Goal: Task Accomplishment & Management: Use online tool/utility

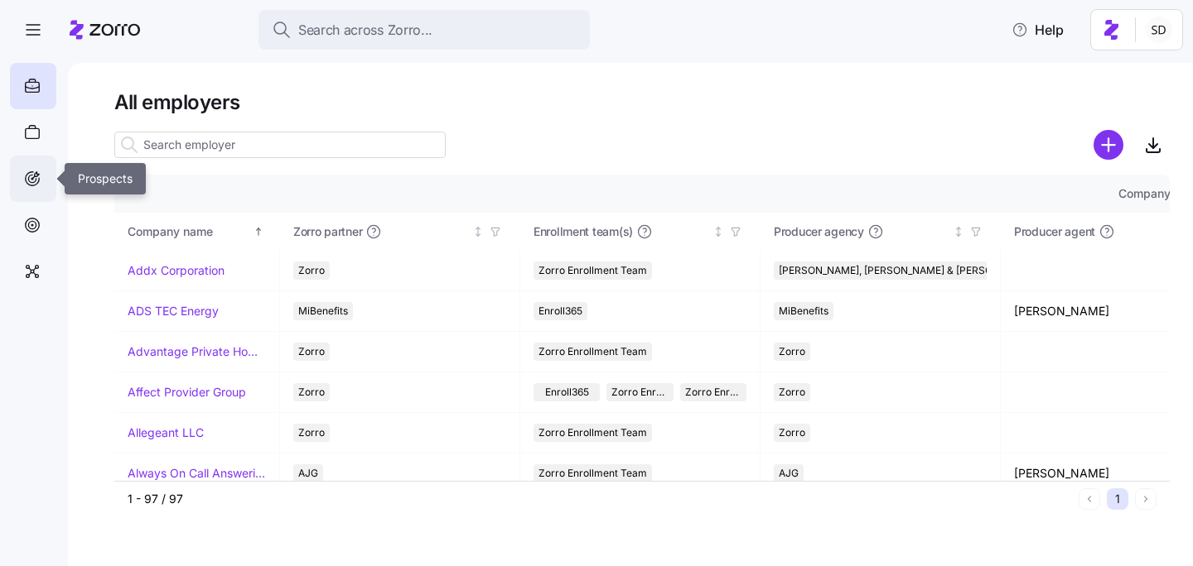
click at [30, 183] on icon at bounding box center [32, 179] width 18 height 20
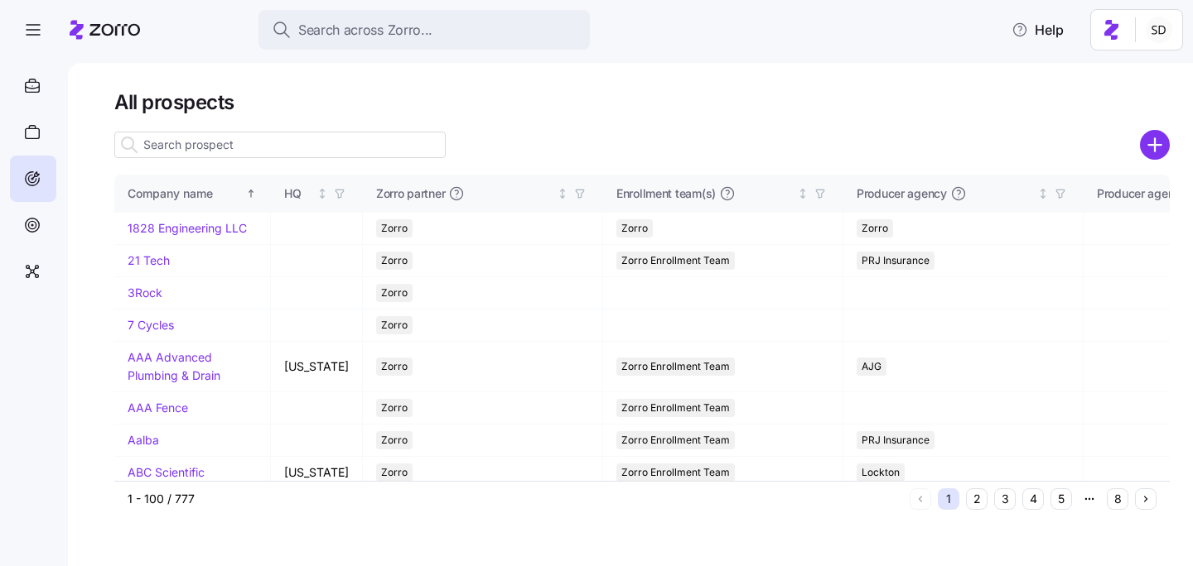
click at [360, 141] on input at bounding box center [279, 145] width 331 height 27
click at [335, 144] on input "Comm" at bounding box center [279, 145] width 331 height 27
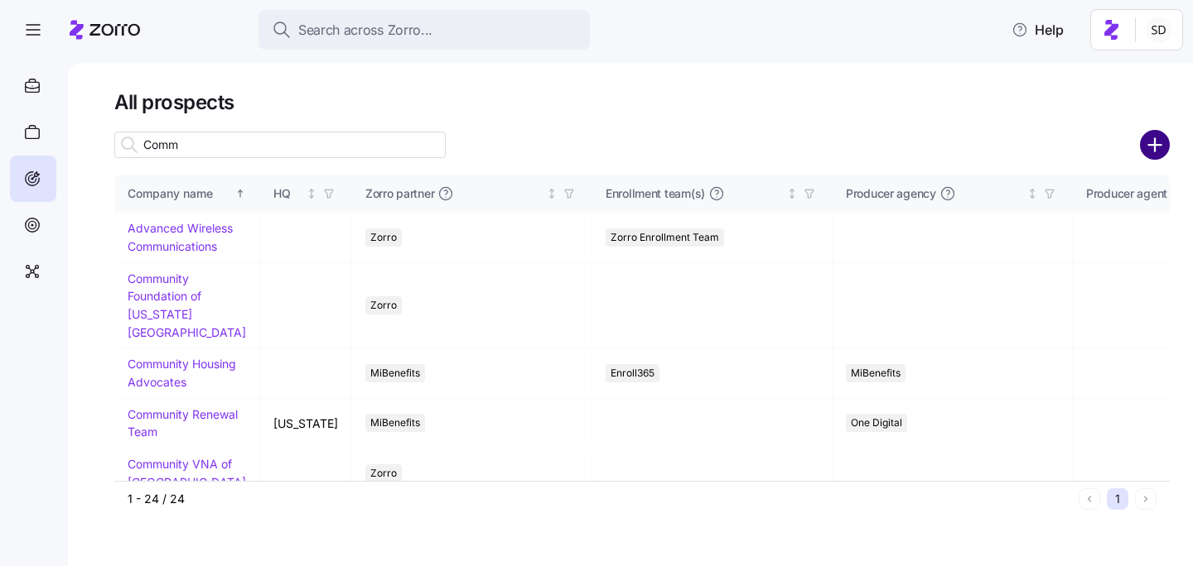
type input "Comm"
click at [1156, 142] on circle "add icon" at bounding box center [1154, 145] width 27 height 27
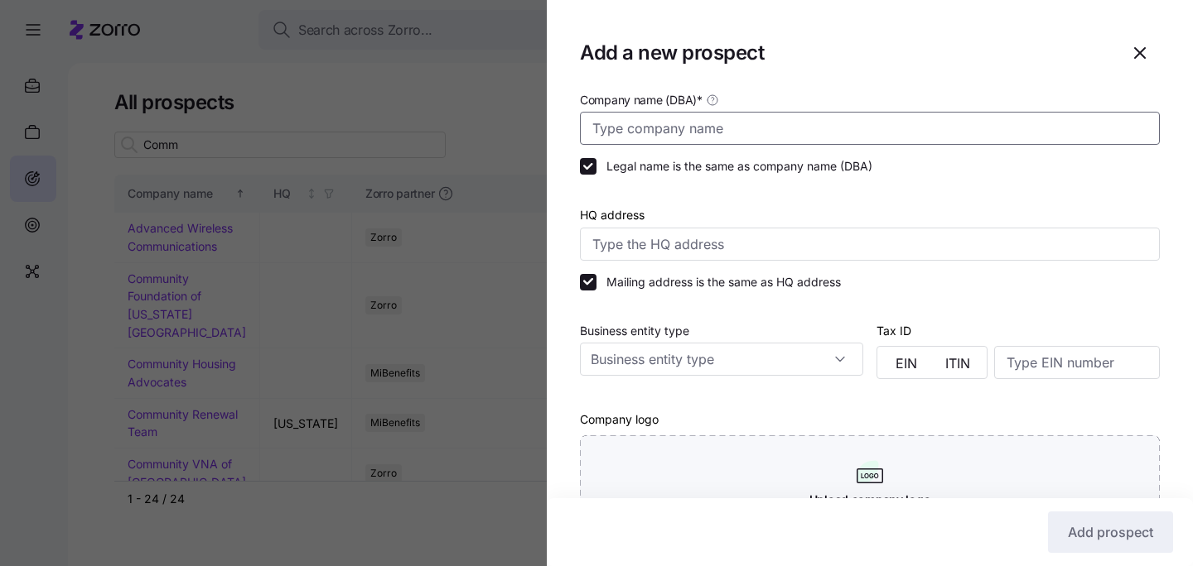
click at [644, 120] on input "Company name (DBA) *" at bounding box center [870, 128] width 580 height 33
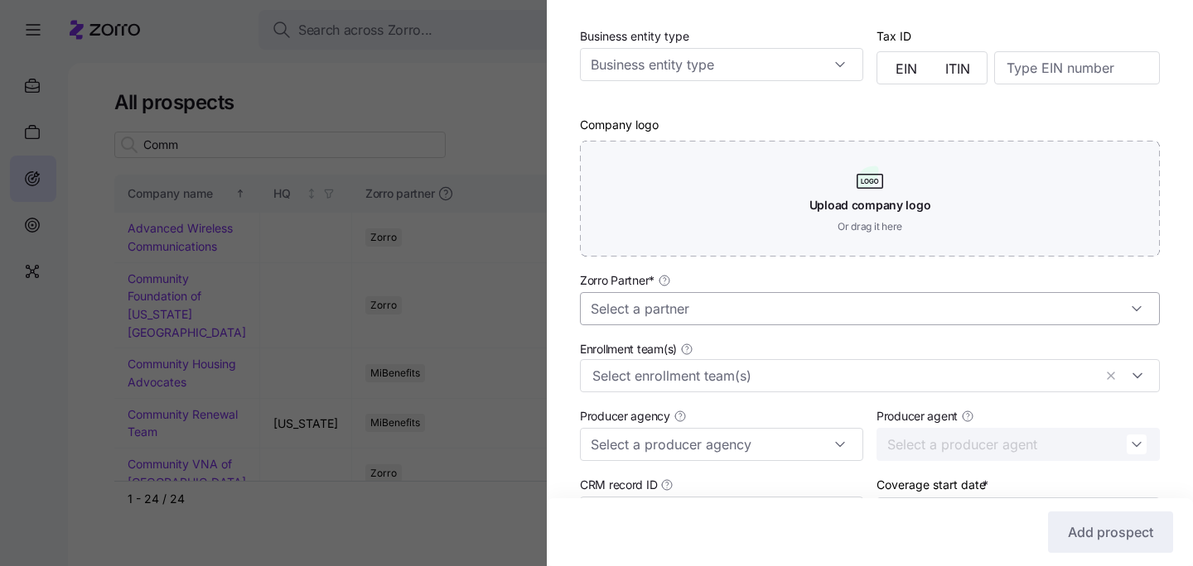
scroll to position [296, 0]
type input "Commercial Home Furnishings"
click at [665, 311] on input "Zorro Partner *" at bounding box center [870, 308] width 580 height 33
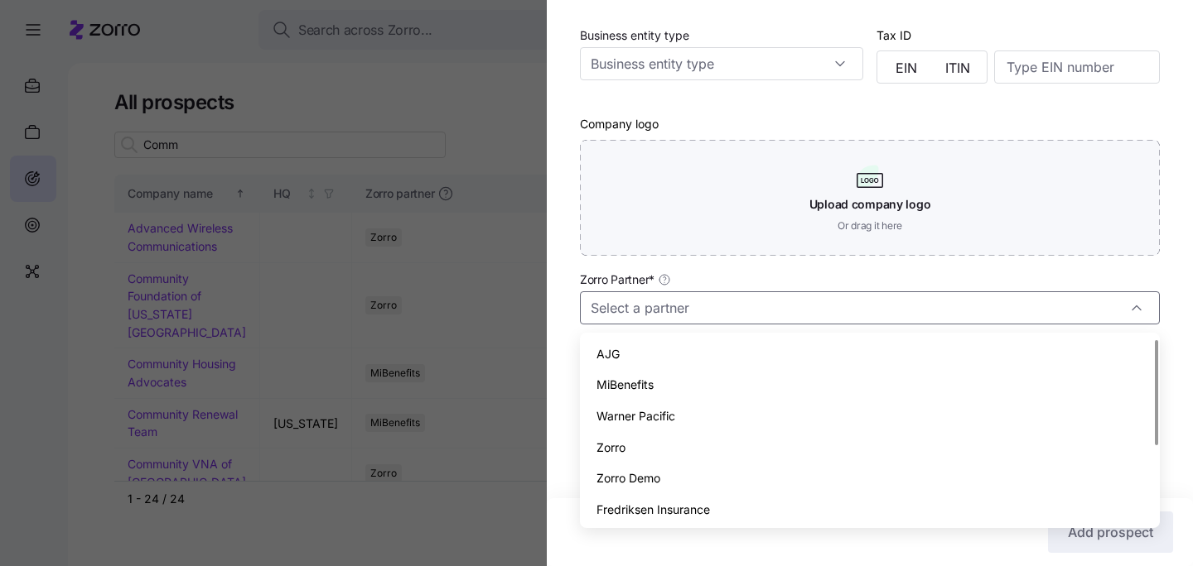
scroll to position [0, 0]
click at [672, 455] on div "Zorro" at bounding box center [869, 448] width 566 height 31
type input "Zorro"
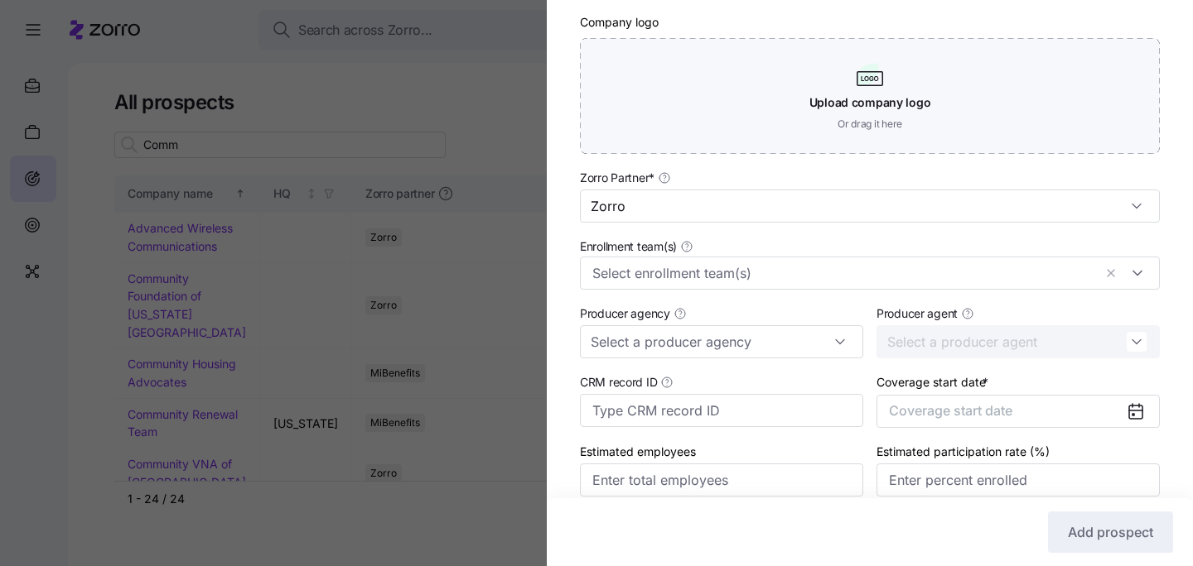
scroll to position [459, 0]
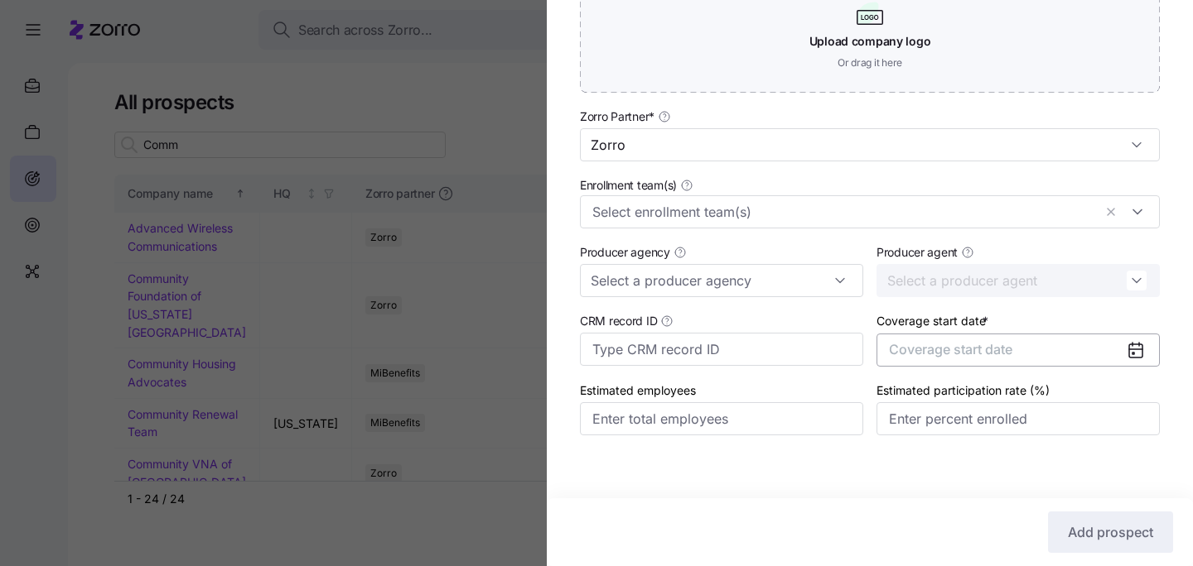
click at [942, 343] on span "Coverage start date" at bounding box center [950, 349] width 123 height 17
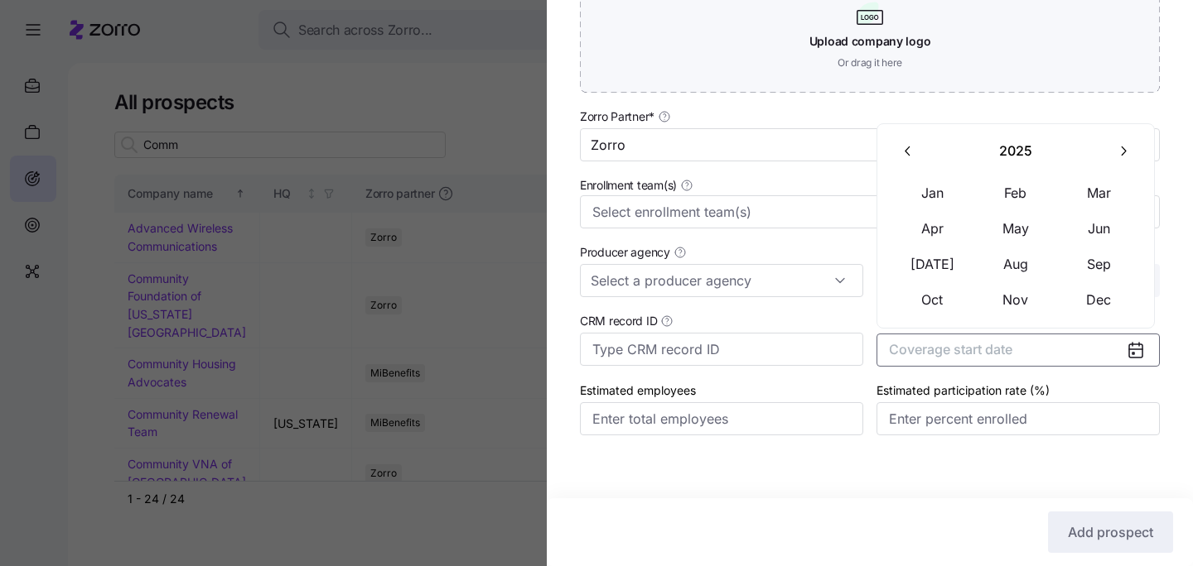
click at [1131, 149] on button "button" at bounding box center [1123, 151] width 35 height 35
click at [920, 196] on button "Jan" at bounding box center [932, 193] width 83 height 35
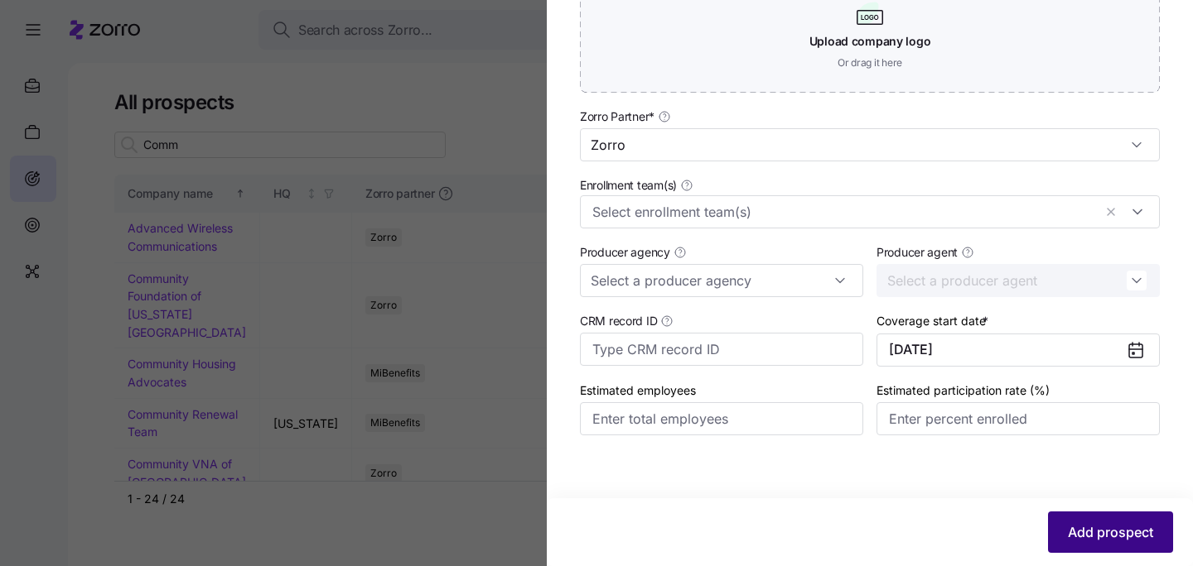
click at [1091, 530] on span "Add prospect" at bounding box center [1109, 533] width 85 height 20
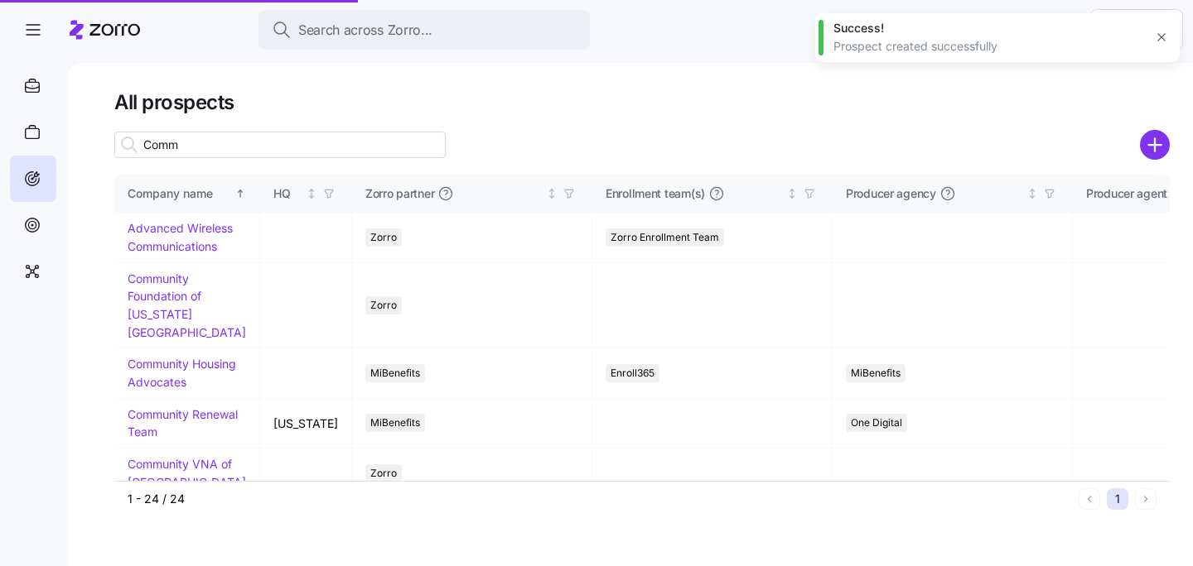
click at [356, 143] on input "Comm" at bounding box center [279, 145] width 331 height 27
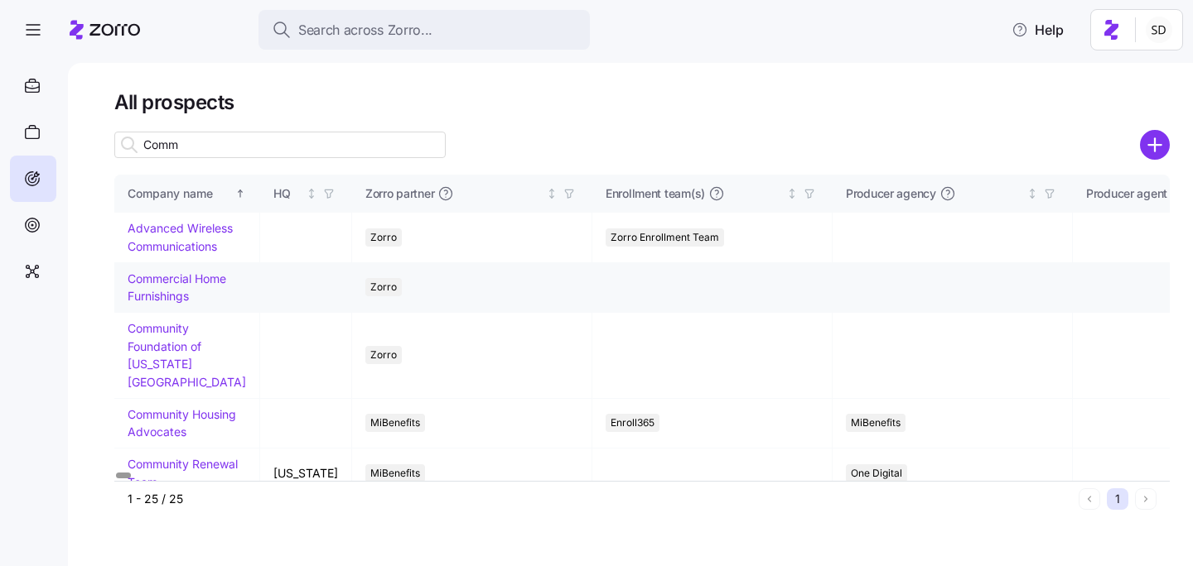
click at [169, 303] on td "Commercial Home Furnishings" at bounding box center [187, 288] width 146 height 50
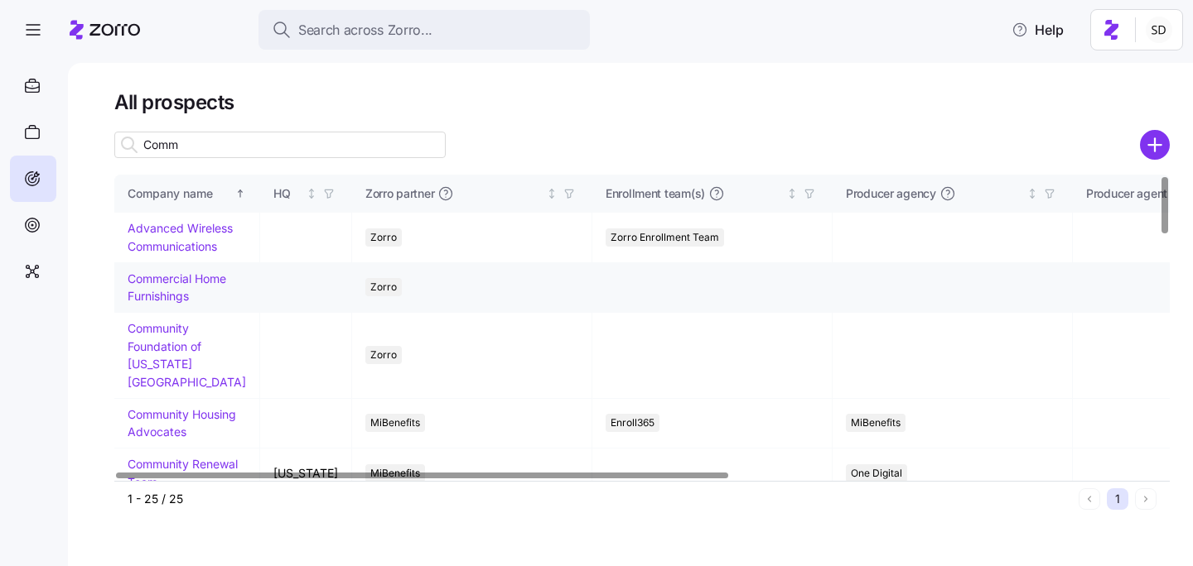
click at [167, 298] on link "Commercial Home Furnishings" at bounding box center [177, 288] width 99 height 32
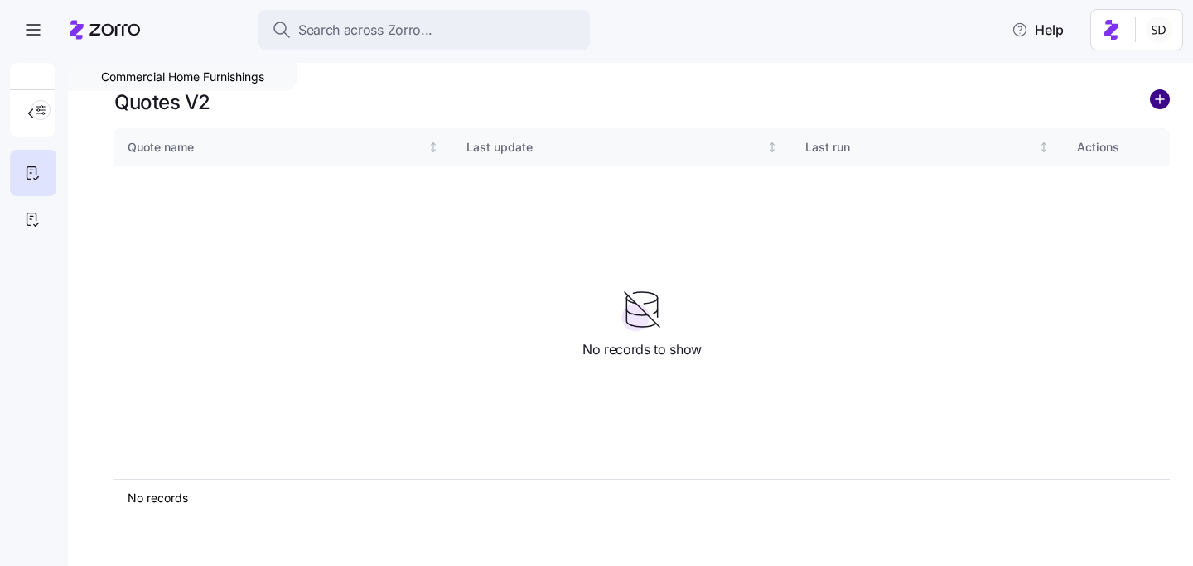
click at [1163, 100] on circle "add icon" at bounding box center [1159, 99] width 18 height 18
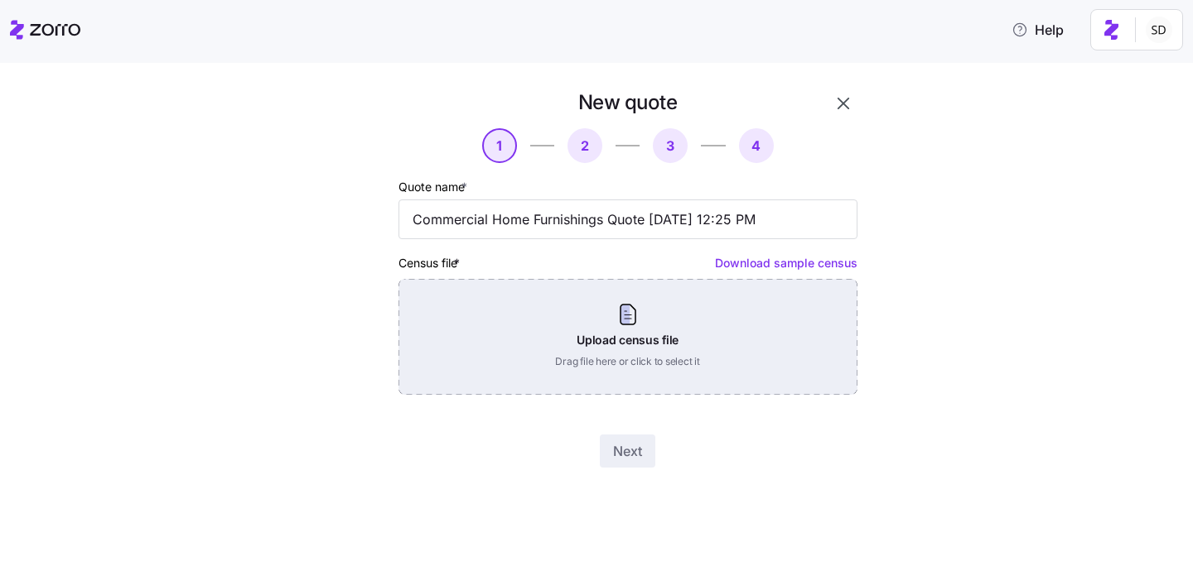
click at [611, 342] on div "Upload census file Drag file here or click to select it" at bounding box center [627, 337] width 459 height 116
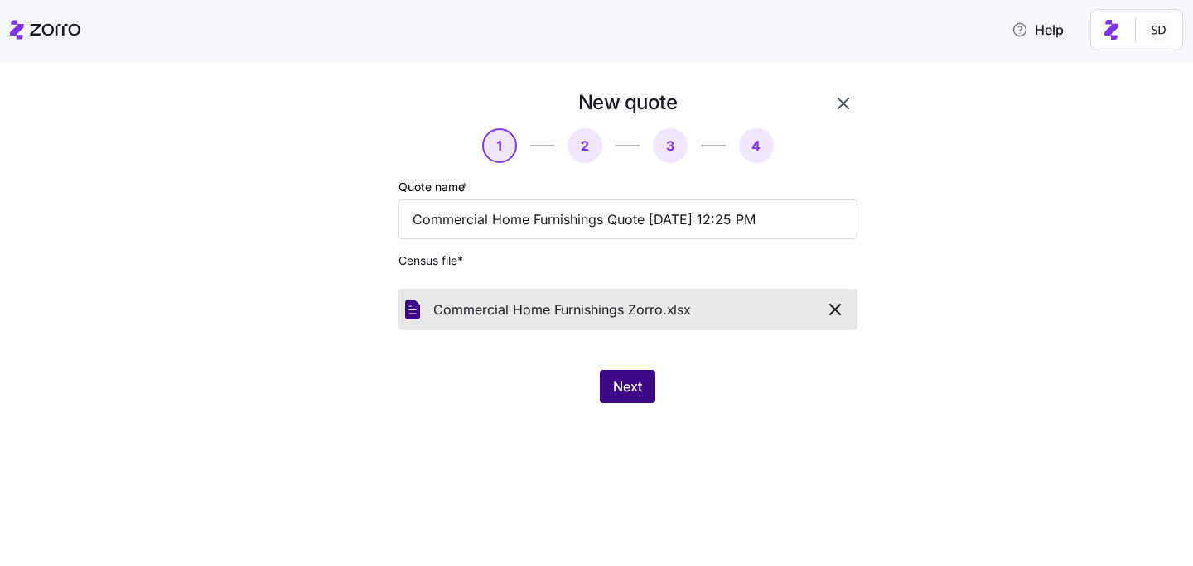
click at [633, 384] on span "Next" at bounding box center [627, 387] width 29 height 20
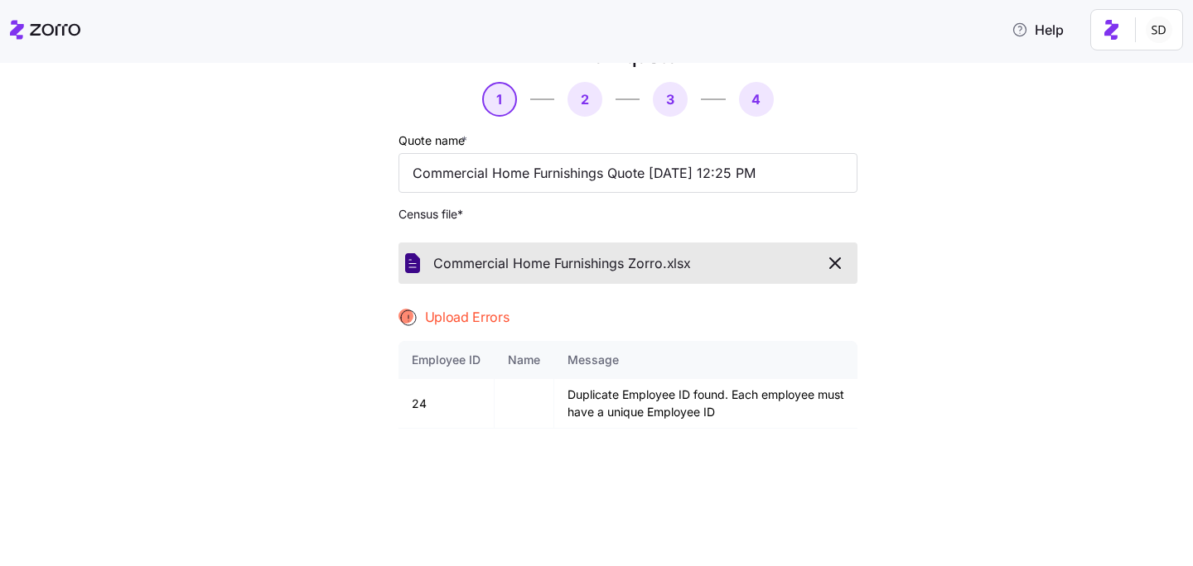
scroll to position [57, 0]
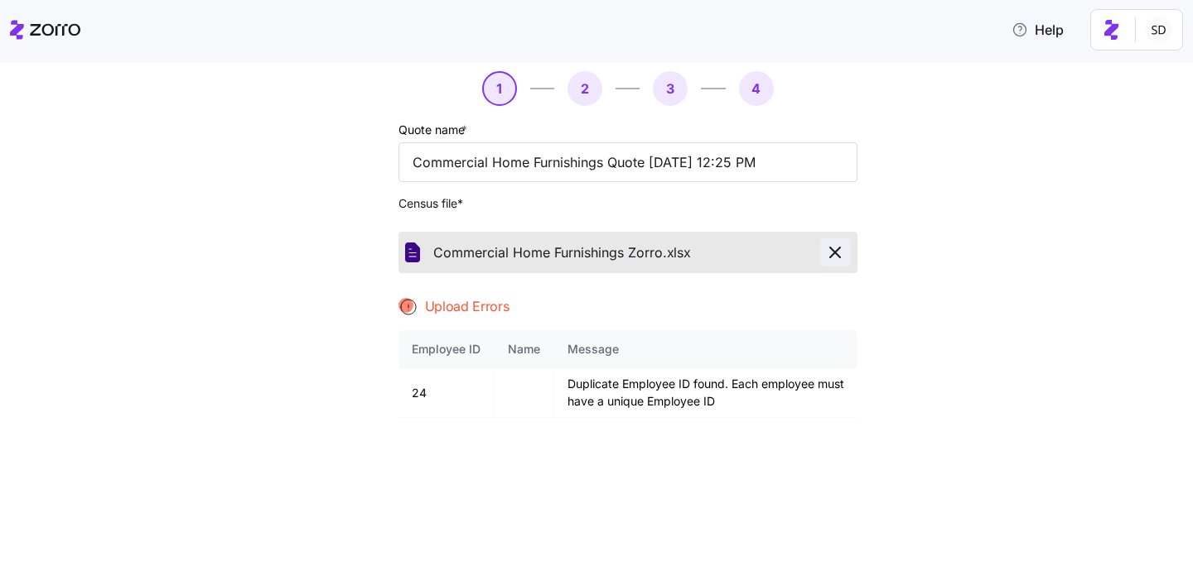
click at [831, 253] on icon "button" at bounding box center [835, 253] width 20 height 20
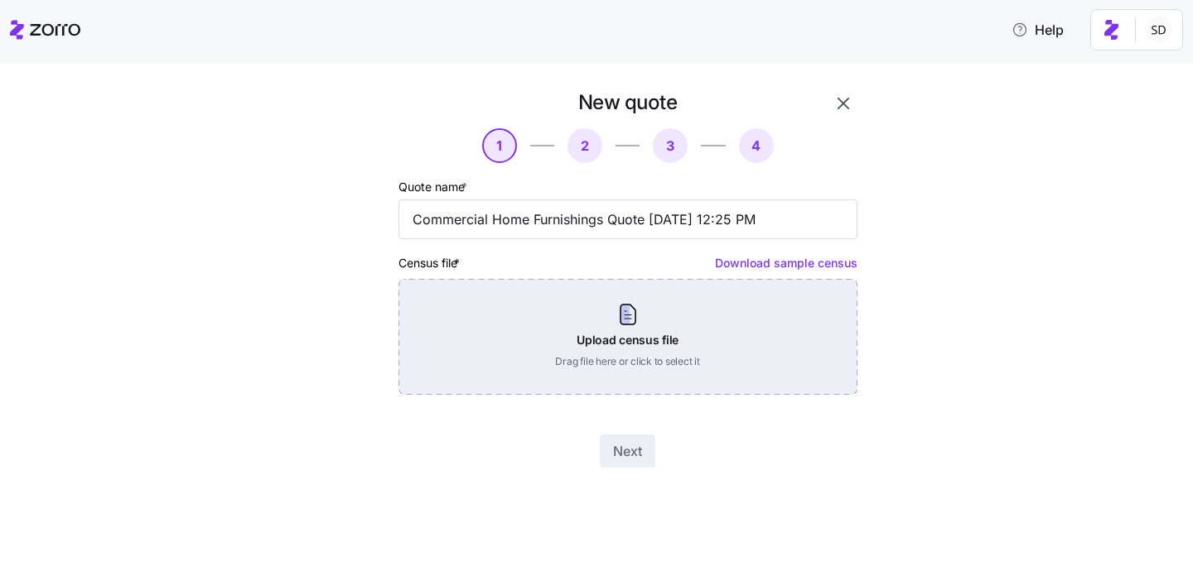
click at [650, 342] on div "Upload census file Drag file here or click to select it" at bounding box center [627, 337] width 459 height 116
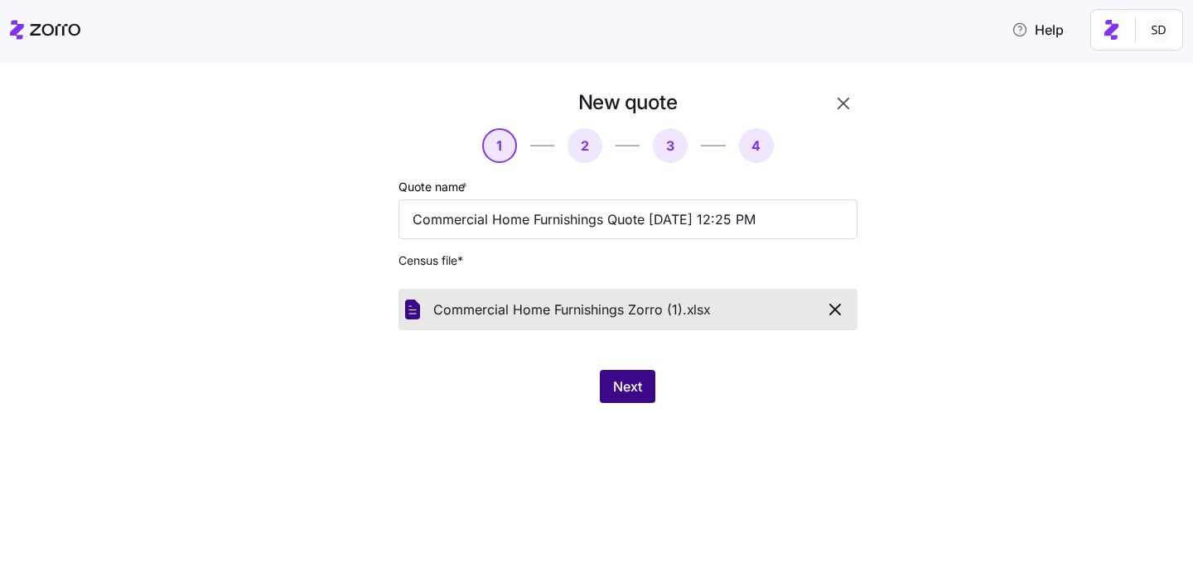
click at [624, 400] on button "Next" at bounding box center [627, 386] width 55 height 33
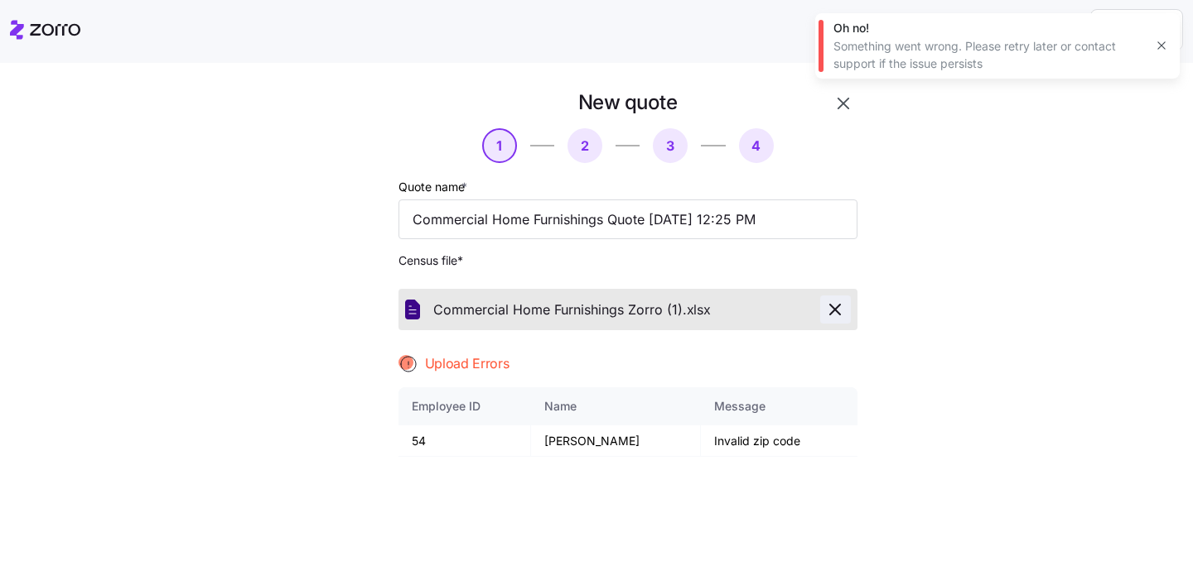
click at [844, 310] on icon "button" at bounding box center [835, 310] width 20 height 20
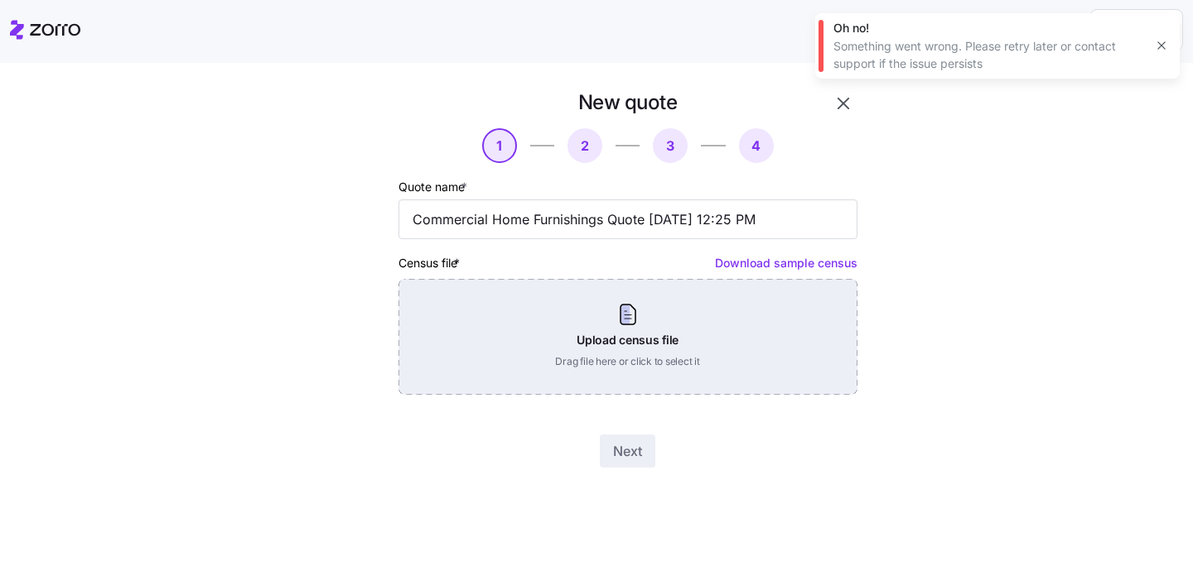
click at [714, 329] on div "Upload census file Drag file here or click to select it" at bounding box center [627, 337] width 459 height 116
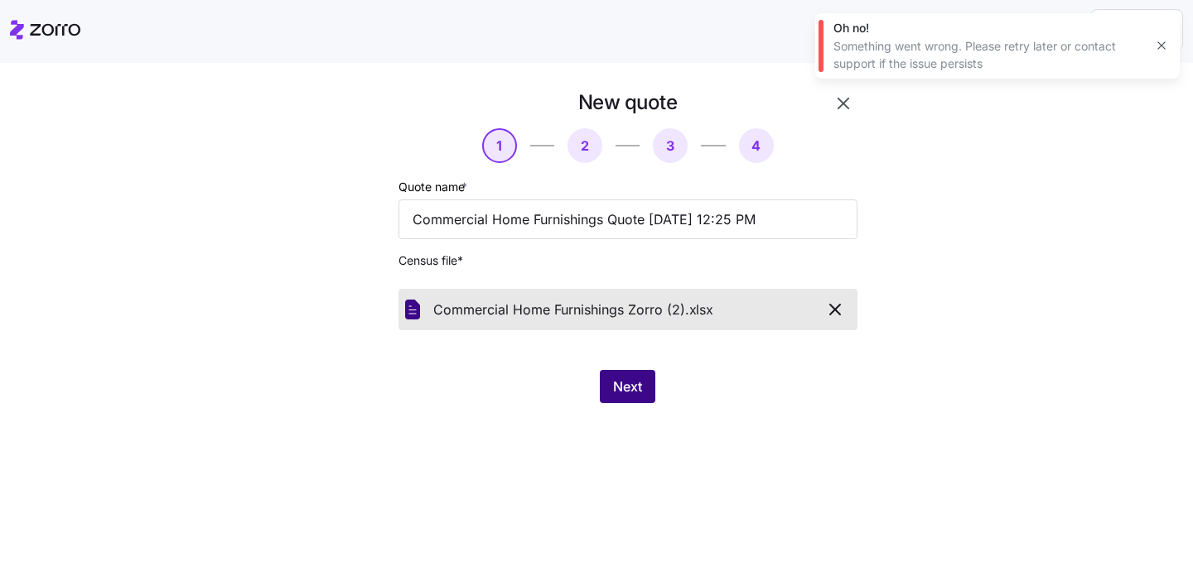
click at [632, 378] on span "Next" at bounding box center [627, 387] width 29 height 20
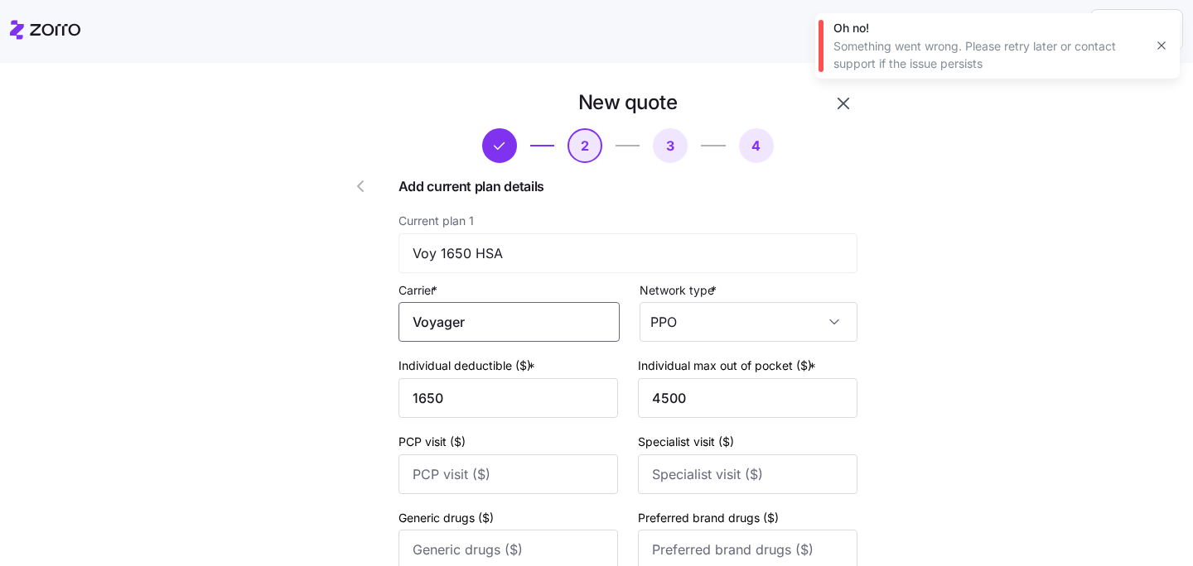
click at [541, 320] on input "Voyager" at bounding box center [508, 322] width 221 height 40
type input "Voyager"
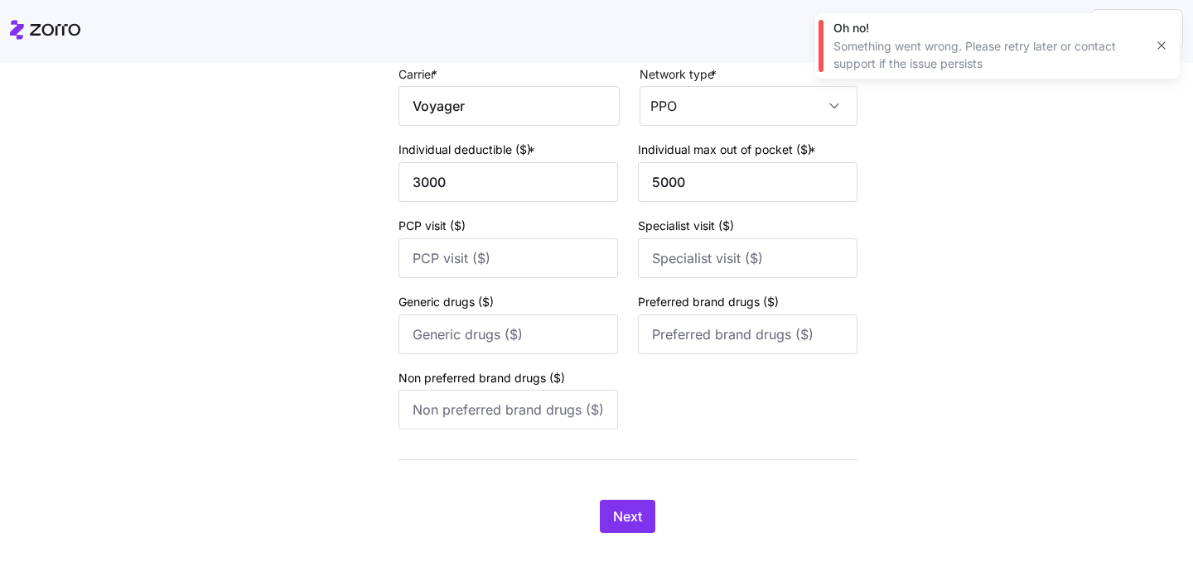
scroll to position [727, 0]
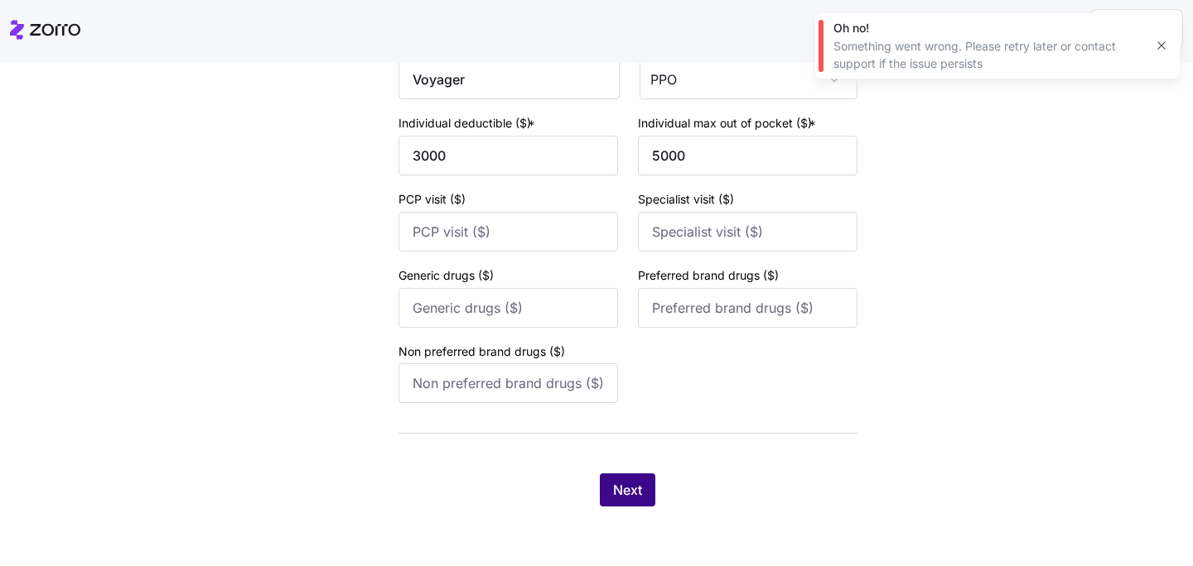
click at [629, 486] on span "Next" at bounding box center [627, 490] width 29 height 20
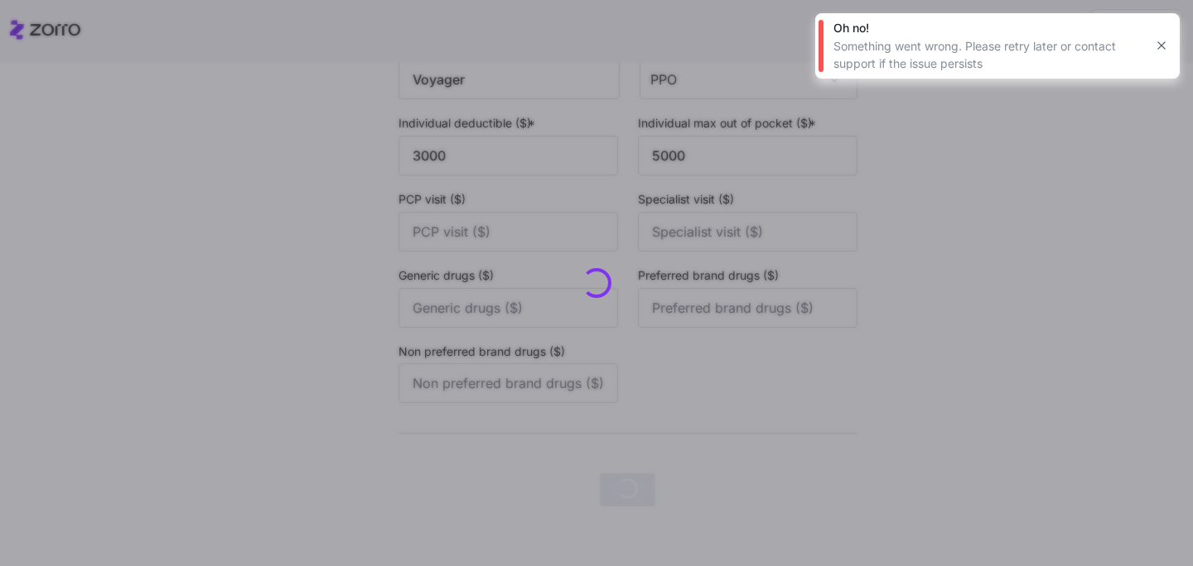
scroll to position [0, 0]
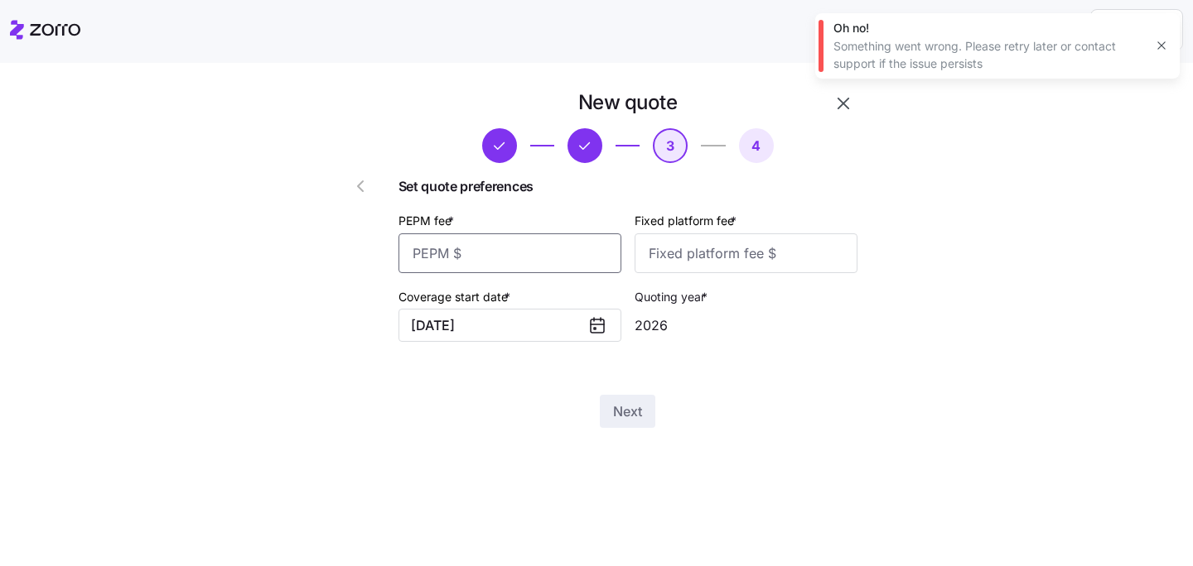
click at [534, 235] on input "PEPM fee *" at bounding box center [509, 254] width 223 height 40
type input "30"
click at [730, 253] on input "Fixed platform fee *" at bounding box center [745, 254] width 223 height 40
click at [549, 255] on input "30" at bounding box center [509, 254] width 223 height 40
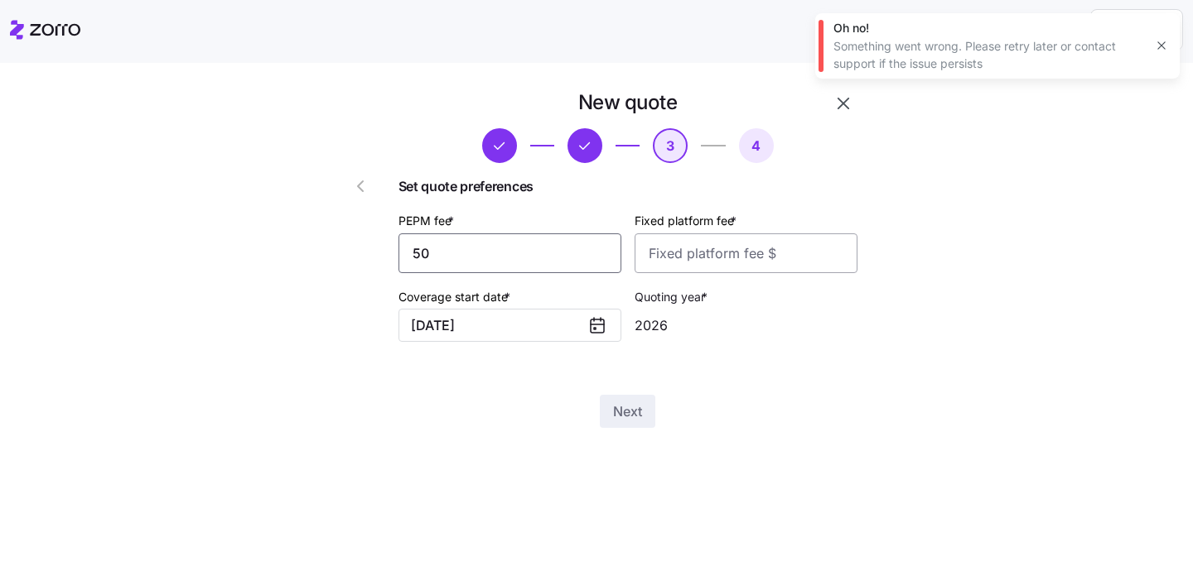
type input "50"
click at [682, 261] on input "Fixed platform fee *" at bounding box center [745, 254] width 223 height 40
type input "100"
click at [698, 421] on div "Next" at bounding box center [627, 411] width 459 height 33
click at [644, 414] on button "Next" at bounding box center [627, 411] width 55 height 33
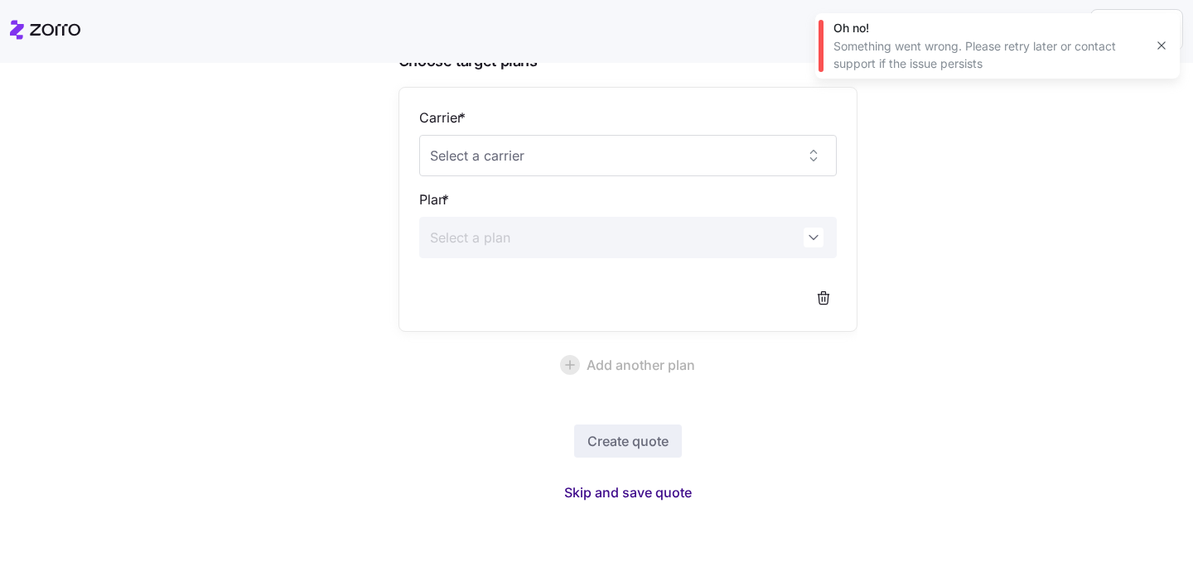
click at [628, 495] on span "Skip and save quote" at bounding box center [628, 493] width 128 height 20
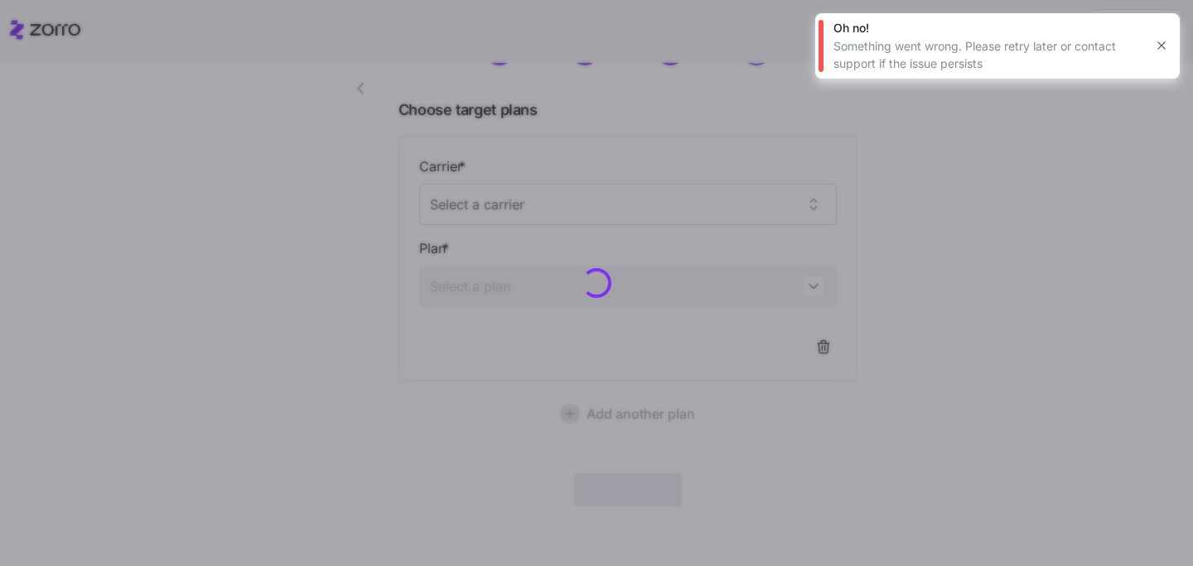
scroll to position [97, 0]
click at [1158, 46] on icon "button" at bounding box center [1160, 45] width 13 height 13
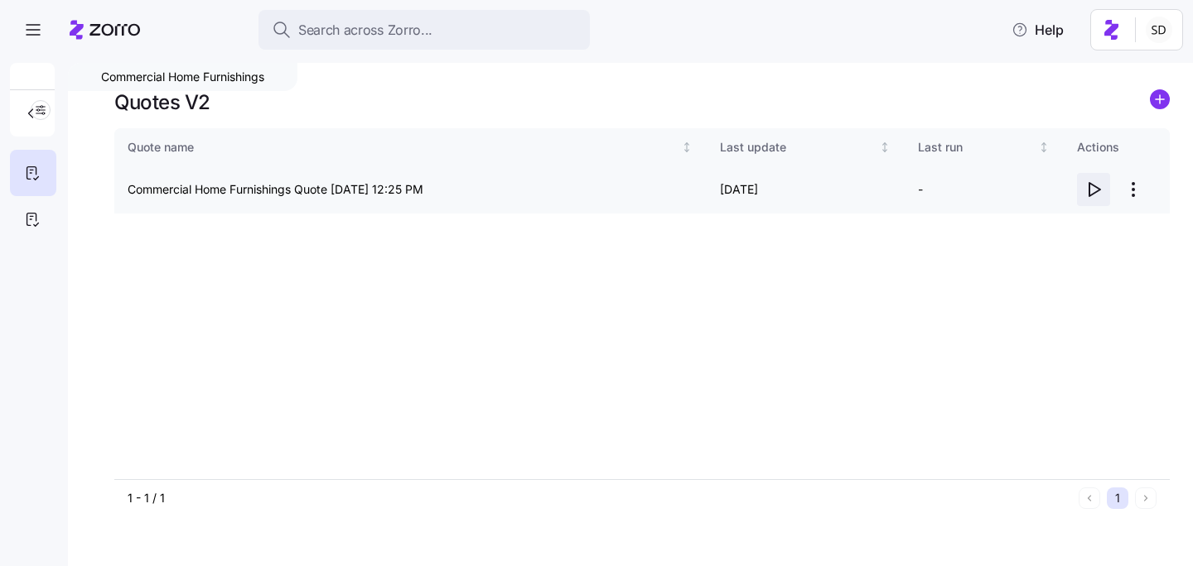
click at [1096, 189] on icon "button" at bounding box center [1093, 190] width 20 height 20
click at [1161, 94] on circle "add icon" at bounding box center [1159, 99] width 18 height 18
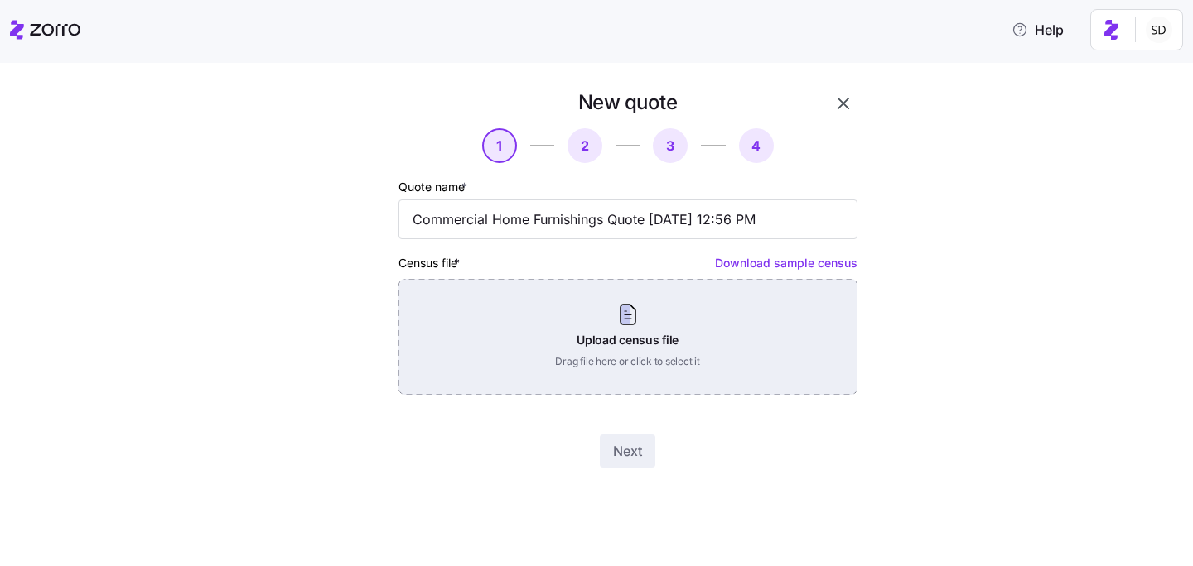
click at [649, 330] on div "Upload census file Drag file here or click to select it" at bounding box center [627, 337] width 459 height 116
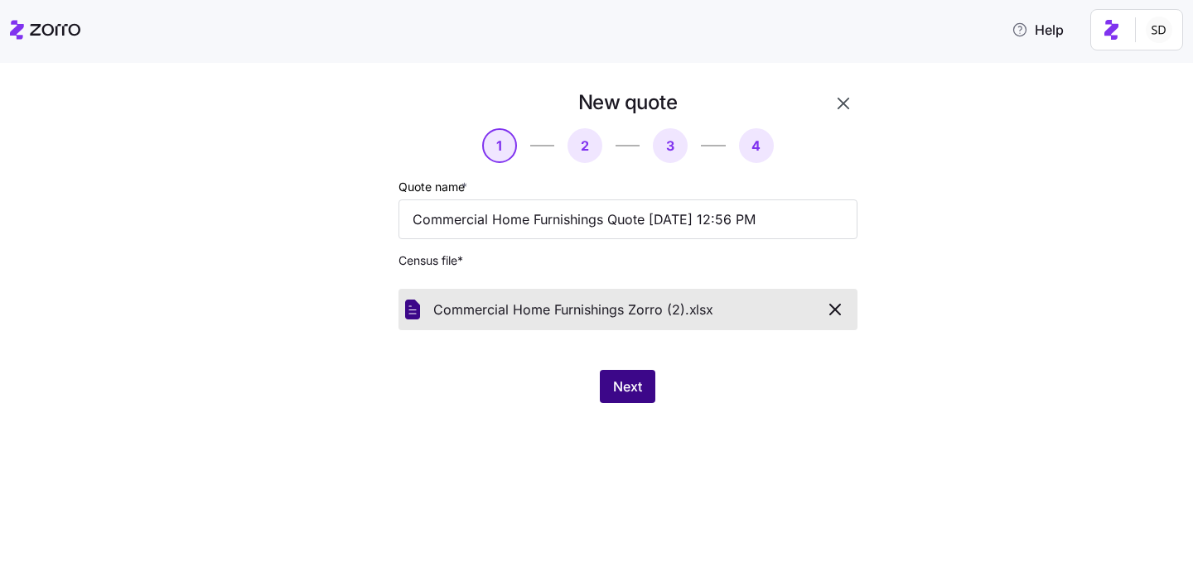
click at [647, 383] on button "Next" at bounding box center [627, 386] width 55 height 33
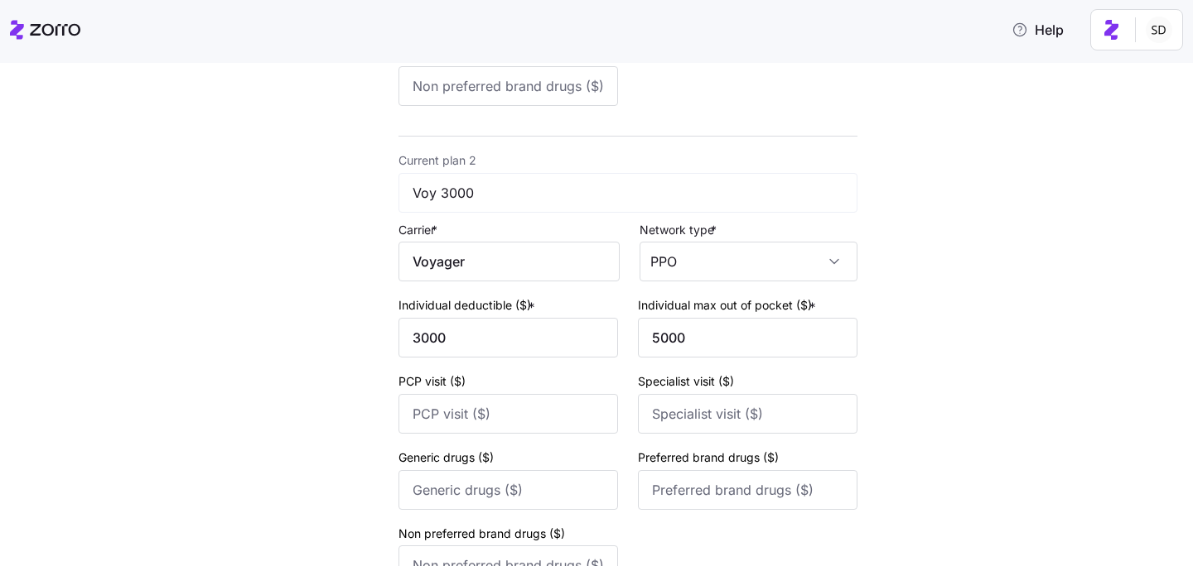
scroll to position [727, 0]
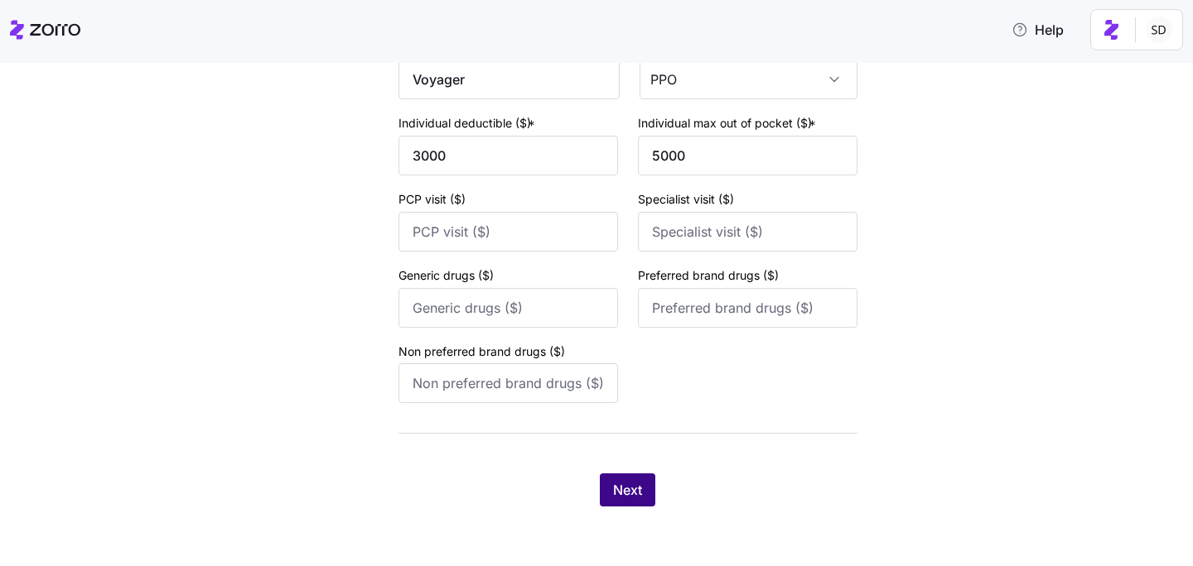
click at [626, 482] on span "Next" at bounding box center [627, 490] width 29 height 20
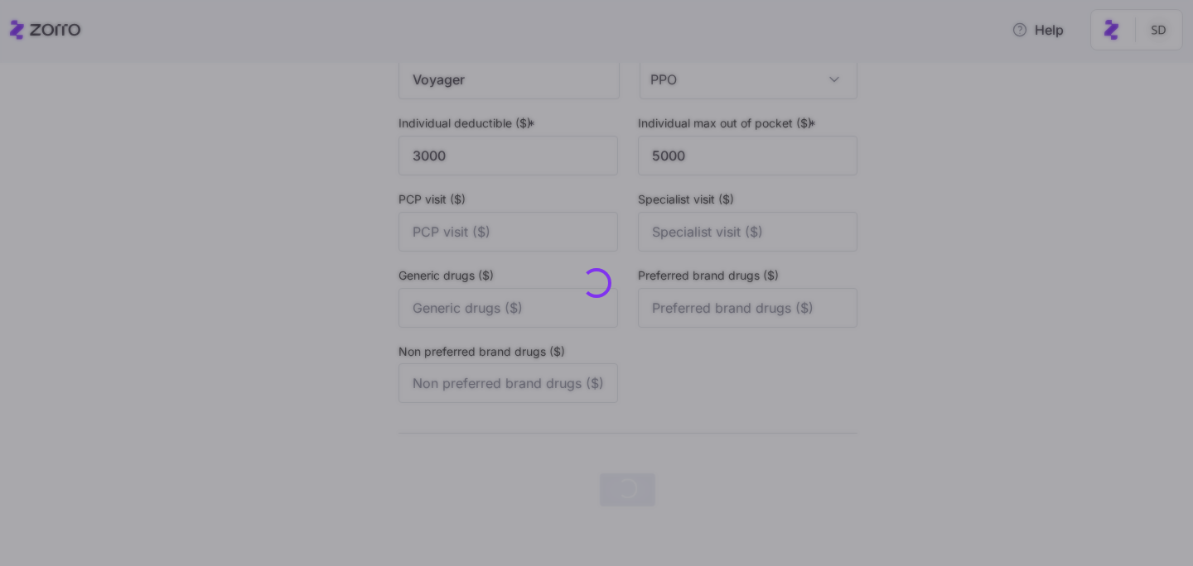
scroll to position [0, 0]
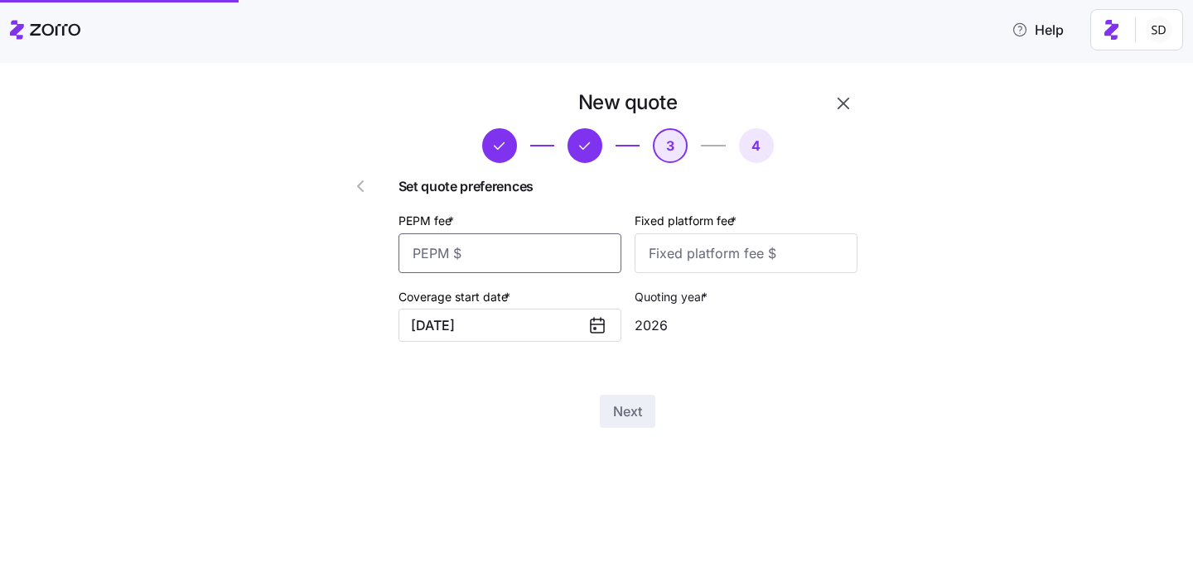
click at [515, 258] on input "PEPM fee *" at bounding box center [509, 254] width 223 height 40
type input "50"
click at [721, 249] on input "Fixed platform fee *" at bounding box center [745, 254] width 223 height 40
type input "100"
click at [624, 413] on span "Next" at bounding box center [627, 412] width 29 height 20
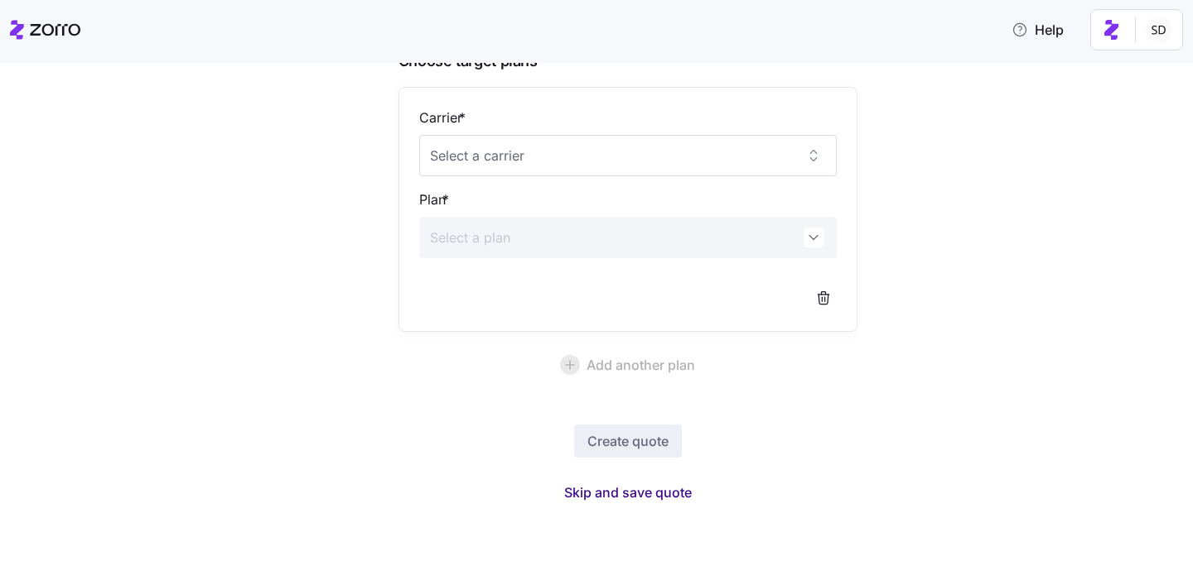
click at [629, 491] on span "Skip and save quote" at bounding box center [628, 493] width 128 height 20
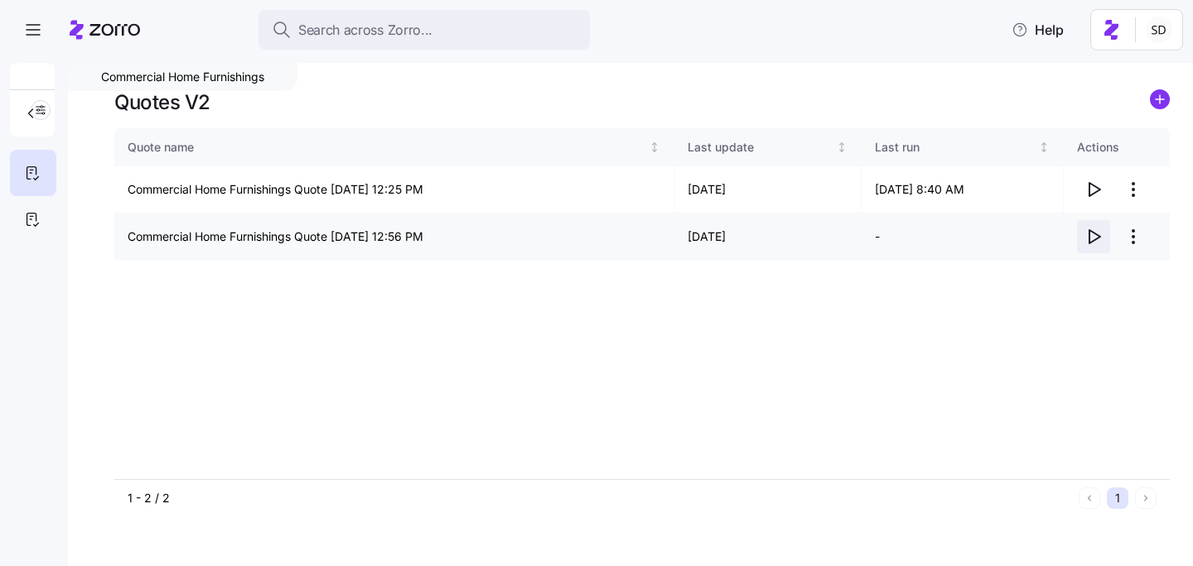
click at [1096, 234] on icon "button" at bounding box center [1094, 236] width 11 height 13
click at [1092, 238] on icon "button" at bounding box center [1093, 237] width 20 height 20
click at [1157, 100] on circle "add icon" at bounding box center [1159, 99] width 18 height 18
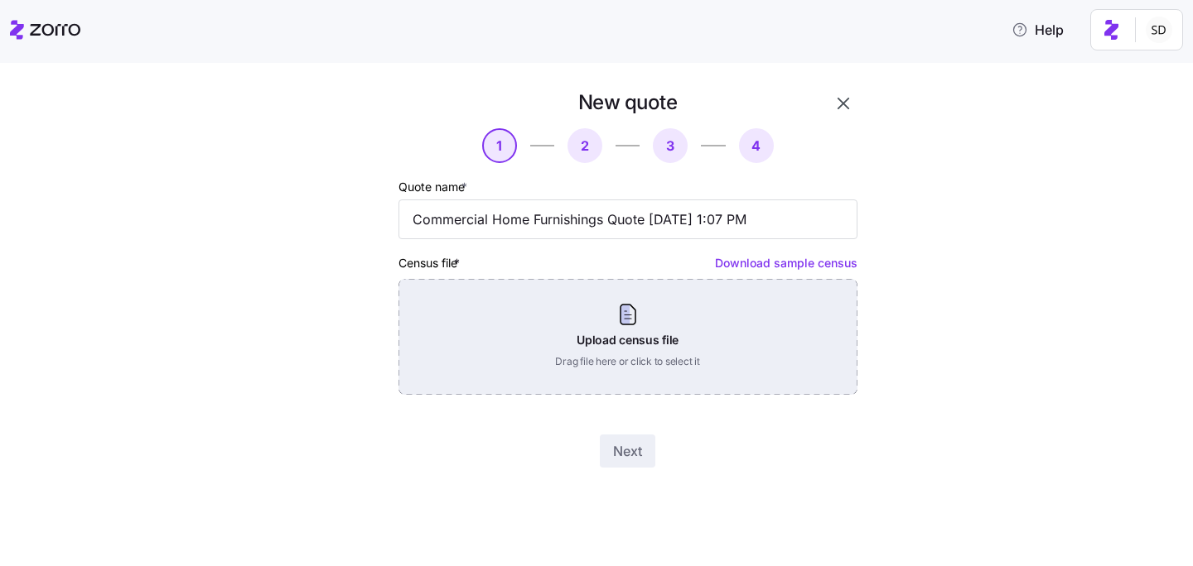
click at [639, 363] on div "Upload census file Drag file here or click to select it" at bounding box center [627, 337] width 459 height 116
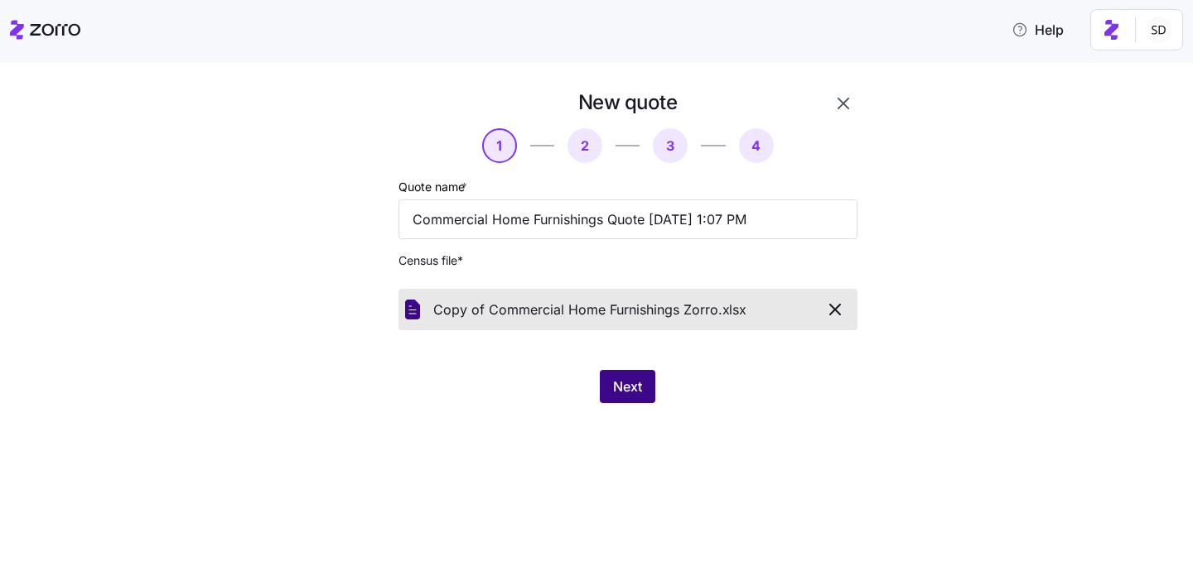
click at [628, 387] on span "Next" at bounding box center [627, 387] width 29 height 20
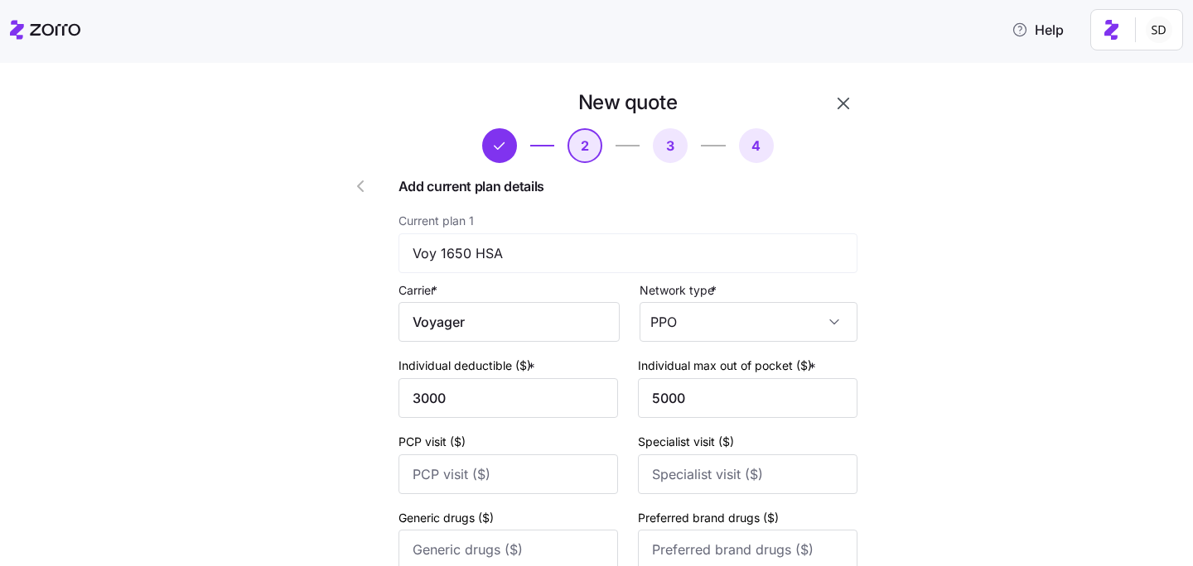
scroll to position [727, 0]
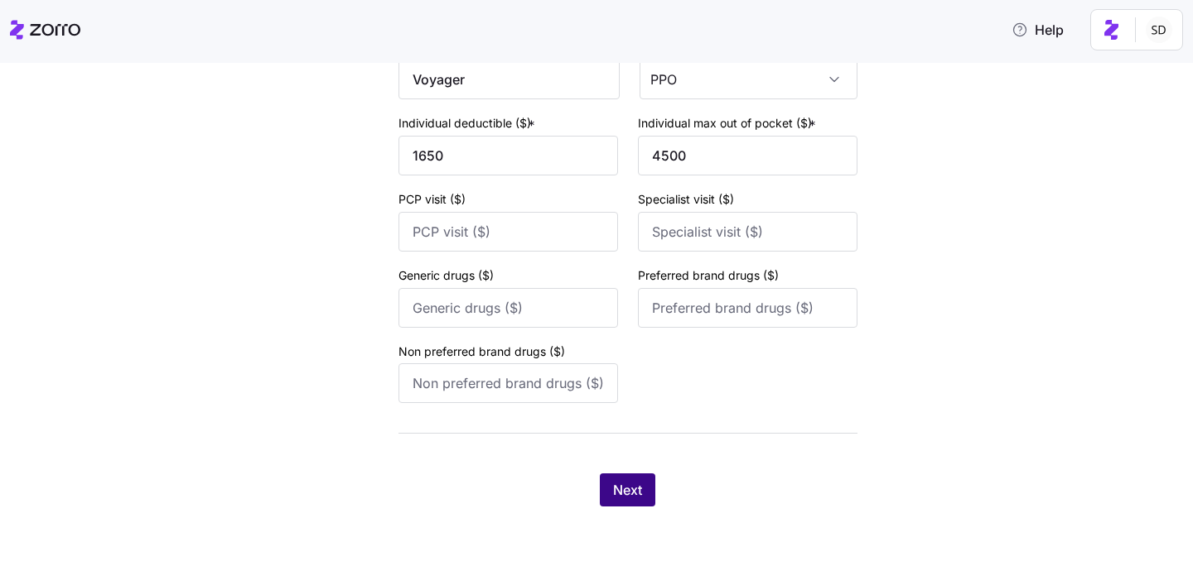
click at [619, 488] on span "Next" at bounding box center [627, 490] width 29 height 20
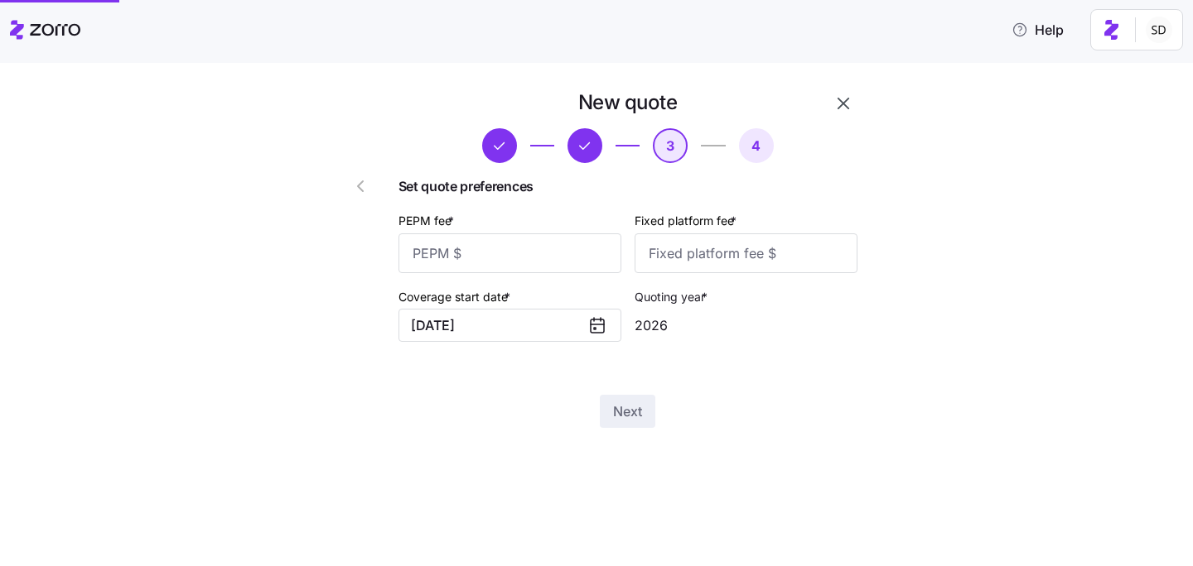
scroll to position [0, 0]
click at [512, 258] on input "PEPM fee *" at bounding box center [509, 254] width 223 height 40
type input "50"
click at [703, 255] on input "Fixed platform fee *" at bounding box center [745, 254] width 223 height 40
type input "100"
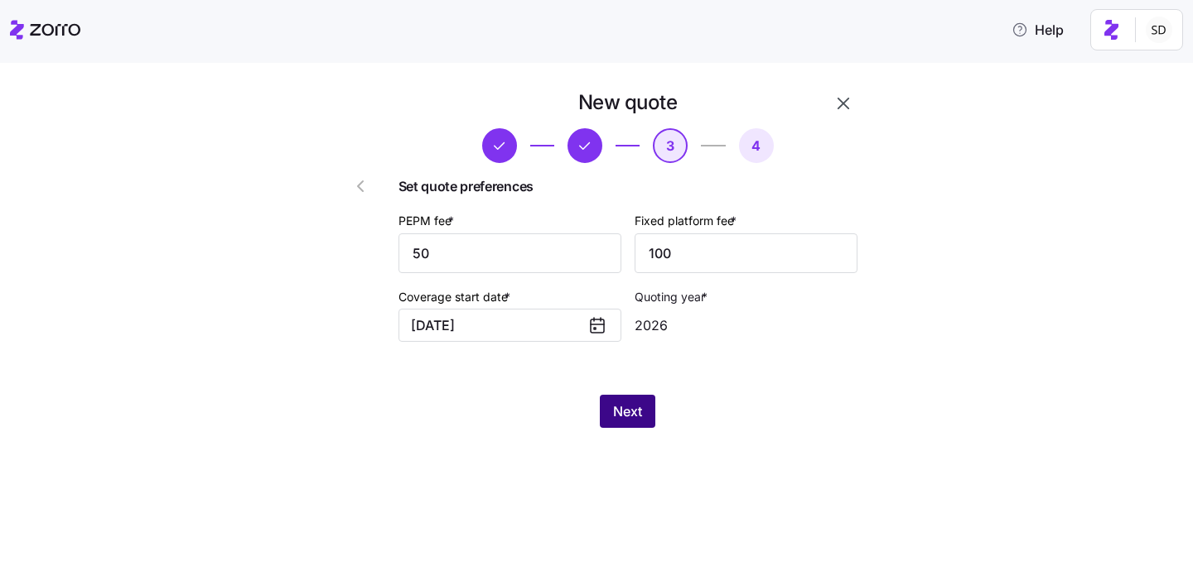
click at [625, 408] on span "Next" at bounding box center [627, 412] width 29 height 20
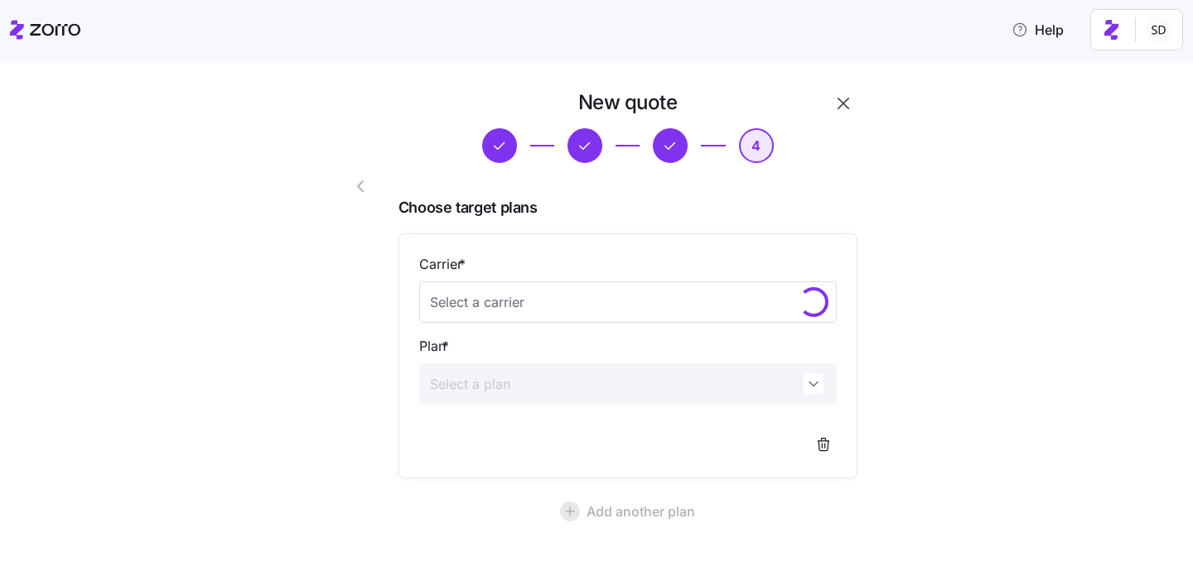
scroll to position [147, 0]
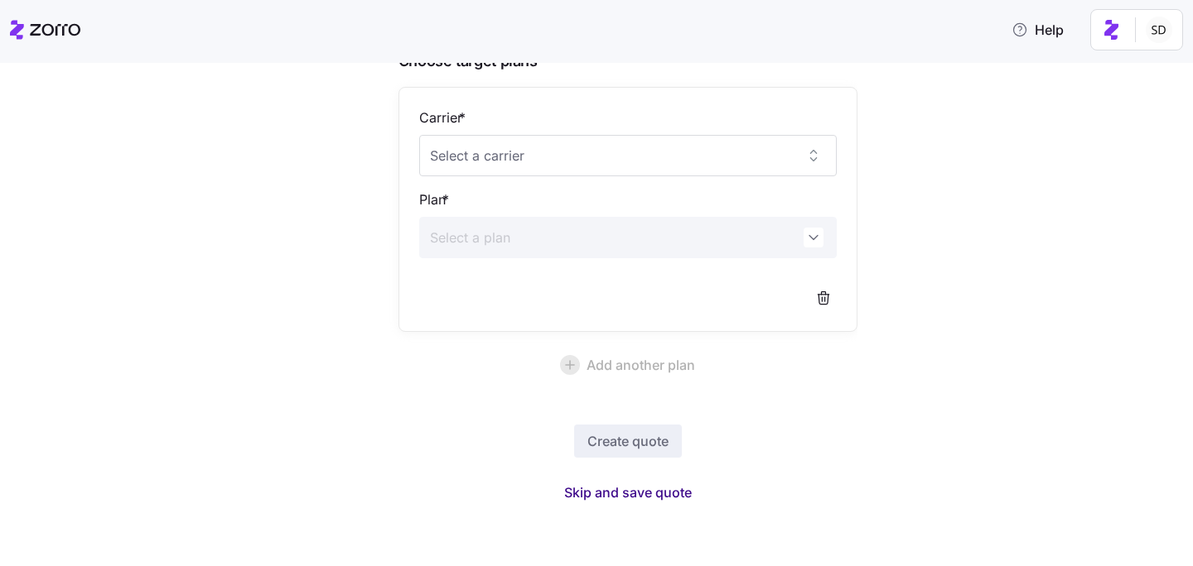
click at [631, 496] on span "Skip and save quote" at bounding box center [628, 493] width 128 height 20
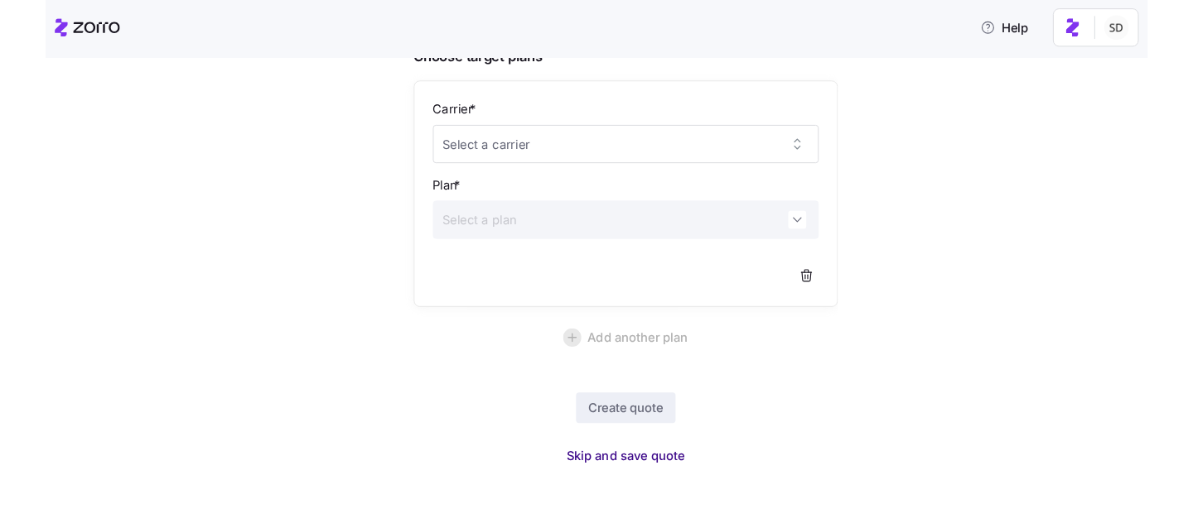
scroll to position [97, 0]
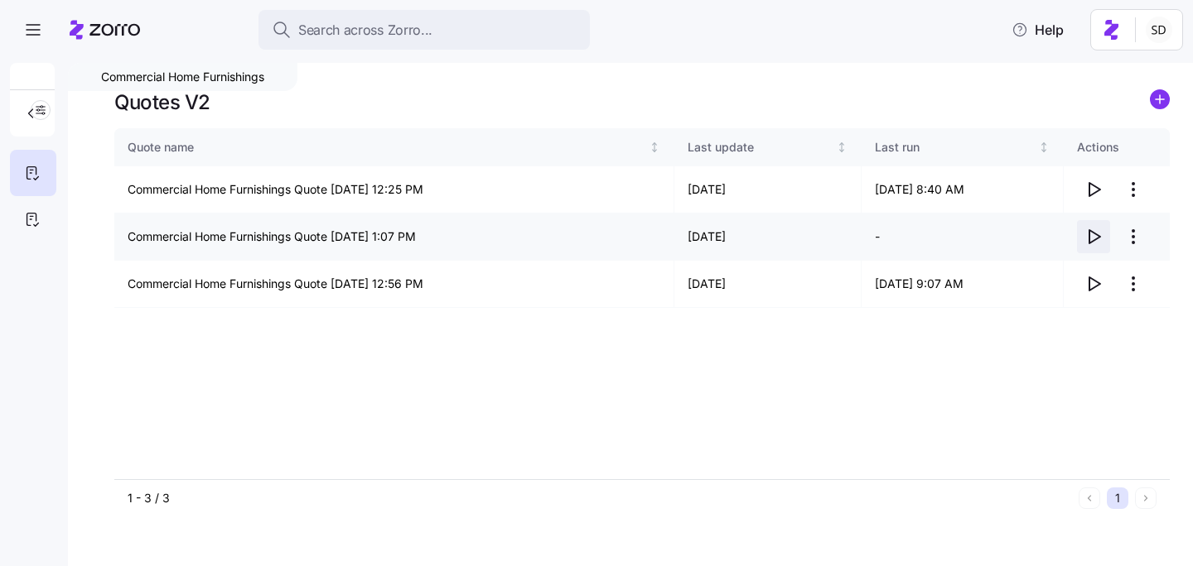
click at [1092, 235] on icon "button" at bounding box center [1093, 237] width 20 height 20
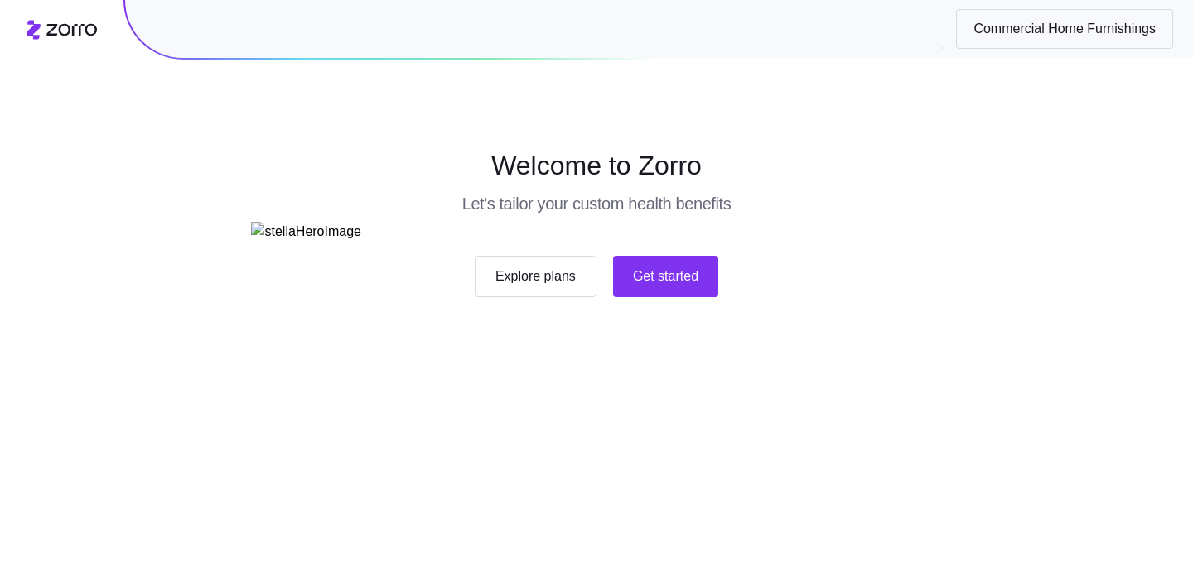
scroll to position [148, 0]
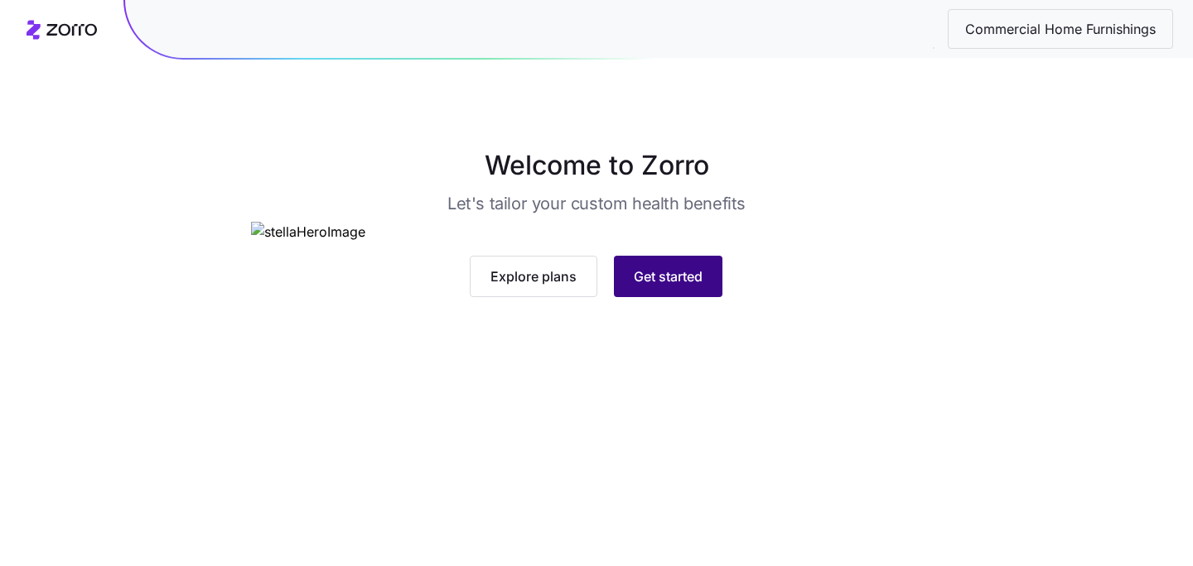
click at [644, 287] on span "Get started" at bounding box center [668, 277] width 69 height 20
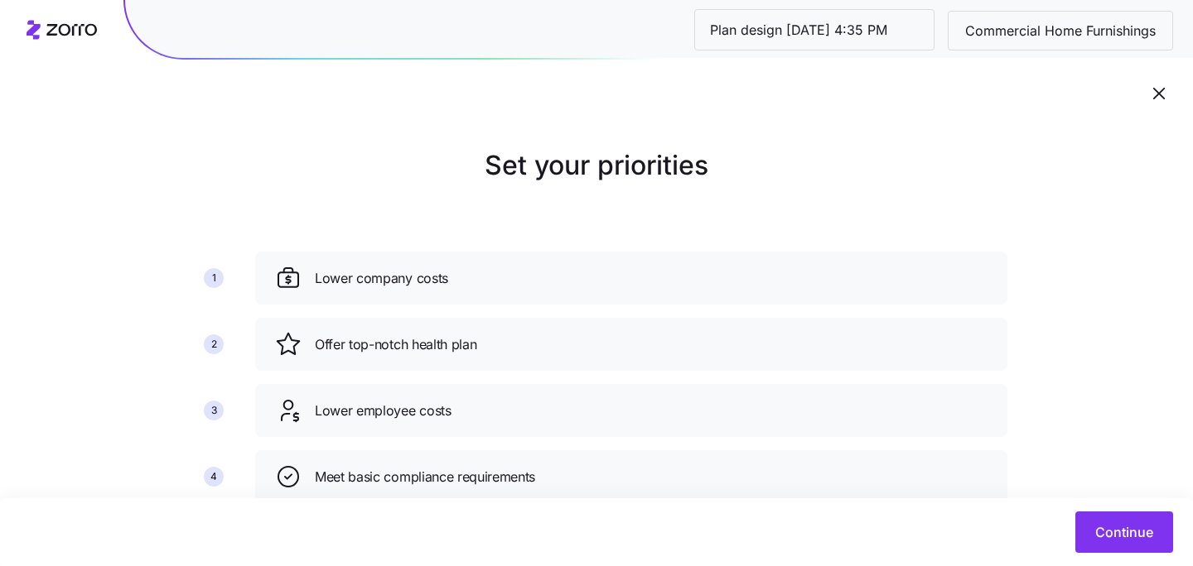
scroll to position [189, 0]
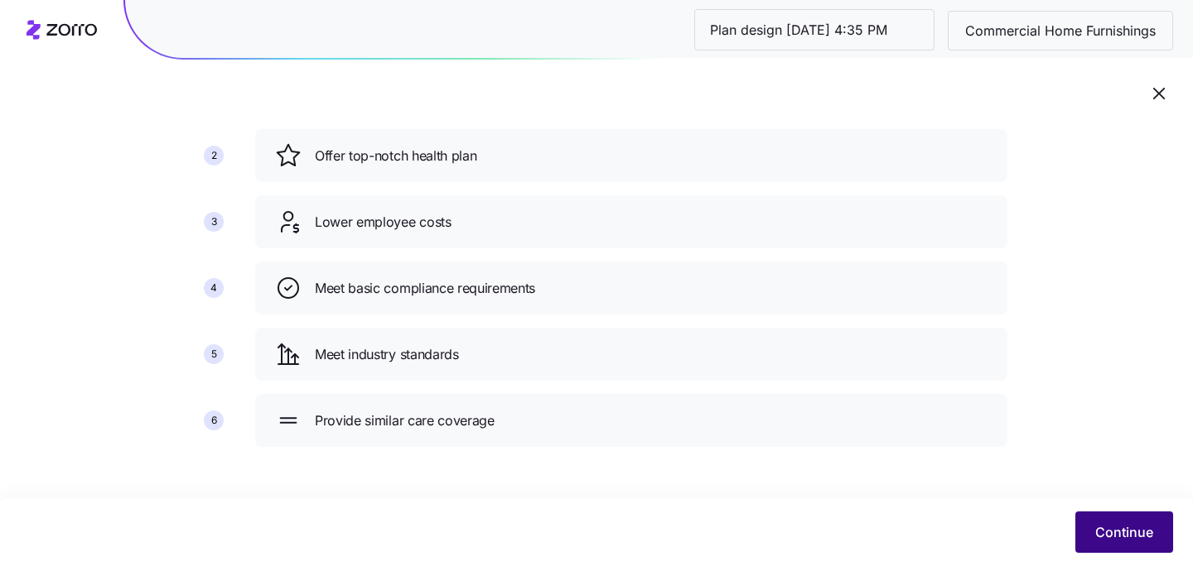
click at [1126, 547] on button "Continue" at bounding box center [1124, 532] width 98 height 41
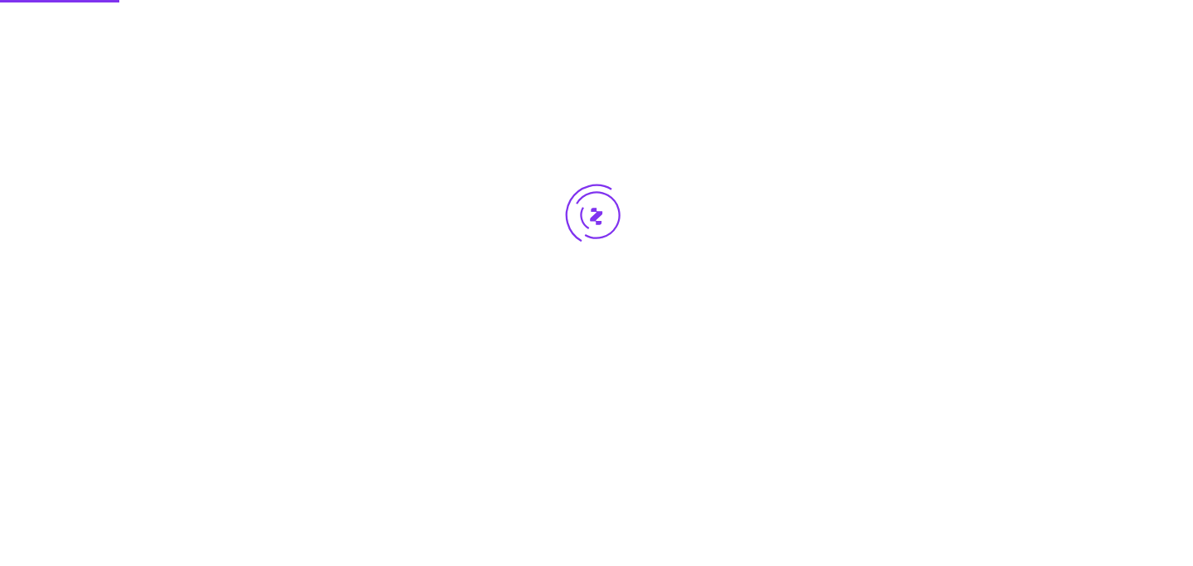
scroll to position [0, 0]
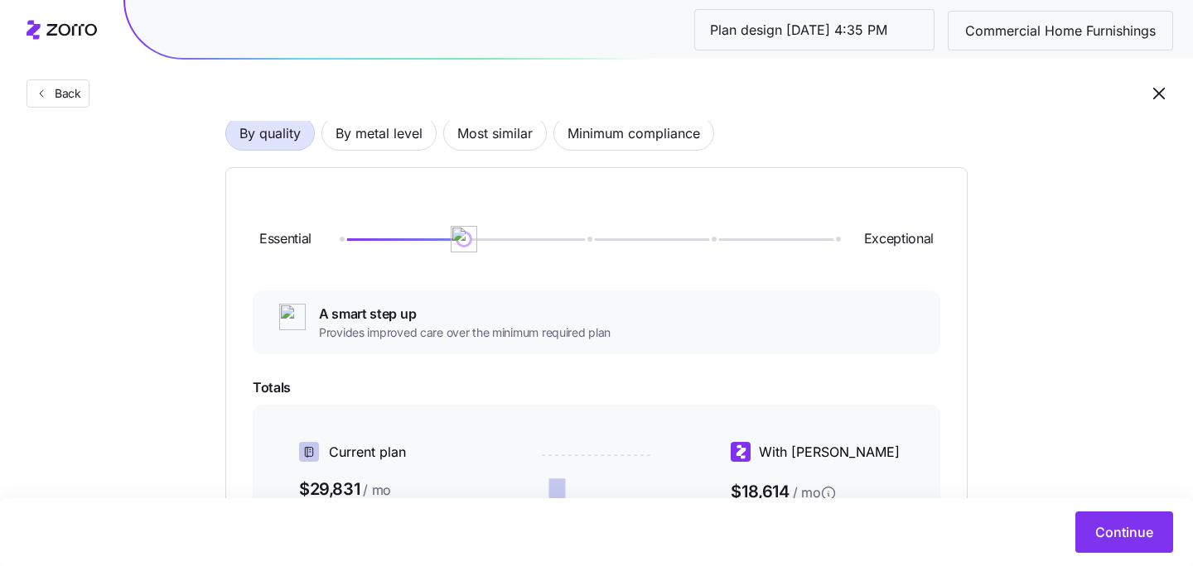
scroll to position [60, 0]
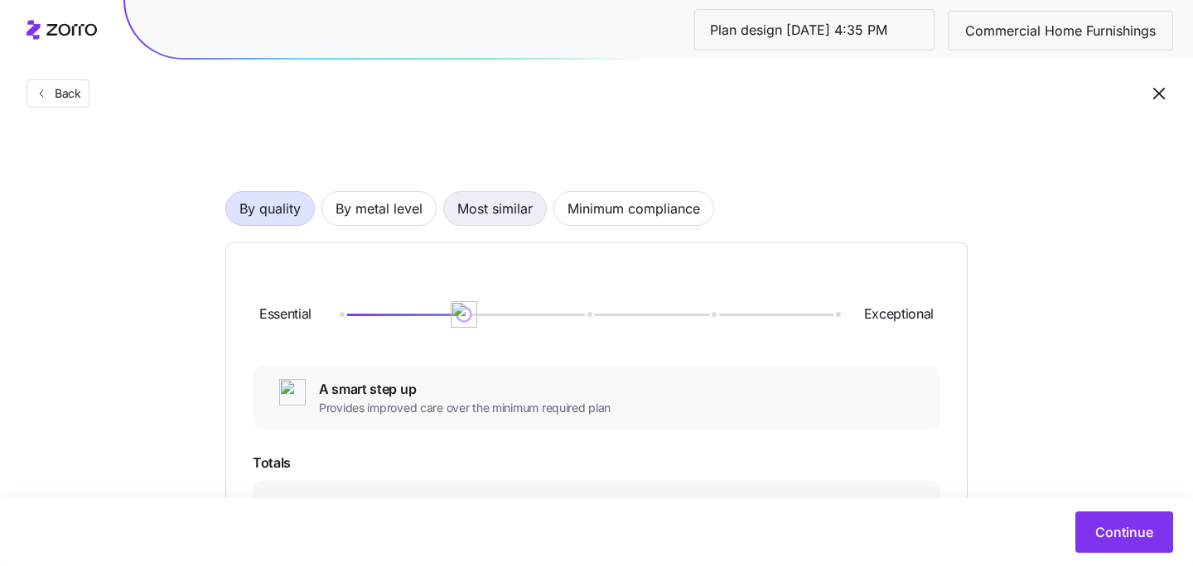
click at [505, 204] on span "Most similar" at bounding box center [494, 208] width 75 height 33
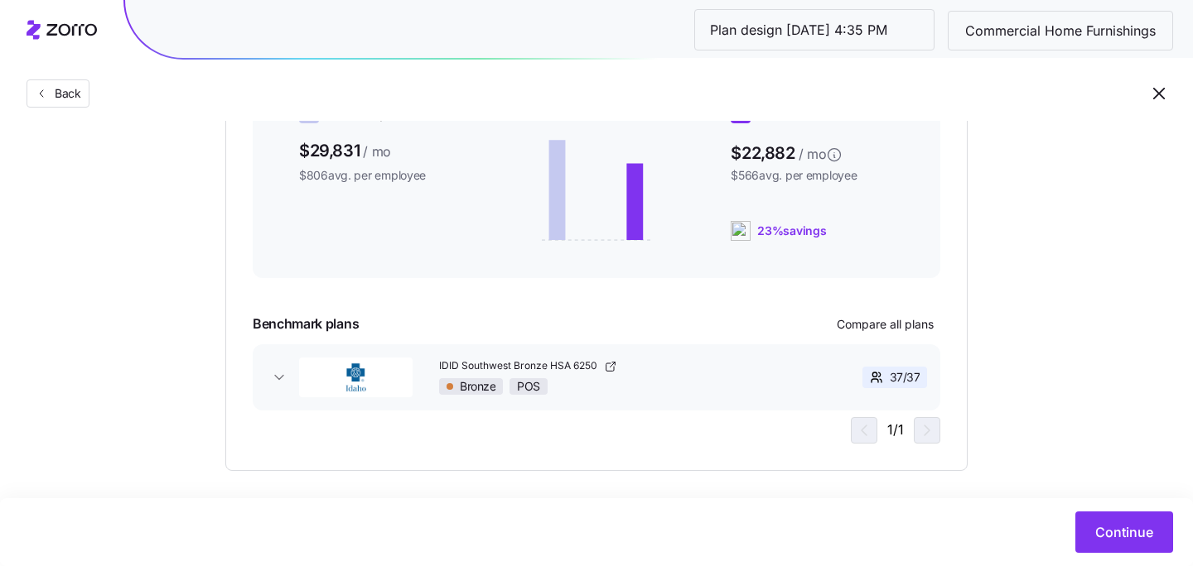
scroll to position [389, 0]
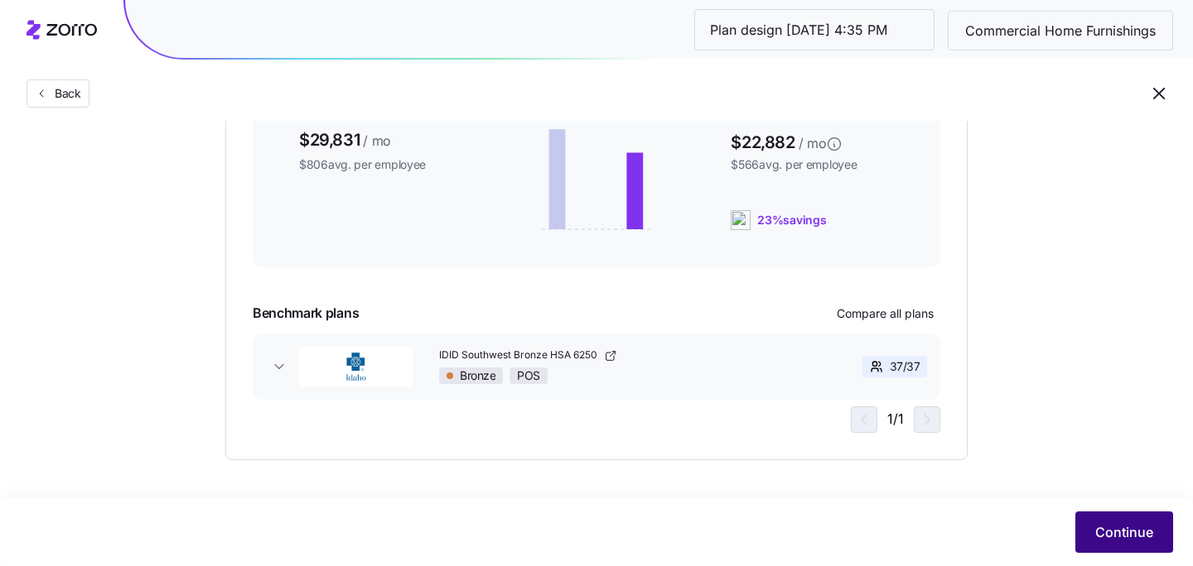
click at [1113, 525] on span "Continue" at bounding box center [1124, 533] width 58 height 20
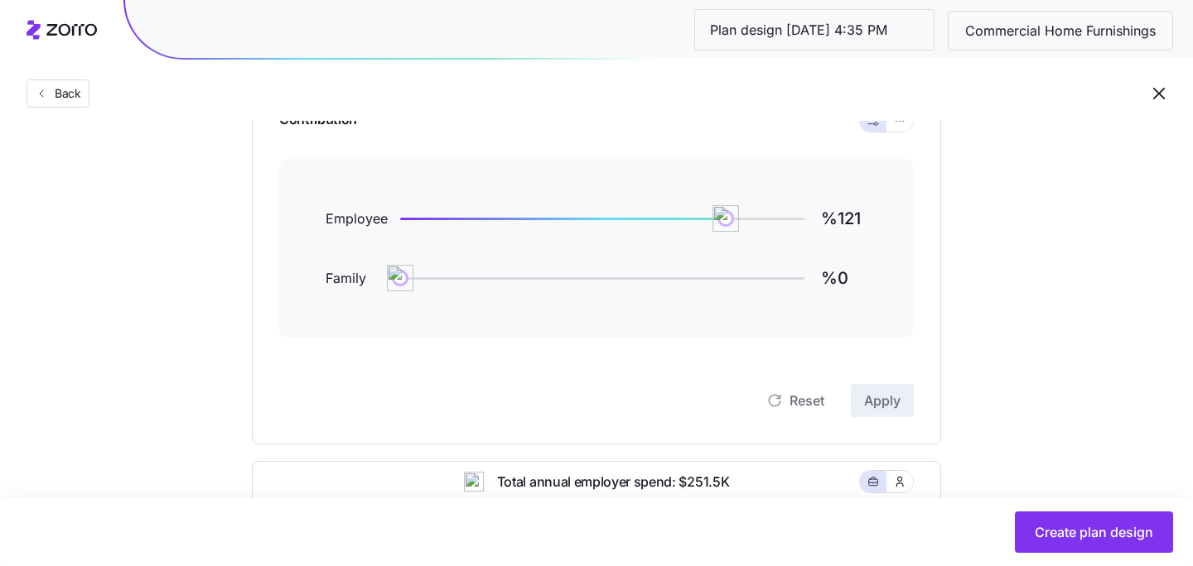
scroll to position [188, 0]
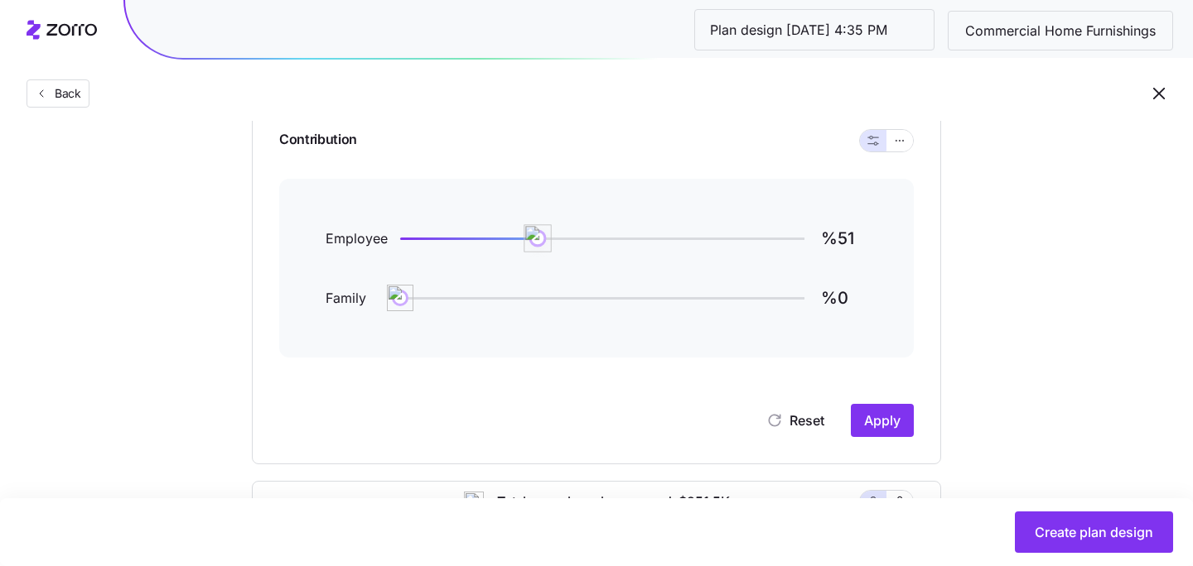
type input "%50"
drag, startPoint x: 729, startPoint y: 232, endPoint x: 534, endPoint y: 237, distance: 194.7
click at [534, 237] on img at bounding box center [535, 238] width 28 height 28
click at [879, 422] on span "Apply" at bounding box center [882, 421] width 36 height 20
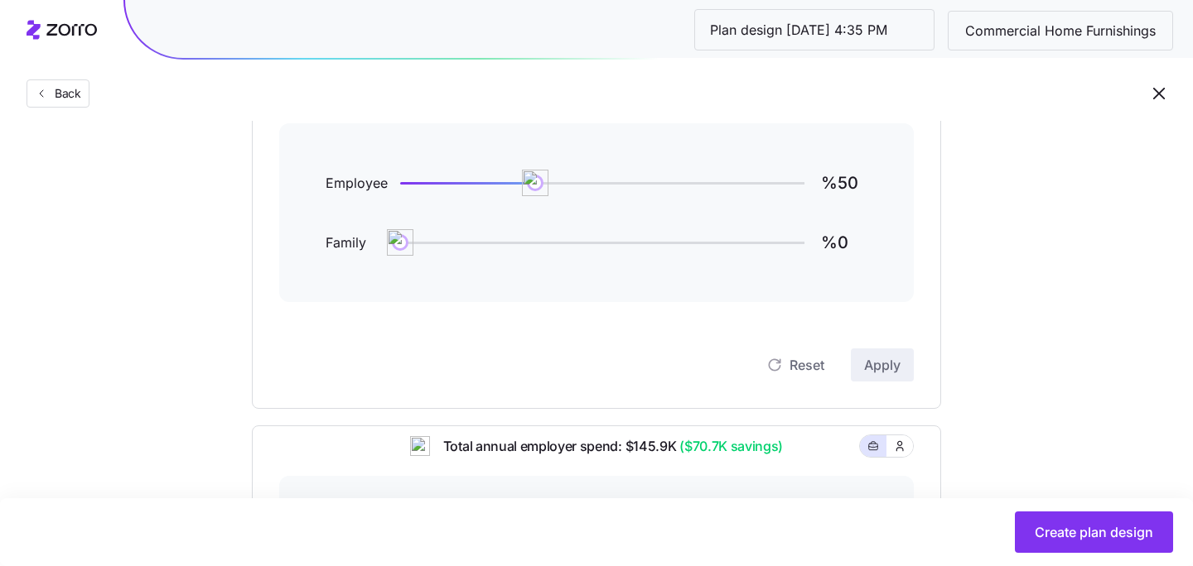
scroll to position [364, 0]
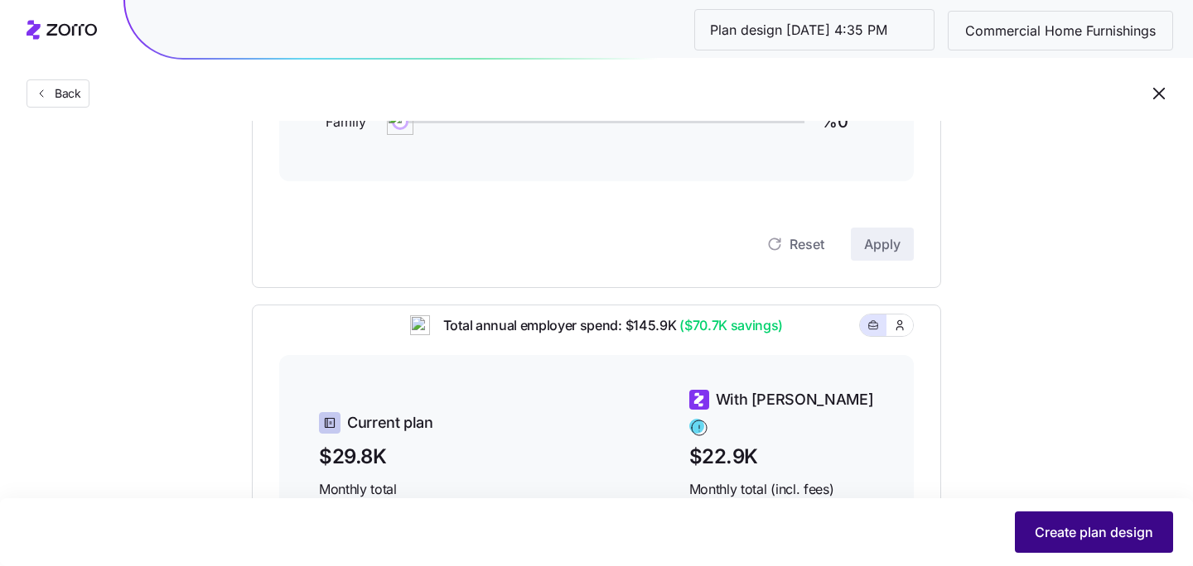
click at [1072, 541] on span "Create plan design" at bounding box center [1093, 533] width 118 height 20
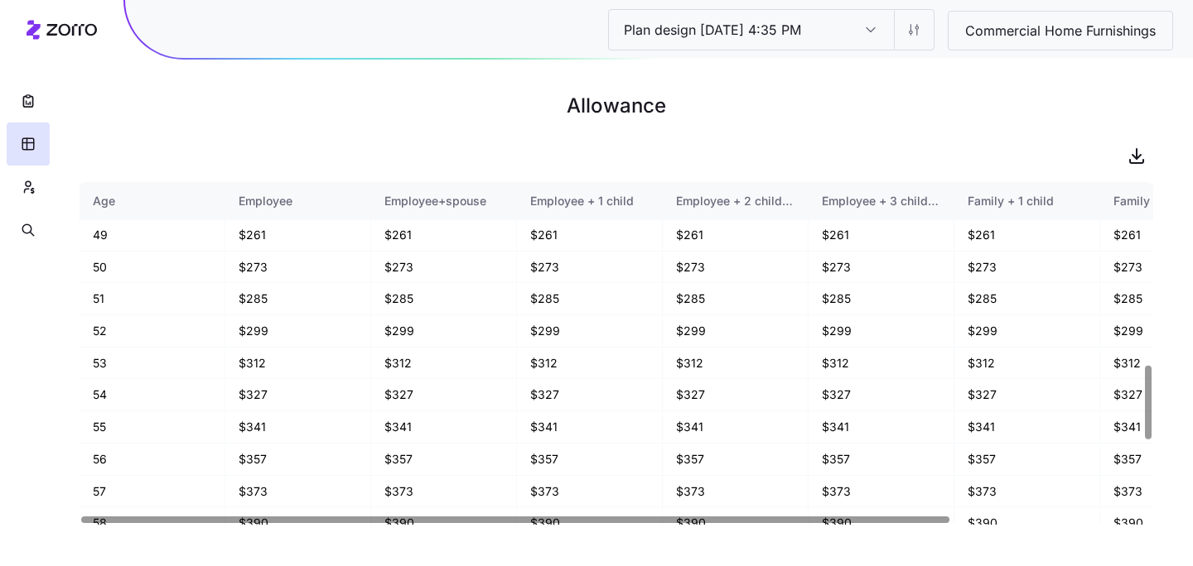
scroll to position [1089, 0]
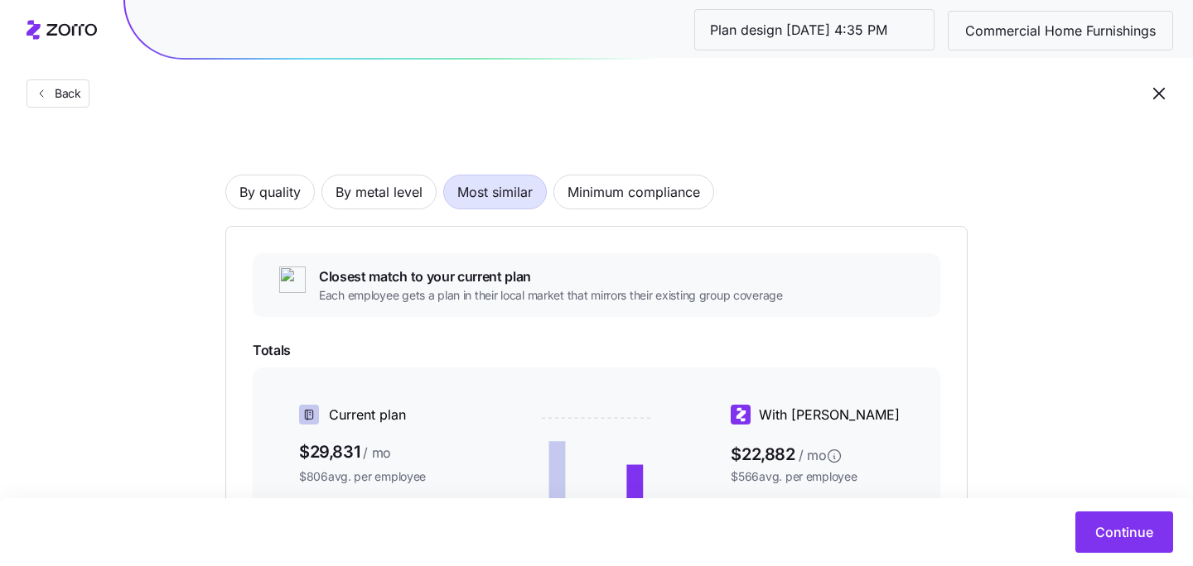
scroll to position [79, 0]
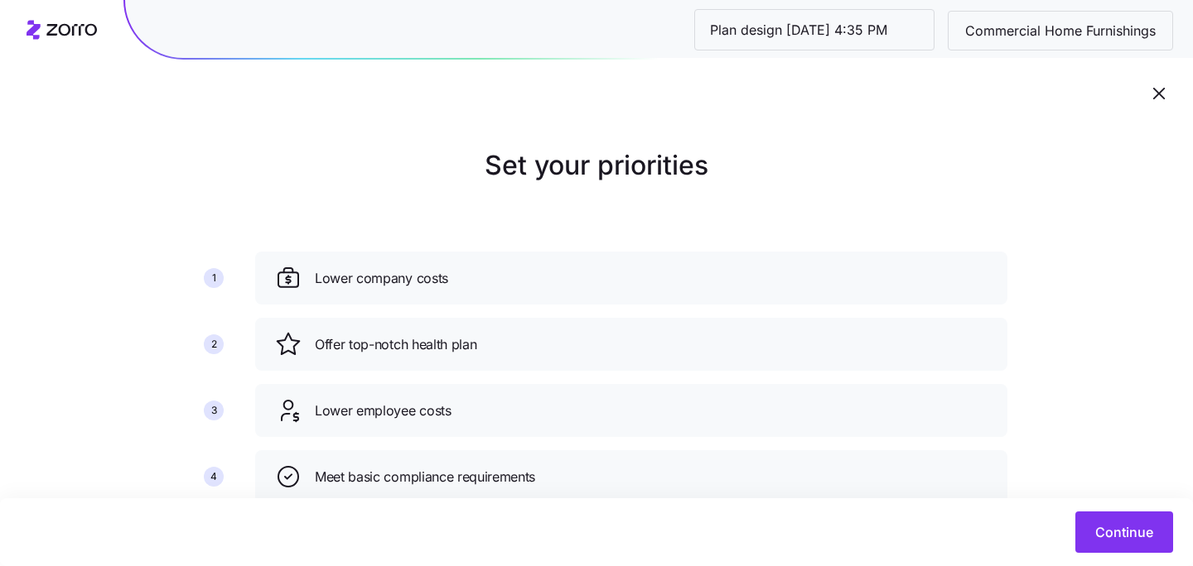
scroll to position [189, 0]
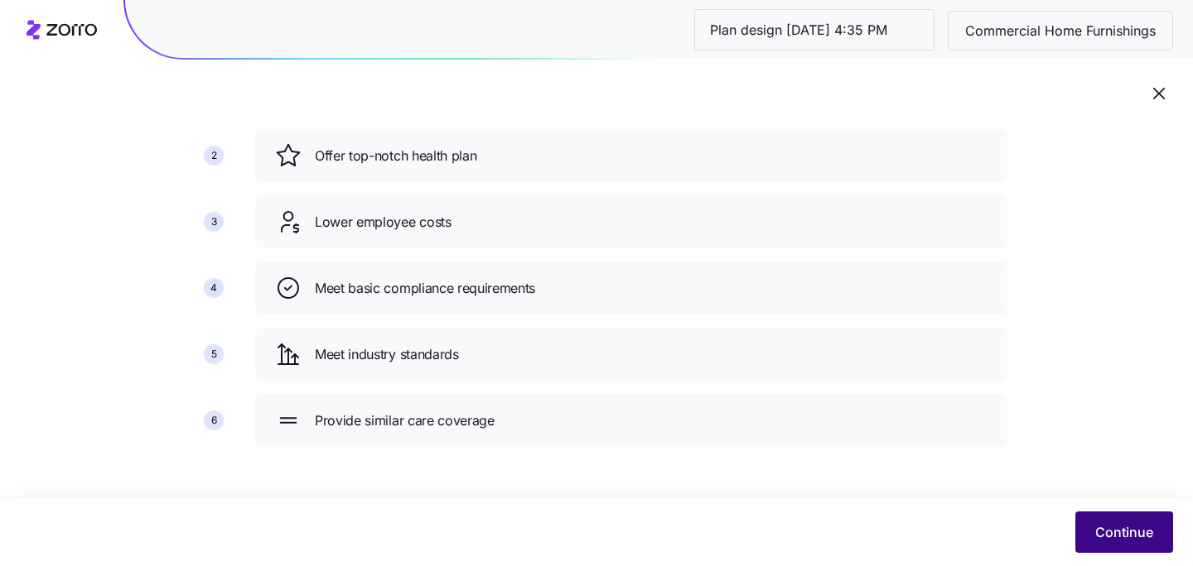
click at [1119, 530] on span "Continue" at bounding box center [1124, 533] width 58 height 20
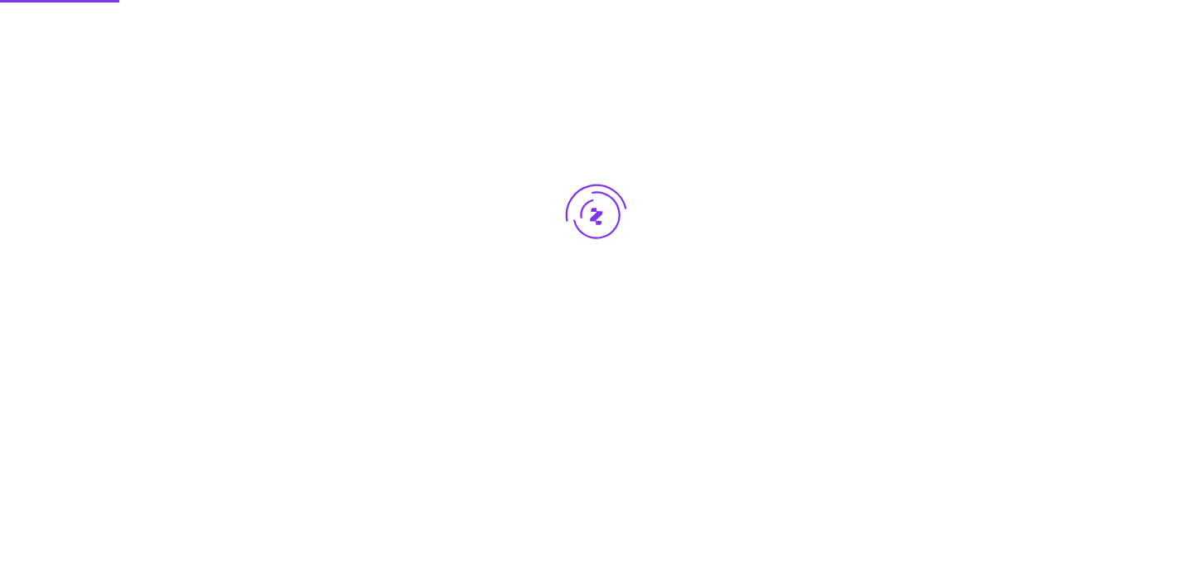
scroll to position [0, 0]
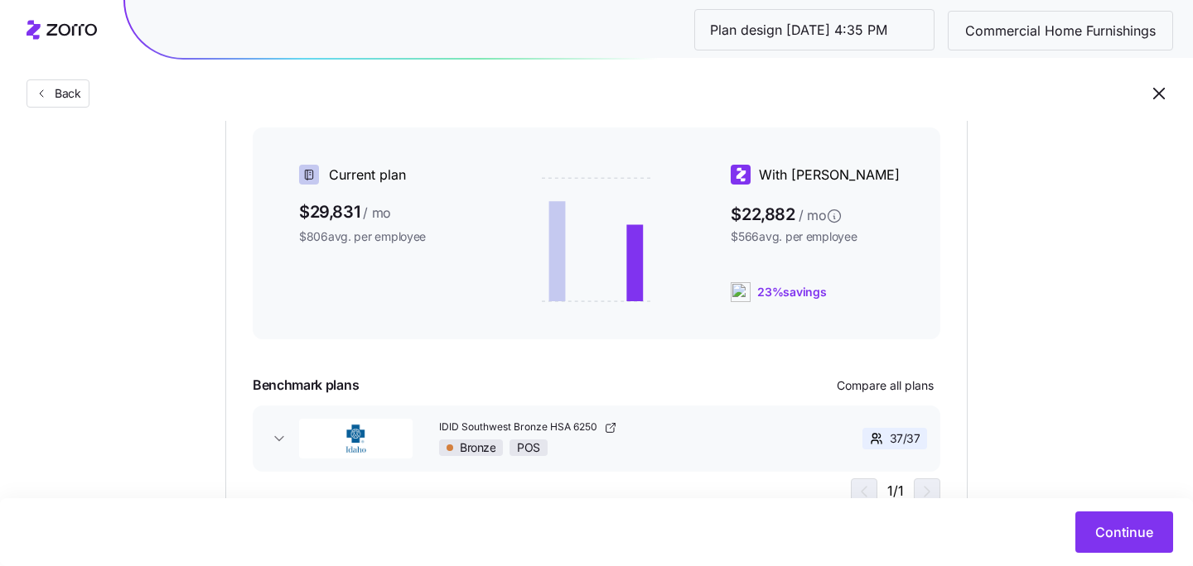
scroll to position [364, 0]
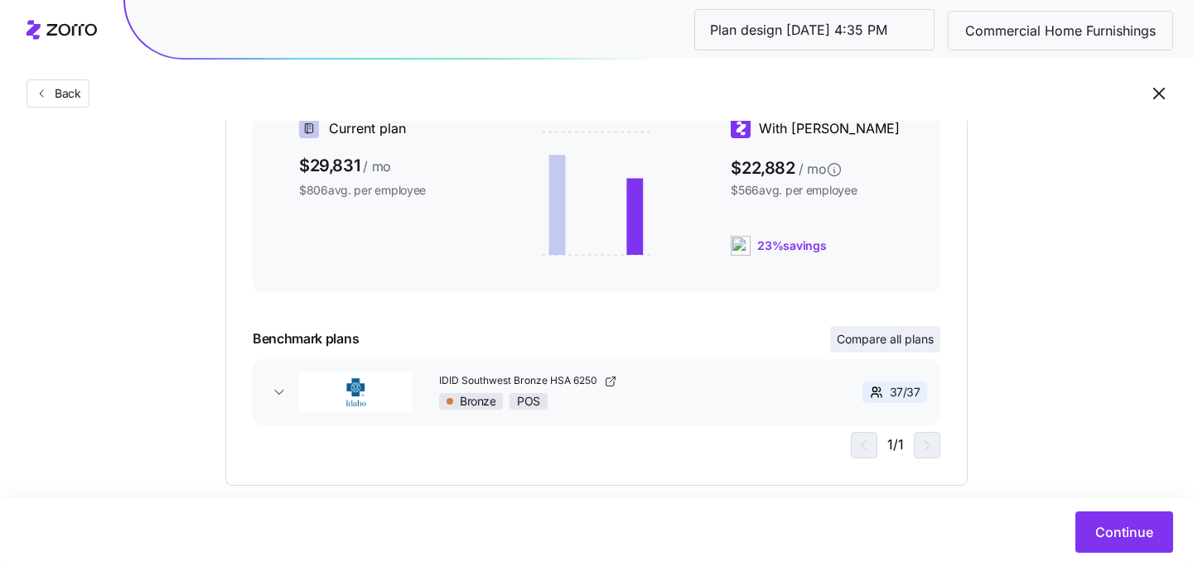
click at [844, 336] on span "Compare all plans" at bounding box center [884, 339] width 97 height 17
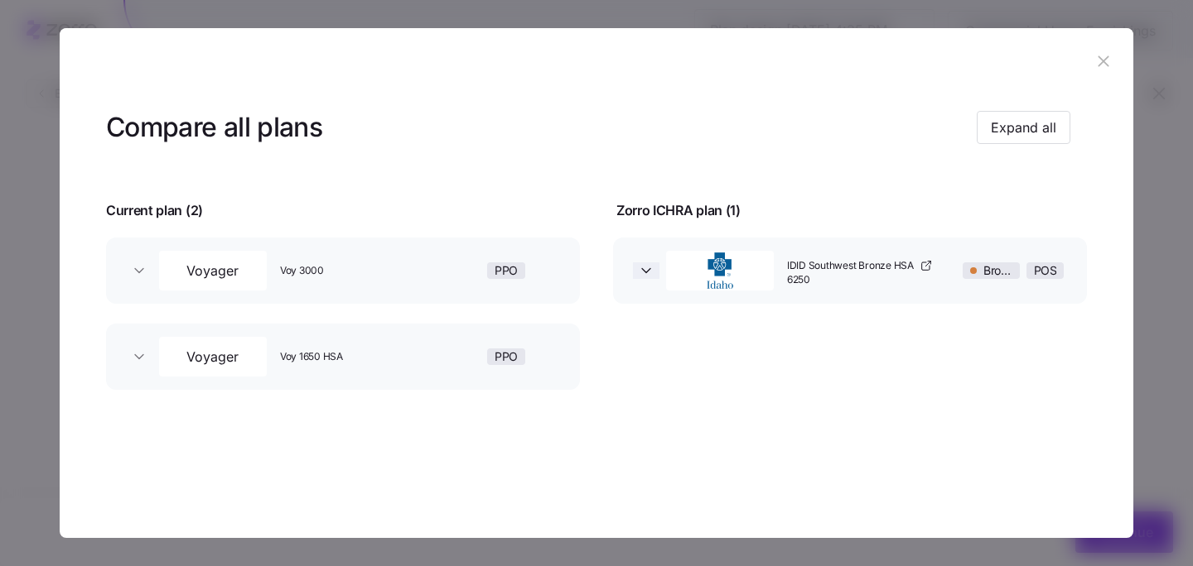
click at [640, 270] on icon "button" at bounding box center [646, 271] width 17 height 17
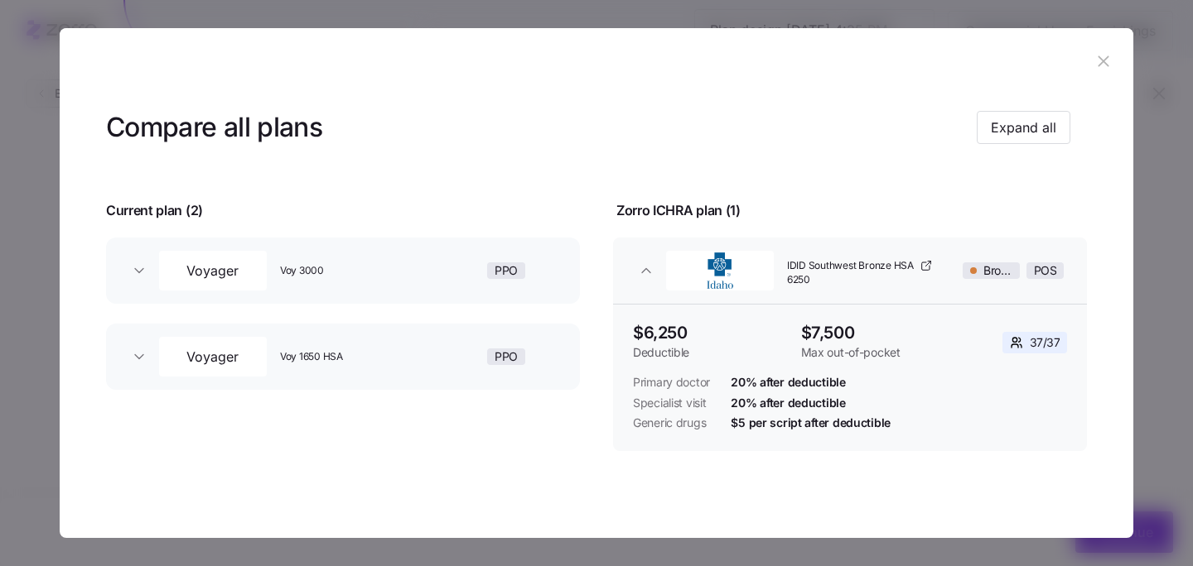
click at [159, 280] on div "Voyager" at bounding box center [213, 271] width 108 height 40
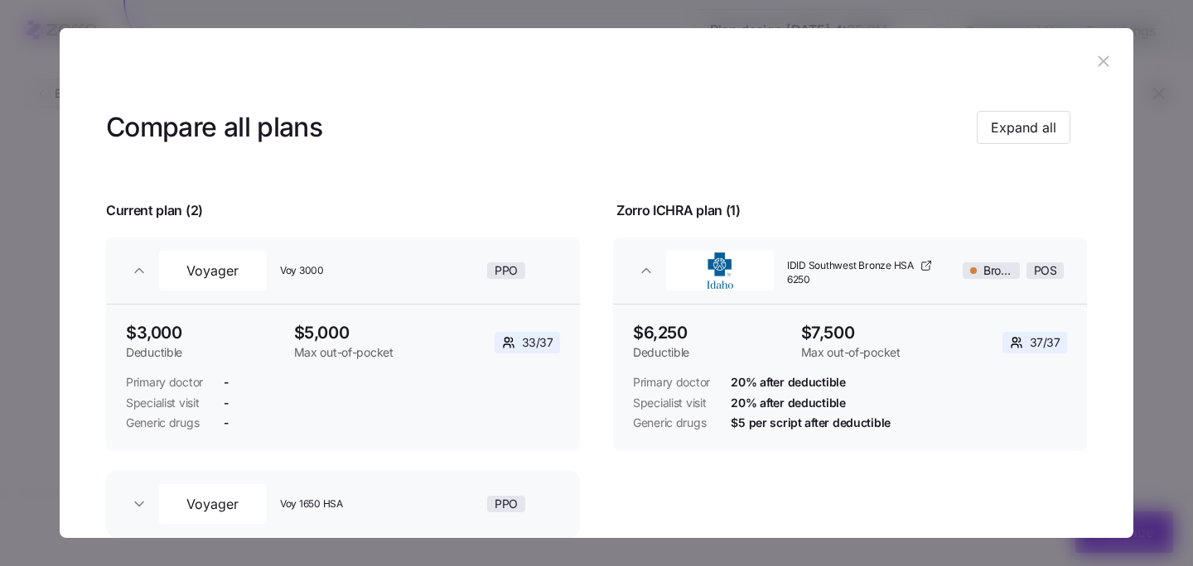
click at [159, 281] on div "Voyager" at bounding box center [213, 271] width 108 height 40
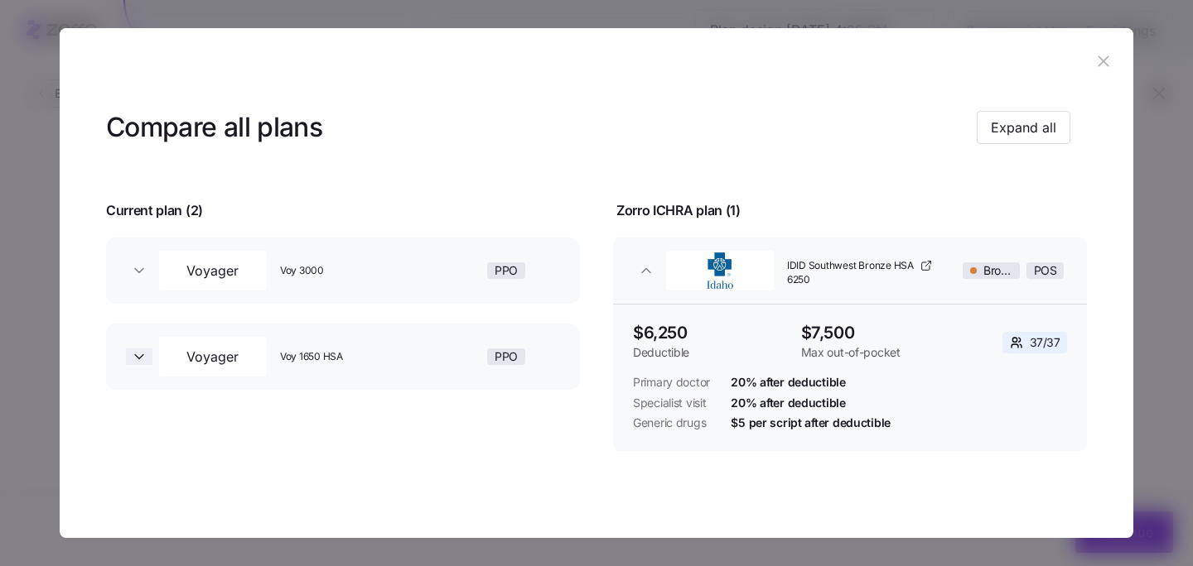
click at [145, 361] on icon "button" at bounding box center [139, 357] width 17 height 17
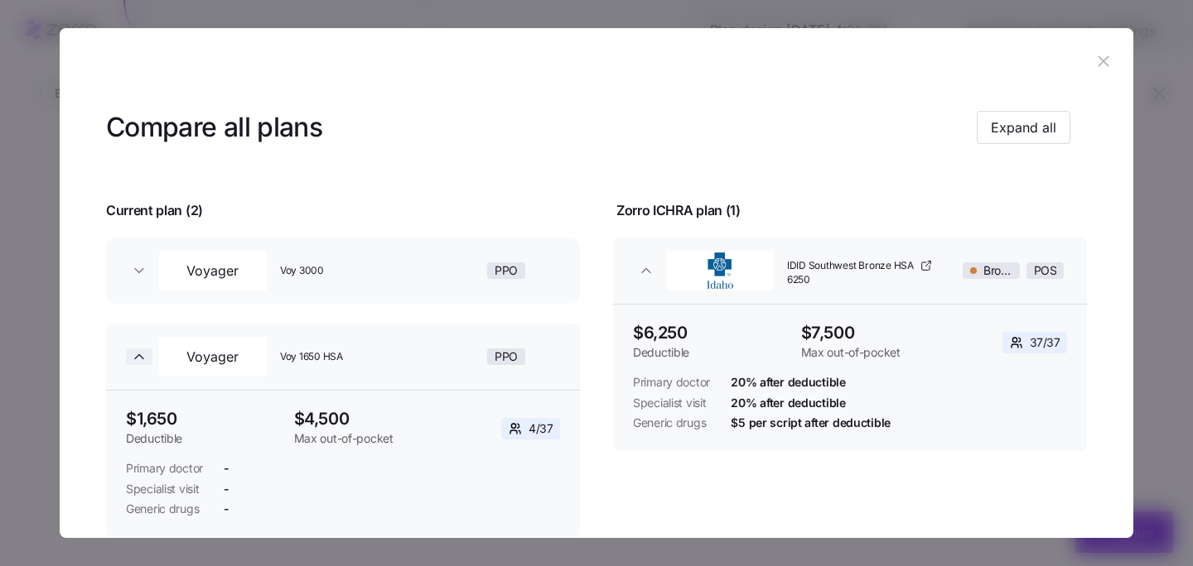
click at [145, 361] on icon "button" at bounding box center [139, 357] width 17 height 17
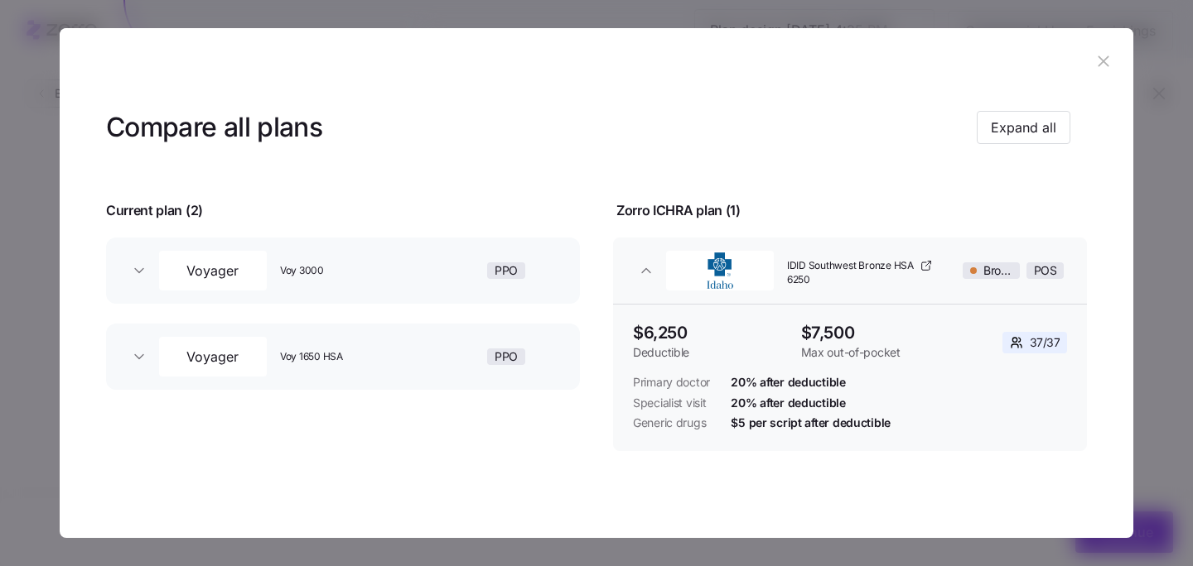
click at [1094, 66] on icon "button" at bounding box center [1103, 61] width 18 height 18
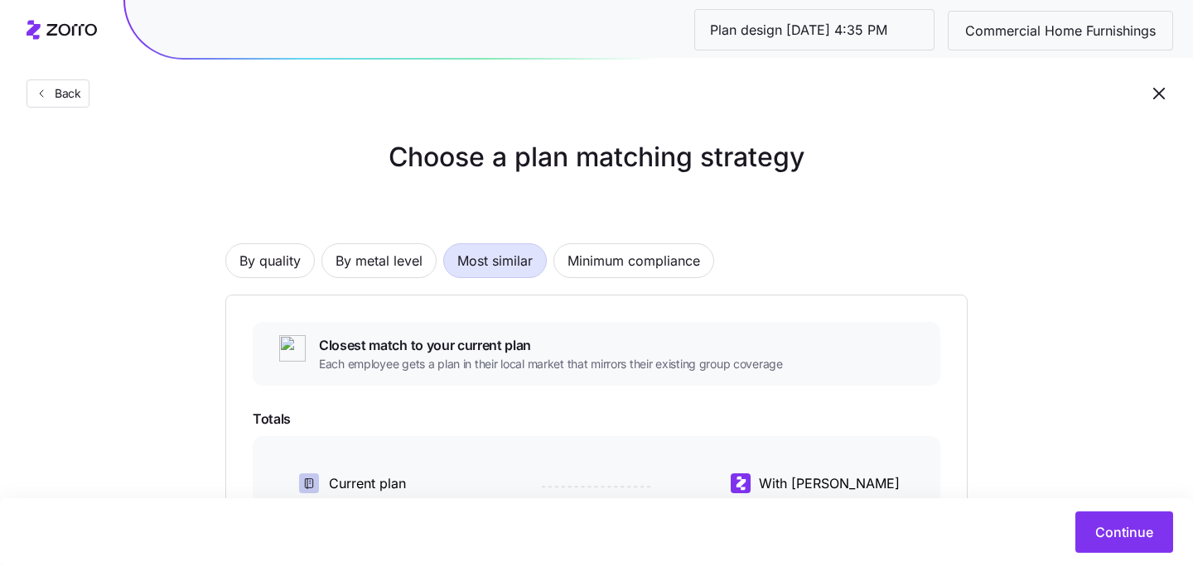
scroll to position [9, 0]
click at [413, 257] on span "By metal level" at bounding box center [378, 259] width 87 height 33
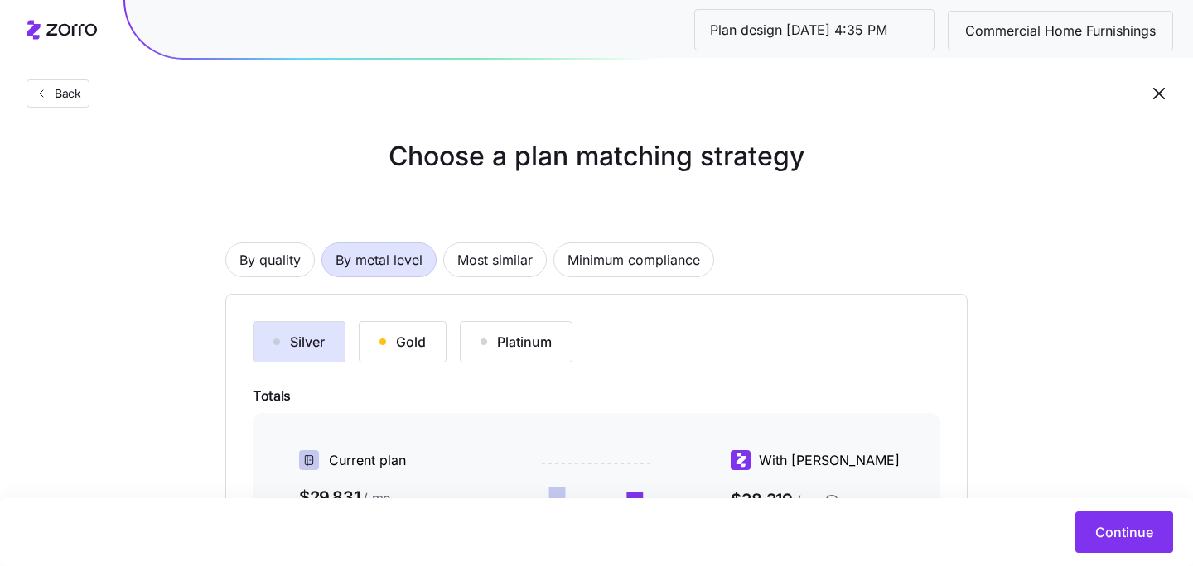
click at [397, 335] on div "Gold" at bounding box center [402, 342] width 46 height 20
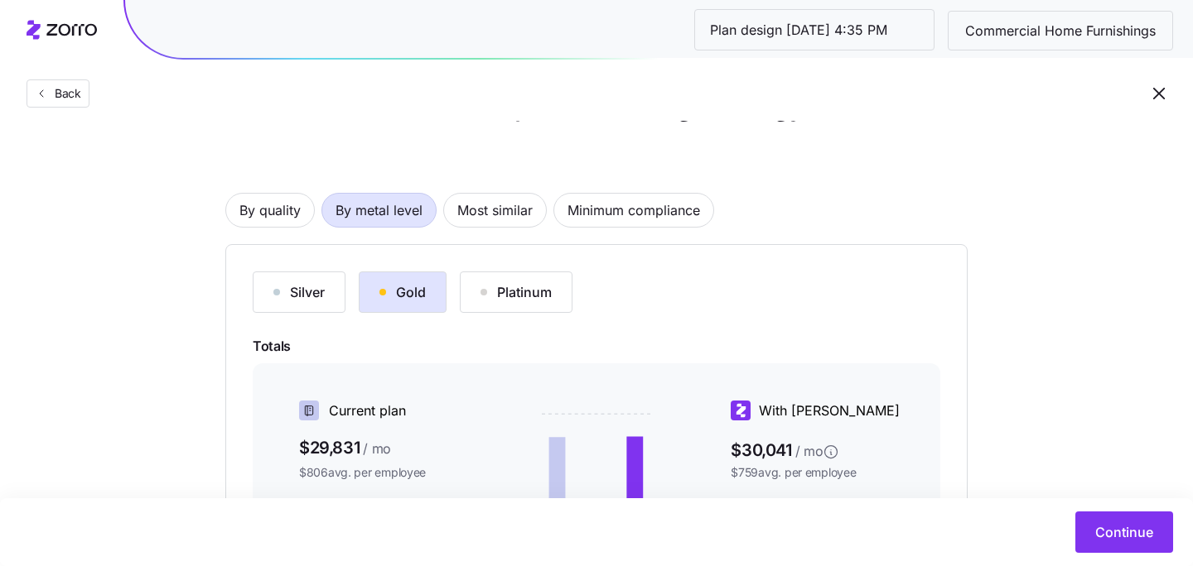
click at [325, 301] on button "Silver" at bounding box center [299, 292] width 93 height 41
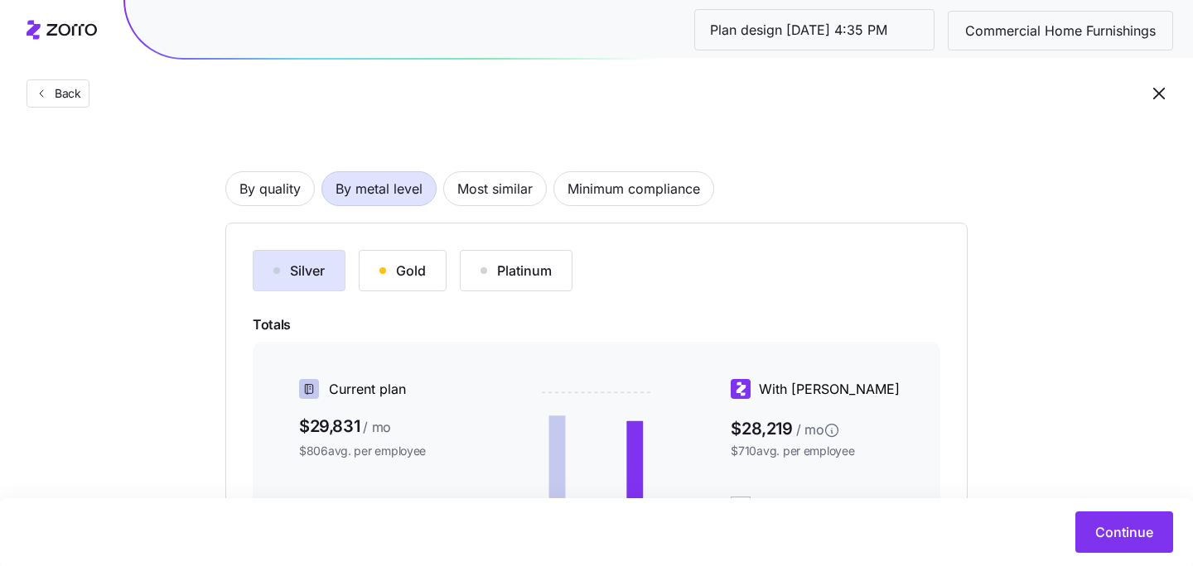
scroll to position [75, 0]
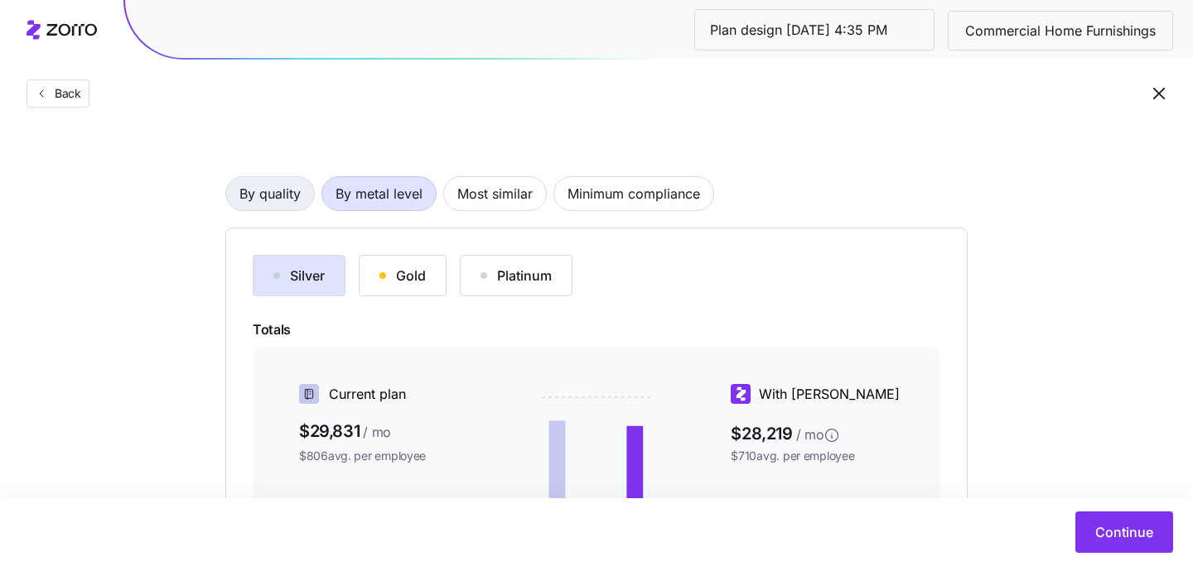
click at [287, 195] on span "By quality" at bounding box center [269, 193] width 61 height 33
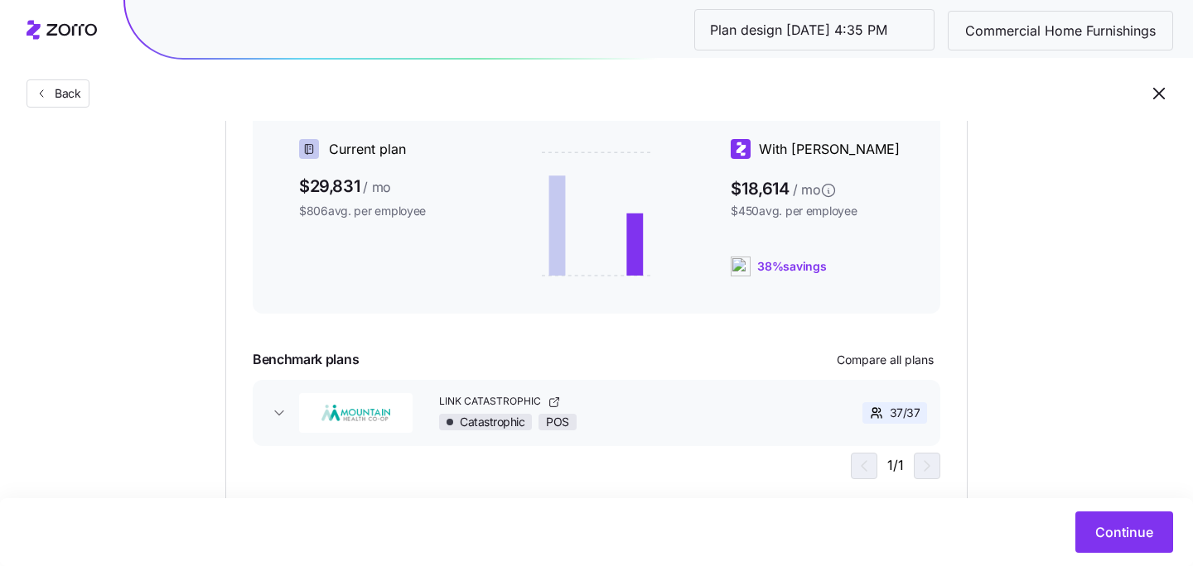
scroll to position [445, 0]
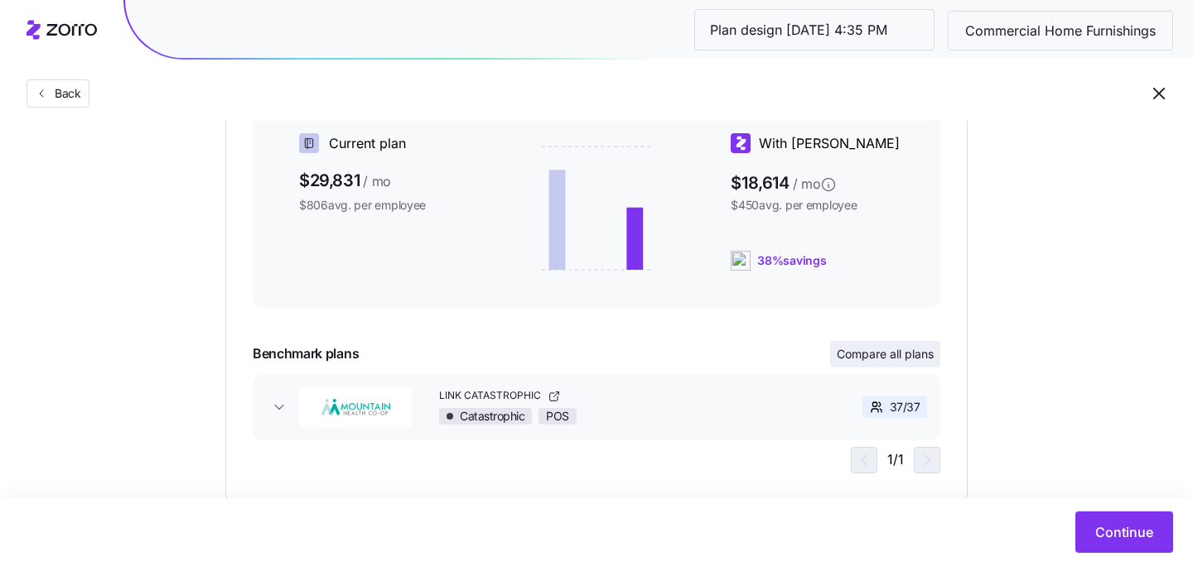
click at [880, 355] on span "Compare all plans" at bounding box center [884, 354] width 97 height 17
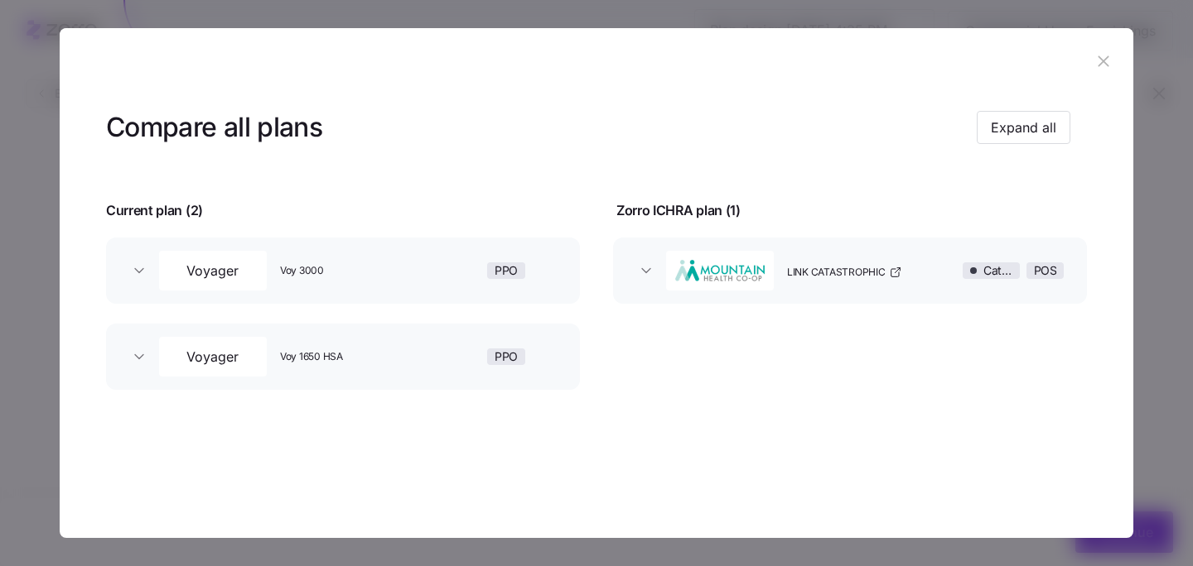
click at [892, 279] on div "LINK CATASTROPHIC" at bounding box center [866, 270] width 172 height 53
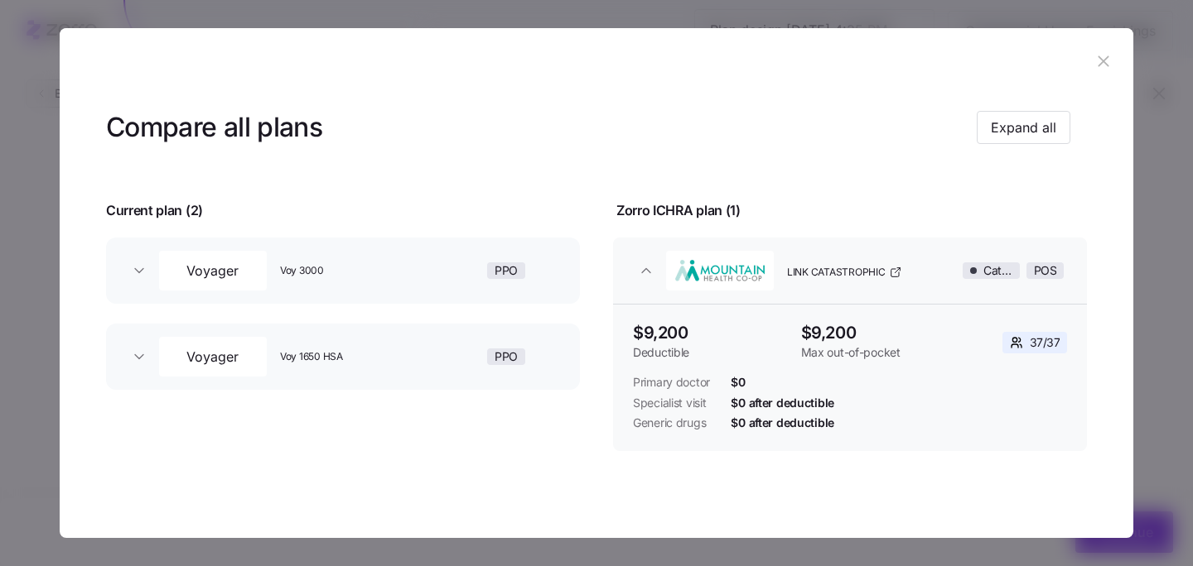
click at [892, 279] on div "LINK CATASTROPHIC" at bounding box center [866, 270] width 172 height 53
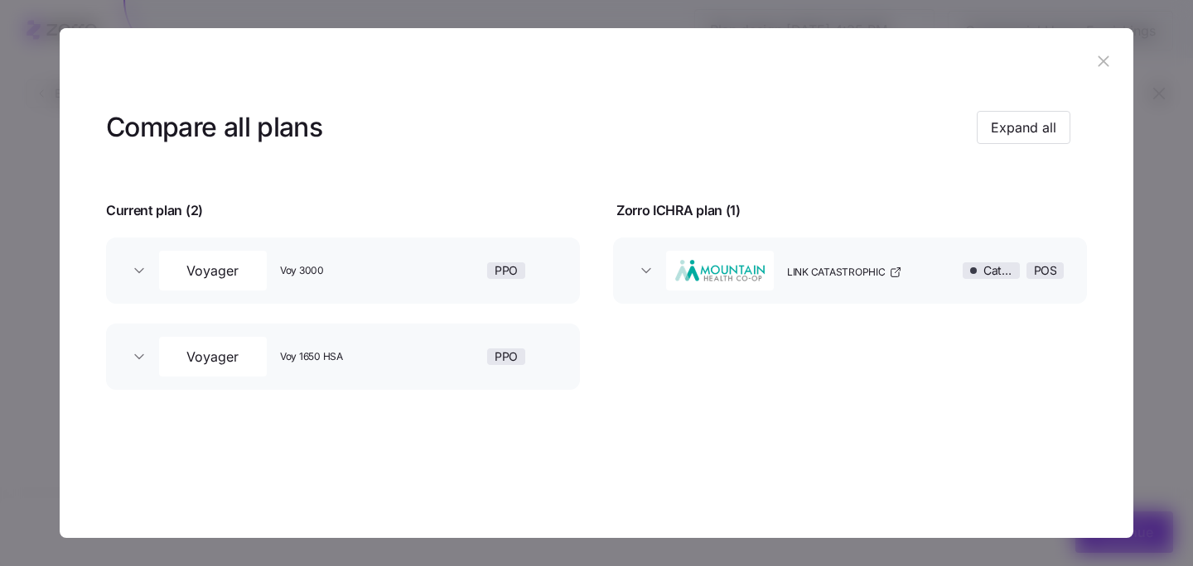
click at [1096, 60] on icon "button" at bounding box center [1103, 61] width 18 height 18
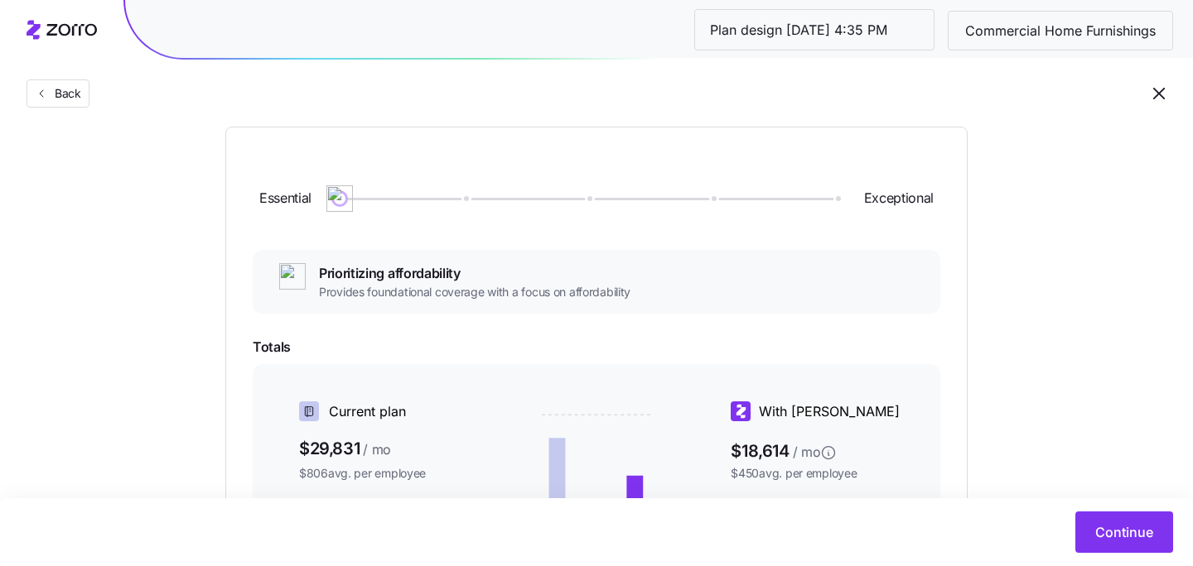
scroll to position [479, 0]
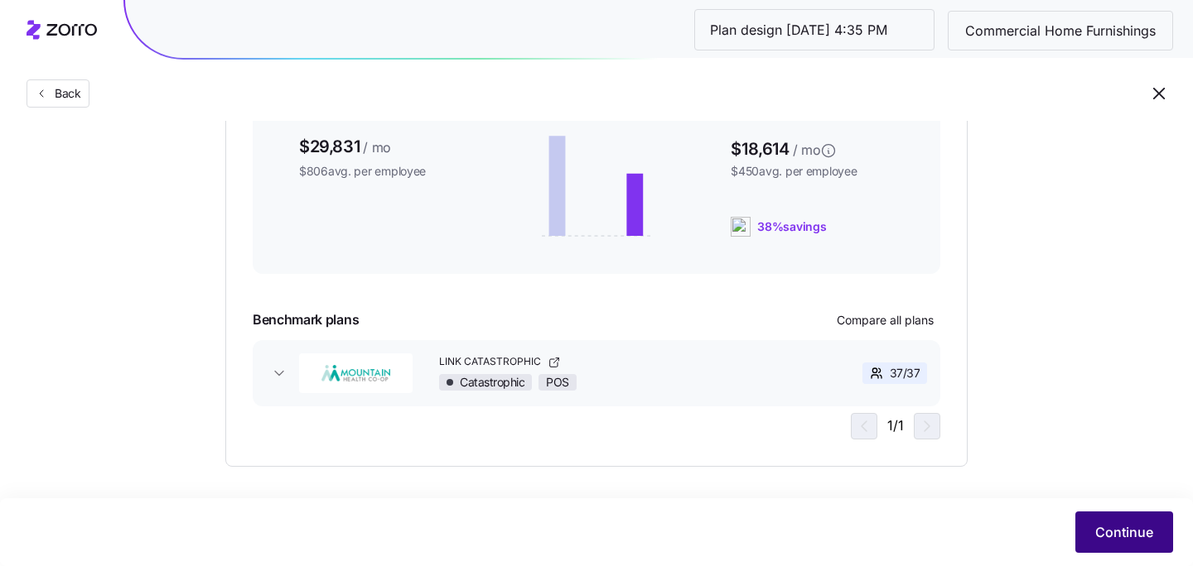
click at [1086, 540] on button "Continue" at bounding box center [1124, 532] width 98 height 41
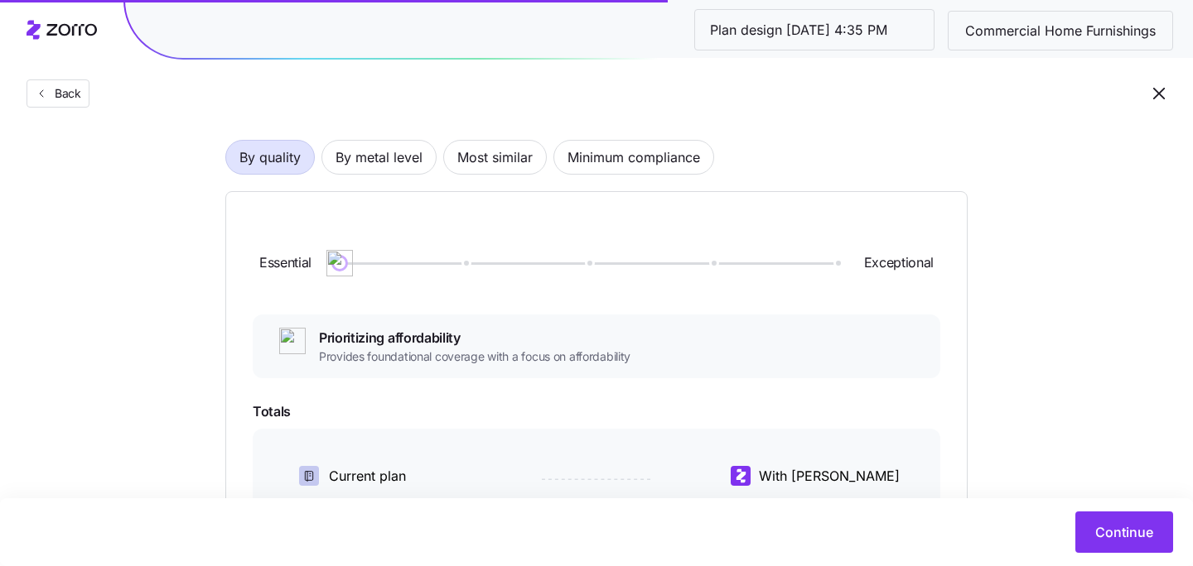
scroll to position [0, 0]
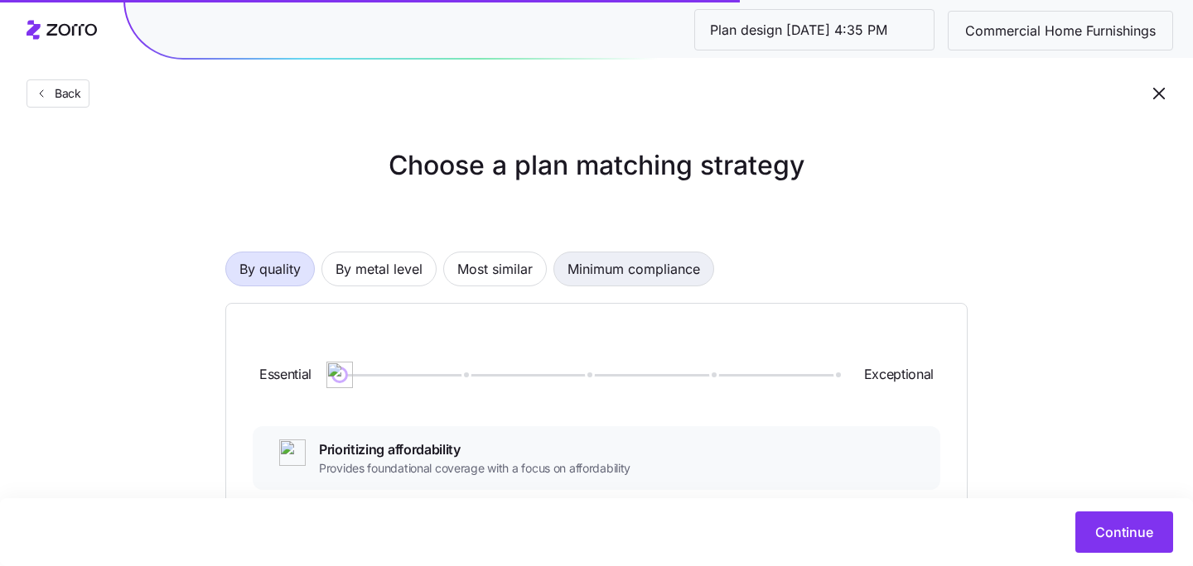
click at [627, 277] on span "Minimum compliance" at bounding box center [633, 269] width 133 height 33
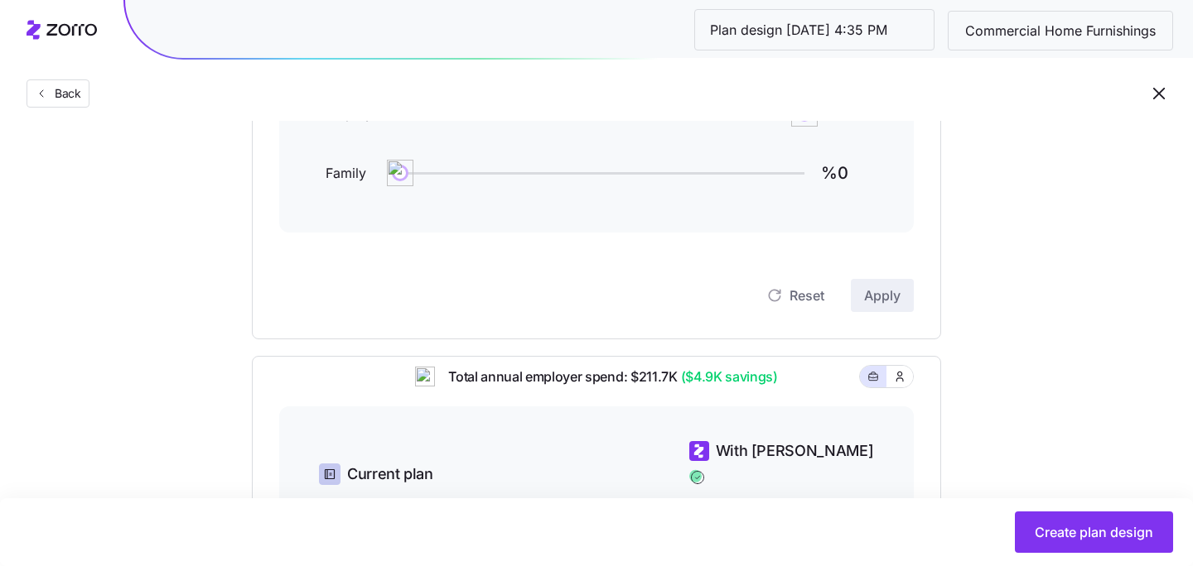
scroll to position [284, 0]
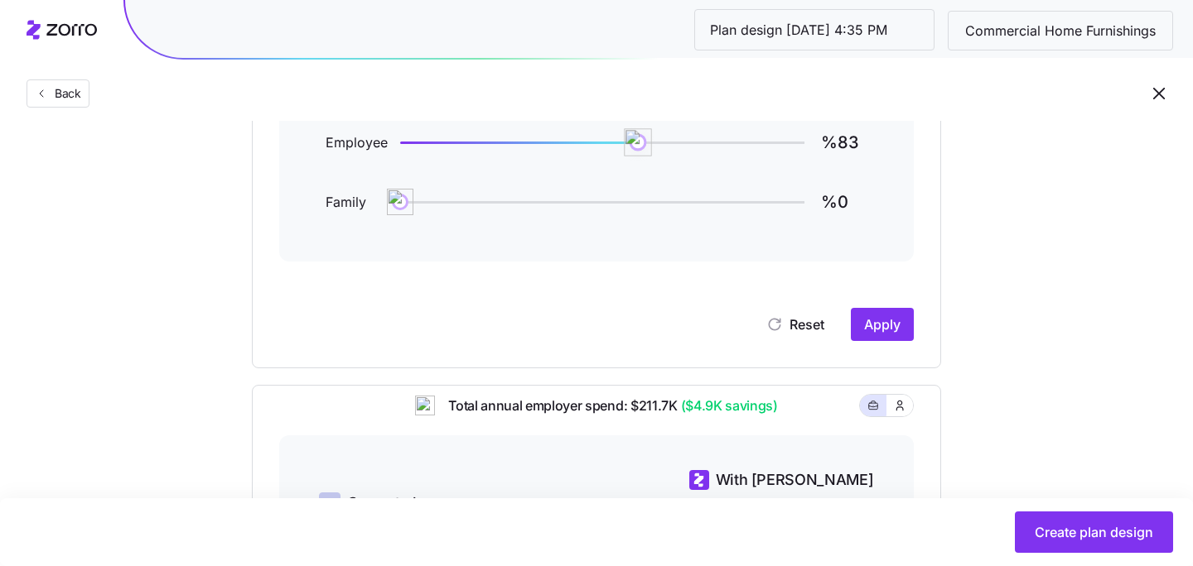
type input "%82"
drag, startPoint x: 802, startPoint y: 140, endPoint x: 649, endPoint y: 148, distance: 153.4
click at [621, 143] on img at bounding box center [621, 142] width 28 height 28
click at [882, 315] on span "Apply" at bounding box center [882, 325] width 36 height 20
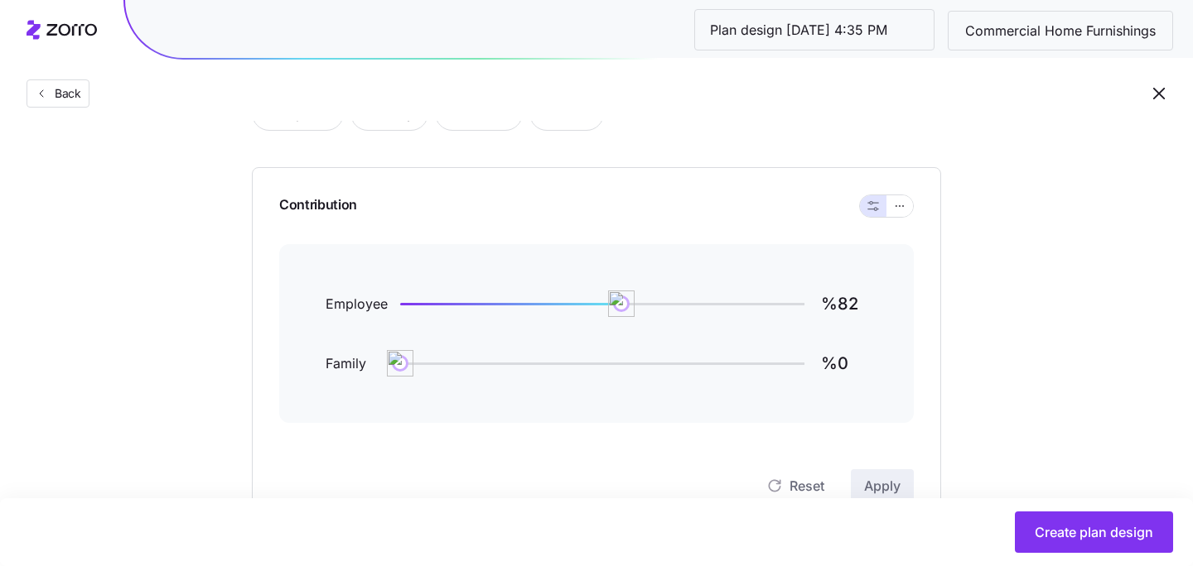
scroll to position [79, 0]
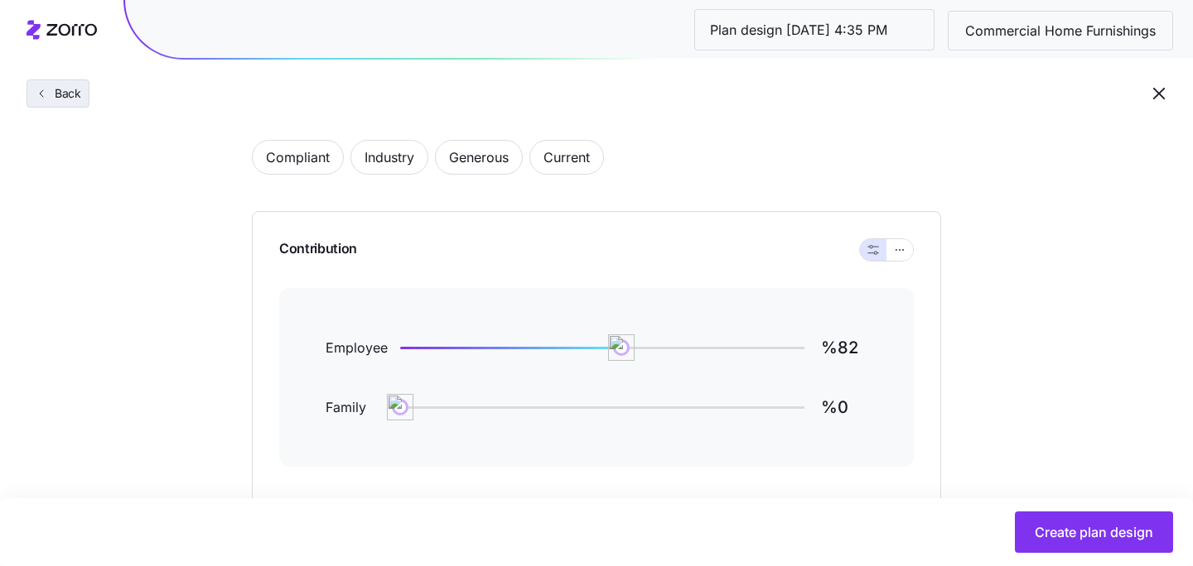
click at [56, 94] on span "Back" at bounding box center [64, 93] width 33 height 17
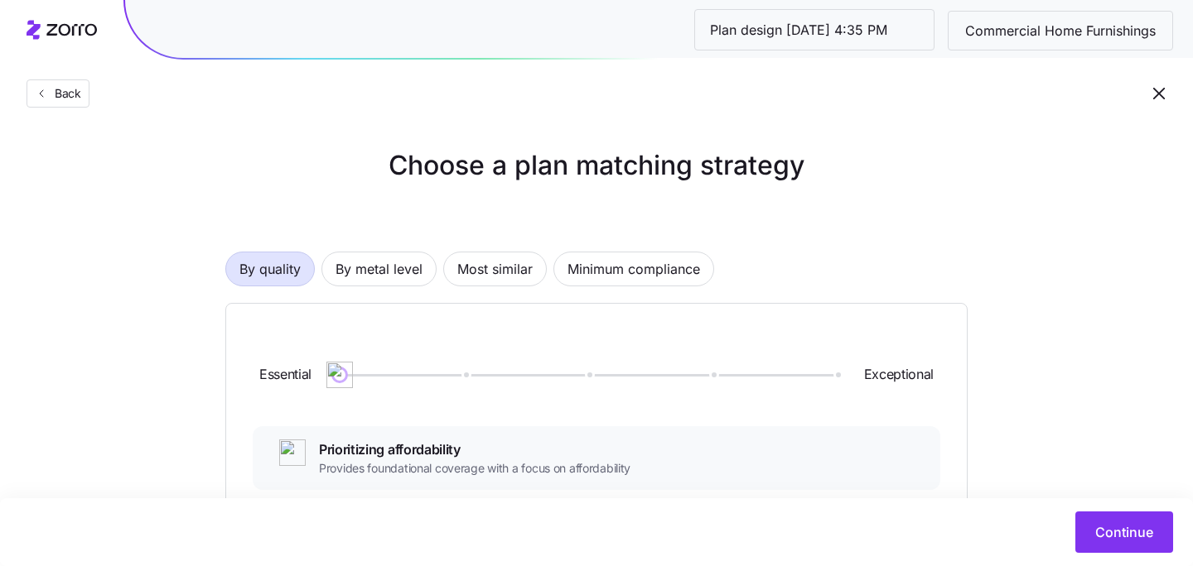
scroll to position [485, 0]
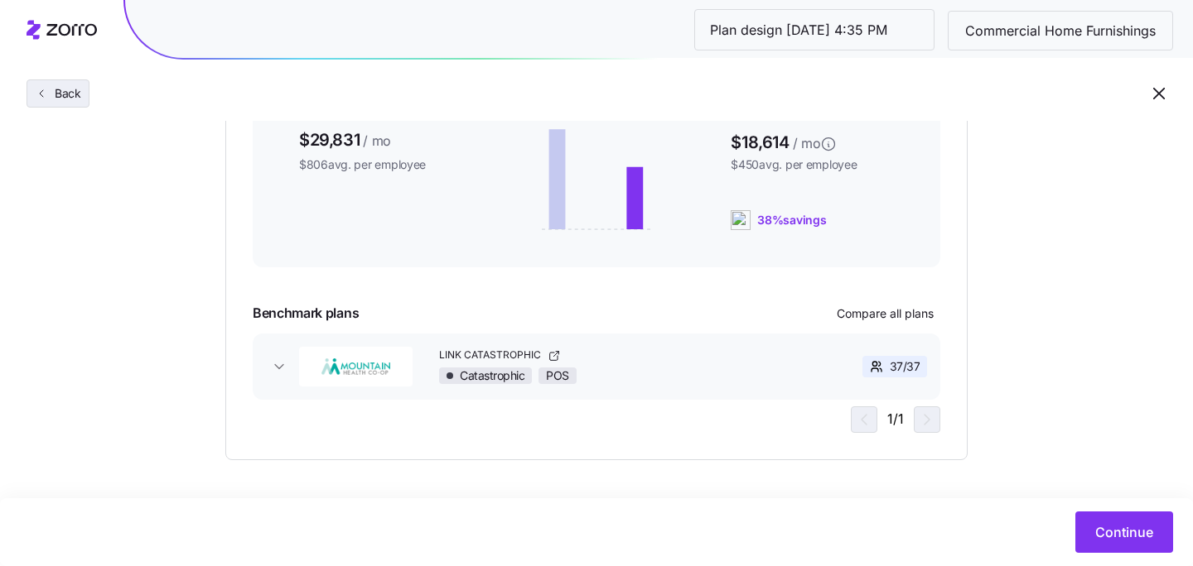
click at [57, 94] on span "Back" at bounding box center [64, 93] width 33 height 17
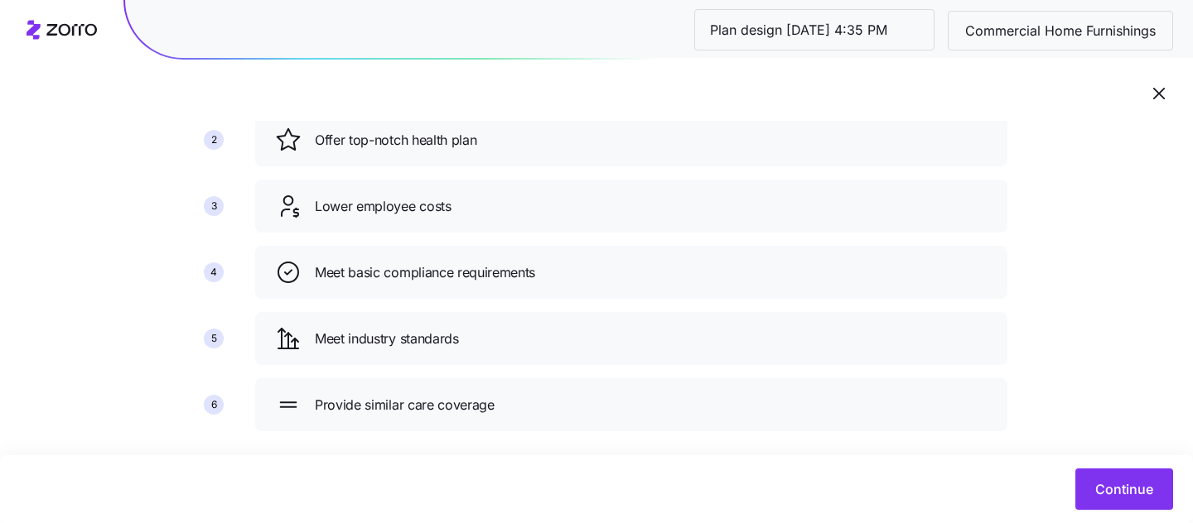
scroll to position [206, 0]
click at [1116, 496] on span "Continue" at bounding box center [1124, 489] width 58 height 20
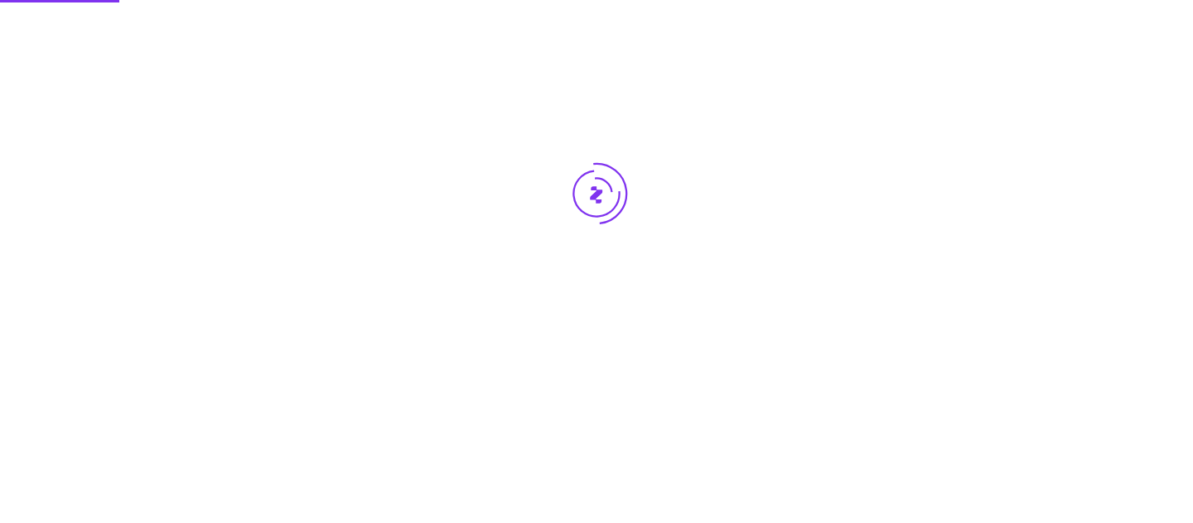
scroll to position [0, 0]
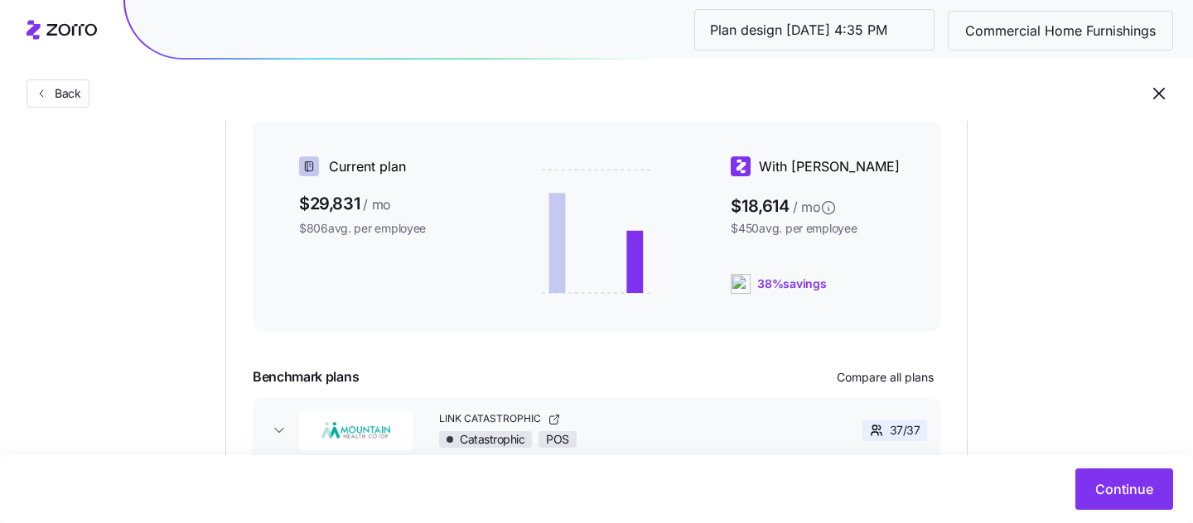
scroll to position [525, 0]
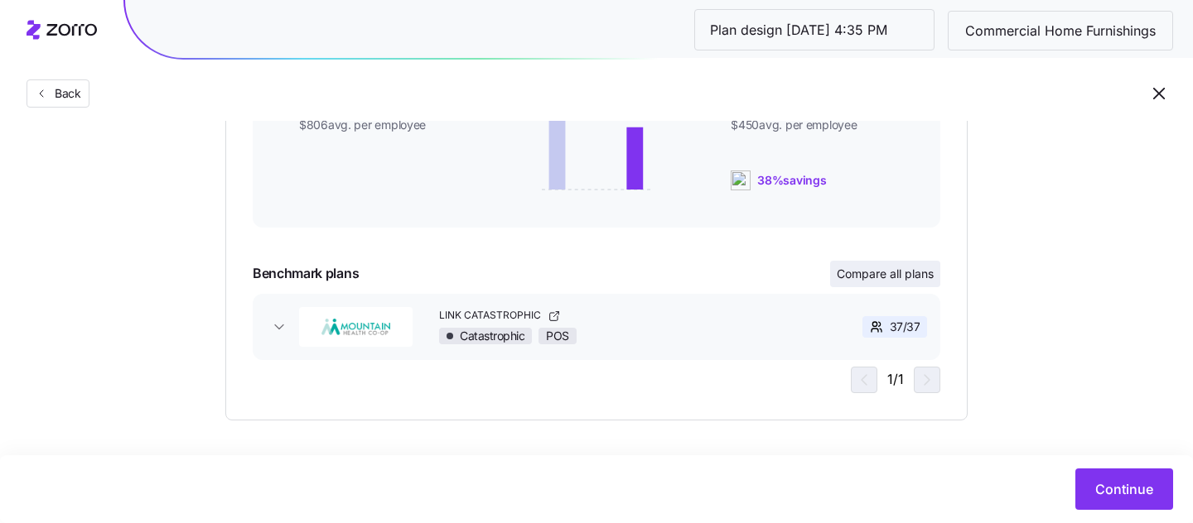
click at [876, 281] on span "Compare all plans" at bounding box center [884, 274] width 97 height 17
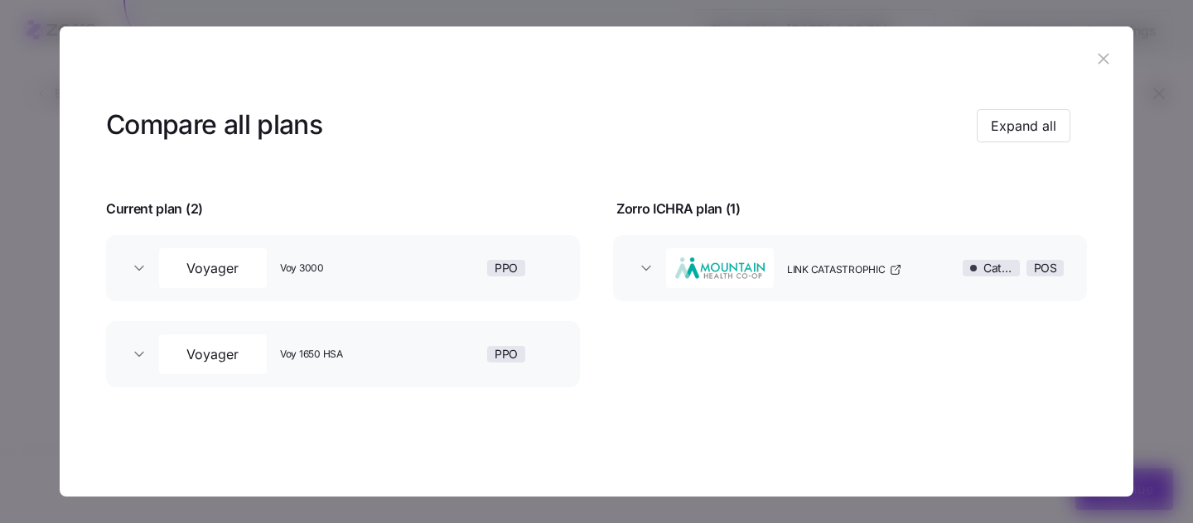
click at [924, 280] on div "LINK CATASTROPHIC" at bounding box center [866, 268] width 172 height 53
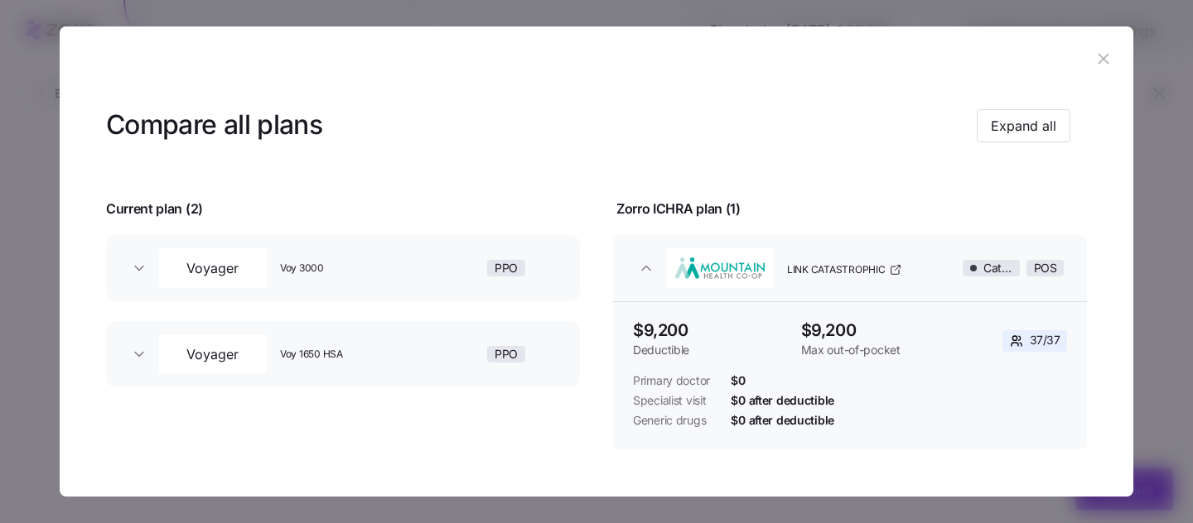
click at [379, 271] on span "Voy 3000" at bounding box center [359, 269] width 159 height 14
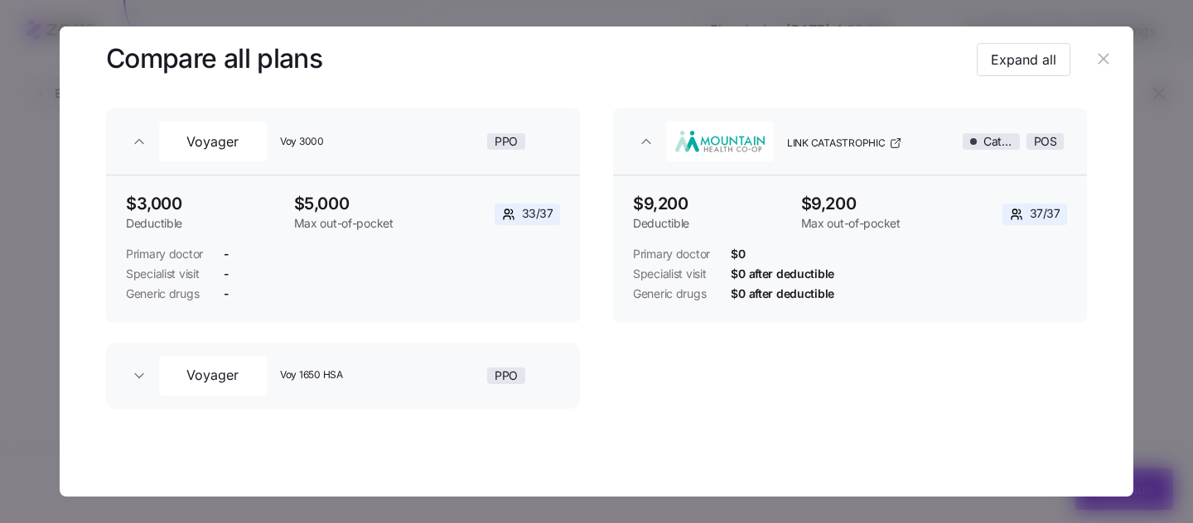
scroll to position [141, 0]
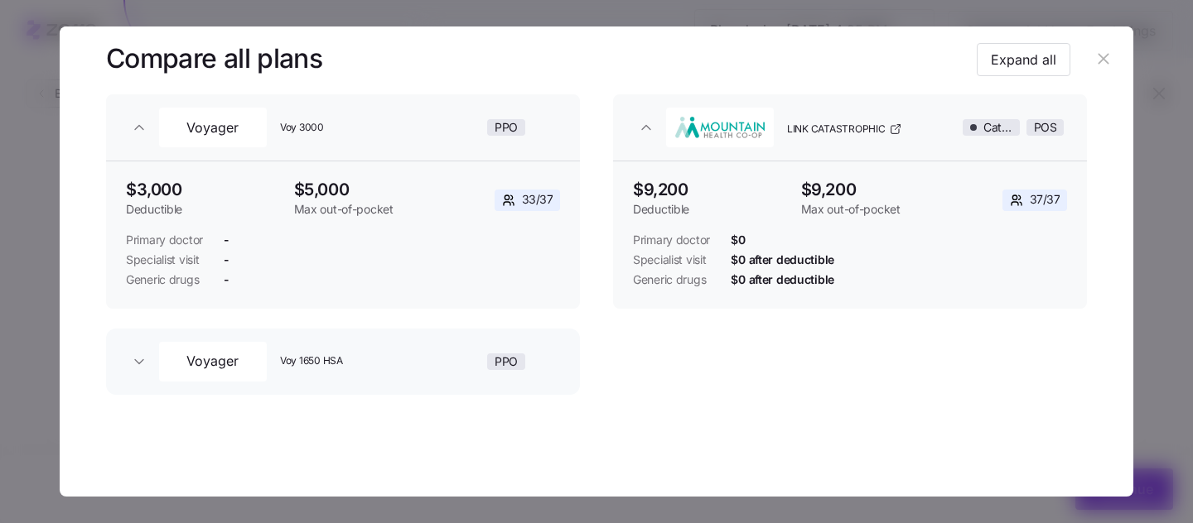
click at [393, 351] on div "Voy 1650 HSA" at bounding box center [359, 361] width 172 height 53
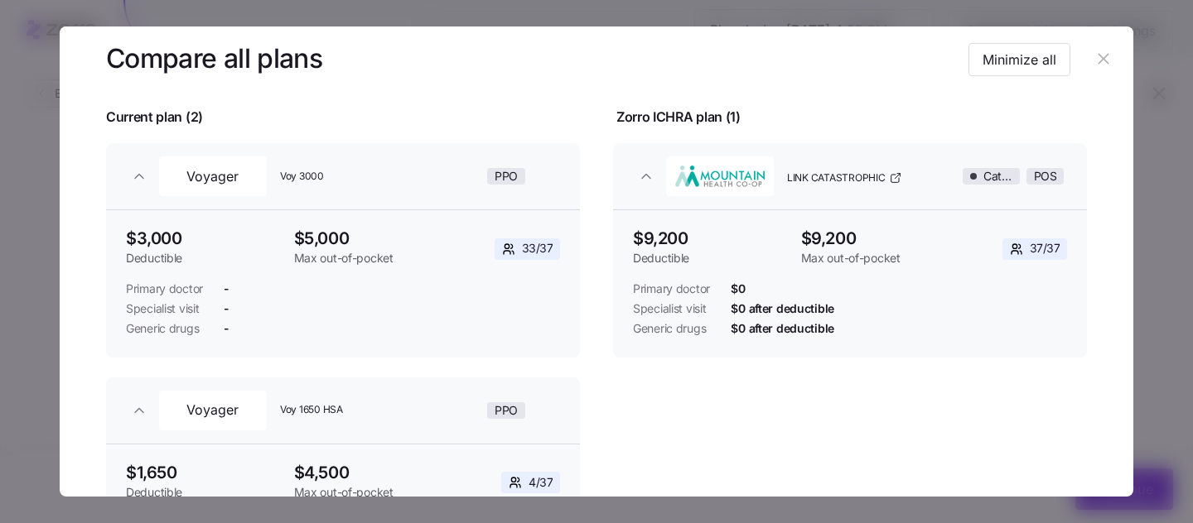
scroll to position [86, 0]
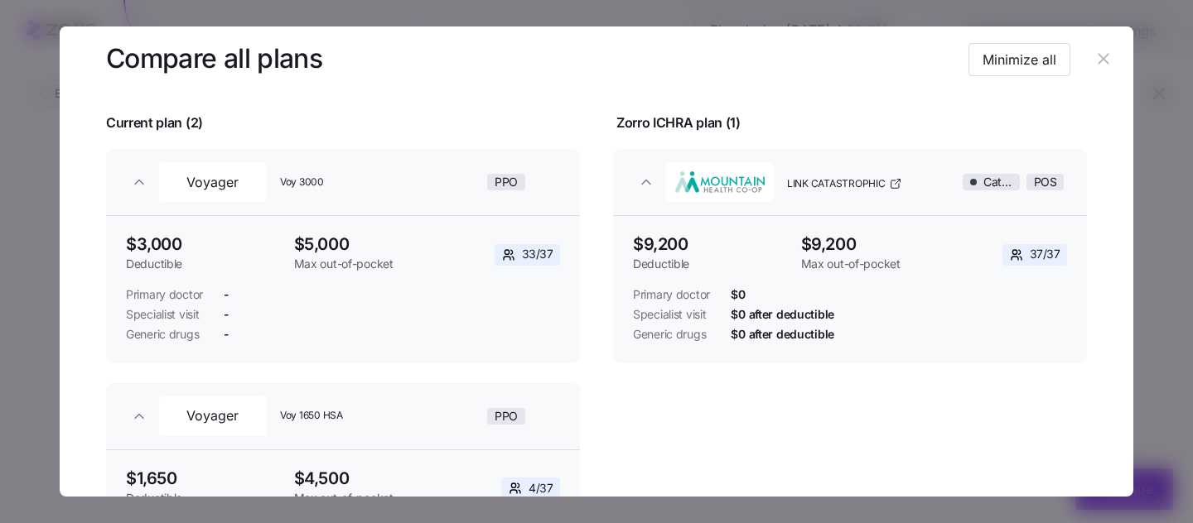
click at [1098, 65] on icon "button" at bounding box center [1103, 59] width 18 height 18
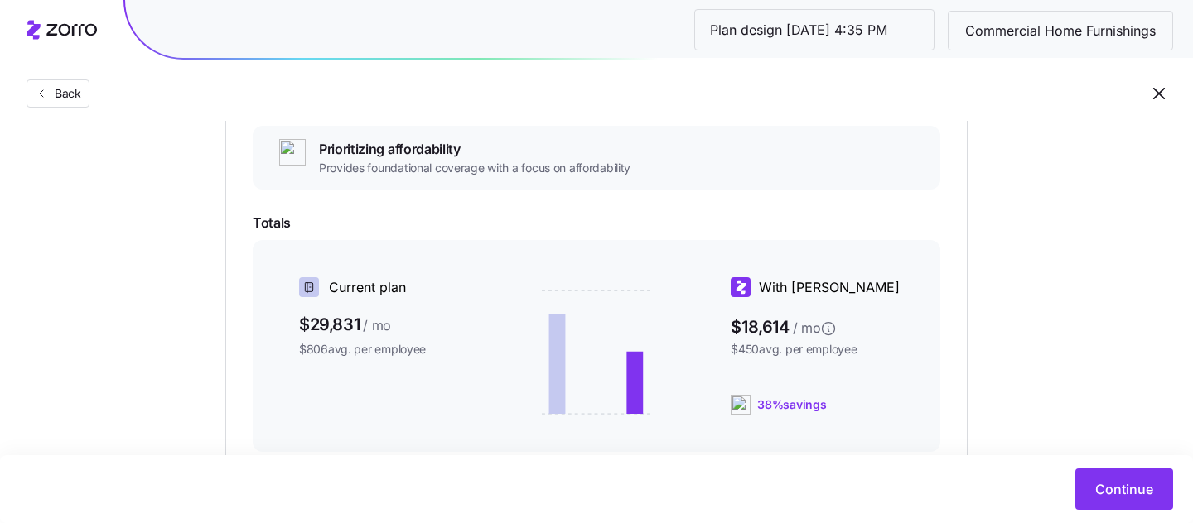
scroll to position [0, 0]
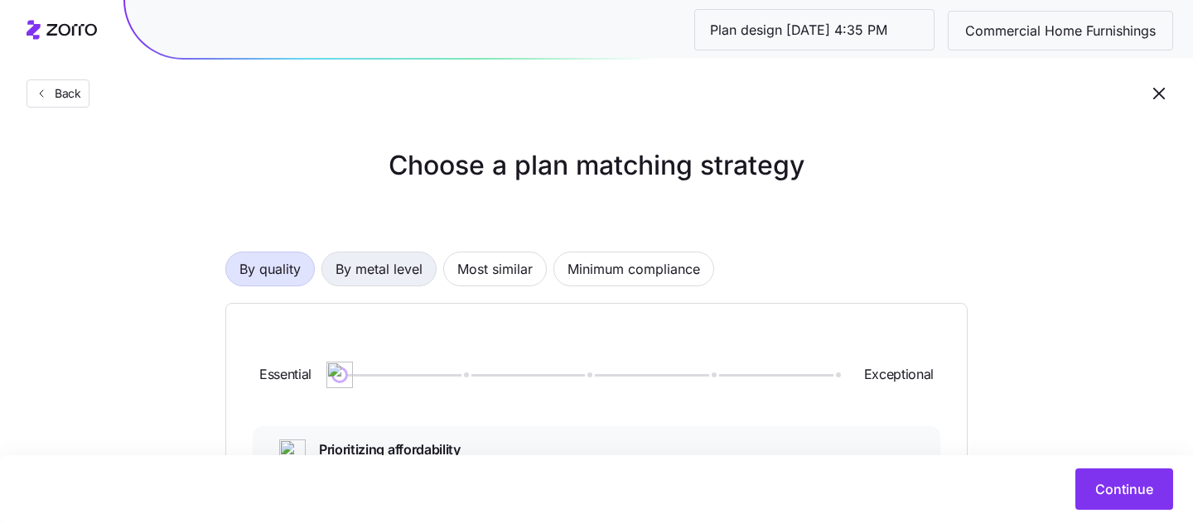
click at [375, 277] on span "By metal level" at bounding box center [378, 269] width 87 height 33
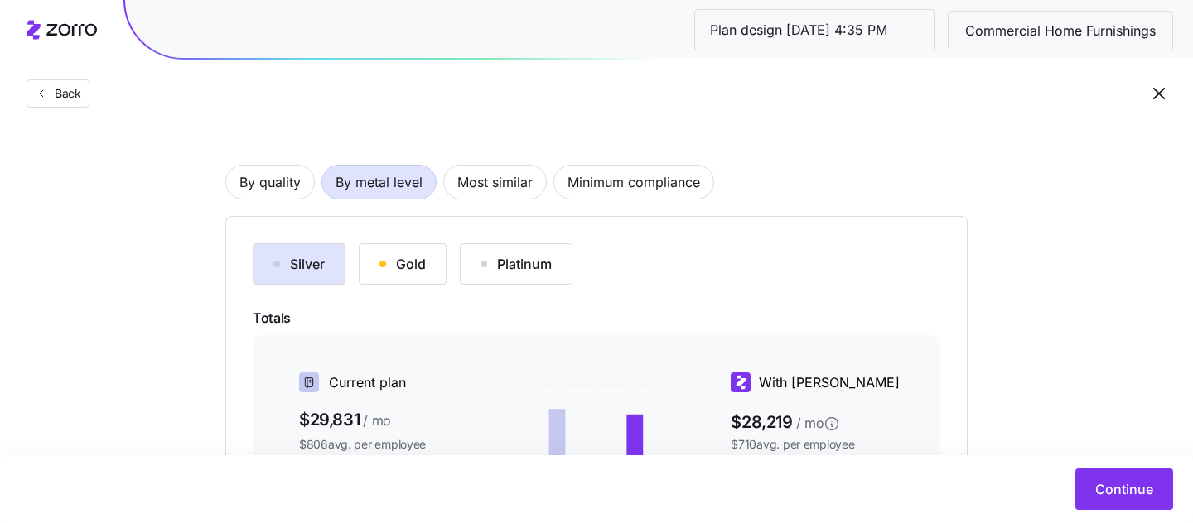
scroll to position [88, 0]
click at [332, 278] on button "Silver" at bounding box center [299, 263] width 93 height 41
click at [407, 268] on div "Gold" at bounding box center [402, 263] width 46 height 20
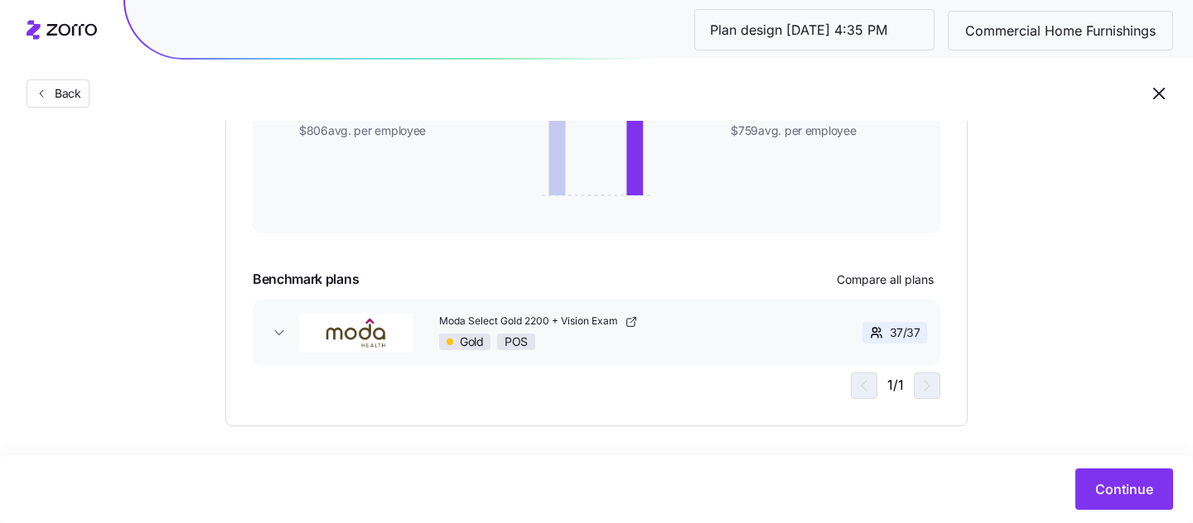
scroll to position [410, 0]
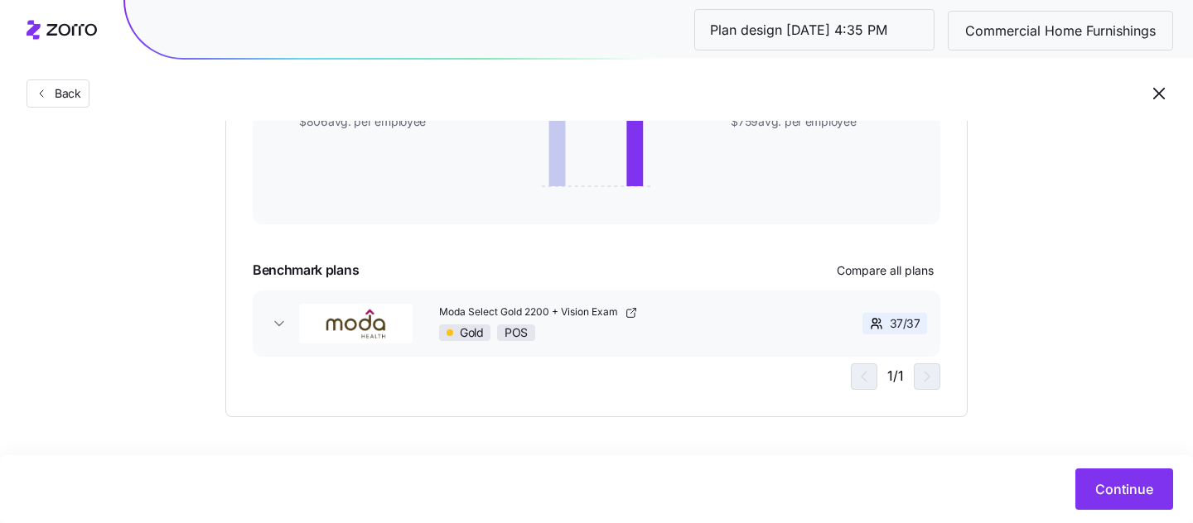
click at [896, 335] on div "37 / 37" at bounding box center [866, 323] width 133 height 35
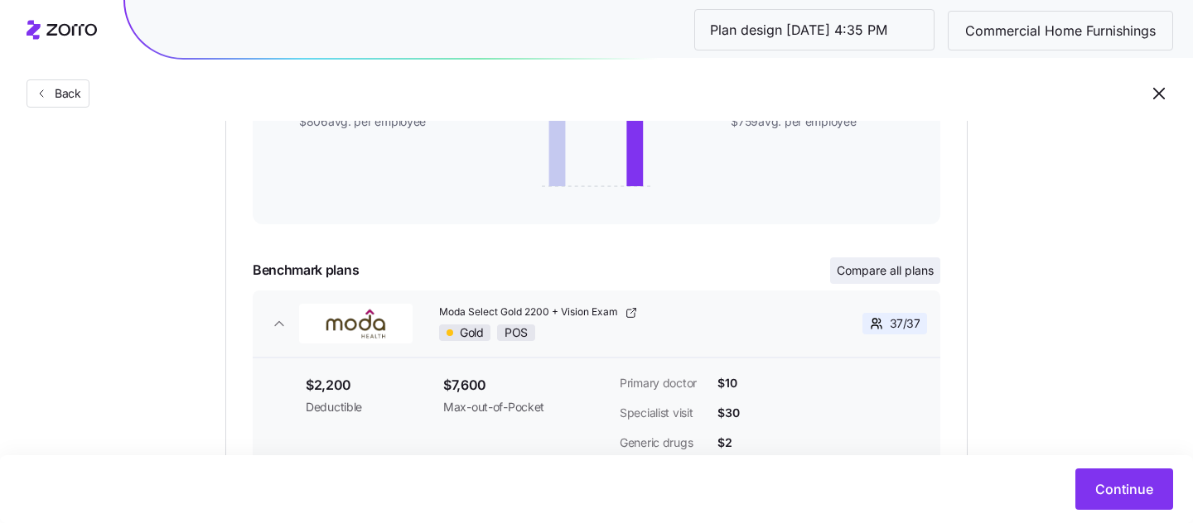
click at [889, 276] on span "Compare all plans" at bounding box center [884, 271] width 97 height 17
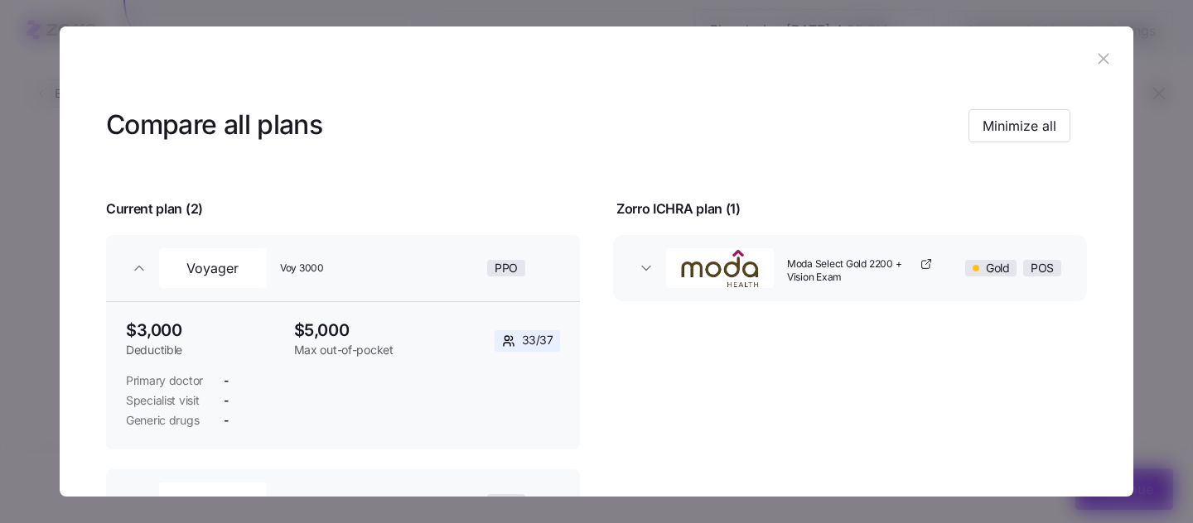
scroll to position [29, 0]
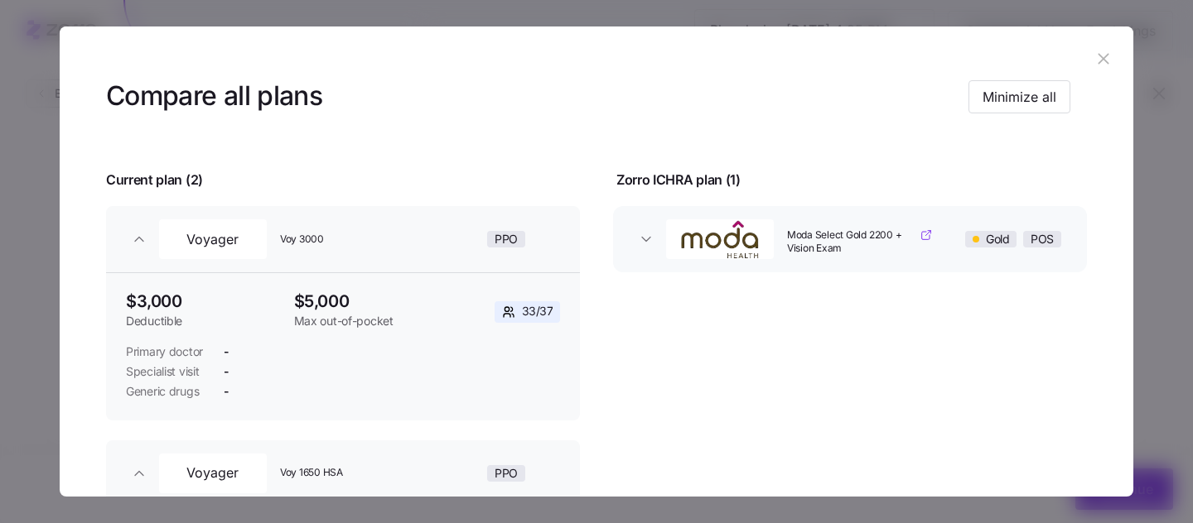
click at [856, 232] on span "Moda Select Gold 2200 + Vision Exam" at bounding box center [851, 243] width 129 height 28
click at [649, 245] on icon "button" at bounding box center [646, 239] width 17 height 17
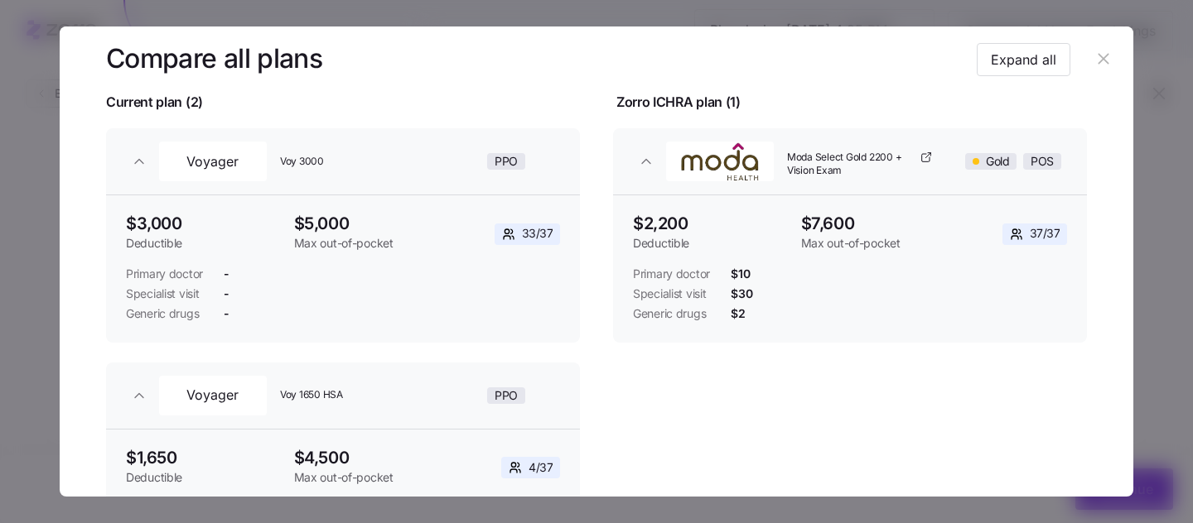
scroll to position [108, 0]
click at [1094, 52] on icon "button" at bounding box center [1103, 59] width 18 height 18
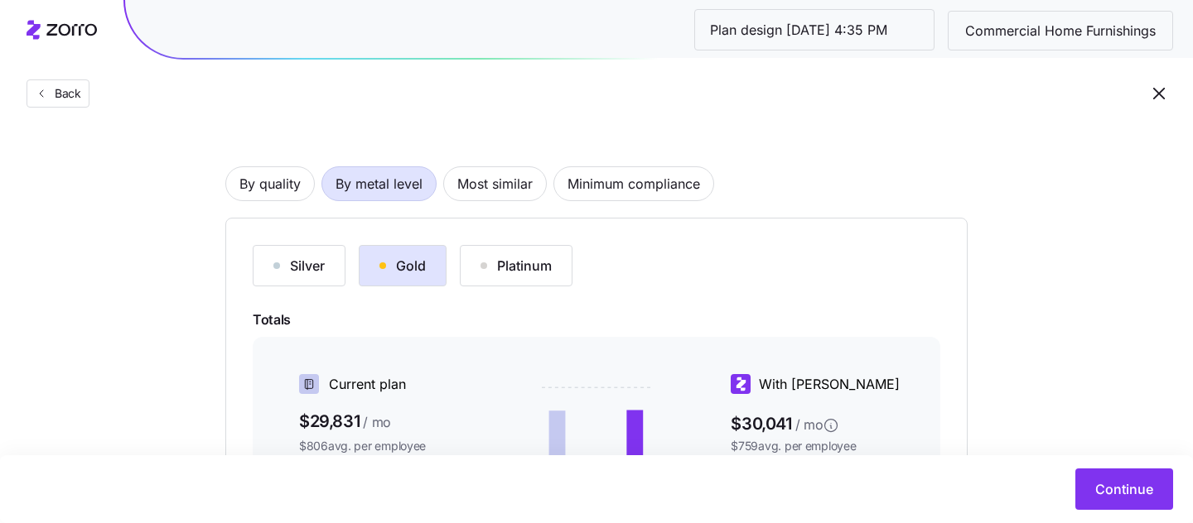
scroll to position [78, 0]
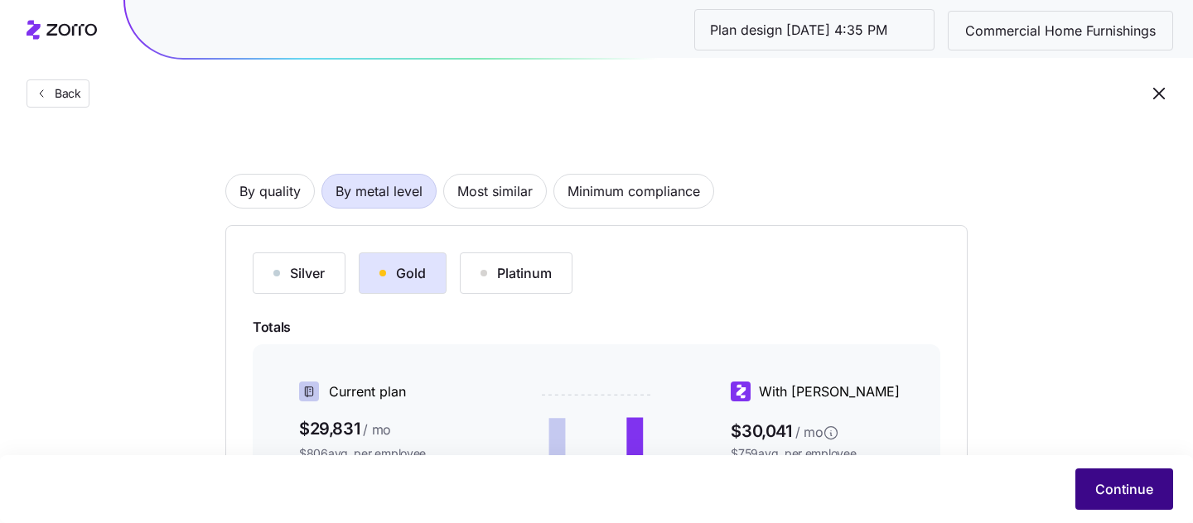
click at [1094, 499] on button "Continue" at bounding box center [1124, 489] width 98 height 41
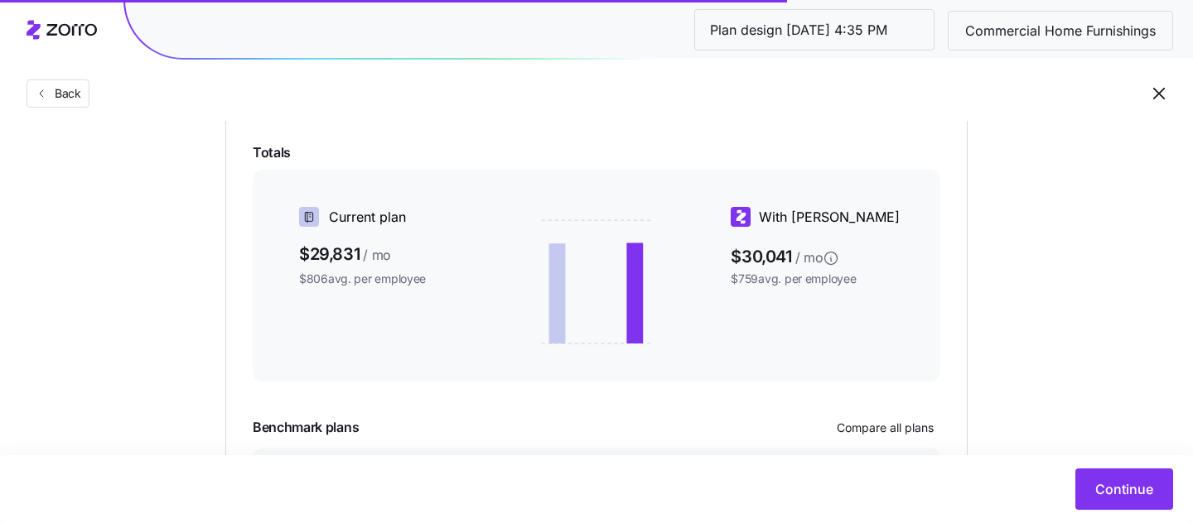
scroll to position [256, 0]
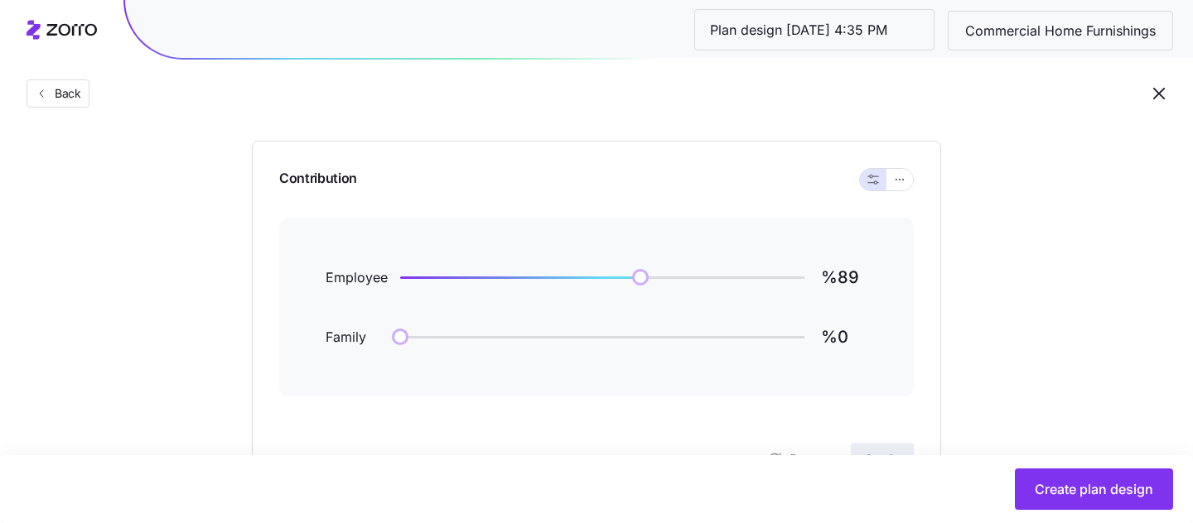
scroll to position [148, 0]
click at [899, 184] on icon "button" at bounding box center [900, 181] width 12 height 20
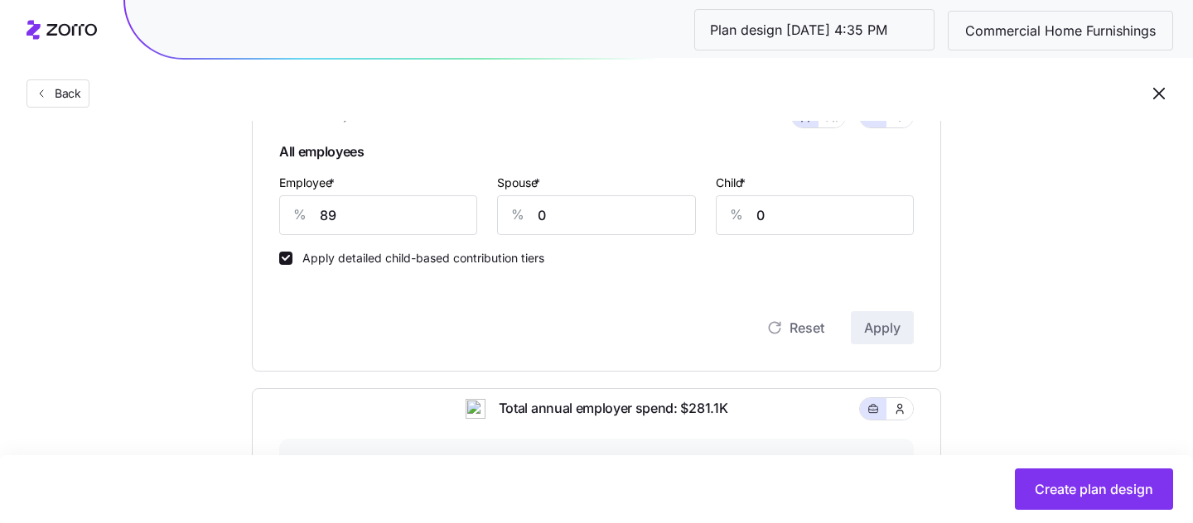
scroll to position [397, 0]
click at [335, 216] on input "89" at bounding box center [378, 216] width 198 height 40
click at [463, 224] on input "700" at bounding box center [378, 216] width 198 height 40
type input "70"
click at [559, 225] on input "0" at bounding box center [596, 216] width 198 height 40
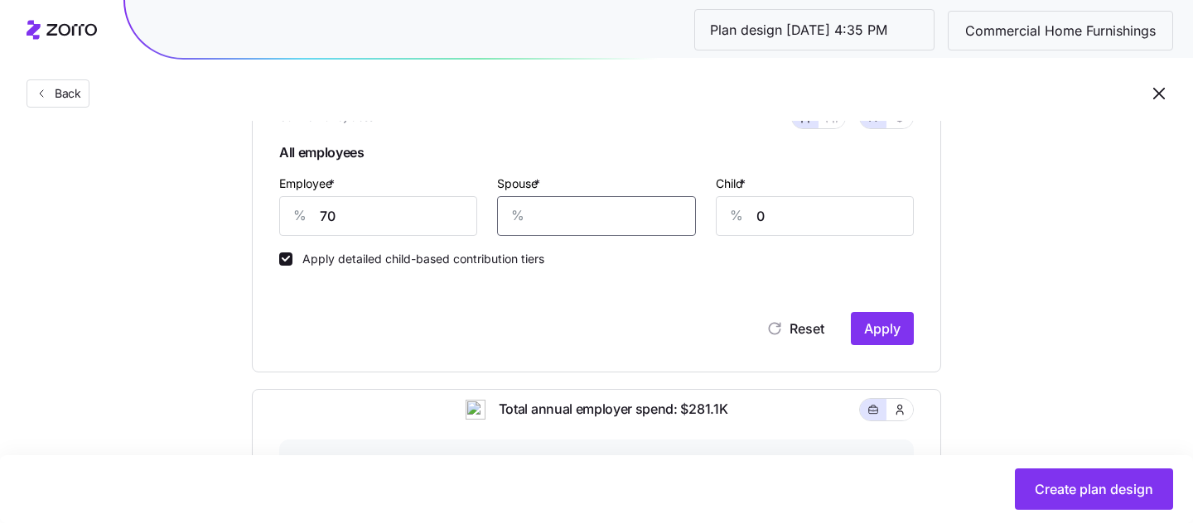
type input "0"
click at [877, 323] on span "Apply" at bounding box center [882, 329] width 36 height 20
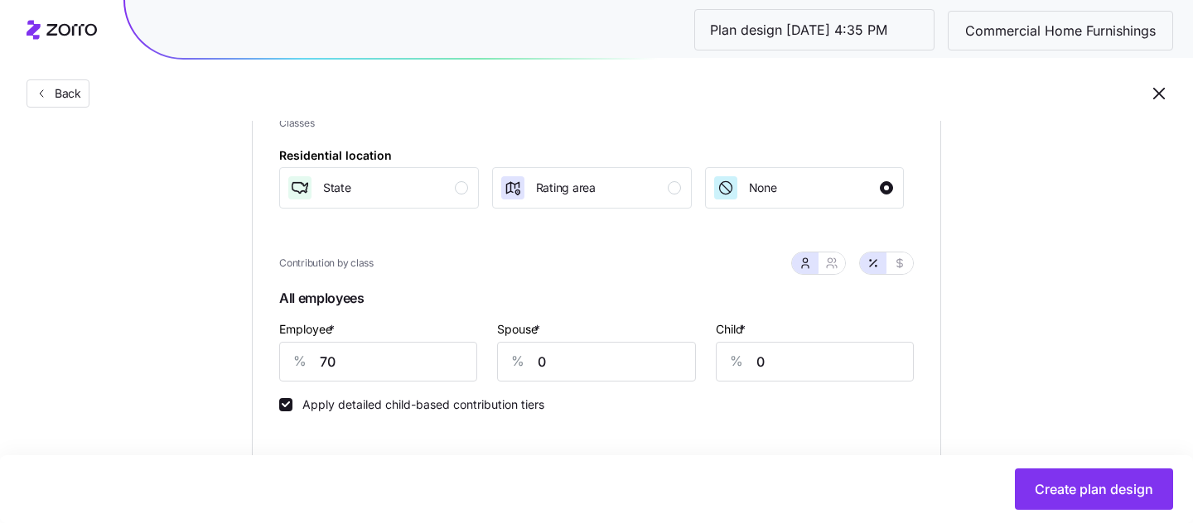
scroll to position [254, 0]
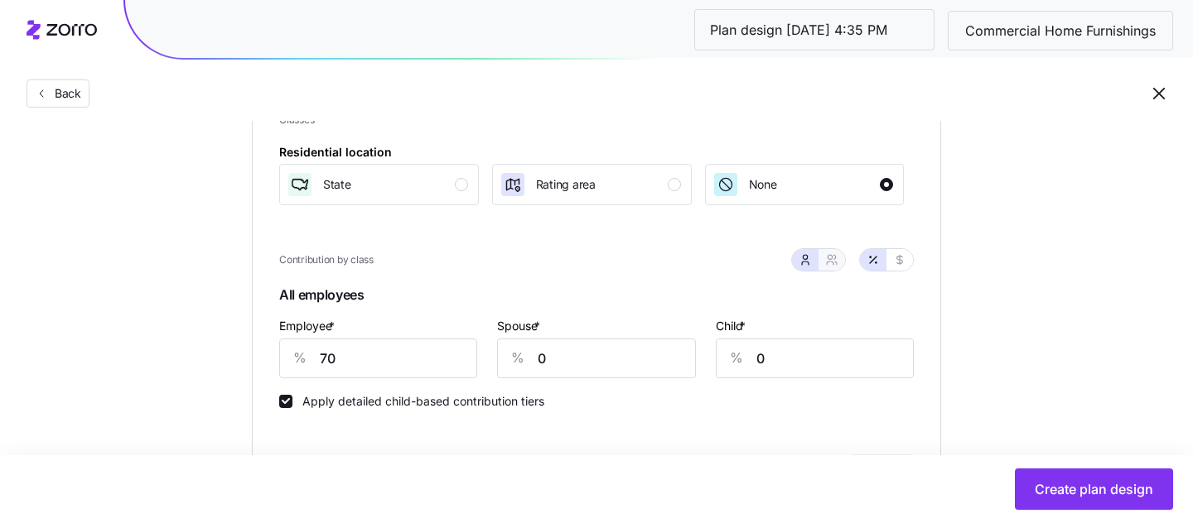
click at [838, 260] on button "button" at bounding box center [831, 260] width 27 height 22
type input "35"
type input "42"
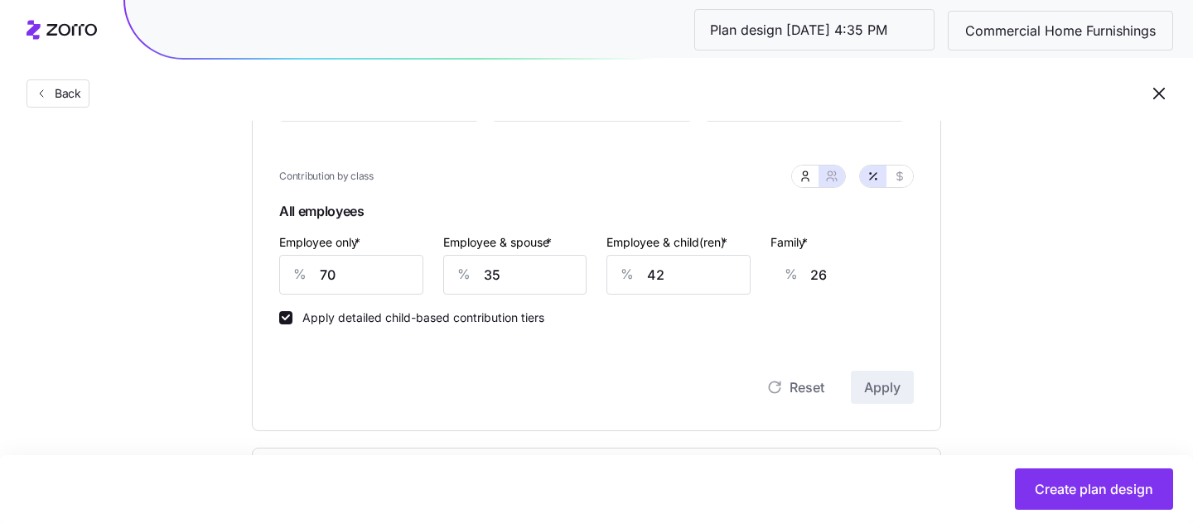
scroll to position [341, 0]
click at [807, 182] on button "button" at bounding box center [805, 173] width 27 height 22
type input "0"
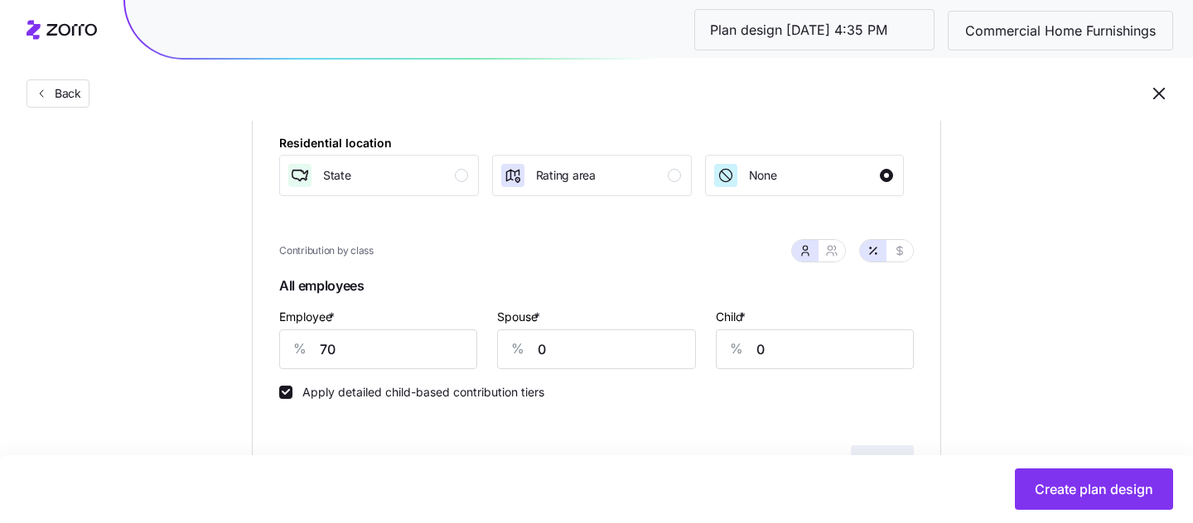
scroll to position [252, 0]
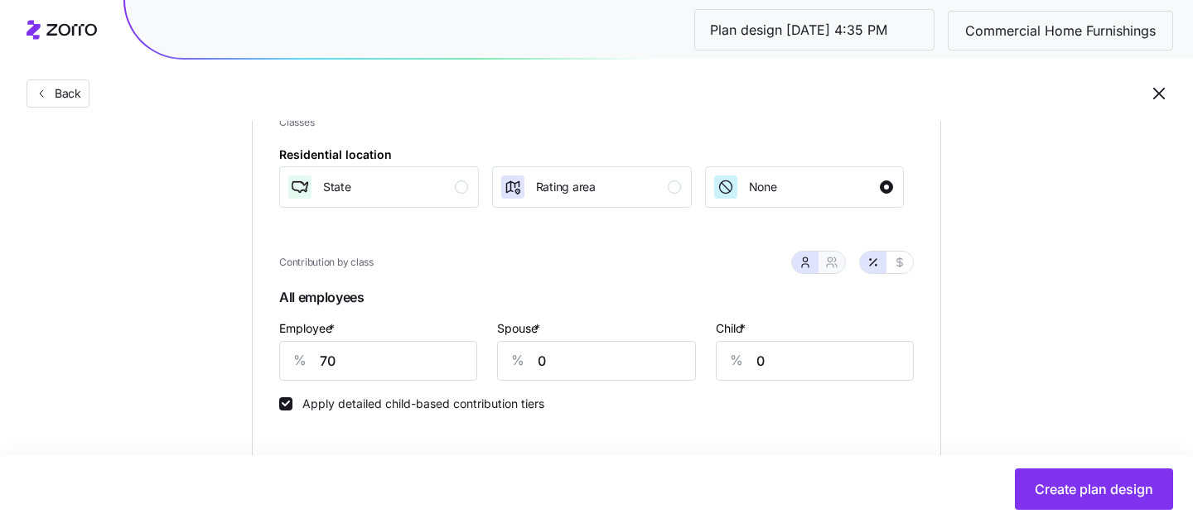
click at [839, 266] on button "button" at bounding box center [831, 263] width 27 height 22
type input "35"
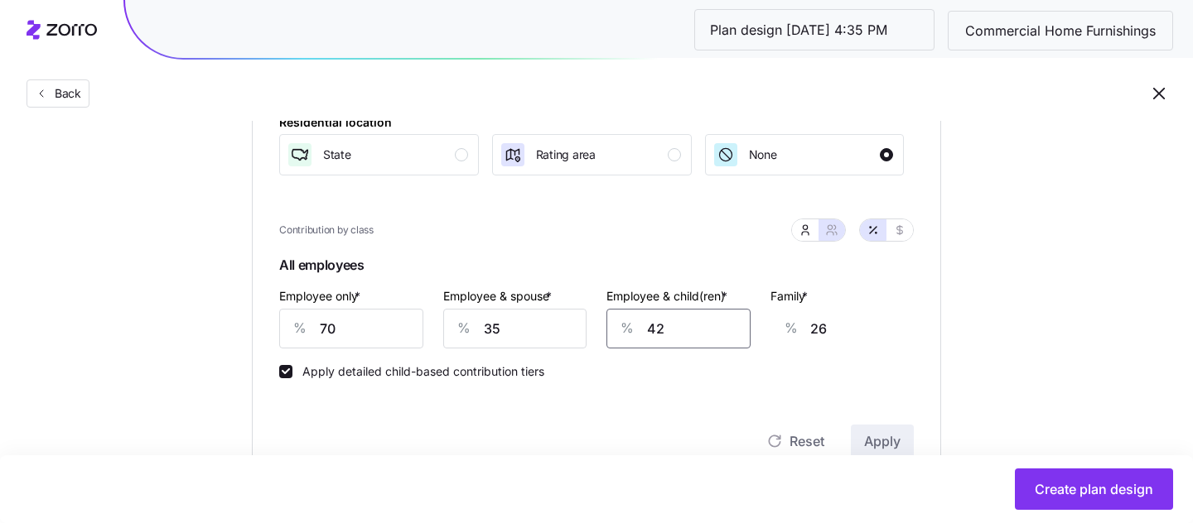
click at [721, 322] on input "42" at bounding box center [678, 329] width 144 height 40
type input "0"
type input "30"
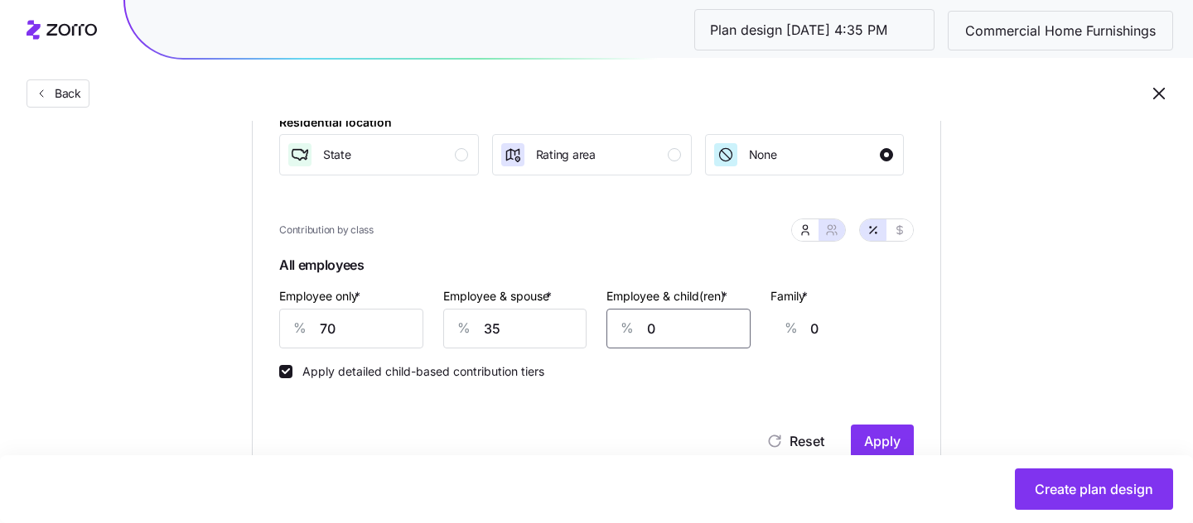
type input "19"
type input "350"
type input "219"
type input "35"
type input "22"
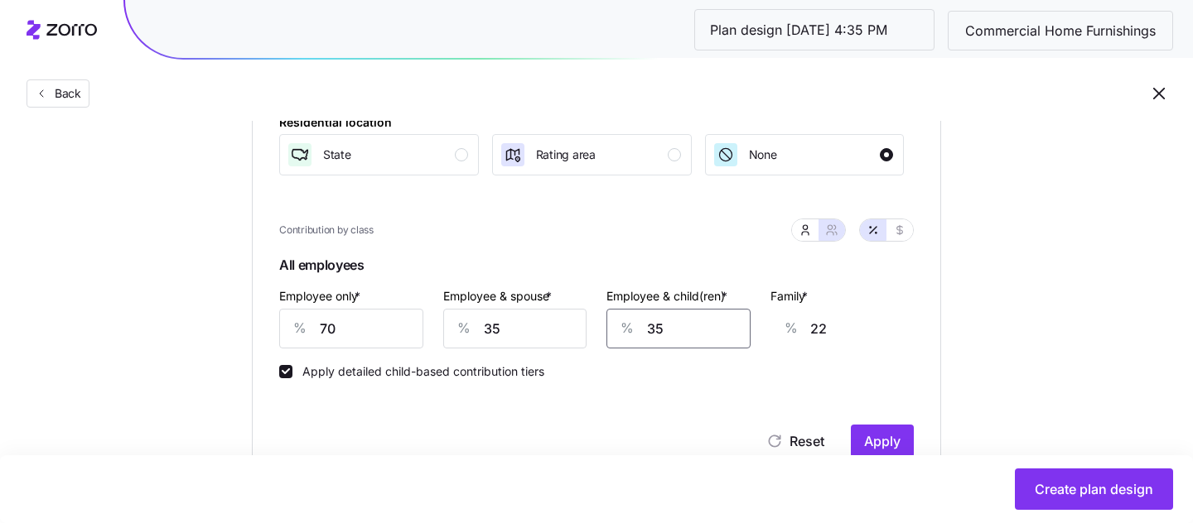
type input "3"
type input "2"
type input "30"
type input "19"
type input "30"
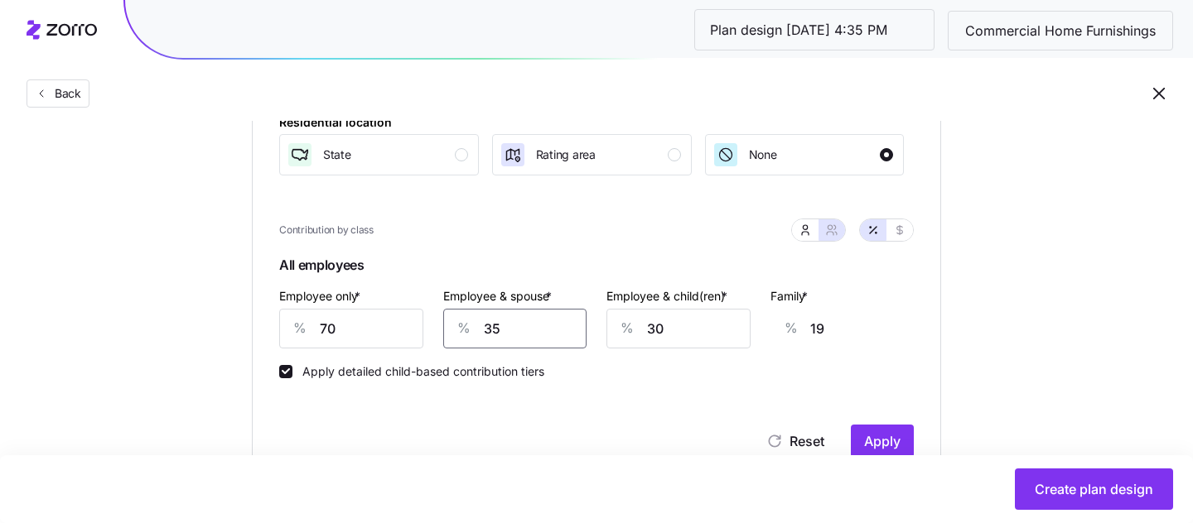
click at [578, 330] on input "35" at bounding box center [515, 329] width 144 height 40
type input "3"
type input "0"
type input "30"
type input "15"
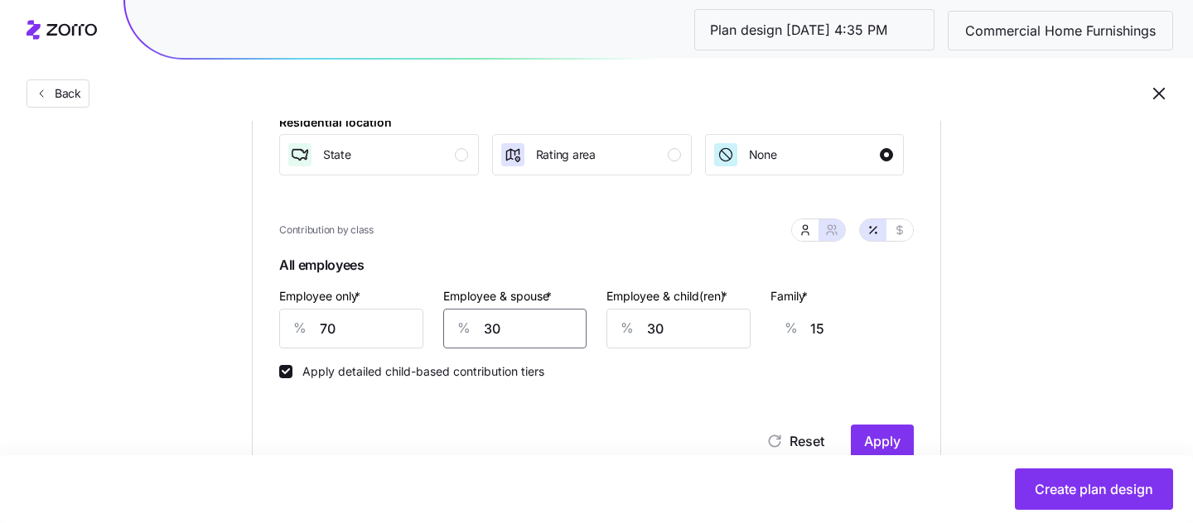
type input "30"
click at [907, 355] on div "Apply detailed child-based contribution tiers" at bounding box center [596, 364] width 634 height 30
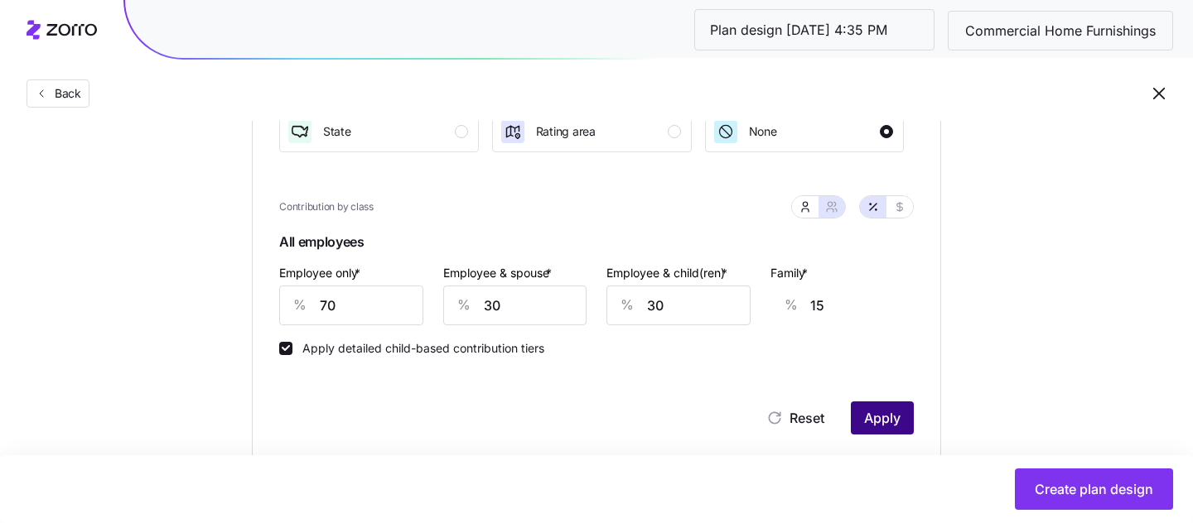
click at [894, 421] on span "Apply" at bounding box center [882, 418] width 36 height 20
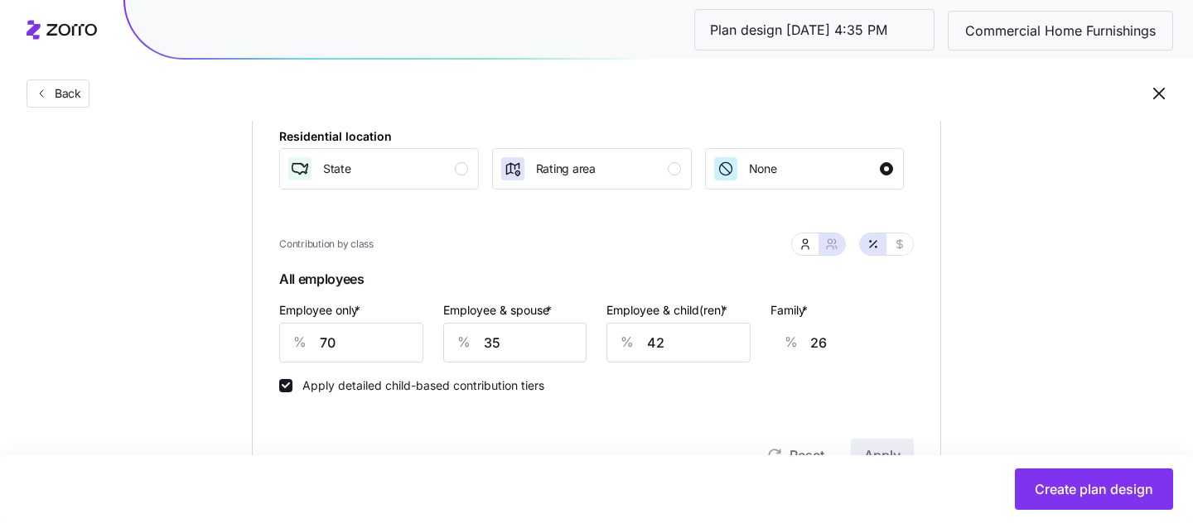
scroll to position [267, 0]
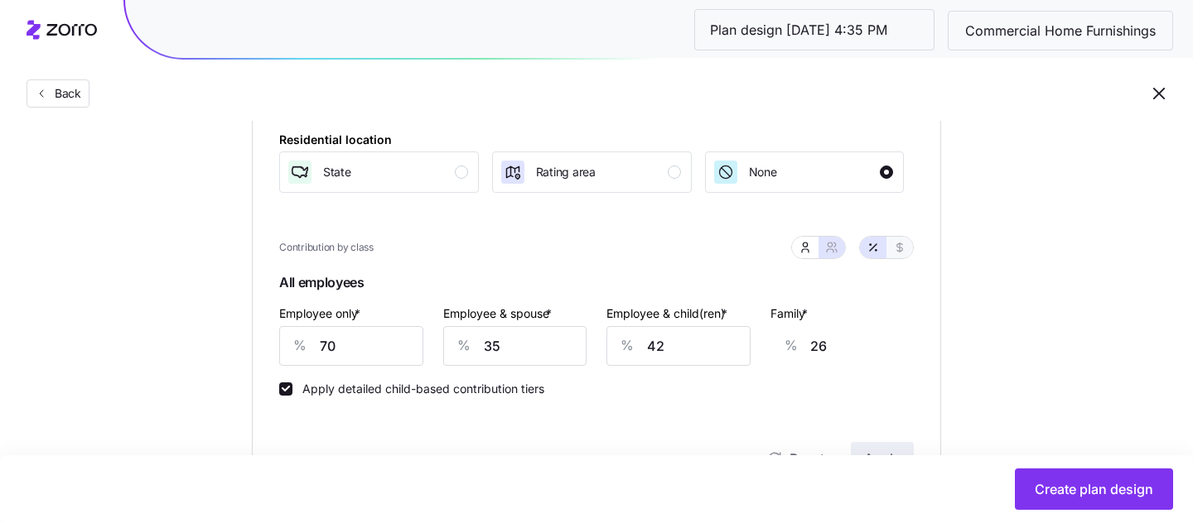
click at [899, 241] on span "button" at bounding box center [899, 247] width 13 height 13
type input "477"
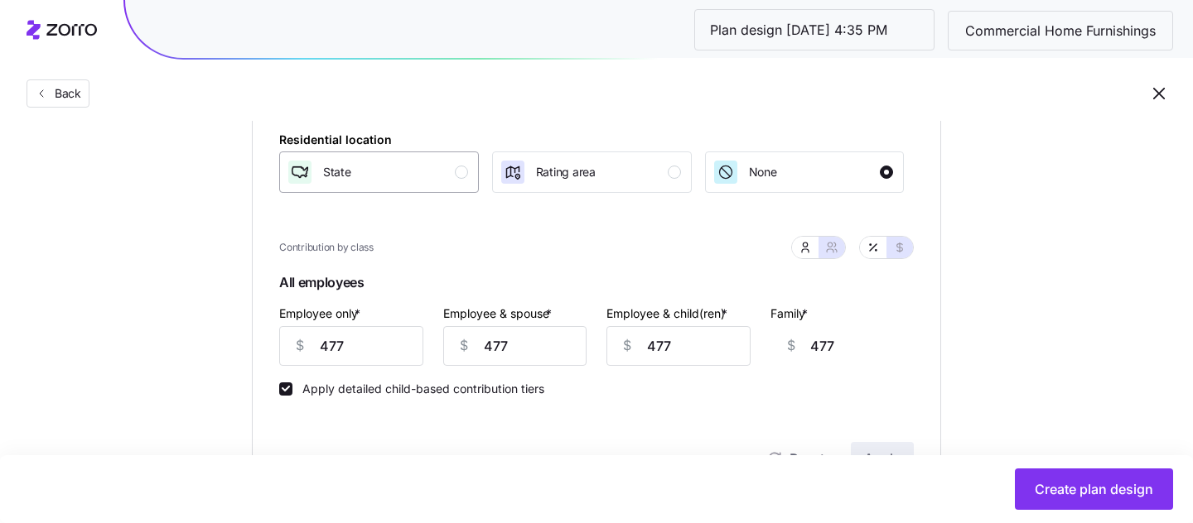
click at [431, 167] on div "State" at bounding box center [377, 172] width 181 height 27
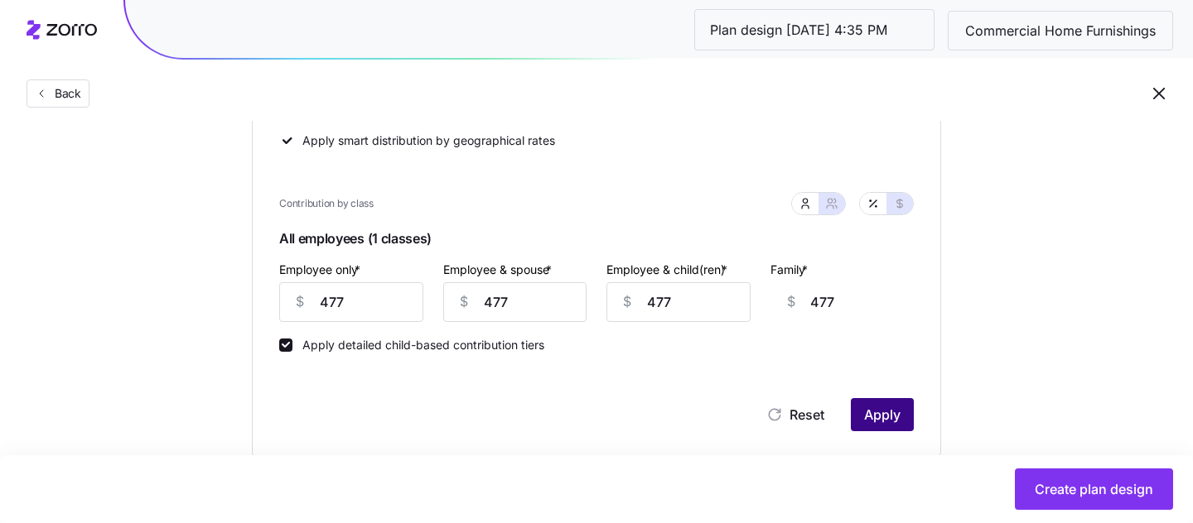
click at [886, 411] on span "Apply" at bounding box center [882, 415] width 36 height 20
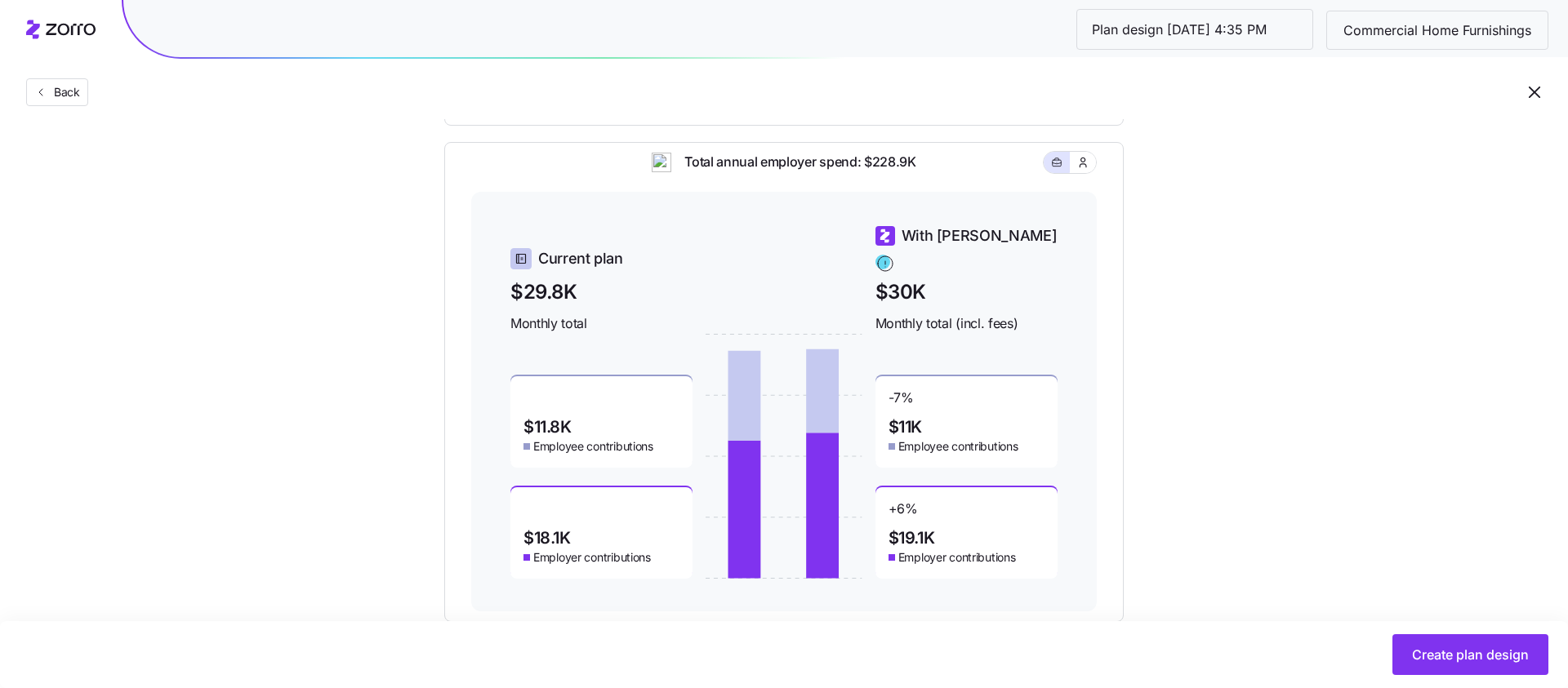
scroll to position [701, 0]
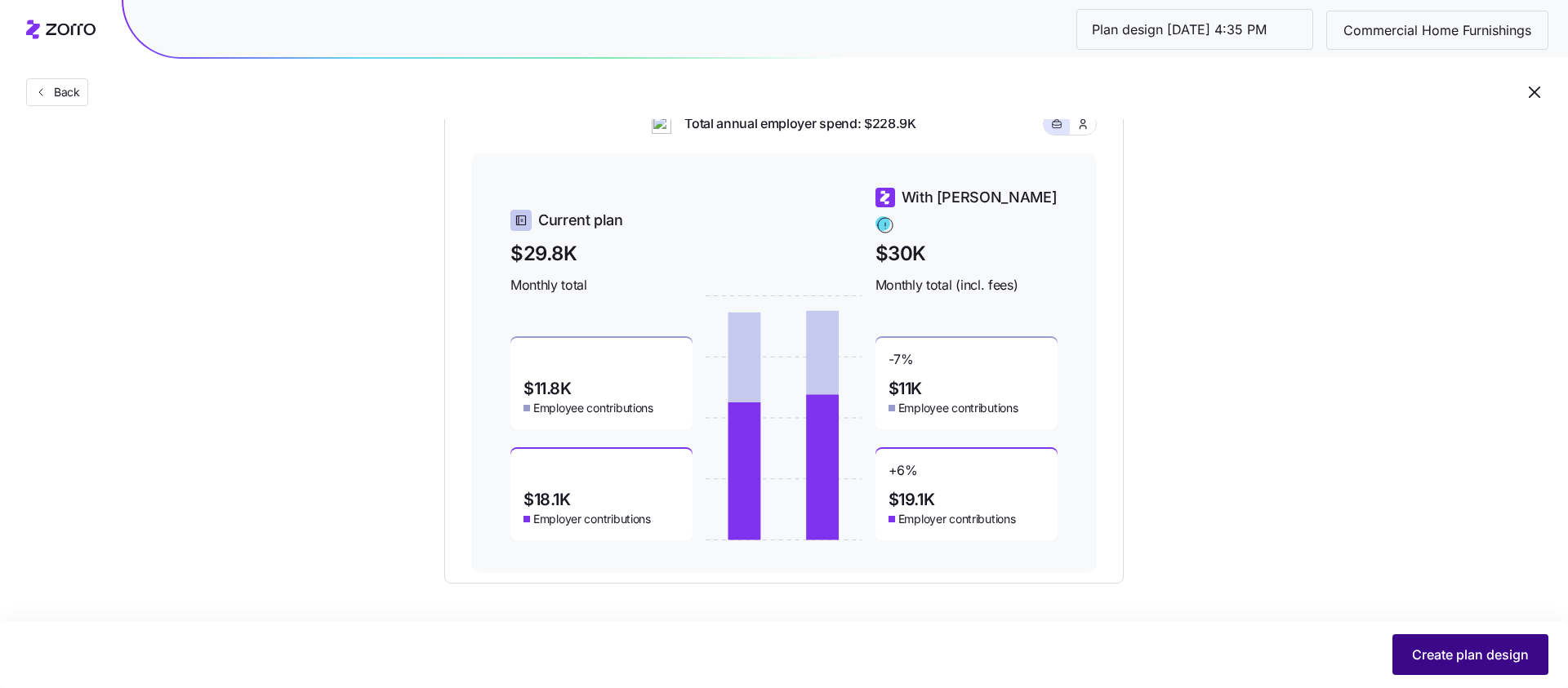
click at [1176, 558] on button "Create plan design" at bounding box center [1470, 654] width 156 height 40
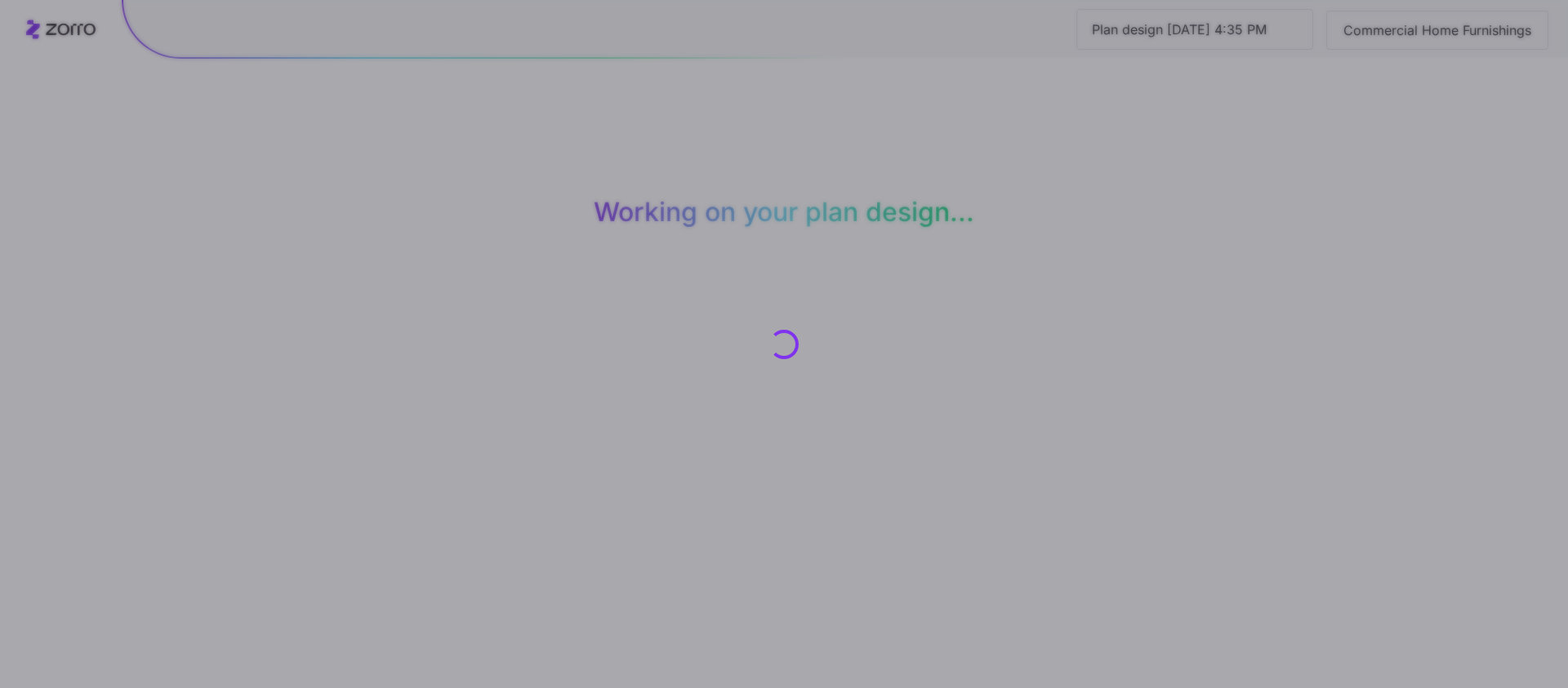
scroll to position [0, 0]
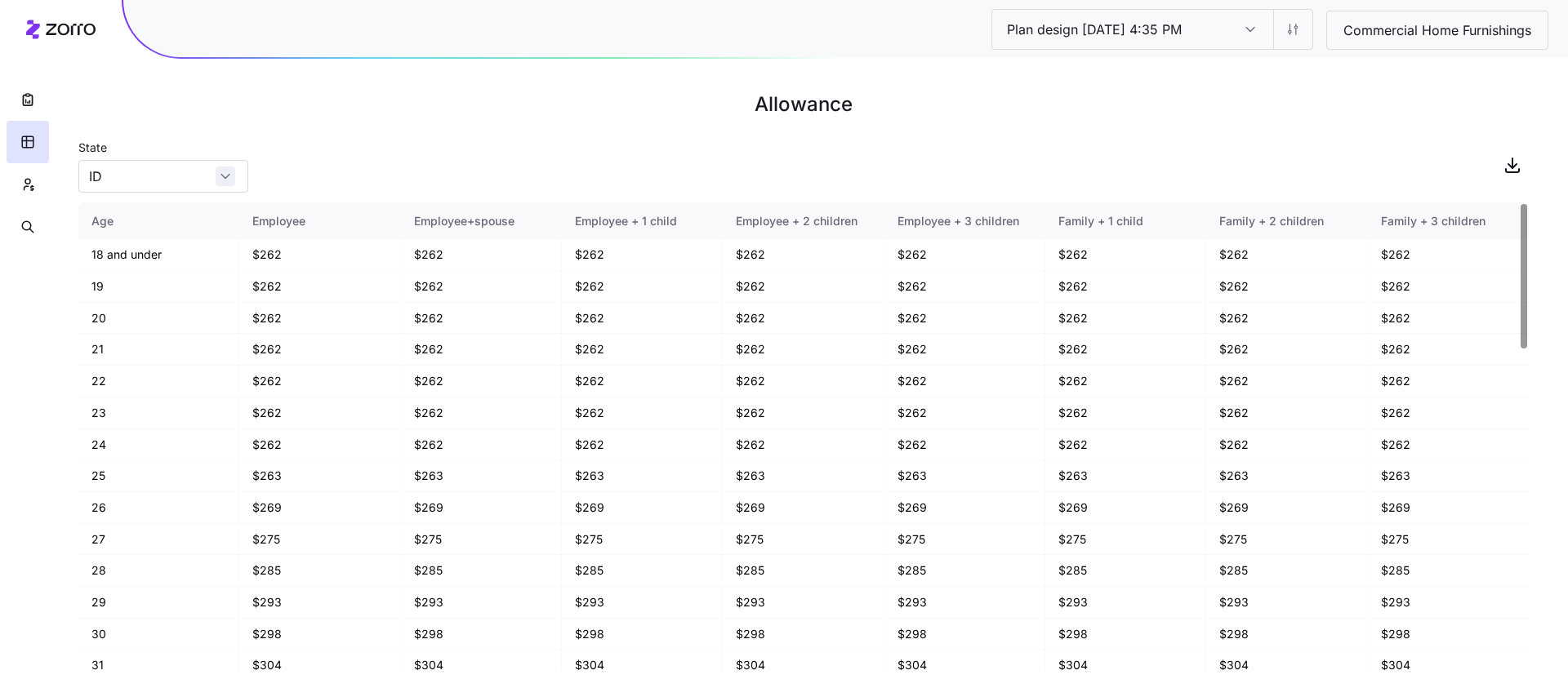
click at [217, 180] on div "ID" at bounding box center [164, 175] width 170 height 33
click at [364, 172] on div "State ID" at bounding box center [804, 165] width 1451 height 55
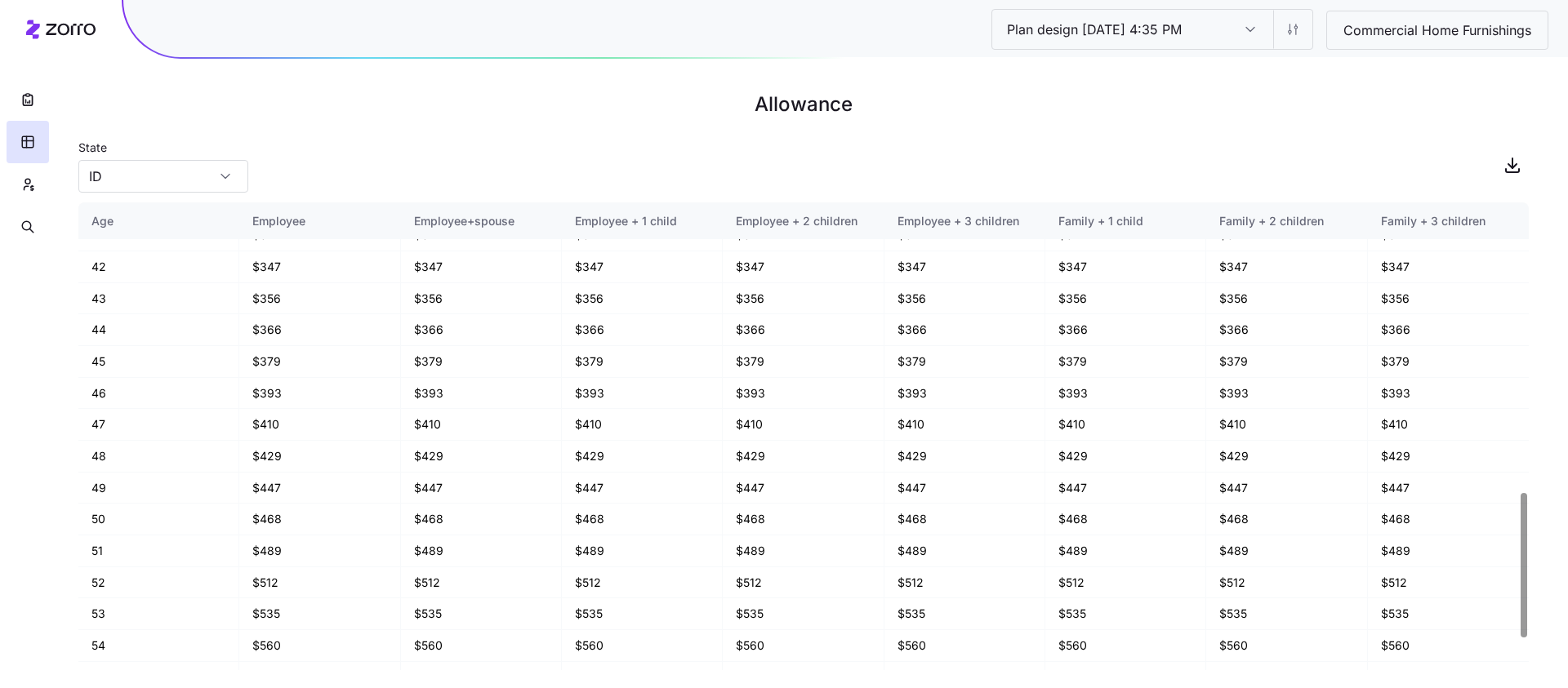
scroll to position [1040, 0]
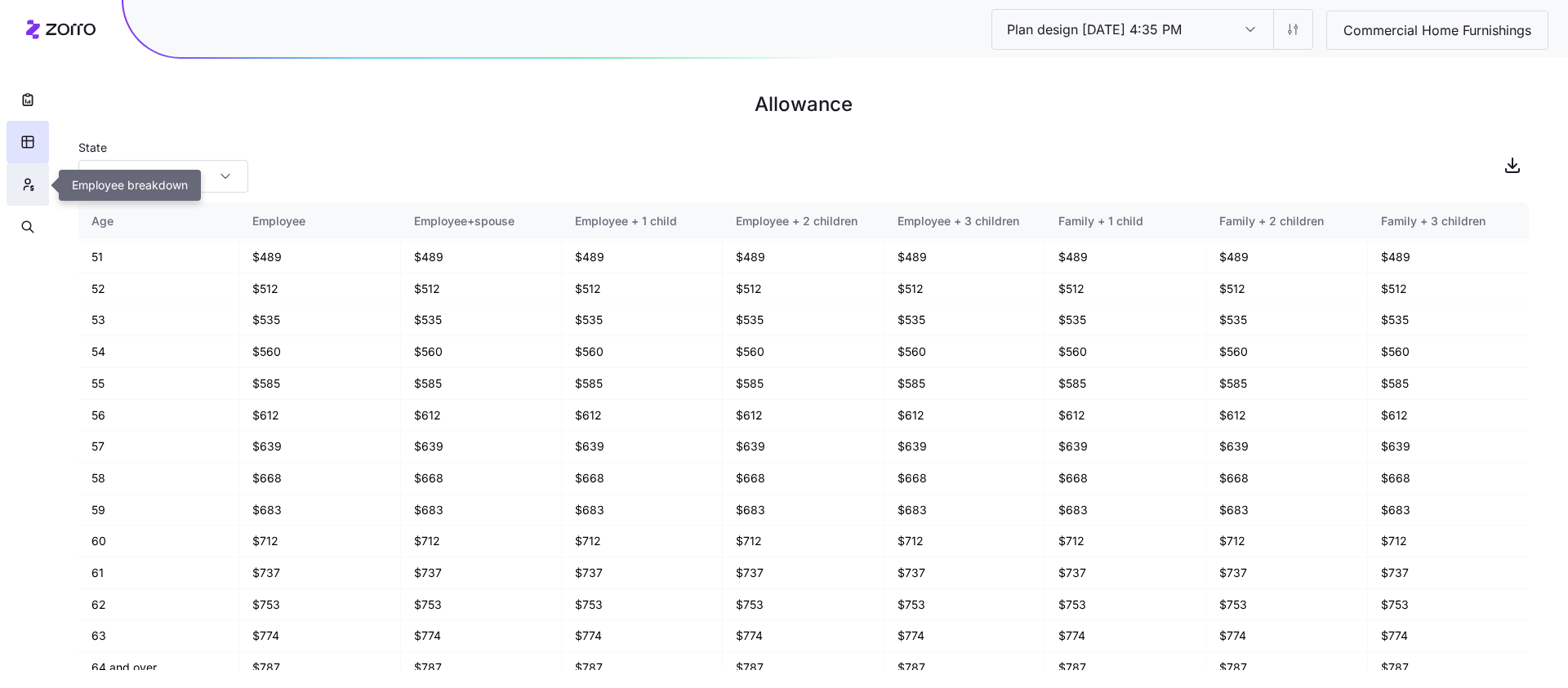
click at [27, 183] on icon "button" at bounding box center [28, 184] width 15 height 17
click at [27, 183] on html "Plan design 10/07/2025 4:35 PM Plan design 10/07/2025 4:35 PM Commercial Home F…" at bounding box center [784, 344] width 1568 height 688
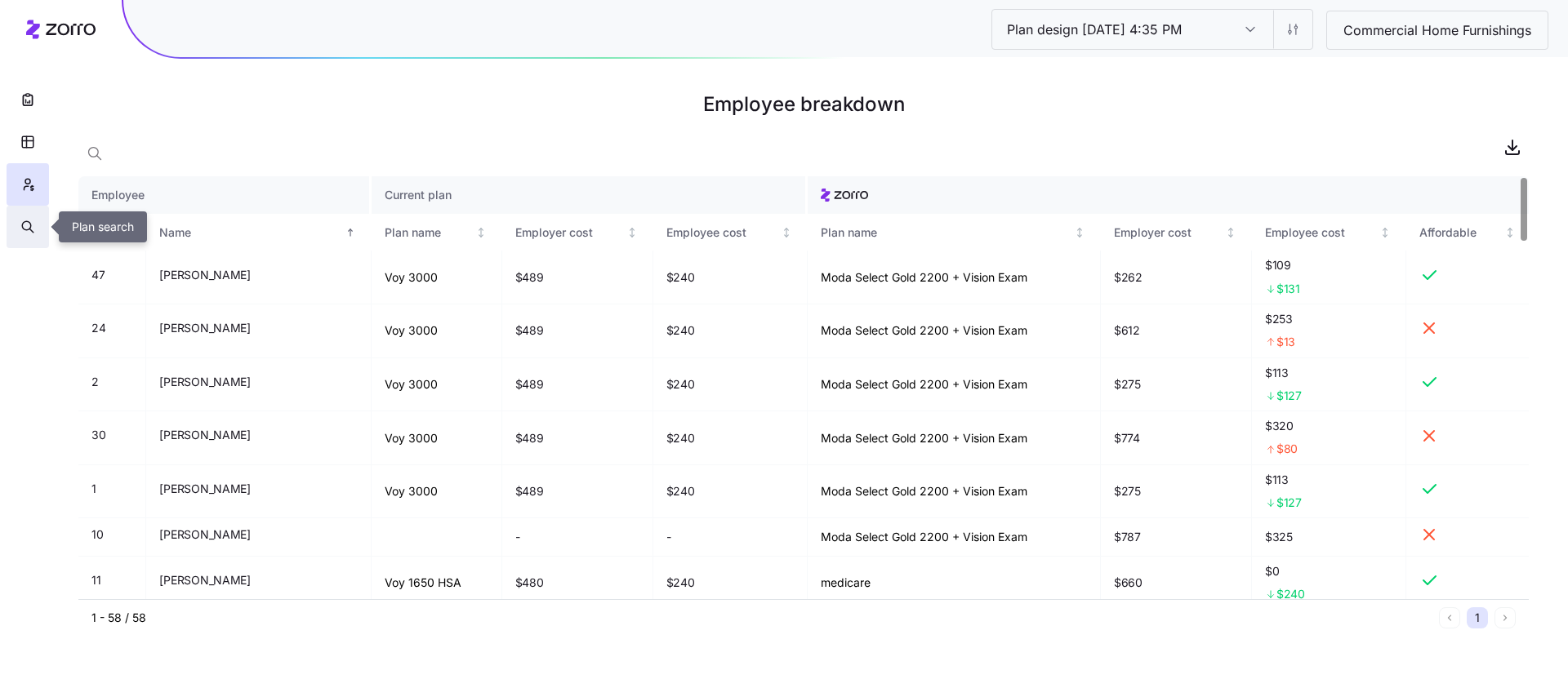
click at [25, 226] on icon "button" at bounding box center [28, 227] width 15 height 17
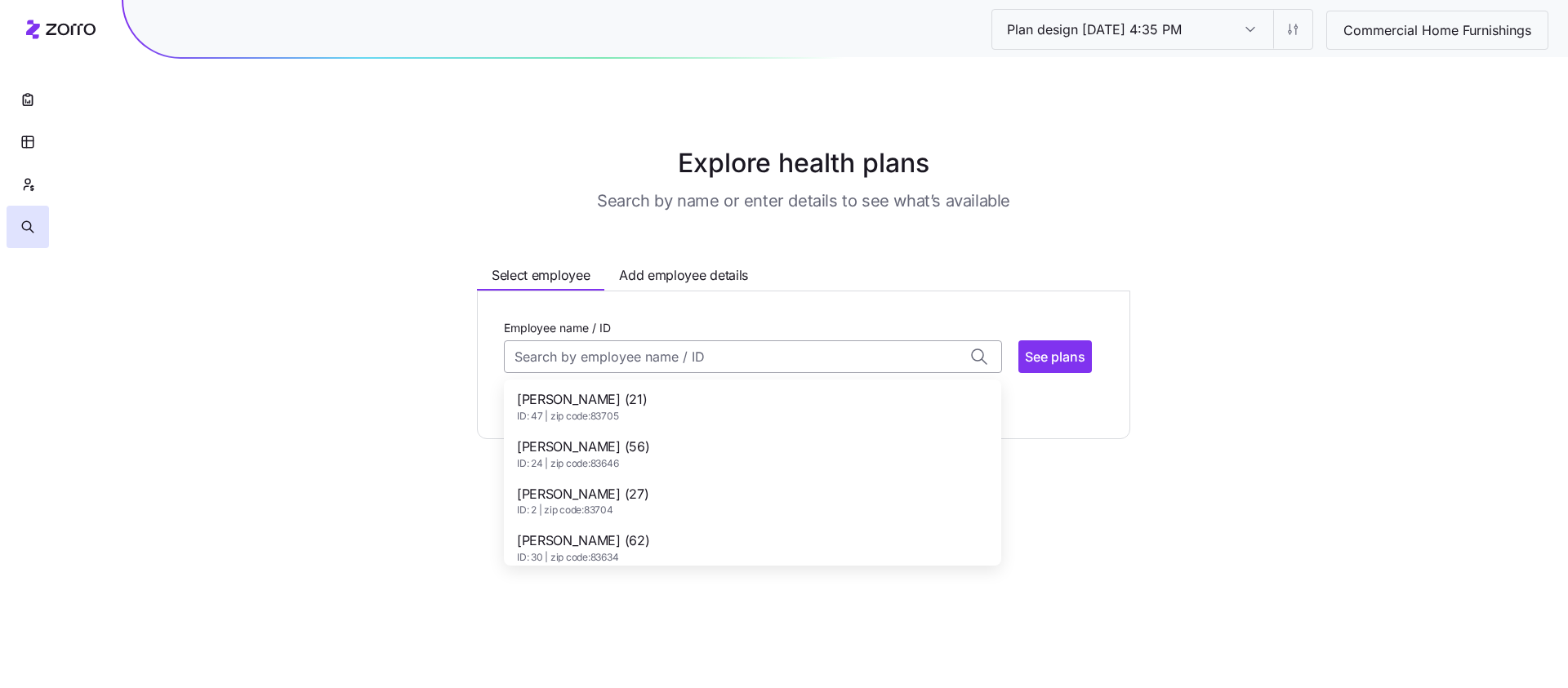
click at [577, 360] on input "Employee name / ID" at bounding box center [752, 356] width 498 height 33
click at [590, 411] on span "ID: 47 | zip code: 83705" at bounding box center [582, 417] width 130 height 14
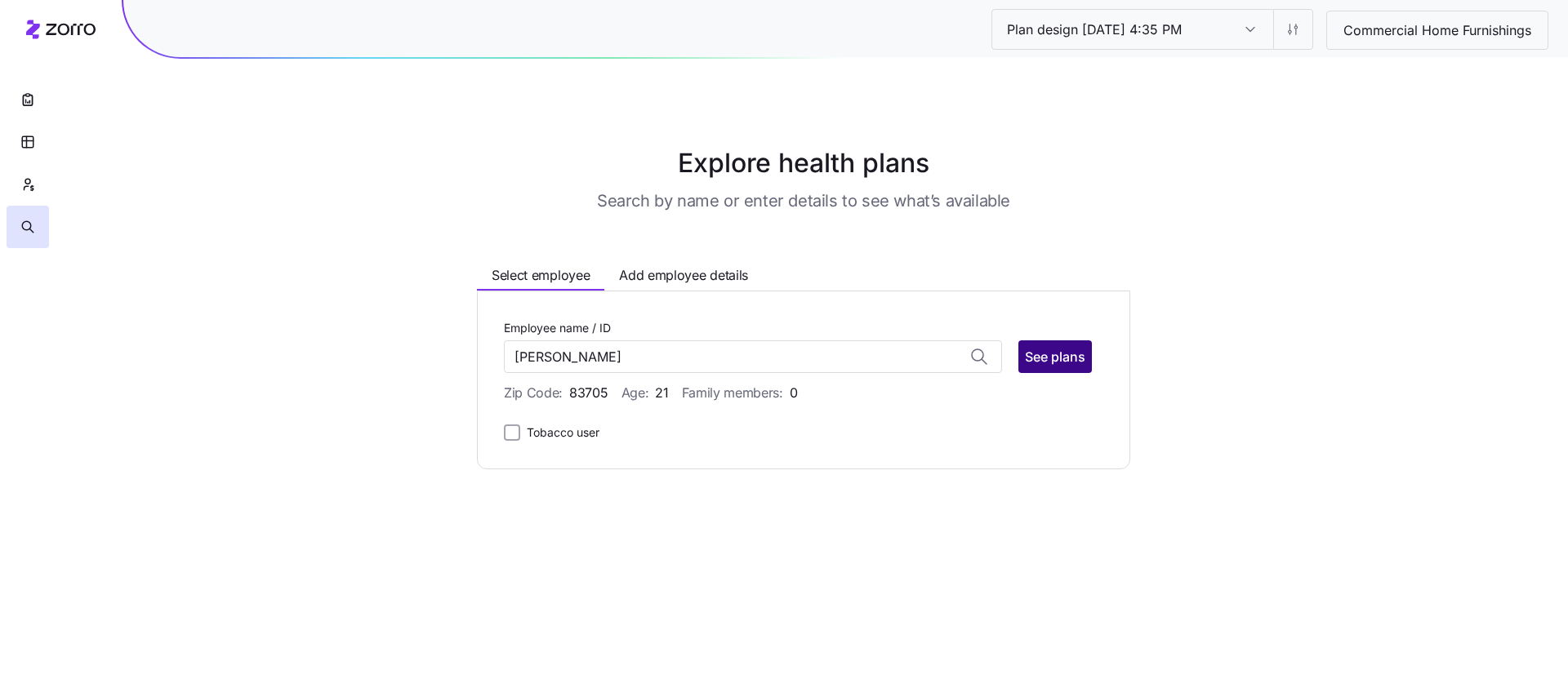
click at [1061, 356] on span "See plans" at bounding box center [1054, 357] width 60 height 20
type input "Alejandro Paz-Villanueava (ID: 47)"
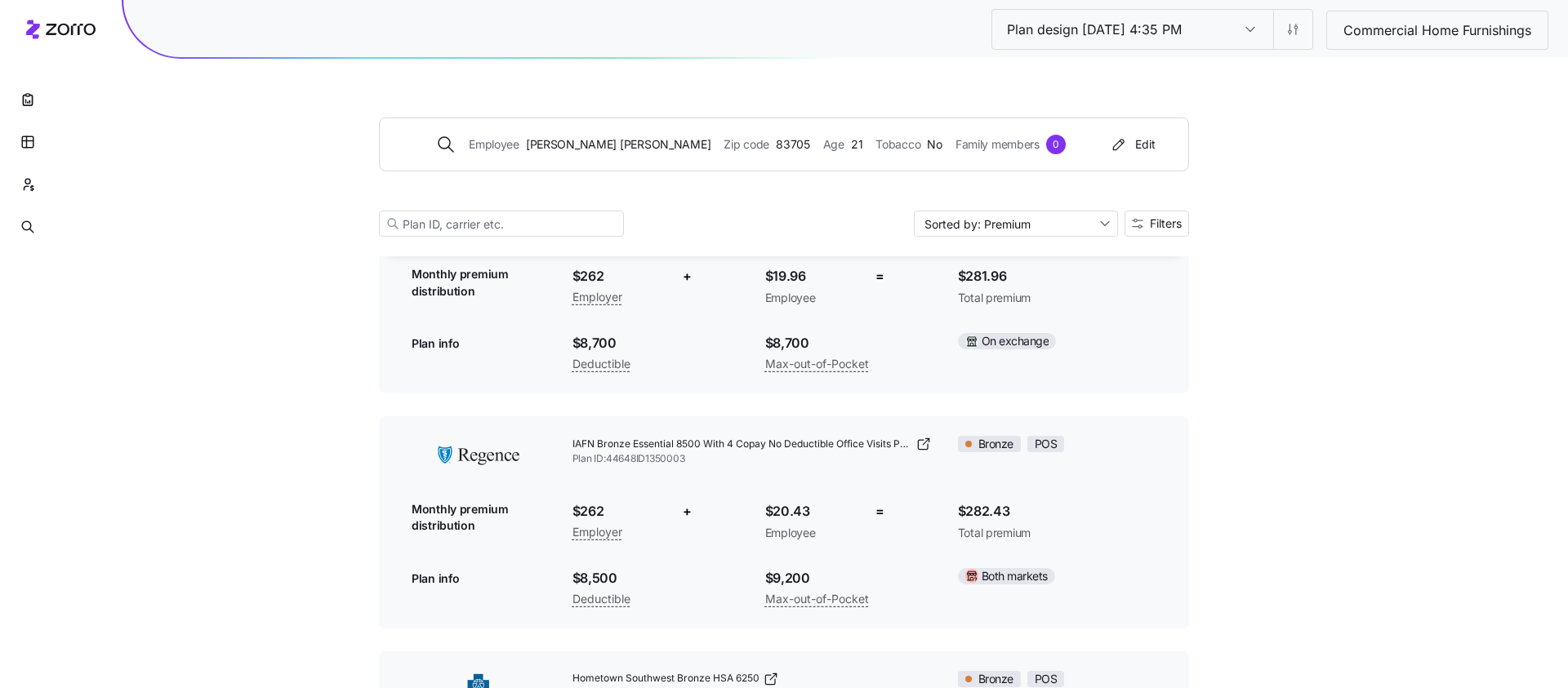
scroll to position [3547, 0]
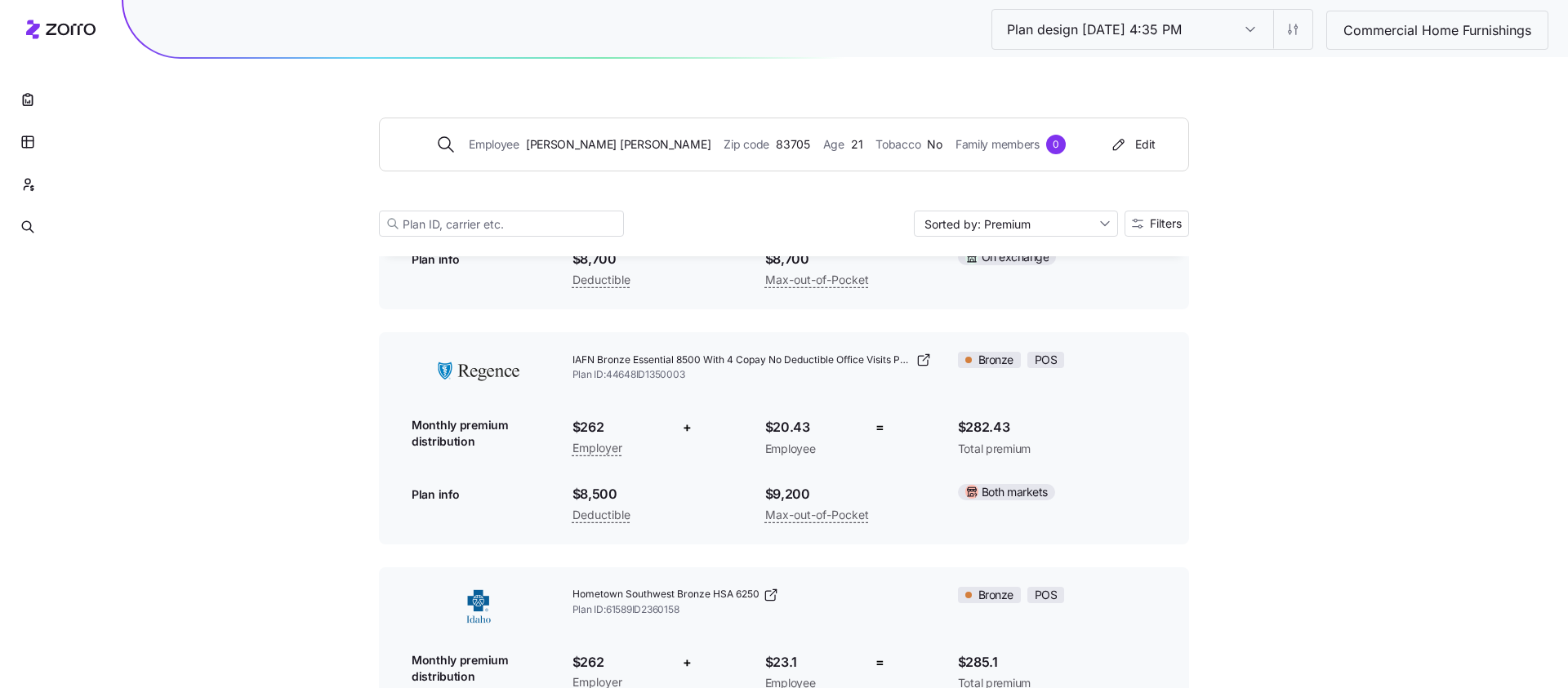
click at [1145, 207] on div "Employee Alejandro Paz-Villanueava Zip code 83705 Age 21 Tobacco No Family memb…" at bounding box center [784, 158] width 811 height 197
click at [1145, 225] on span "Filters" at bounding box center [1157, 224] width 50 height 12
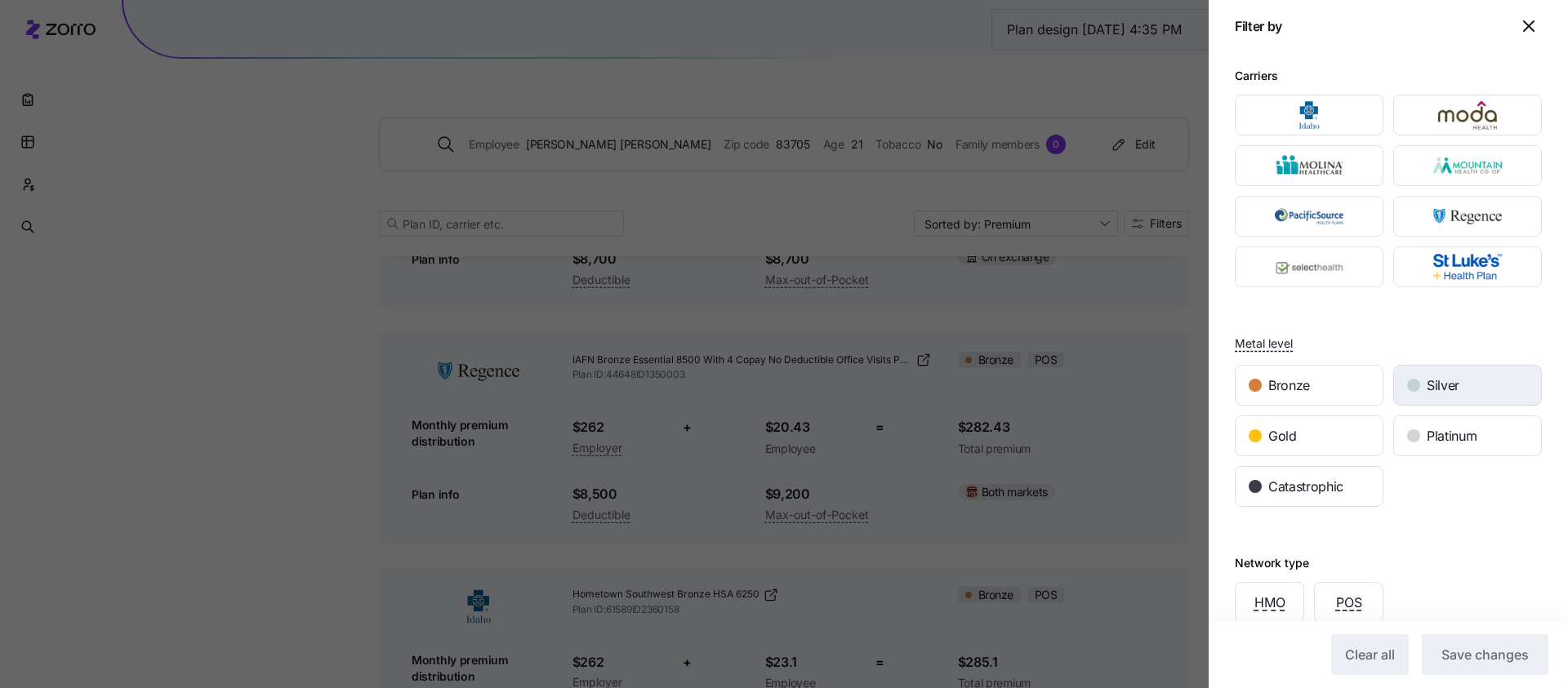
click at [1176, 399] on div "Silver" at bounding box center [1467, 385] width 147 height 39
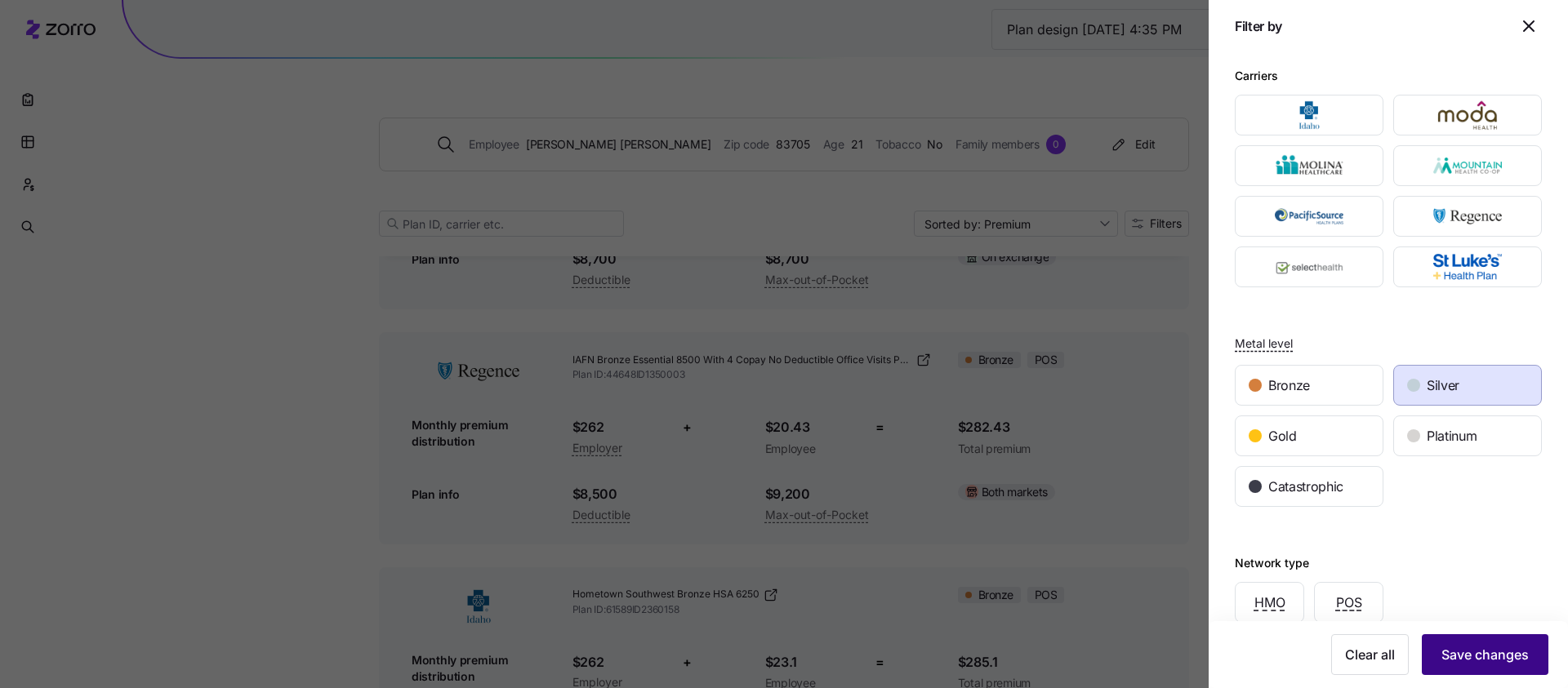
click at [1176, 558] on span "Save changes" at bounding box center [1485, 654] width 88 height 20
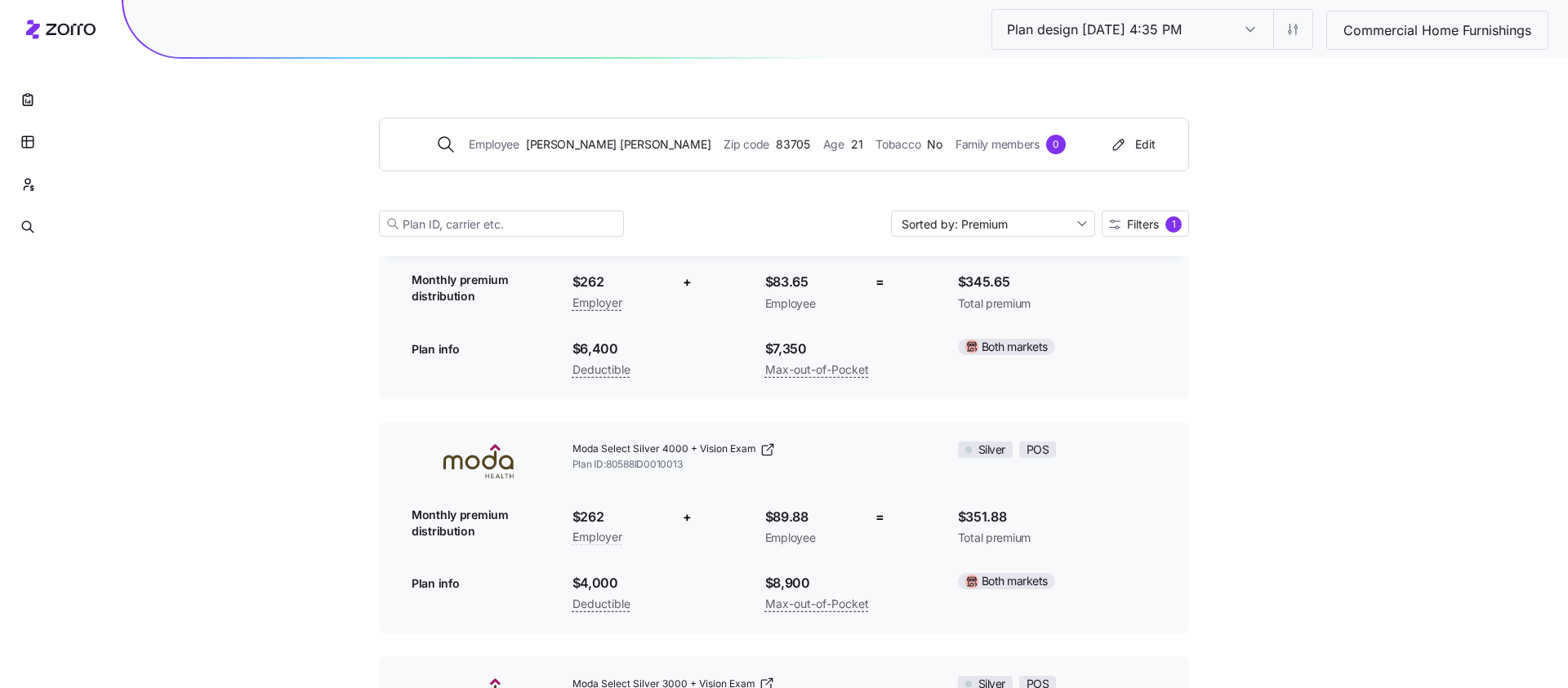
scroll to position [0, 0]
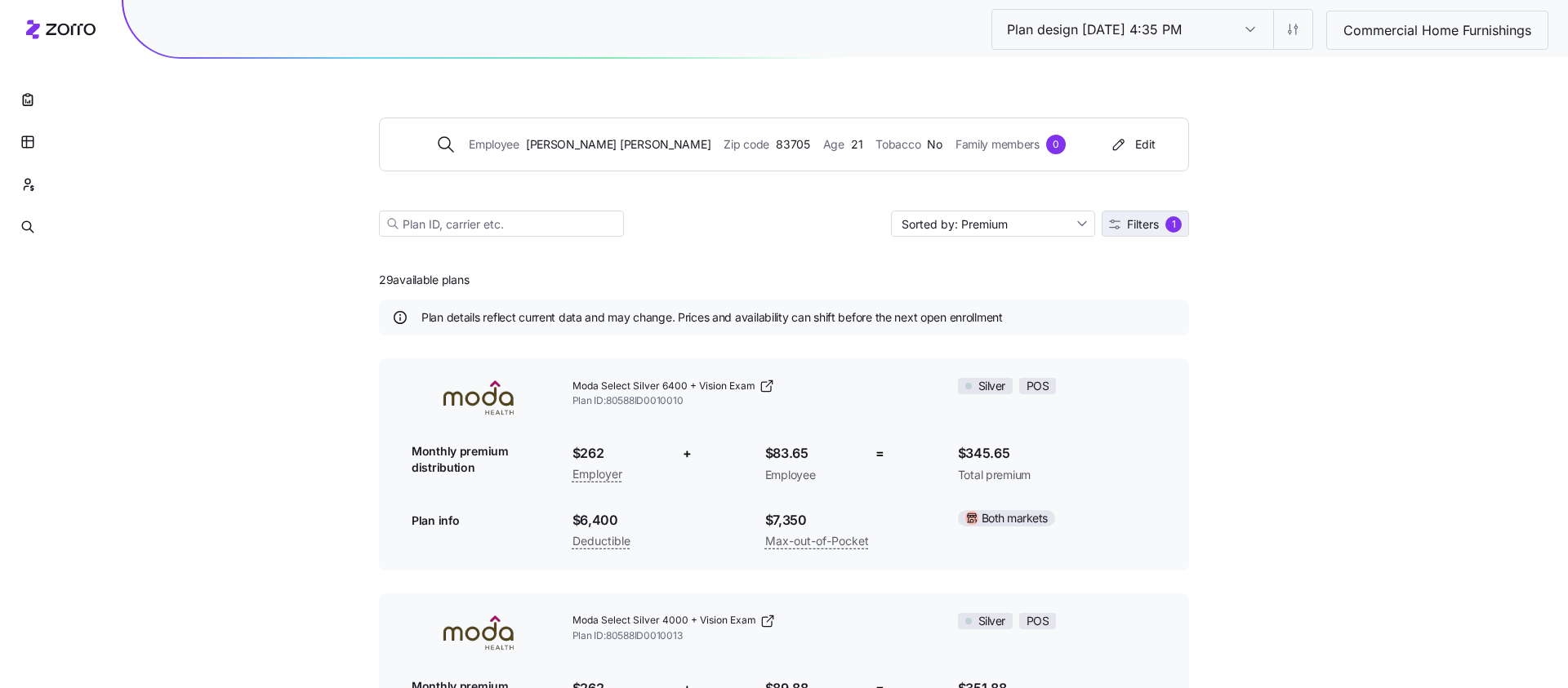
click at [1130, 219] on span "Filters" at bounding box center [1143, 225] width 32 height 12
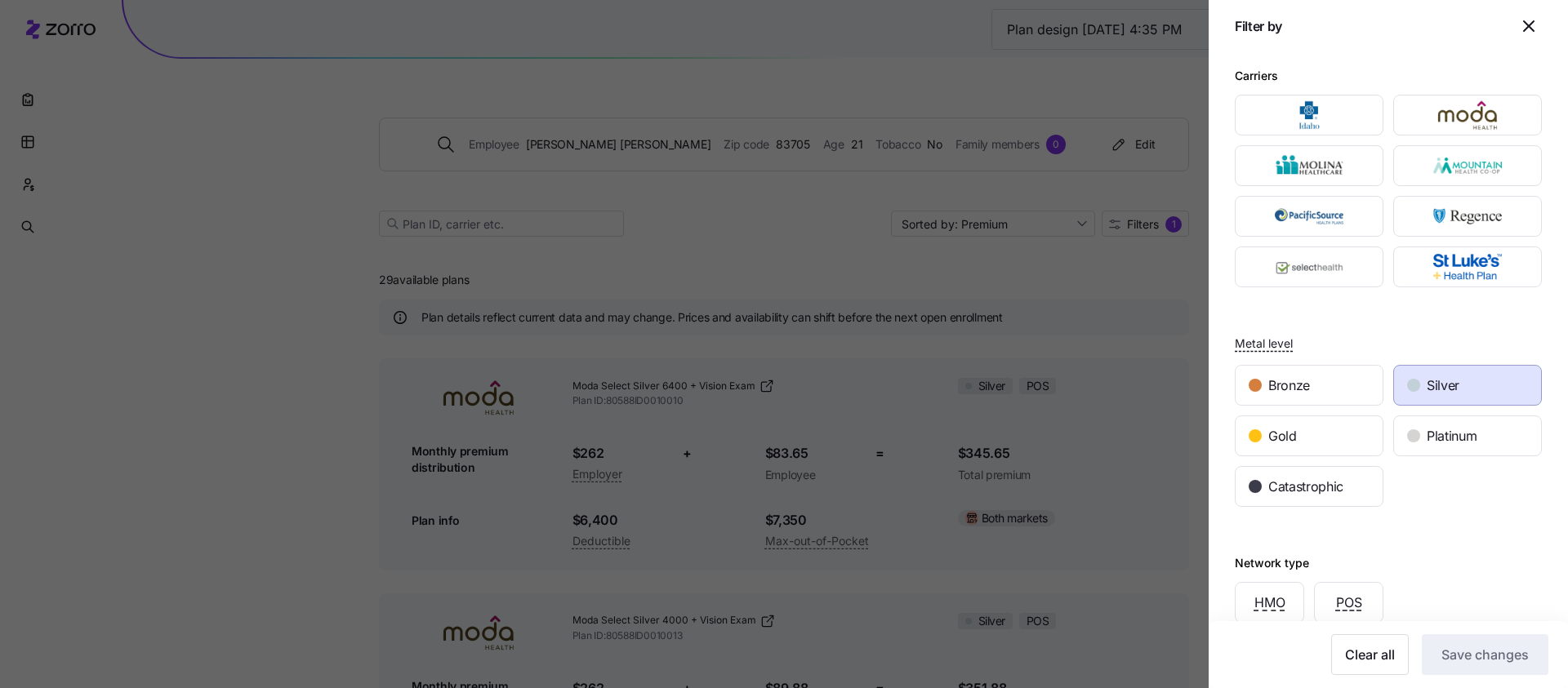
click at [1176, 376] on span "Silver" at bounding box center [1443, 385] width 33 height 21
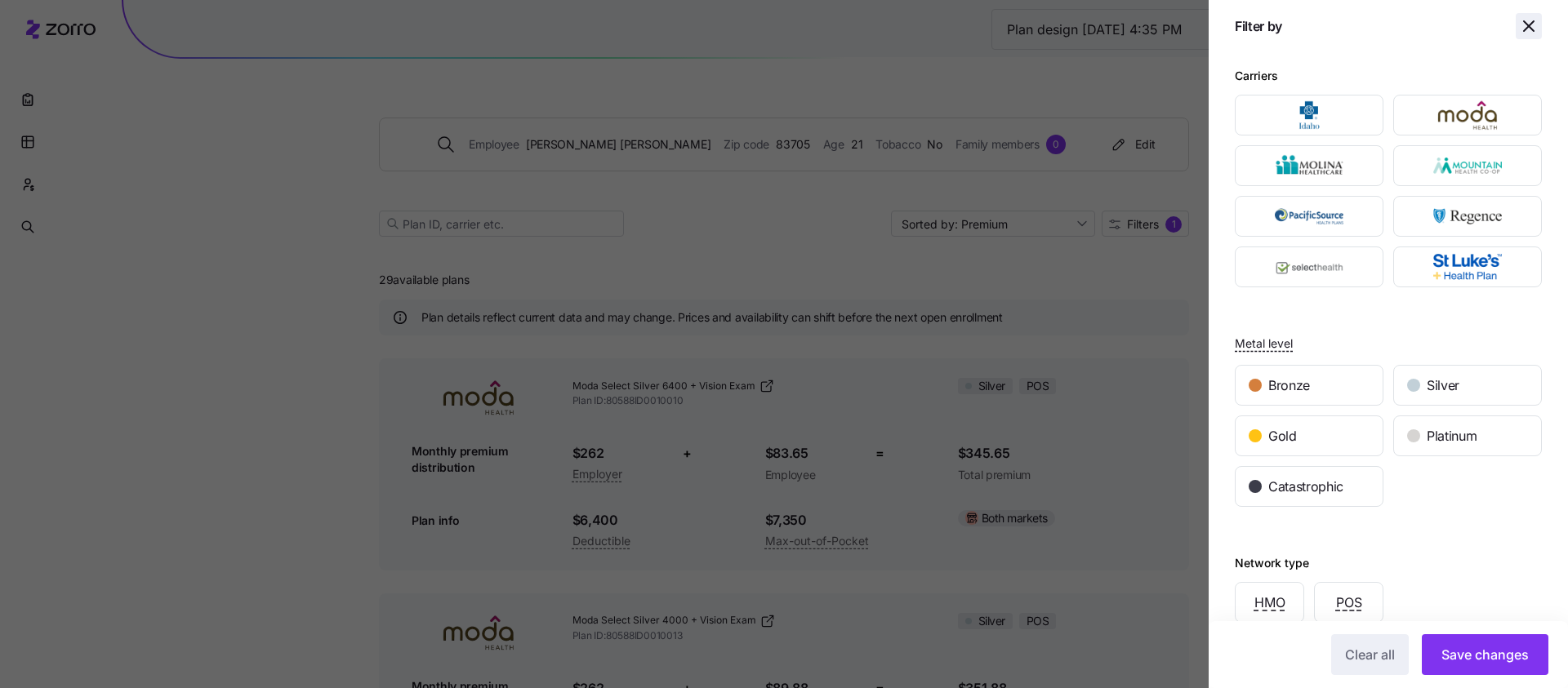
click at [1176, 31] on icon "button" at bounding box center [1529, 27] width 20 height 20
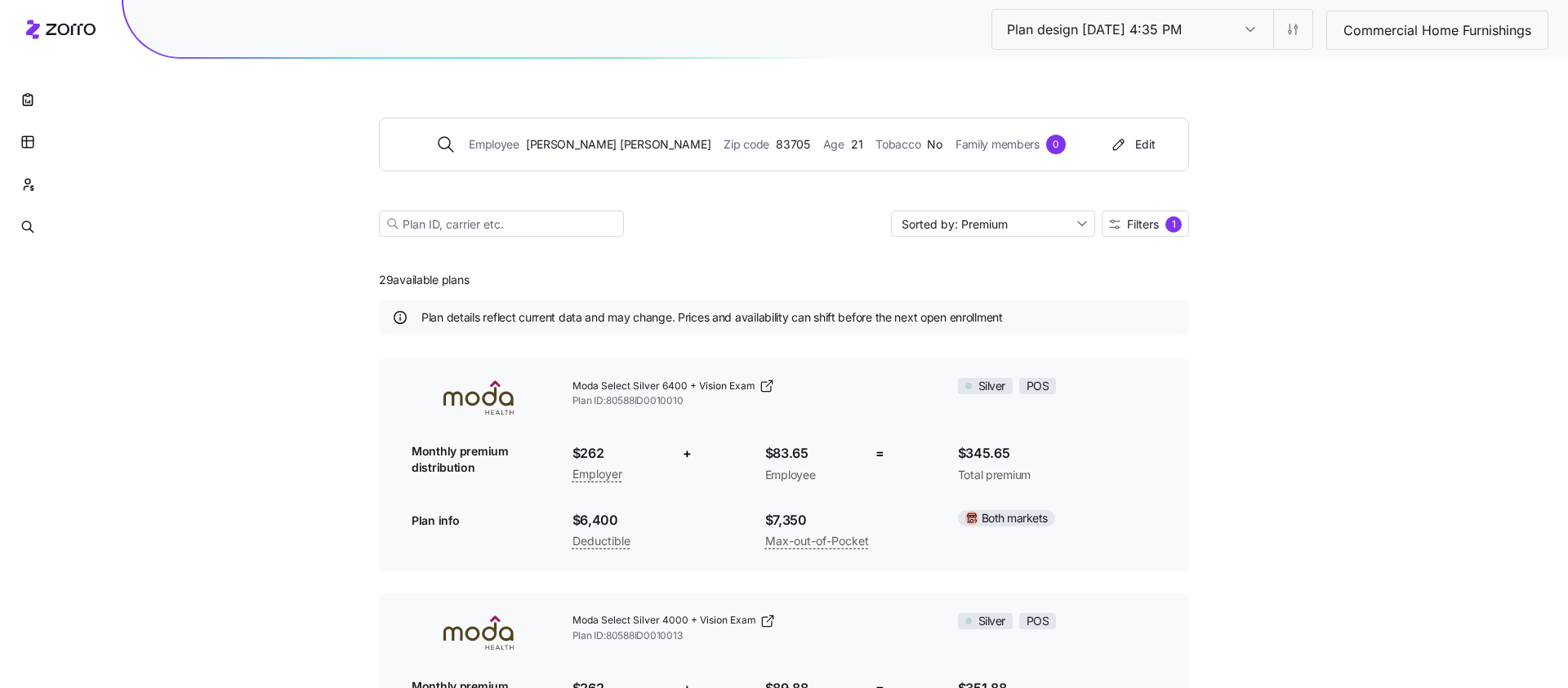
click at [1176, 17] on div "Commercial Home Furnishings" at bounding box center [1437, 31] width 222 height 39
click at [1176, 76] on div "Edit contribution" at bounding box center [1225, 72] width 163 height 27
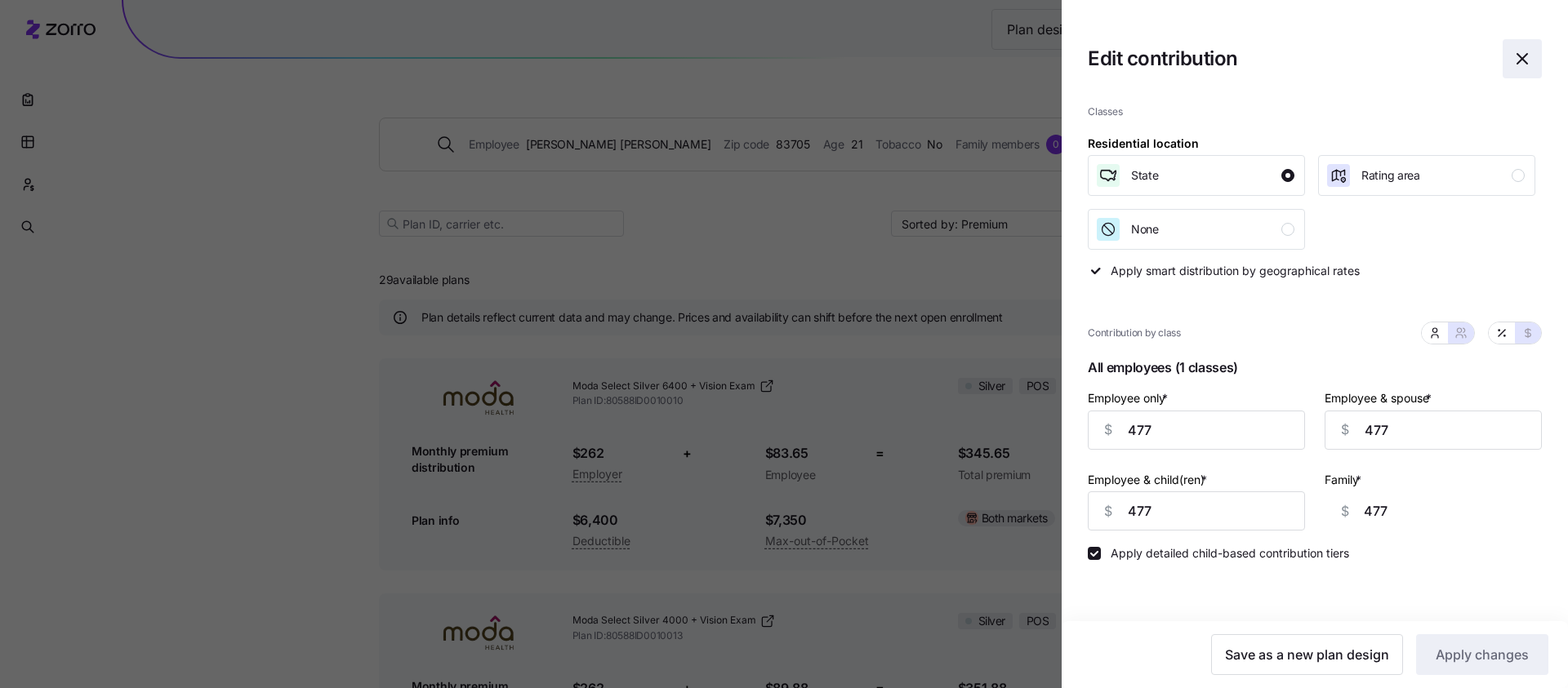
click at [1176, 64] on icon "button" at bounding box center [1523, 59] width 20 height 20
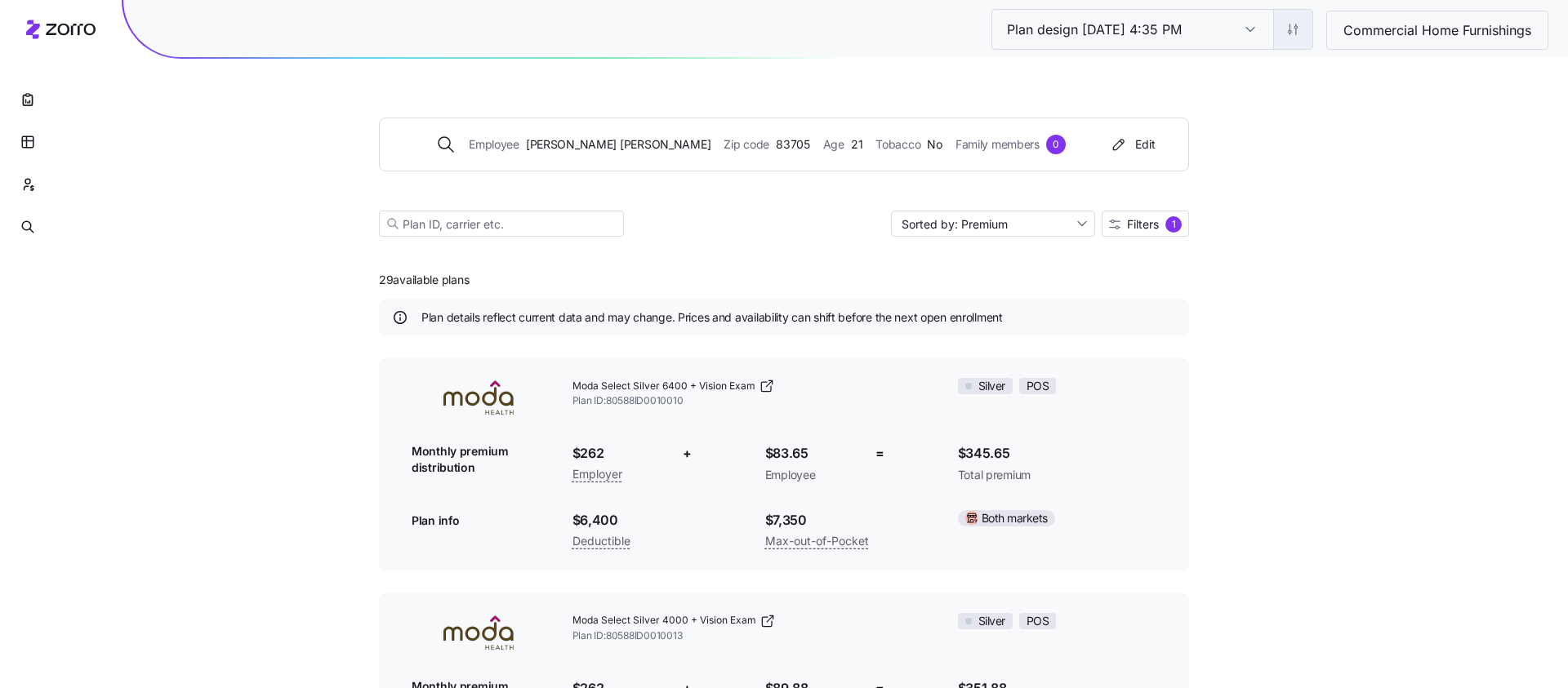
click at [1176, 103] on div "Edit plan design (in wizard)" at bounding box center [1223, 99] width 145 height 18
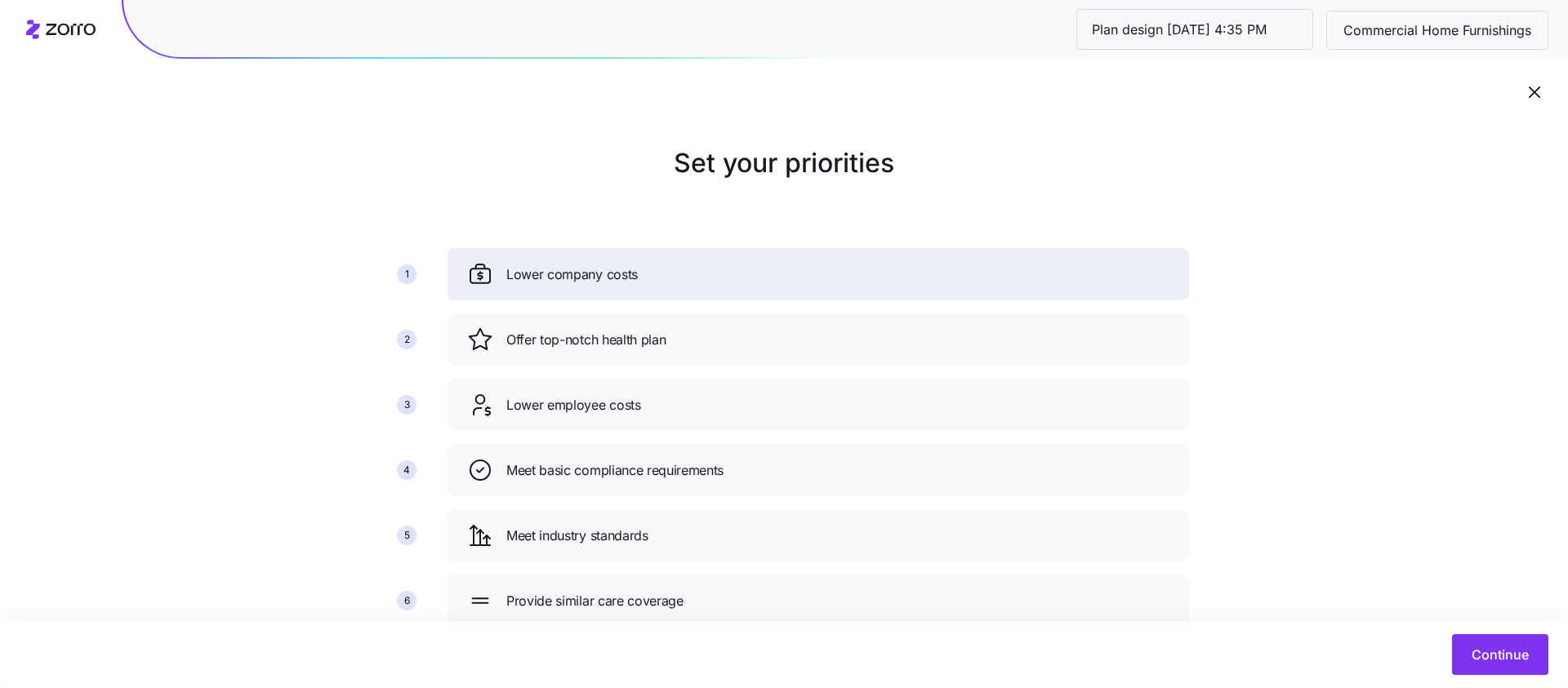
scroll to position [56, 0]
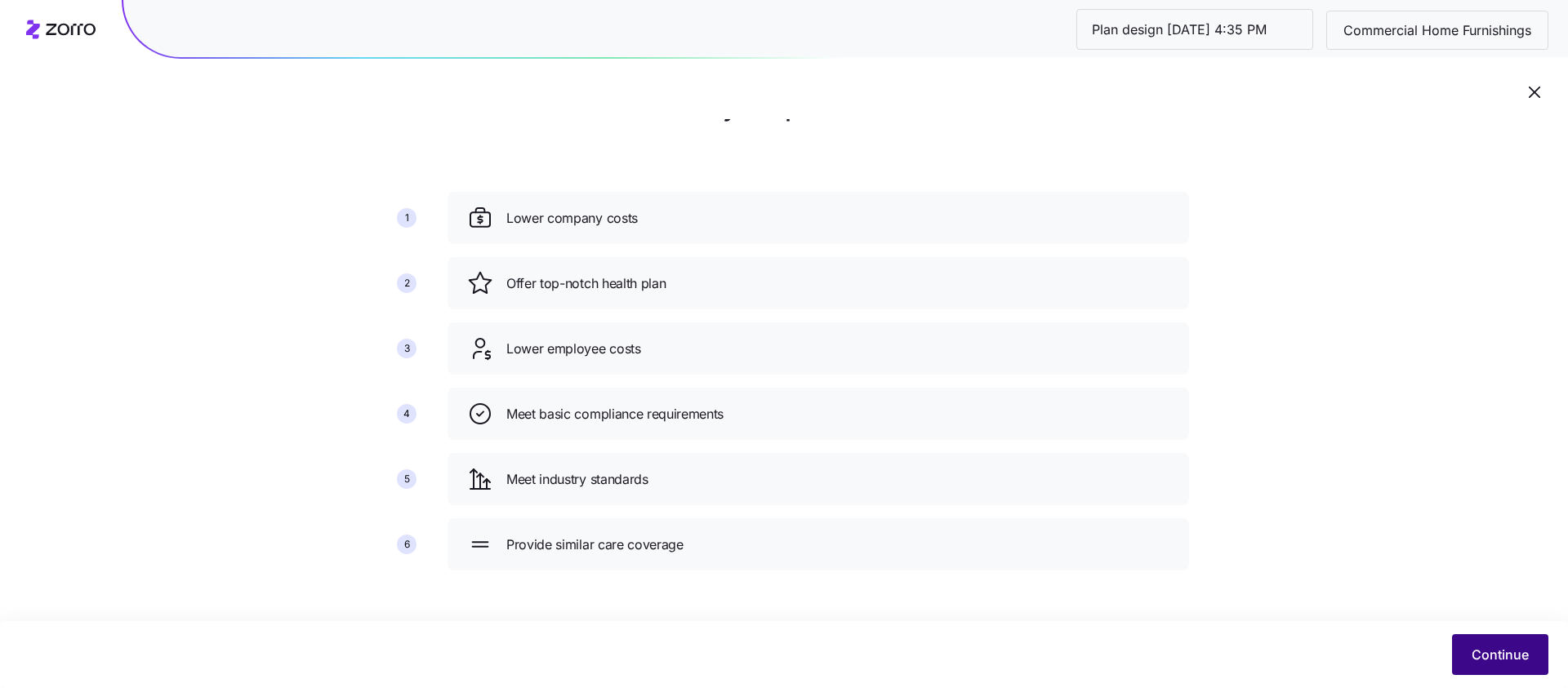
click at [1176, 558] on button "Continue" at bounding box center [1500, 654] width 97 height 40
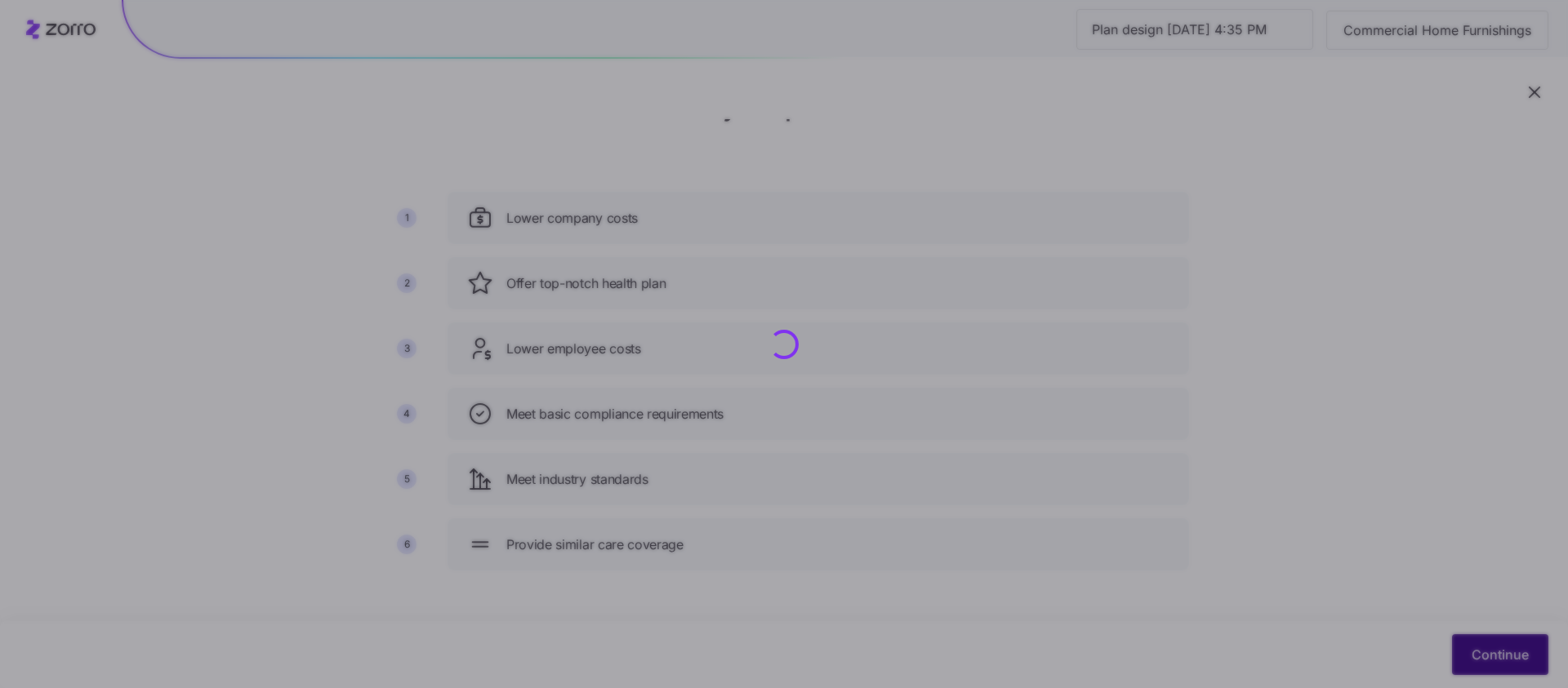
scroll to position [0, 0]
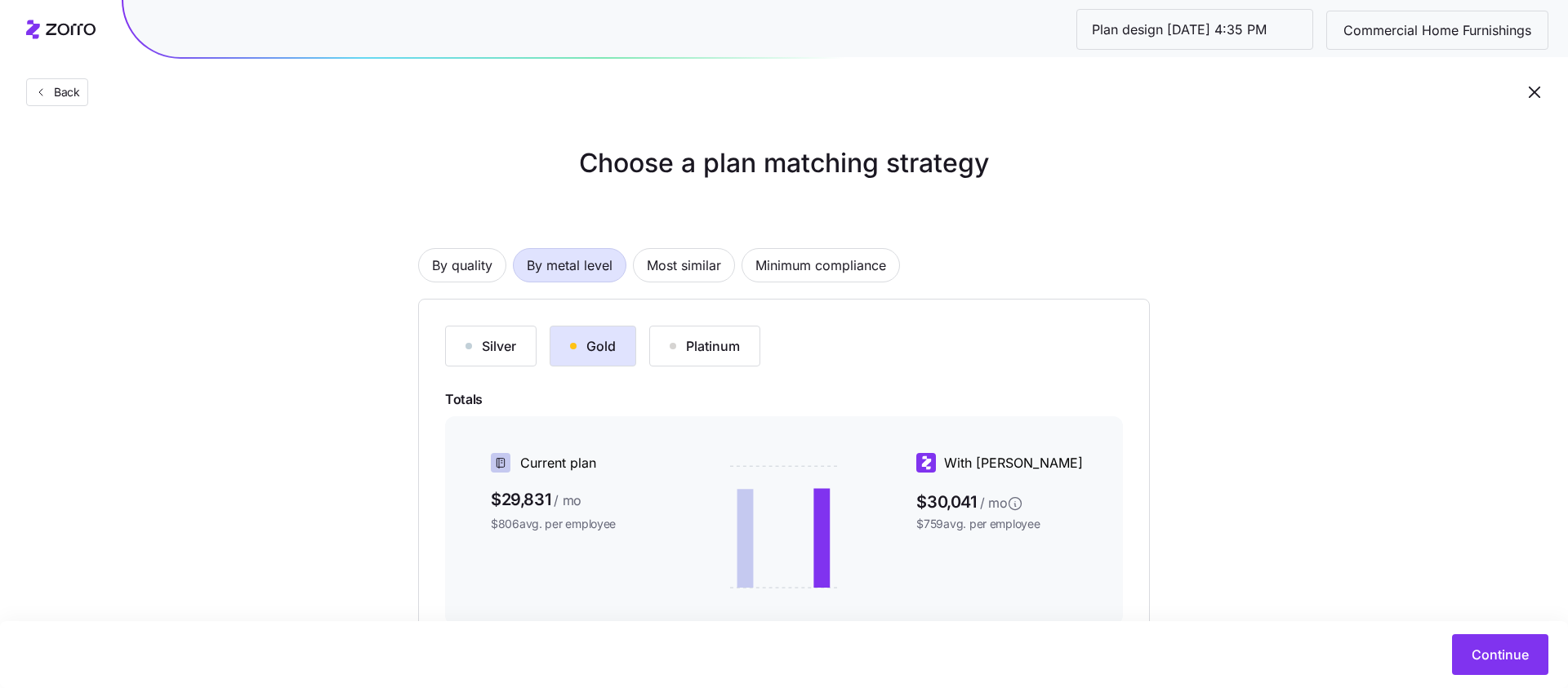
click at [1176, 36] on span "Commercial Home Furnishings" at bounding box center [1437, 31] width 214 height 21
click at [1176, 32] on span "Commercial Home Furnishings" at bounding box center [1437, 31] width 214 height 21
click at [1176, 35] on span "Commercial Home Furnishings" at bounding box center [1437, 31] width 214 height 21
click at [1176, 33] on span "Commercial Home Furnishings" at bounding box center [1437, 31] width 214 height 21
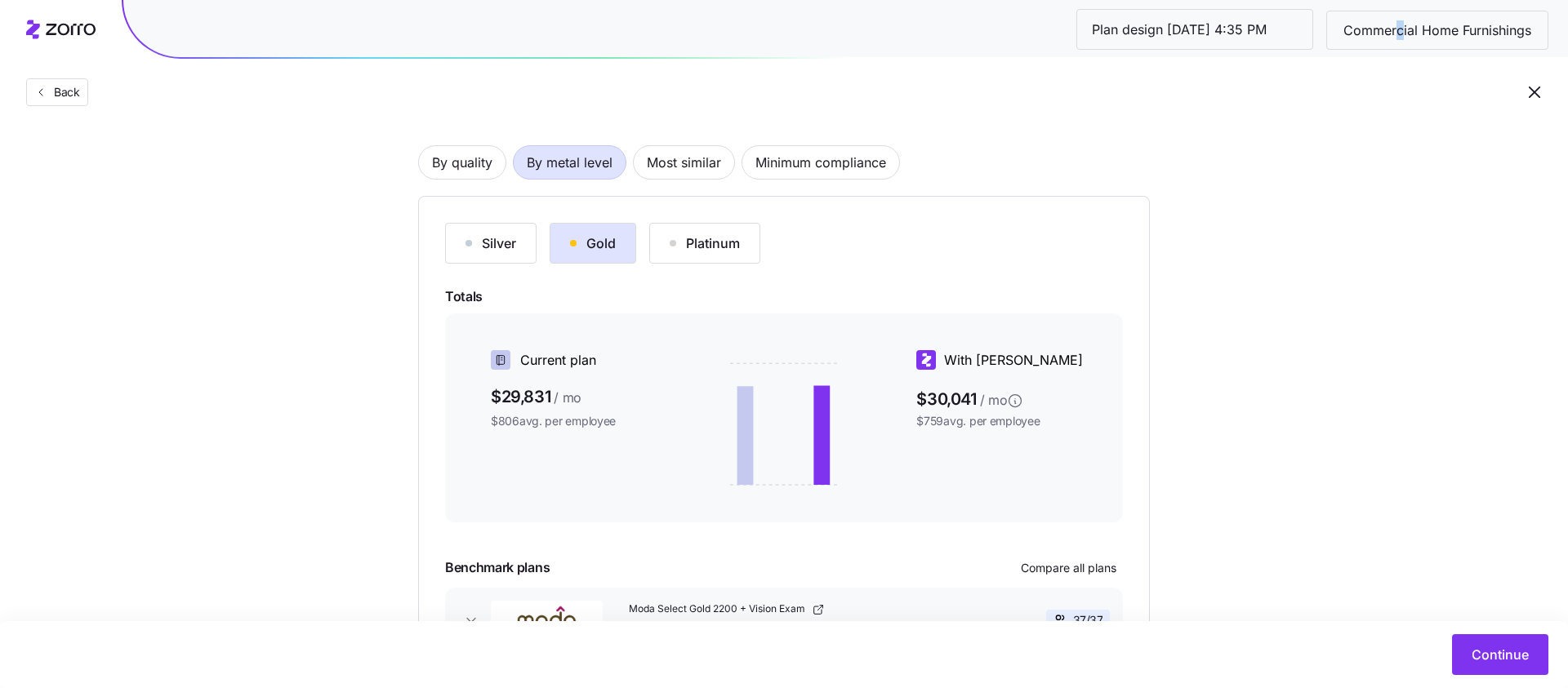
scroll to position [189, 0]
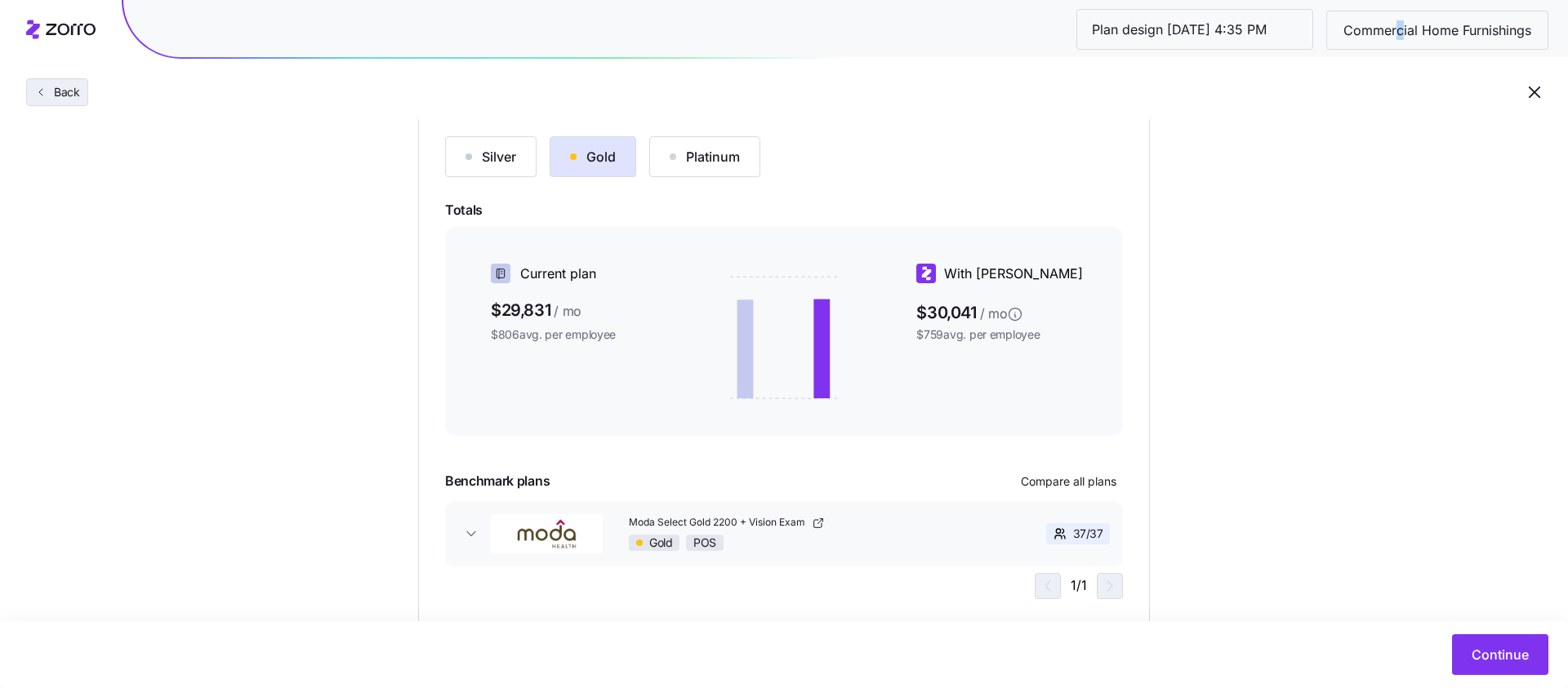
click at [56, 86] on span "Back" at bounding box center [63, 92] width 33 height 17
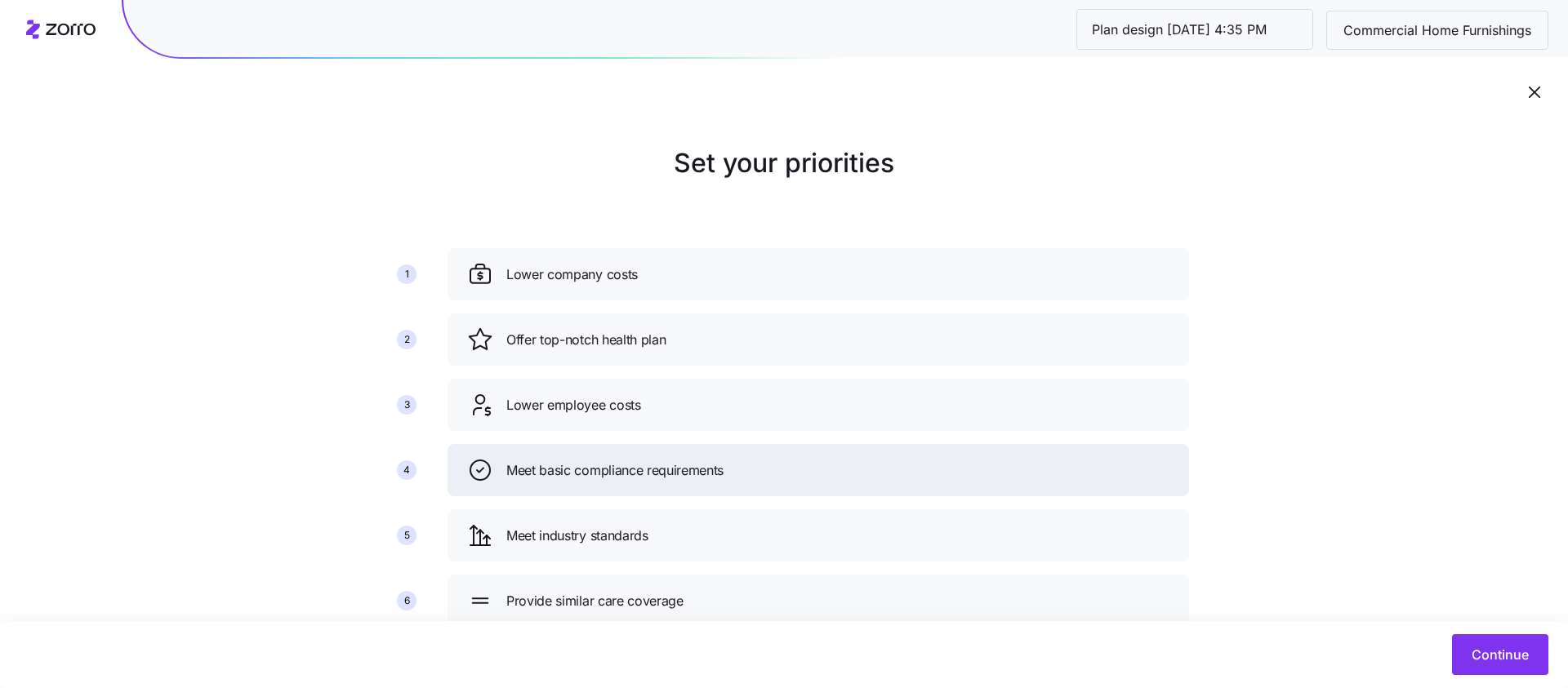
scroll to position [56, 0]
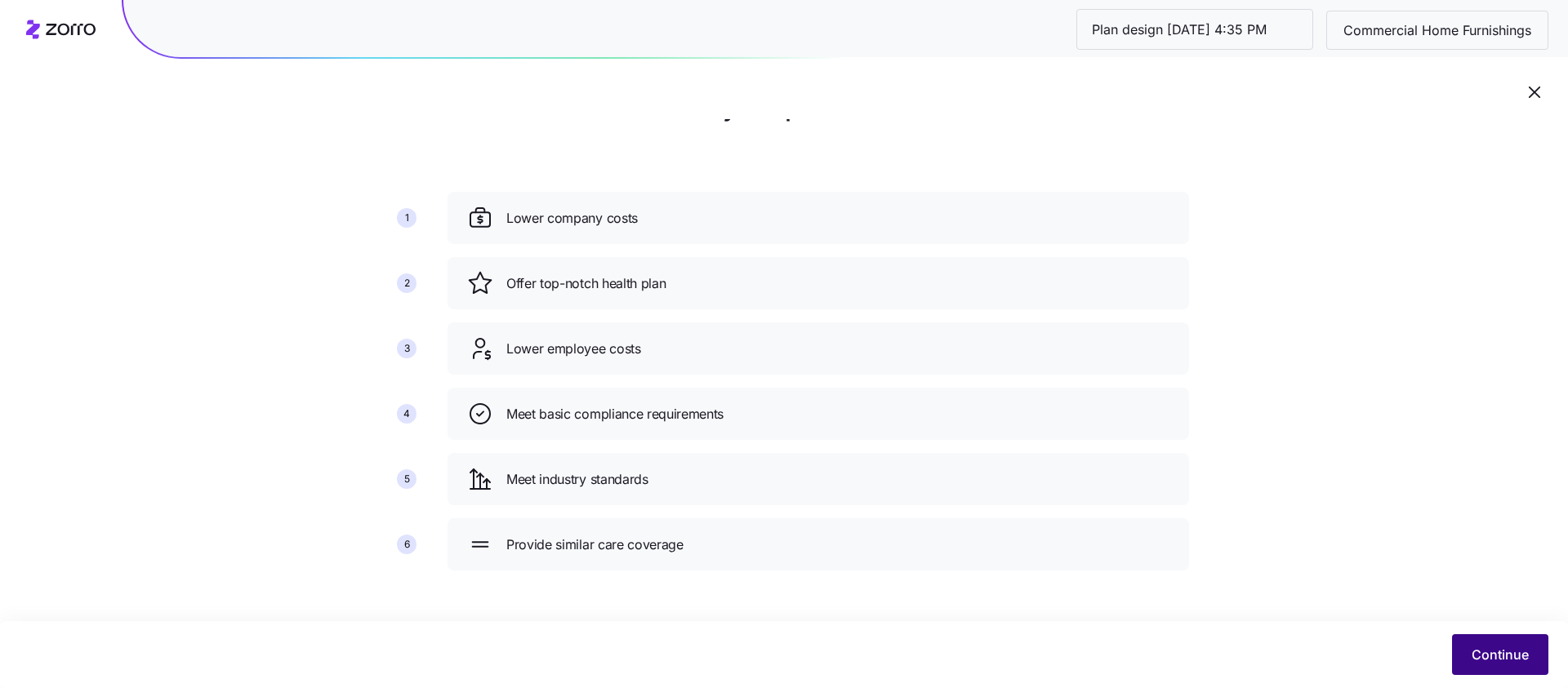
click at [1176, 558] on button "Continue" at bounding box center [1500, 654] width 97 height 40
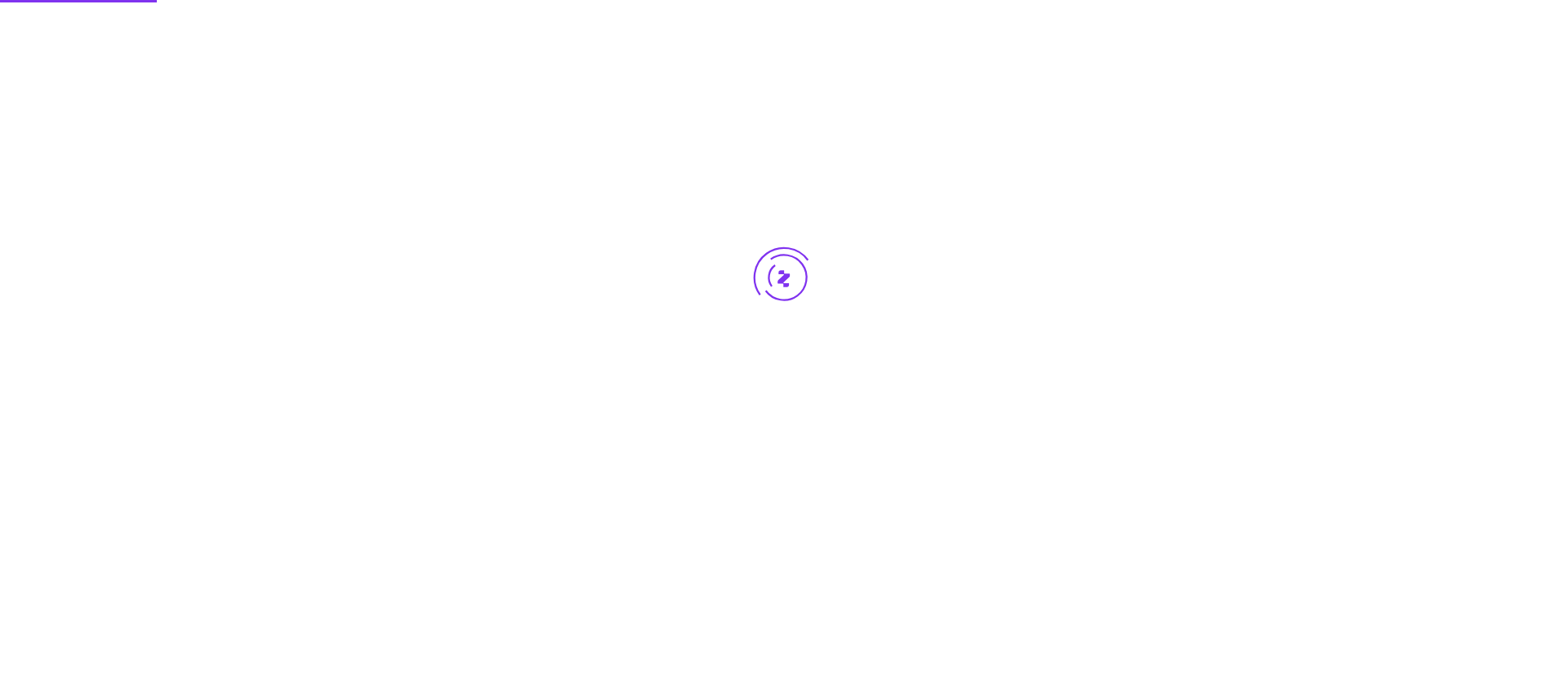
scroll to position [0, 0]
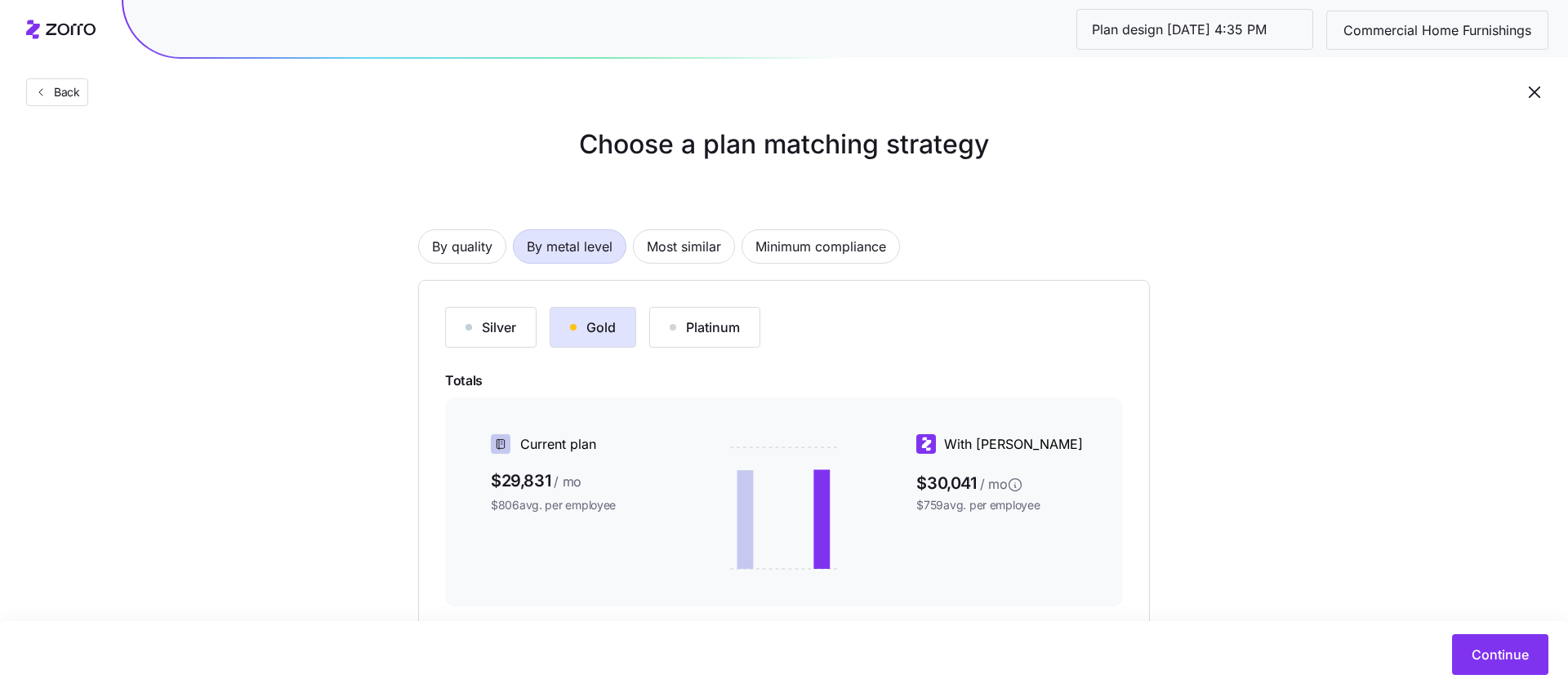
scroll to position [17, 0]
click at [1176, 558] on span "Continue" at bounding box center [1500, 654] width 57 height 20
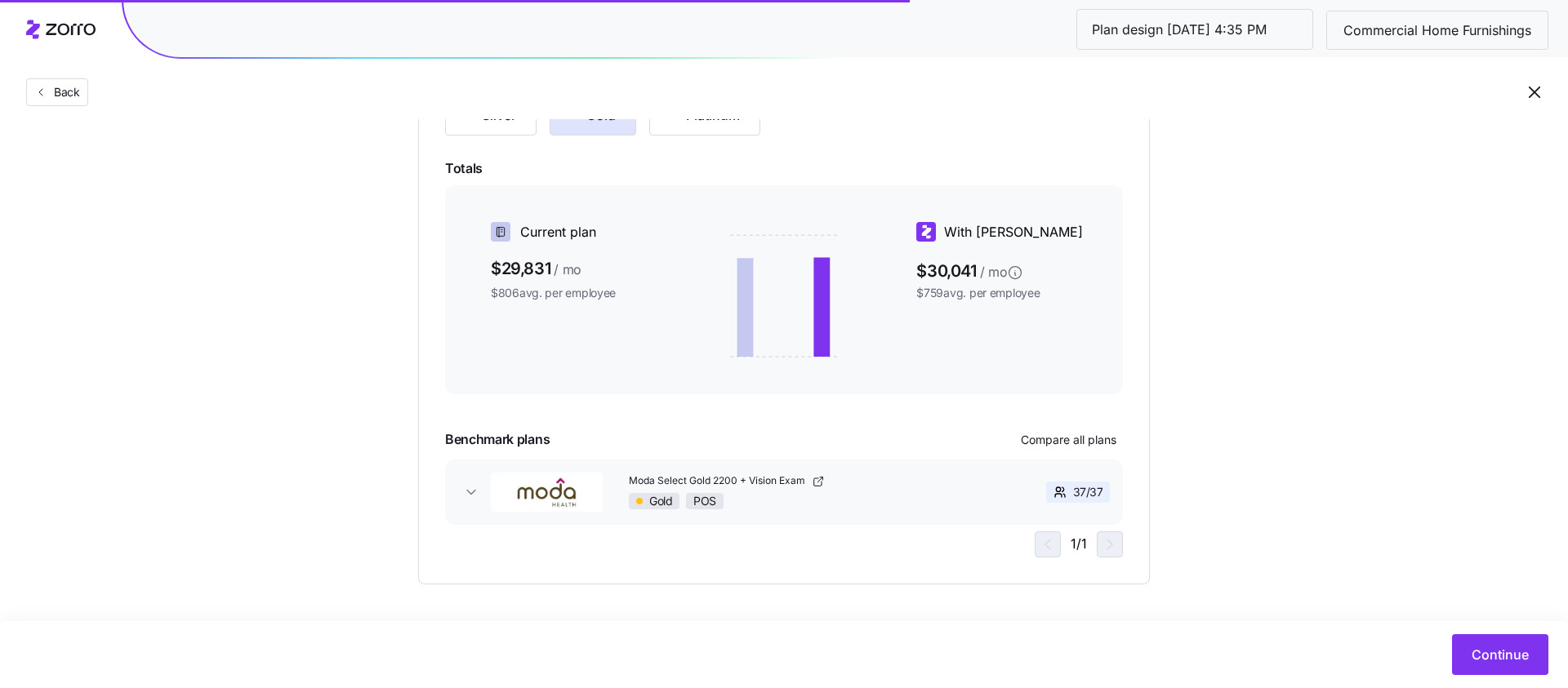
scroll to position [0, 0]
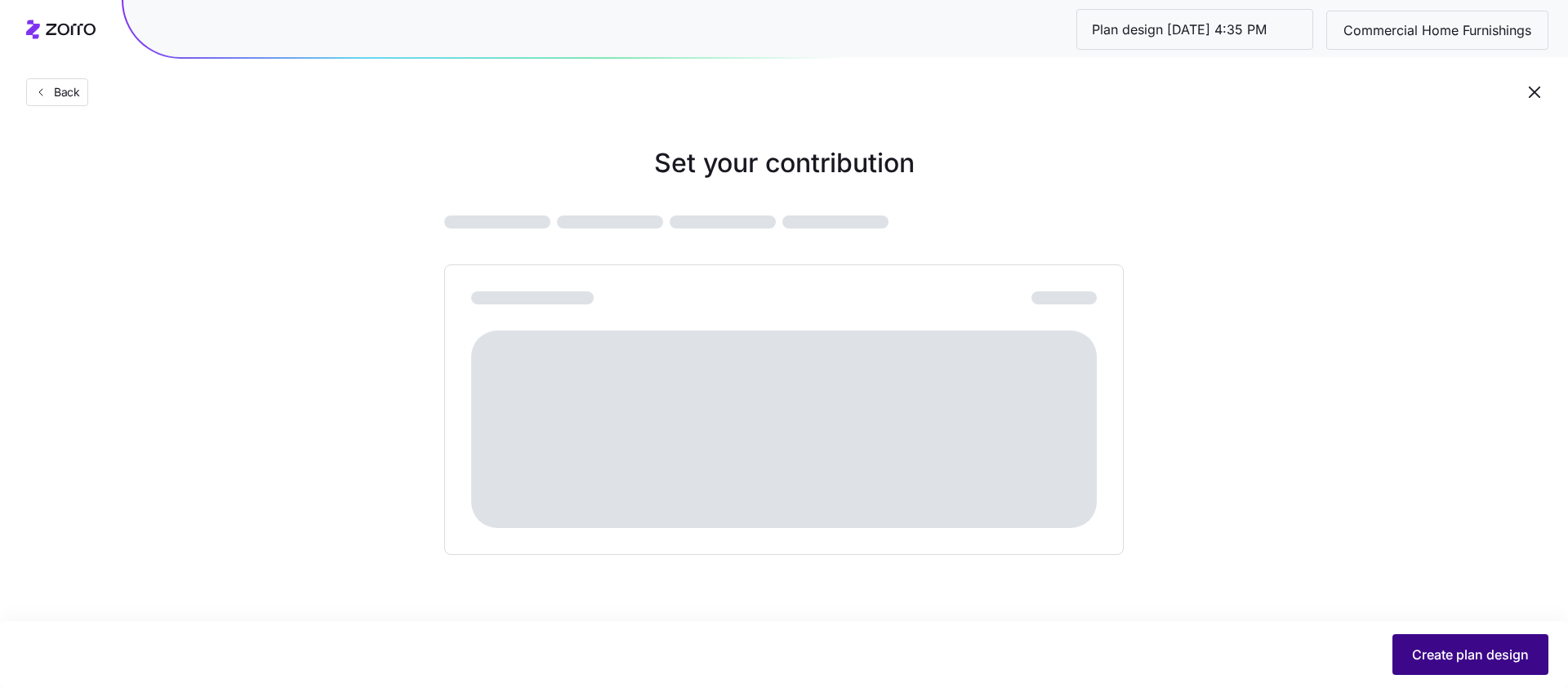
click at [1176, 558] on span "Create plan design" at bounding box center [1470, 654] width 116 height 20
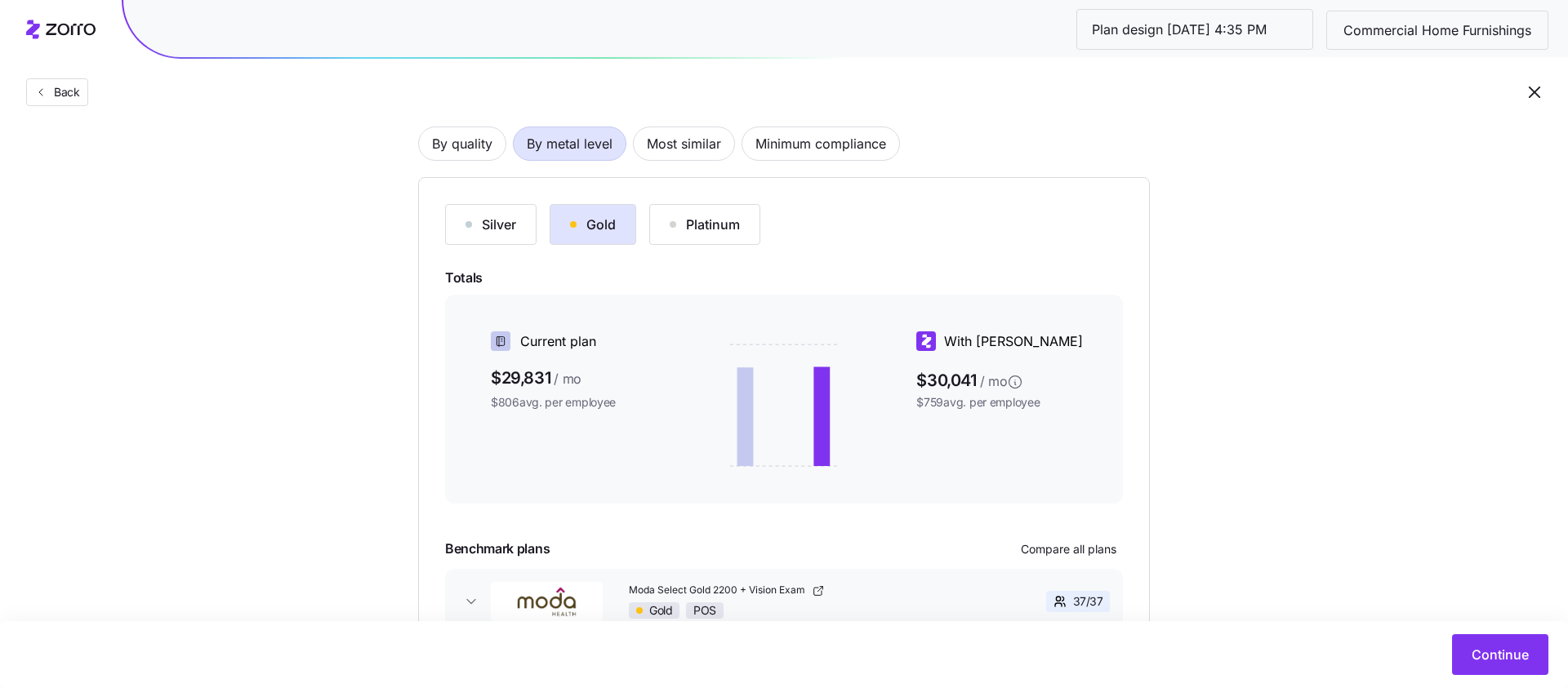
scroll to position [231, 0]
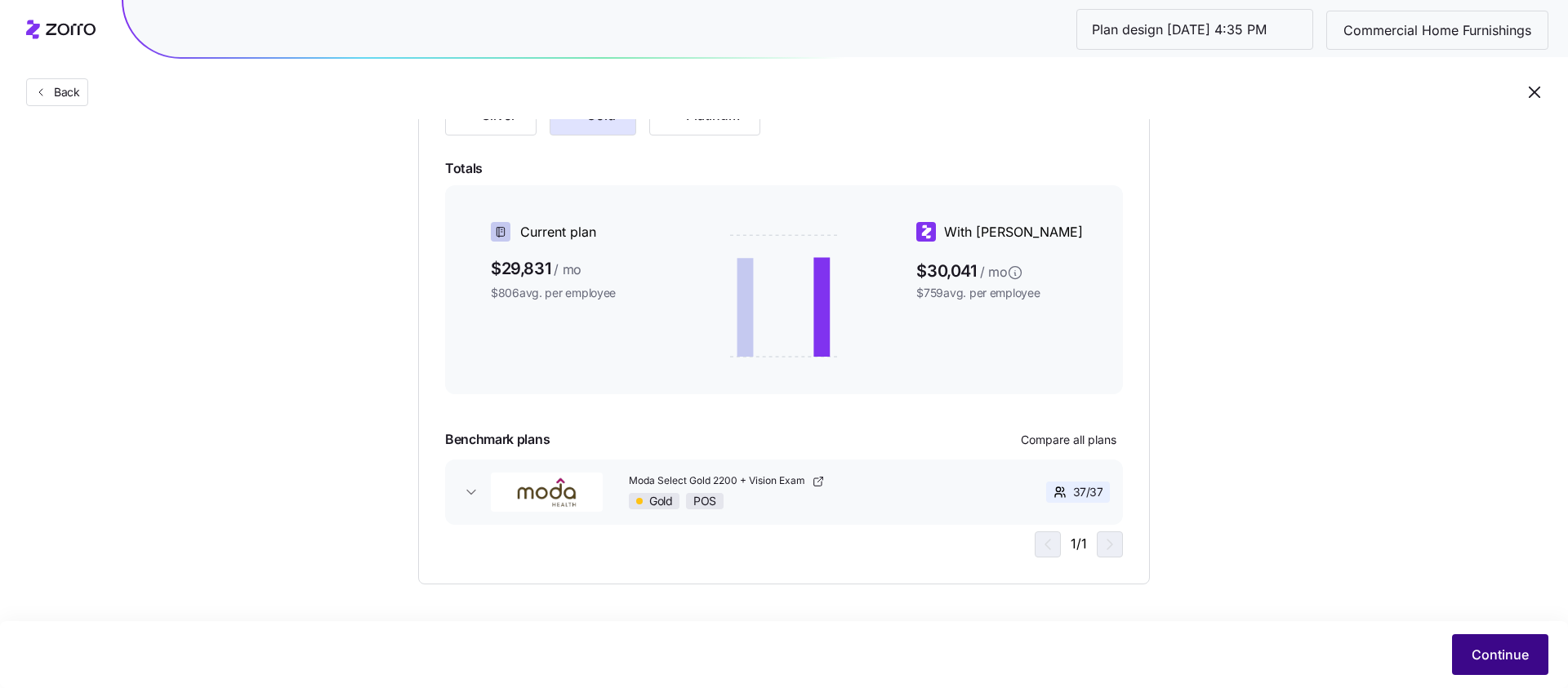
click at [1176, 558] on button "Continue" at bounding box center [1500, 654] width 97 height 40
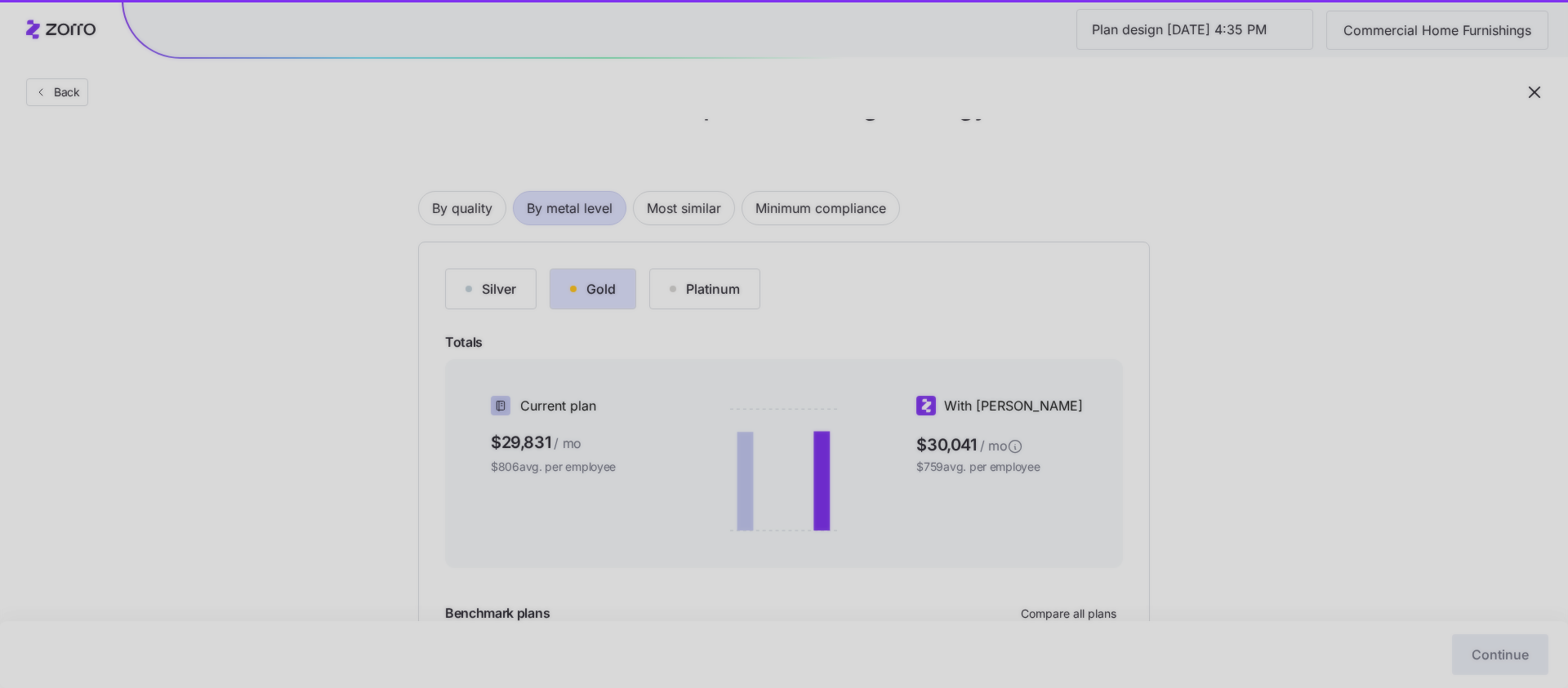
scroll to position [135, 0]
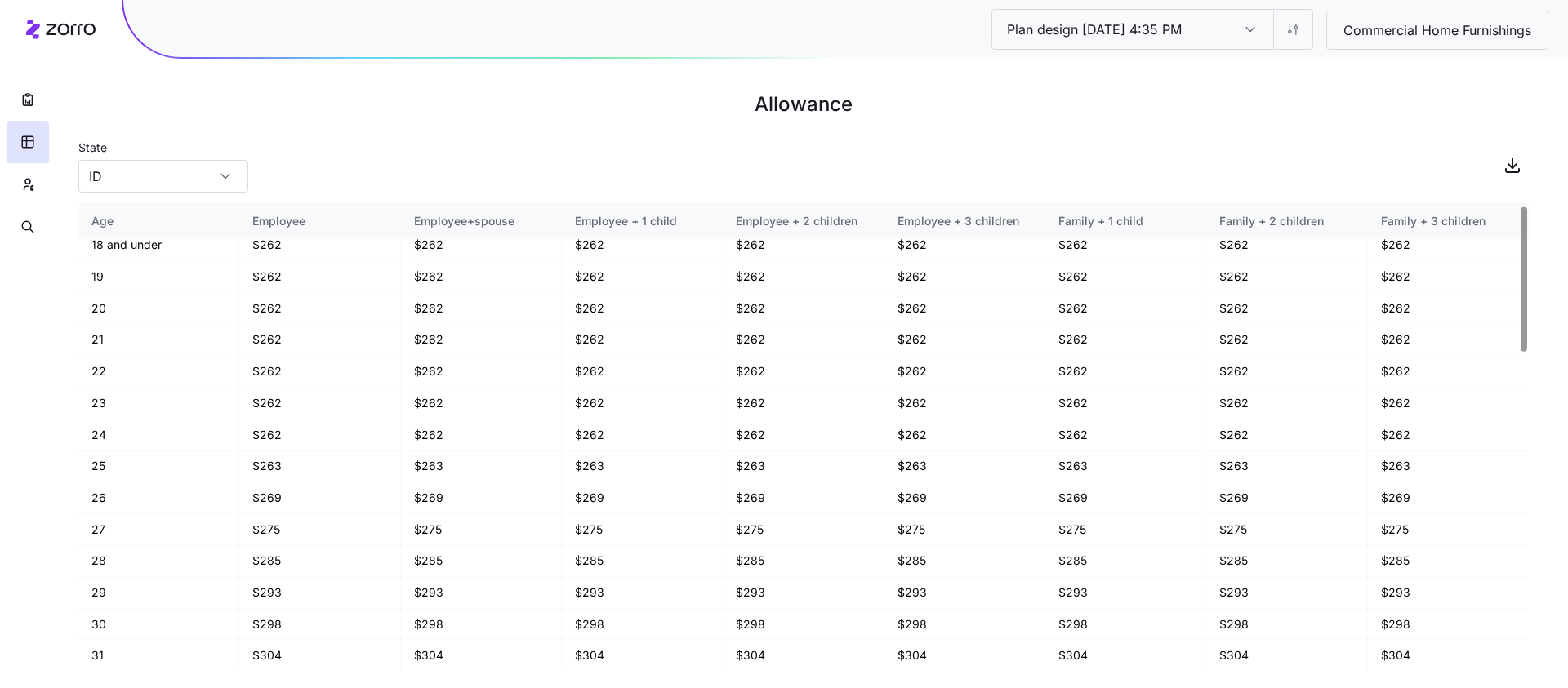
scroll to position [14, 0]
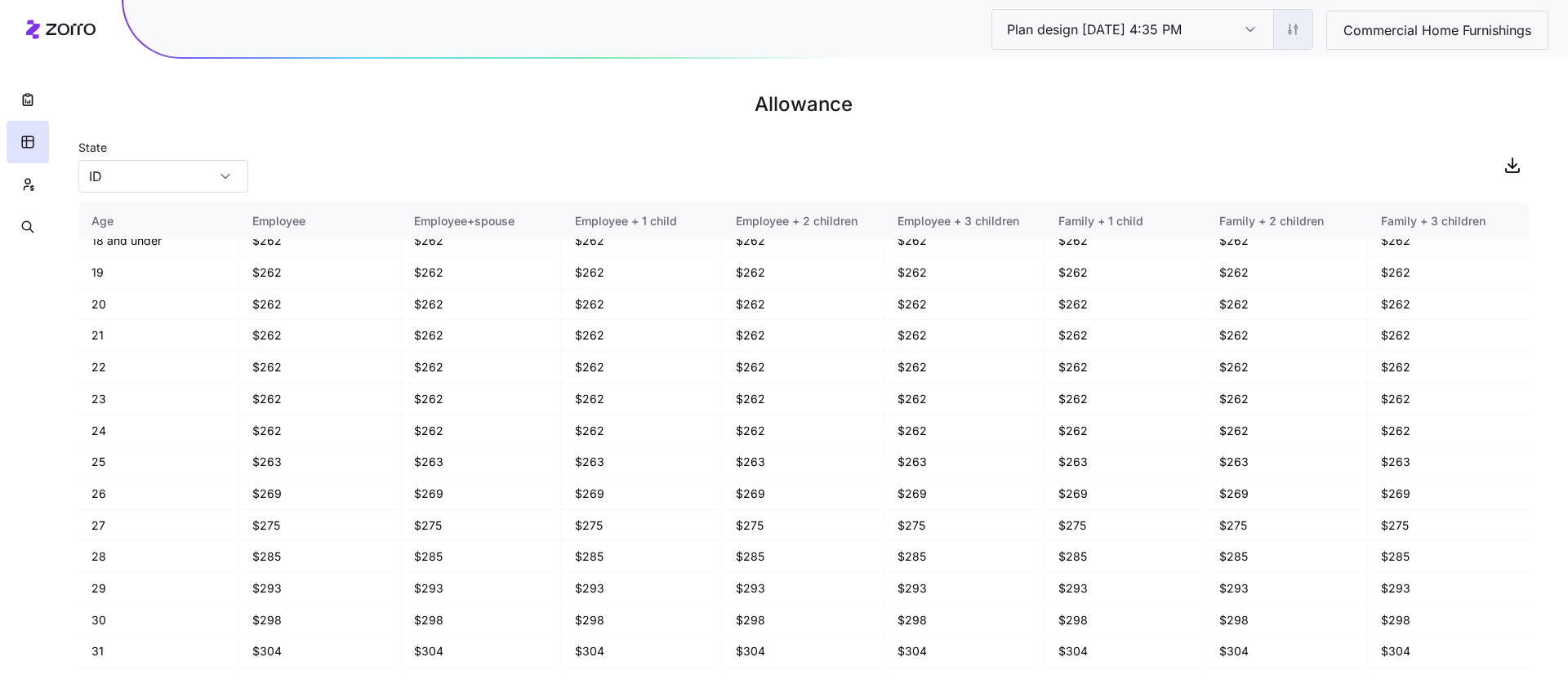
click at [1176, 40] on html "Plan design 10/07/2025 4:35 PM Plan design 10/07/2025 4:35 PM Commercial Home F…" at bounding box center [784, 344] width 1568 height 688
click at [1176, 68] on div "Edit contribution" at bounding box center [1225, 72] width 163 height 27
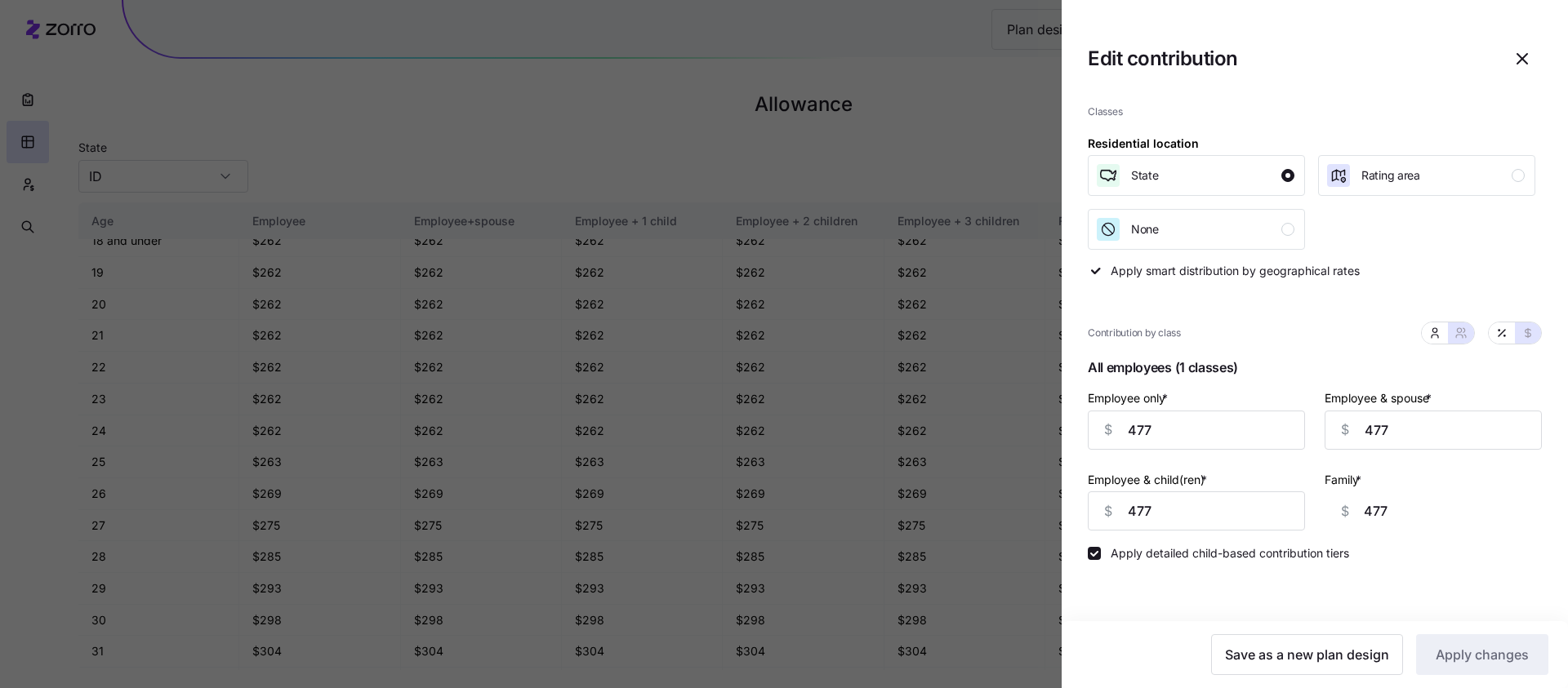
click at [974, 161] on div at bounding box center [784, 344] width 1568 height 688
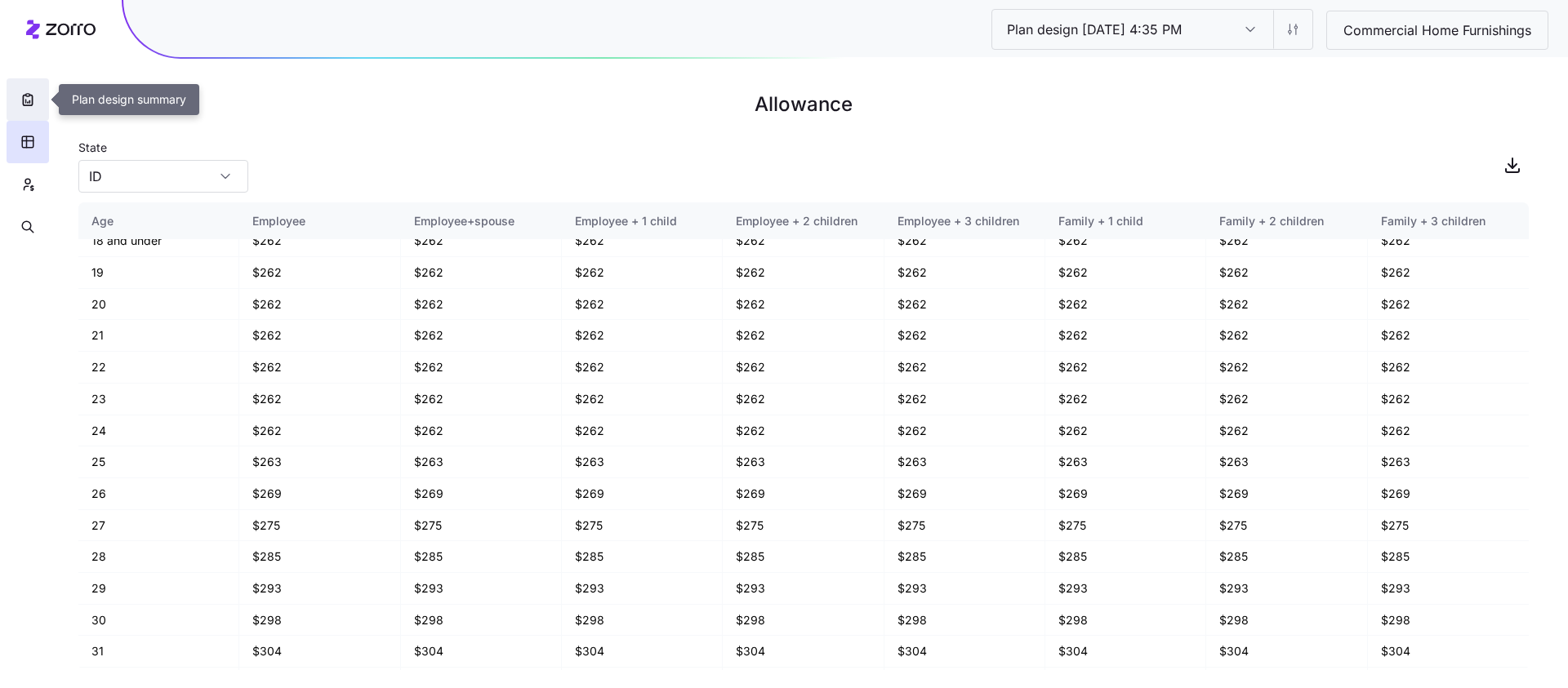
click at [22, 107] on button "button" at bounding box center [28, 100] width 42 height 42
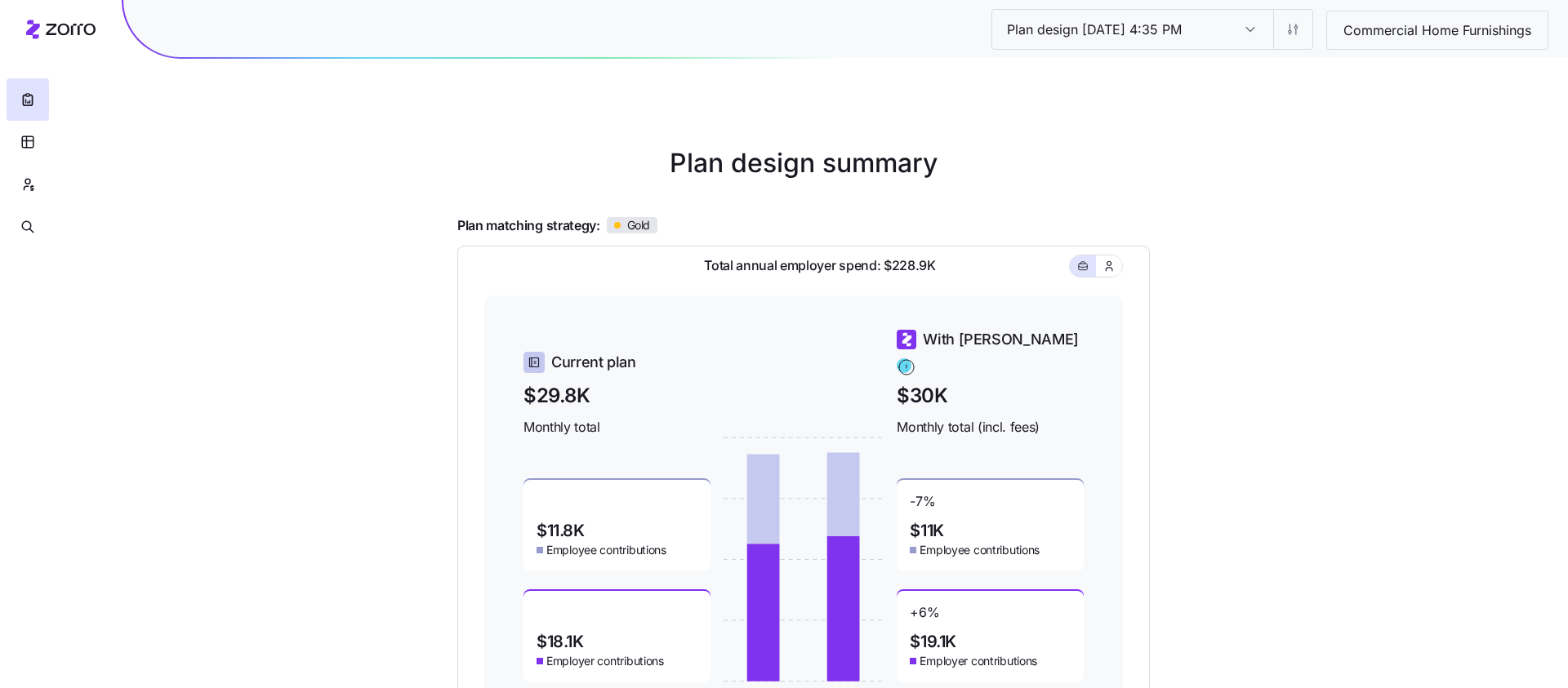
scroll to position [7, 0]
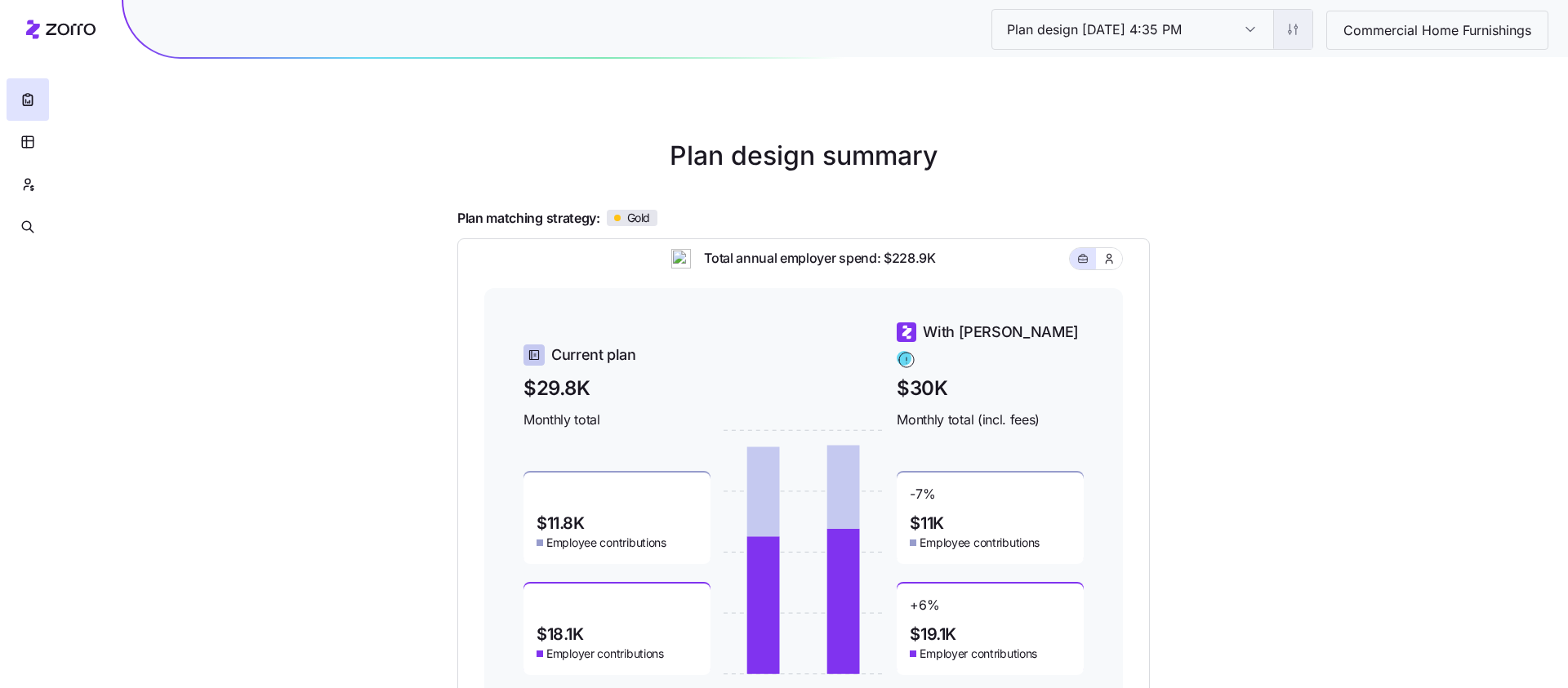
click at [1176, 38] on html "Plan design 10/07/2025 4:35 PM Plan design 10/07/2025 4:35 PM Commercial Home F…" at bounding box center [784, 423] width 1568 height 860
click at [1176, 73] on div "Edit contribution" at bounding box center [1225, 72] width 163 height 27
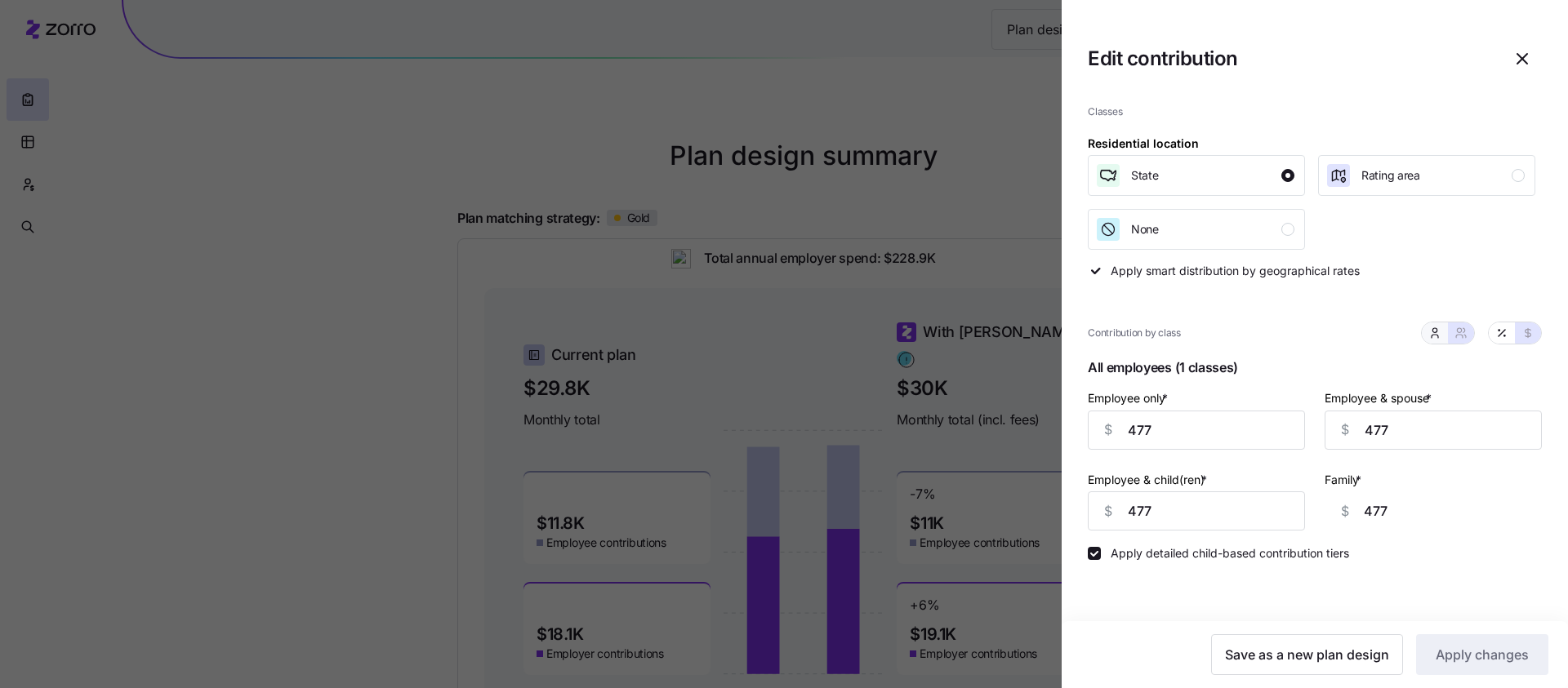
click at [1176, 336] on icon "button" at bounding box center [1435, 336] width 7 height 3
type input "0"
click at [1176, 336] on div at bounding box center [1481, 332] width 121 height 23
click at [1176, 338] on button "button" at bounding box center [1502, 333] width 27 height 22
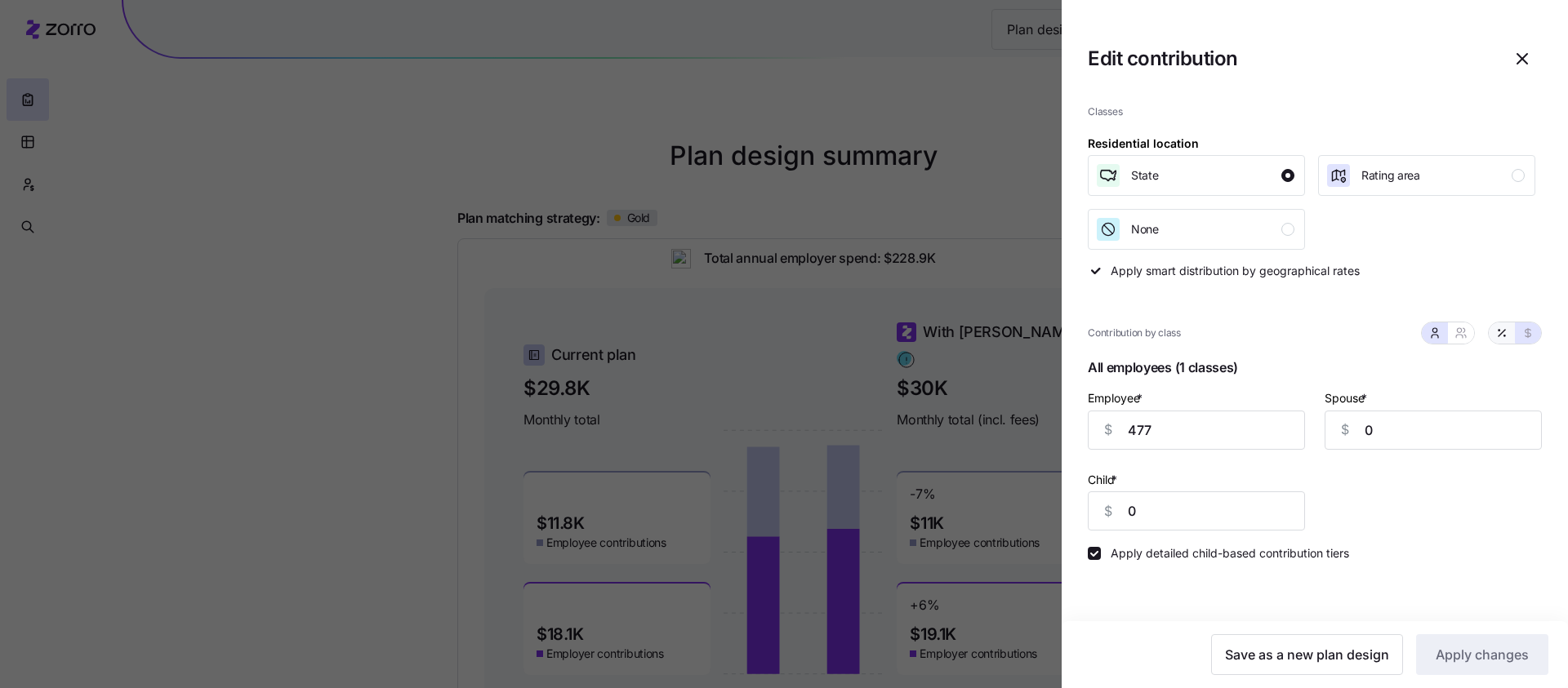
type input "70"
click at [1176, 50] on icon "button" at bounding box center [1523, 59] width 20 height 20
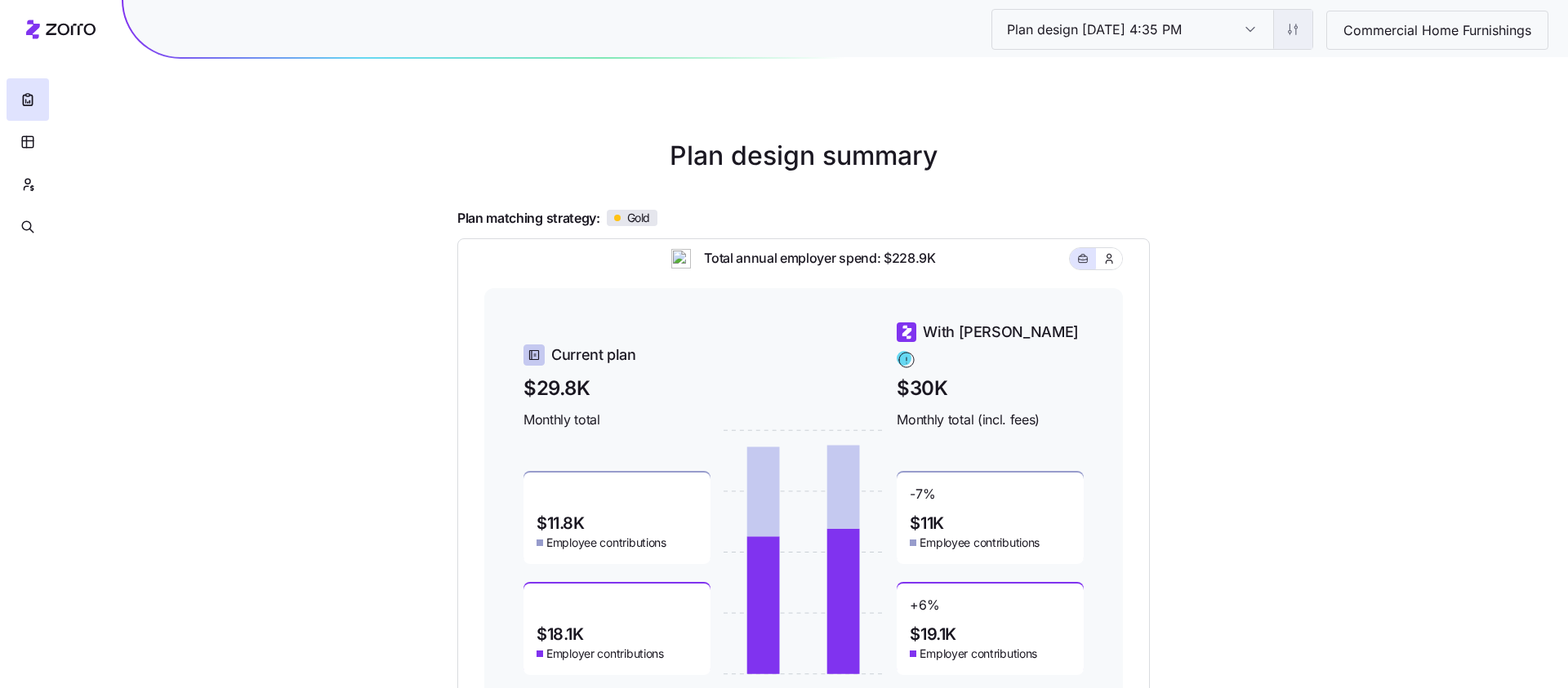
click at [1176, 41] on html "Plan design 10/07/2025 4:35 PM Plan design 10/07/2025 4:35 PM Commercial Home F…" at bounding box center [784, 423] width 1568 height 860
click at [1176, 98] on div "Edit plan design (in wizard)" at bounding box center [1223, 99] width 145 height 18
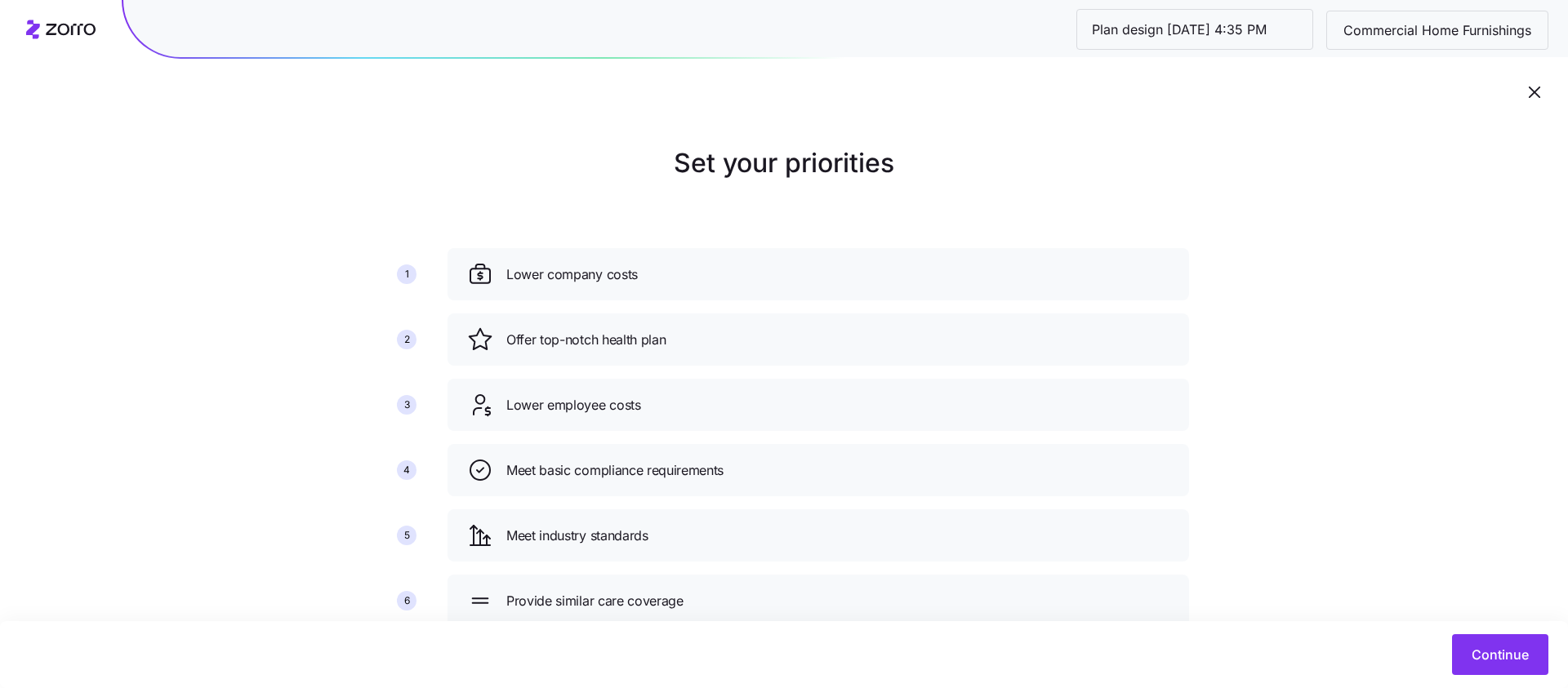
scroll to position [56, 0]
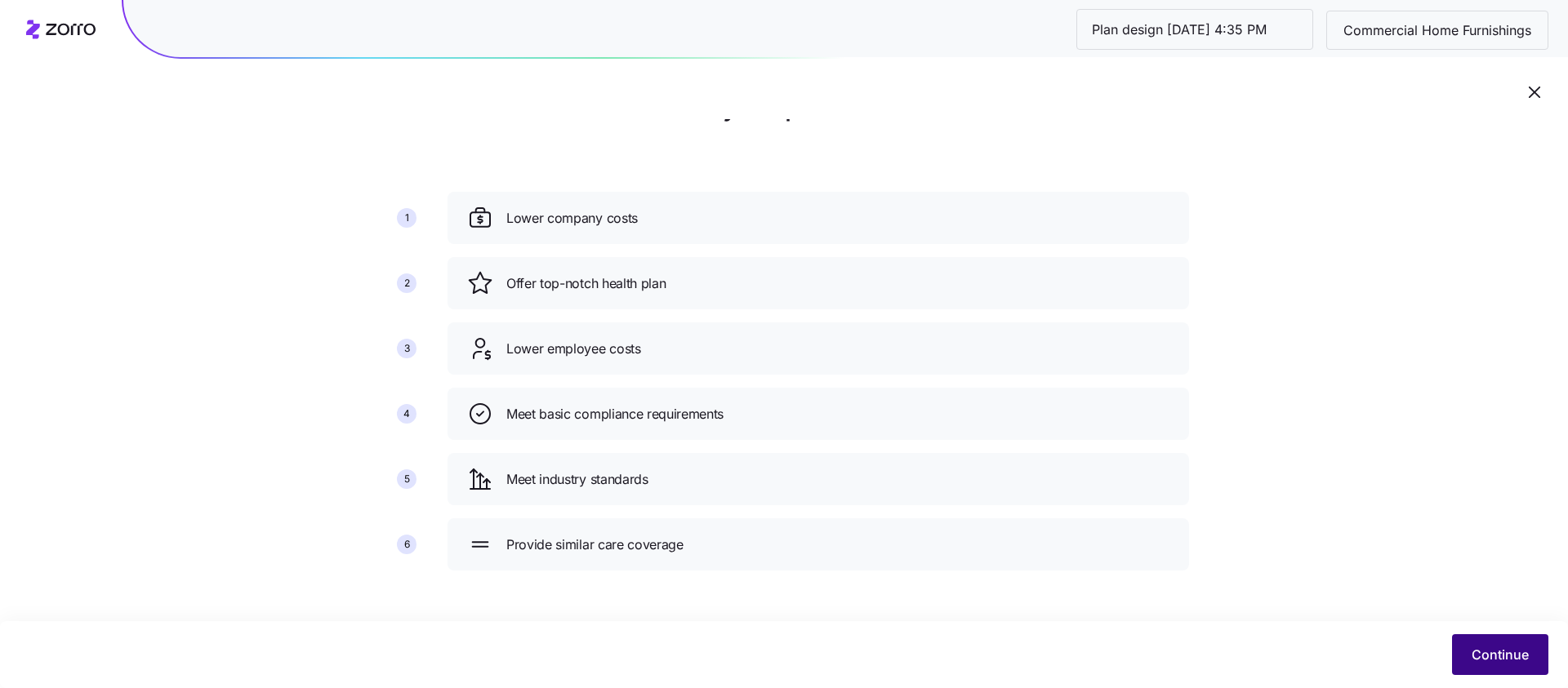
click at [1176, 558] on span "Continue" at bounding box center [1500, 654] width 57 height 20
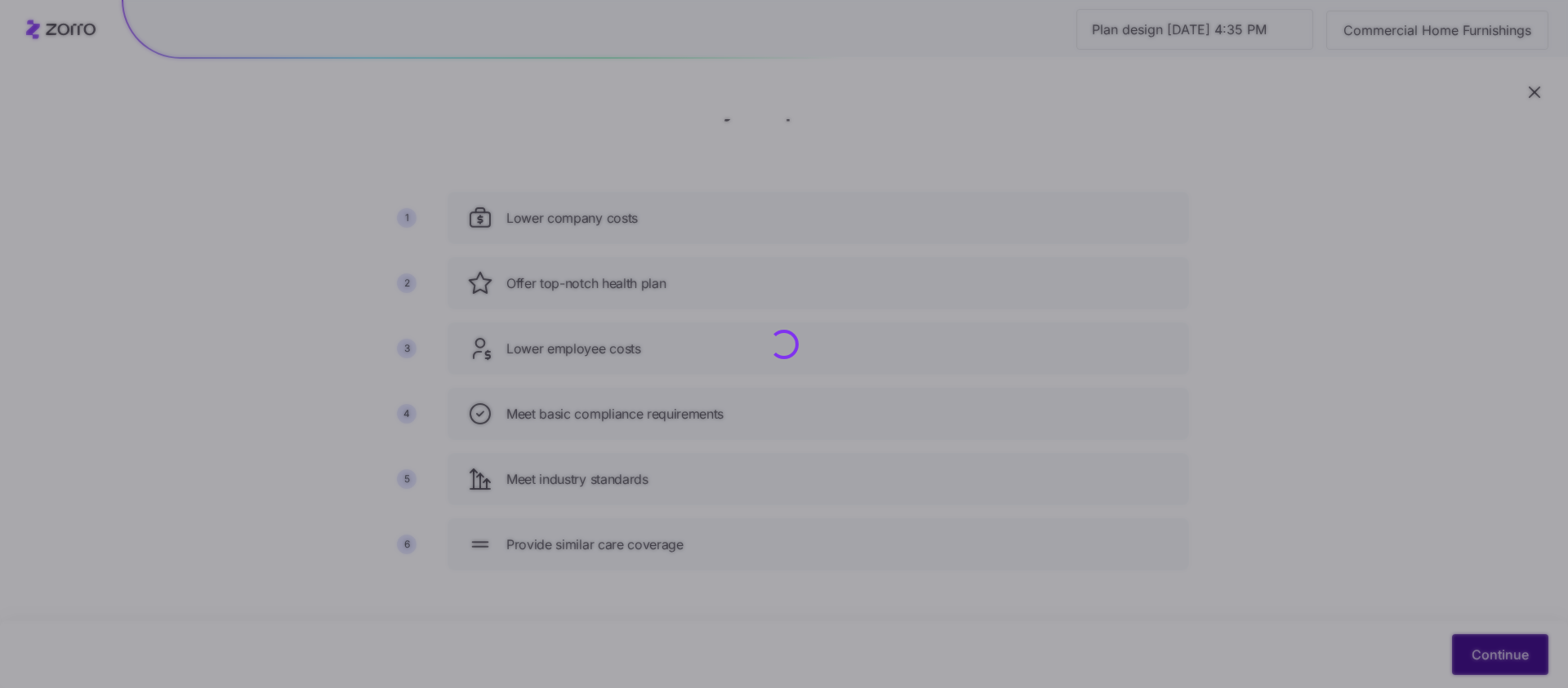
scroll to position [0, 0]
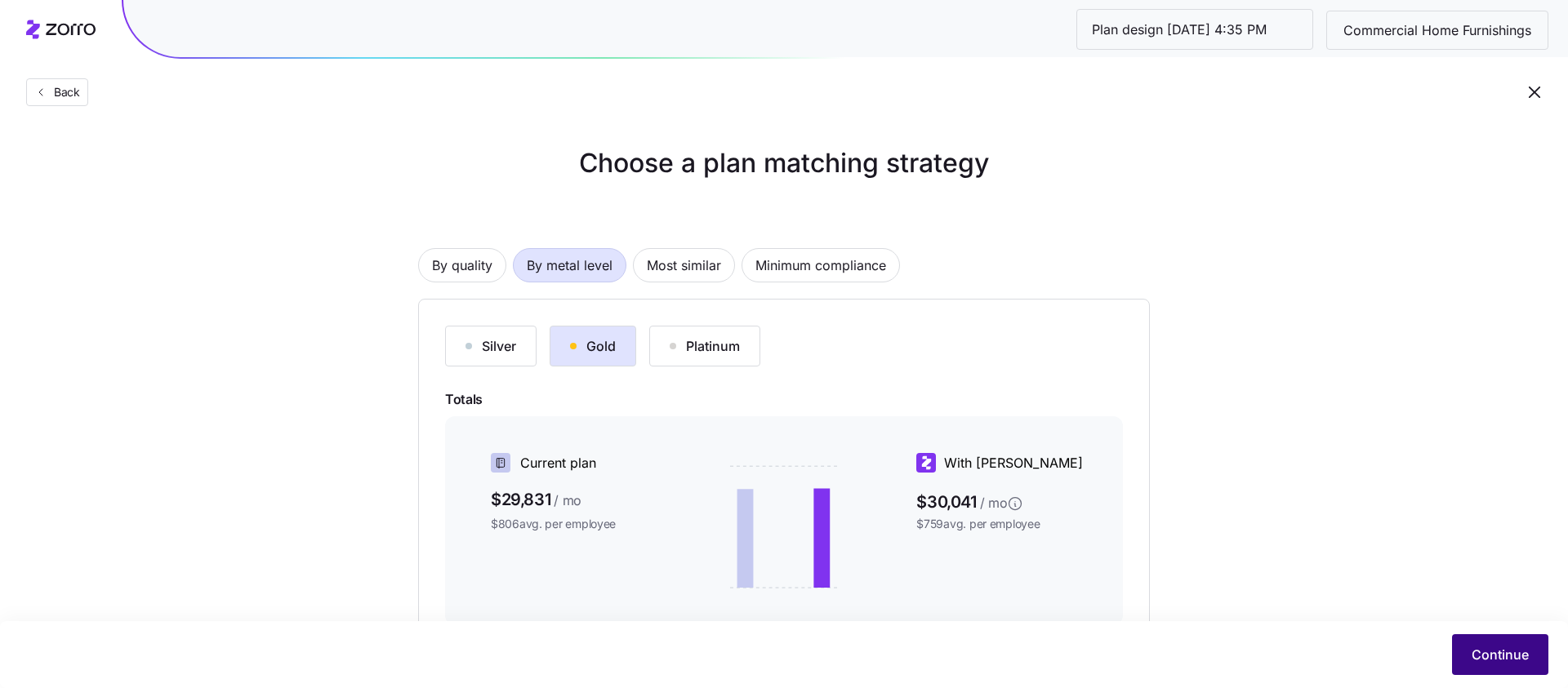
click at [1176, 558] on span "Continue" at bounding box center [1500, 654] width 57 height 20
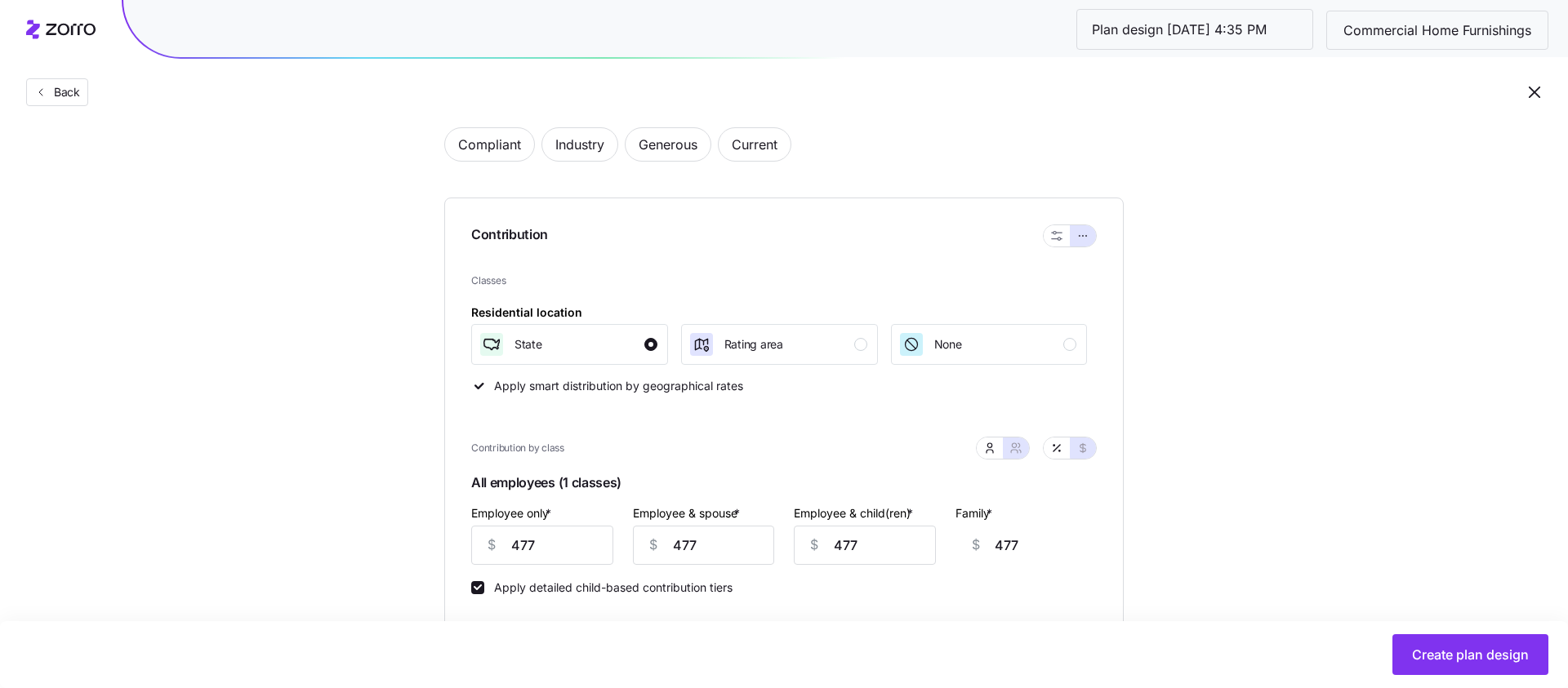
scroll to position [89, 0]
click at [1060, 240] on button "button" at bounding box center [1056, 235] width 13 height 13
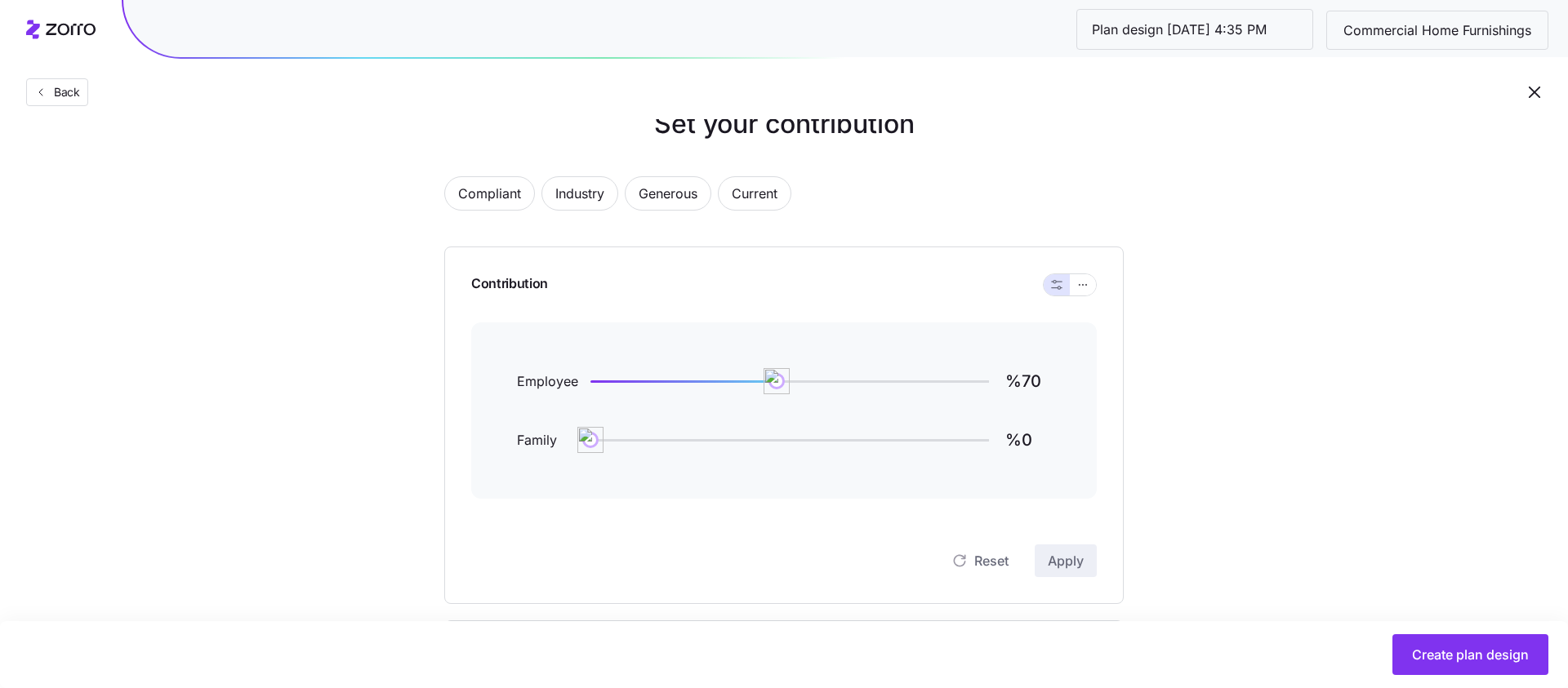
scroll to position [0, 0]
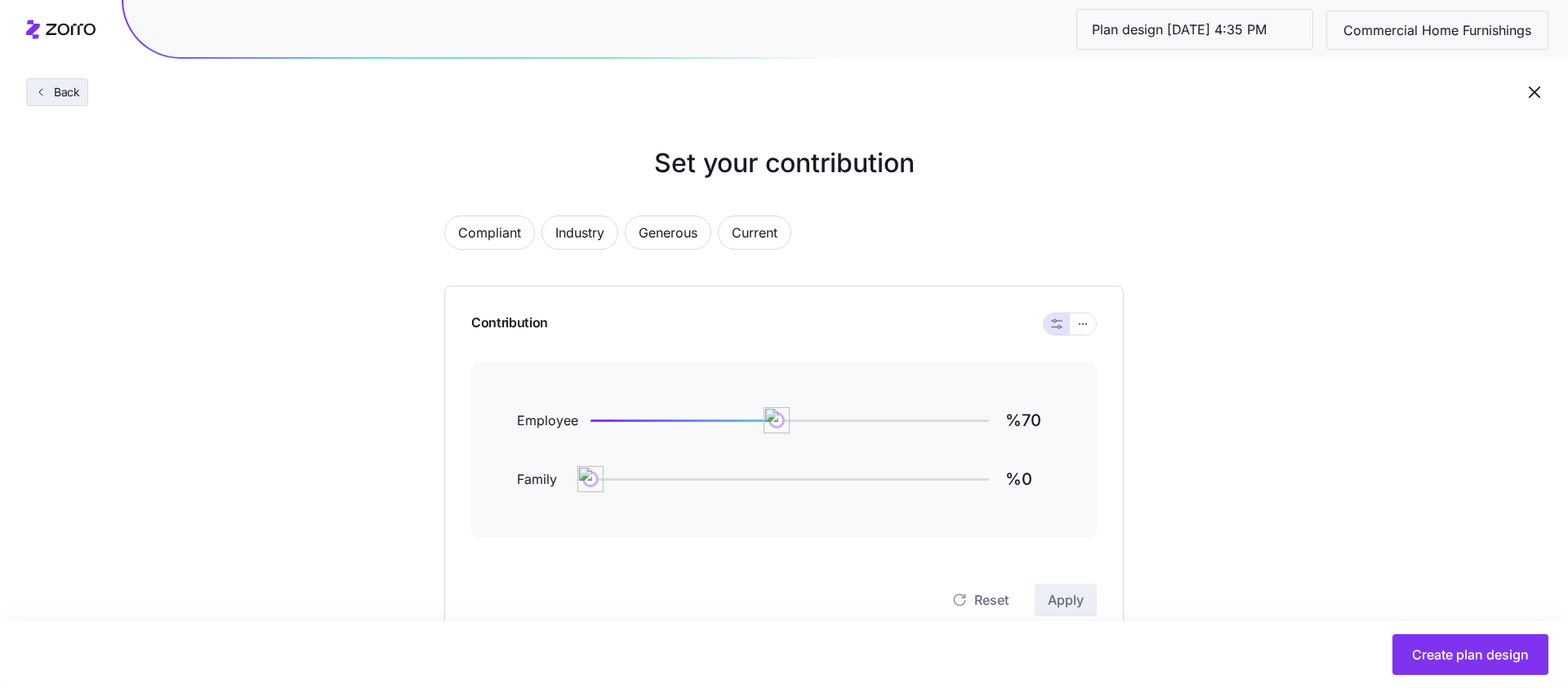
click at [50, 93] on span "Back" at bounding box center [63, 92] width 33 height 17
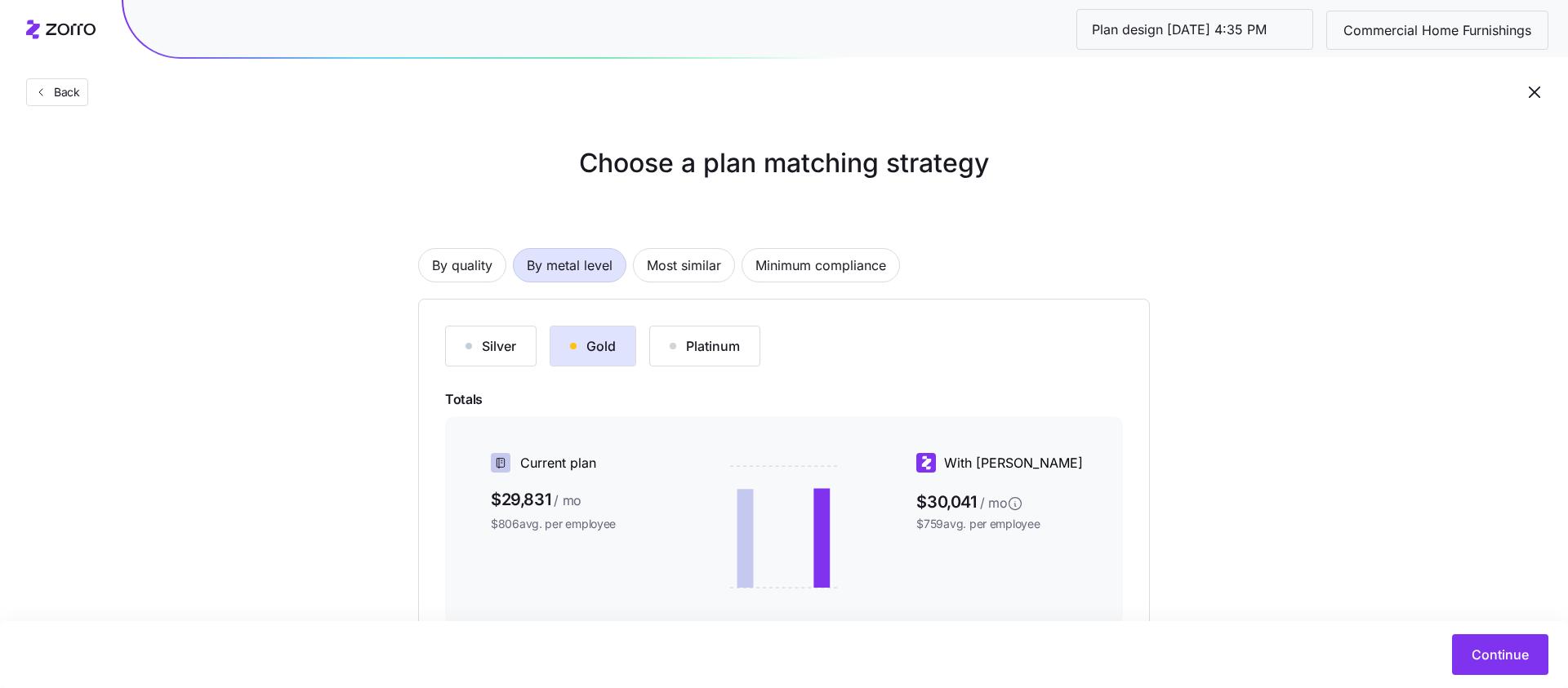
click at [423, 333] on div "Silver Gold Platinum Totals Current plan $29,831 / mo $806 avg. per employee Wi…" at bounding box center [784, 557] width 732 height 516
click at [494, 333] on button "Silver" at bounding box center [490, 345] width 92 height 40
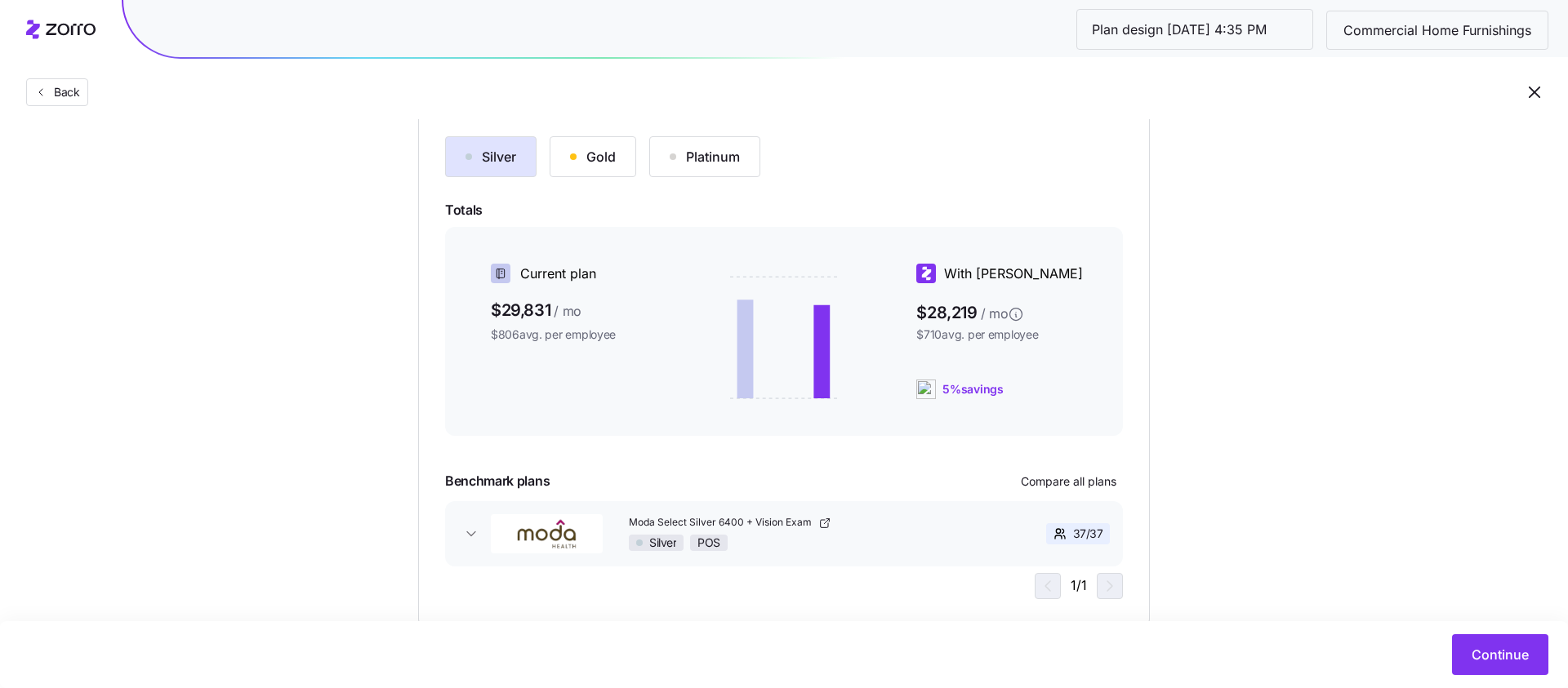
scroll to position [196, 0]
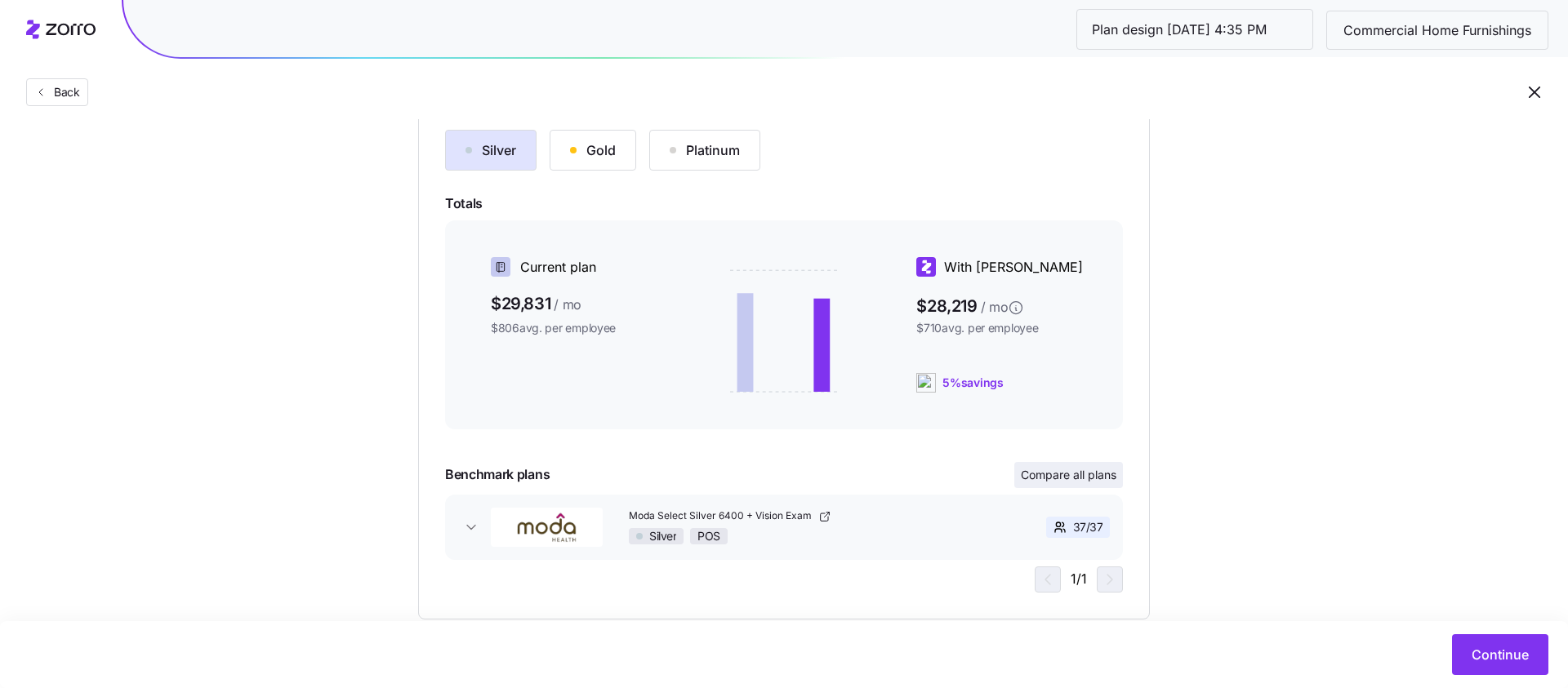
click at [1054, 467] on span "Compare all plans" at bounding box center [1068, 475] width 96 height 17
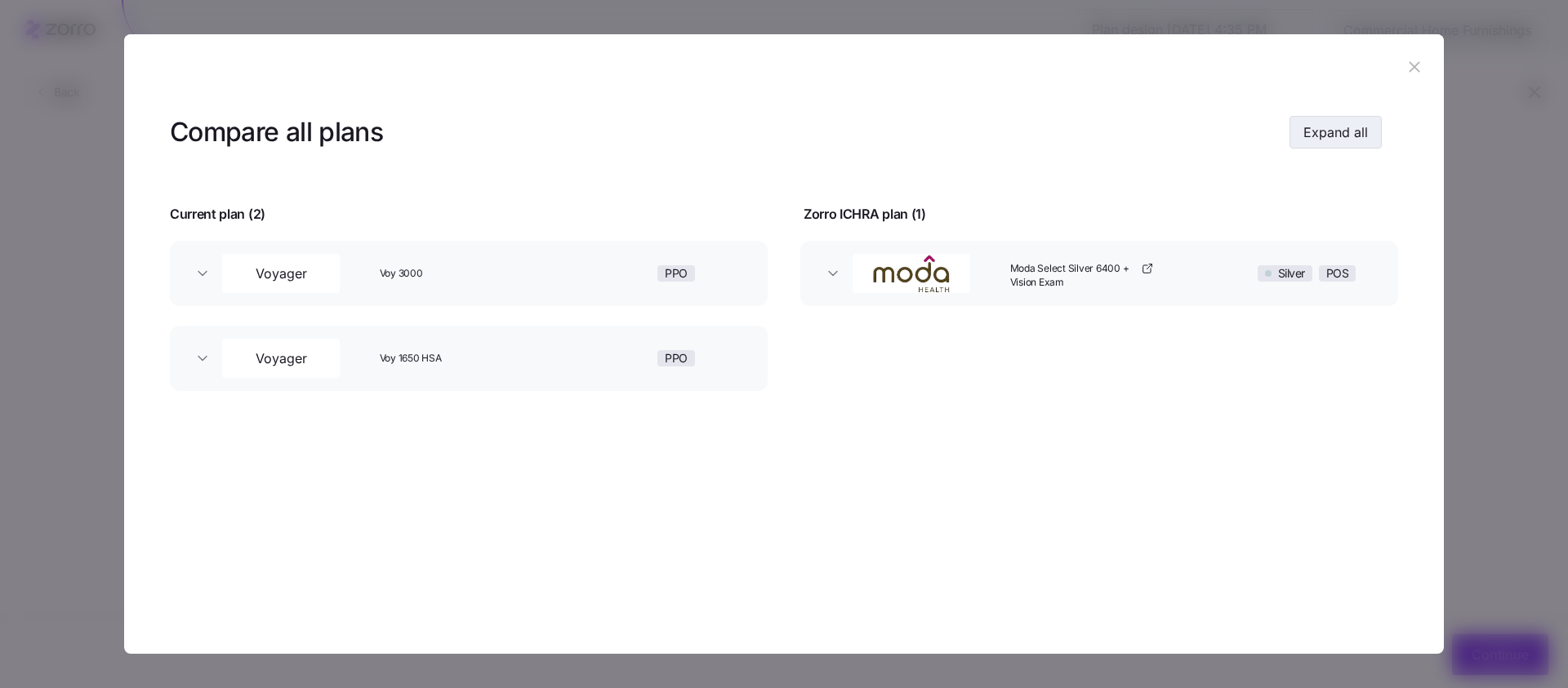
click at [1176, 138] on span "Expand all" at bounding box center [1335, 132] width 64 height 20
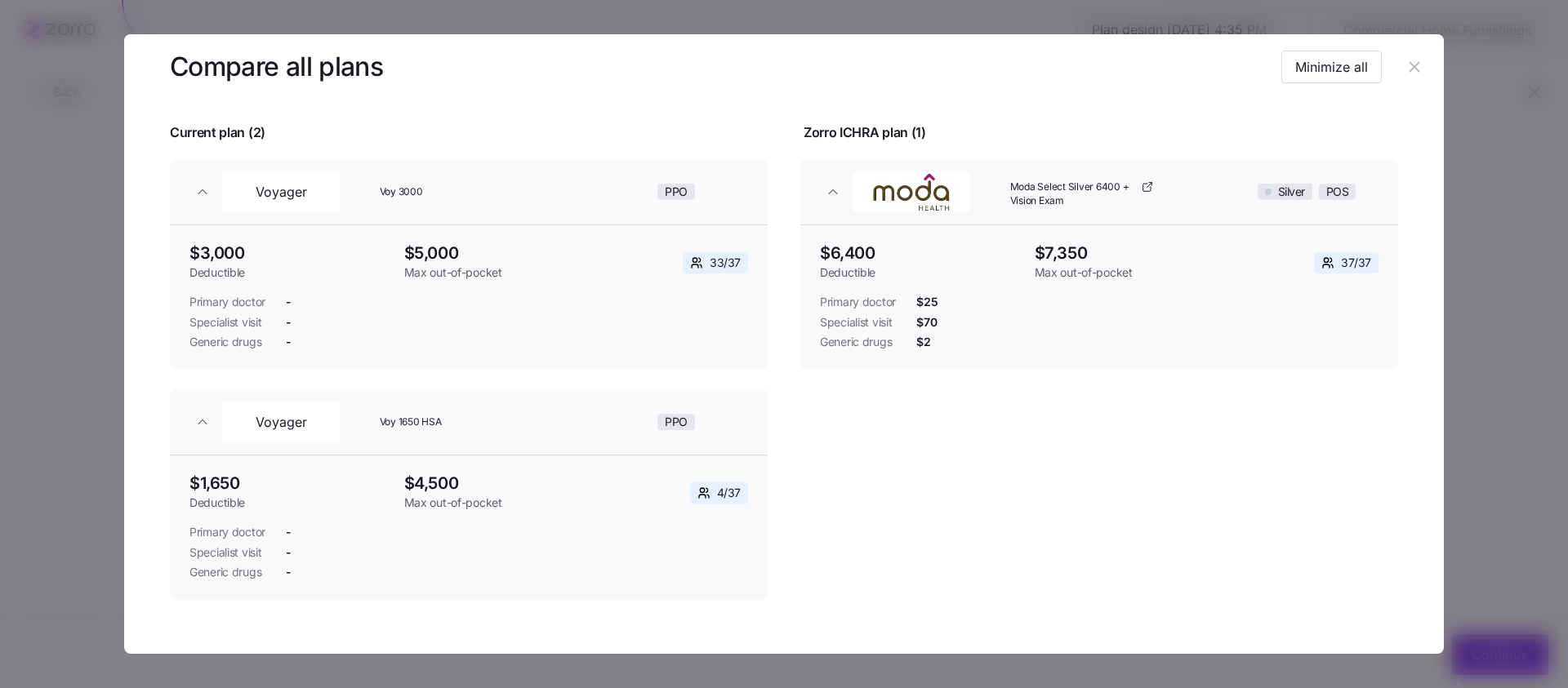
scroll to position [86, 0]
click at [1176, 65] on icon "button" at bounding box center [1414, 67] width 11 height 11
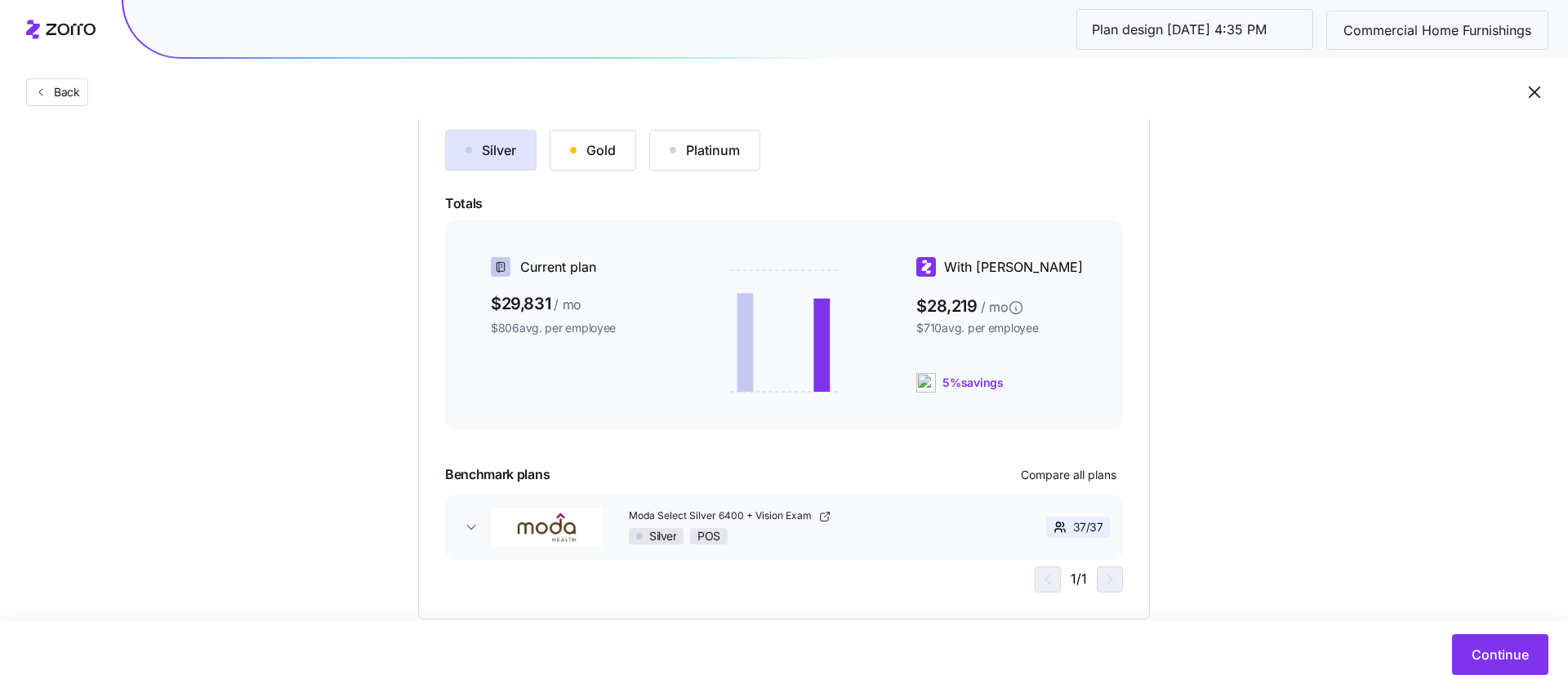
scroll to position [12, 0]
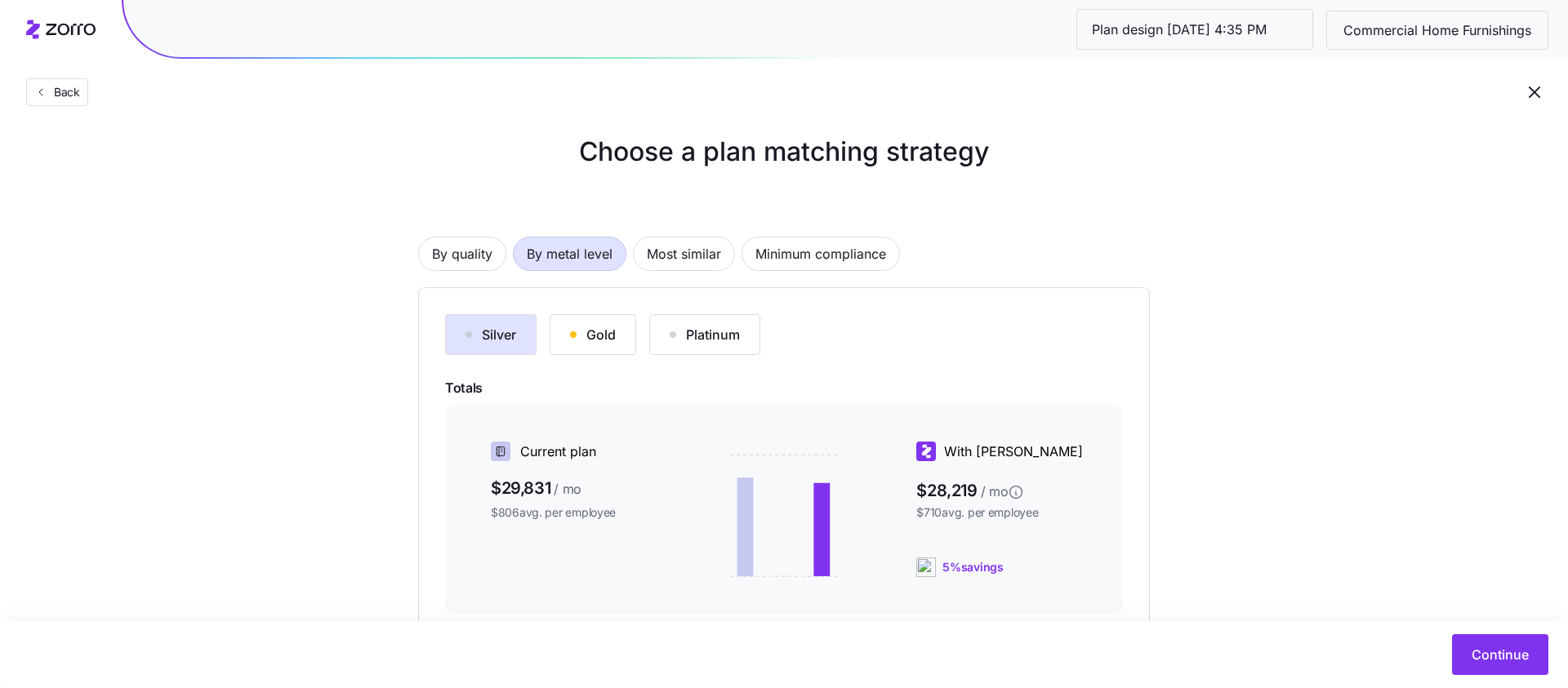
click at [1176, 35] on span "Commercial Home Furnishings" at bounding box center [1437, 31] width 214 height 21
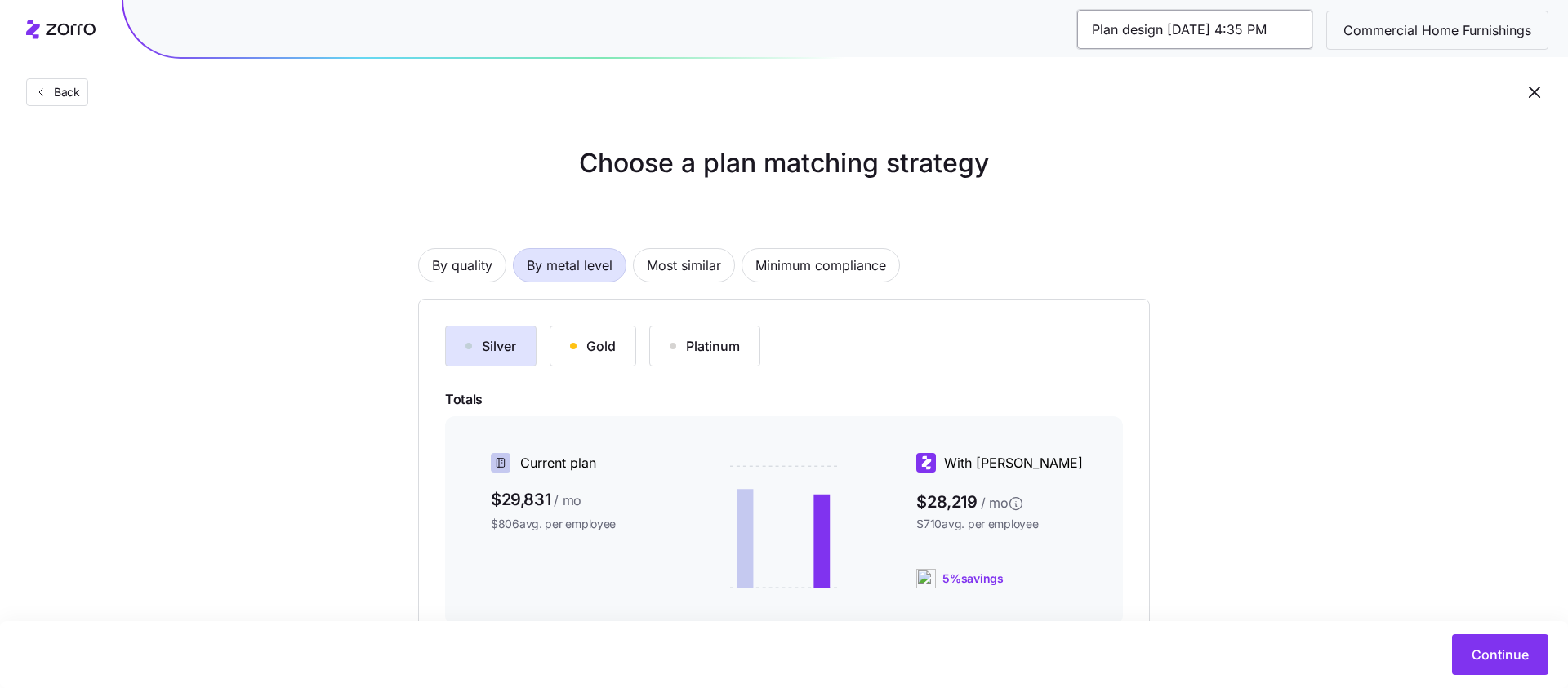
click at [1176, 34] on input "Plan design 10/07/2025 4:35 PM" at bounding box center [1194, 30] width 236 height 39
click at [1176, 90] on icon "button" at bounding box center [1534, 93] width 20 height 20
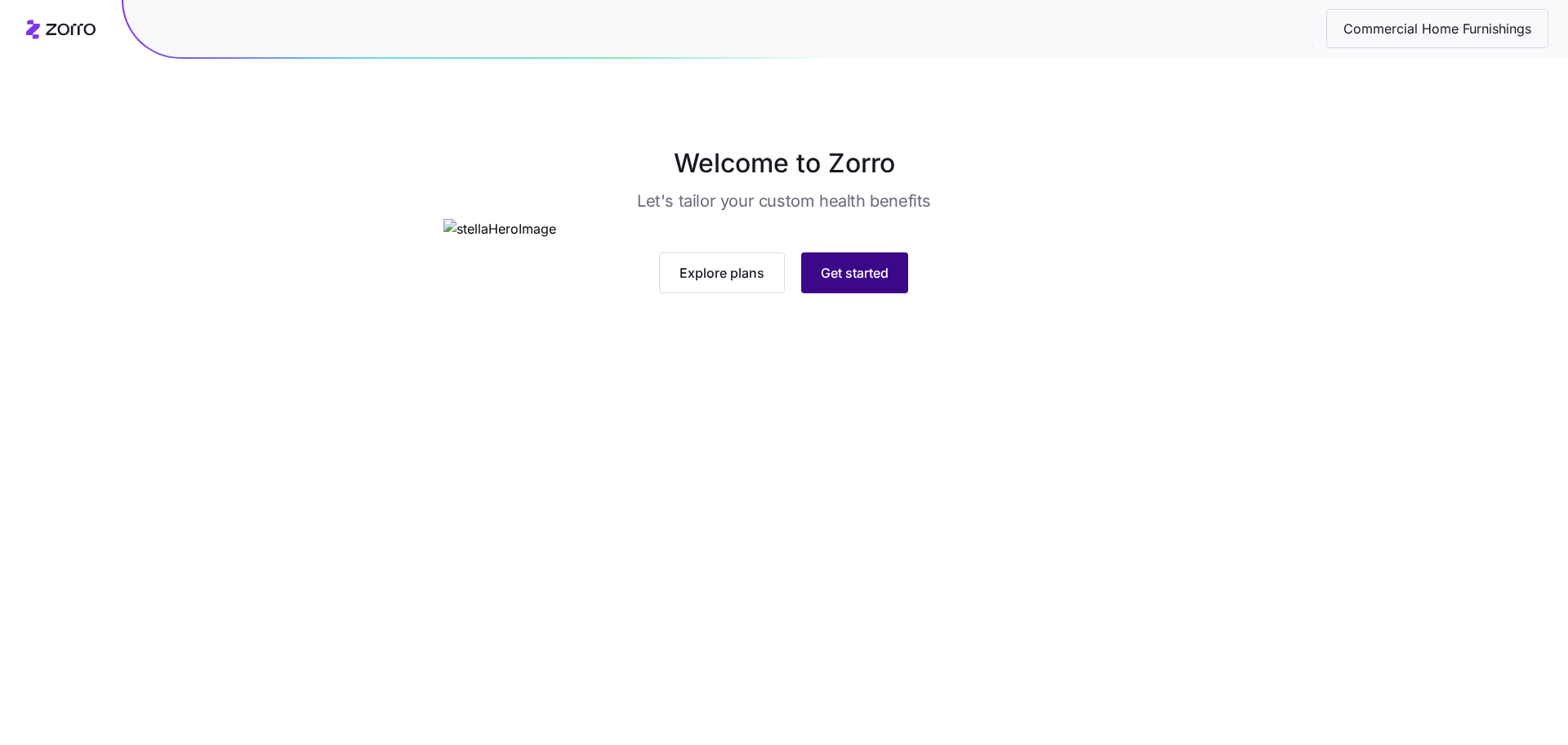
click at [829, 293] on button "Get started" at bounding box center [854, 272] width 107 height 40
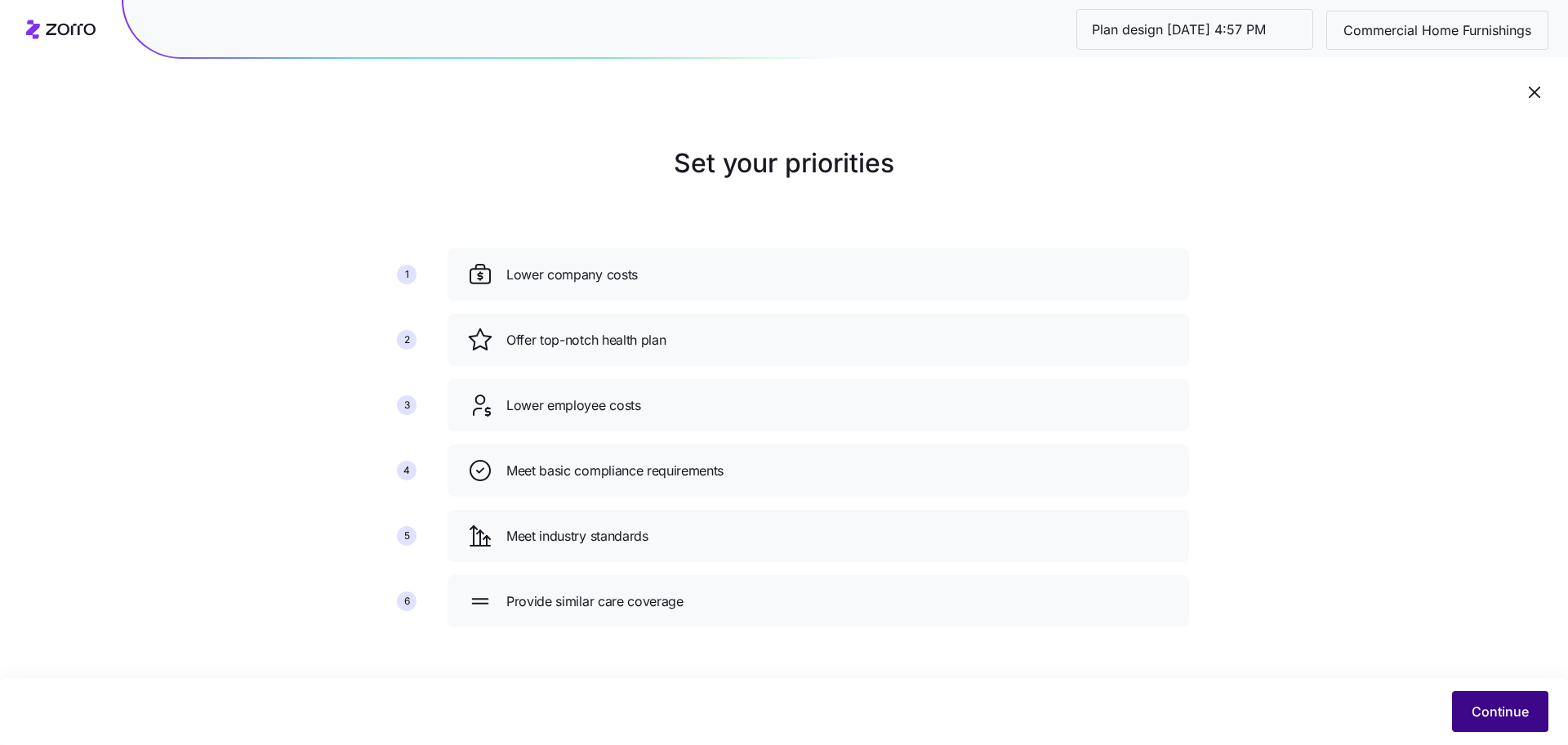
click at [1514, 713] on span "Continue" at bounding box center [1500, 711] width 57 height 20
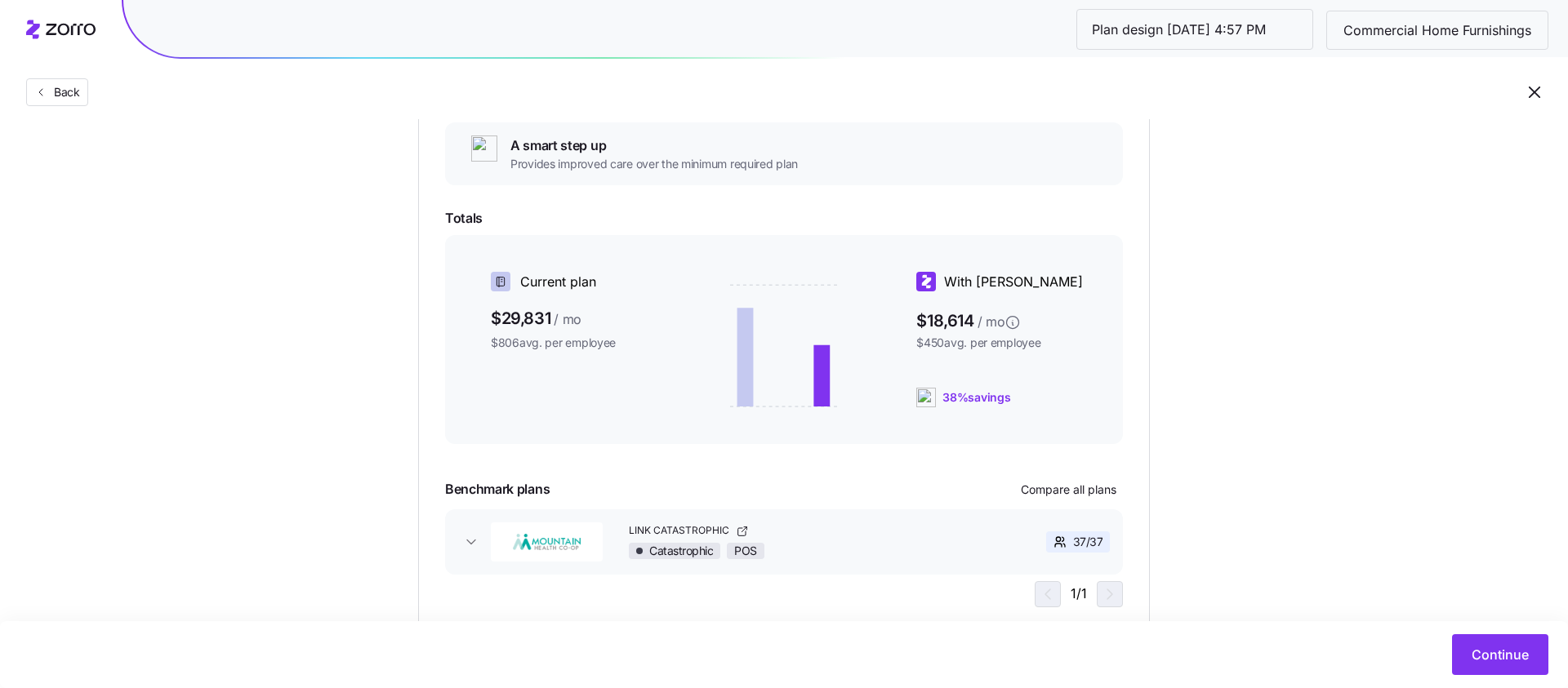
scroll to position [314, 0]
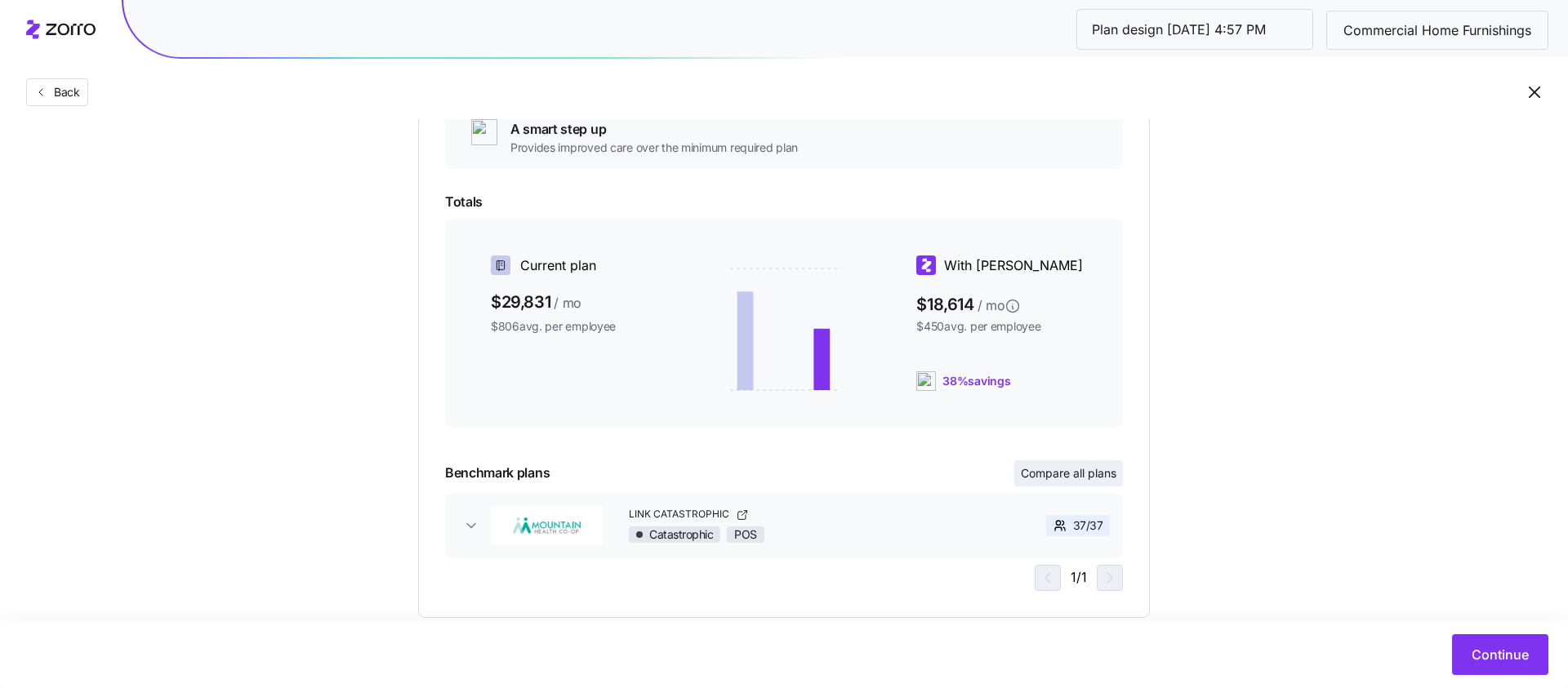
click at [1060, 483] on button "Compare all plans" at bounding box center [1069, 473] width 108 height 27
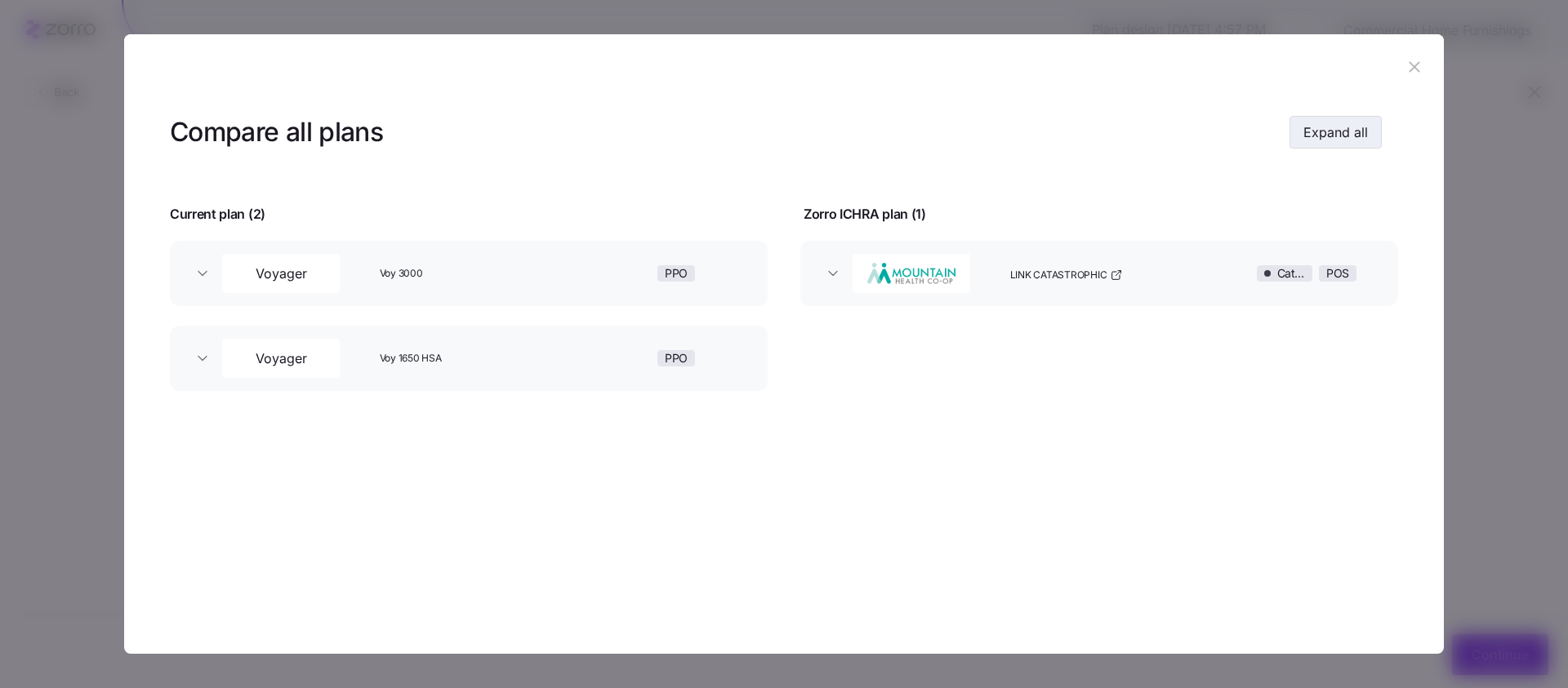
click at [1323, 121] on button "Expand all" at bounding box center [1336, 132] width 93 height 33
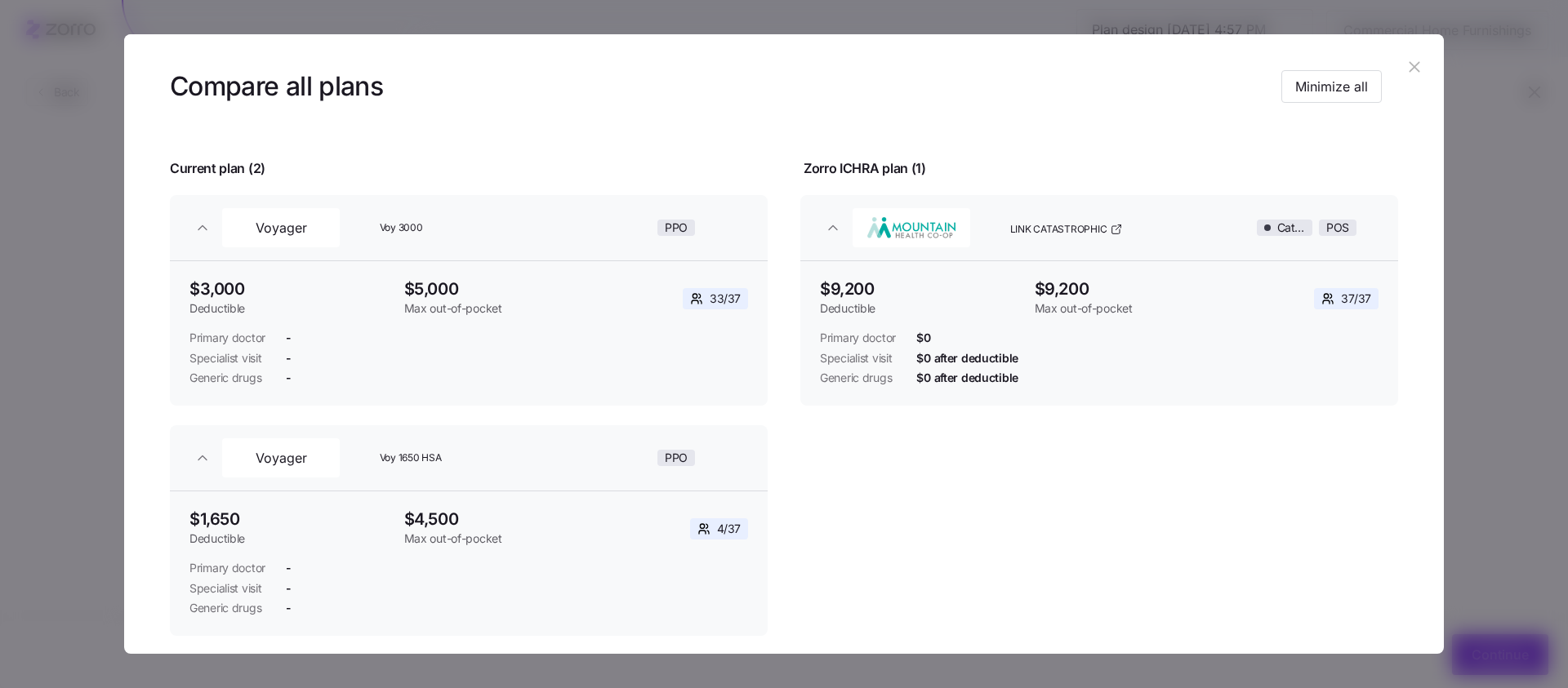
scroll to position [0, 0]
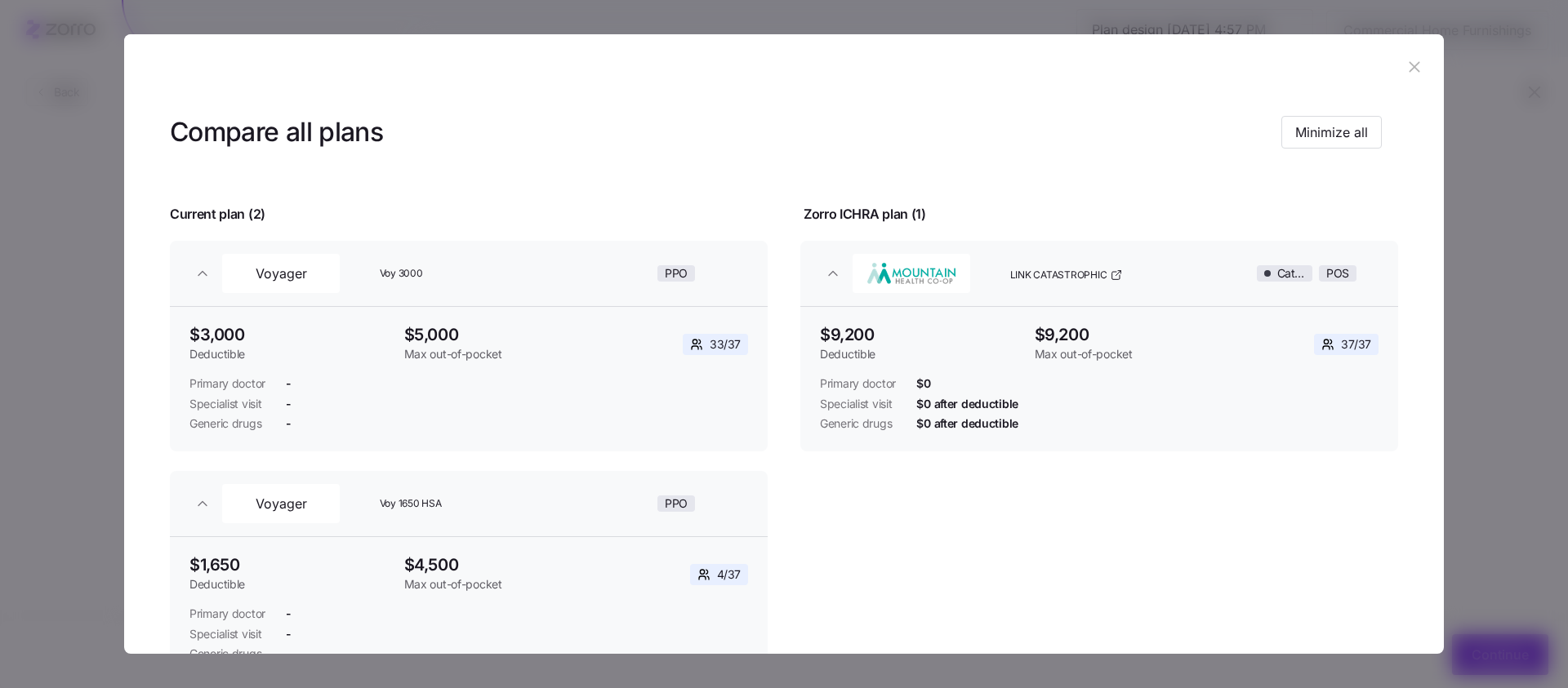
click at [1409, 64] on icon "button" at bounding box center [1414, 67] width 11 height 11
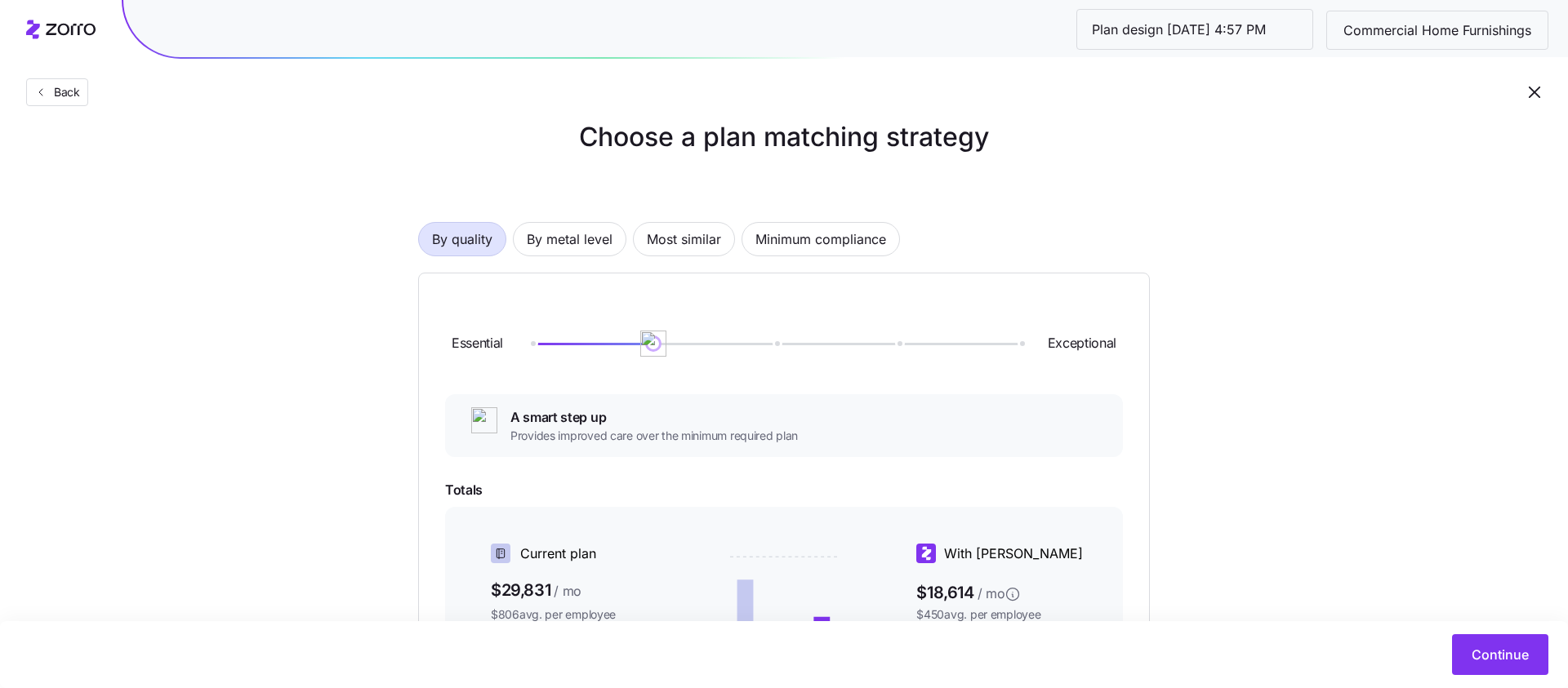
scroll to position [27, 0]
click at [583, 246] on span "By metal level" at bounding box center [569, 238] width 86 height 33
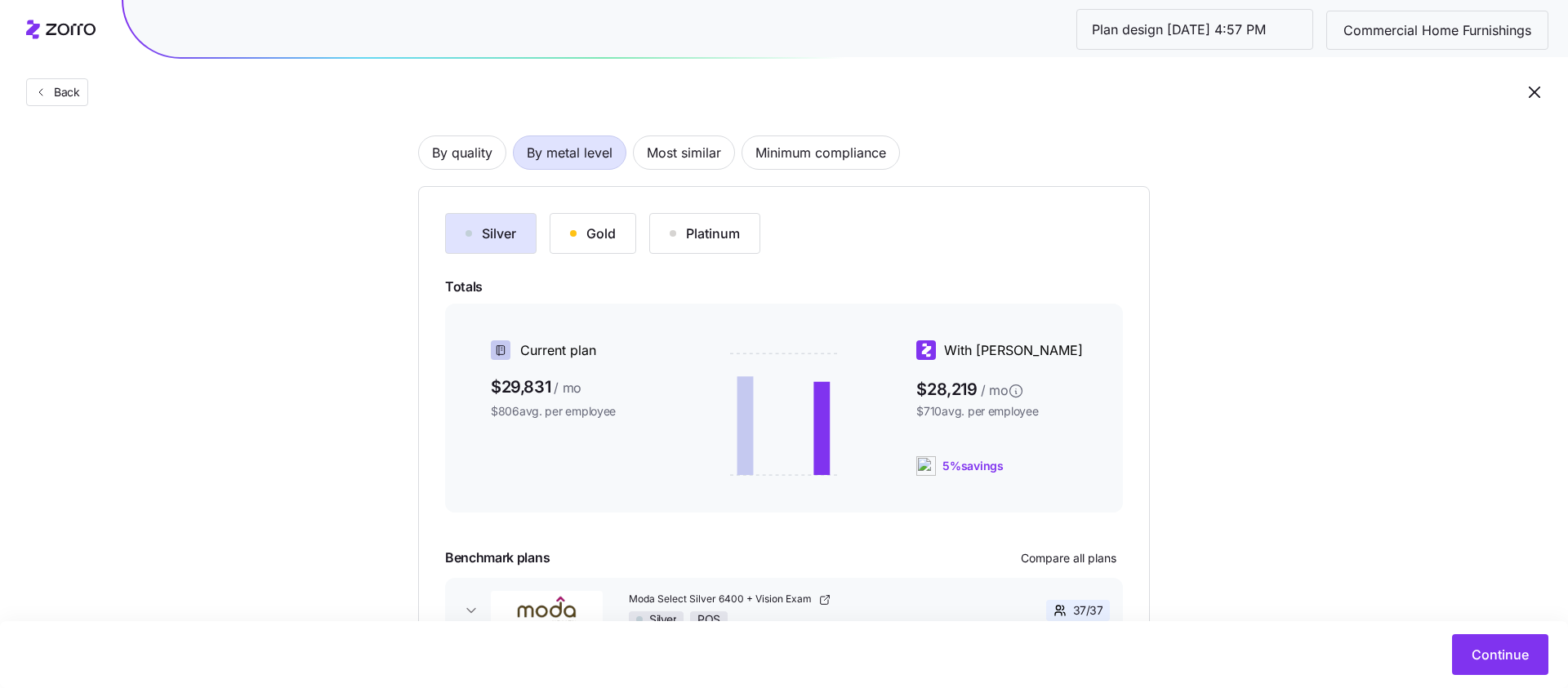
scroll to position [105, 0]
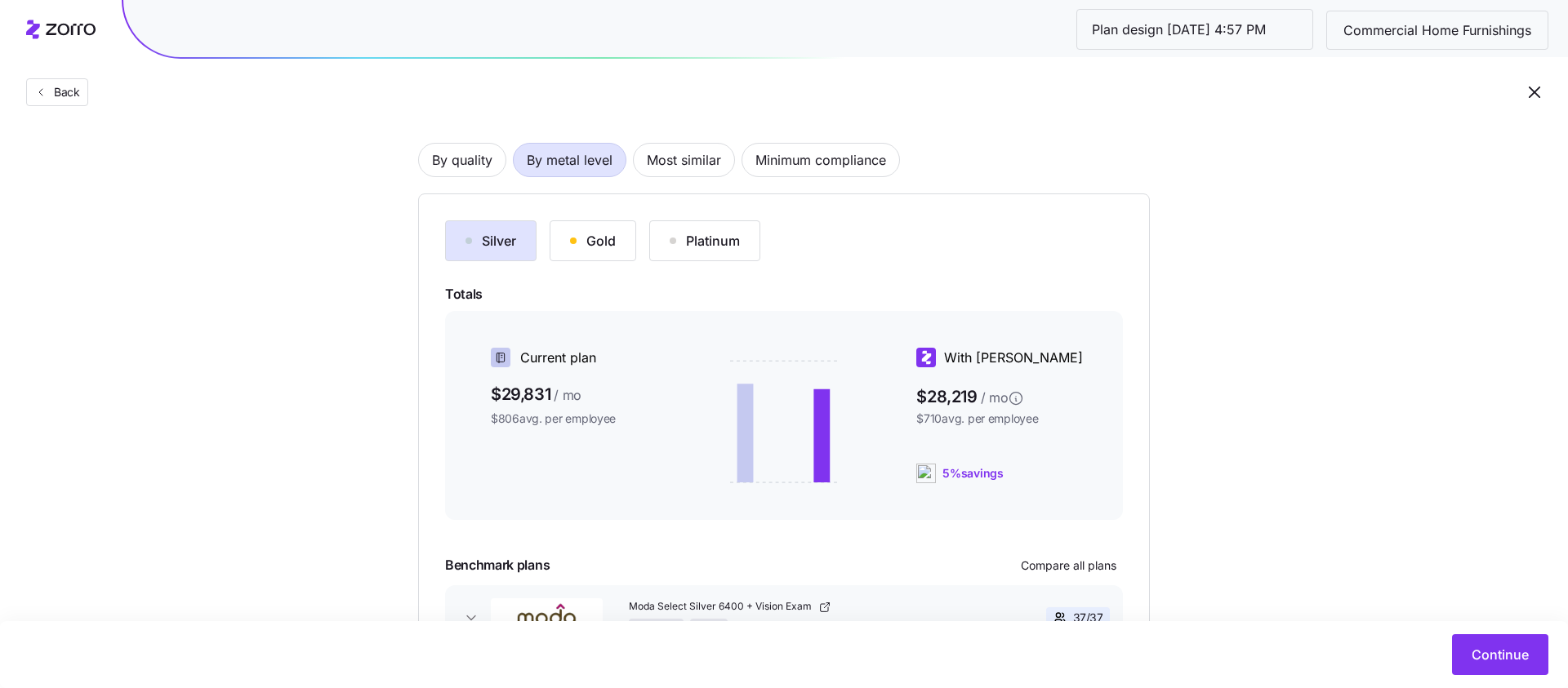
click at [568, 249] on button "Gold" at bounding box center [593, 241] width 87 height 40
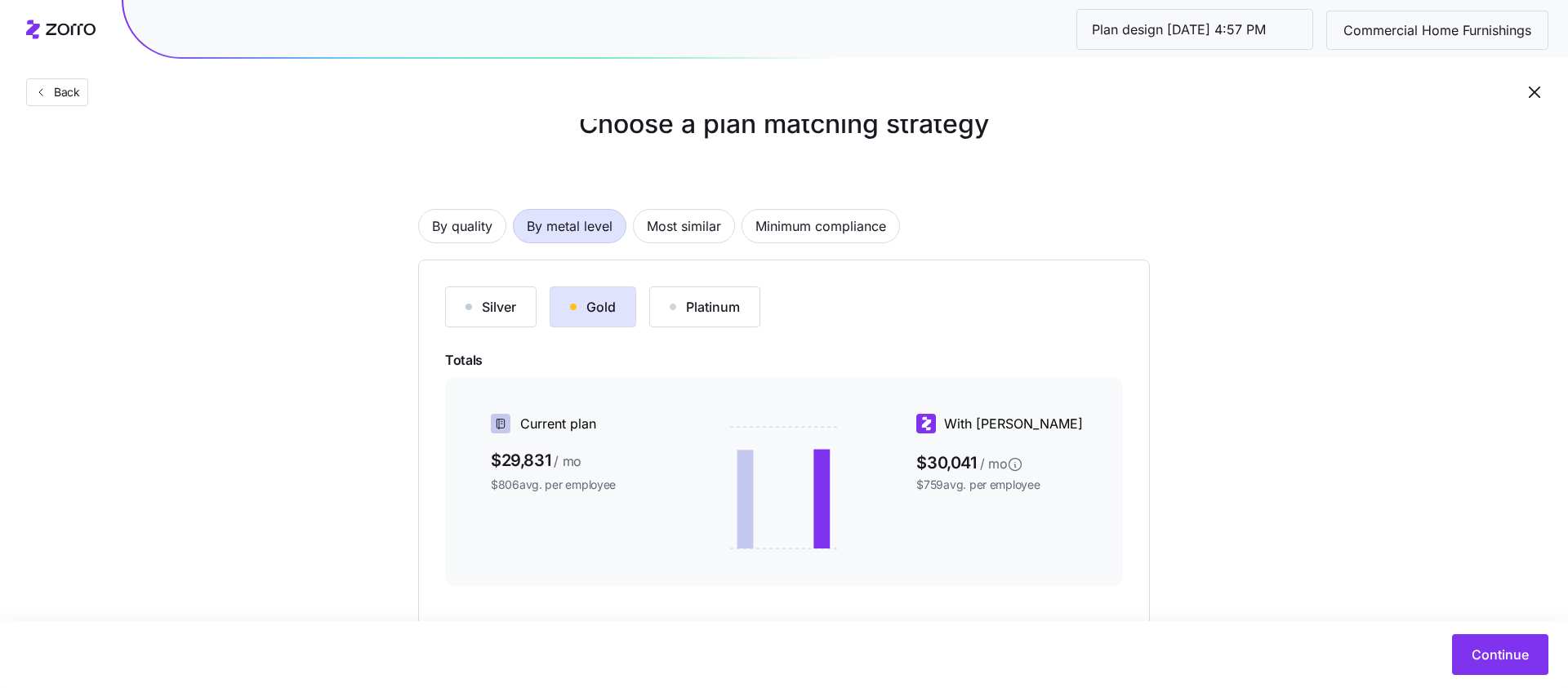
scroll to position [0, 0]
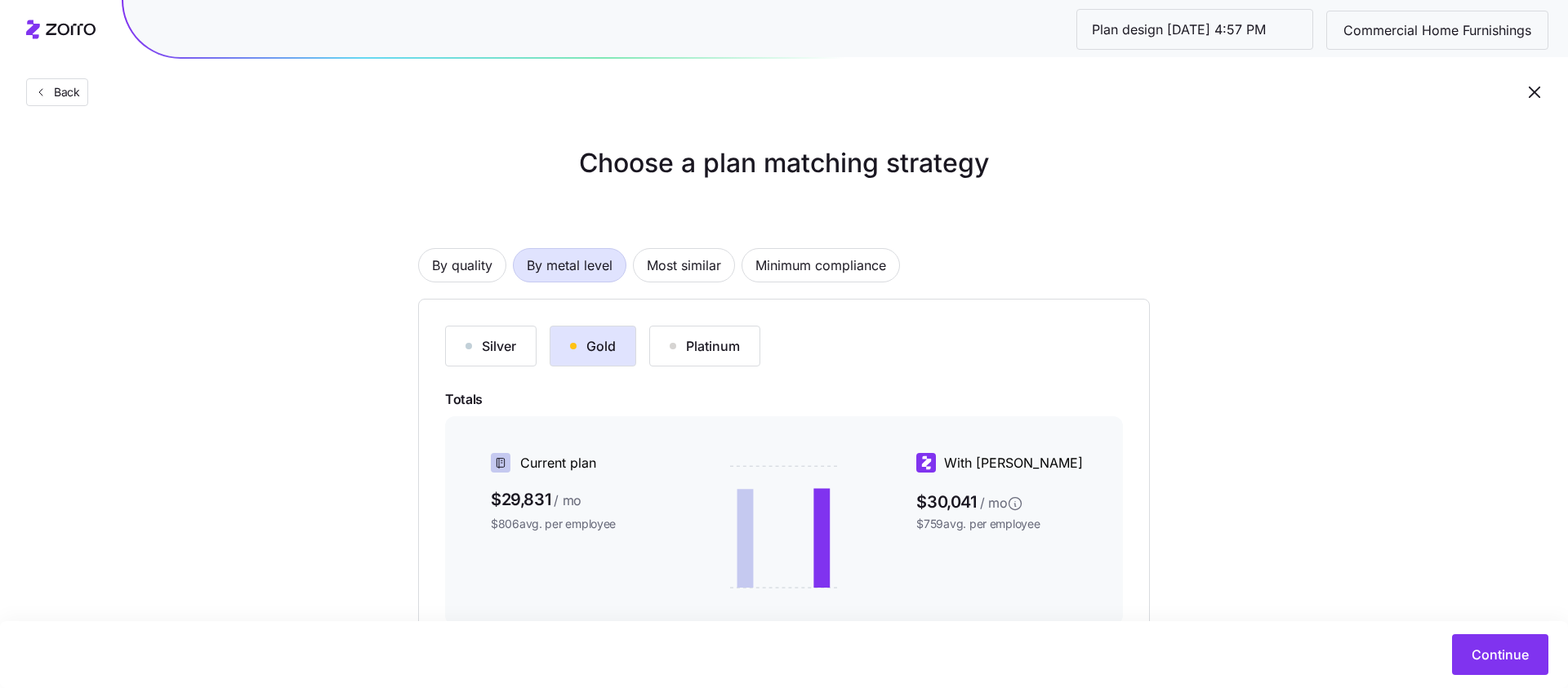
click at [481, 292] on div "By quality By metal level Most similar Minimum compliance Silver Gold Platinum …" at bounding box center [784, 506] width 732 height 620
click at [472, 271] on span "By quality" at bounding box center [462, 265] width 60 height 33
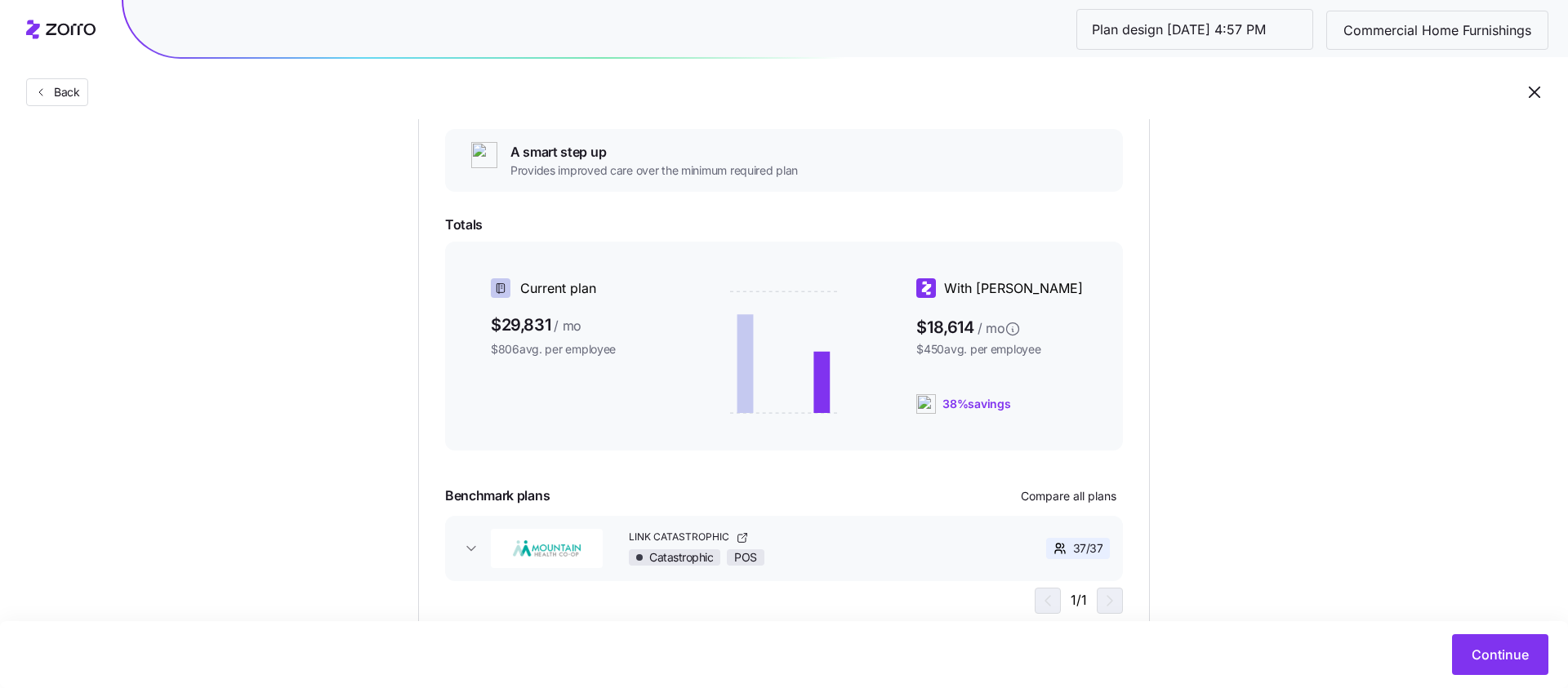
scroll to position [288, 0]
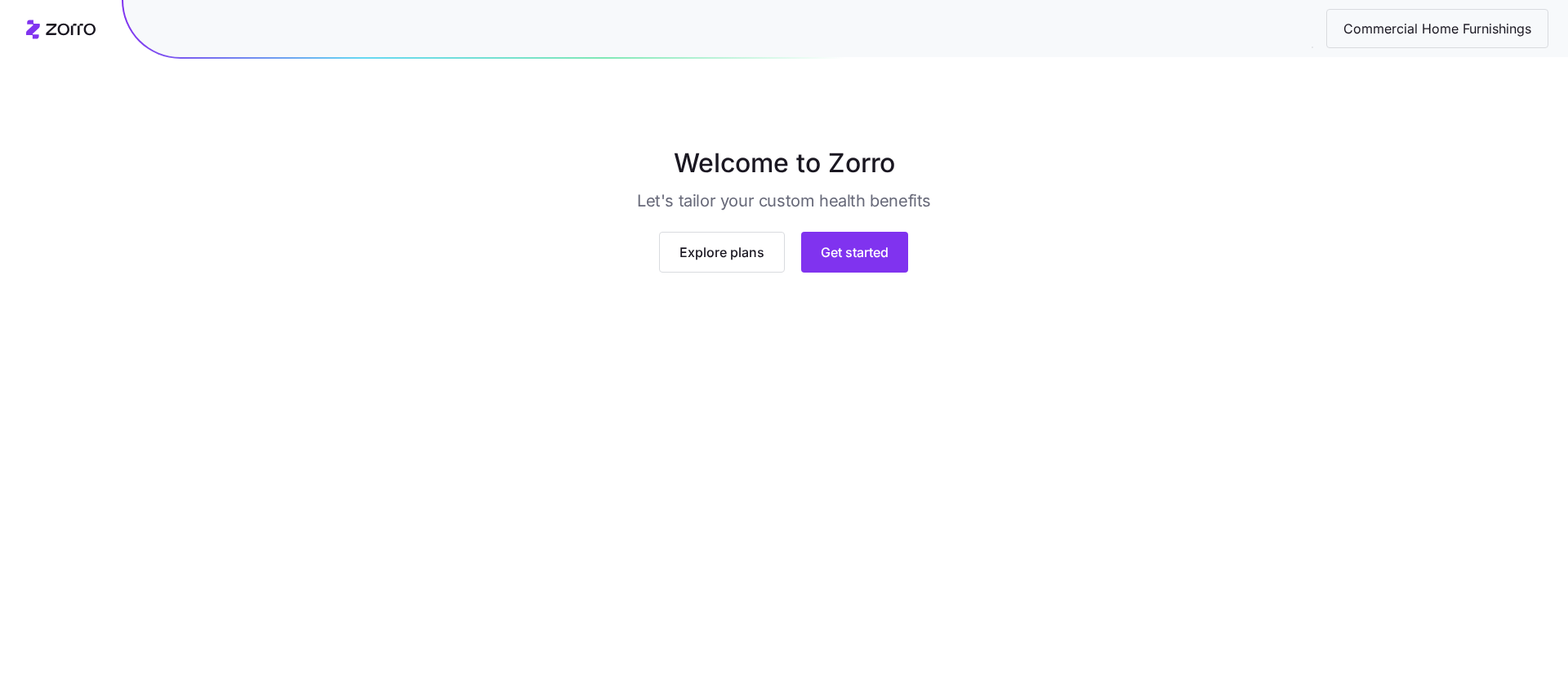
scroll to position [17, 0]
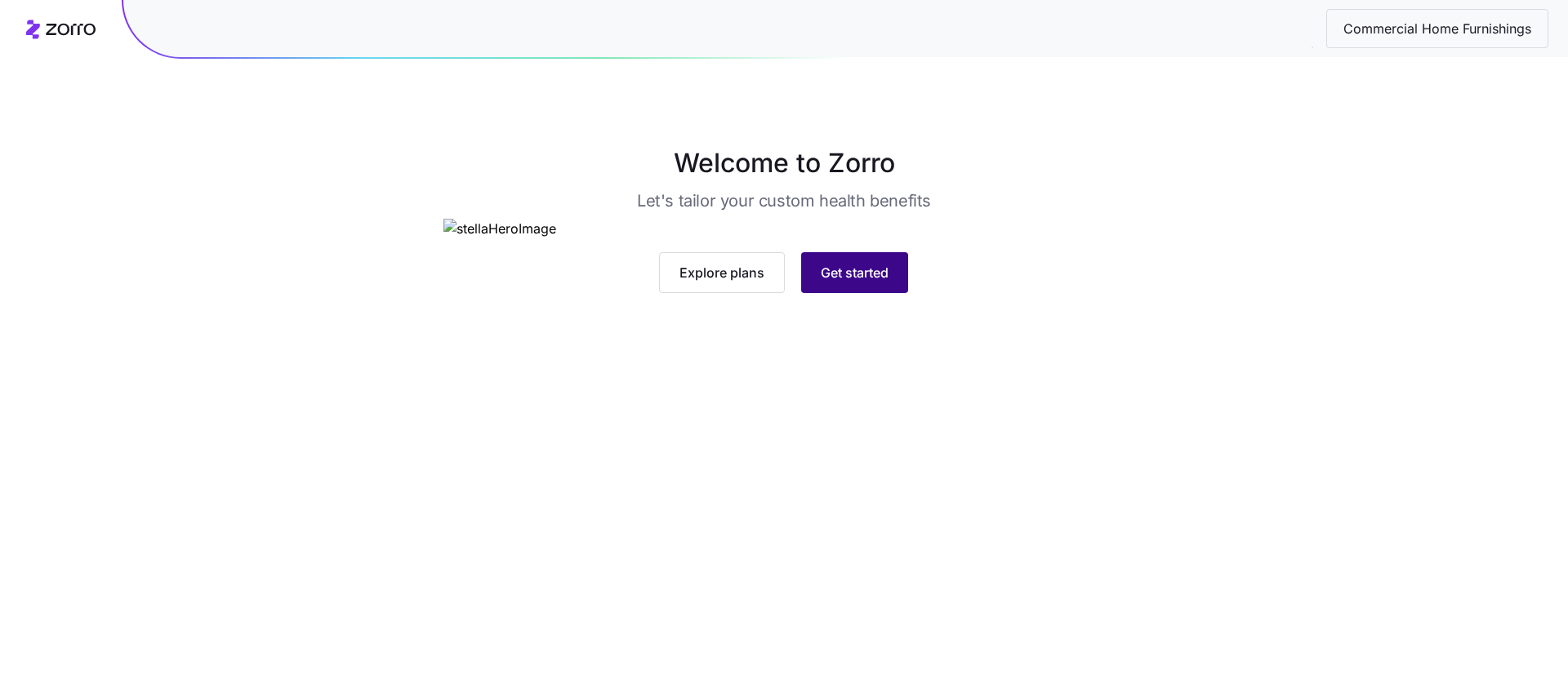
click at [871, 283] on span "Get started" at bounding box center [854, 273] width 68 height 20
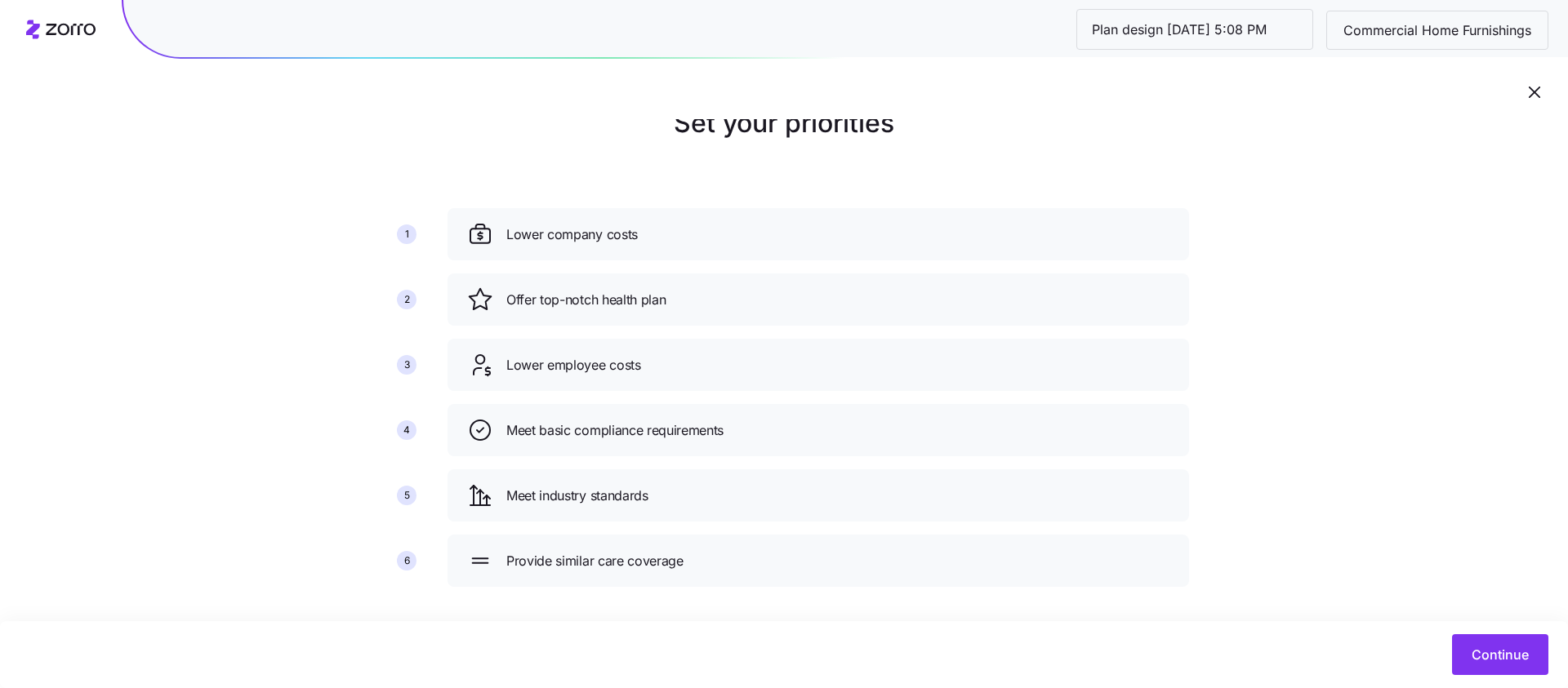
scroll to position [56, 0]
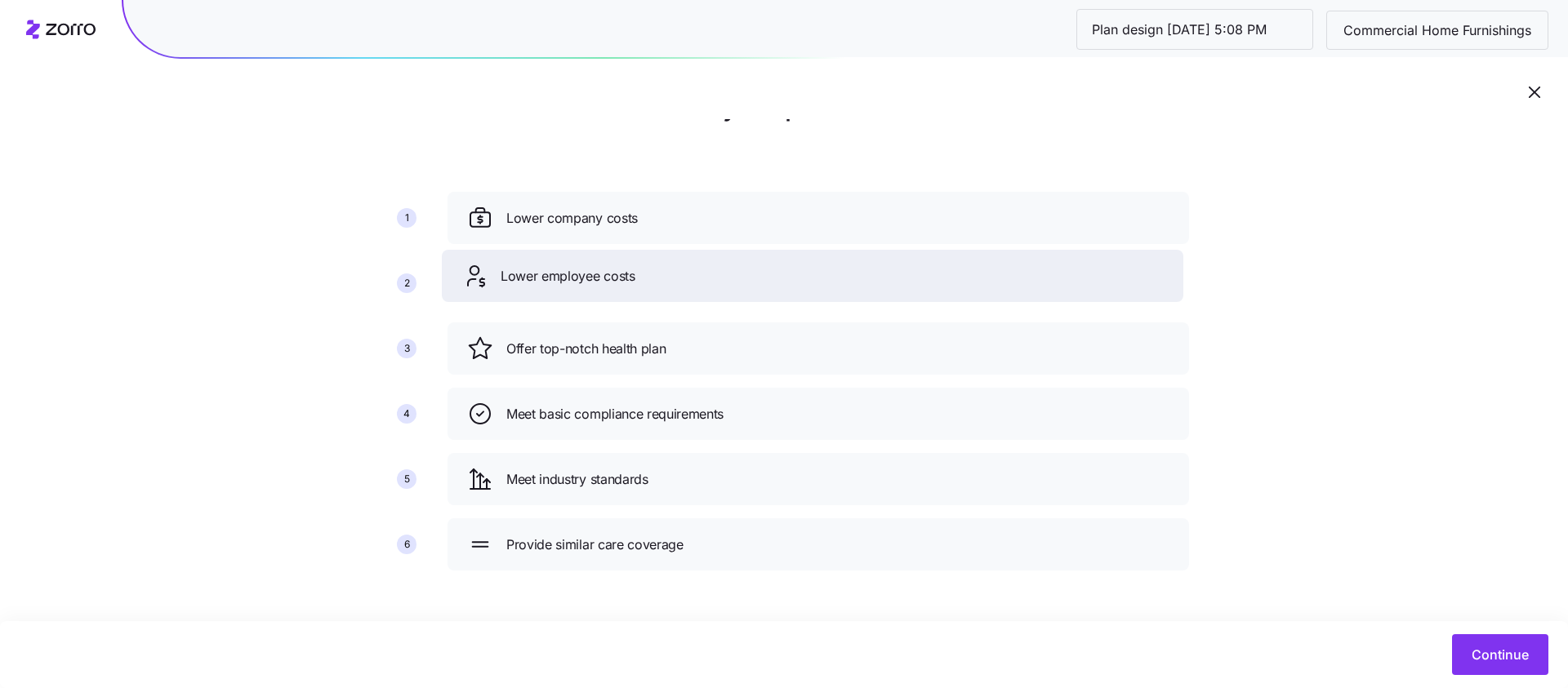
drag, startPoint x: 1006, startPoint y: 355, endPoint x: 1000, endPoint y: 283, distance: 72.2
click at [1000, 283] on div "Lower employee costs" at bounding box center [813, 276] width 702 height 27
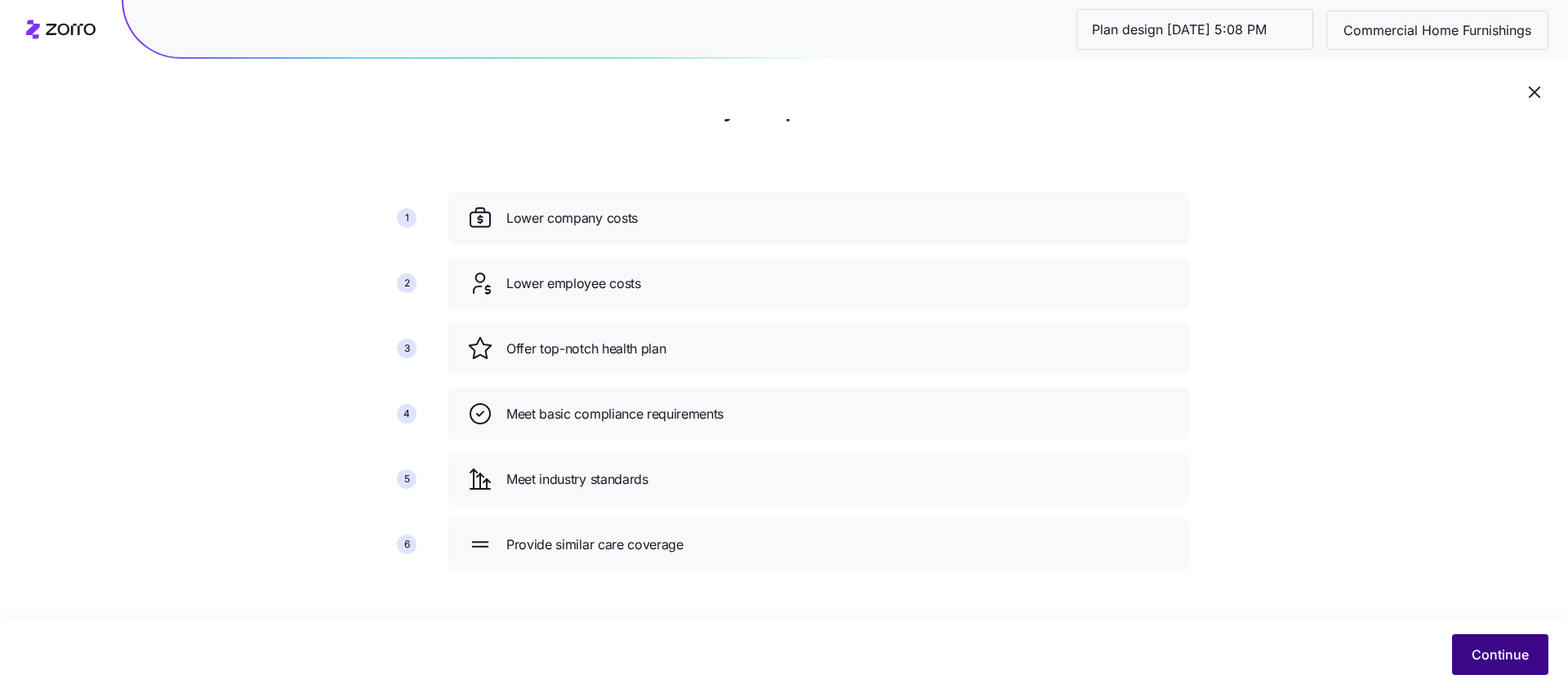
click at [1477, 665] on button "Continue" at bounding box center [1500, 654] width 97 height 40
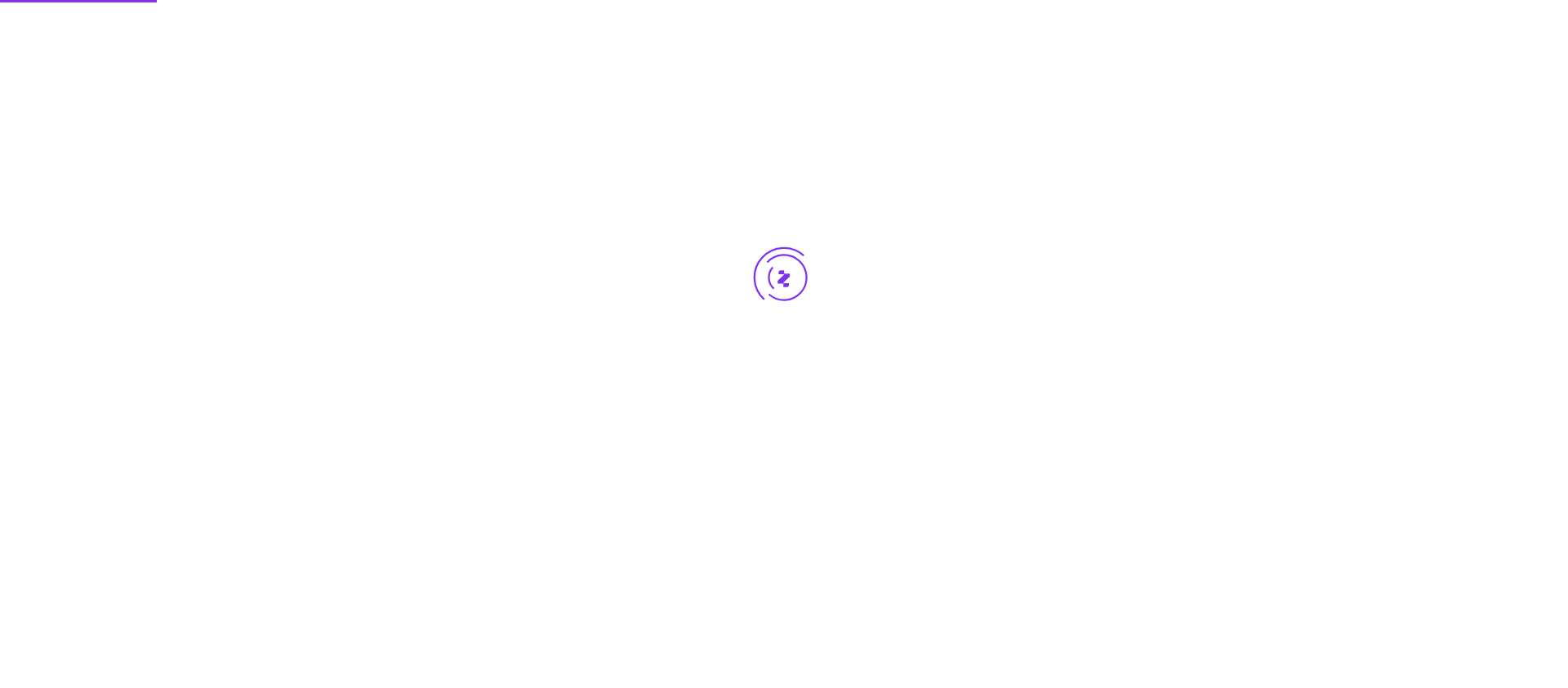
scroll to position [0, 0]
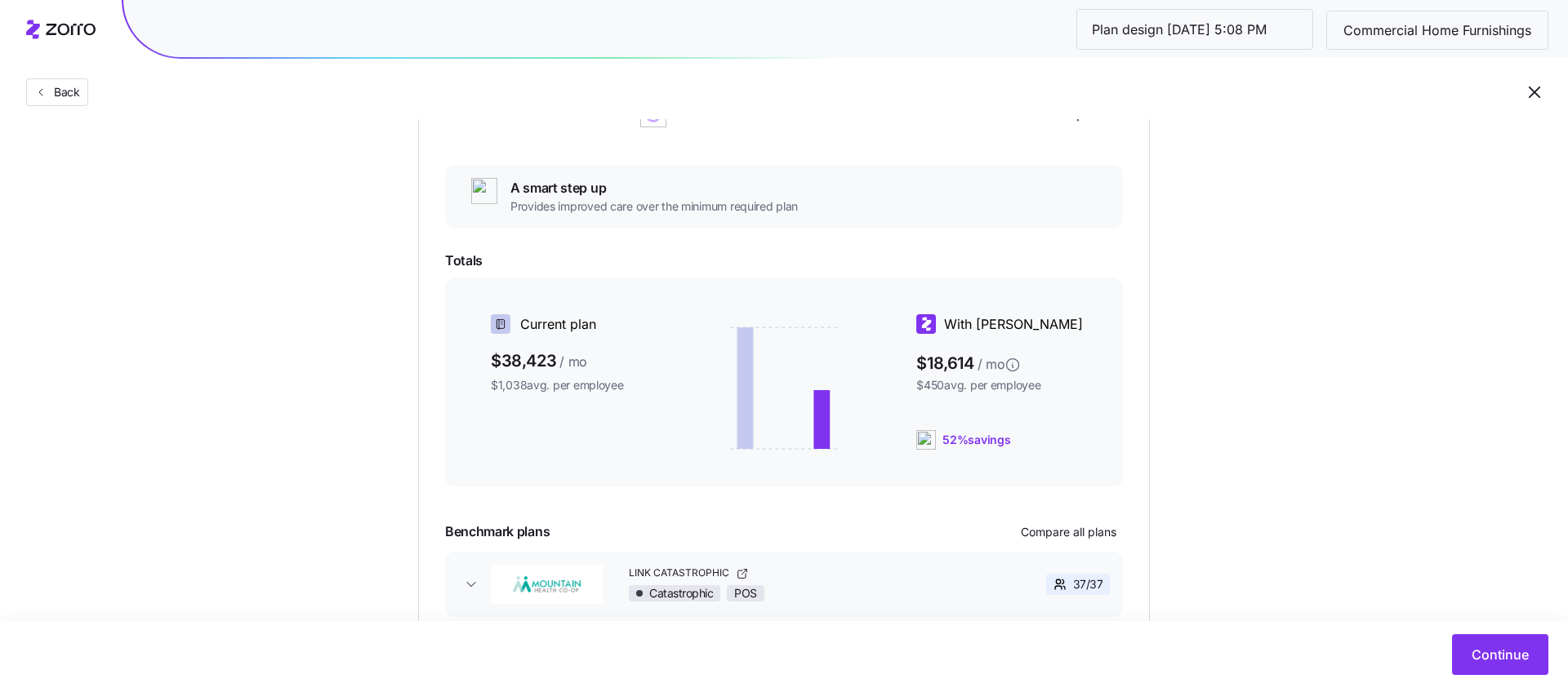
scroll to position [348, 0]
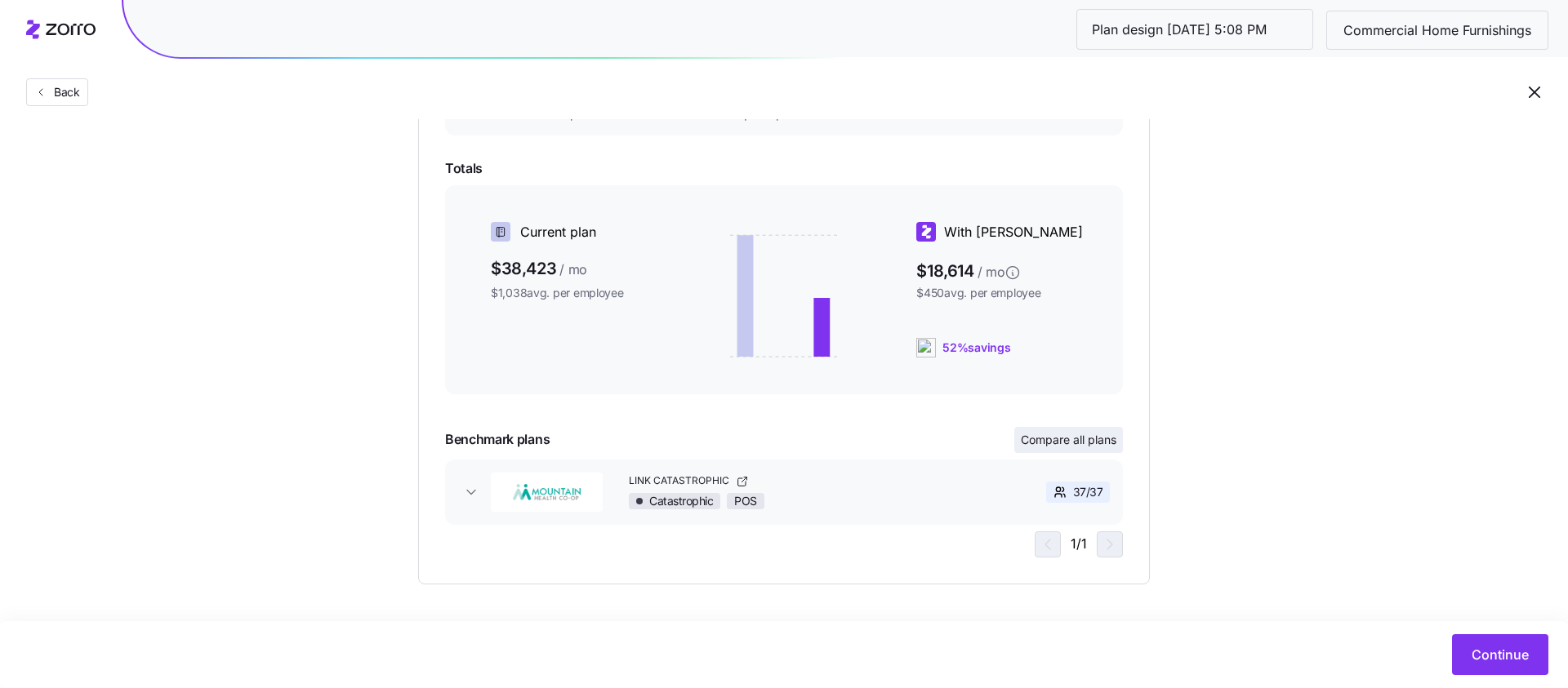
click at [1104, 440] on span "Compare all plans" at bounding box center [1068, 440] width 96 height 17
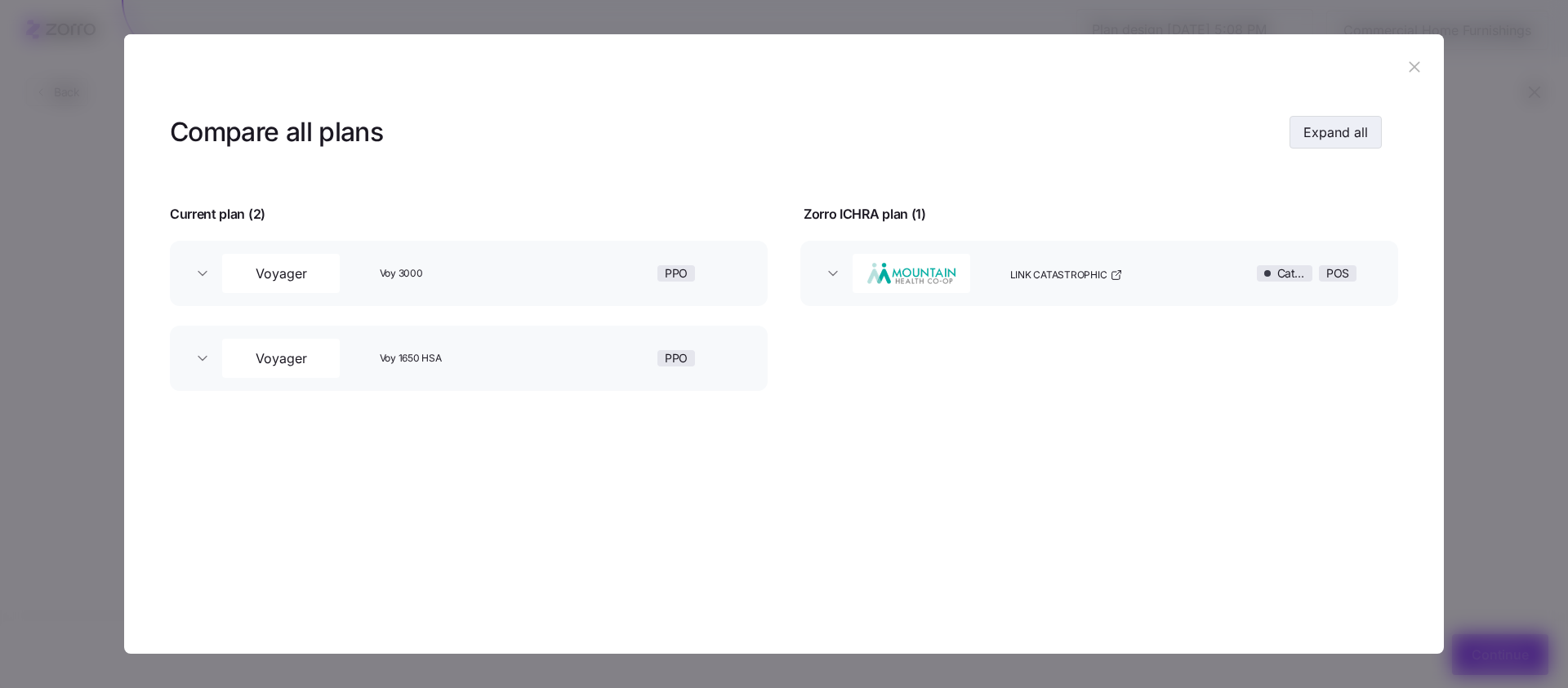
click at [1310, 125] on span "Expand all" at bounding box center [1335, 132] width 64 height 20
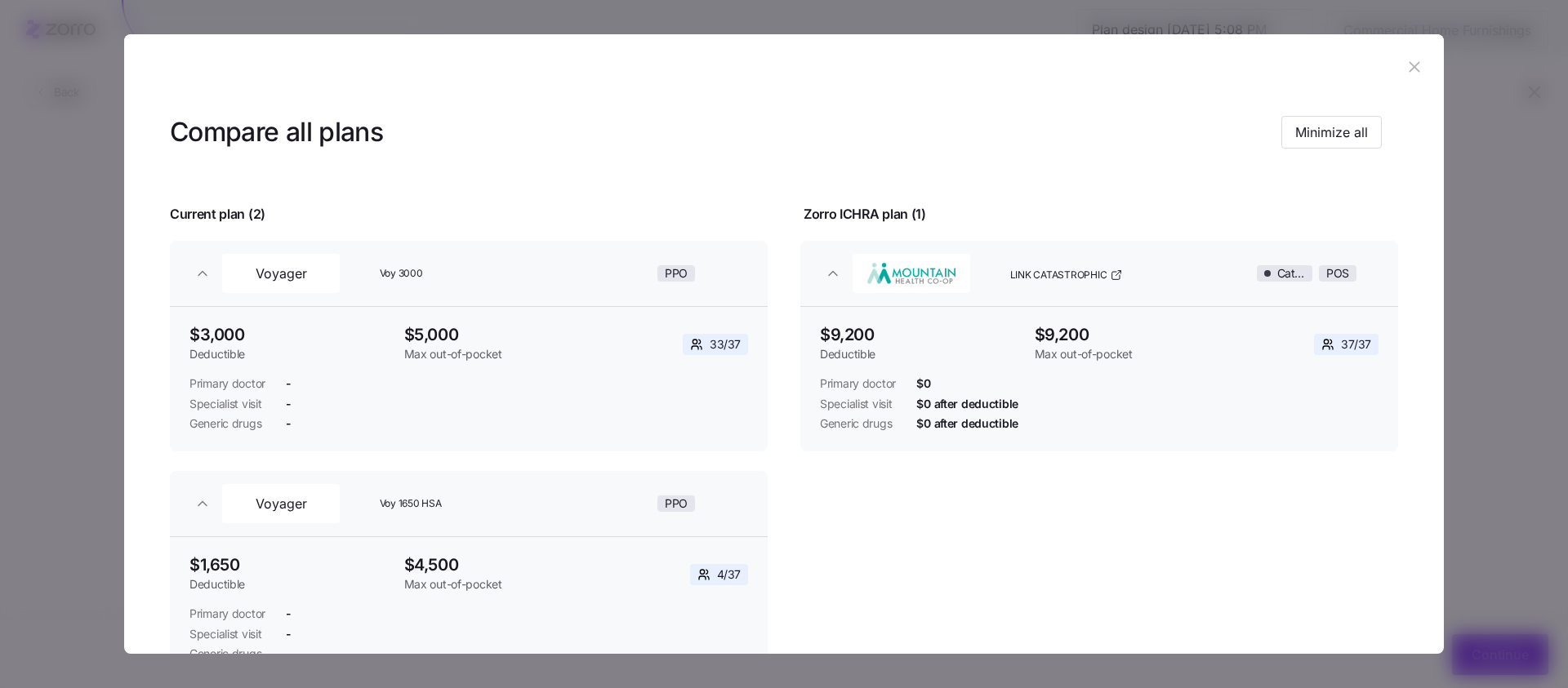
click at [1410, 67] on icon "button" at bounding box center [1414, 67] width 18 height 18
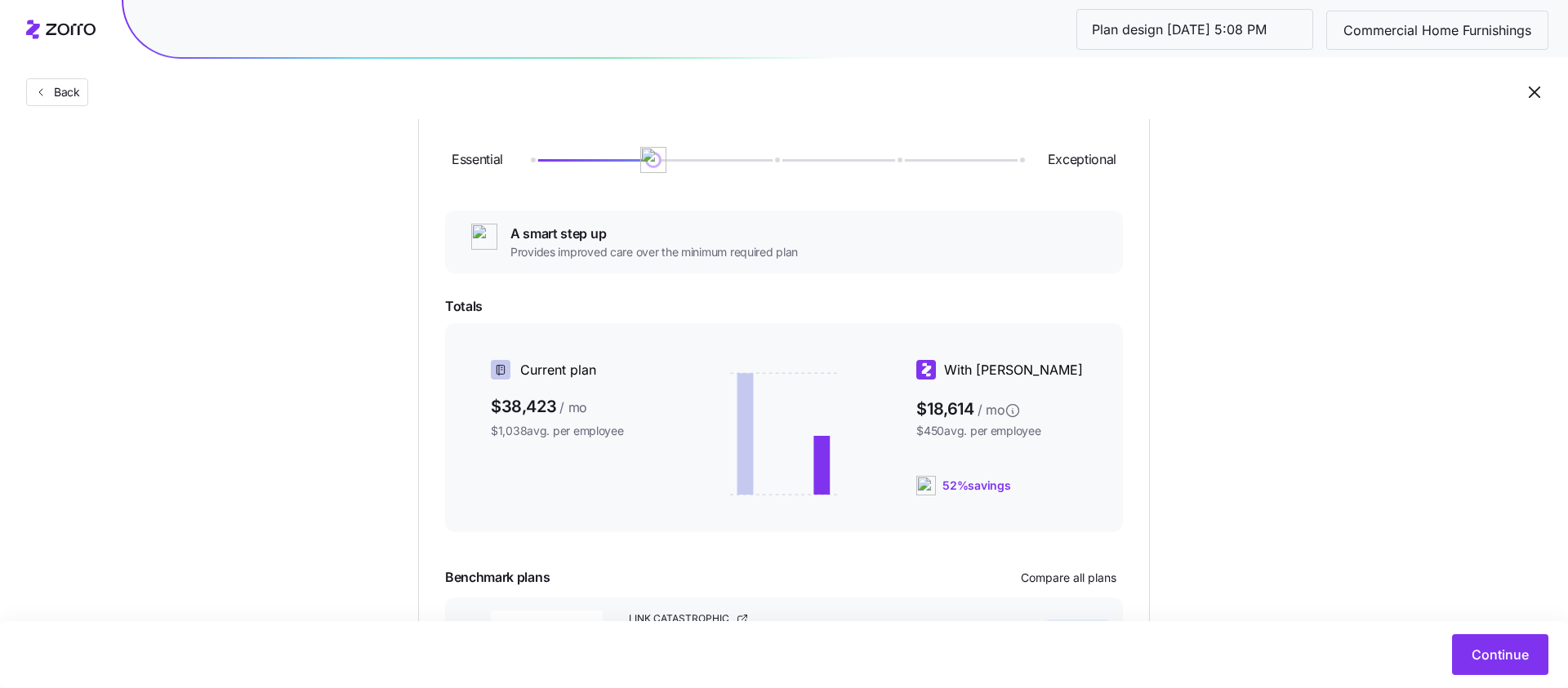
scroll to position [36, 0]
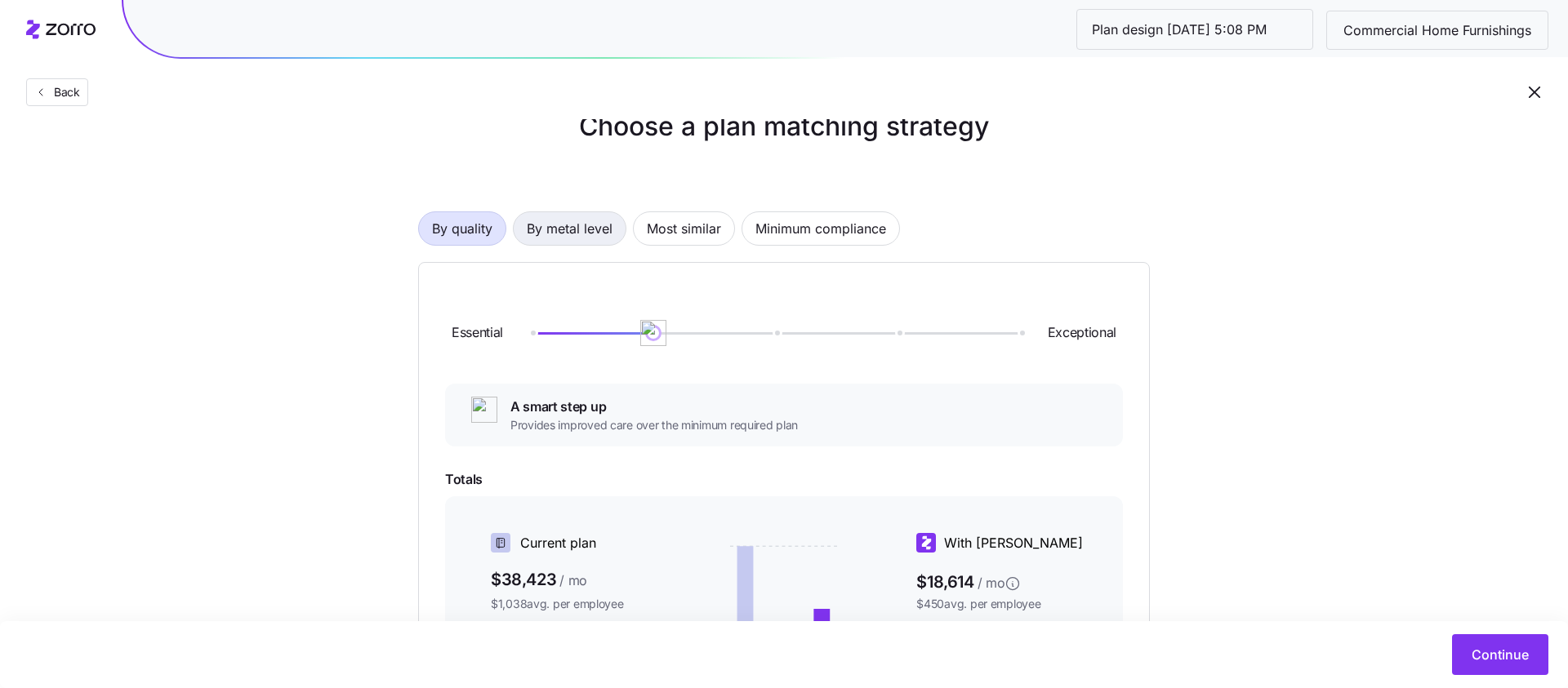
click at [553, 234] on span "By metal level" at bounding box center [569, 228] width 86 height 33
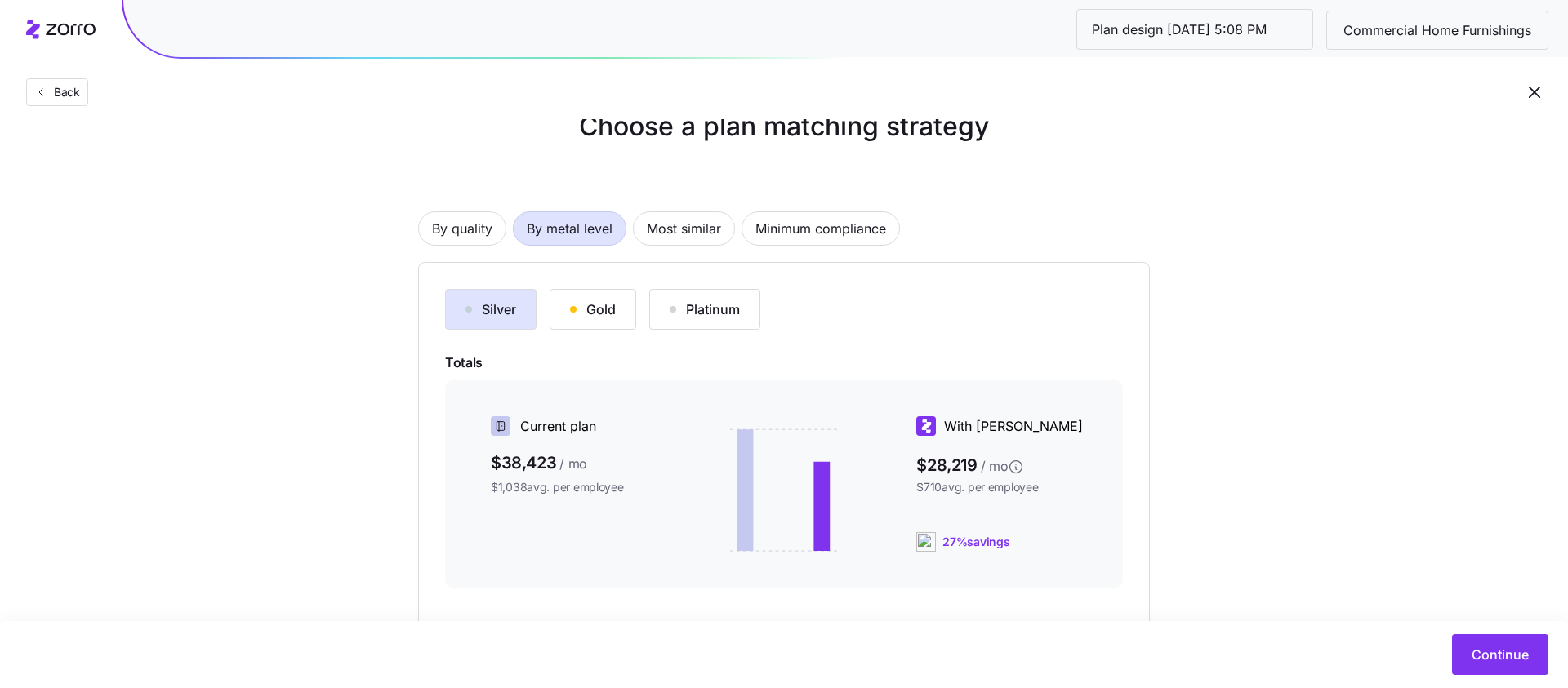
click at [587, 315] on div "Gold" at bounding box center [593, 310] width 45 height 20
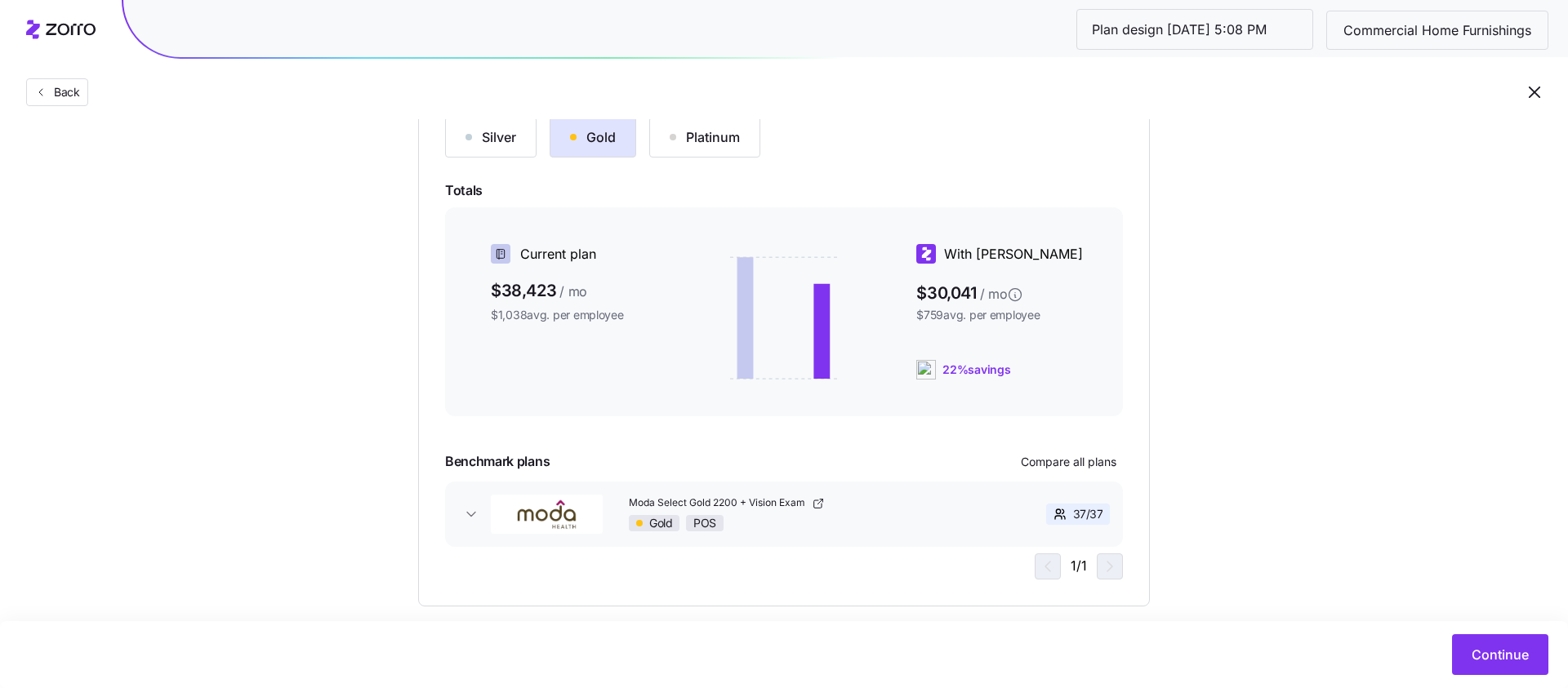
scroll to position [231, 0]
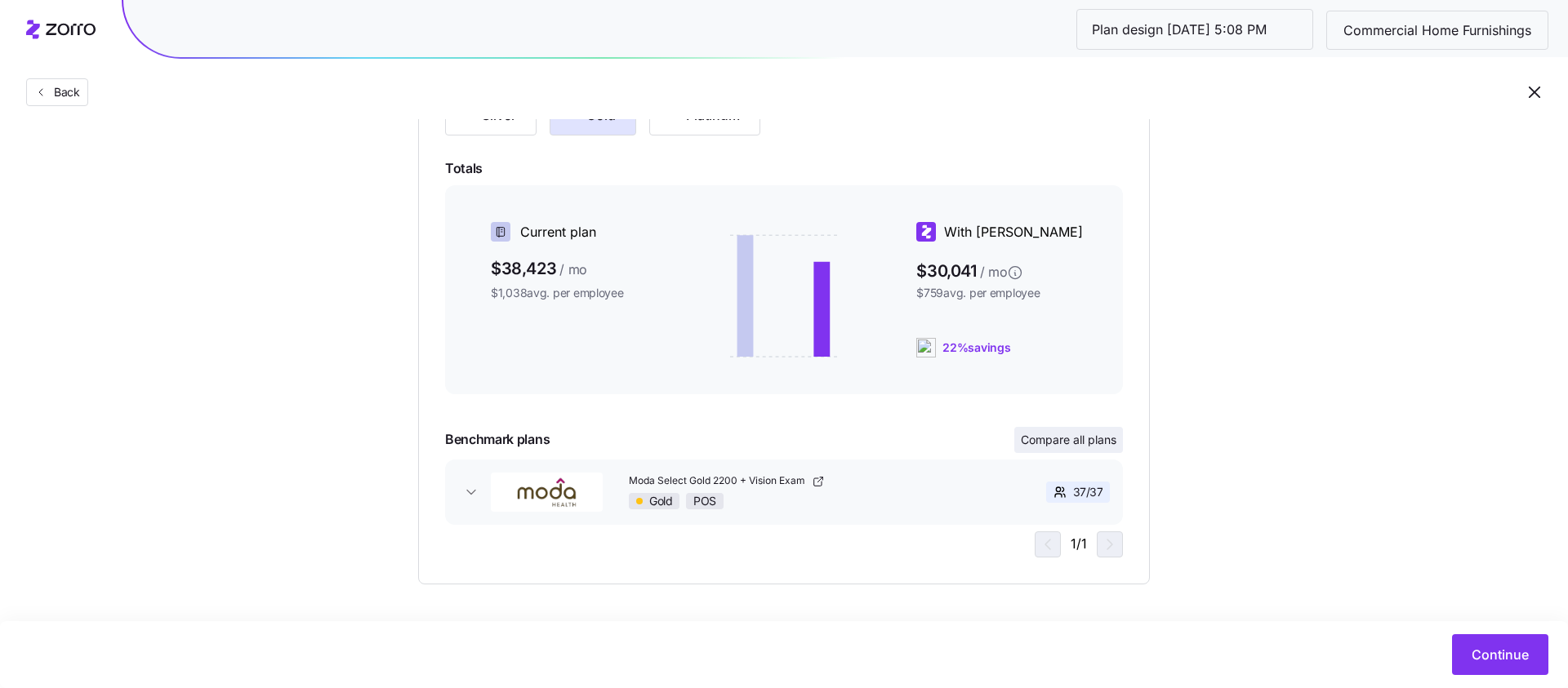
click at [1091, 433] on span "Compare all plans" at bounding box center [1068, 440] width 96 height 17
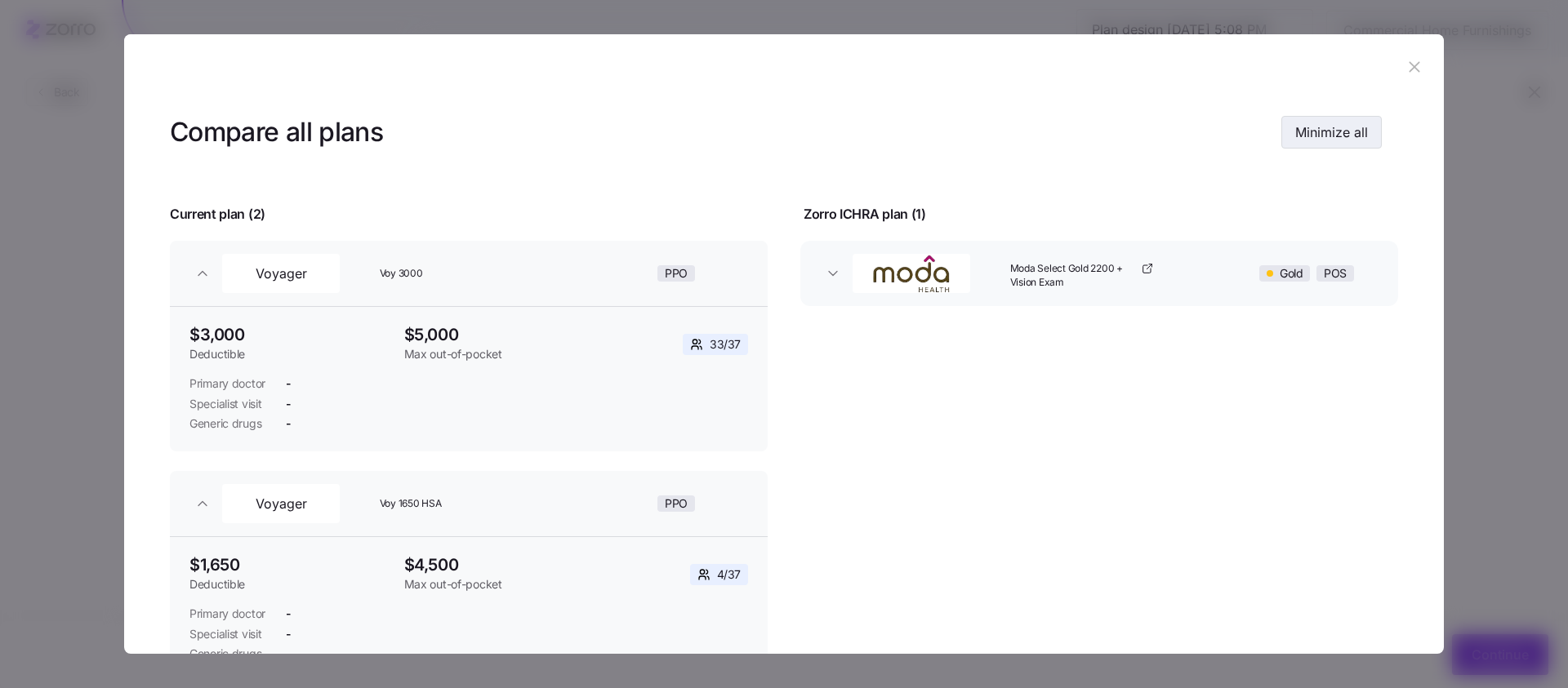
click at [1324, 123] on span "Minimize all" at bounding box center [1331, 132] width 73 height 20
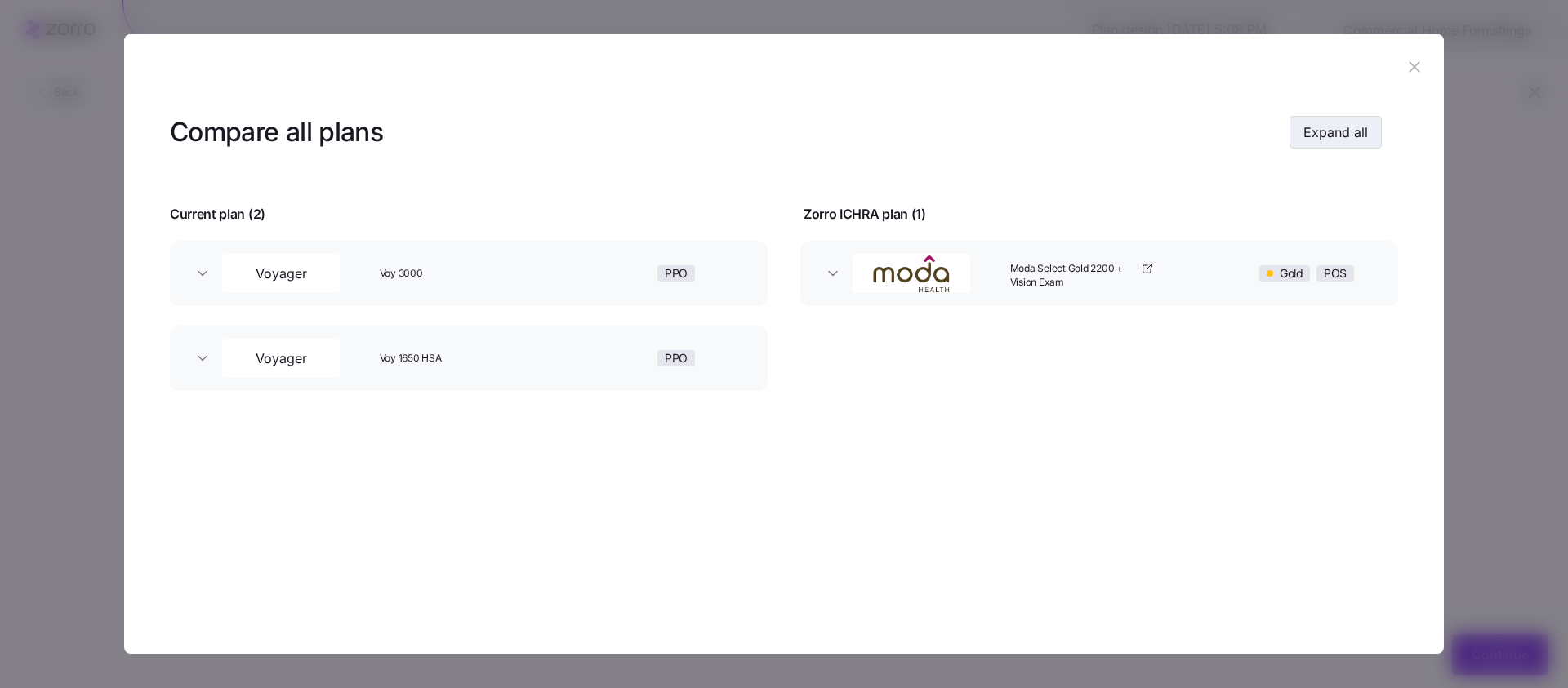
click at [1319, 122] on span "Expand all" at bounding box center [1335, 132] width 64 height 20
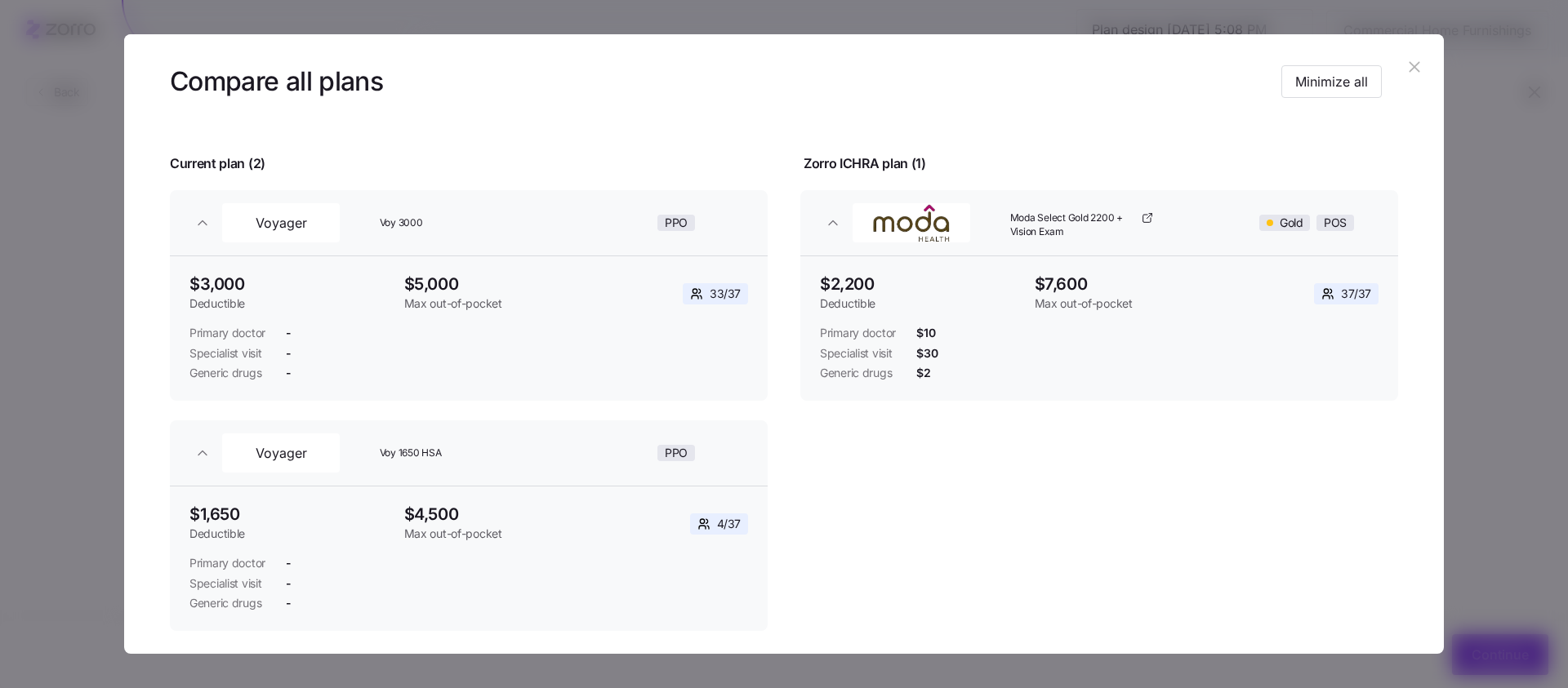
scroll to position [56, 0]
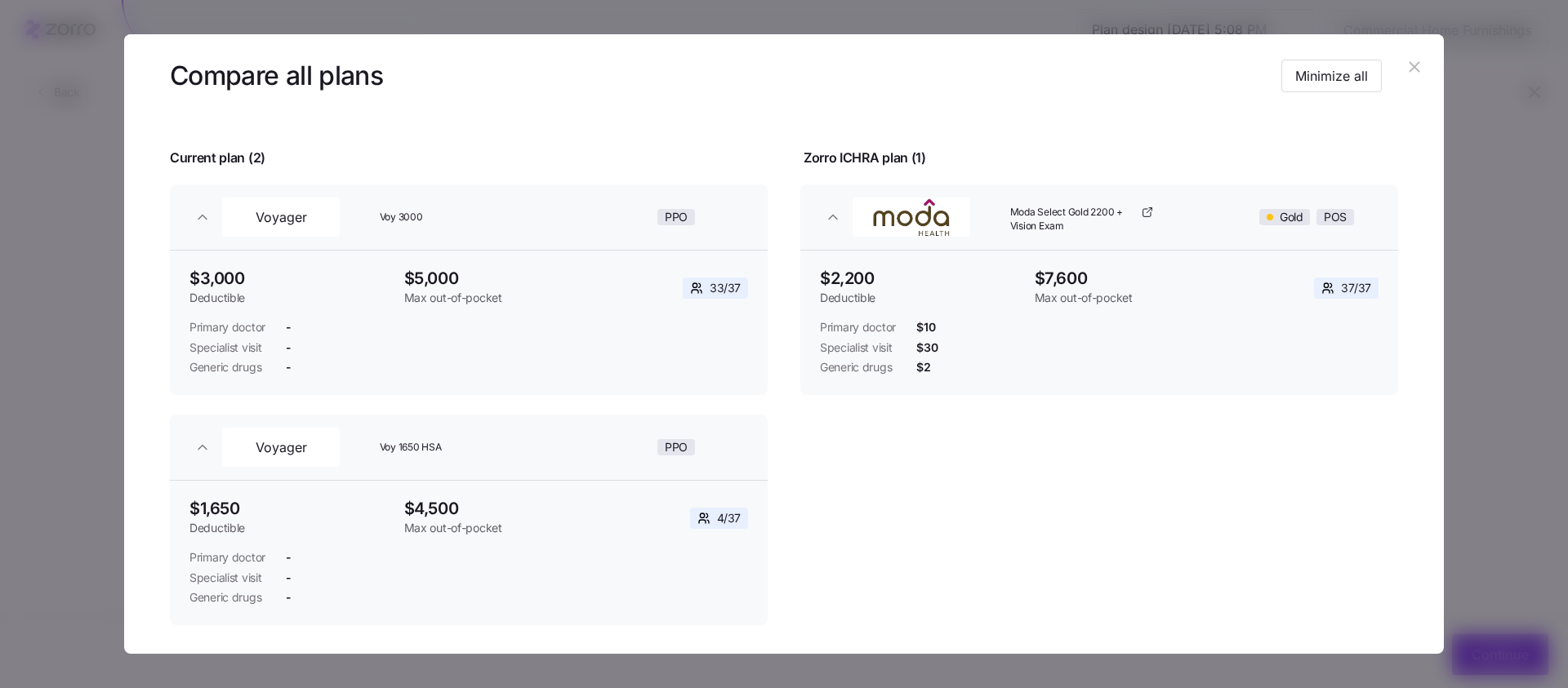
click at [1401, 70] on button "button" at bounding box center [1414, 67] width 27 height 27
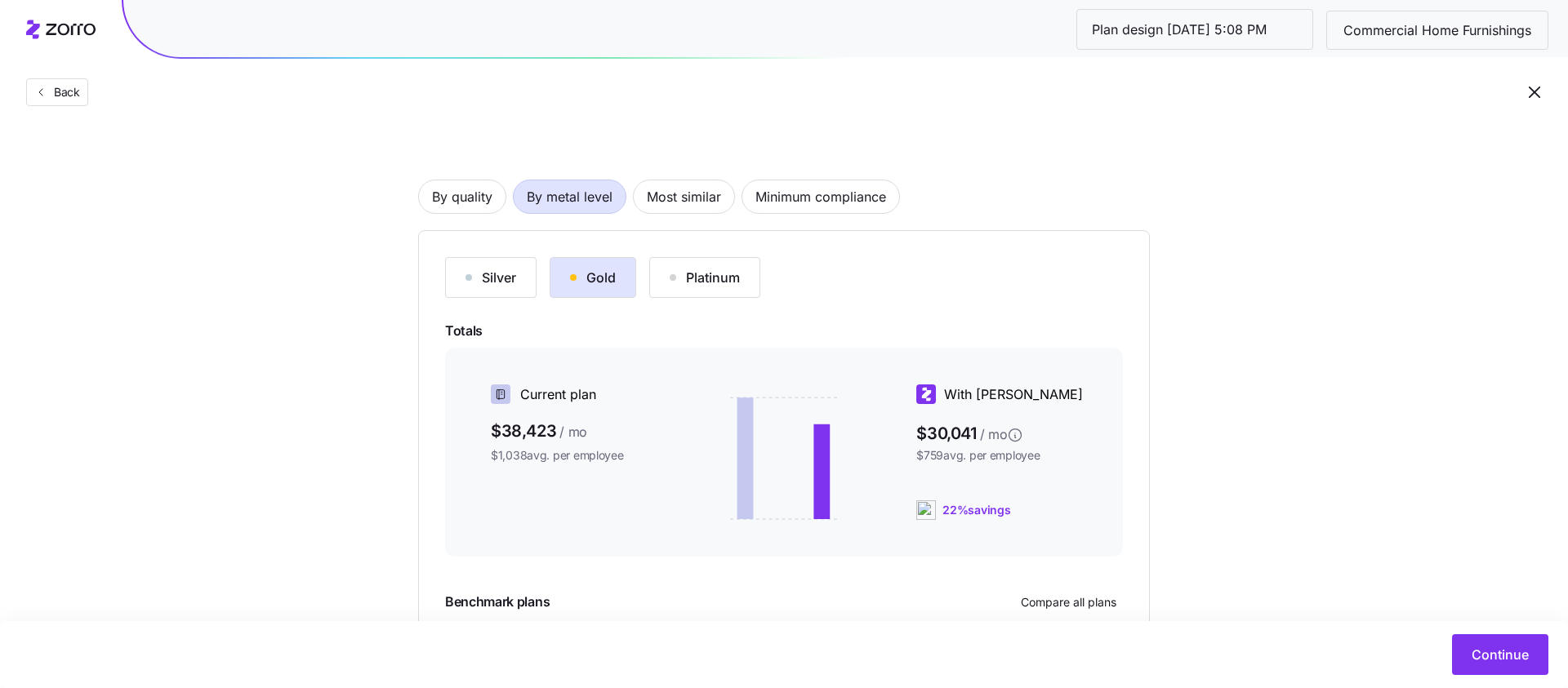
scroll to position [57, 0]
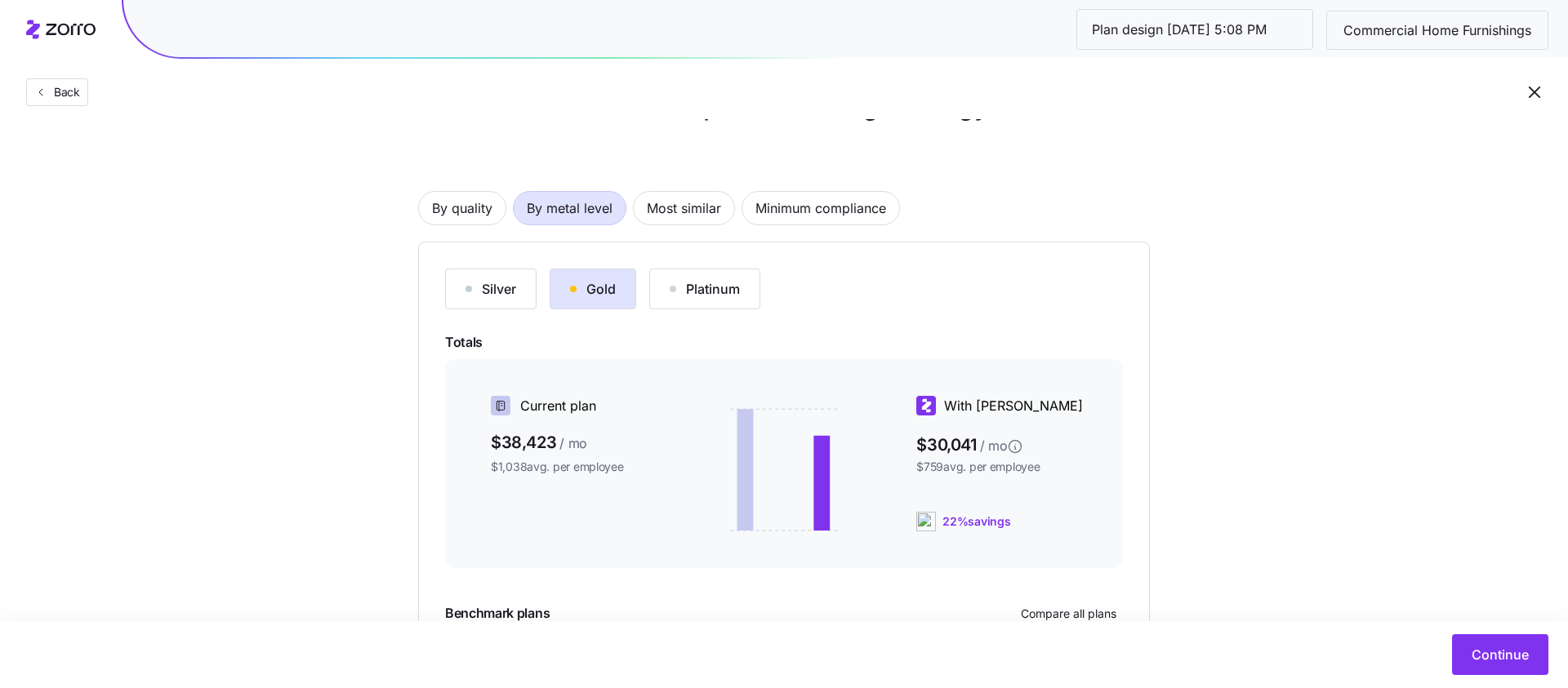
click at [711, 287] on div "Platinum" at bounding box center [704, 289] width 70 height 20
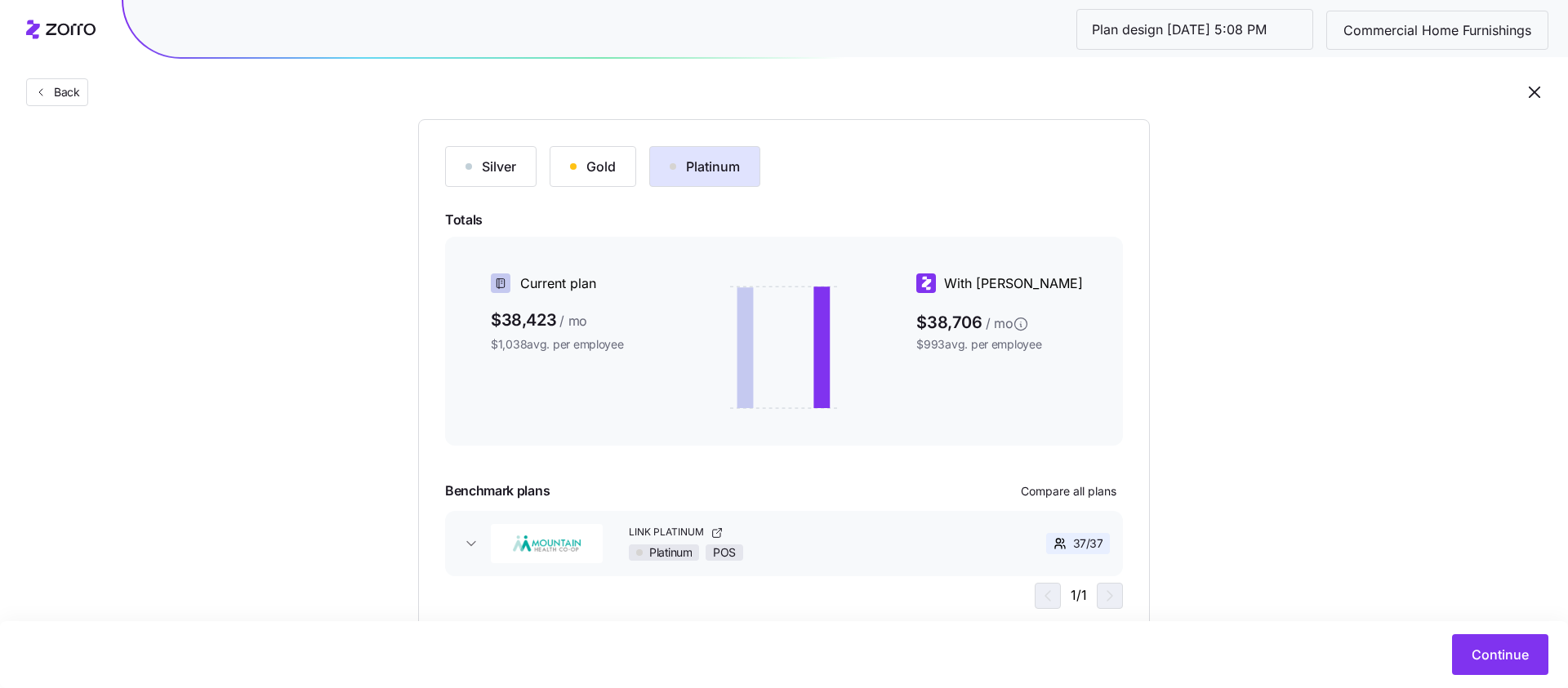
scroll to position [231, 0]
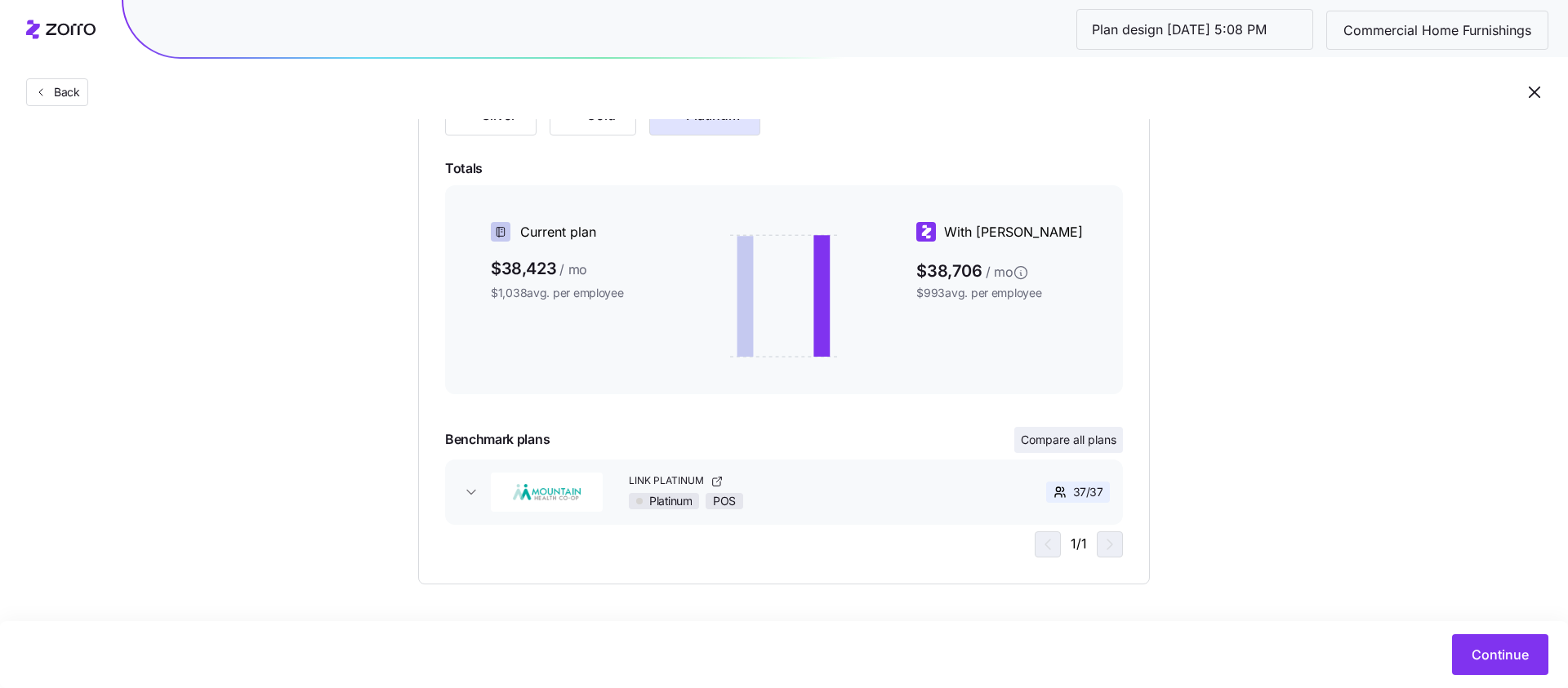
click at [1103, 429] on button "Compare all plans" at bounding box center [1069, 440] width 108 height 27
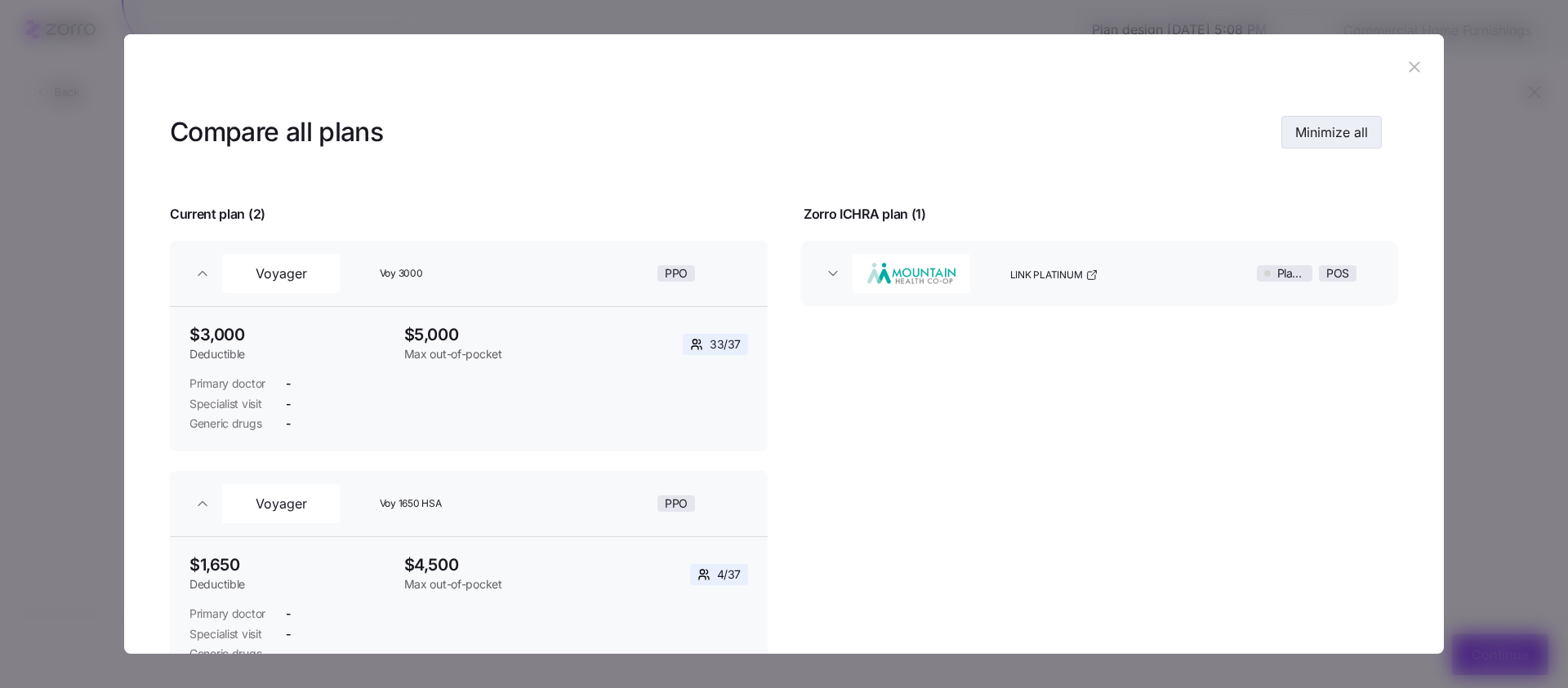
click at [1342, 127] on span "Minimize all" at bounding box center [1331, 132] width 73 height 20
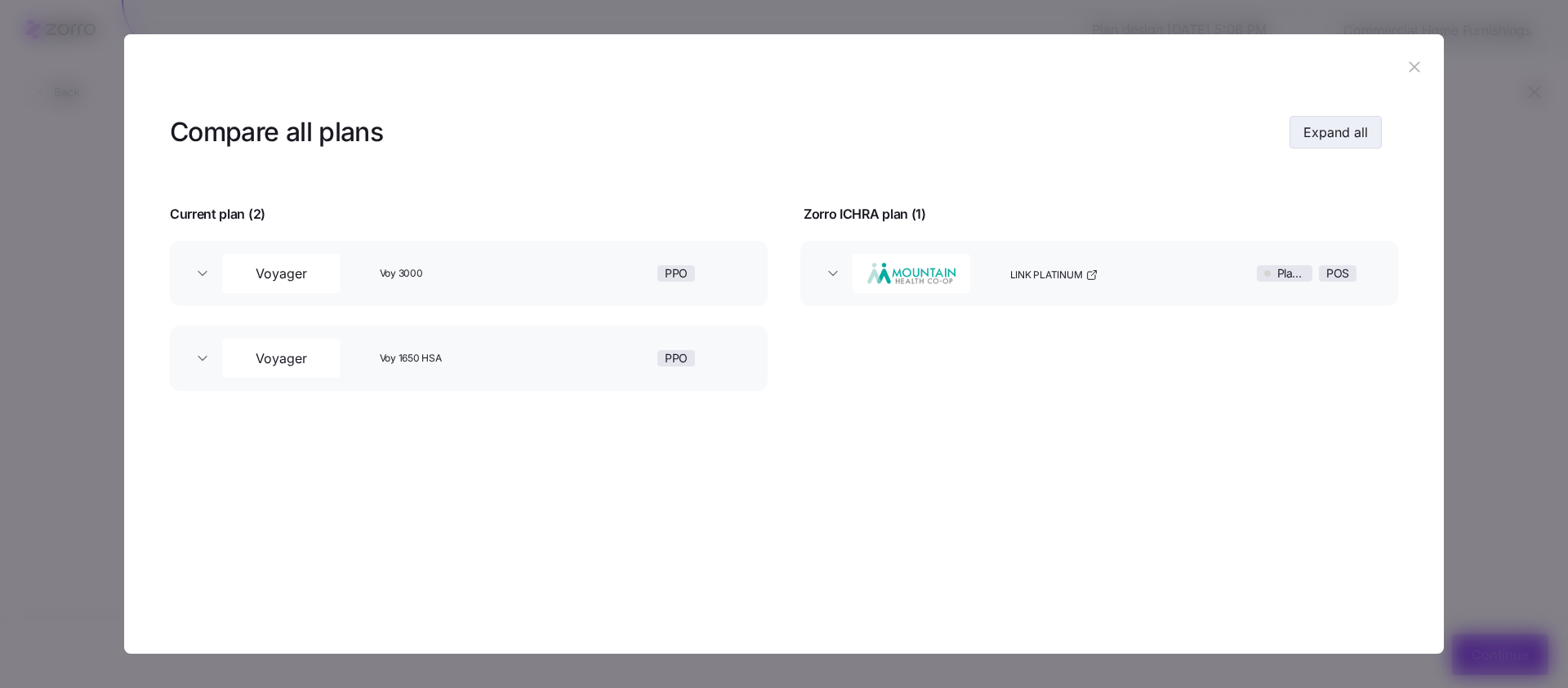
click at [1311, 130] on span "Expand all" at bounding box center [1335, 132] width 64 height 20
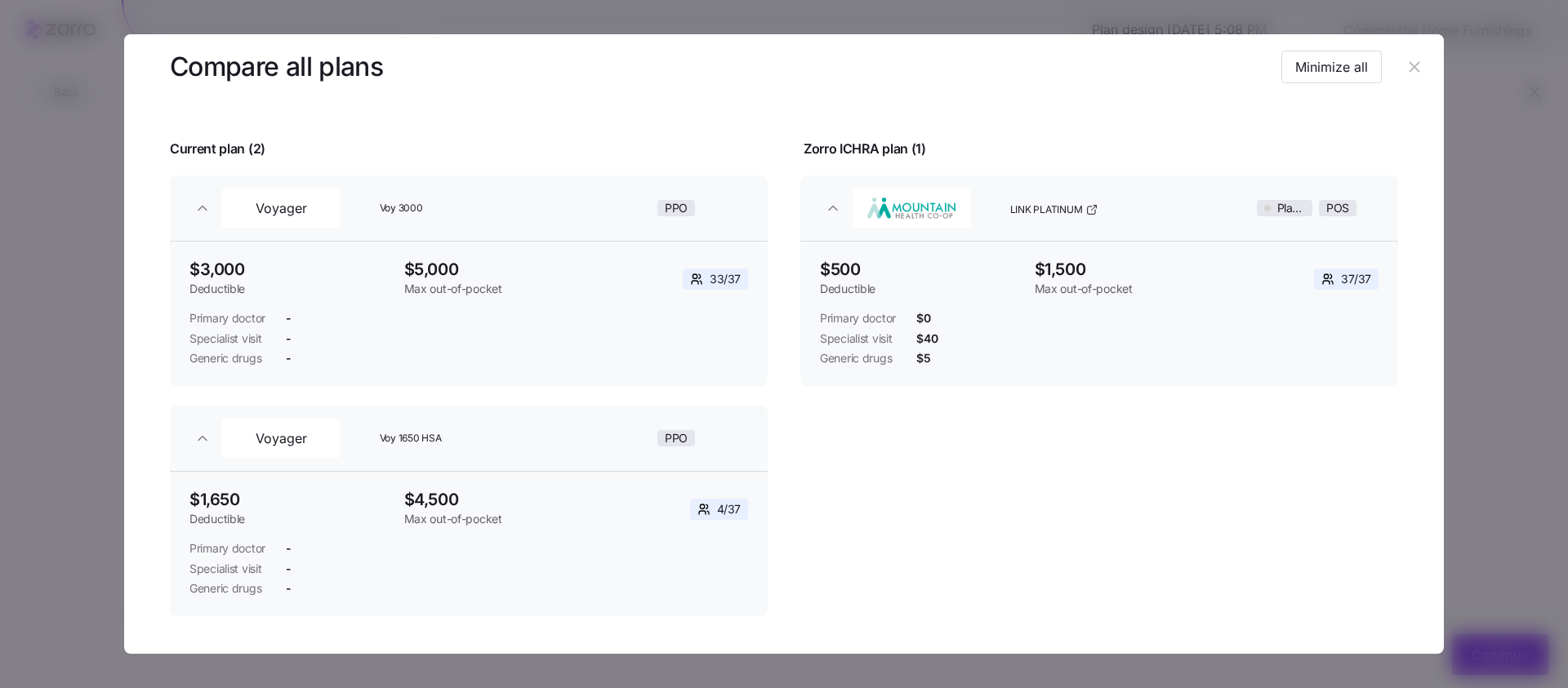
scroll to position [83, 0]
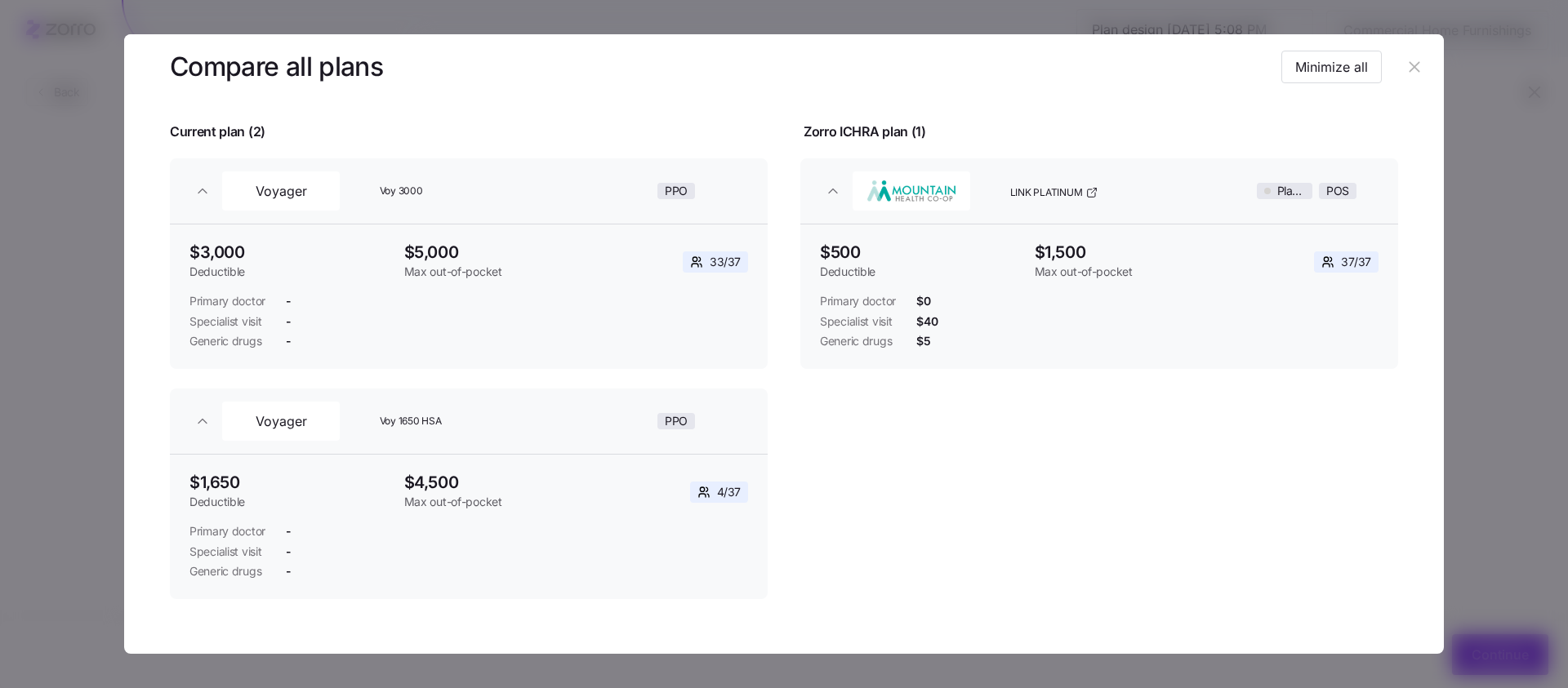
click at [1408, 60] on icon "button" at bounding box center [1414, 67] width 18 height 18
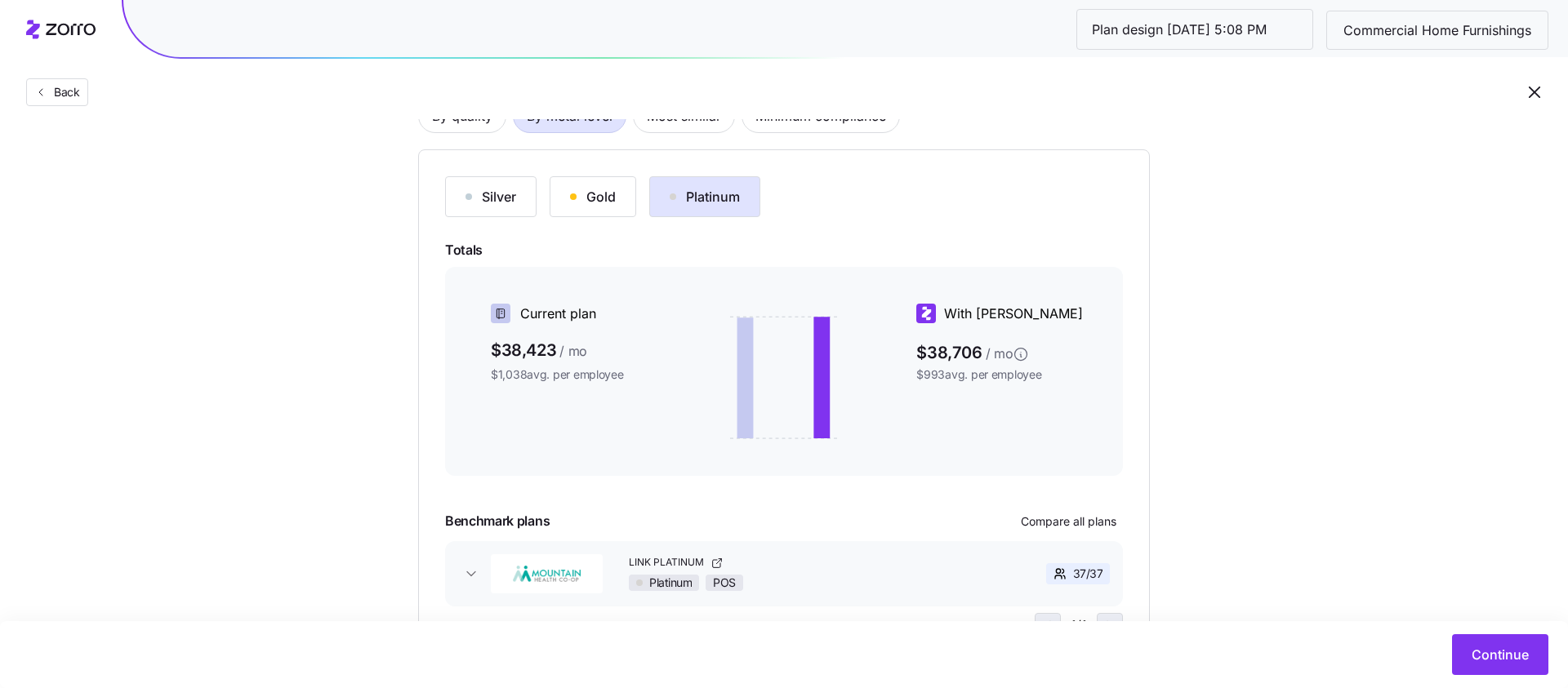
scroll to position [130, 0]
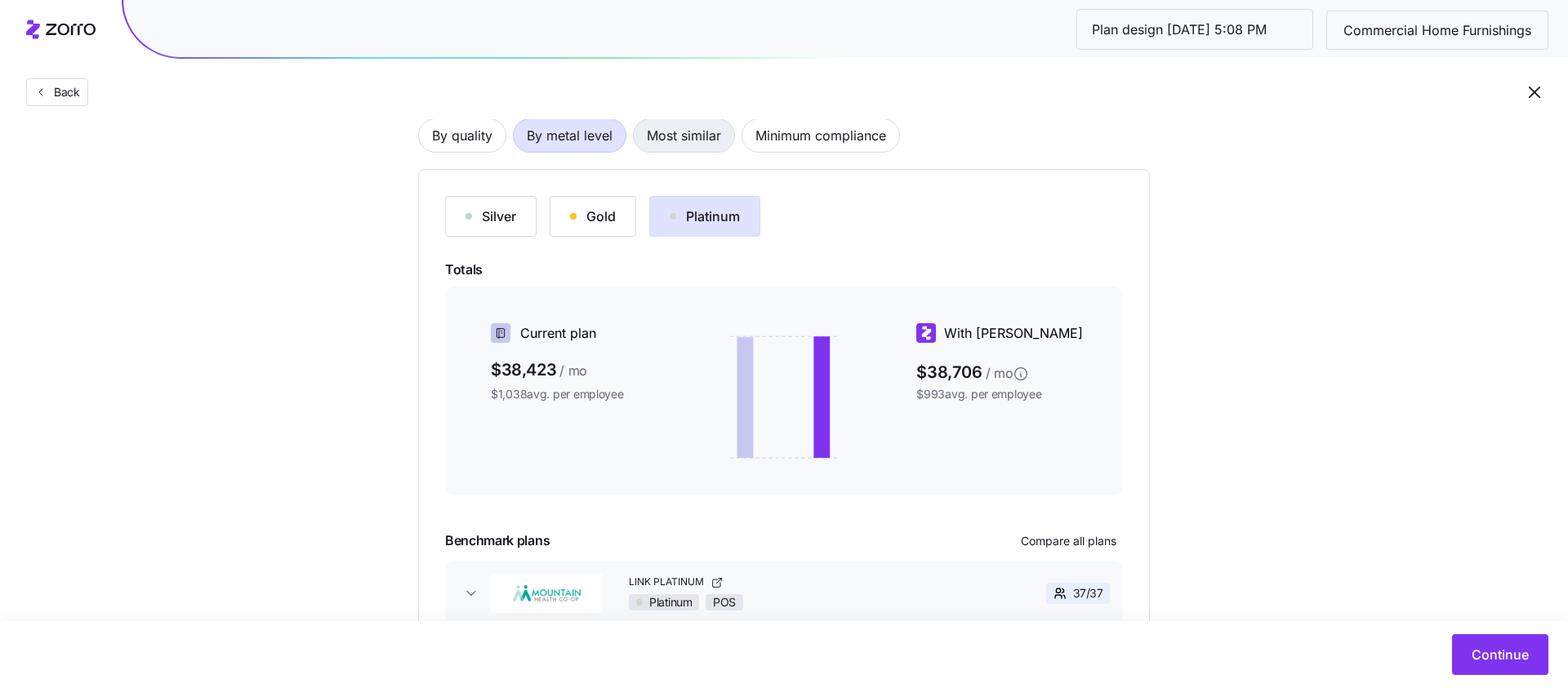
click at [677, 131] on span "Most similar" at bounding box center [683, 135] width 74 height 33
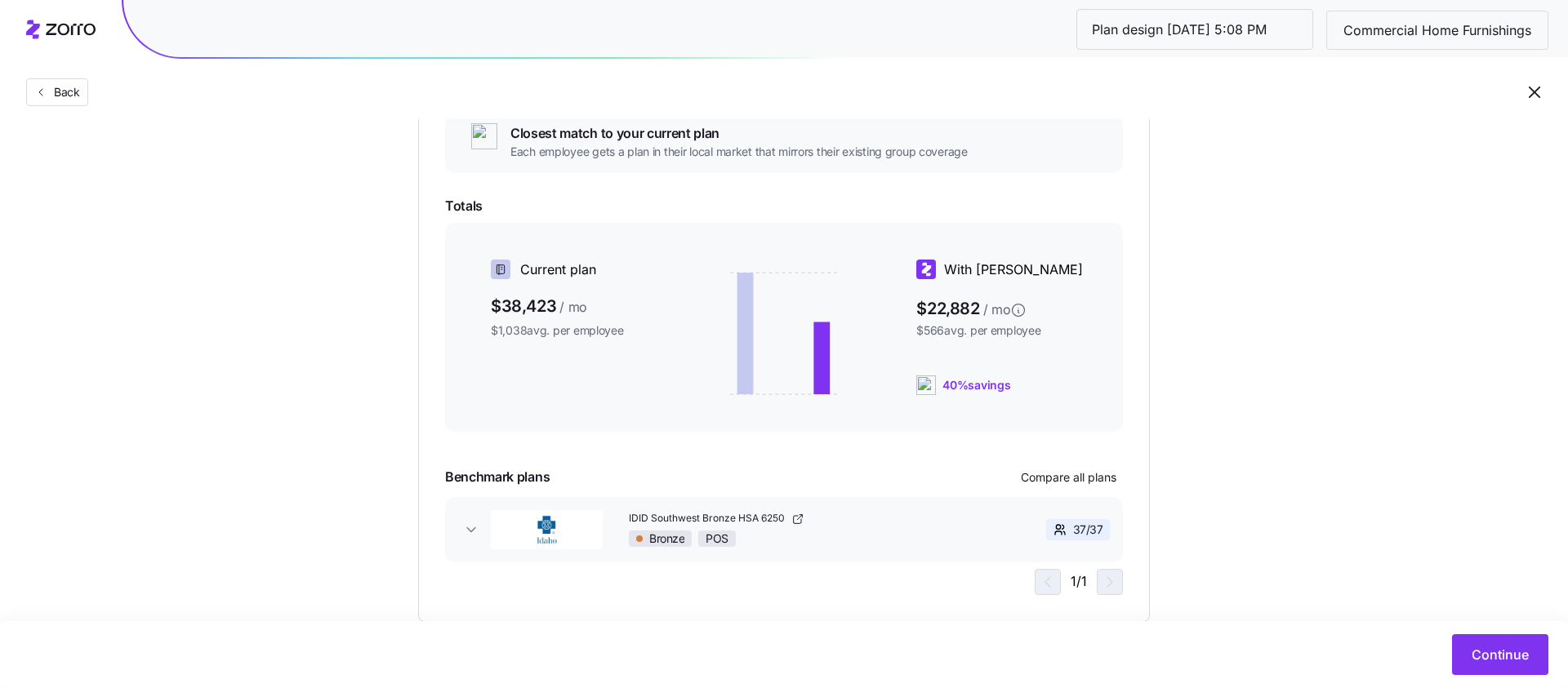
scroll to position [253, 0]
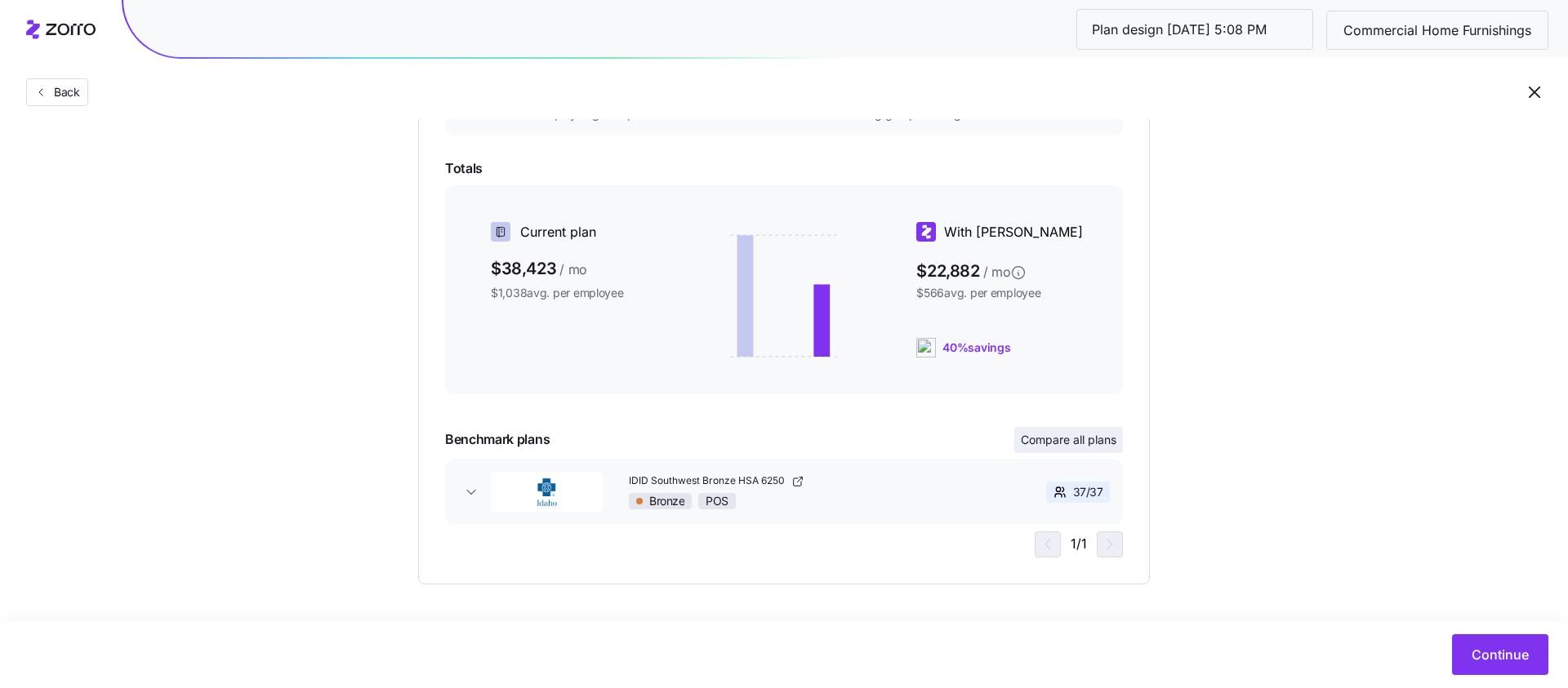
click at [1118, 445] on button "Compare all plans" at bounding box center [1069, 440] width 108 height 27
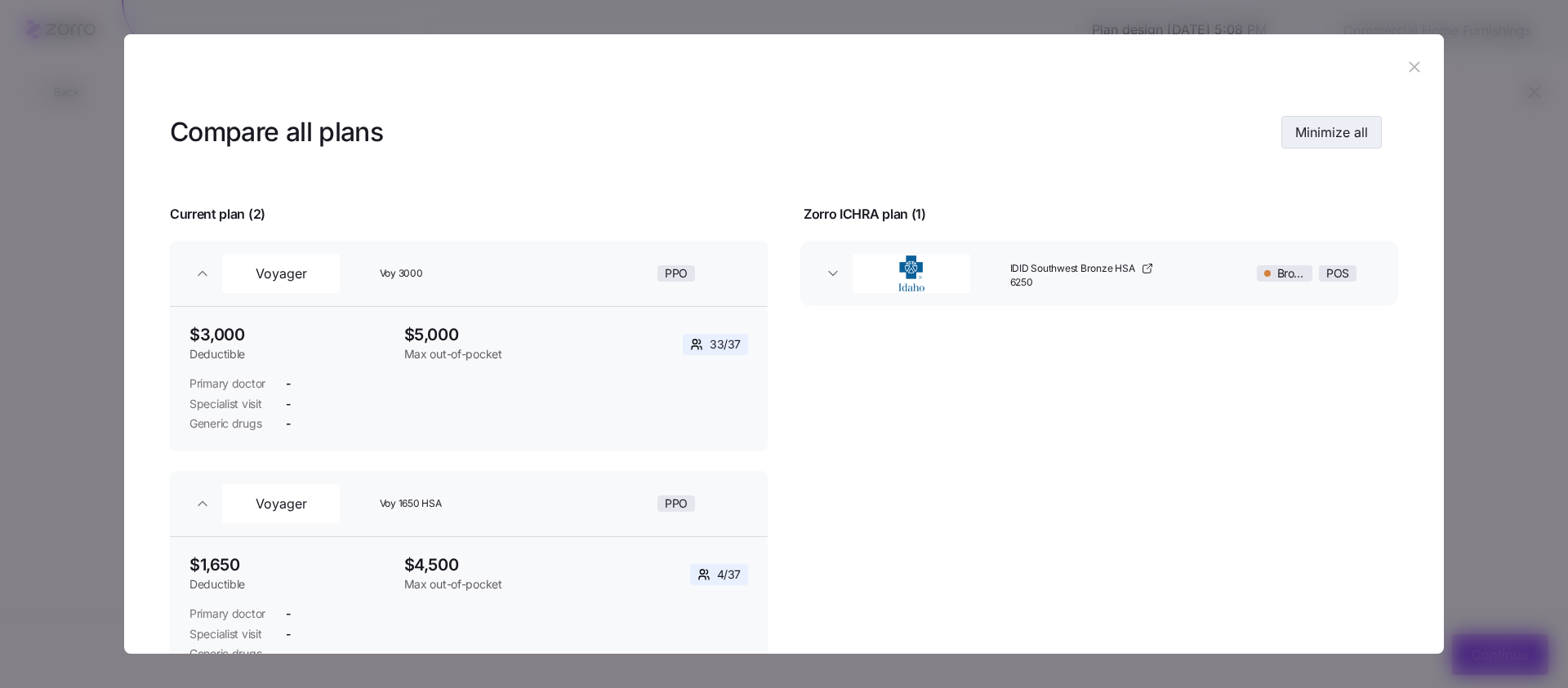
click at [1328, 130] on span "Minimize all" at bounding box center [1331, 132] width 73 height 20
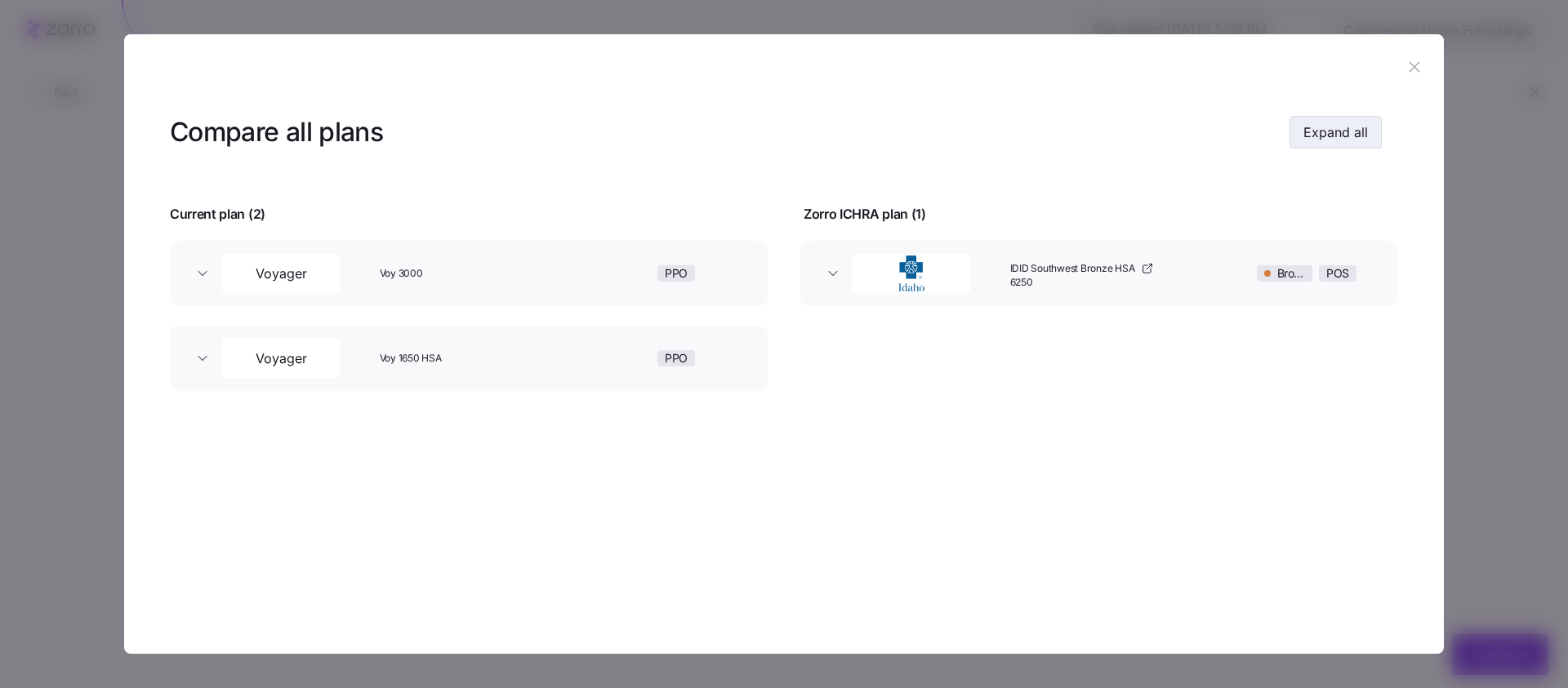
click at [1330, 134] on span "Expand all" at bounding box center [1335, 132] width 64 height 20
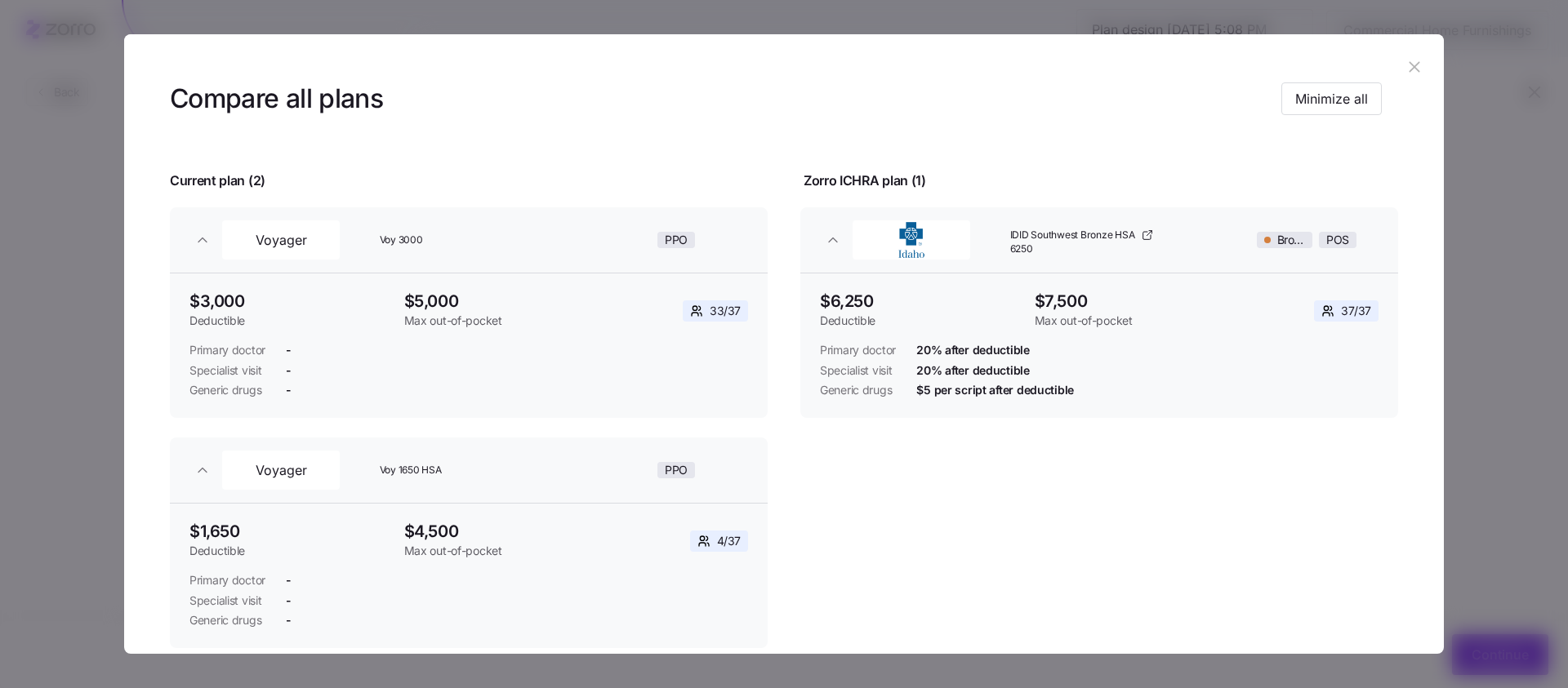
scroll to position [28, 0]
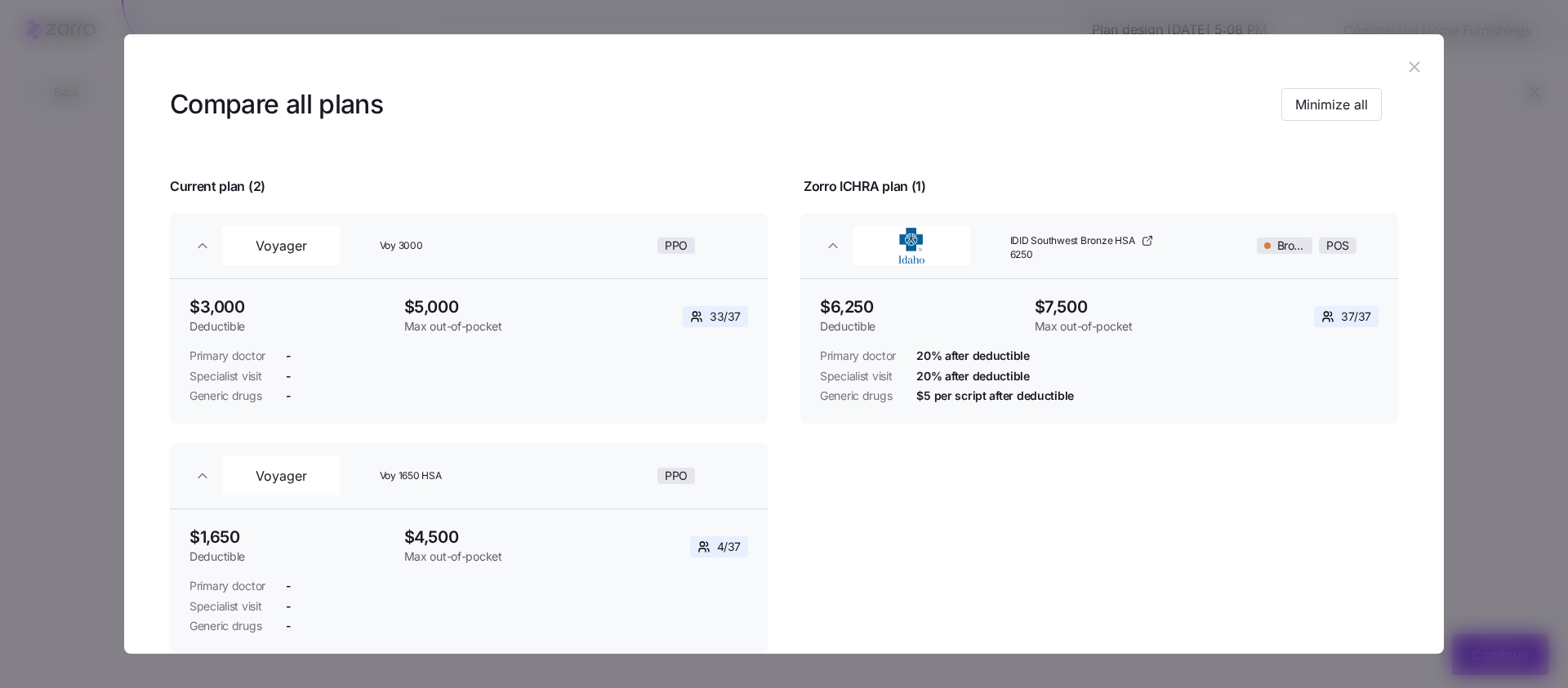
click at [1409, 67] on icon "button" at bounding box center [1414, 67] width 18 height 18
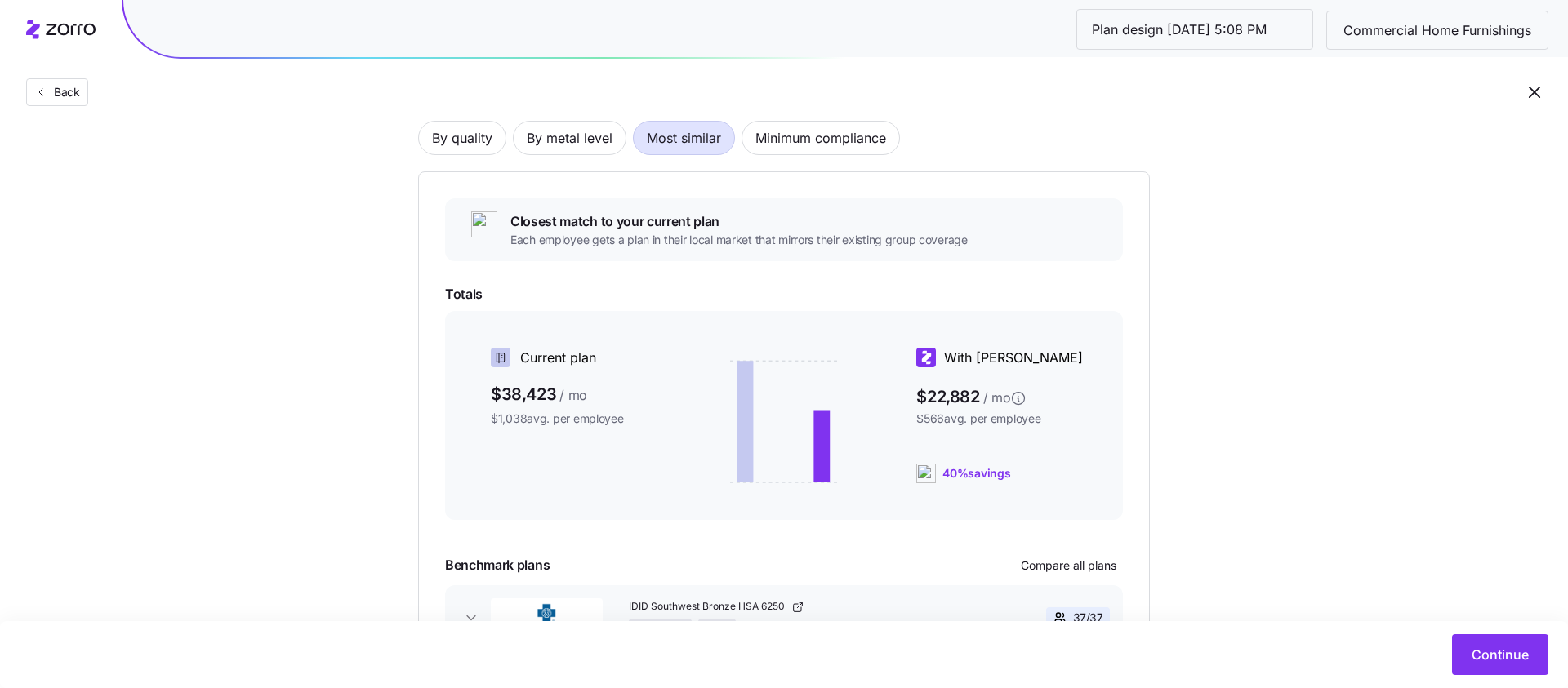
scroll to position [135, 0]
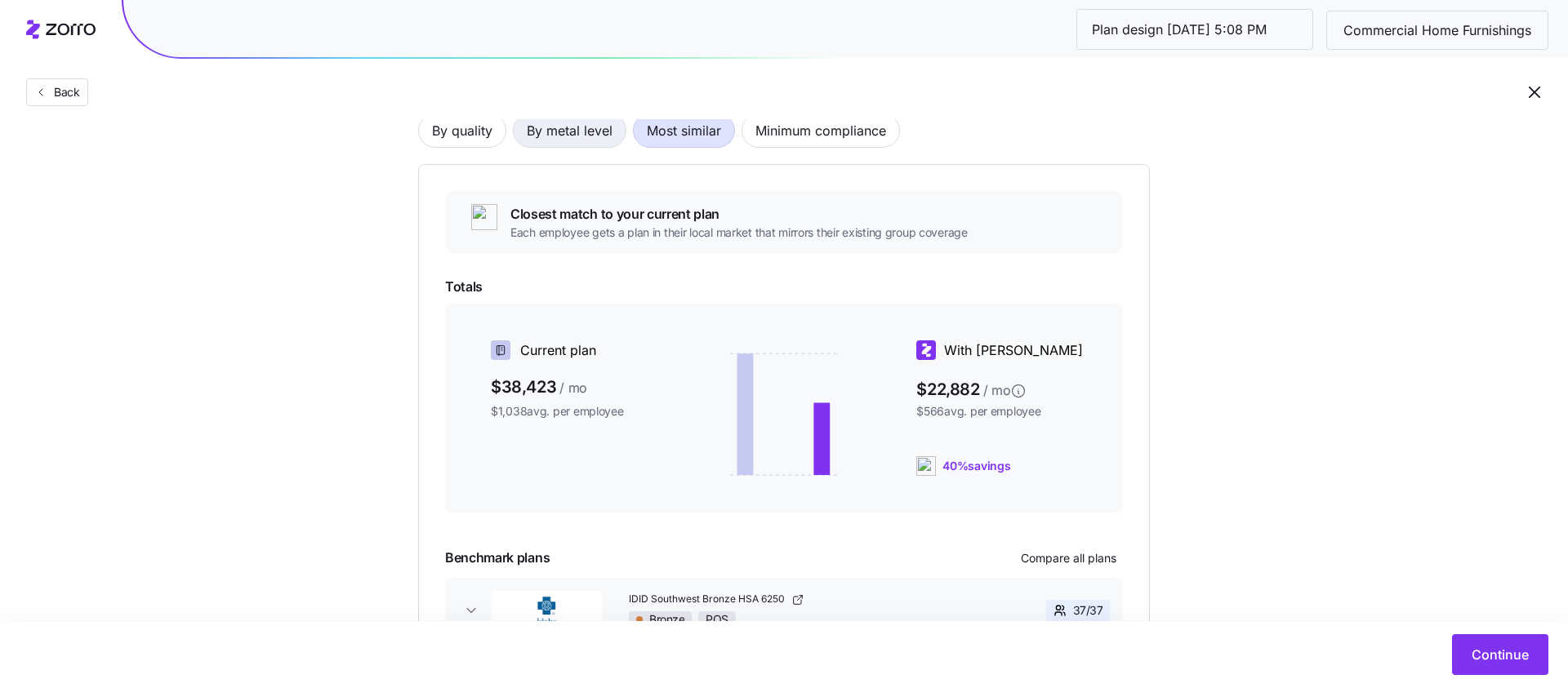
click at [551, 140] on span "By metal level" at bounding box center [569, 130] width 86 height 33
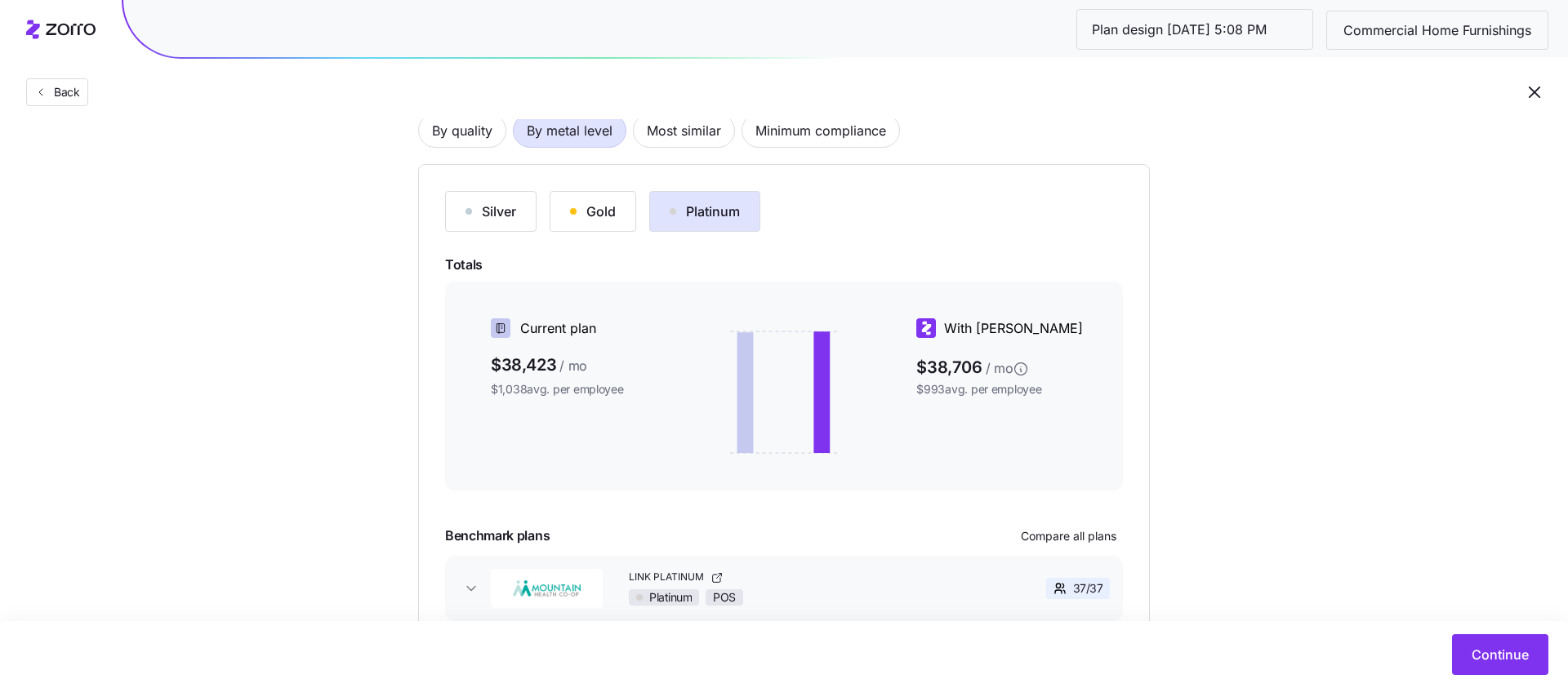
click at [580, 224] on button "Gold" at bounding box center [593, 211] width 87 height 40
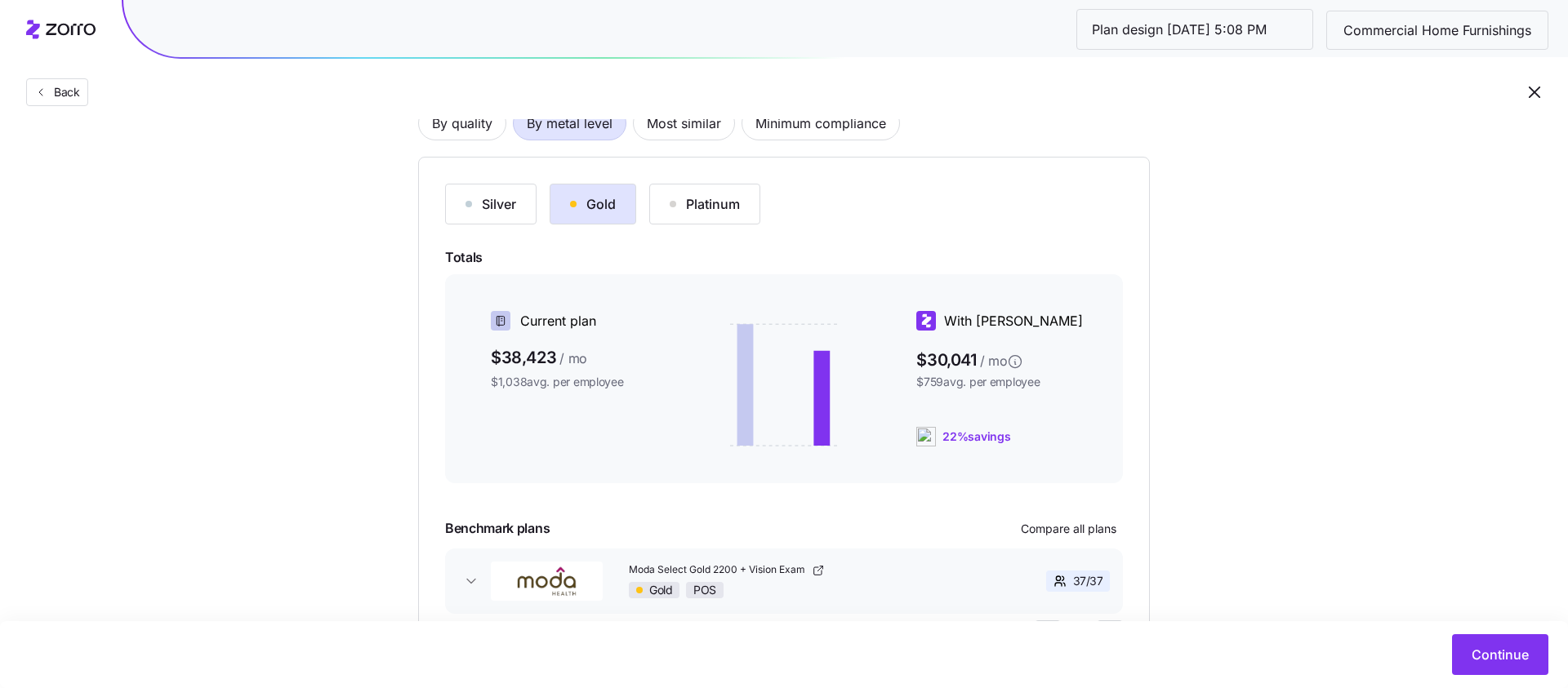
scroll to position [123, 0]
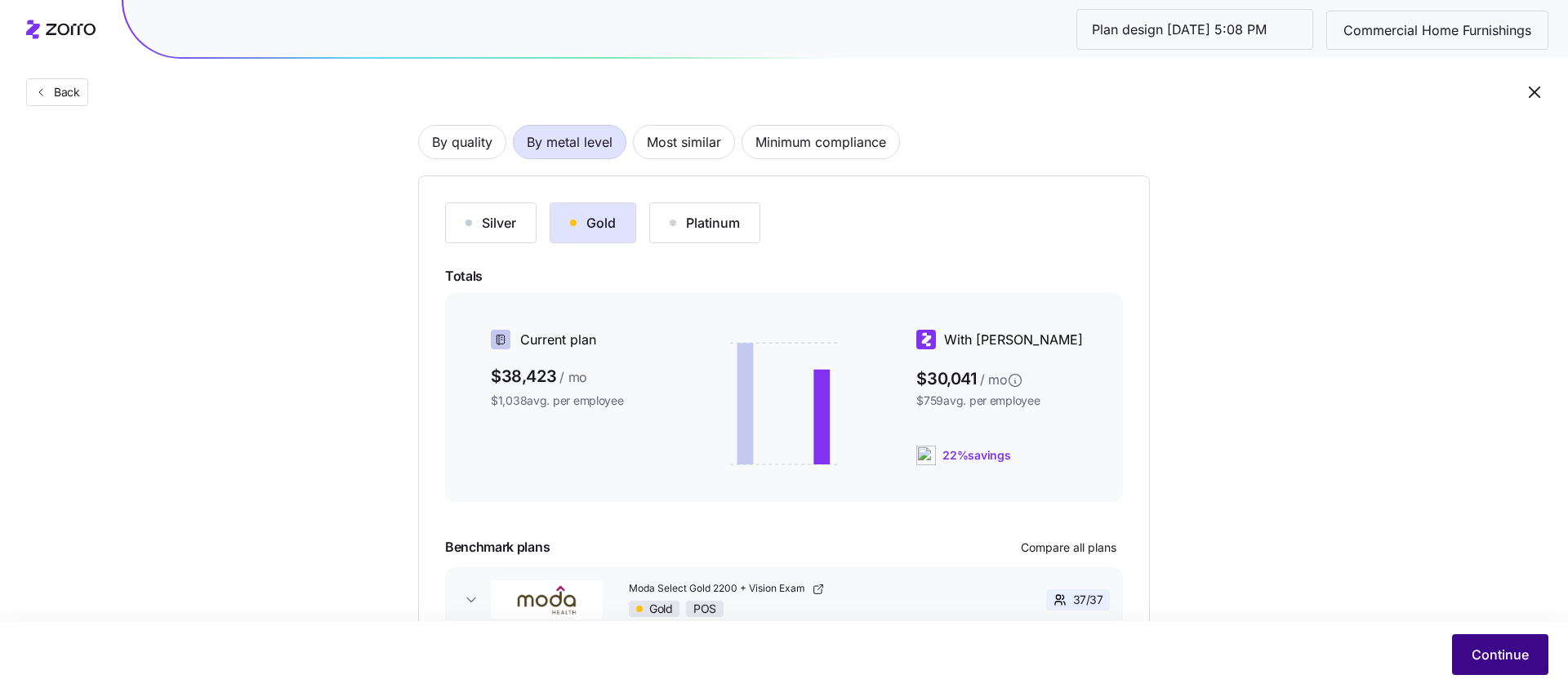
click at [1502, 644] on button "Continue" at bounding box center [1500, 654] width 97 height 40
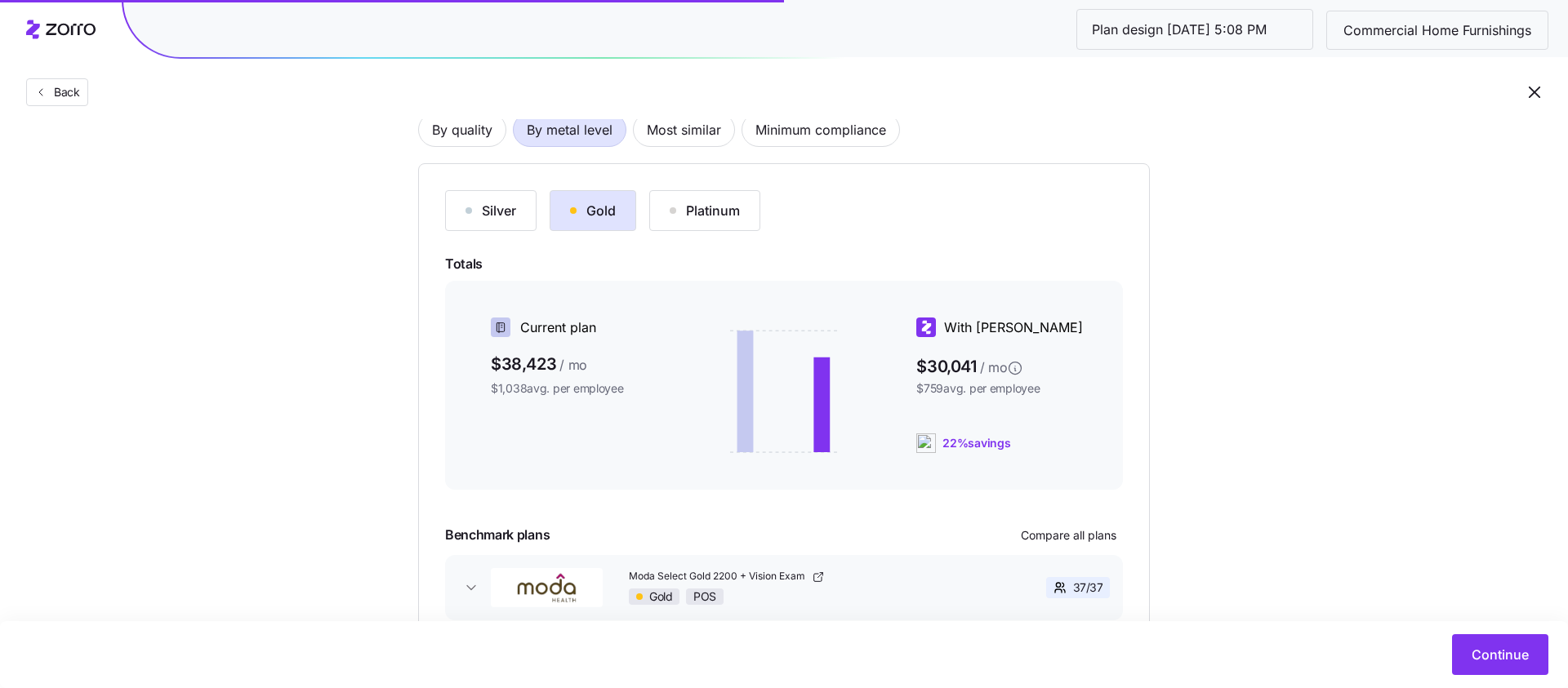
scroll to position [141, 0]
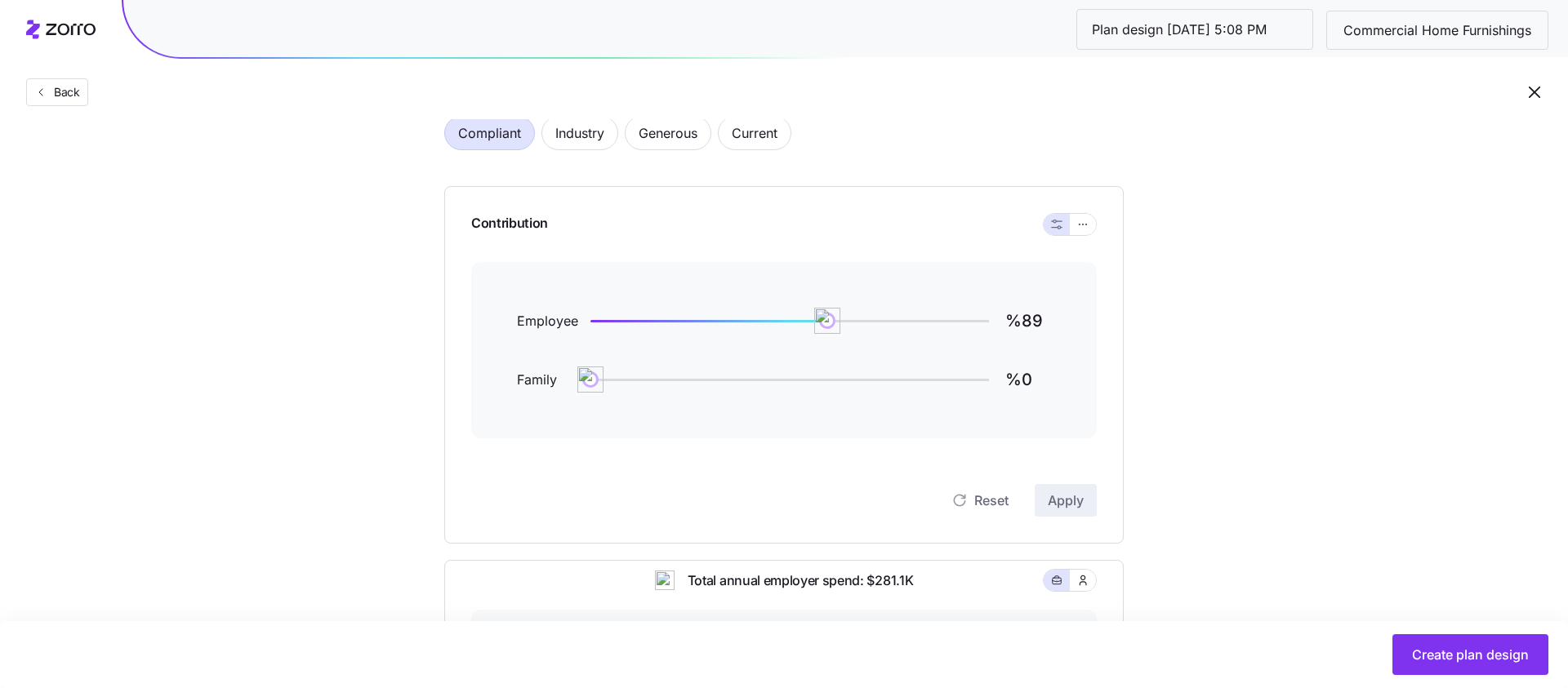
scroll to position [98, 0]
click at [1077, 222] on icon "button" at bounding box center [1083, 226] width 12 height 20
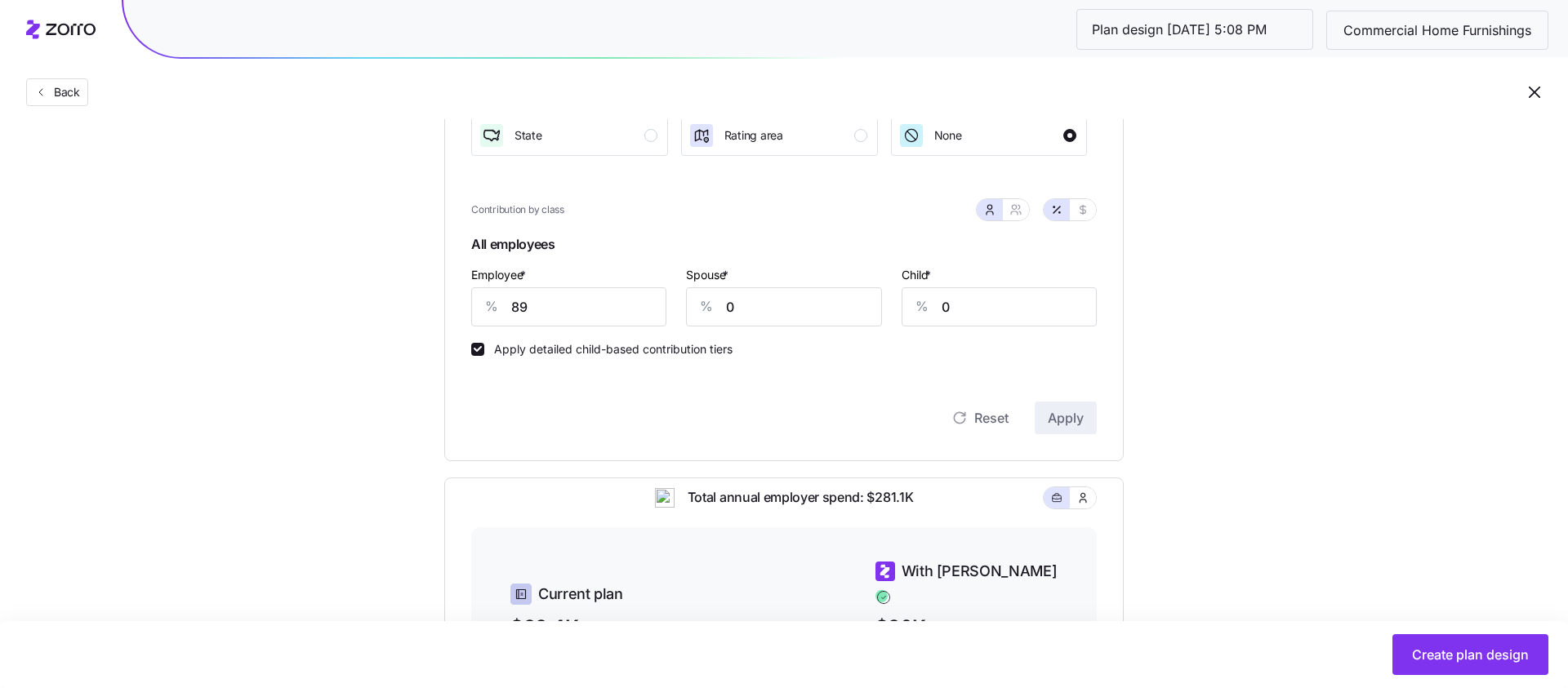
scroll to position [300, 0]
click at [593, 305] on input "89" at bounding box center [569, 305] width 195 height 39
type input "60"
click at [1081, 415] on span "Apply" at bounding box center [1065, 416] width 36 height 20
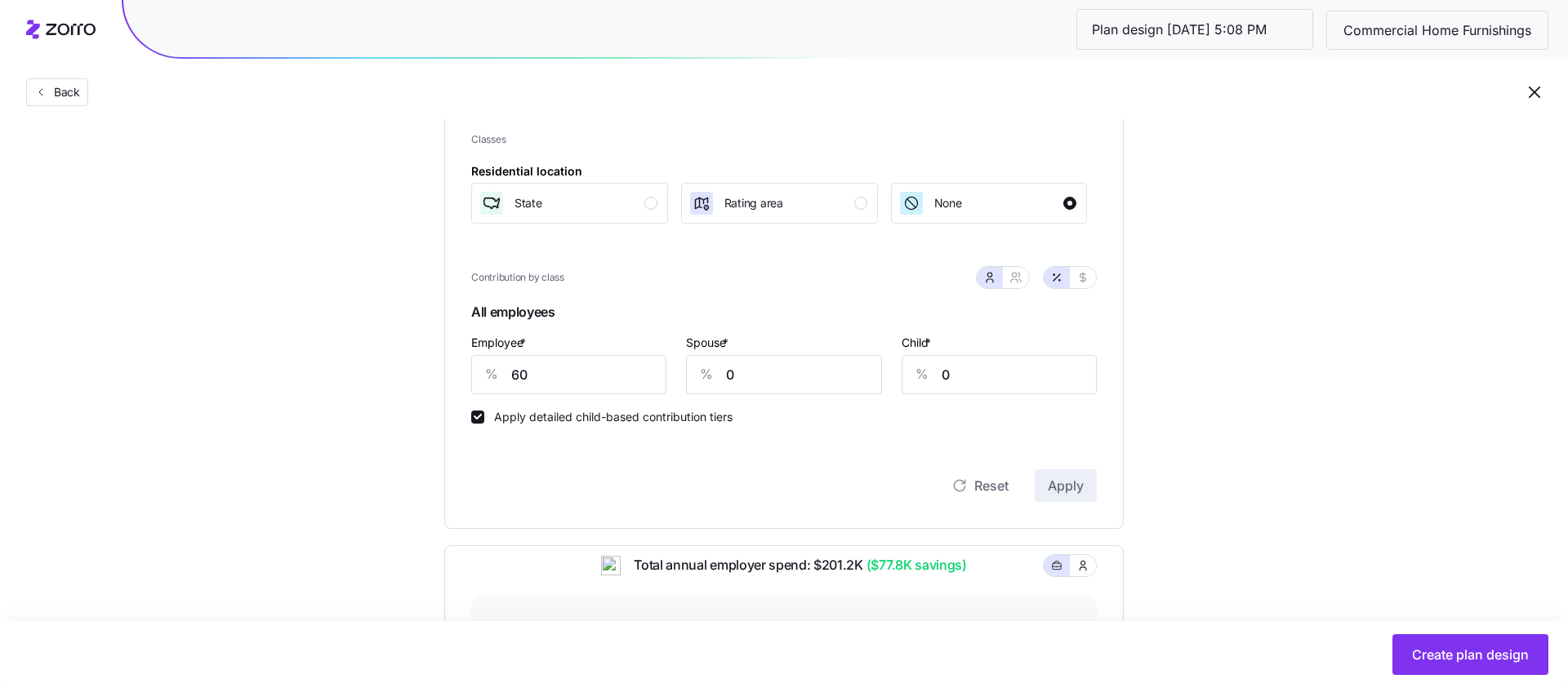
scroll to position [82, 0]
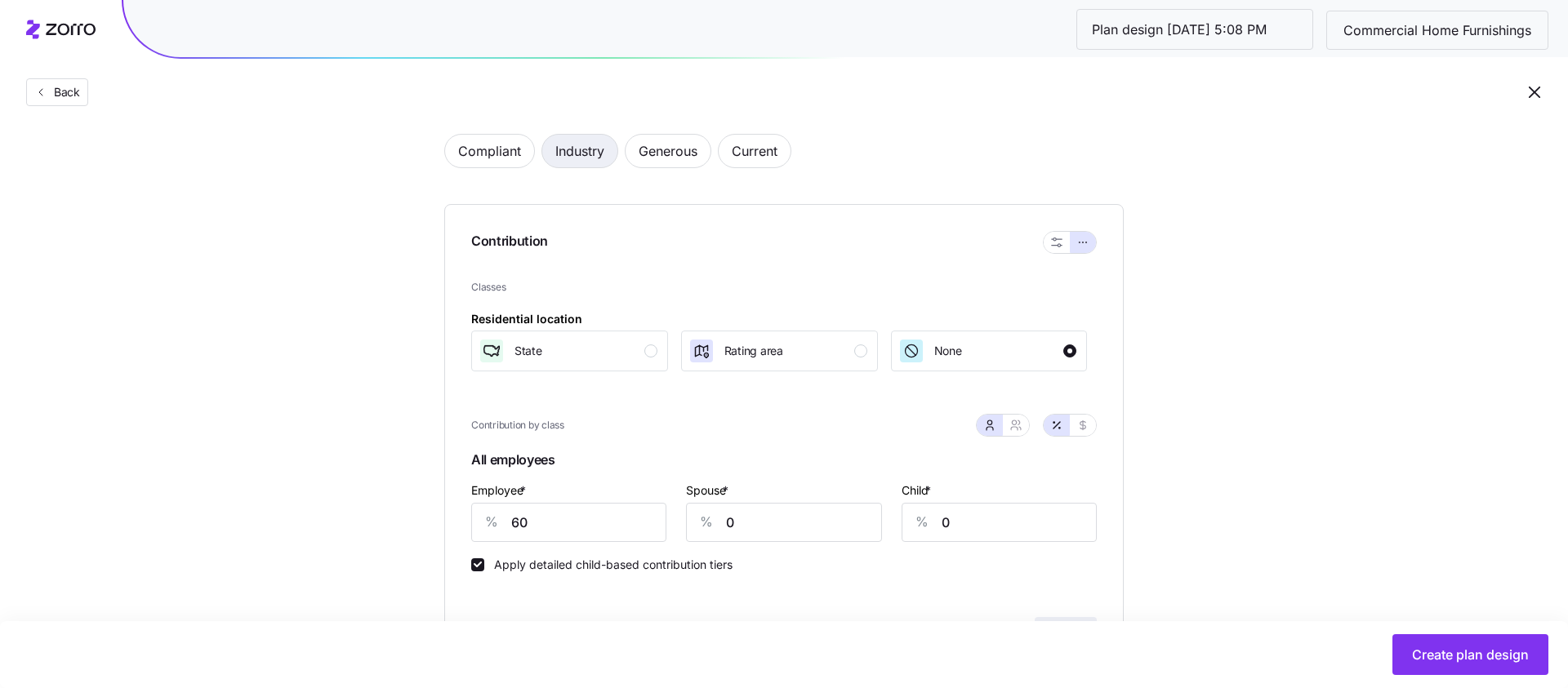
click at [578, 153] on span "Industry" at bounding box center [580, 151] width 49 height 33
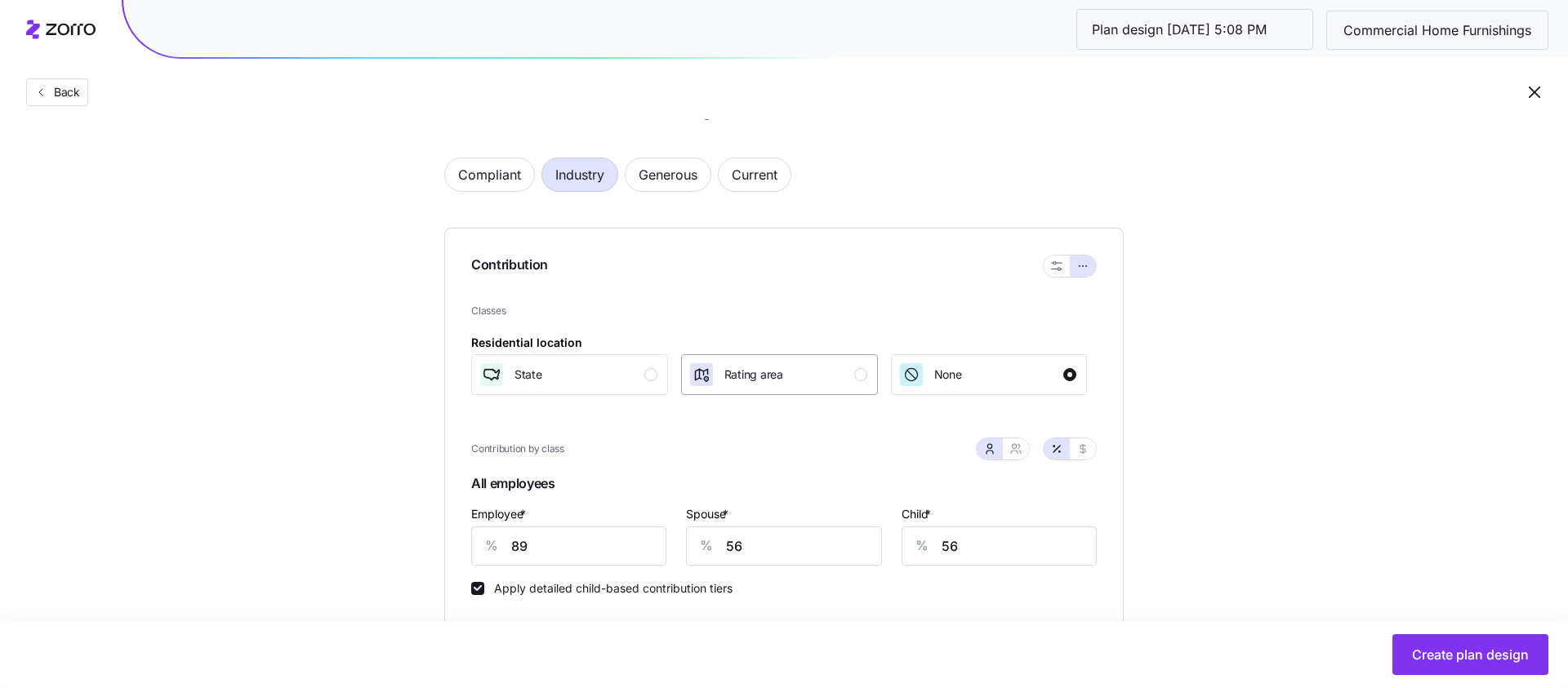
scroll to position [55, 0]
click at [745, 183] on span "Current" at bounding box center [754, 176] width 45 height 33
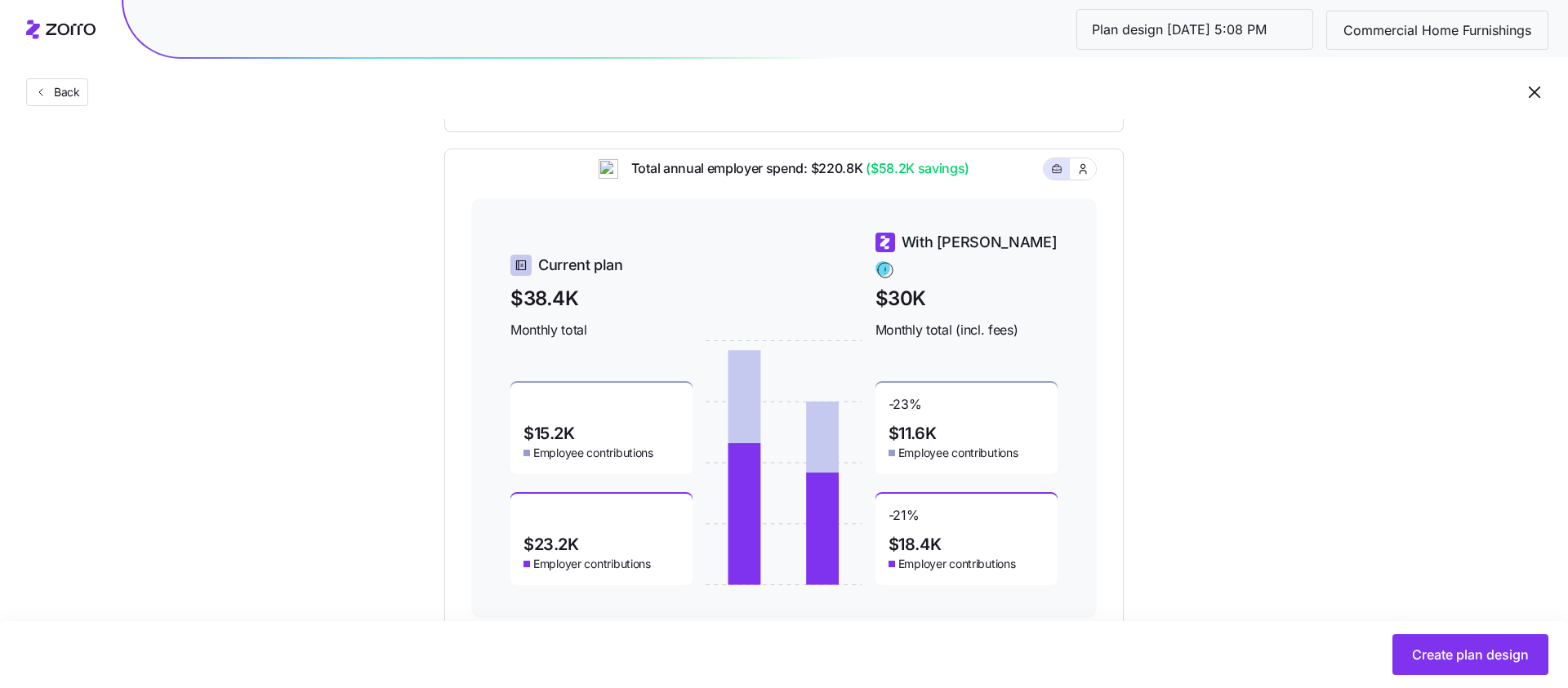
scroll to position [633, 0]
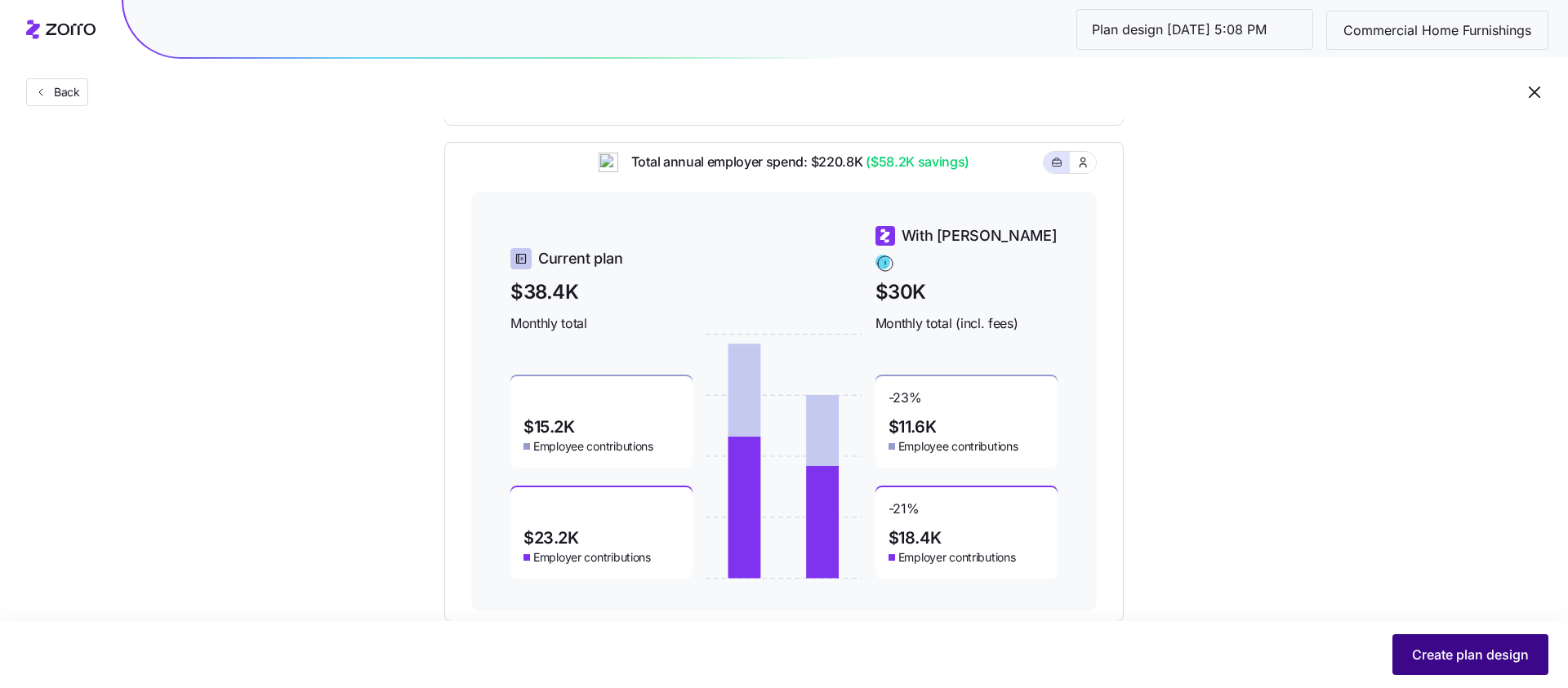
click at [1438, 663] on span "Create plan design" at bounding box center [1470, 654] width 116 height 20
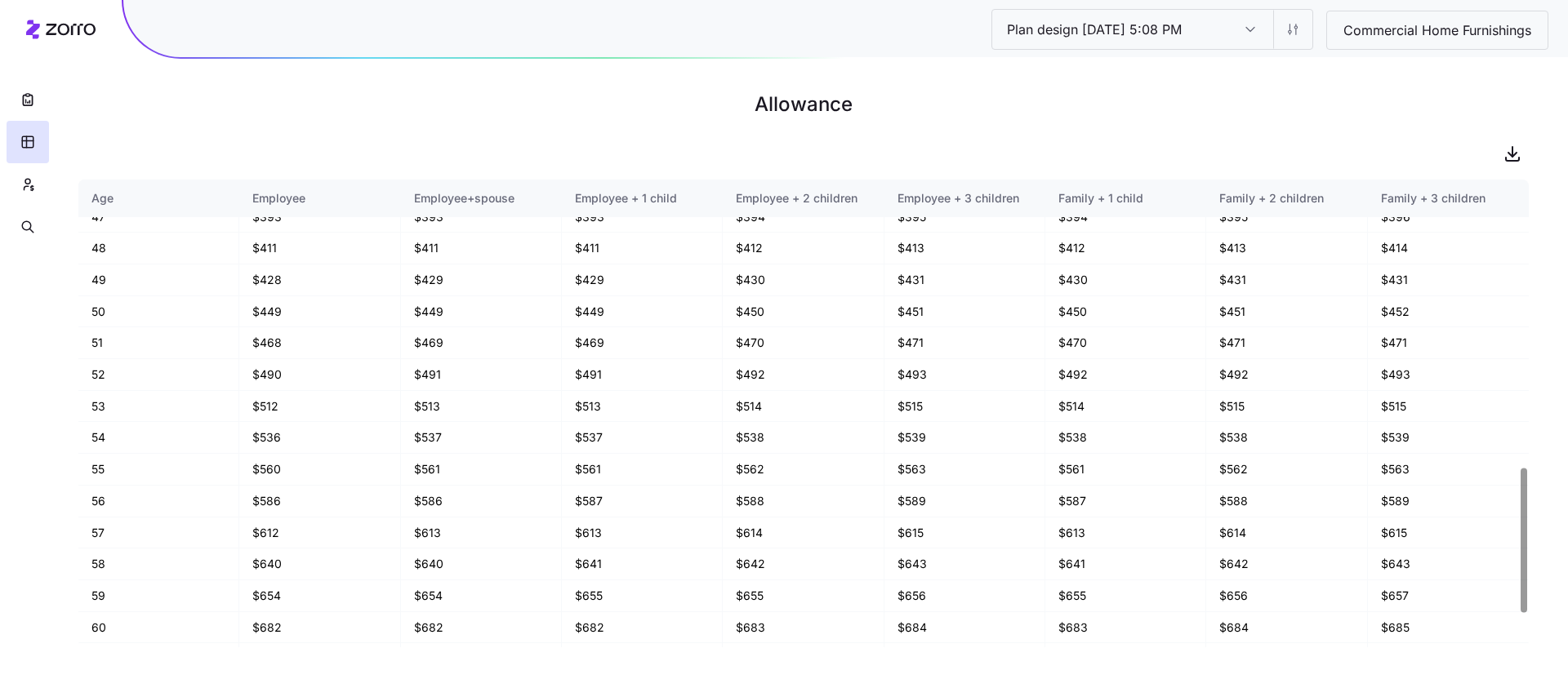
scroll to position [1040, 0]
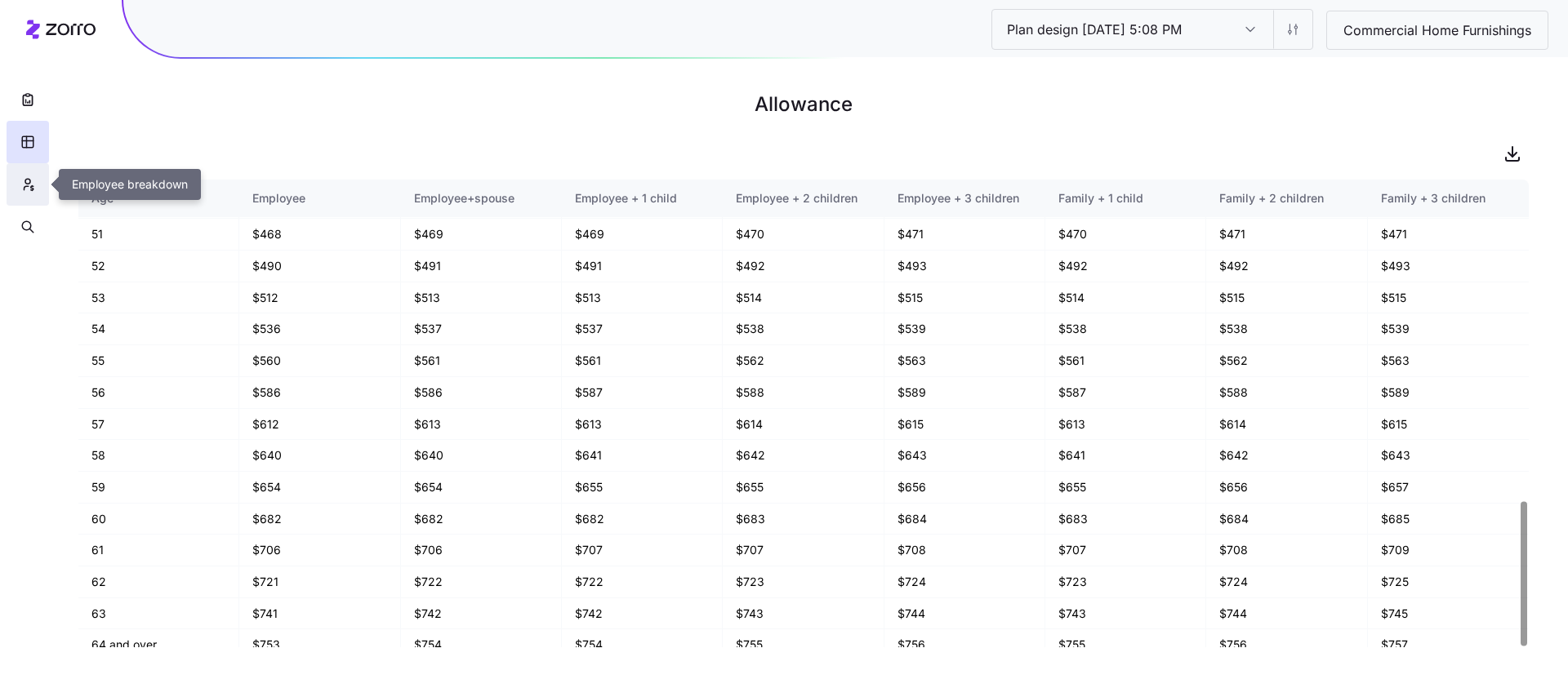
click at [31, 180] on icon "button" at bounding box center [28, 184] width 15 height 17
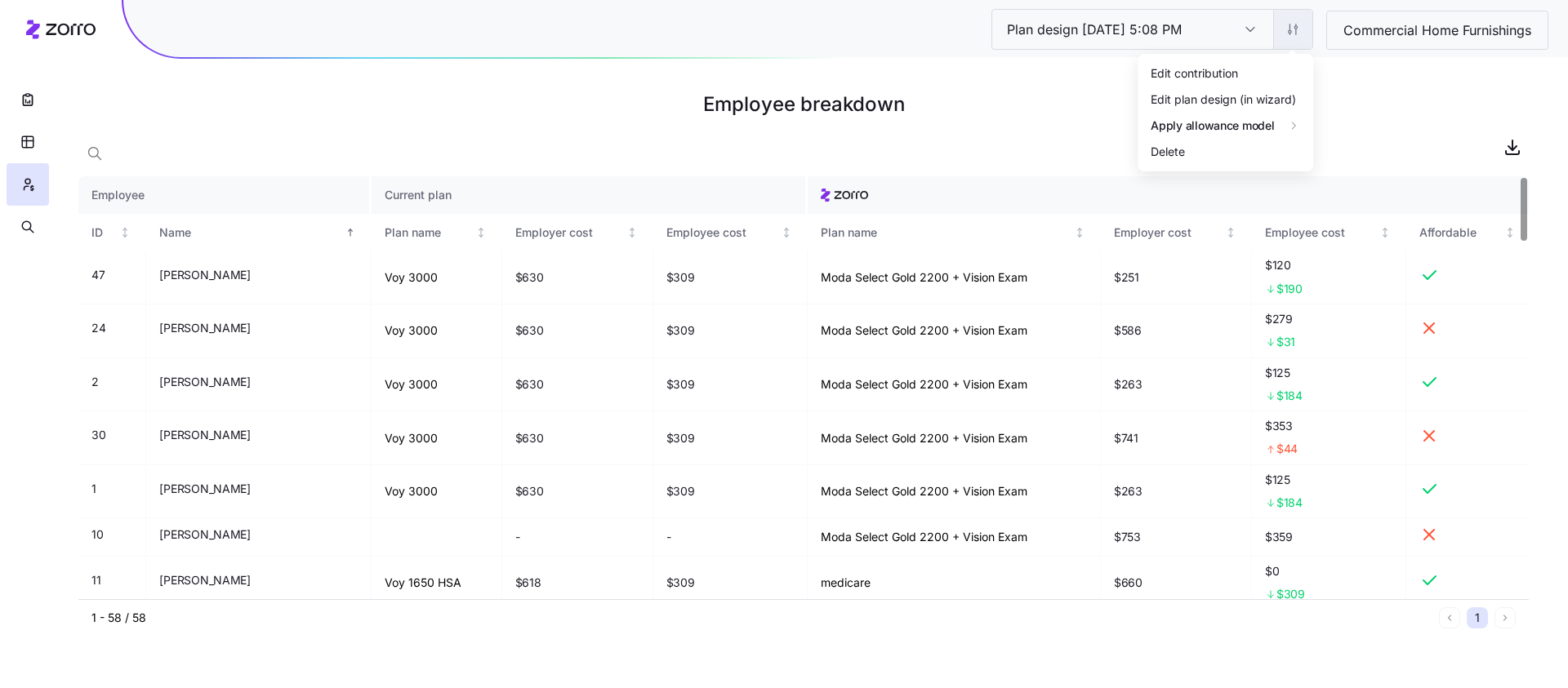
click at [1290, 37] on html "Plan design 10/07/2025 5:08 PM Plan design 10/07/2025 5:08 PM Commercial Home F…" at bounding box center [784, 344] width 1568 height 688
click at [1359, 105] on html "Plan design 10/07/2025 5:08 PM Plan design 10/07/2025 5:08 PM Commercial Home F…" at bounding box center [784, 344] width 1568 height 688
click at [1382, 36] on span "Commercial Home Furnishings" at bounding box center [1437, 31] width 214 height 21
click at [216, 282] on span "Alejandro Paz-Villanueava" at bounding box center [204, 275] width 91 height 17
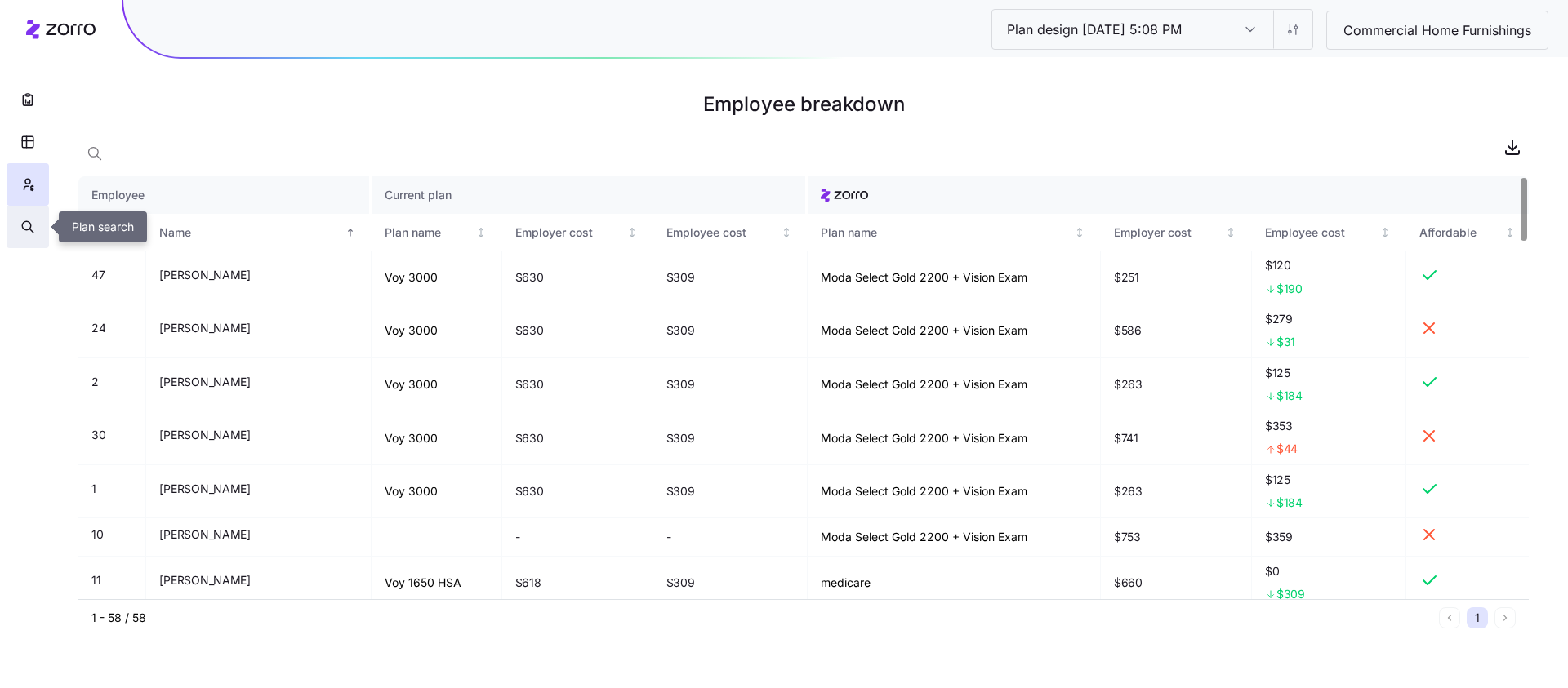
click at [14, 219] on button "button" at bounding box center [28, 227] width 42 height 42
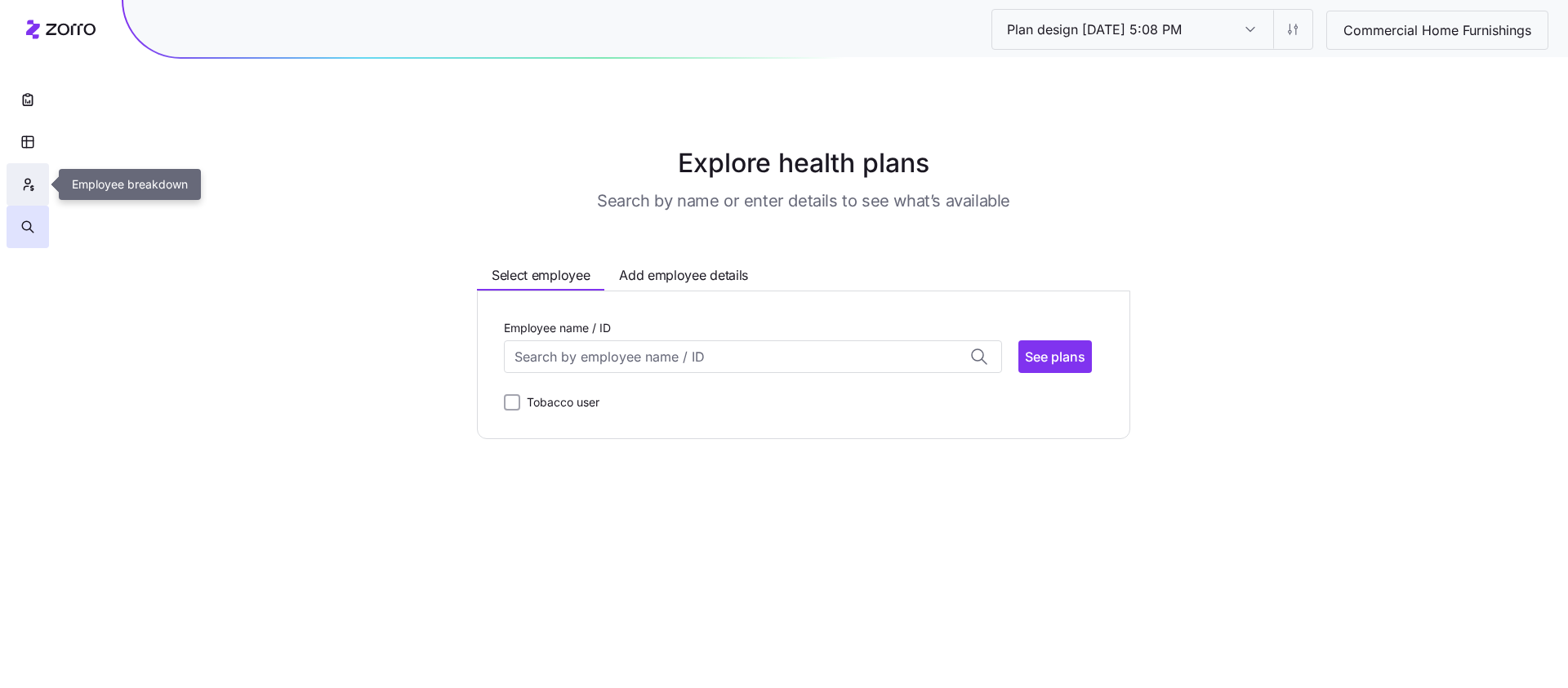
click at [22, 177] on icon "button" at bounding box center [28, 184] width 15 height 17
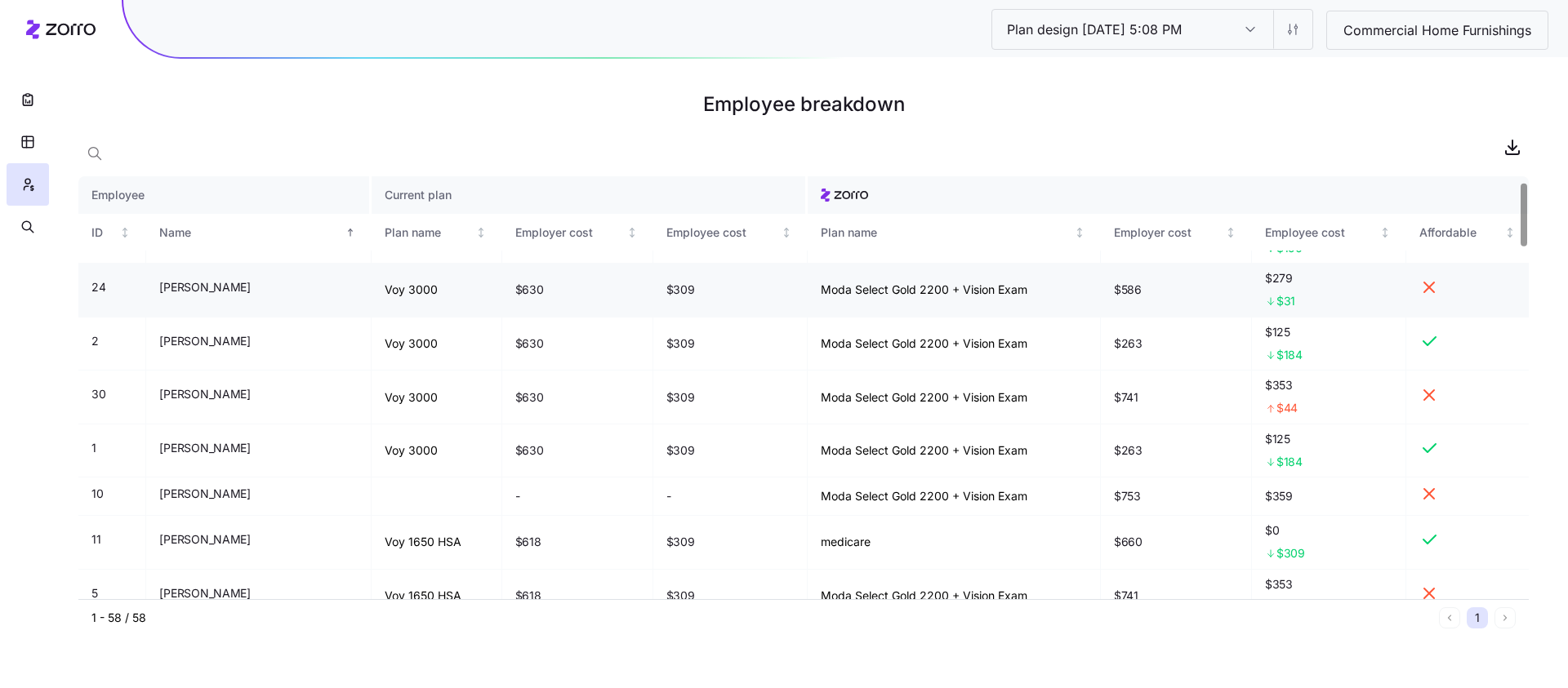
scroll to position [36, 0]
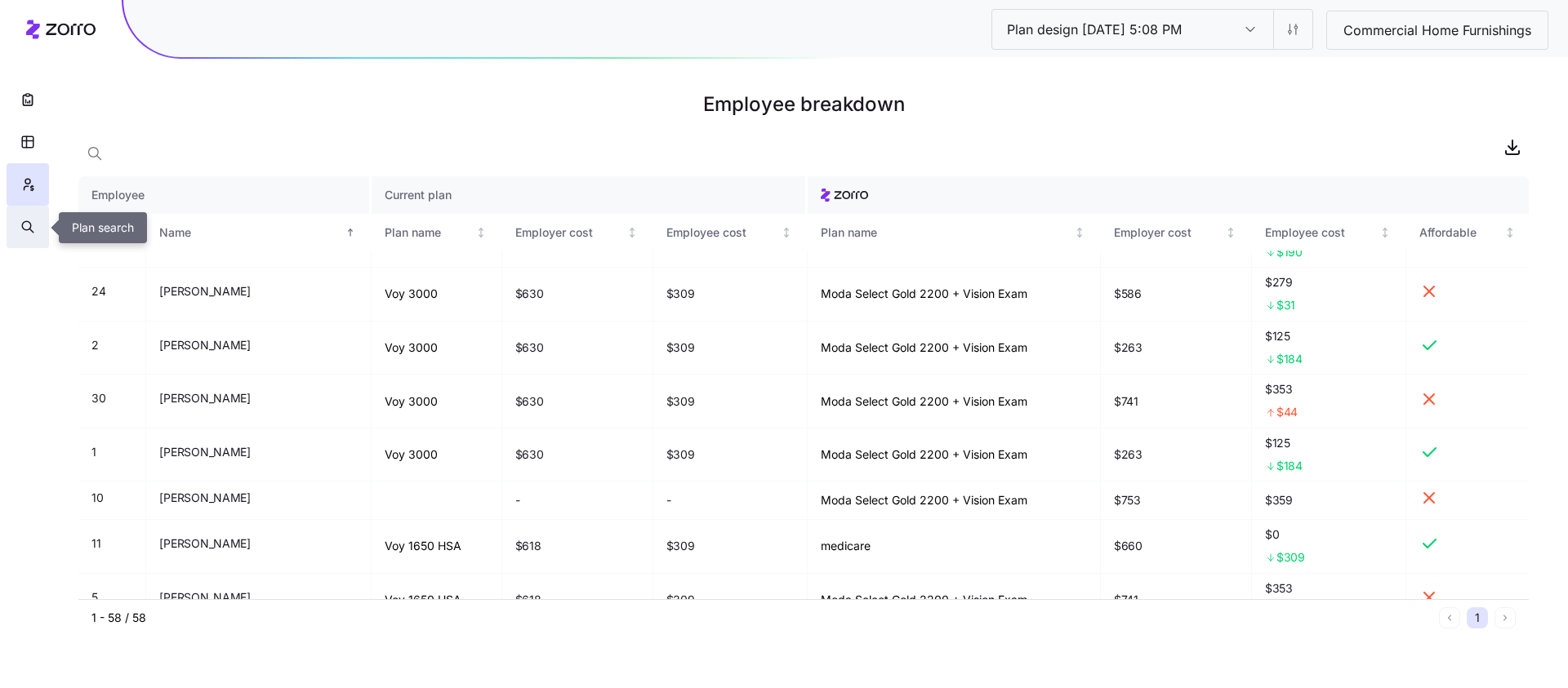
click at [33, 232] on icon "button" at bounding box center [32, 231] width 4 height 4
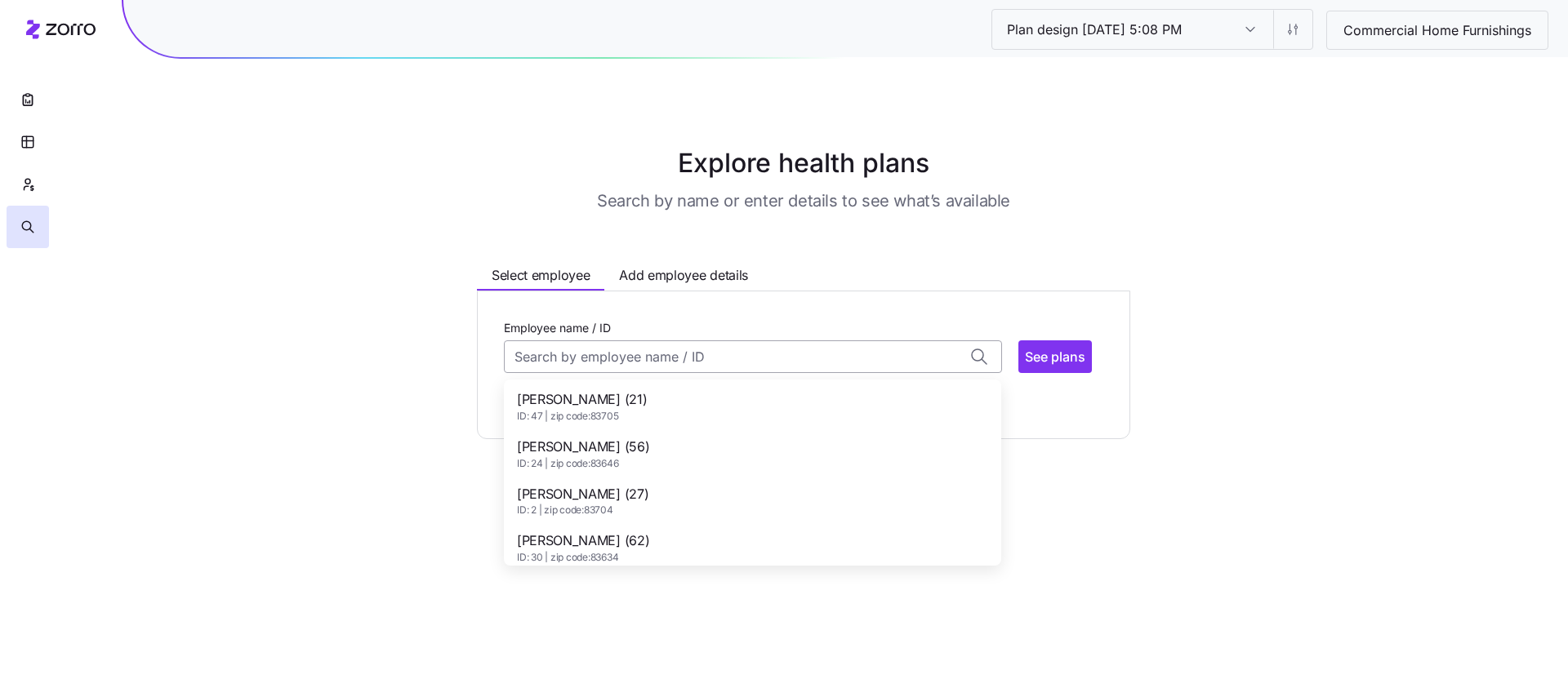
click at [596, 349] on input "Employee name / ID" at bounding box center [752, 356] width 498 height 33
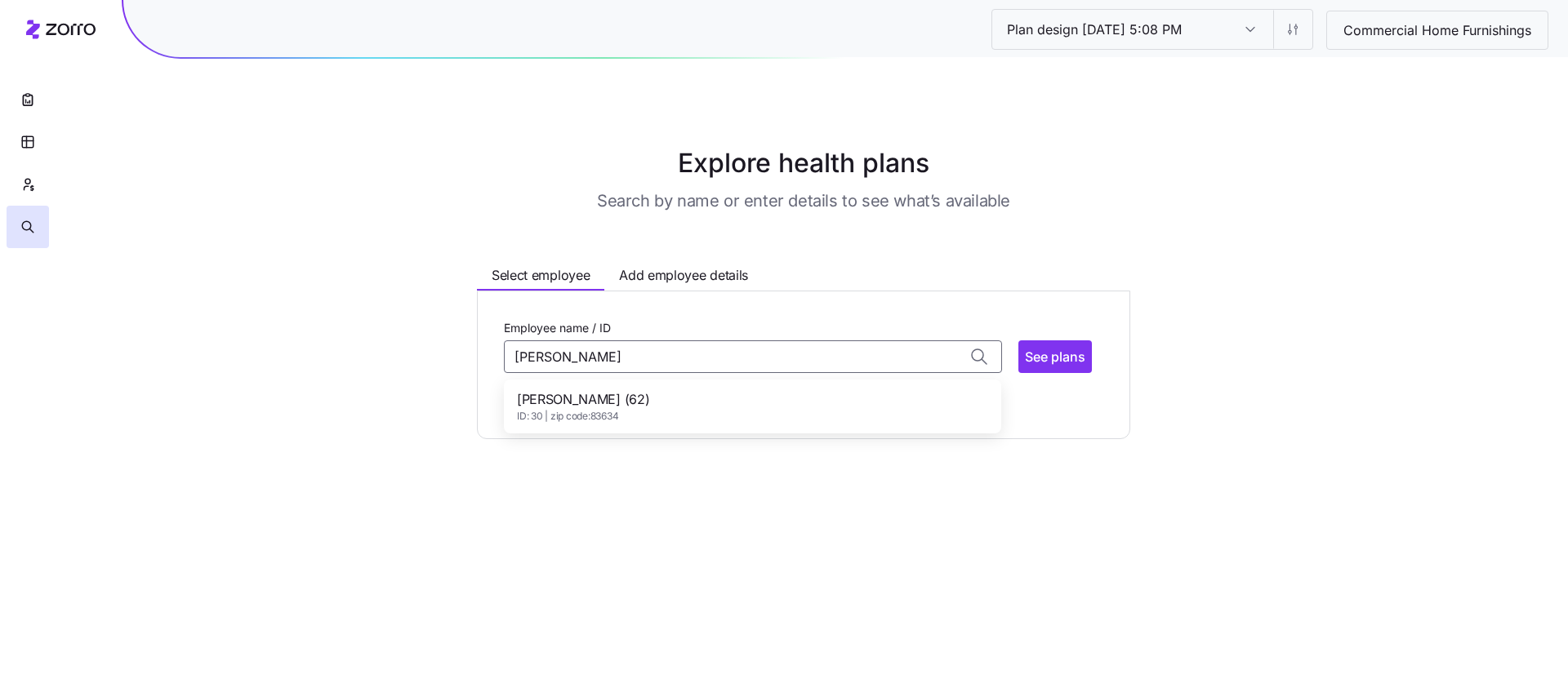
click at [677, 400] on div "Anthony Jensen (62) ID: 30 | zip code: 83634" at bounding box center [752, 406] width 491 height 47
click at [1065, 360] on span "See plans" at bounding box center [1054, 357] width 60 height 20
type input "Anthony Jensen (ID: 30)"
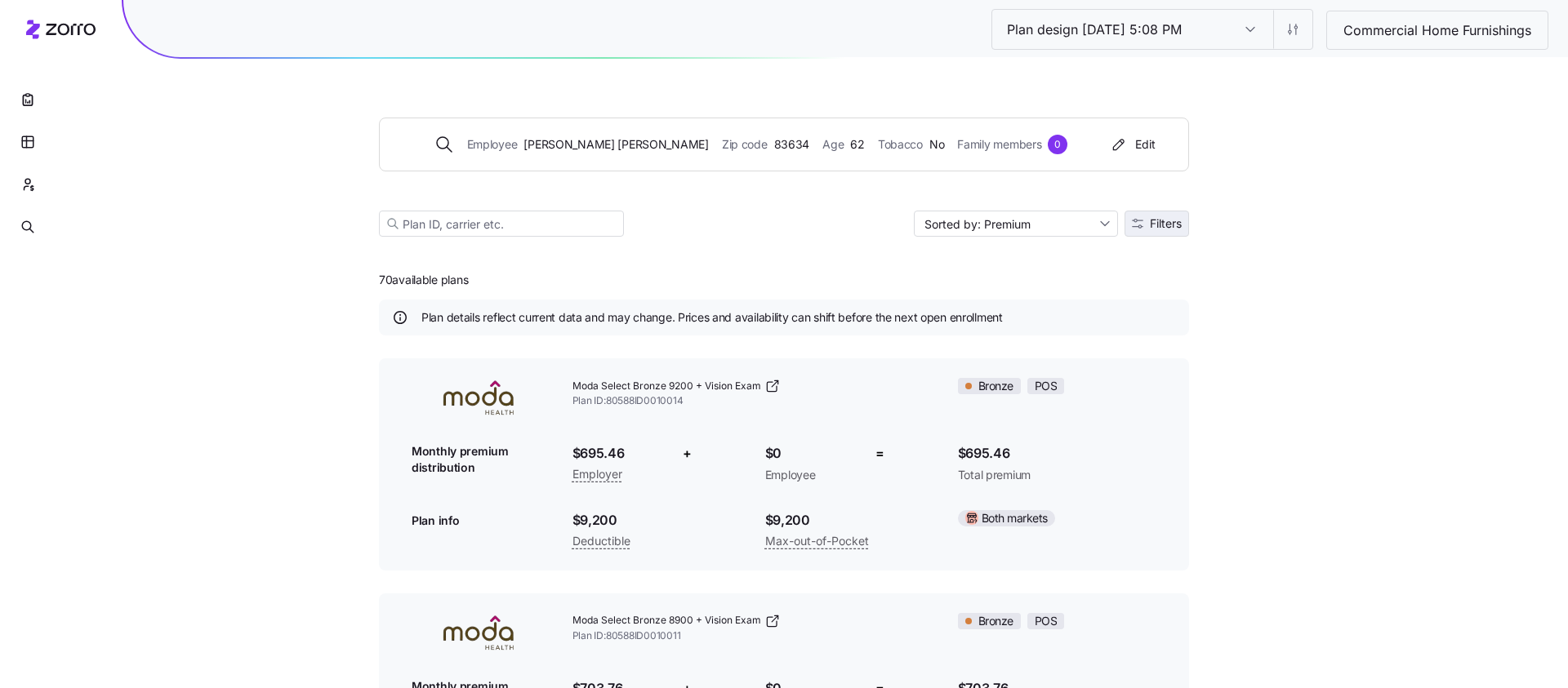
click at [1165, 229] on span "Filters" at bounding box center [1166, 224] width 32 height 12
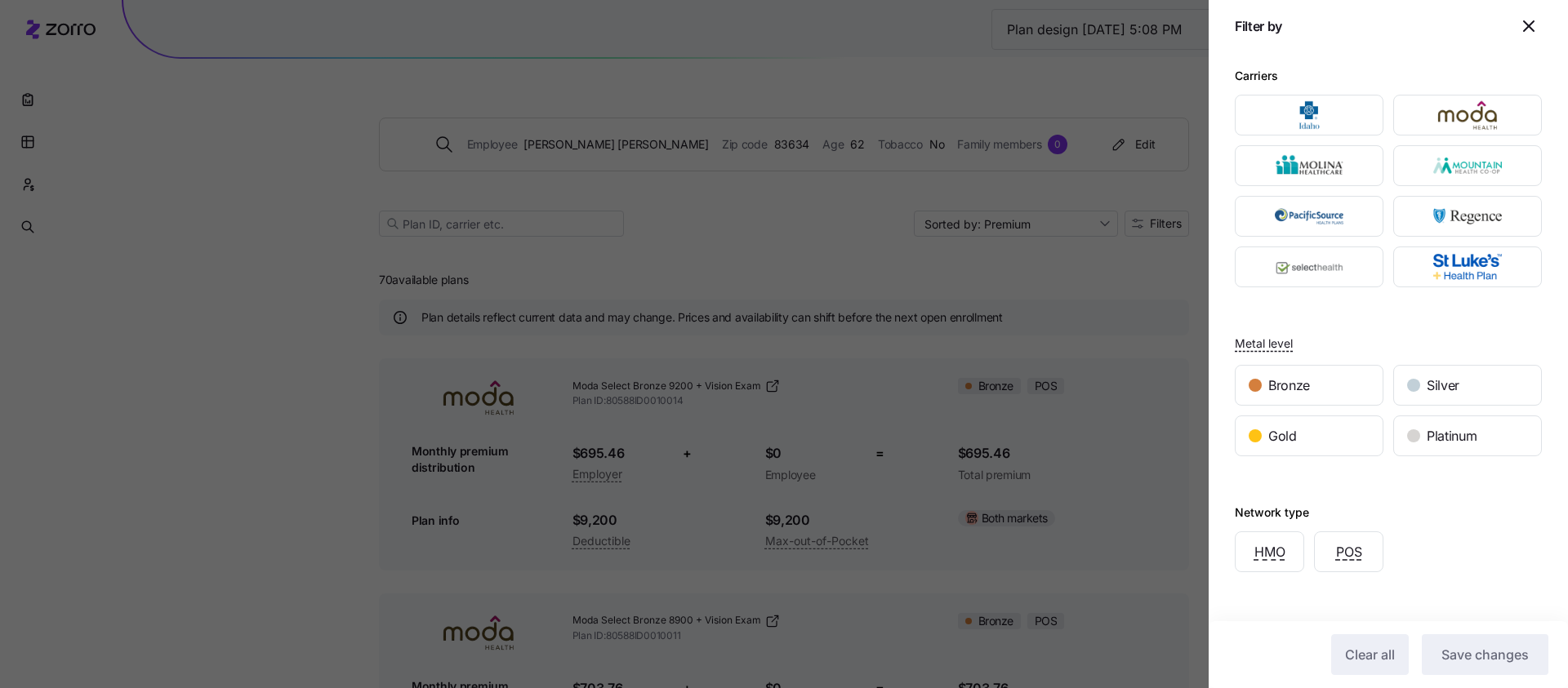
click at [845, 394] on div at bounding box center [784, 344] width 1568 height 688
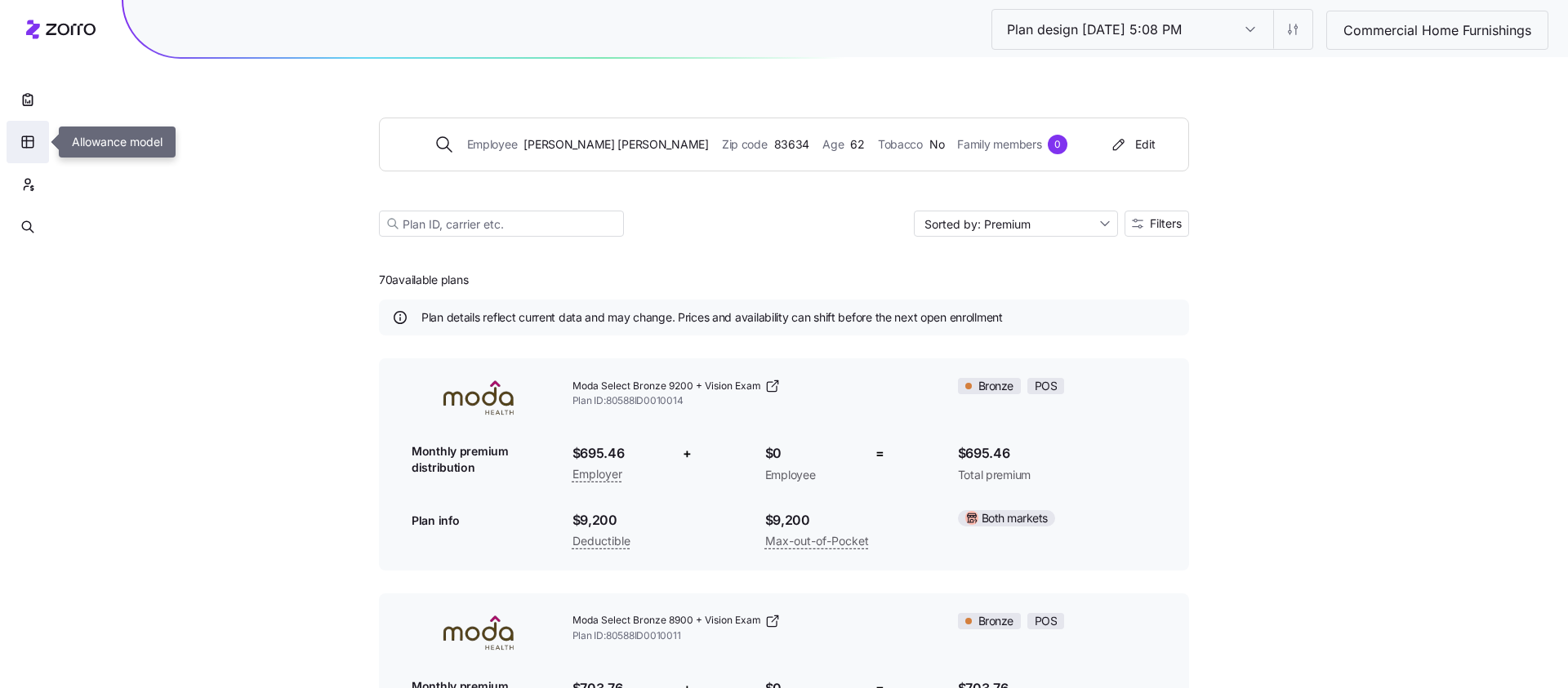
click at [31, 144] on icon "button" at bounding box center [28, 142] width 15 height 17
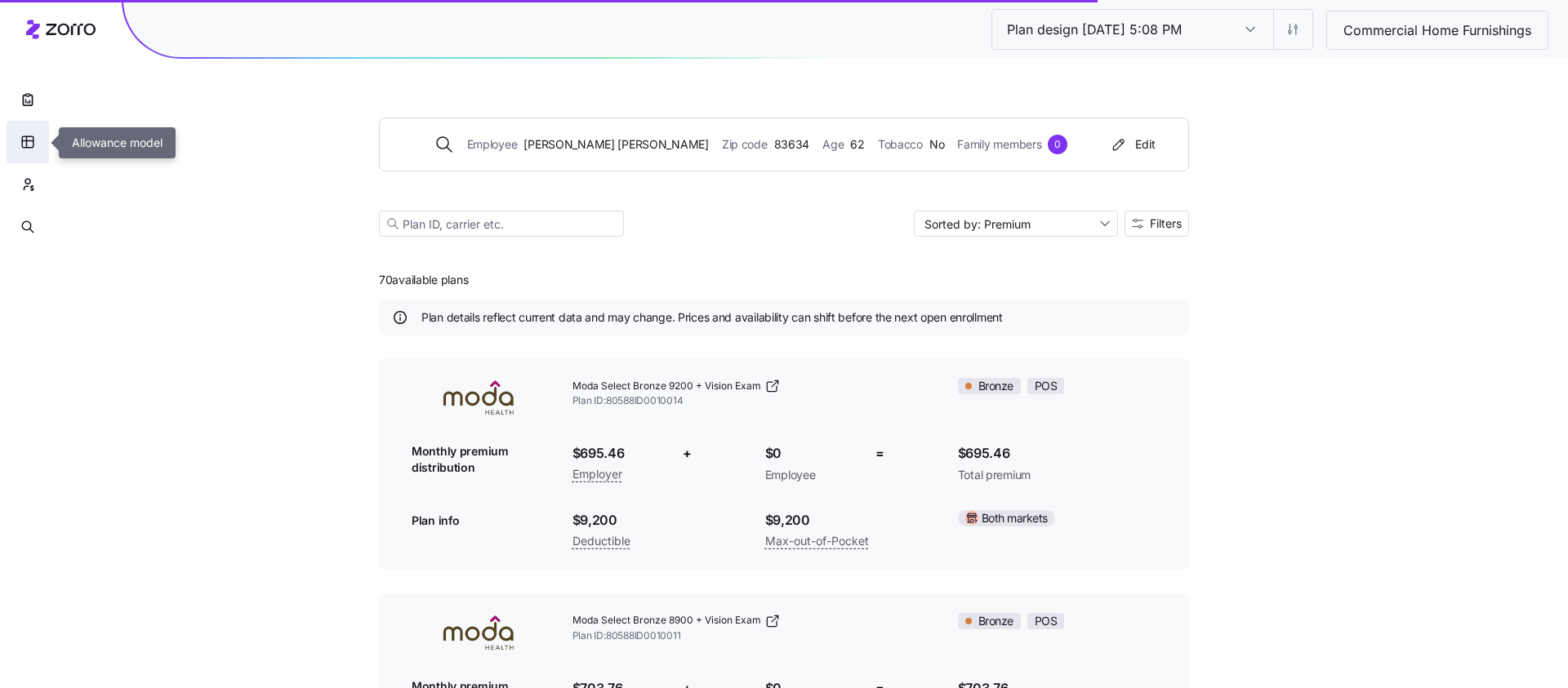
click at [31, 144] on icon "button" at bounding box center [28, 142] width 15 height 17
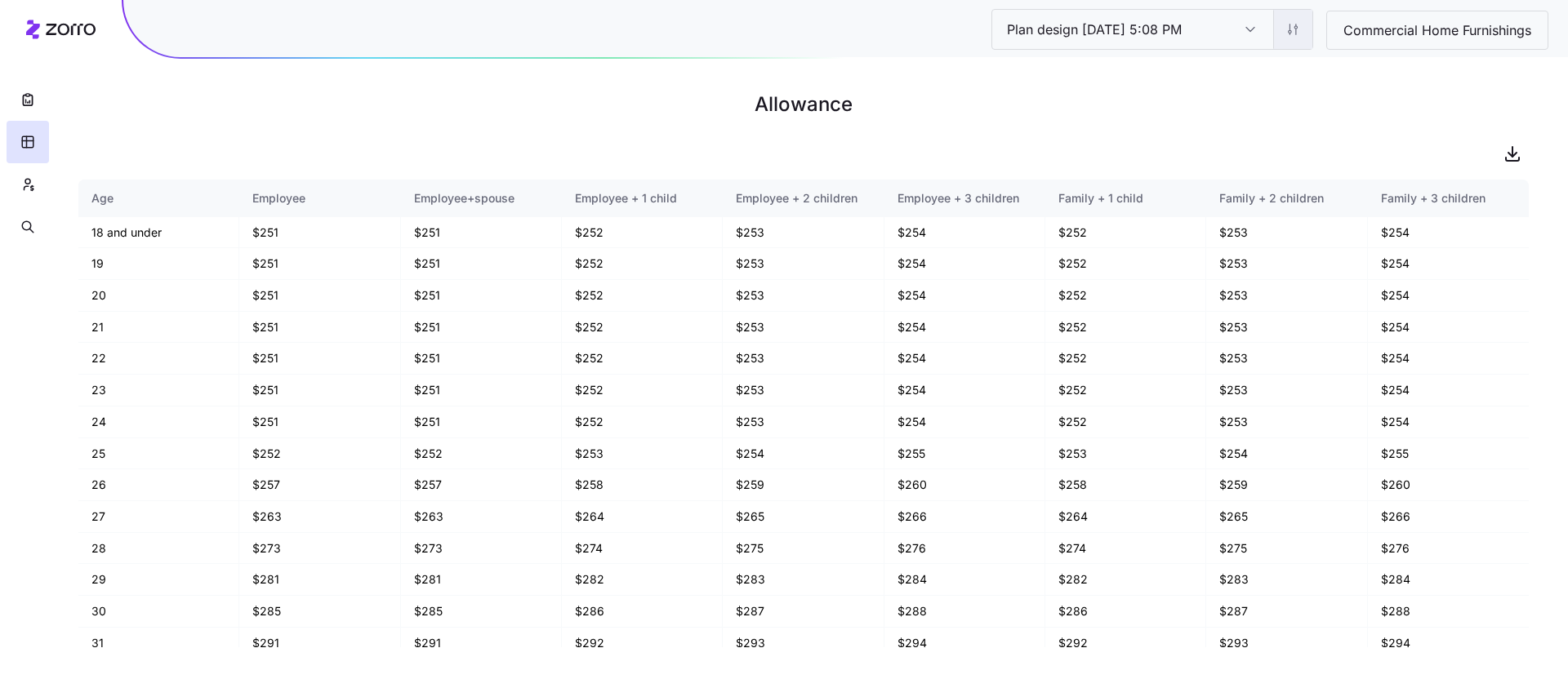
click at [1288, 30] on html "Plan design 10/07/2025 5:08 PM Plan design 10/07/2025 5:08 PM Commercial Home F…" at bounding box center [784, 344] width 1568 height 688
click at [1252, 103] on div "Edit plan design (in wizard)" at bounding box center [1223, 99] width 145 height 18
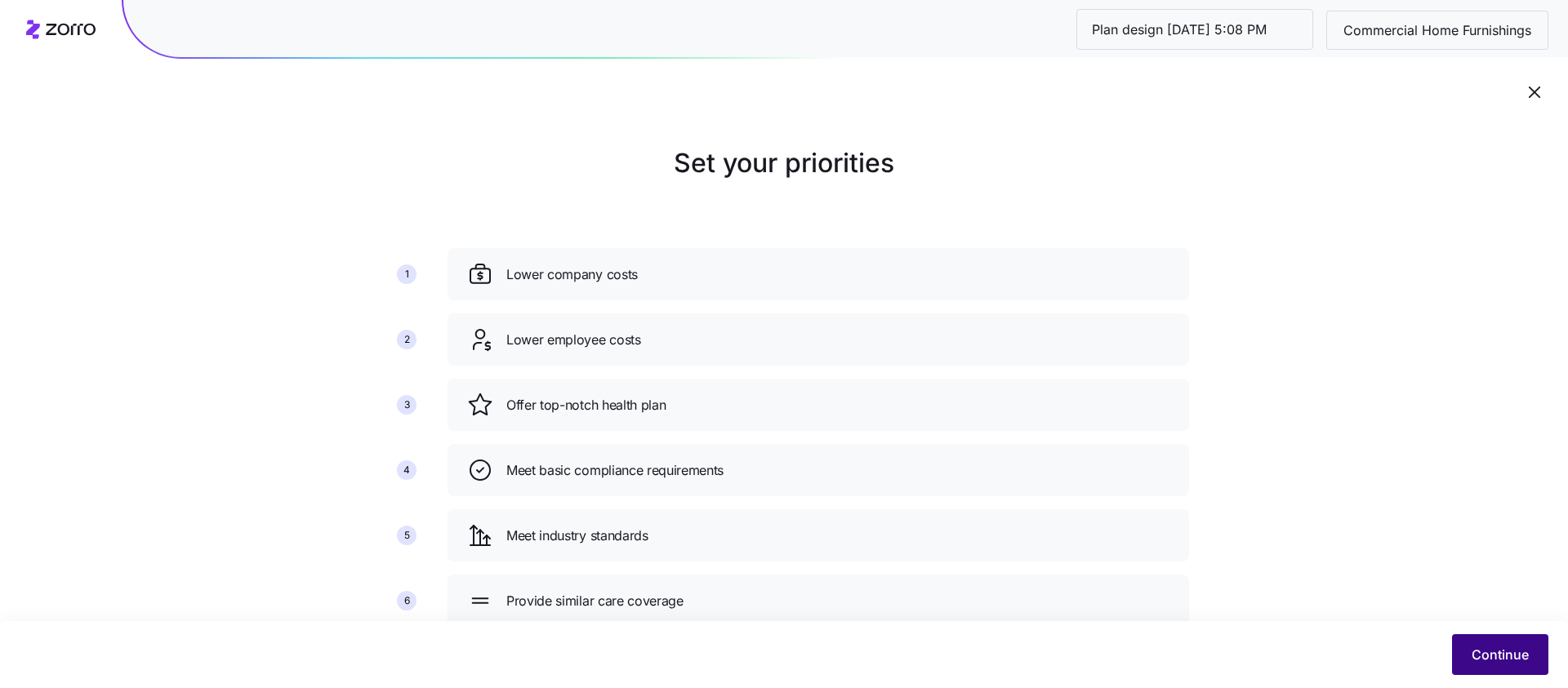
click at [1514, 643] on button "Continue" at bounding box center [1500, 654] width 97 height 40
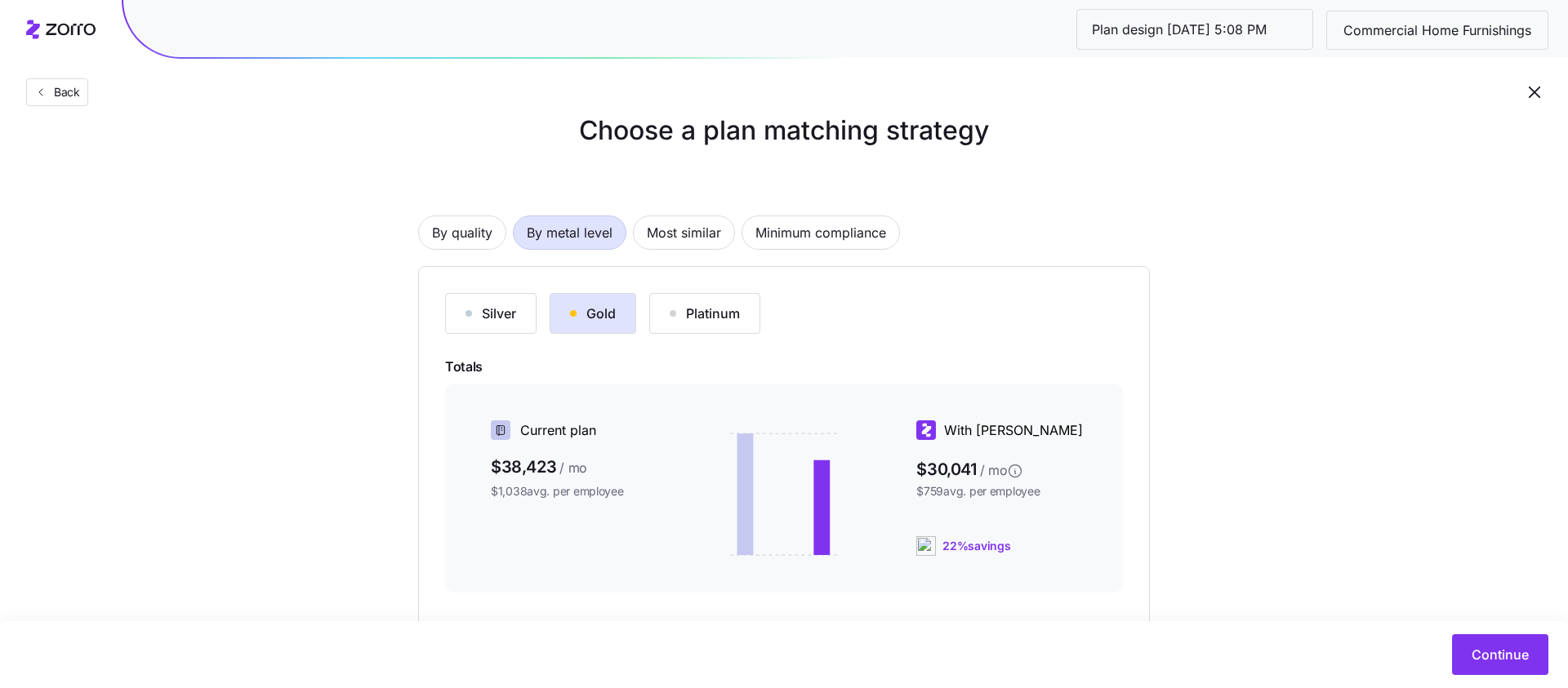
scroll to position [59, 0]
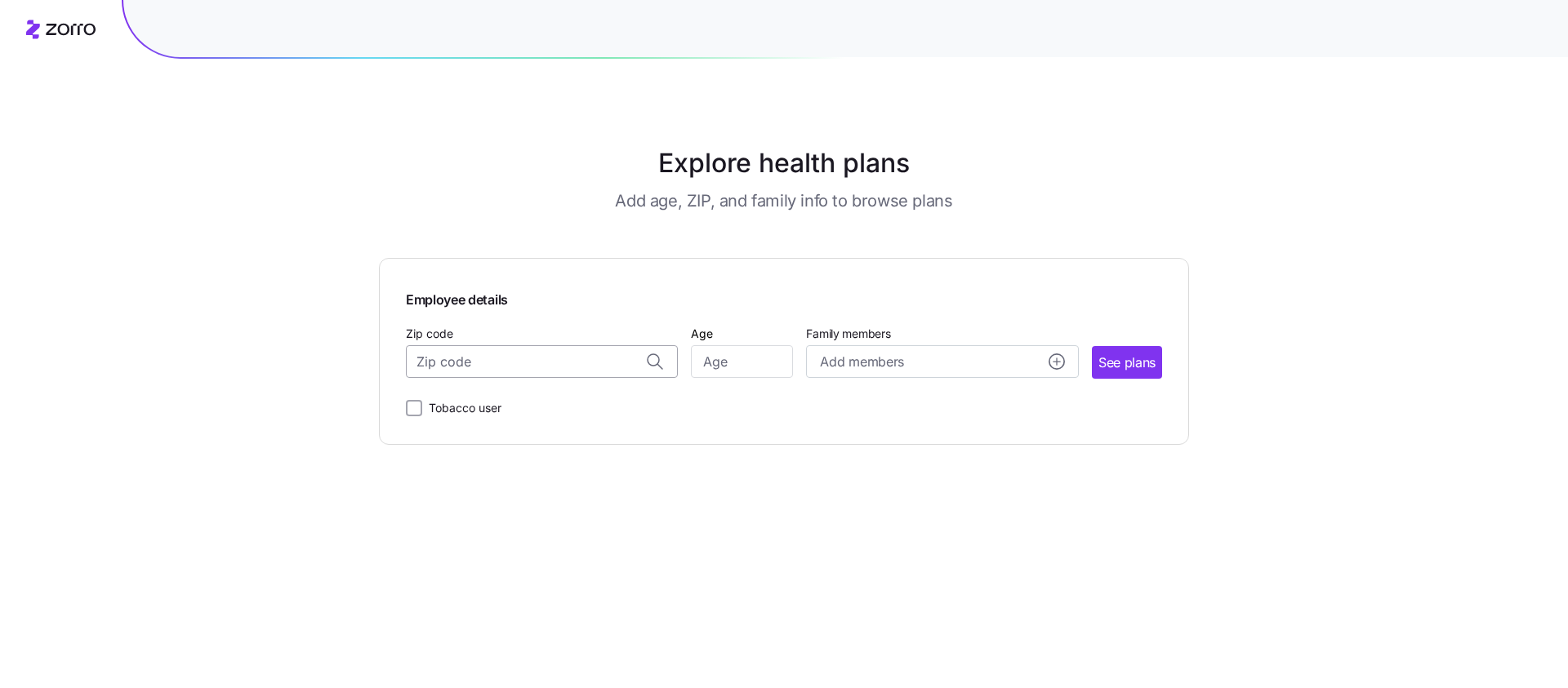
click at [568, 368] on input "Zip code" at bounding box center [542, 361] width 272 height 33
click at [544, 408] on span "87305, [GEOGRAPHIC_DATA], [GEOGRAPHIC_DATA]" at bounding box center [539, 405] width 229 height 21
type input "87305, [GEOGRAPHIC_DATA], [GEOGRAPHIC_DATA]"
click at [630, 356] on input "87305, [GEOGRAPHIC_DATA], [GEOGRAPHIC_DATA]" at bounding box center [542, 361] width 272 height 33
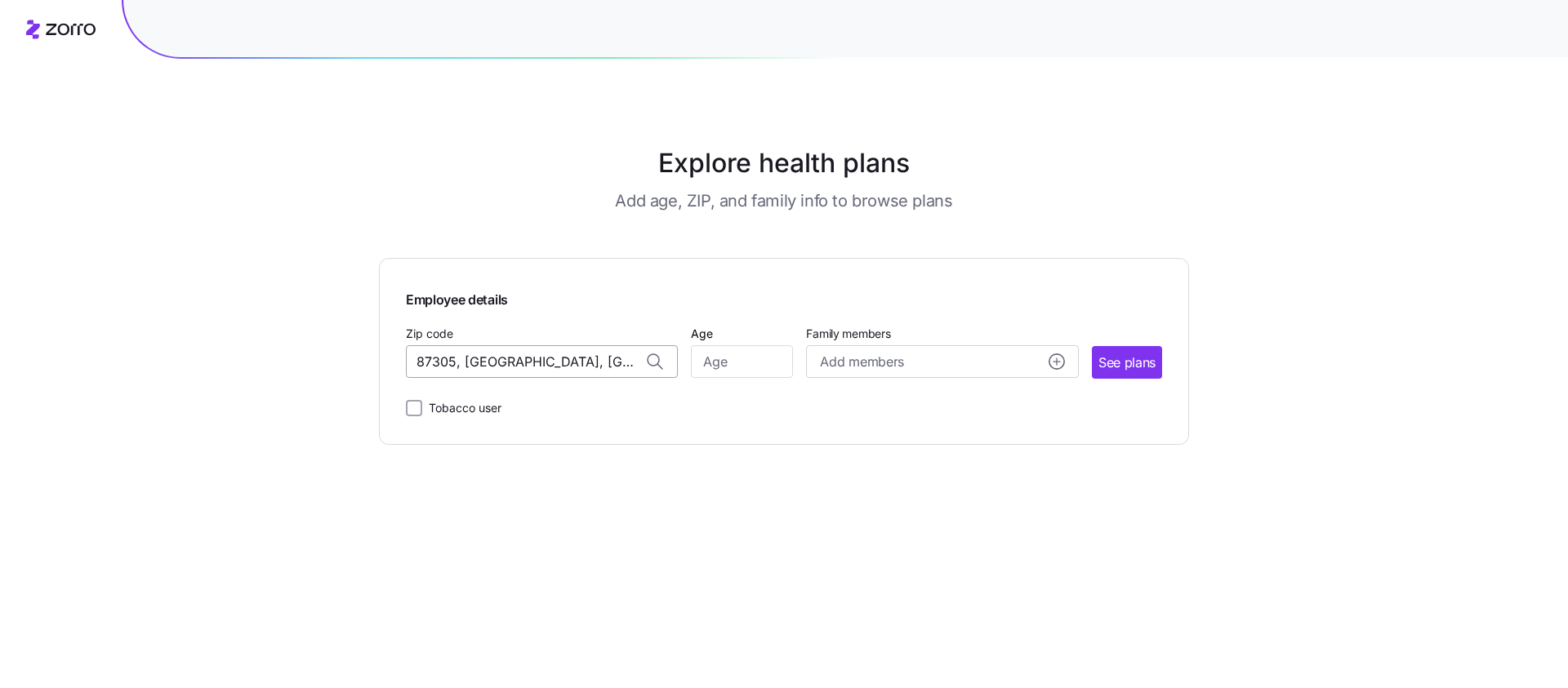
click at [630, 356] on input "87305, [GEOGRAPHIC_DATA], [GEOGRAPHIC_DATA]" at bounding box center [542, 361] width 272 height 33
click at [539, 408] on span "83705, [GEOGRAPHIC_DATA], [GEOGRAPHIC_DATA]" at bounding box center [539, 405] width 229 height 21
type input "83705, [GEOGRAPHIC_DATA], [GEOGRAPHIC_DATA]"
click at [721, 357] on input "Age" at bounding box center [743, 361] width 103 height 33
type input "30"
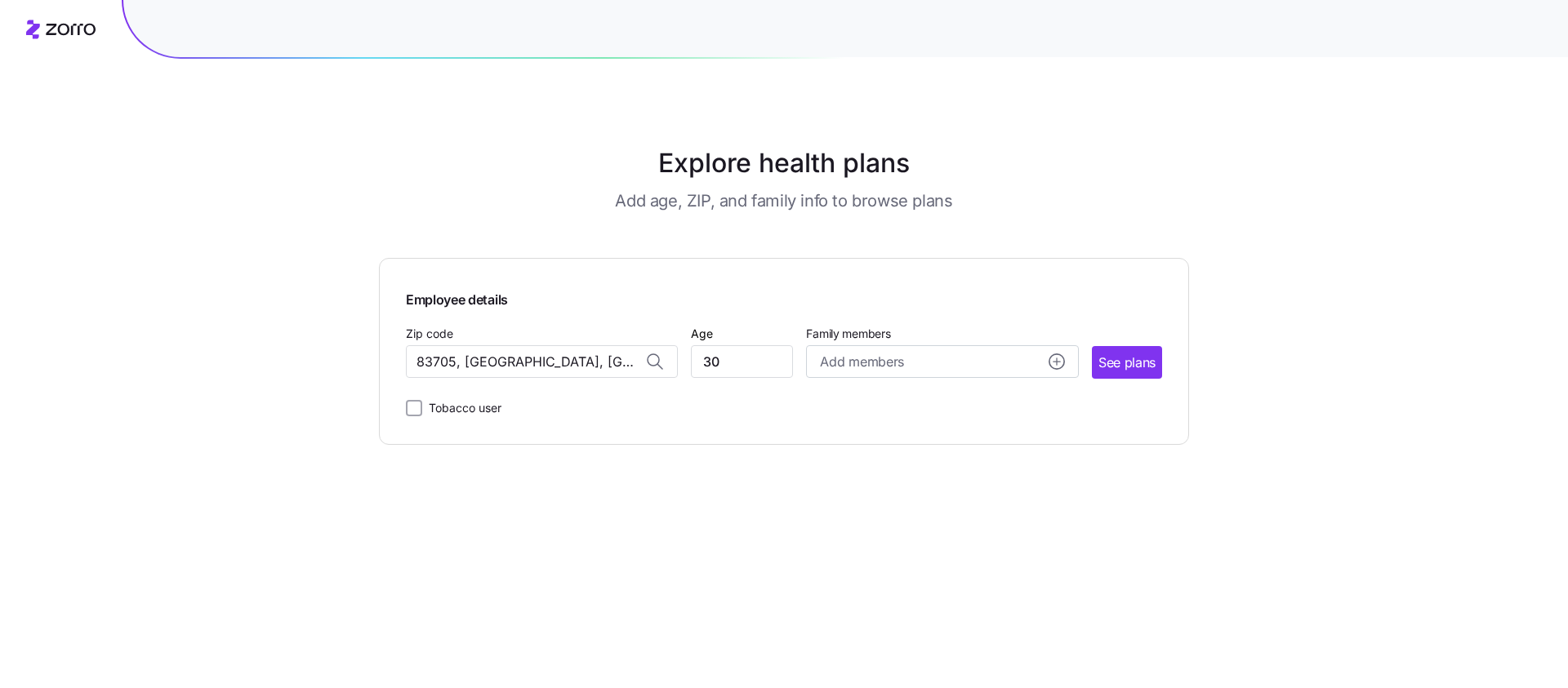
click at [930, 520] on main "Explore health plans Add age, ZIP, and family info to browse plans Employee det…" at bounding box center [784, 344] width 811 height 688
click at [1157, 364] on button "See plans" at bounding box center [1126, 362] width 70 height 33
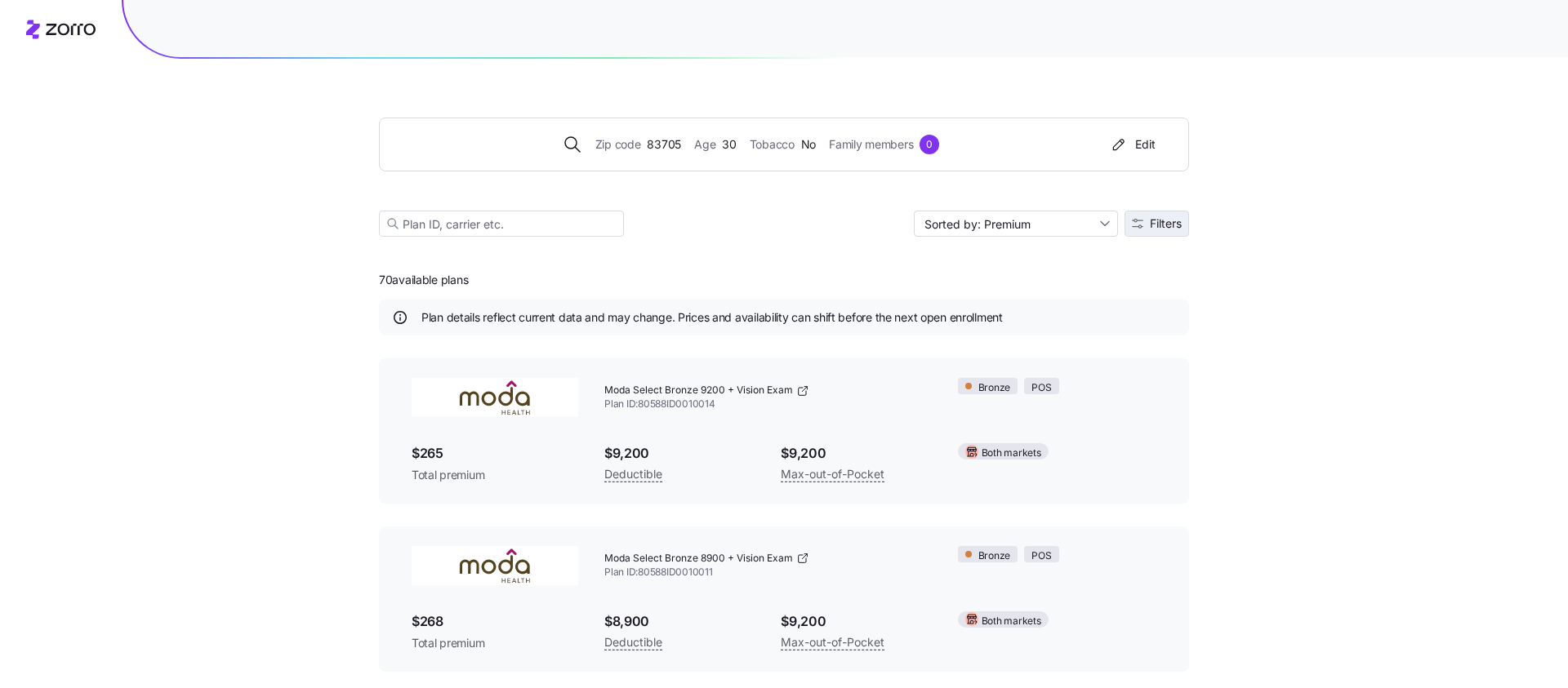
click at [1136, 216] on button "Filters" at bounding box center [1156, 224] width 64 height 27
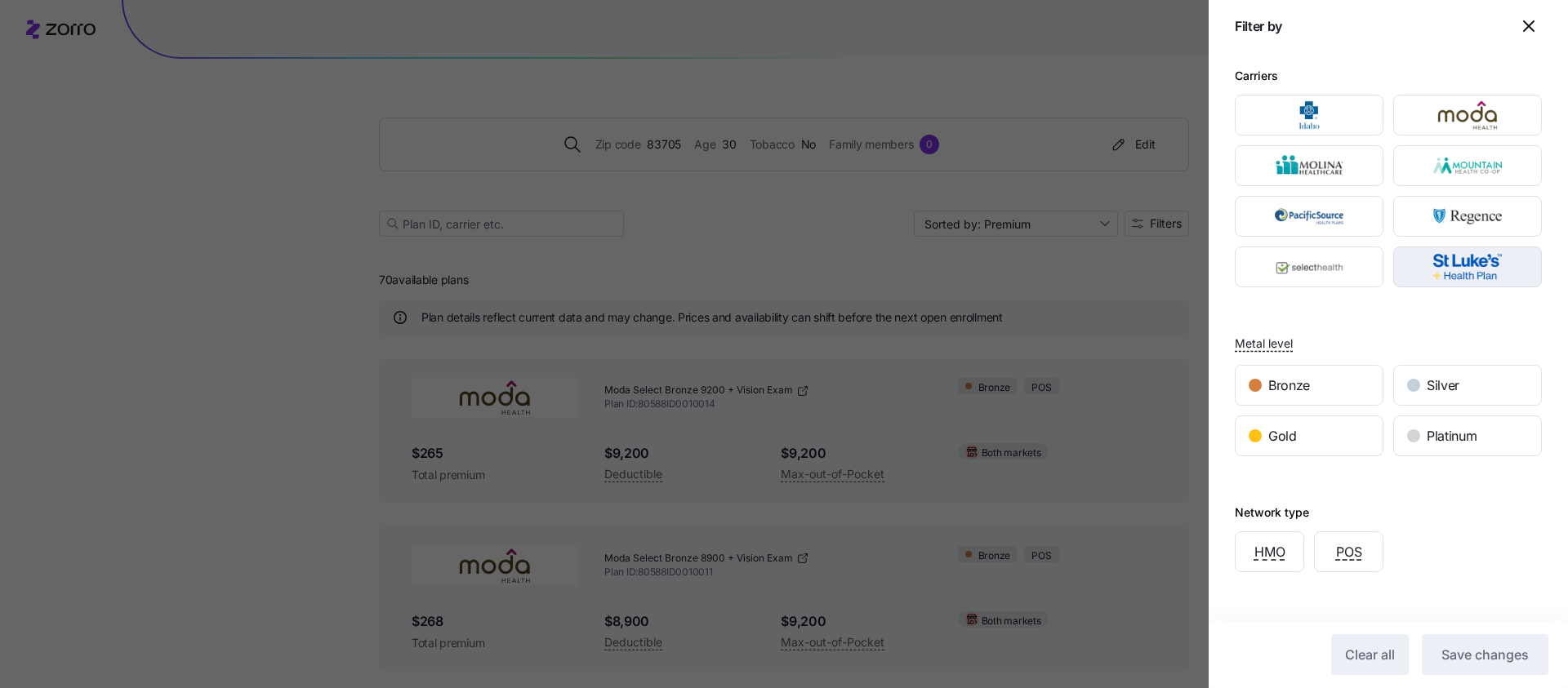
click at [1459, 263] on img "button" at bounding box center [1468, 266] width 120 height 33
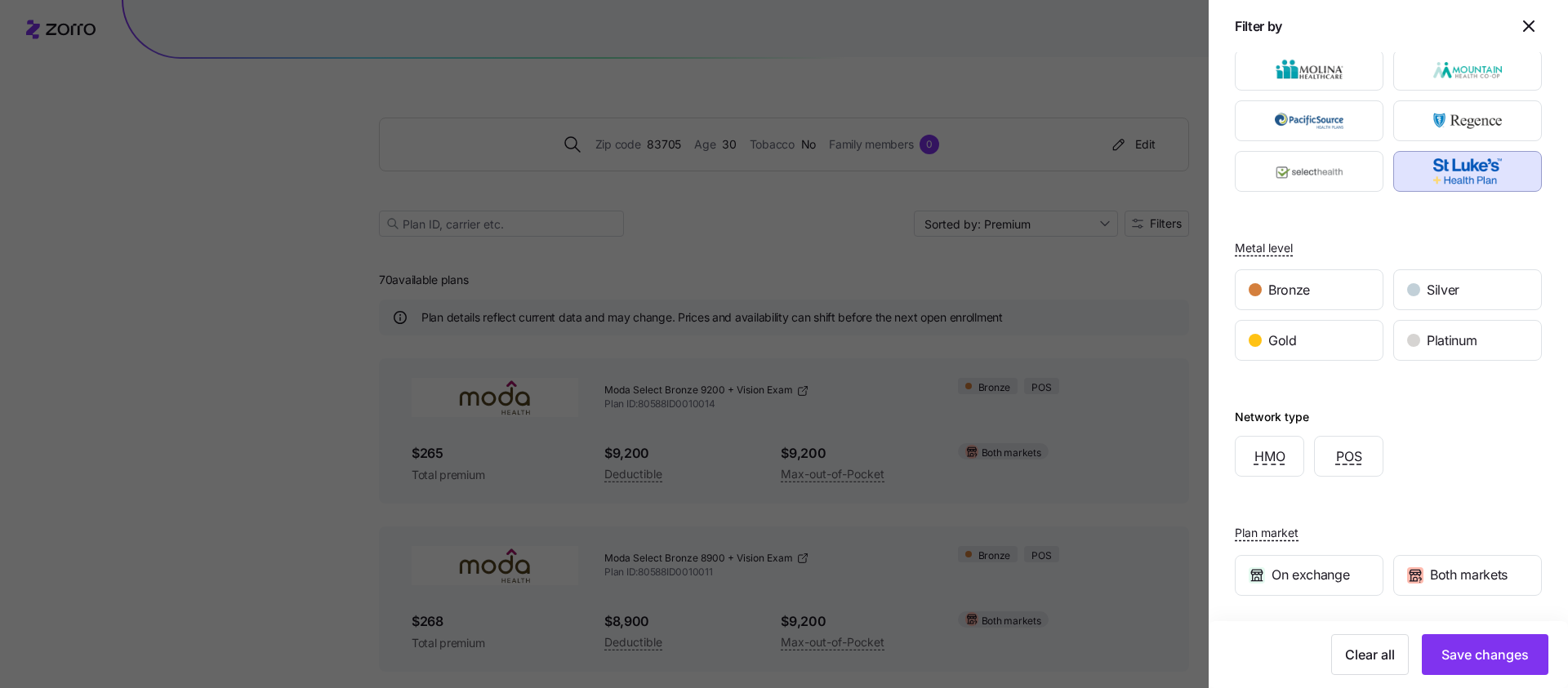
scroll to position [98, 0]
click at [1492, 647] on span "Save changes" at bounding box center [1485, 654] width 88 height 20
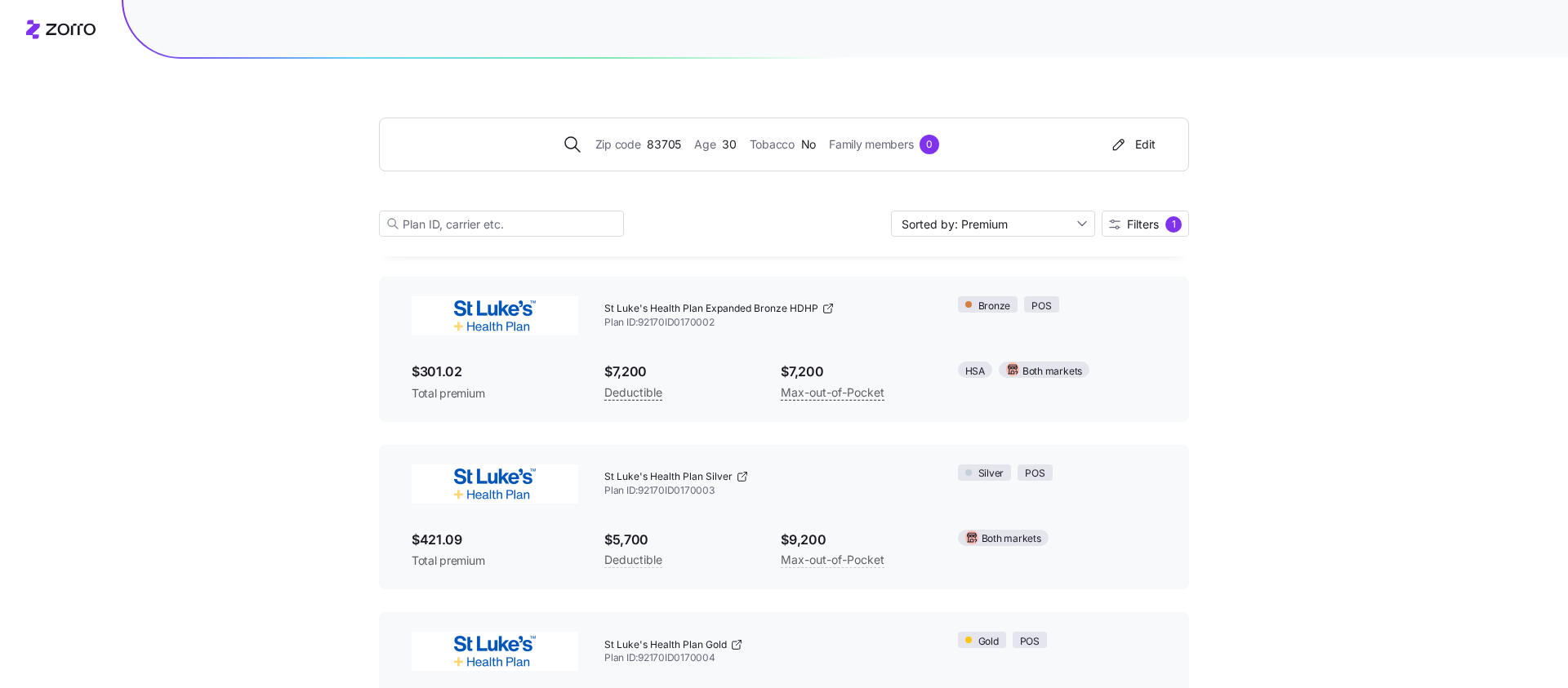
scroll to position [0, 0]
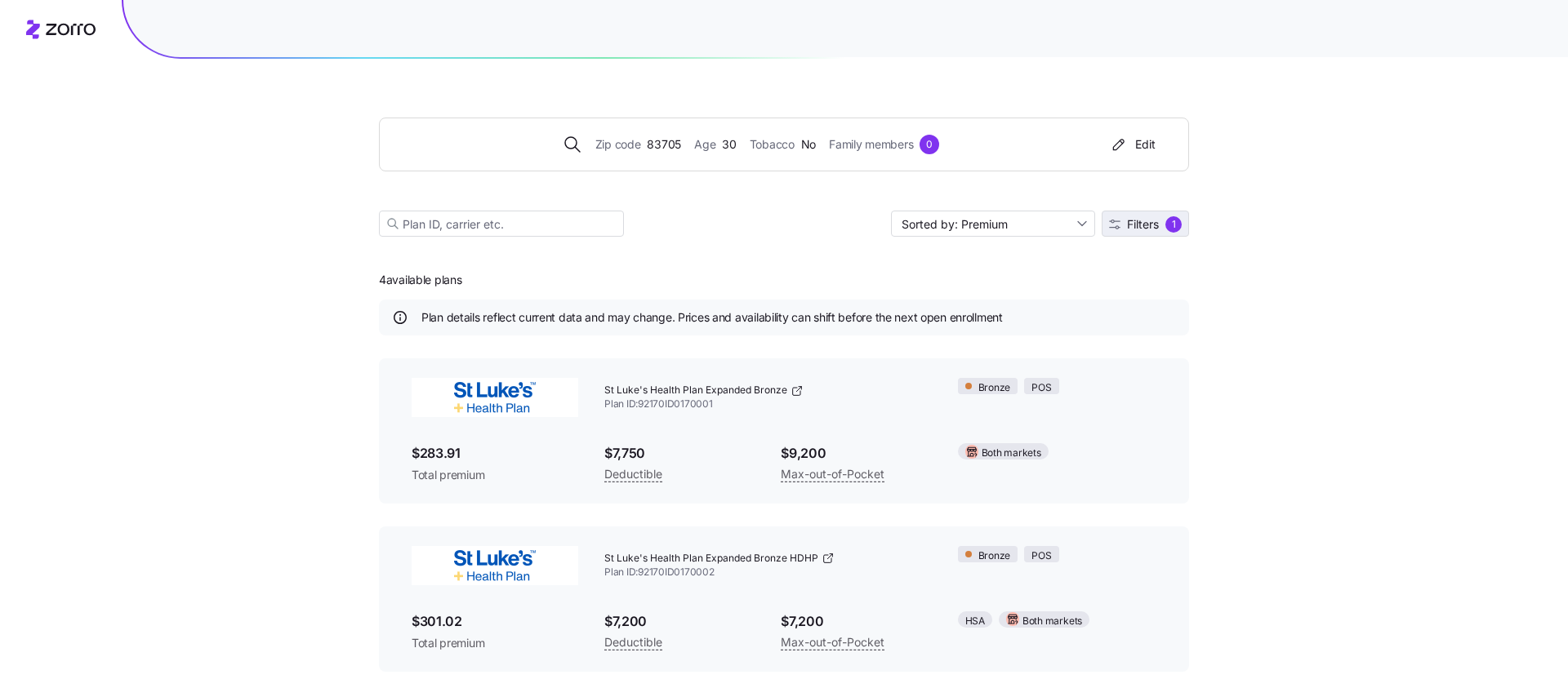
click at [1129, 225] on span "Filters" at bounding box center [1143, 225] width 32 height 12
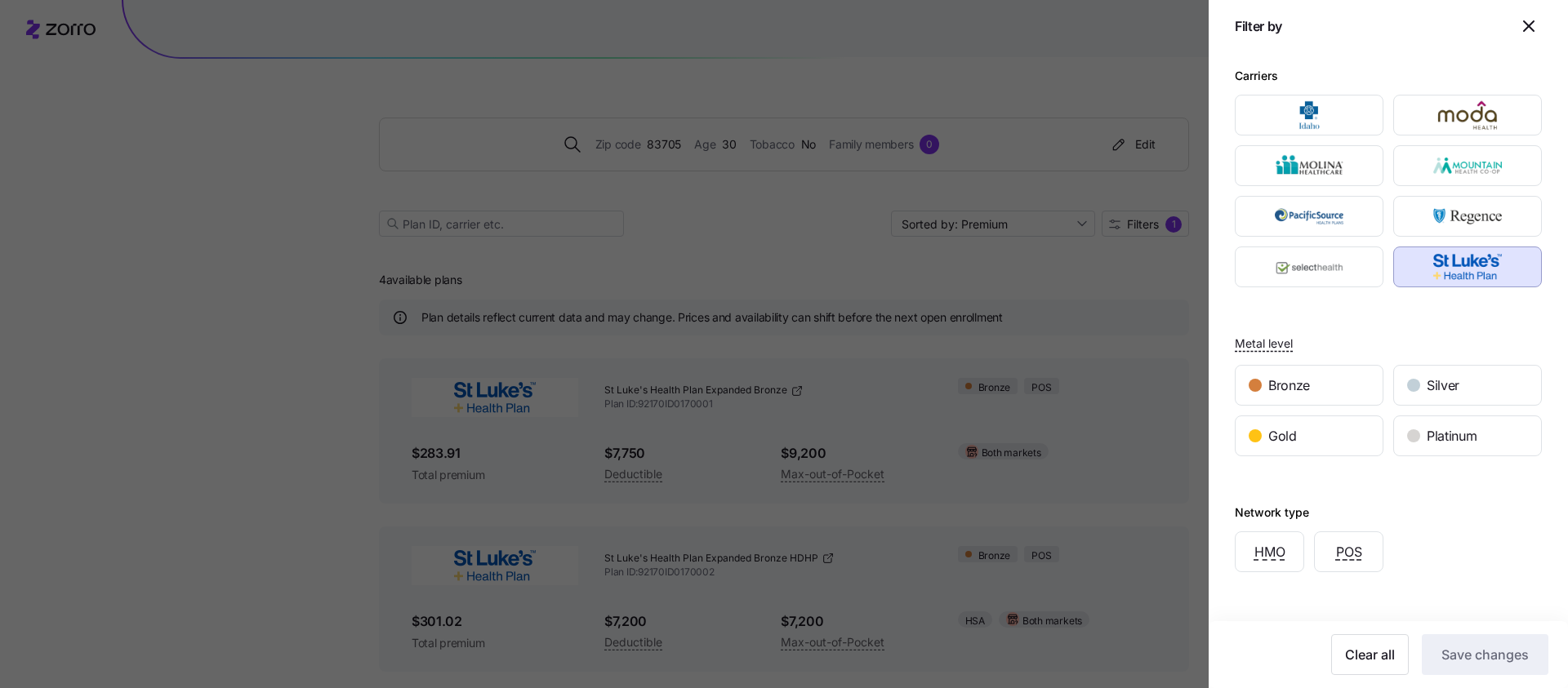
click at [1493, 267] on img "button" at bounding box center [1468, 266] width 120 height 33
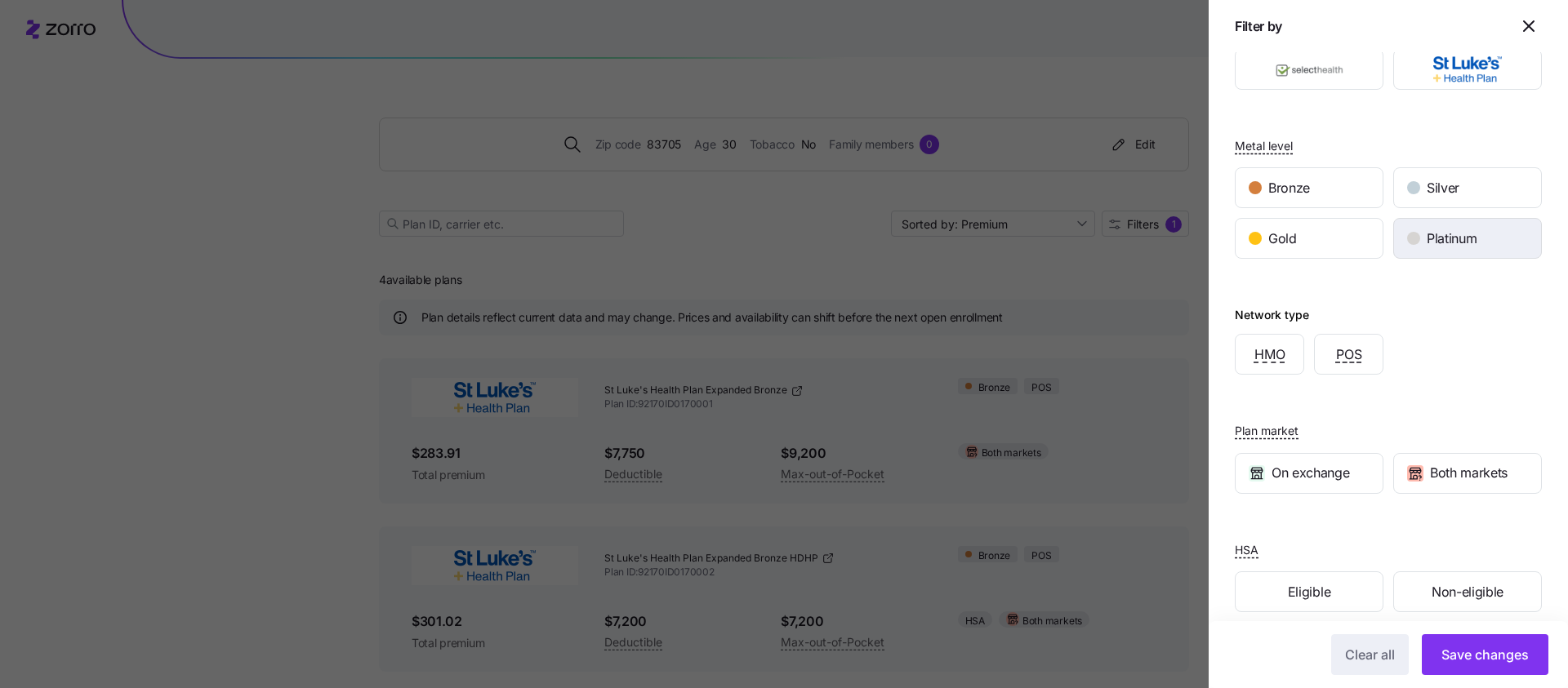
scroll to position [213, 0]
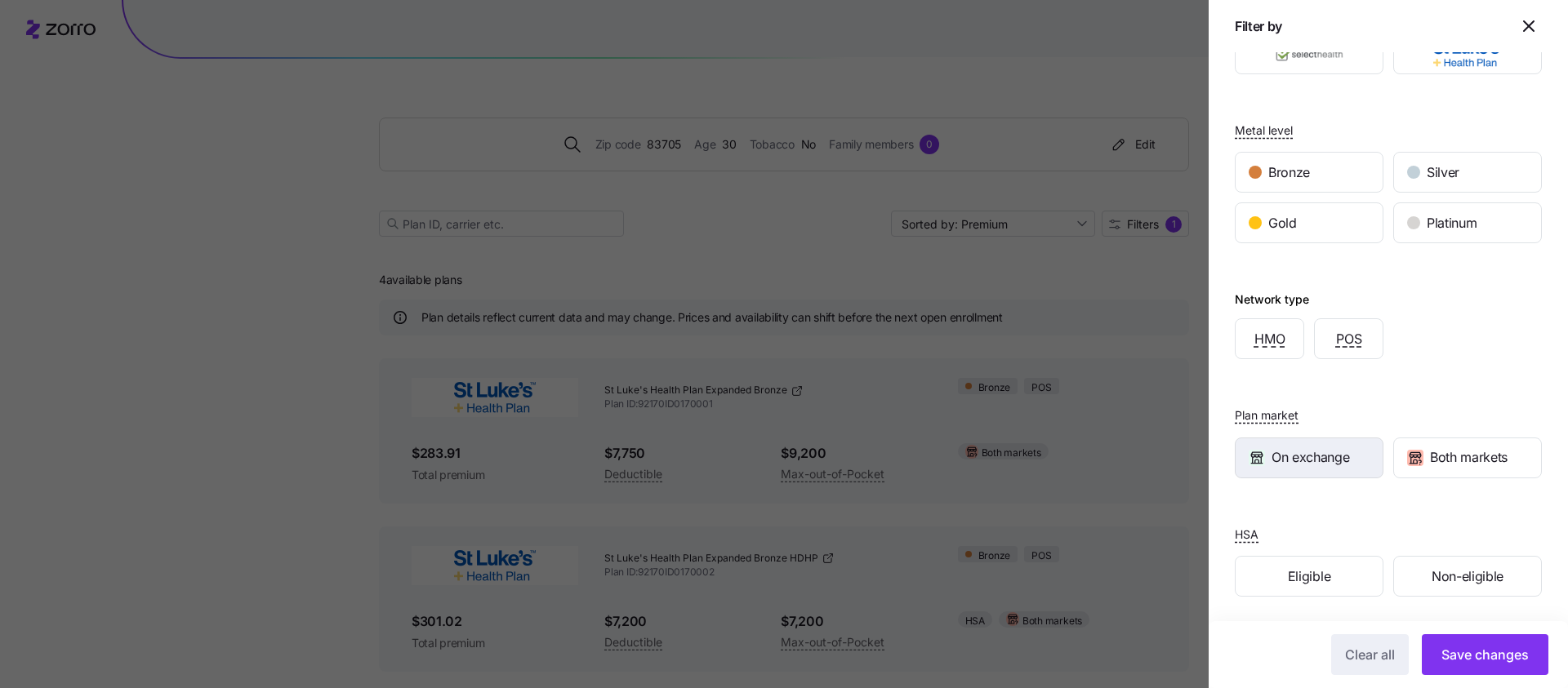
click at [1327, 464] on span "On exchange" at bounding box center [1310, 457] width 78 height 21
click at [1481, 640] on button "Save changes" at bounding box center [1485, 654] width 126 height 40
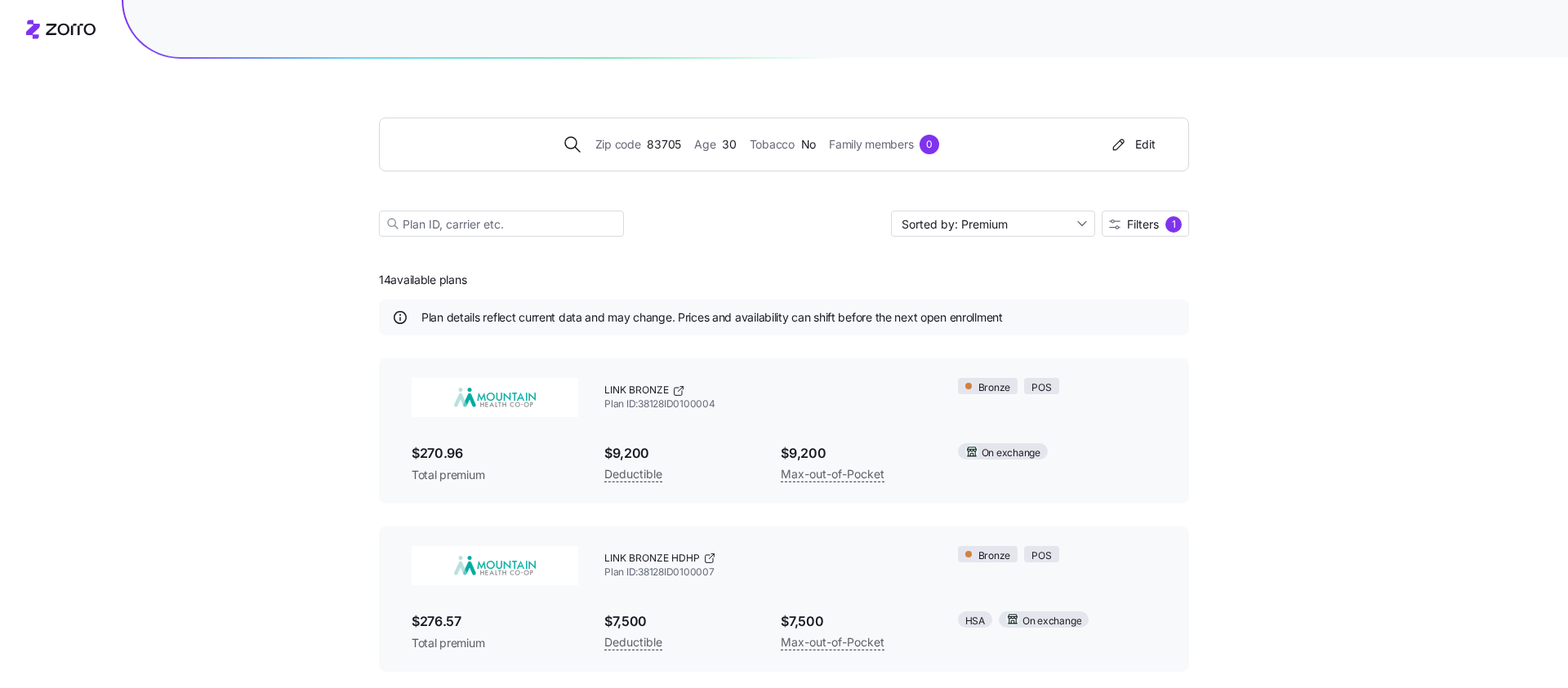
click at [1155, 211] on div "Sorted by: Premium Filters 1" at bounding box center [1039, 224] width 298 height 27
click at [1156, 219] on span "Filters" at bounding box center [1143, 225] width 32 height 12
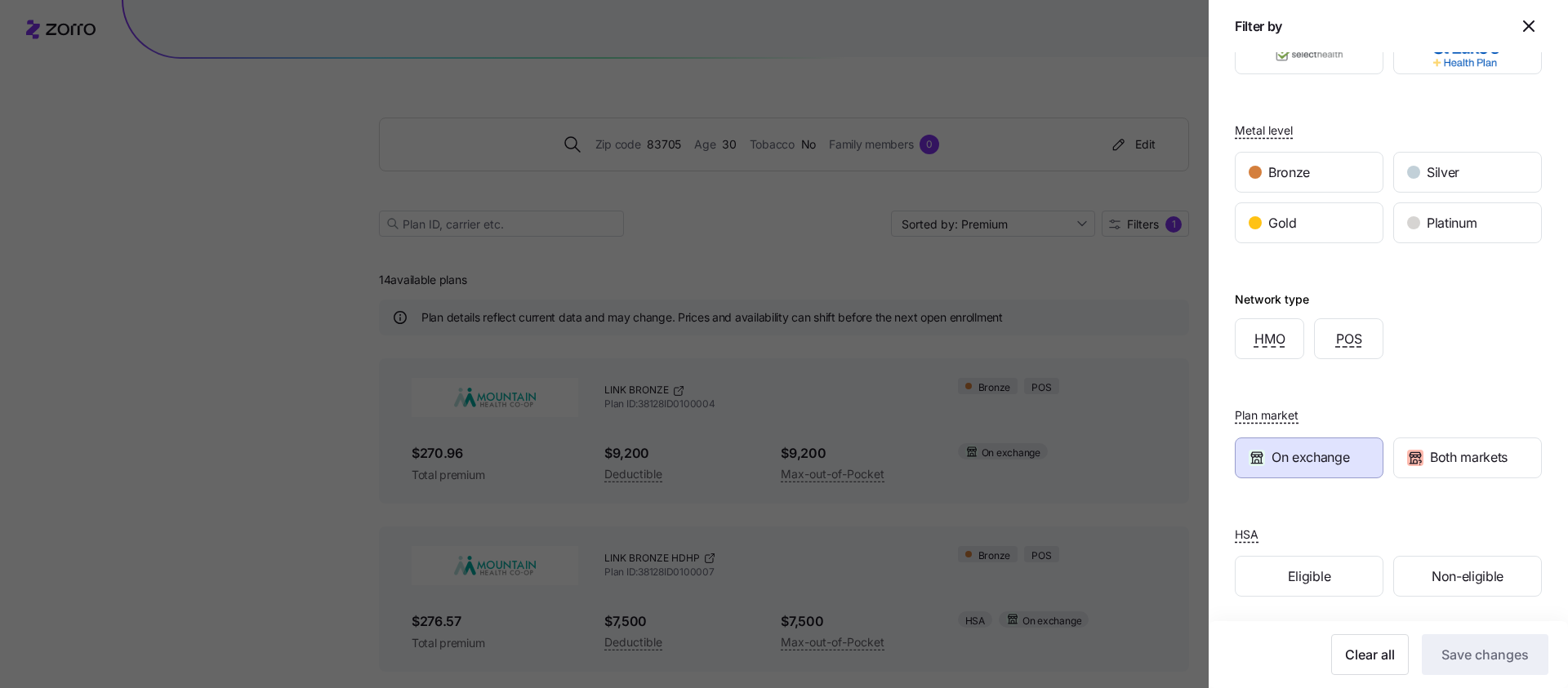
click at [1262, 446] on div "On exchange" at bounding box center [1309, 458] width 147 height 39
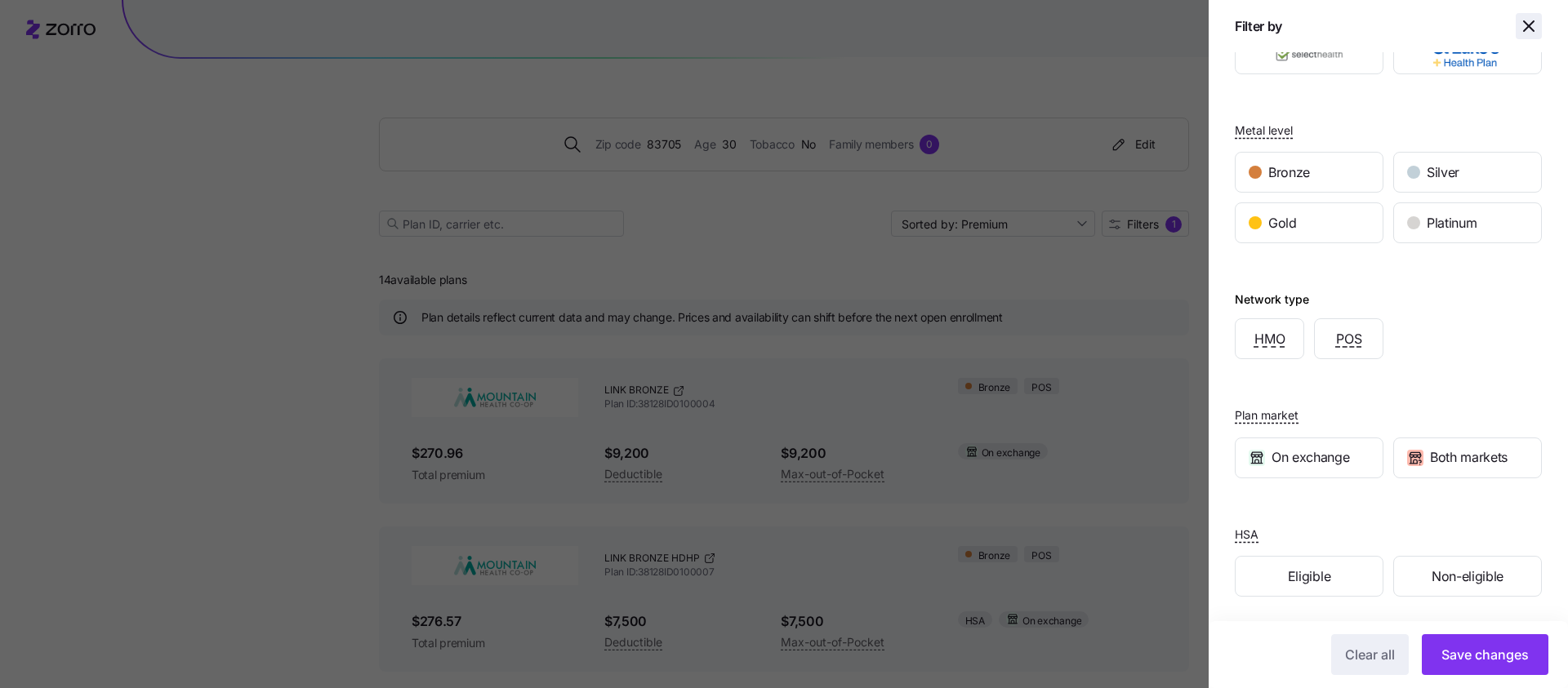
click at [1528, 33] on icon "button" at bounding box center [1529, 27] width 20 height 20
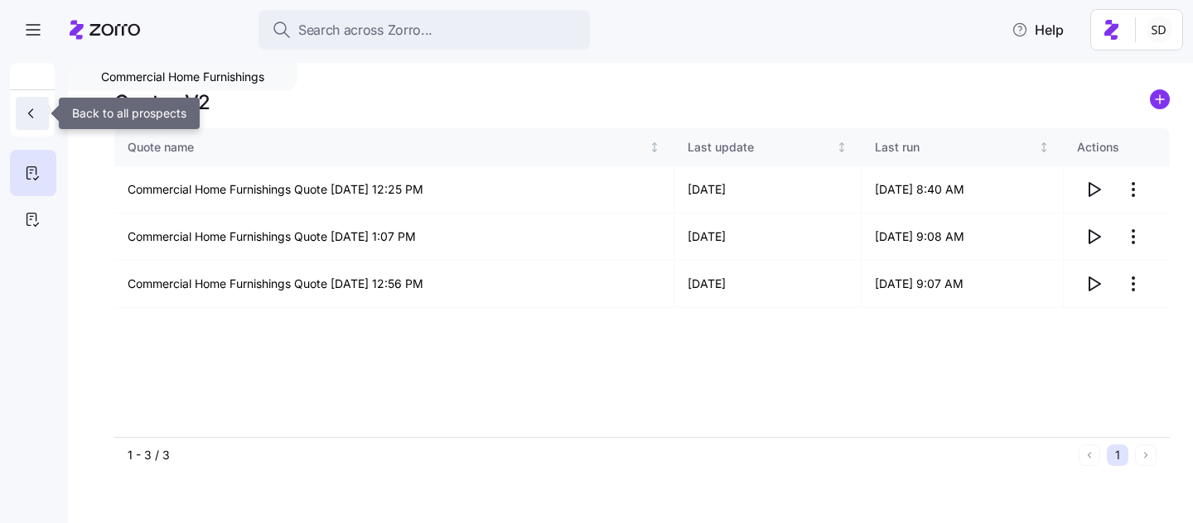
click at [29, 110] on icon "button" at bounding box center [30, 113] width 17 height 17
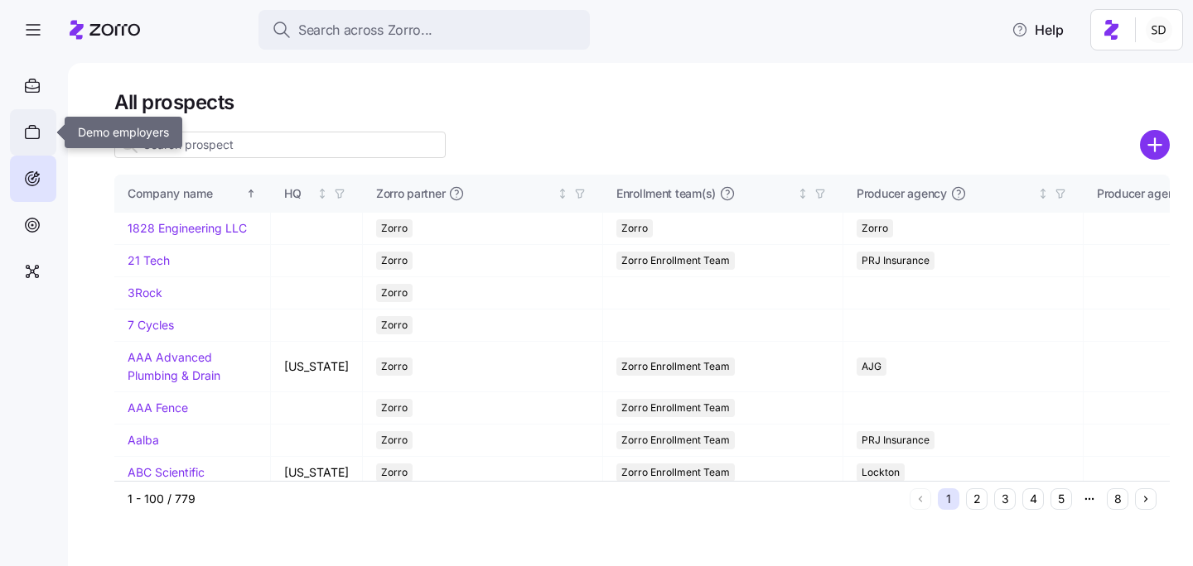
click at [20, 124] on div at bounding box center [33, 132] width 46 height 46
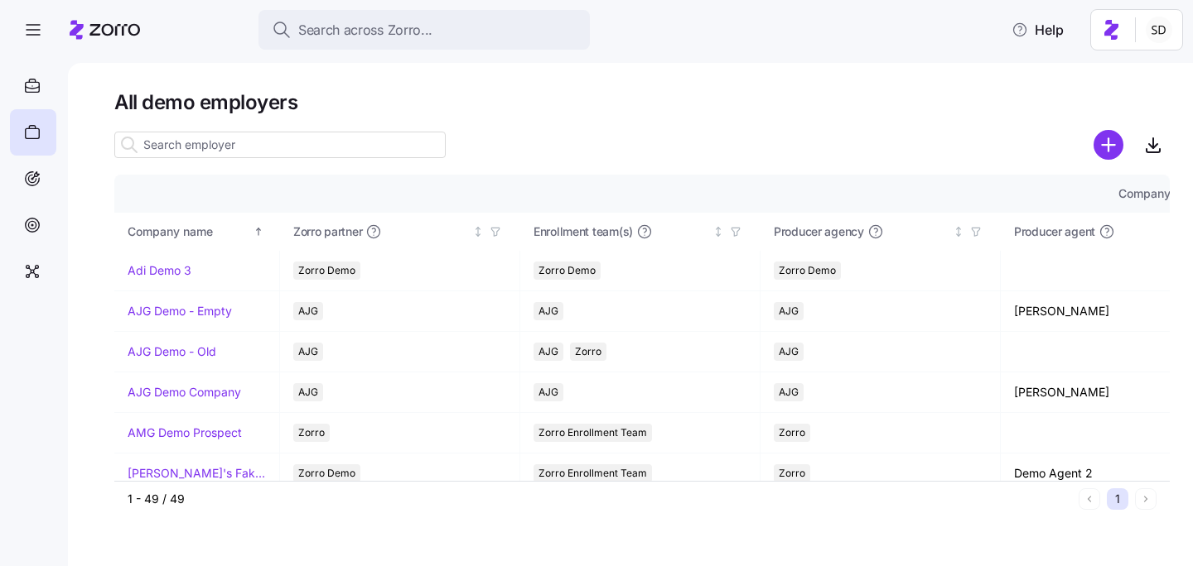
click at [301, 151] on input at bounding box center [279, 145] width 331 height 27
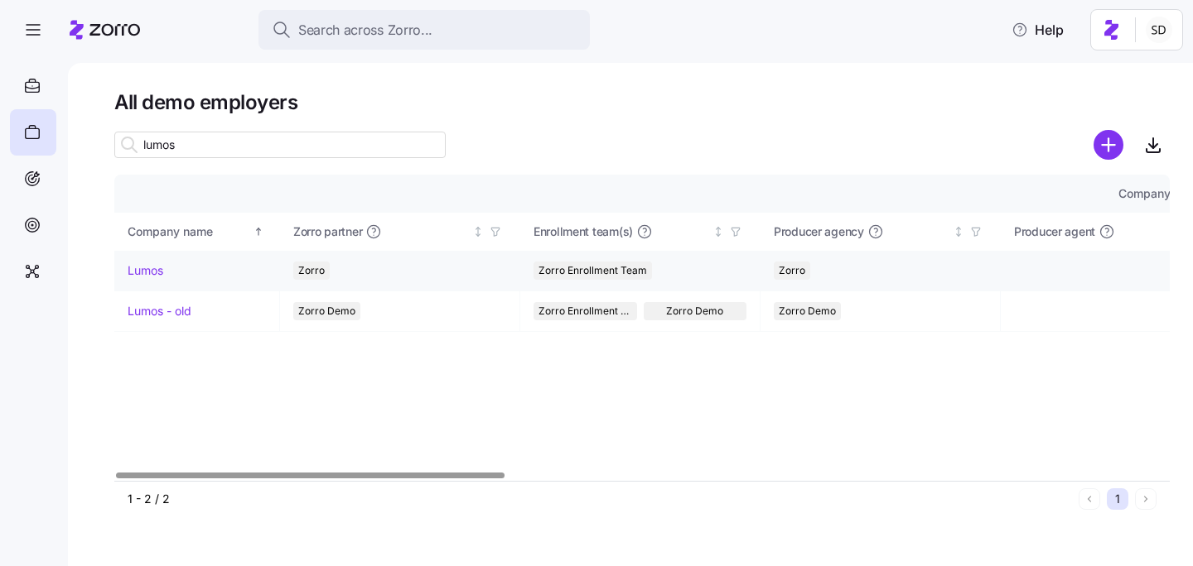
type input "lumos"
click at [139, 270] on link "Lumos" at bounding box center [146, 271] width 36 height 17
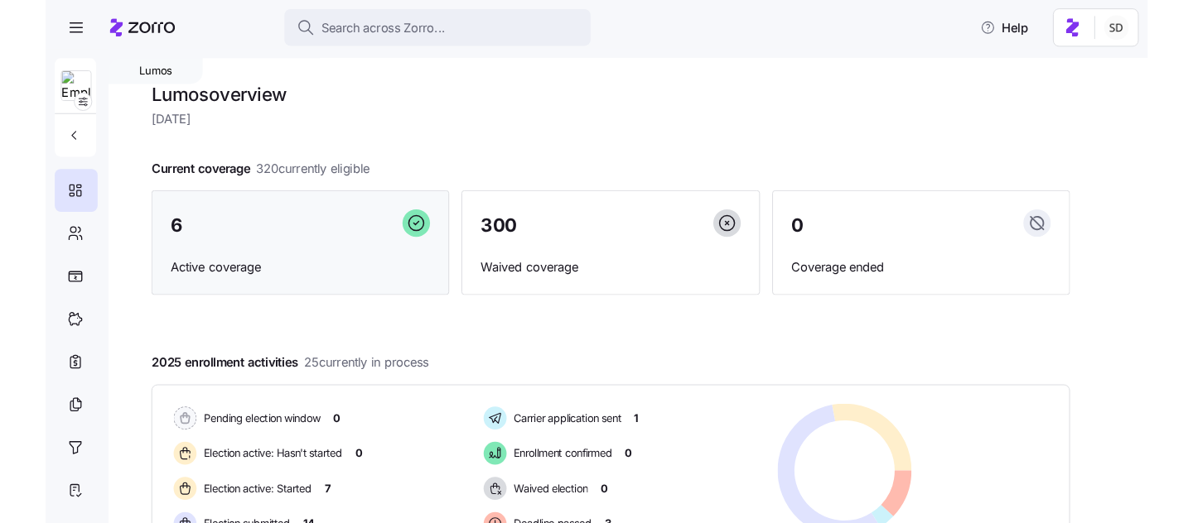
scroll to position [280, 0]
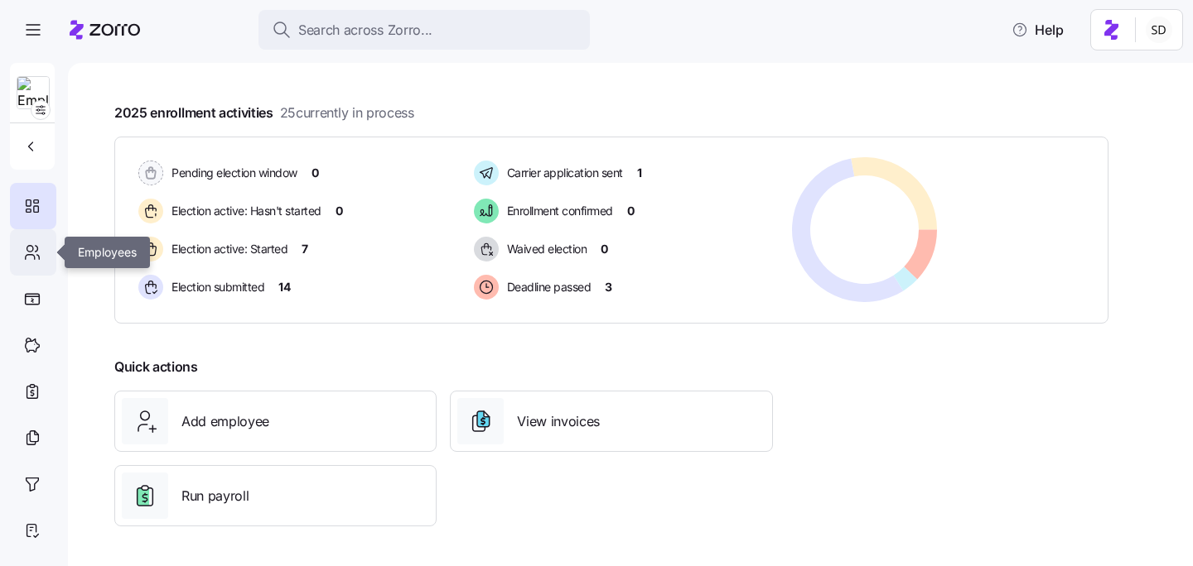
click at [40, 248] on icon at bounding box center [32, 253] width 18 height 20
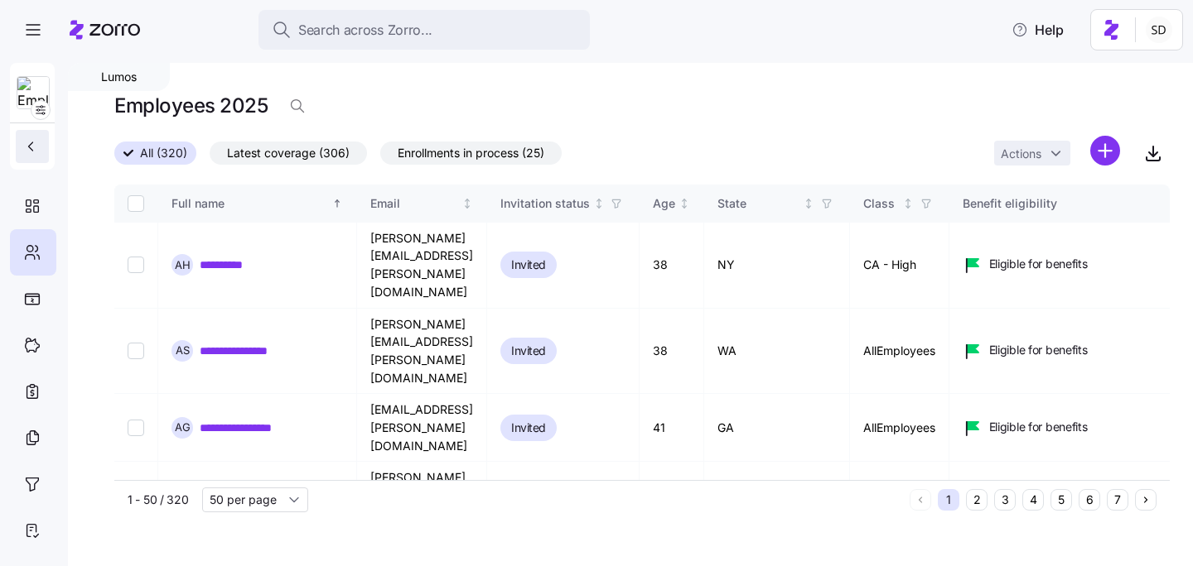
click at [31, 136] on button "button" at bounding box center [32, 146] width 33 height 33
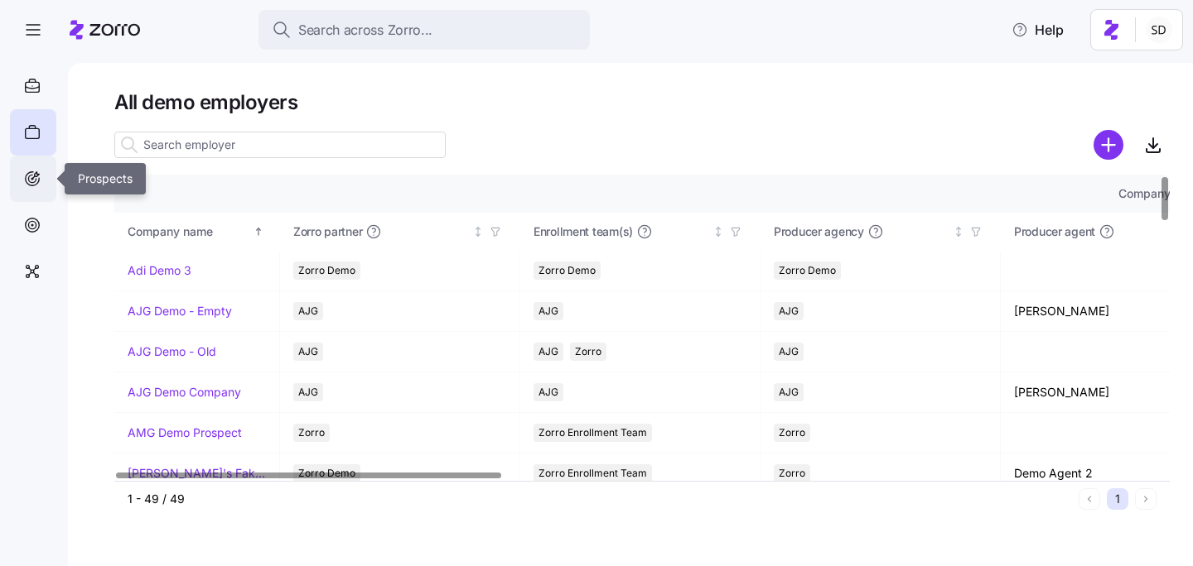
click at [31, 178] on icon at bounding box center [32, 179] width 18 height 20
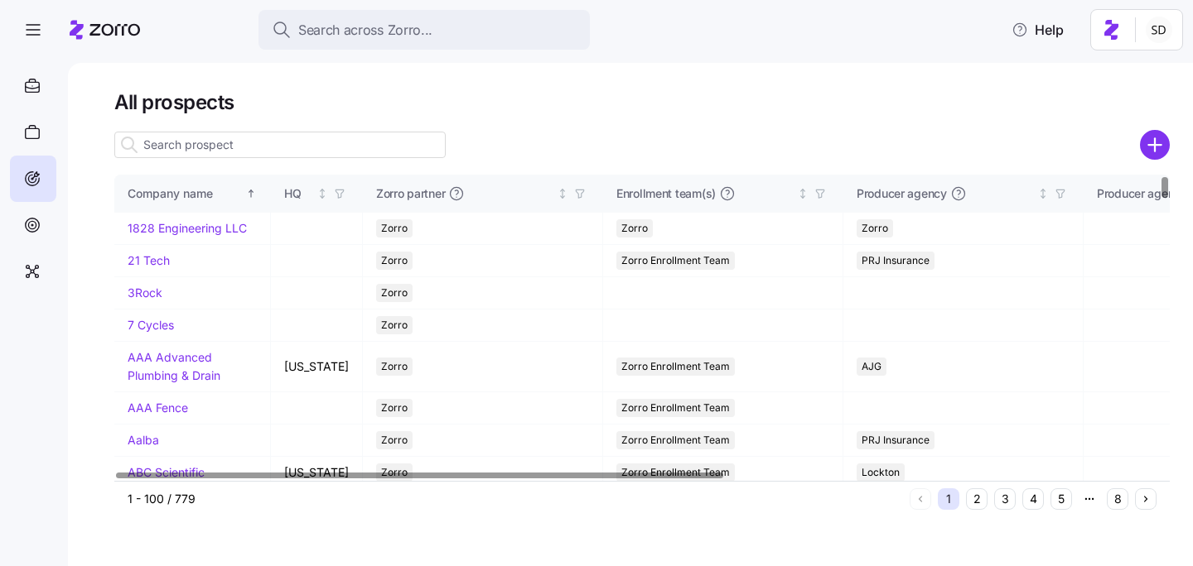
click at [167, 140] on input at bounding box center [279, 145] width 331 height 27
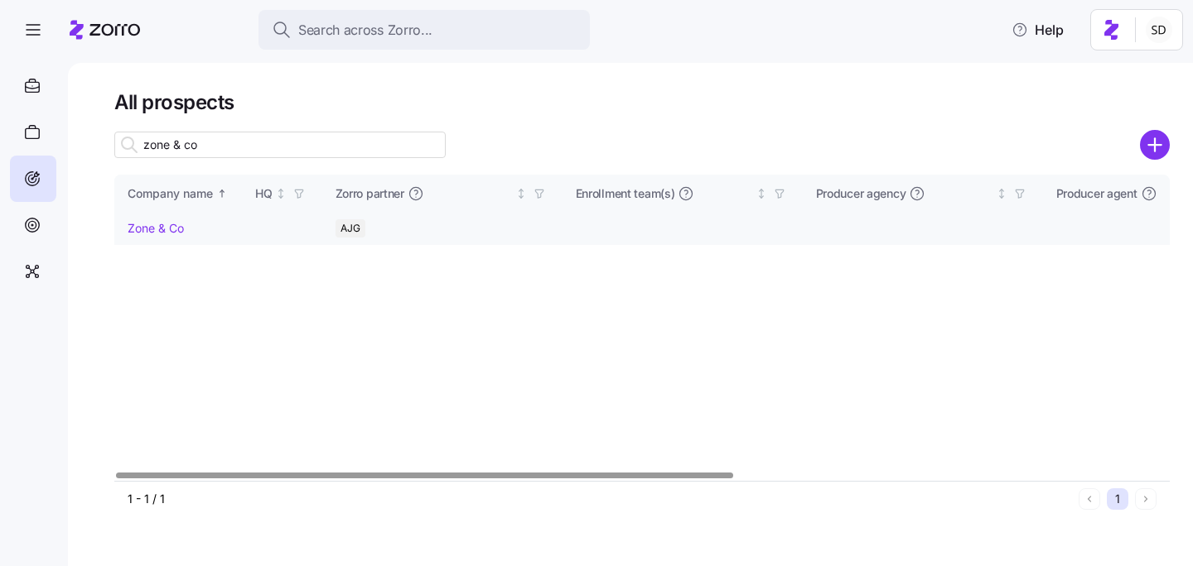
type input "zone & co"
click at [133, 228] on link "Zone & Co" at bounding box center [156, 228] width 56 height 14
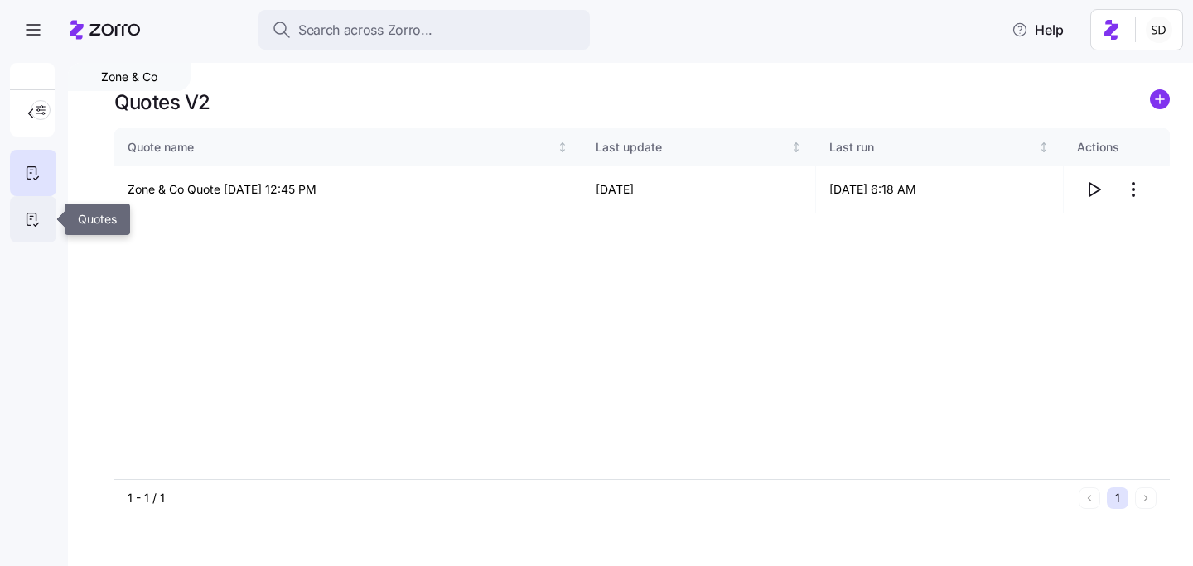
click at [34, 207] on div at bounding box center [33, 219] width 46 height 46
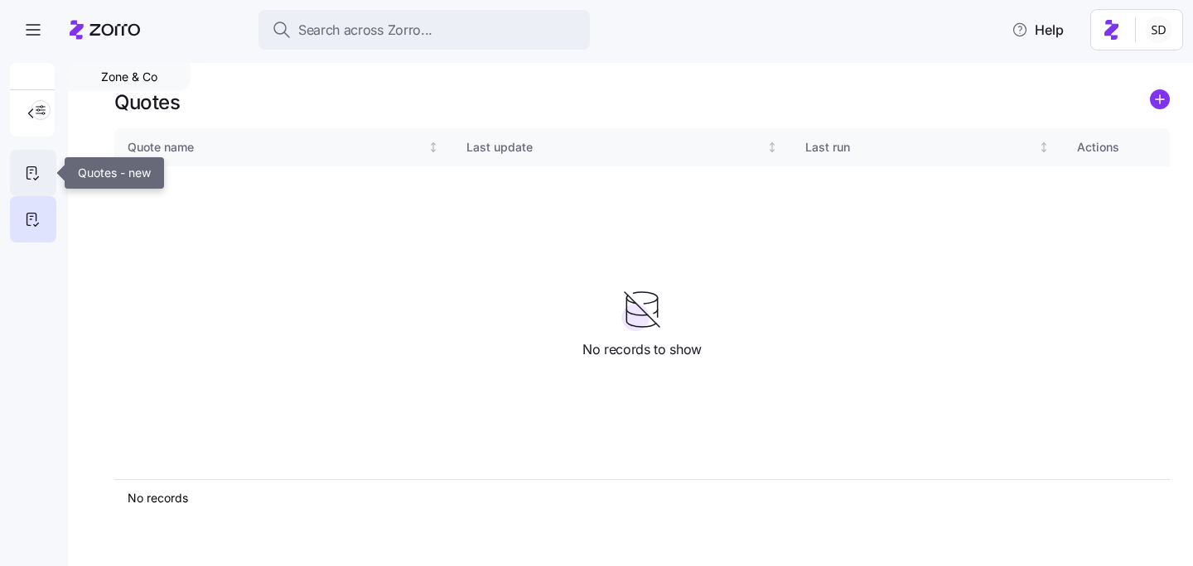
click at [26, 175] on icon at bounding box center [32, 173] width 18 height 20
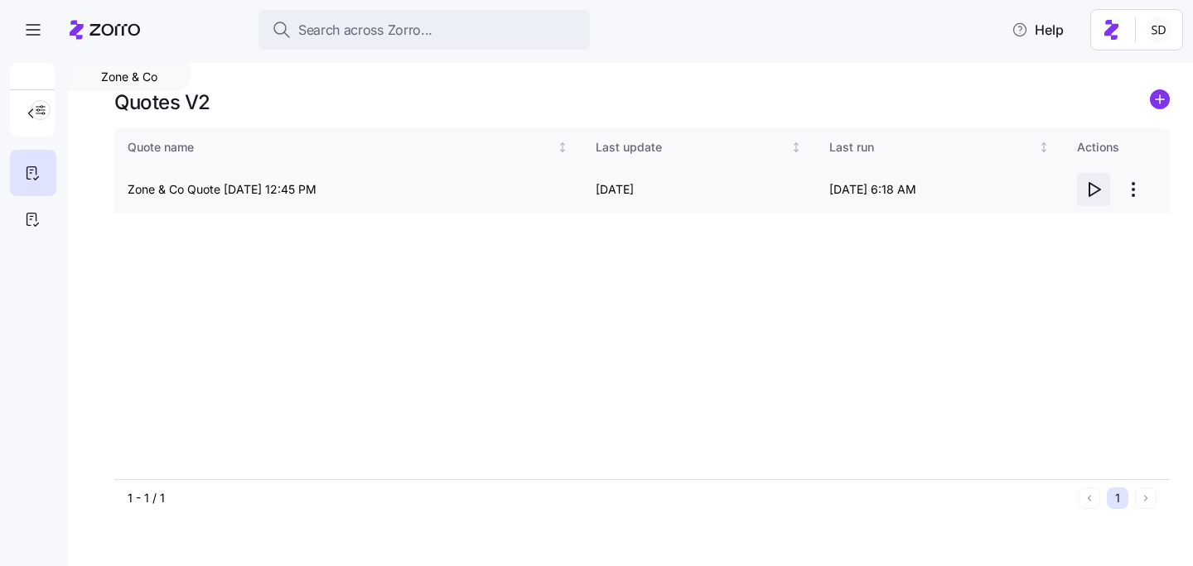
click at [1093, 192] on icon "button" at bounding box center [1093, 190] width 20 height 20
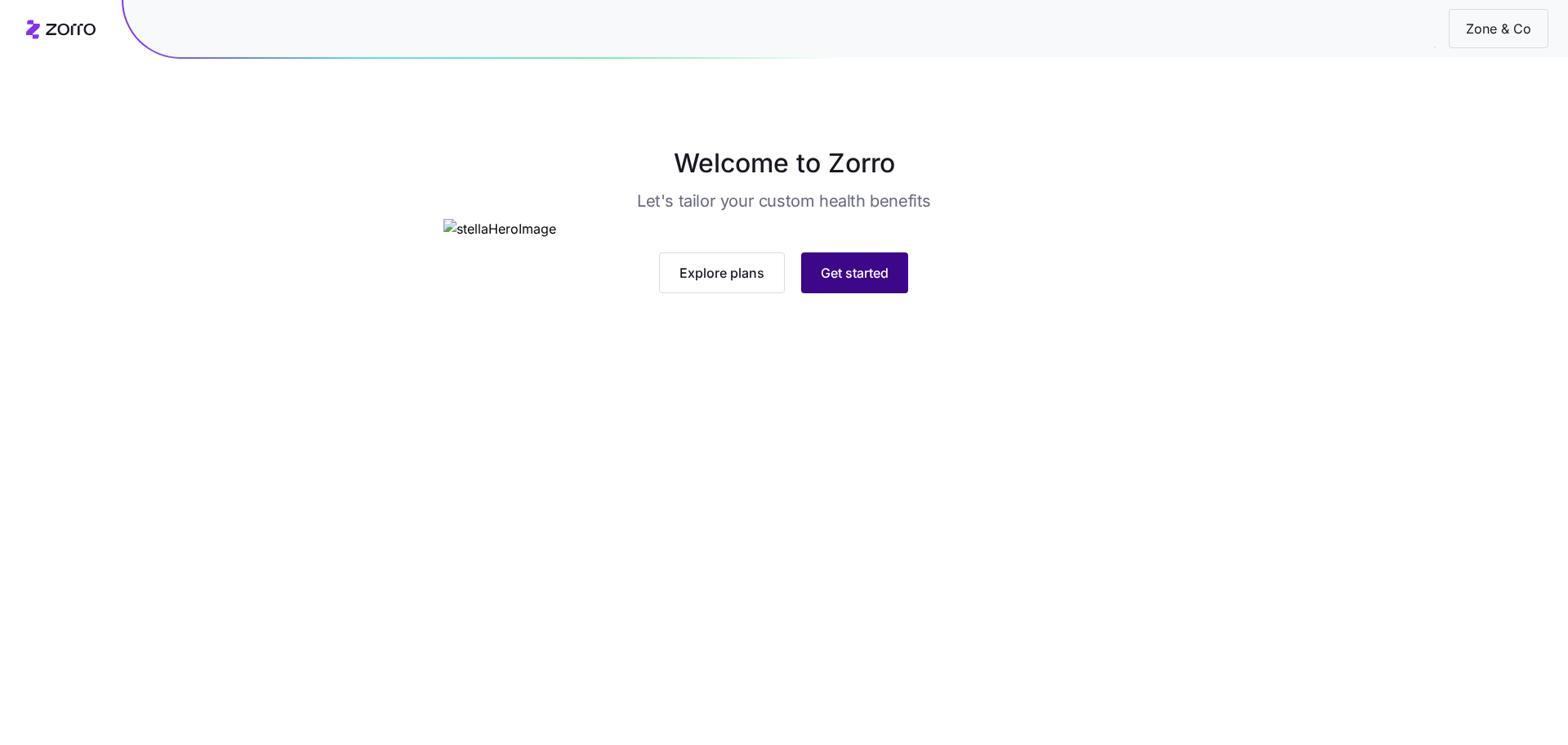
click at [881, 283] on span "Get started" at bounding box center [854, 273] width 68 height 20
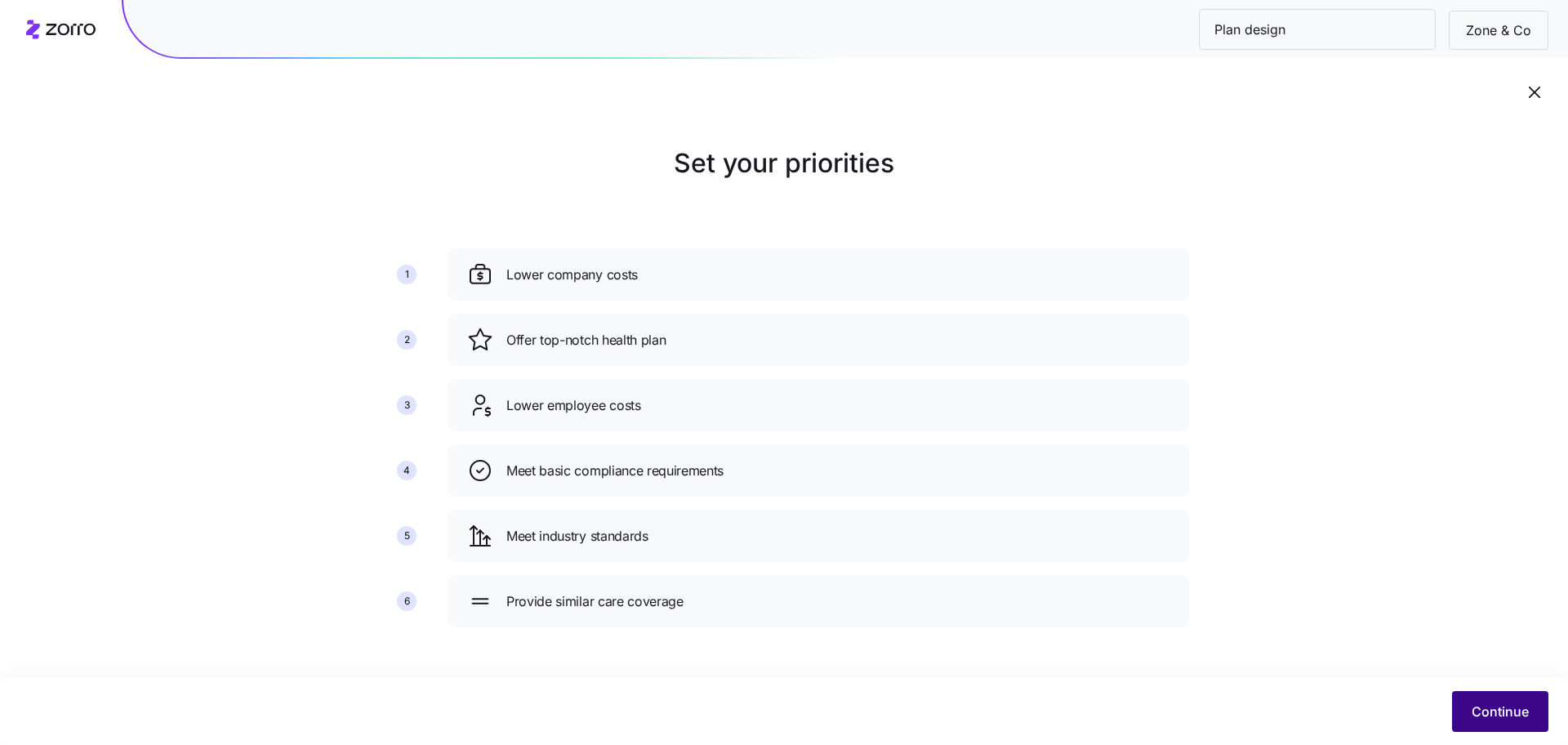
click at [1533, 701] on button "Continue" at bounding box center [1500, 711] width 97 height 40
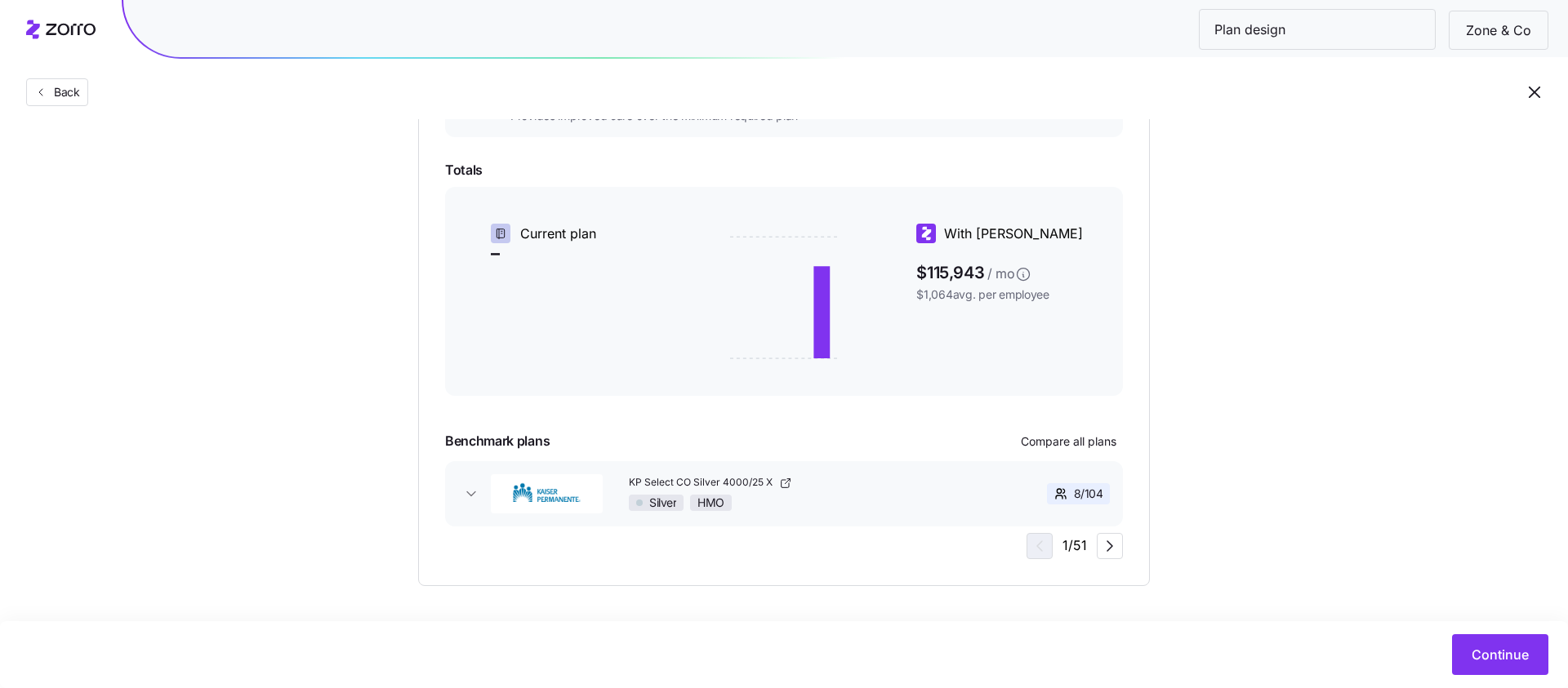
scroll to position [345, 0]
click at [472, 494] on icon "button" at bounding box center [471, 494] width 8 height 4
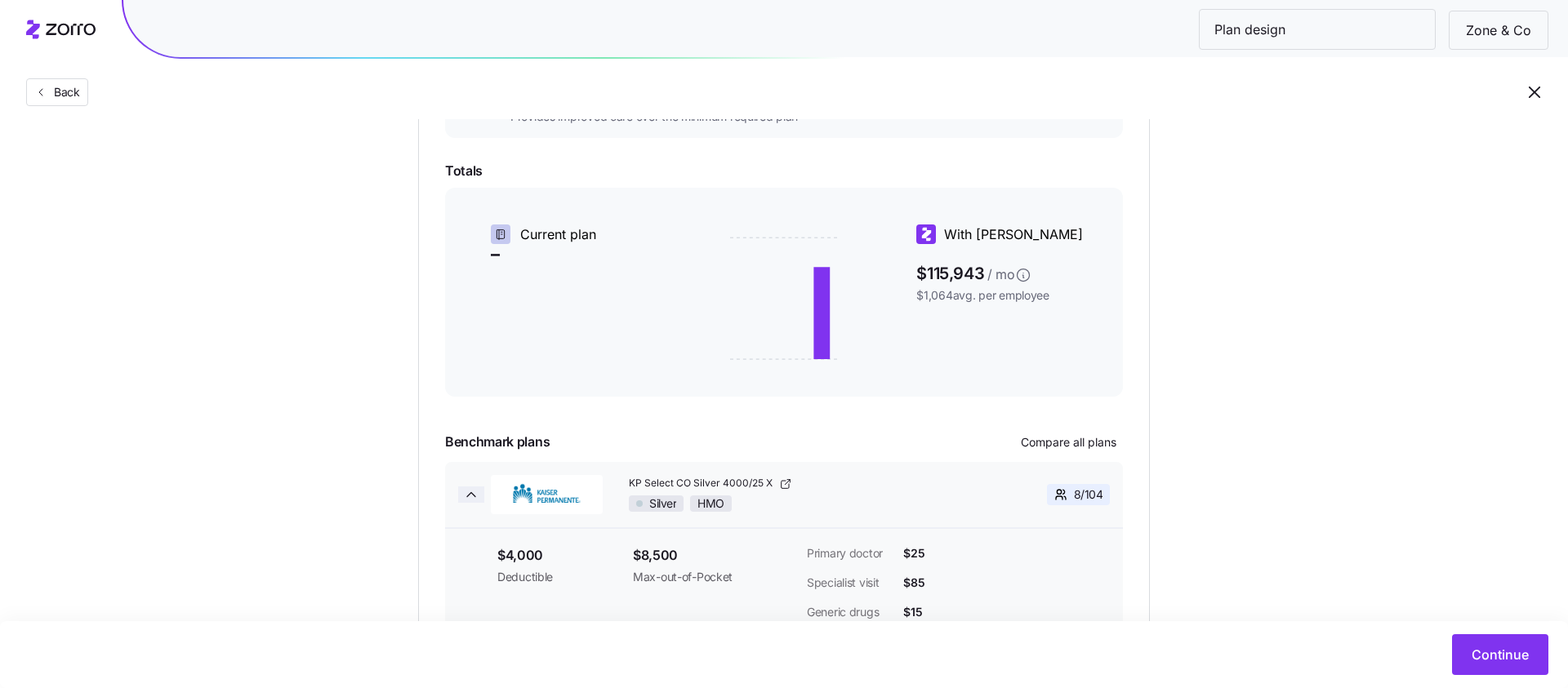
click at [472, 495] on icon "button" at bounding box center [471, 494] width 8 height 4
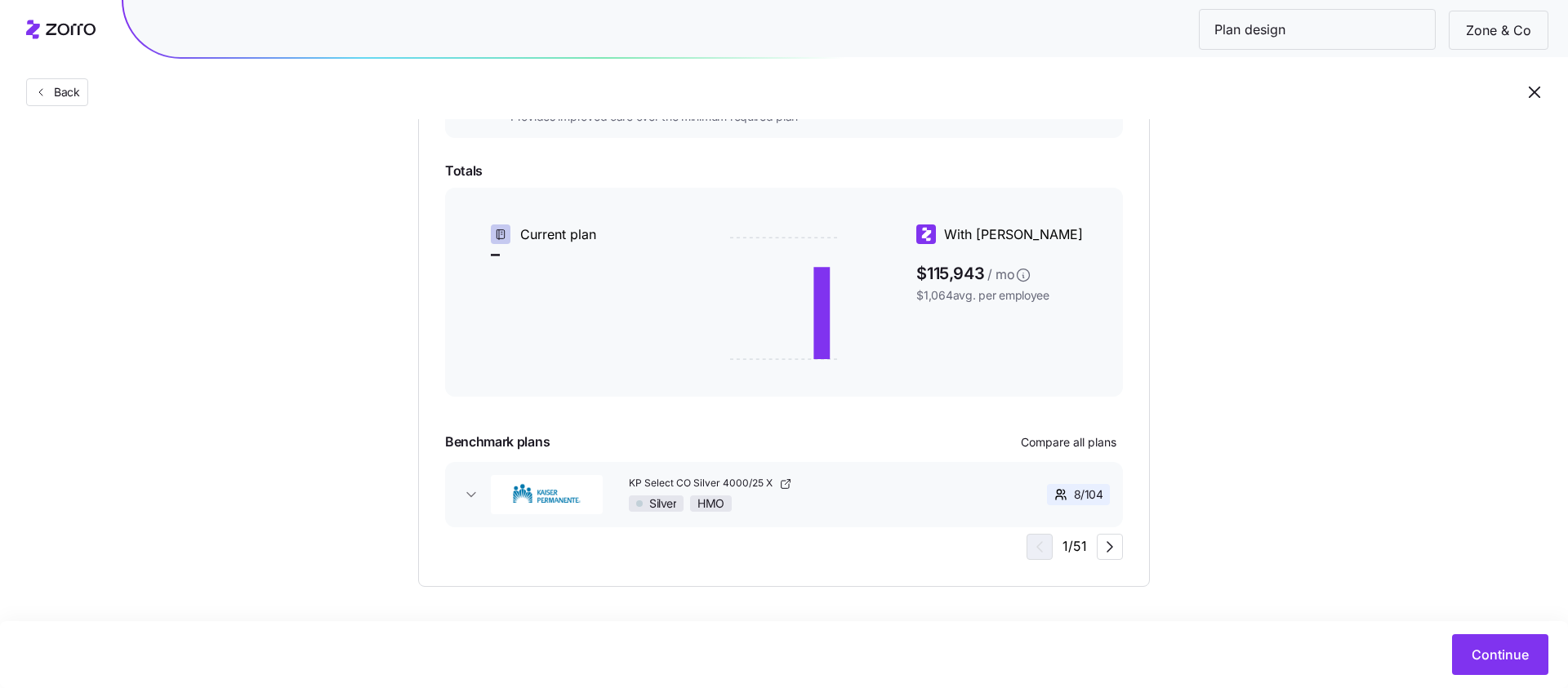
scroll to position [348, 0]
click at [468, 492] on icon "button" at bounding box center [471, 492] width 17 height 17
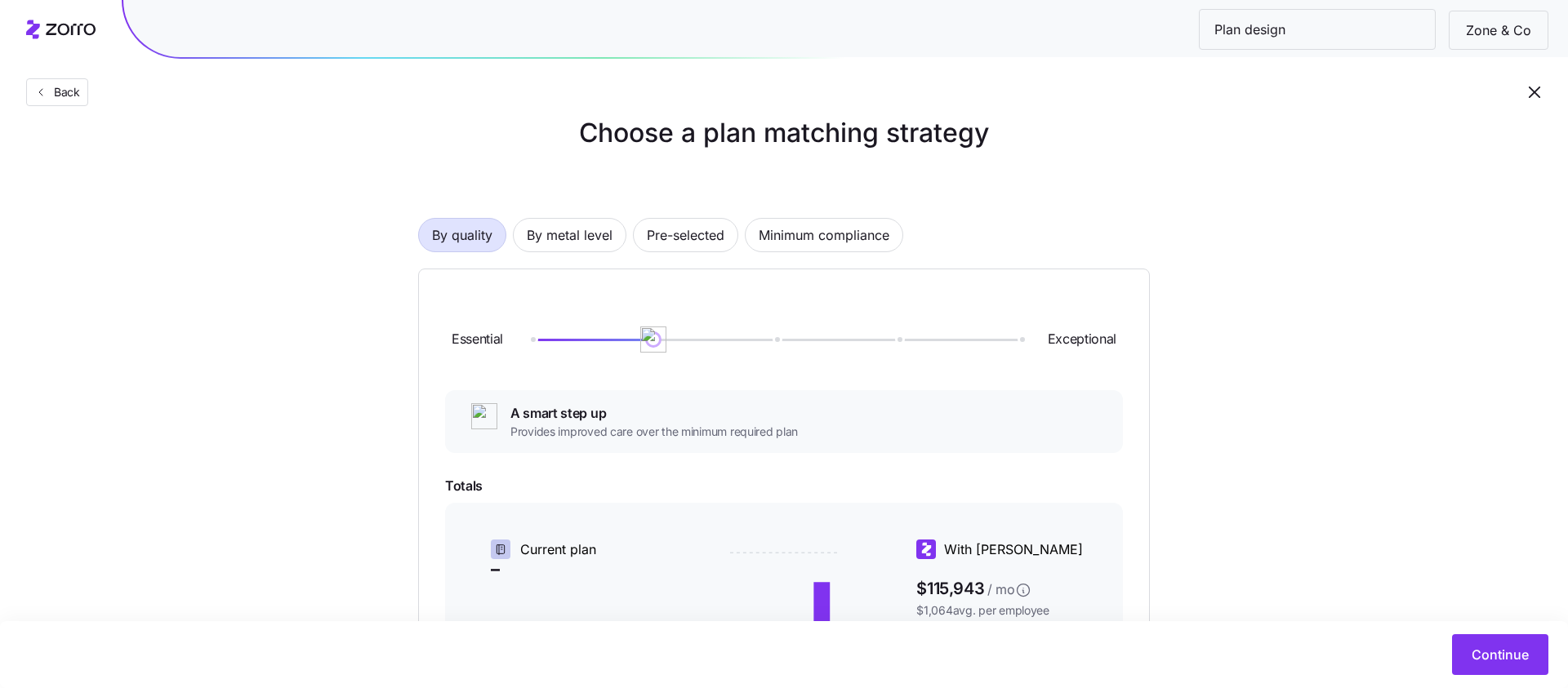
scroll to position [5, 0]
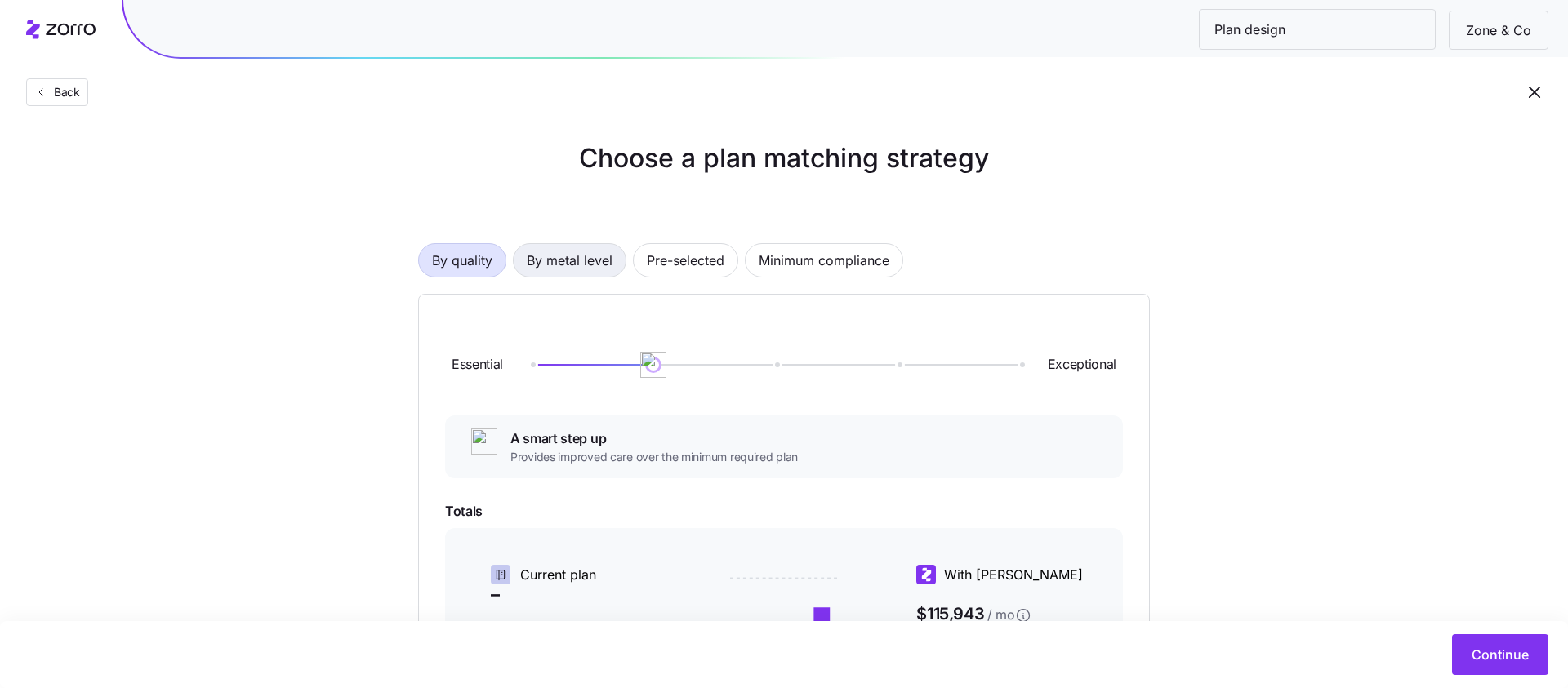
click at [552, 257] on span "By metal level" at bounding box center [569, 260] width 86 height 33
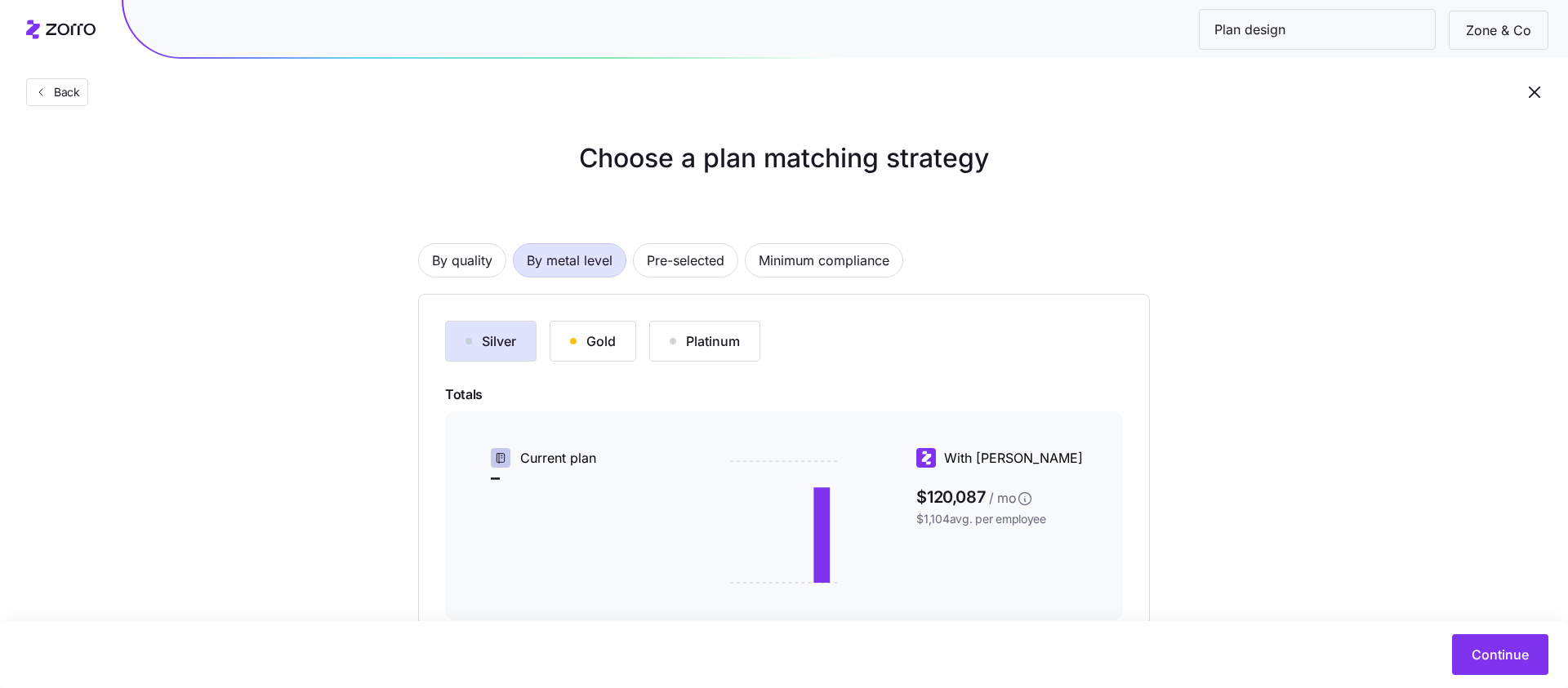
click at [509, 335] on div "Silver" at bounding box center [490, 341] width 50 height 20
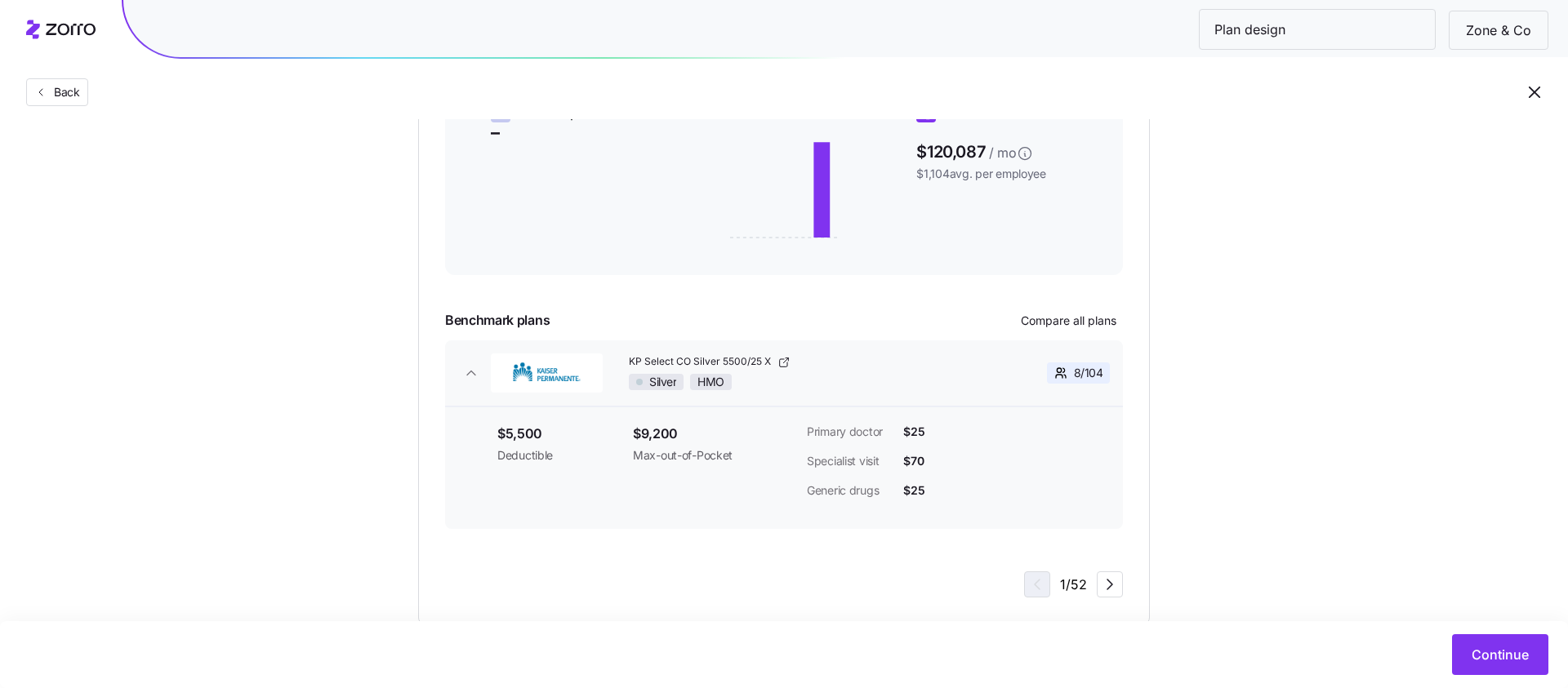
scroll to position [377, 0]
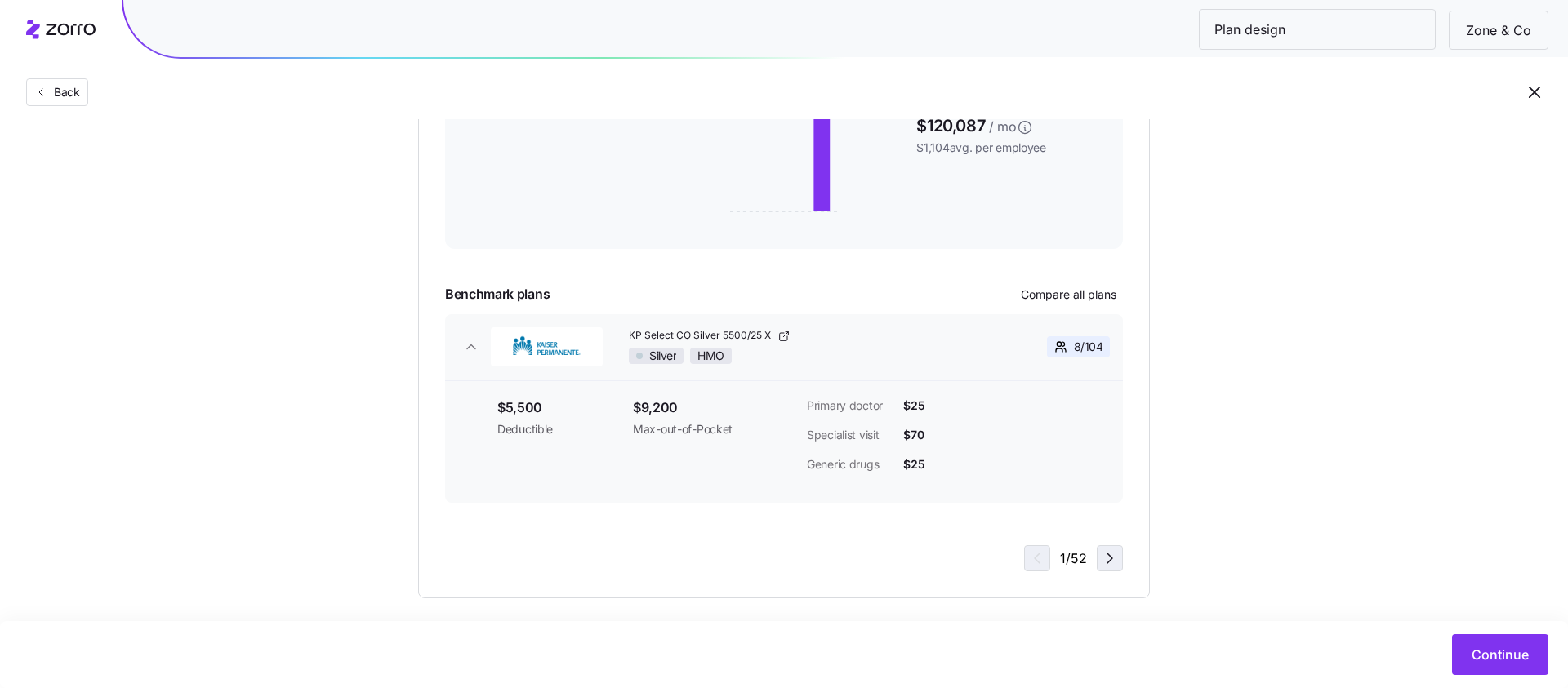
click at [1112, 565] on icon "button" at bounding box center [1109, 559] width 20 height 20
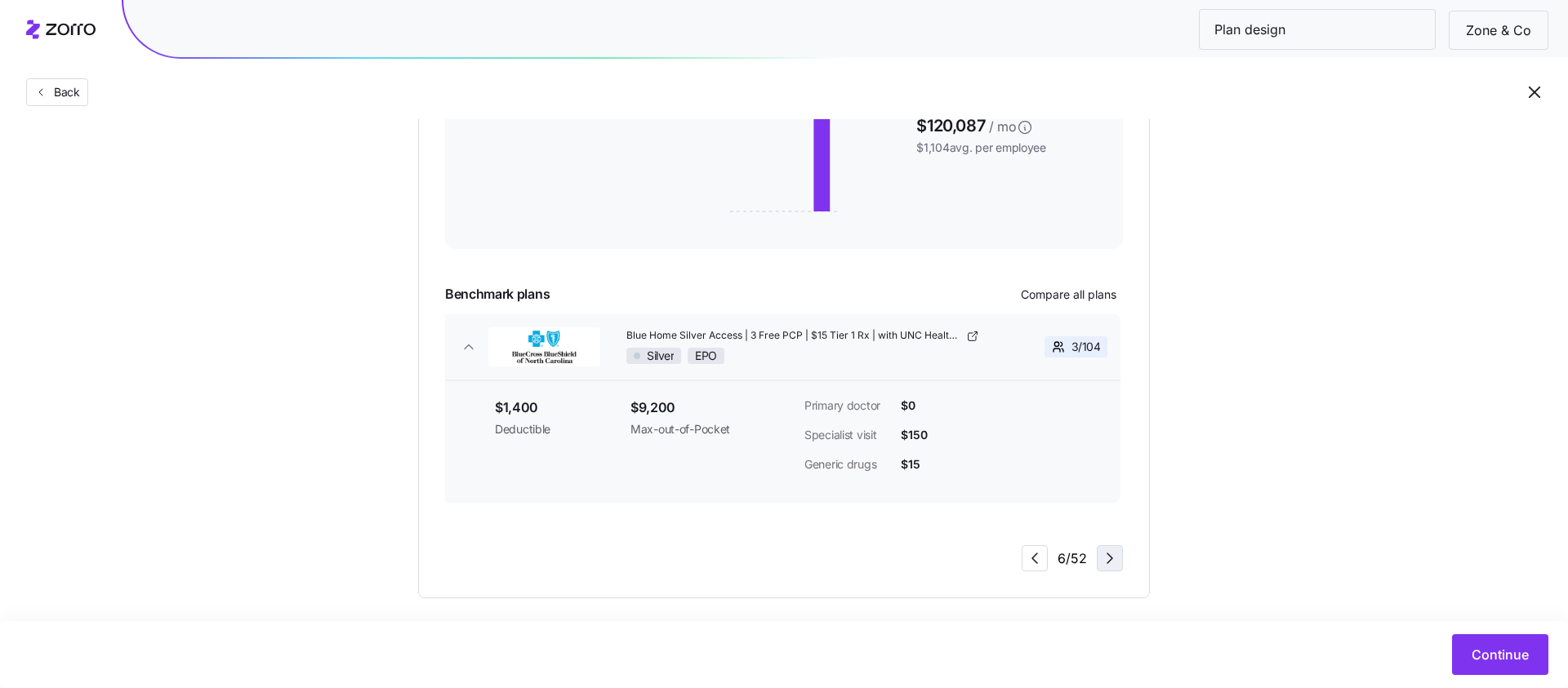
click at [1112, 565] on icon "button" at bounding box center [1109, 559] width 20 height 20
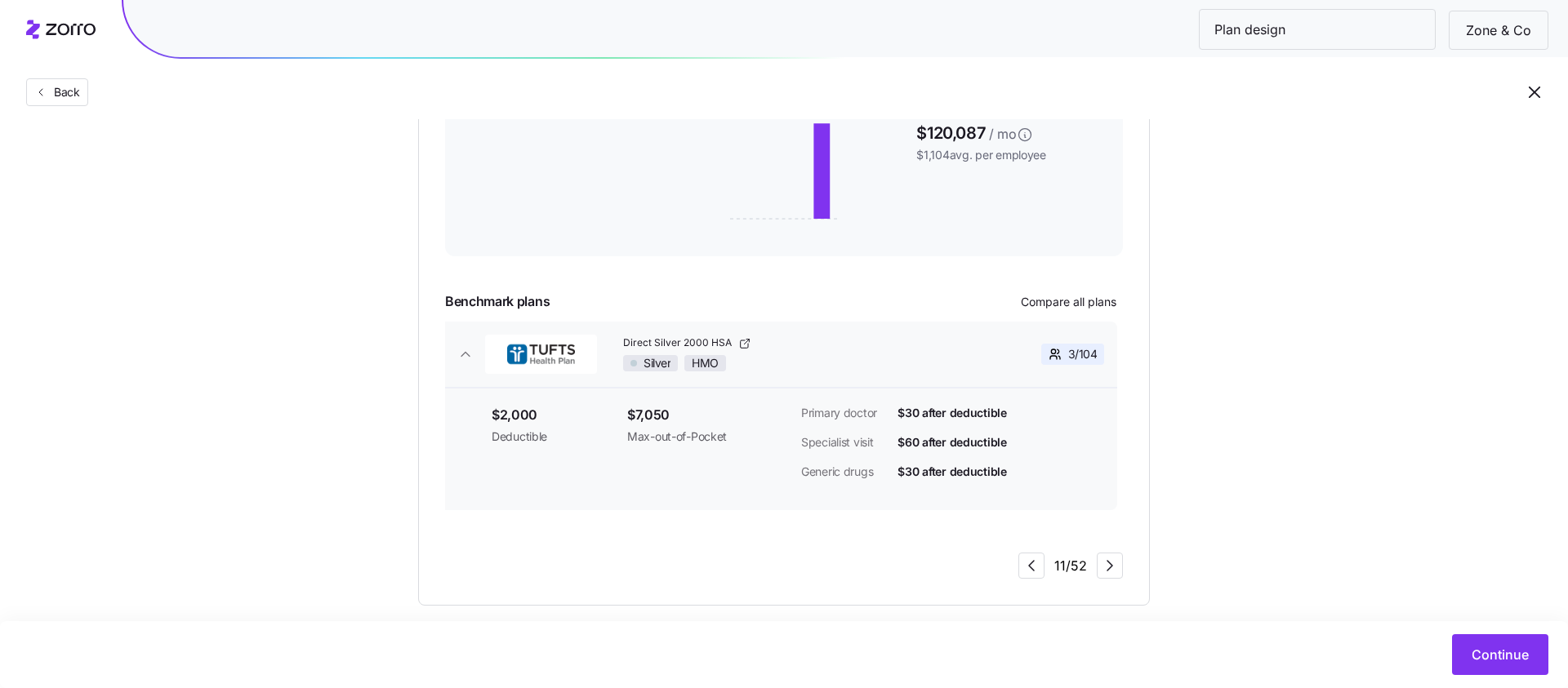
scroll to position [390, 0]
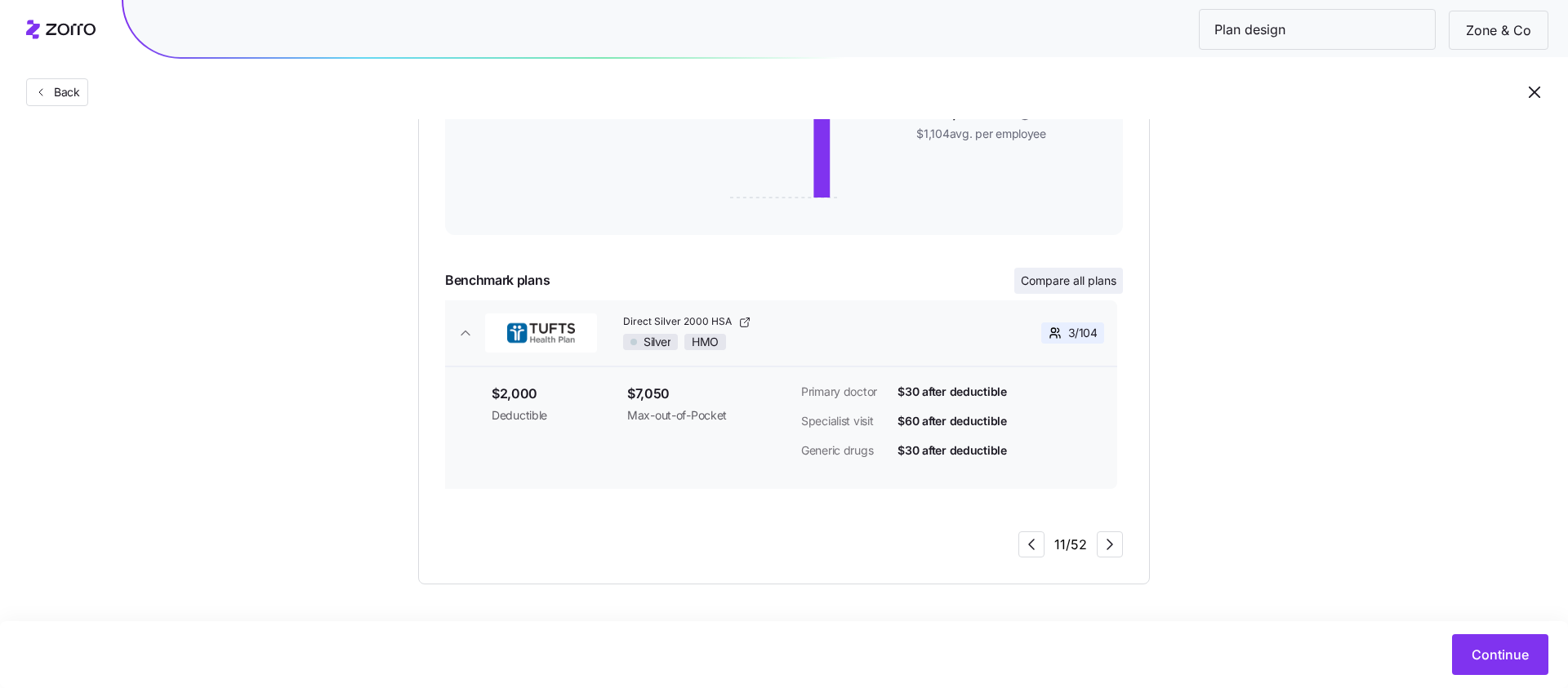
click at [1064, 277] on span "Compare all plans" at bounding box center [1068, 281] width 96 height 17
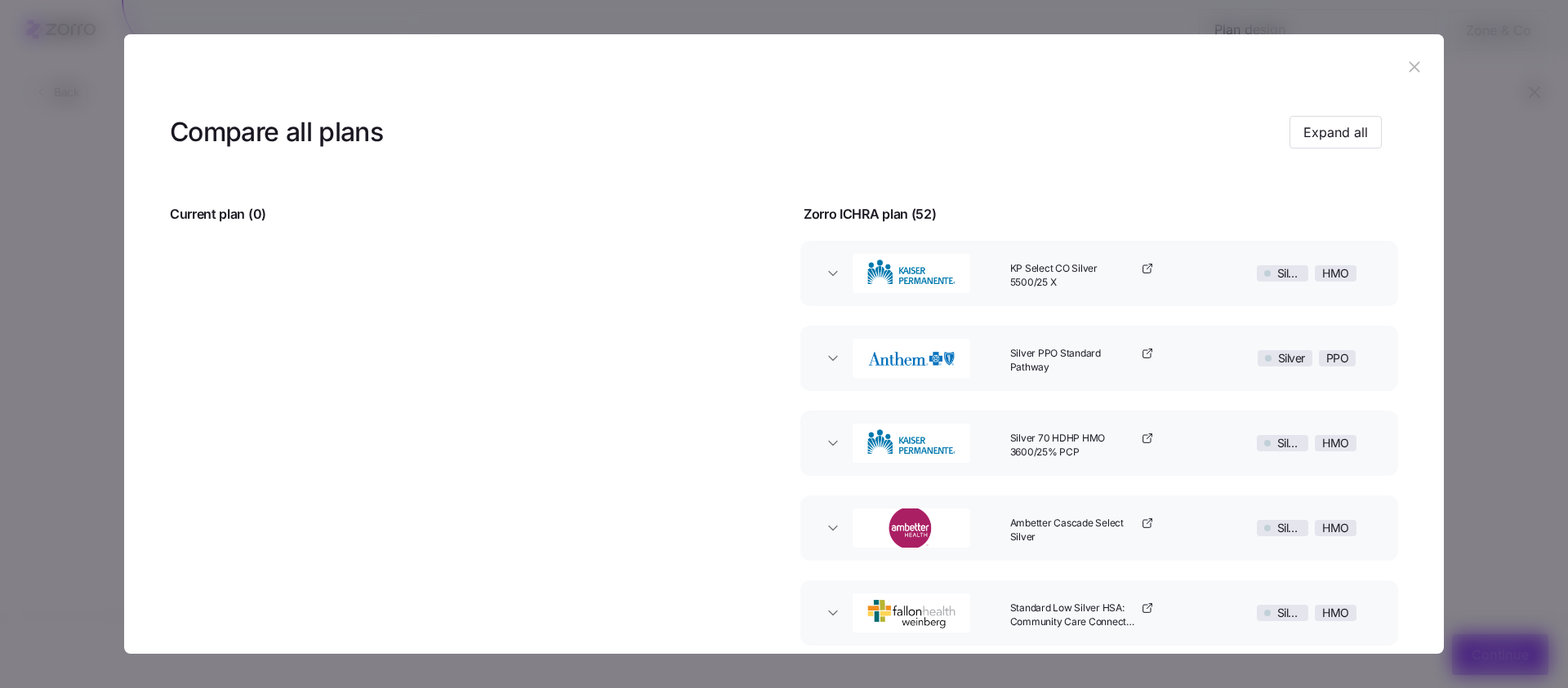
click at [1400, 51] on header at bounding box center [784, 67] width 1319 height 65
click at [1401, 56] on button "button" at bounding box center [1414, 67] width 27 height 27
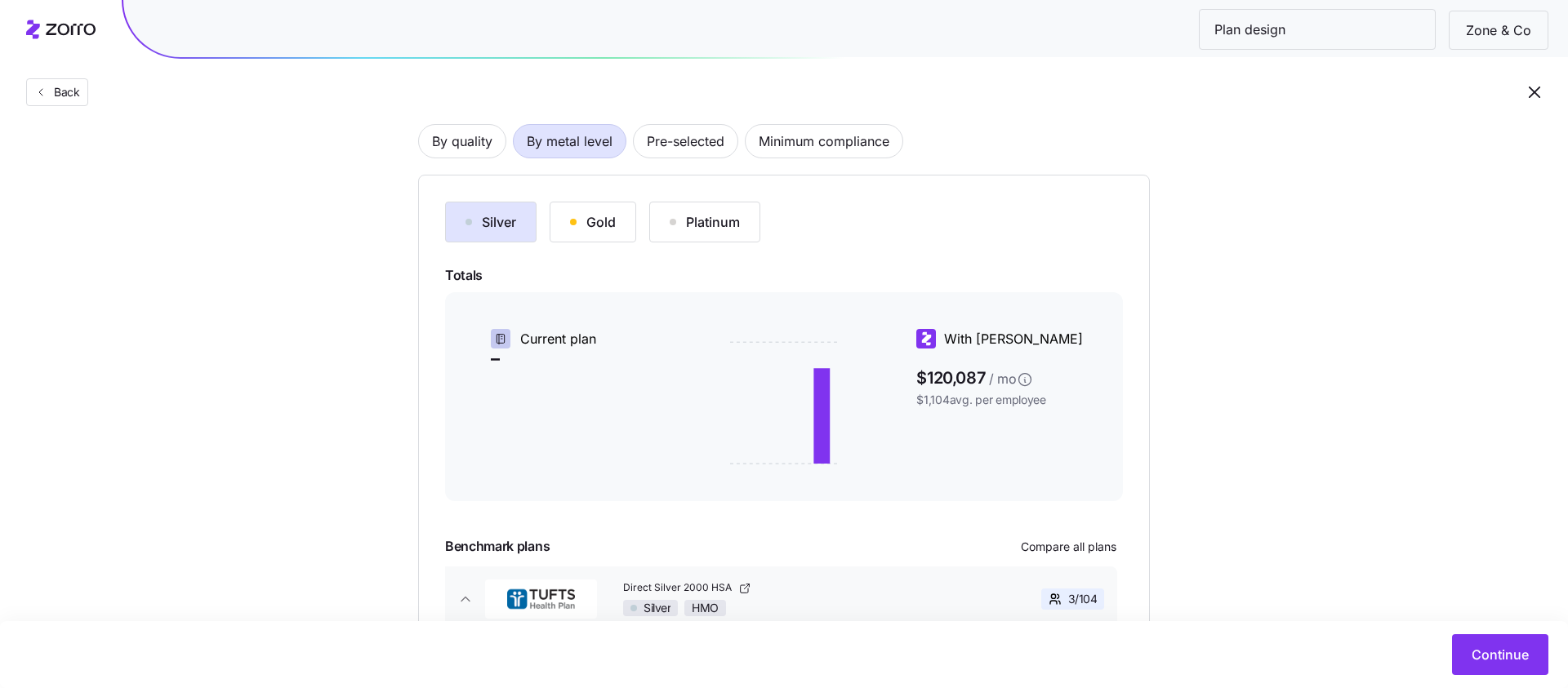
scroll to position [118, 0]
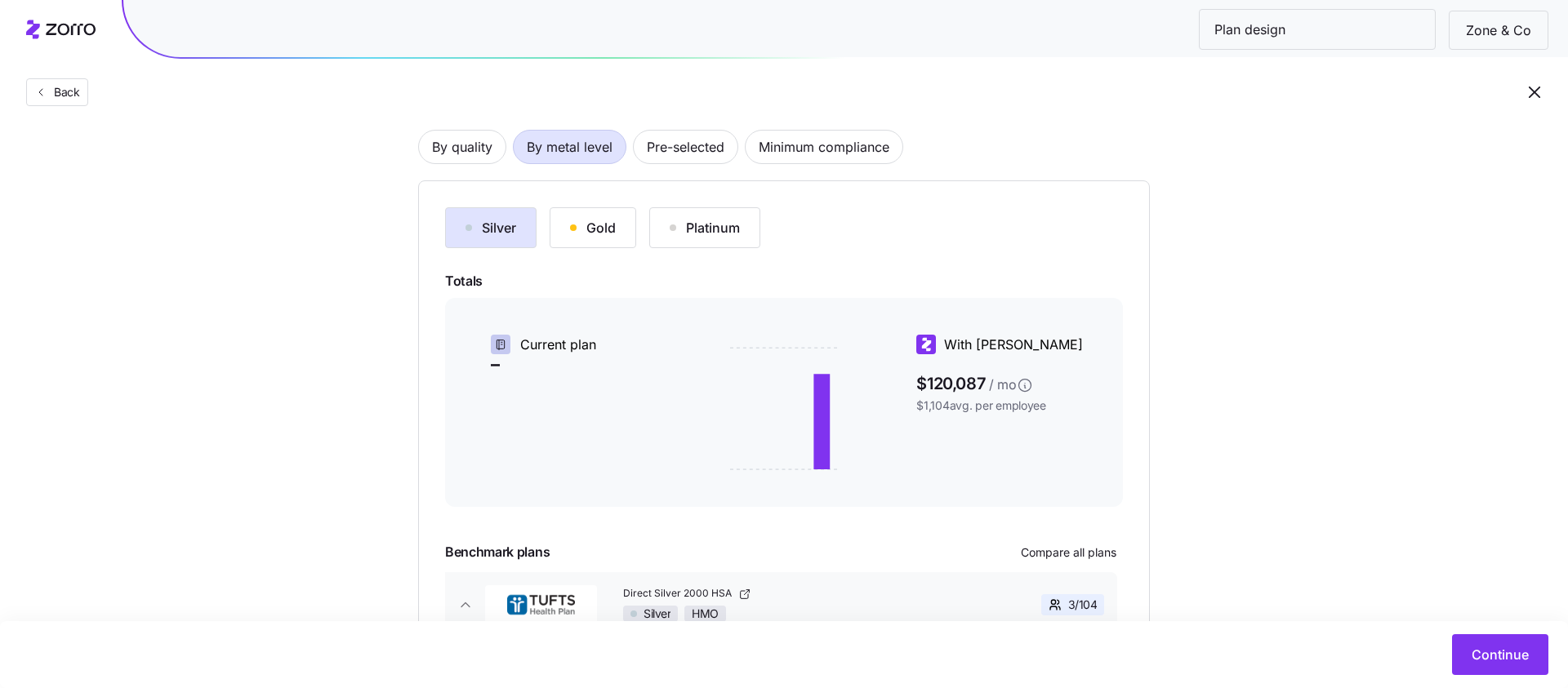
click at [579, 229] on div "Gold" at bounding box center [593, 228] width 45 height 20
click at [497, 236] on div "Silver" at bounding box center [490, 228] width 50 height 20
click at [814, 142] on span "Minimum compliance" at bounding box center [823, 147] width 131 height 33
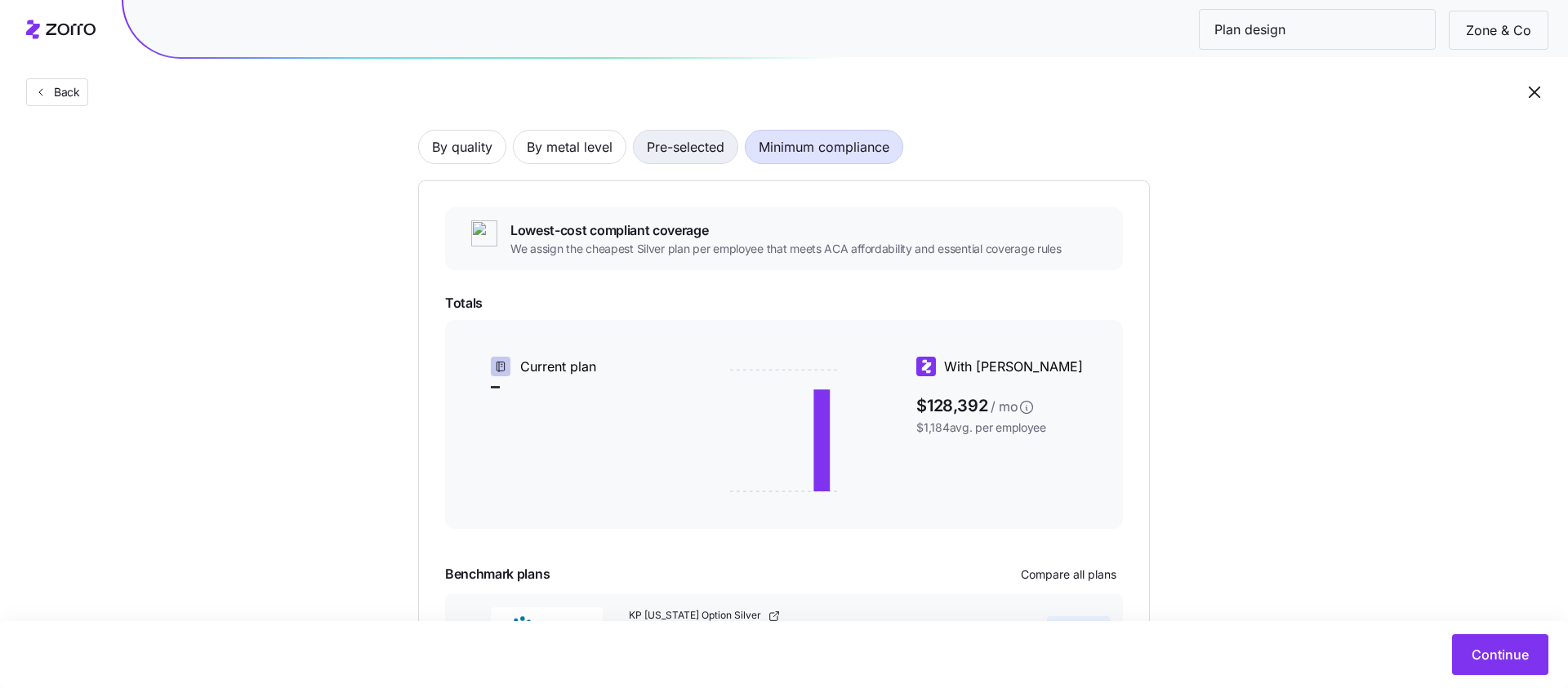
click at [664, 146] on span "Pre-selected" at bounding box center [685, 147] width 78 height 33
click at [570, 139] on span "By metal level" at bounding box center [569, 147] width 86 height 33
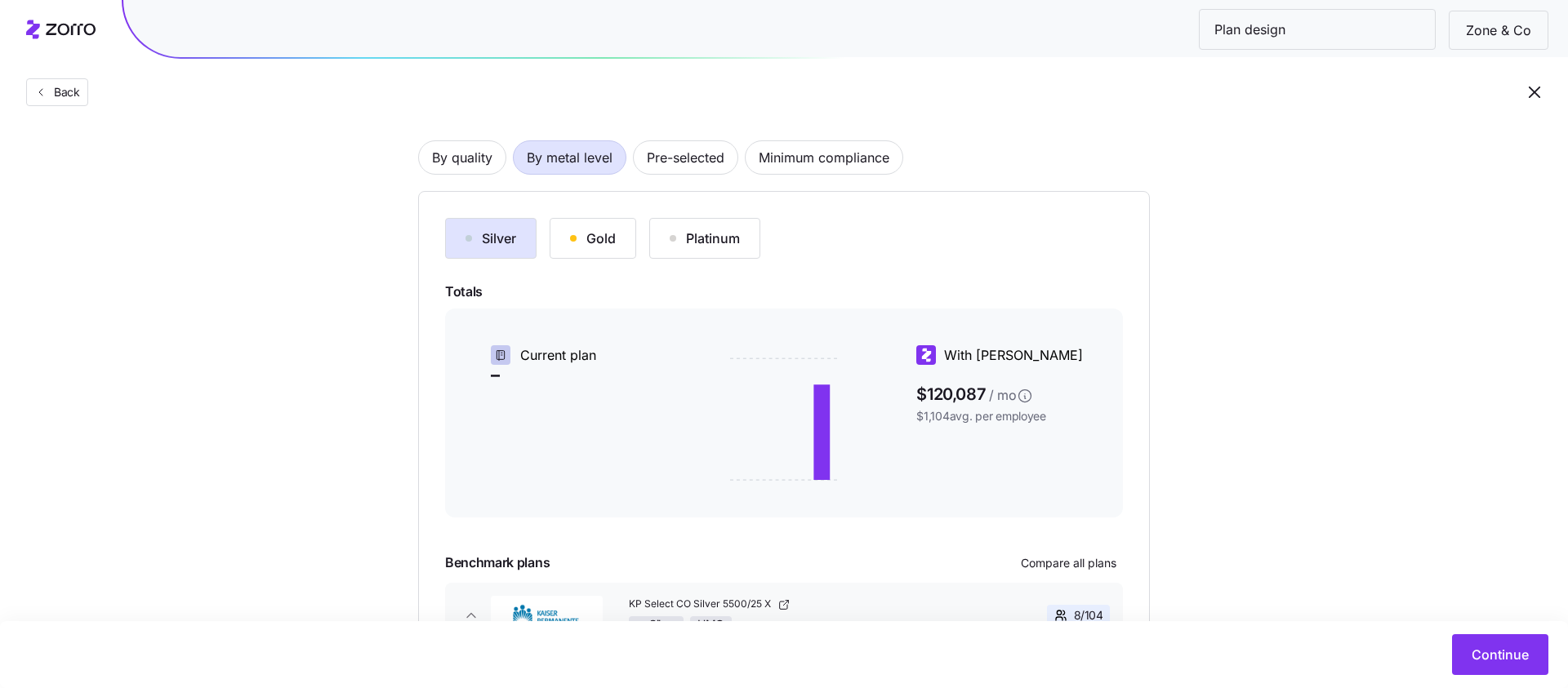
scroll to position [104, 0]
click at [582, 241] on div "Gold" at bounding box center [593, 241] width 45 height 20
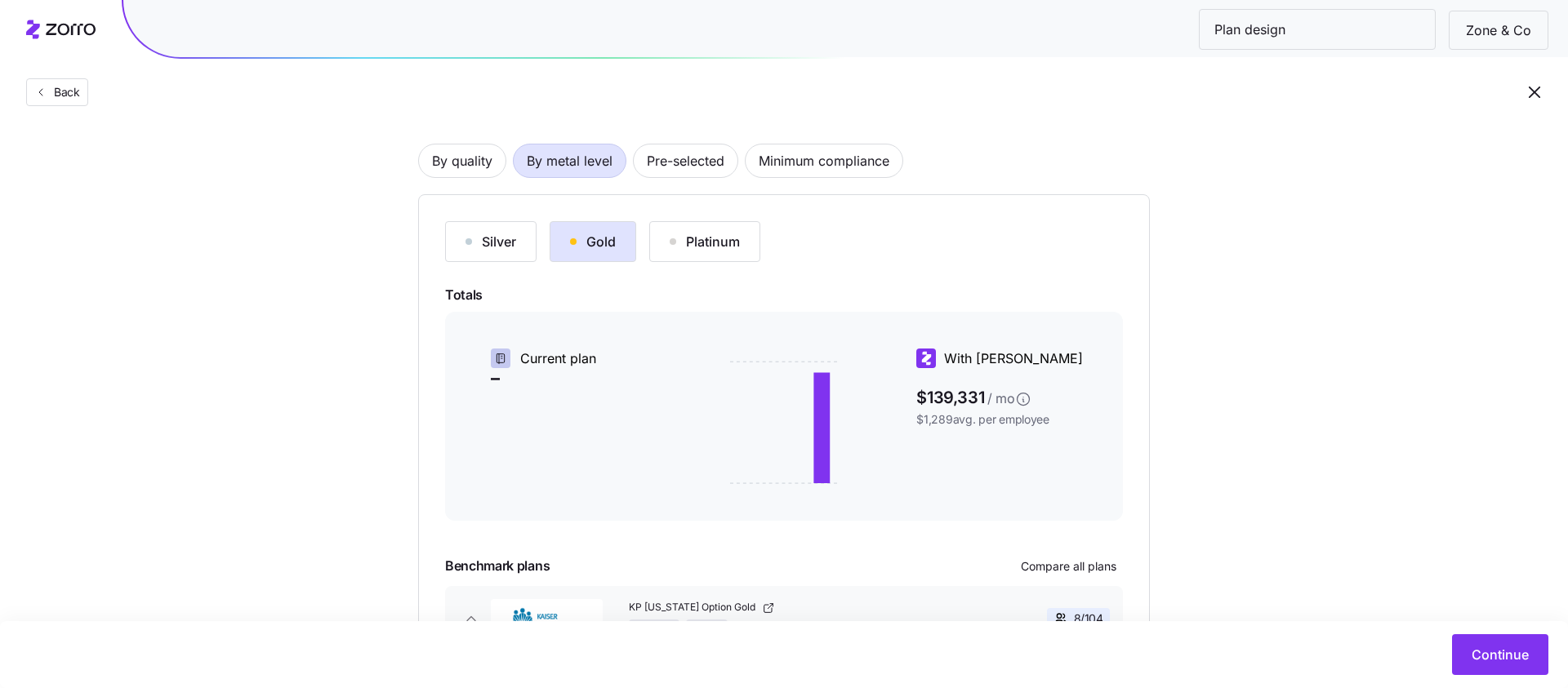
click at [714, 233] on div "Platinum" at bounding box center [704, 241] width 70 height 20
click at [587, 241] on div "Gold" at bounding box center [593, 241] width 45 height 20
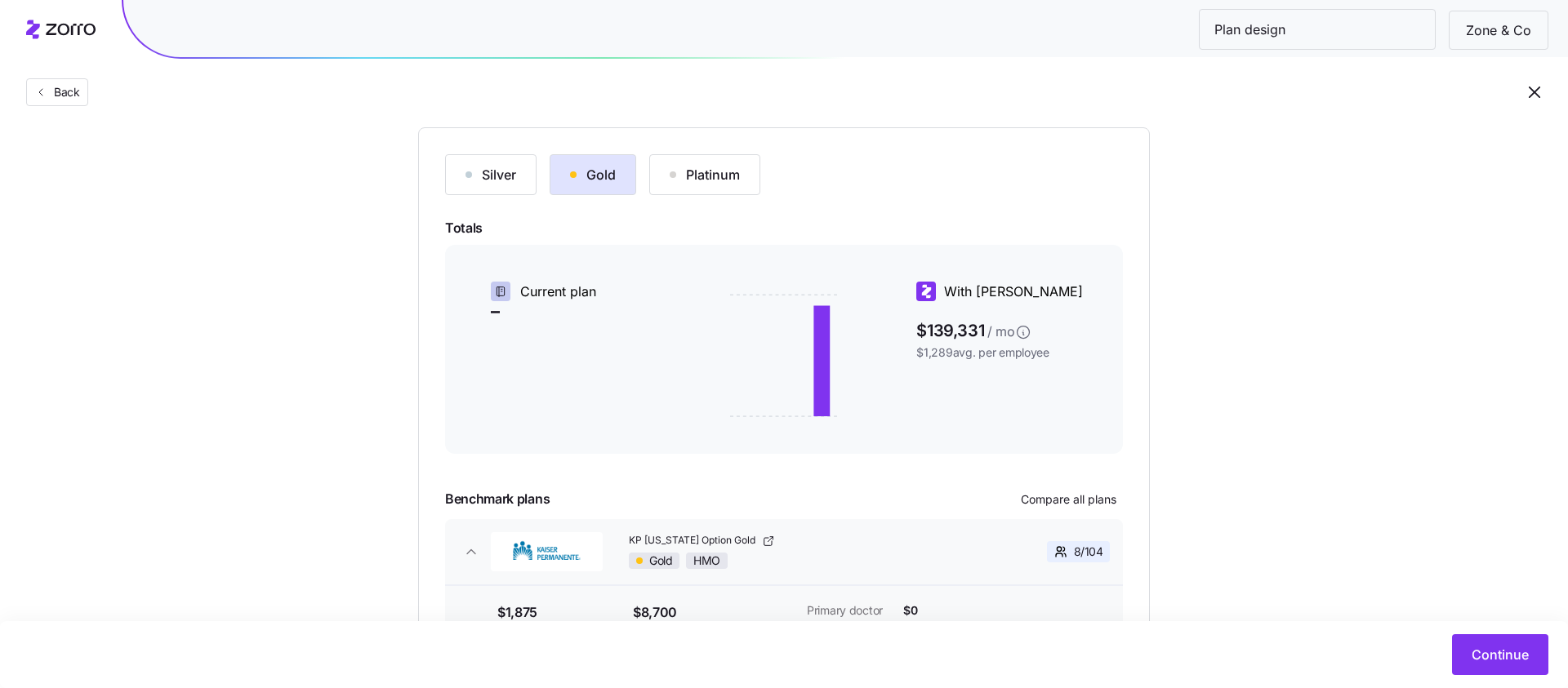
scroll to position [189, 0]
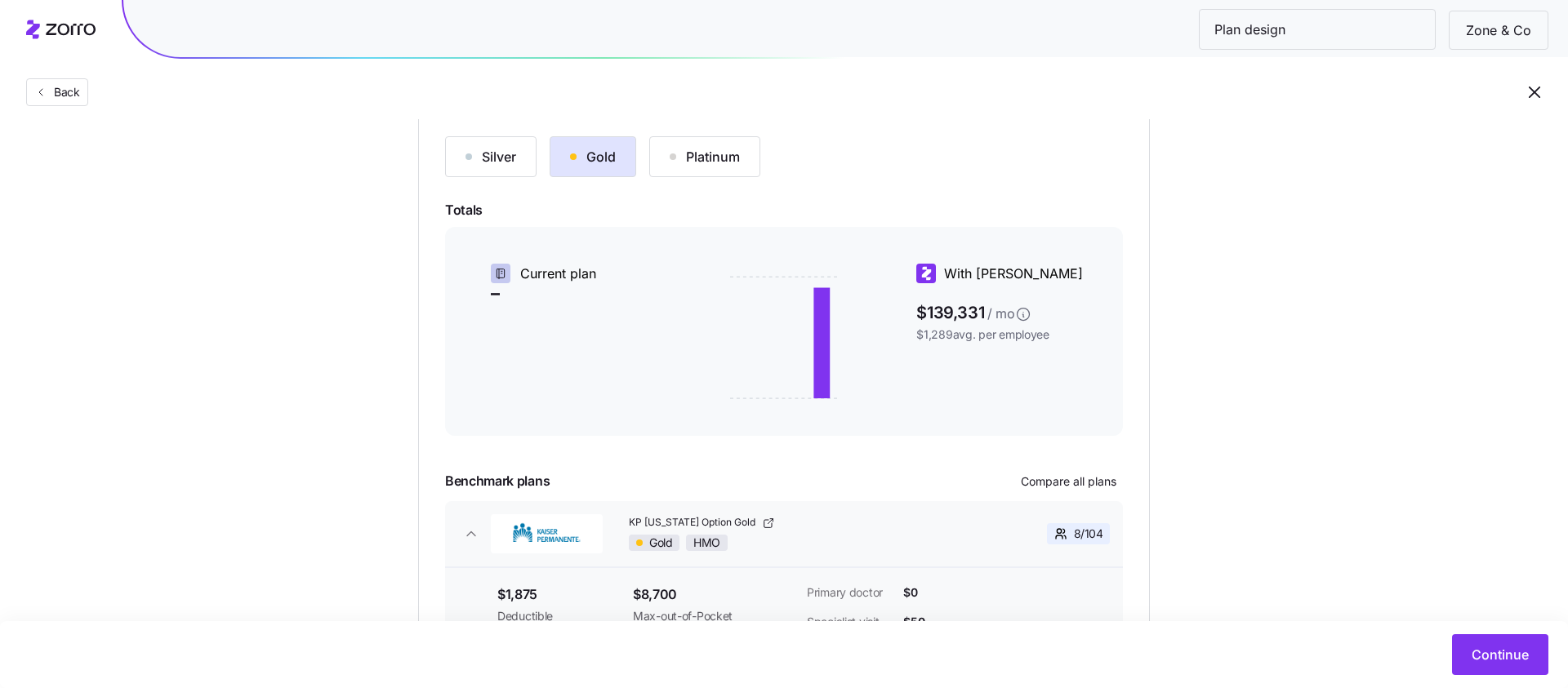
click at [711, 170] on button "Platinum" at bounding box center [704, 156] width 111 height 40
click at [706, 161] on div "Platinum" at bounding box center [704, 157] width 70 height 20
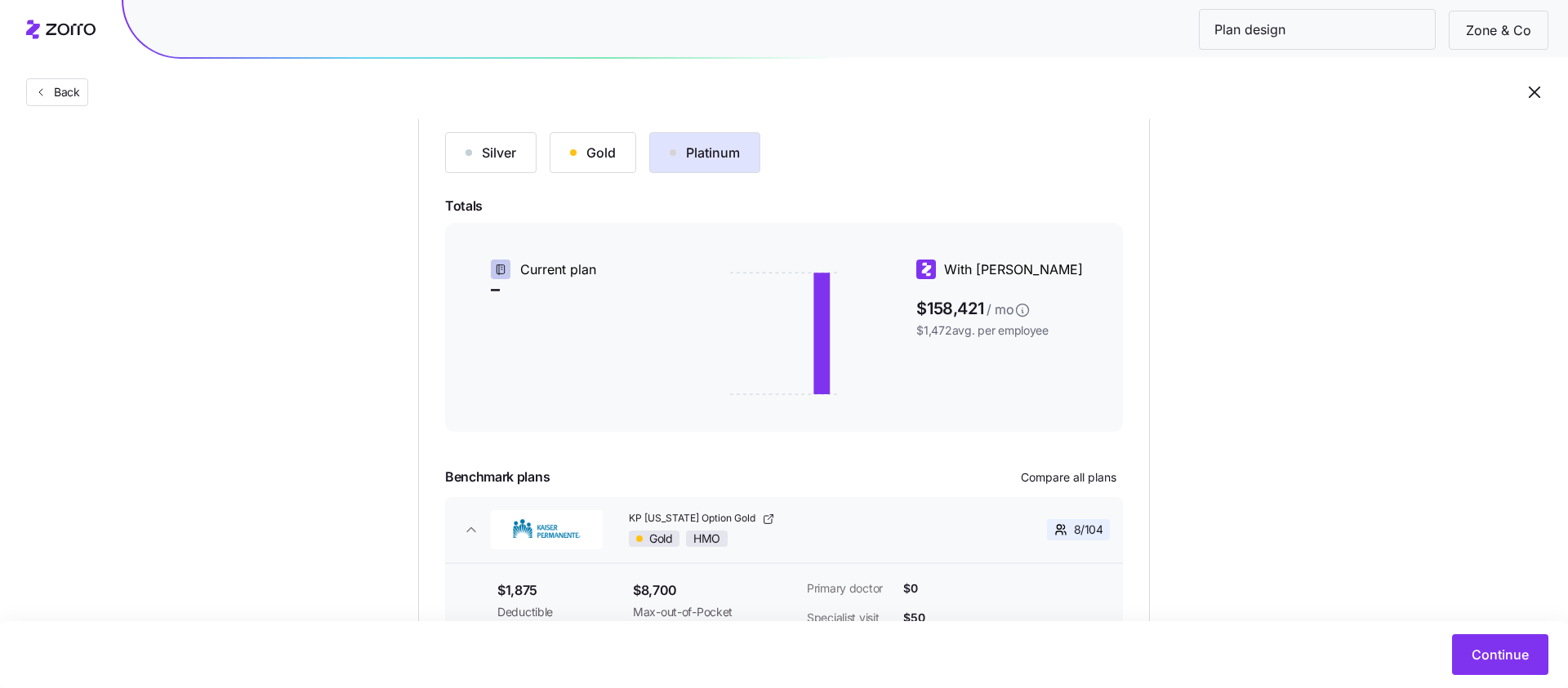
scroll to position [354, 0]
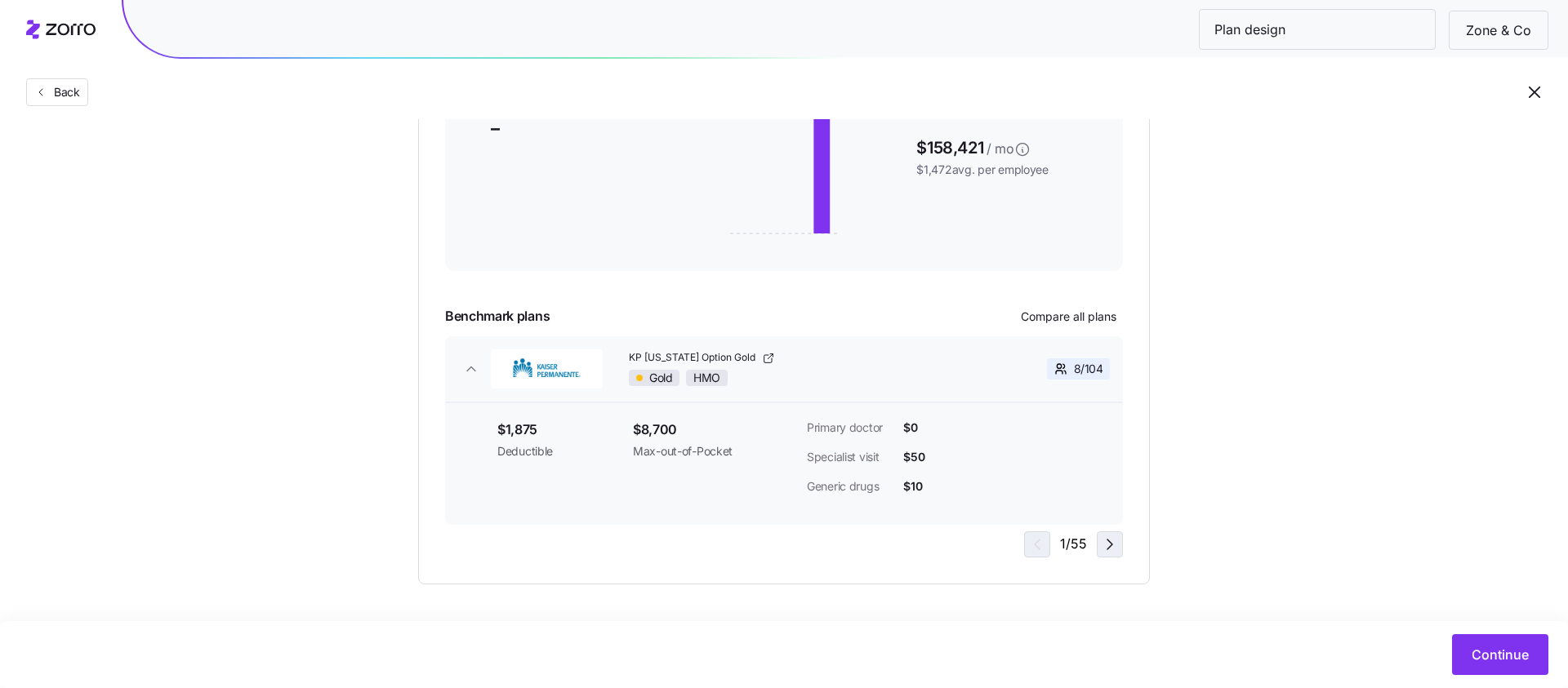
click at [1105, 541] on icon "button" at bounding box center [1109, 544] width 20 height 20
click at [1107, 545] on icon "button" at bounding box center [1109, 544] width 20 height 20
click at [1033, 551] on icon "button" at bounding box center [1034, 544] width 20 height 20
click at [1111, 546] on icon "button" at bounding box center [1109, 544] width 20 height 20
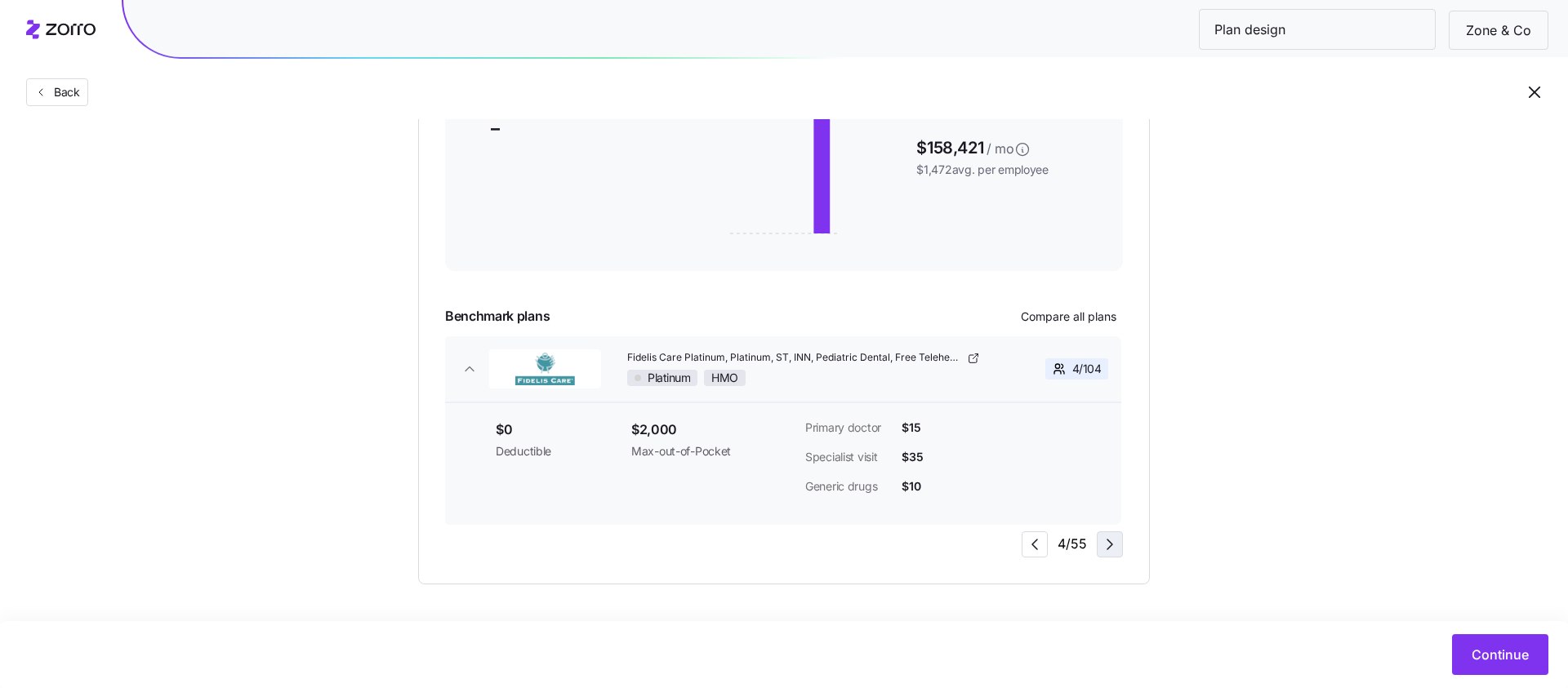
click at [1112, 546] on icon "button" at bounding box center [1109, 544] width 20 height 20
click at [1029, 544] on icon "button" at bounding box center [1034, 544] width 20 height 20
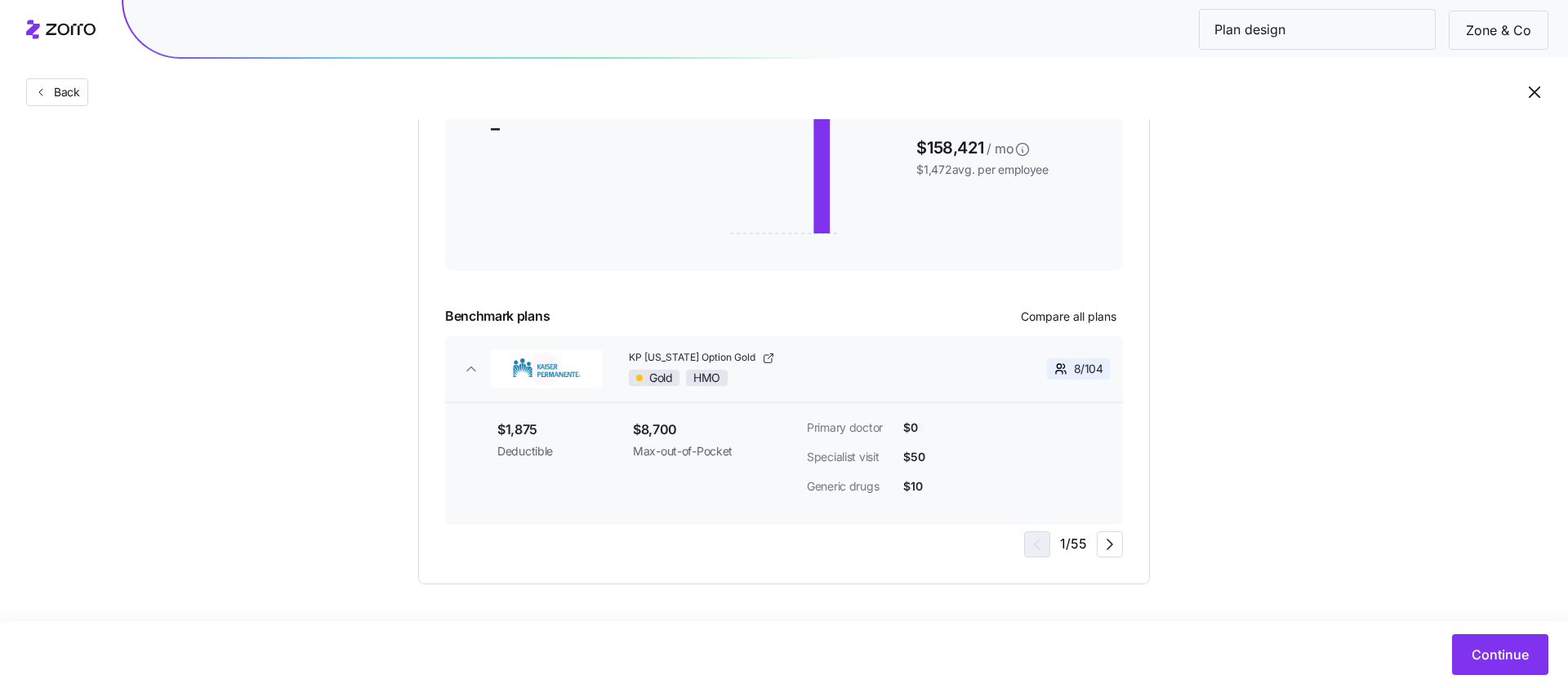
click at [1029, 544] on div "1 / 55" at bounding box center [1073, 544] width 99 height 27
click at [1041, 552] on div "1 / 55" at bounding box center [1073, 544] width 99 height 27
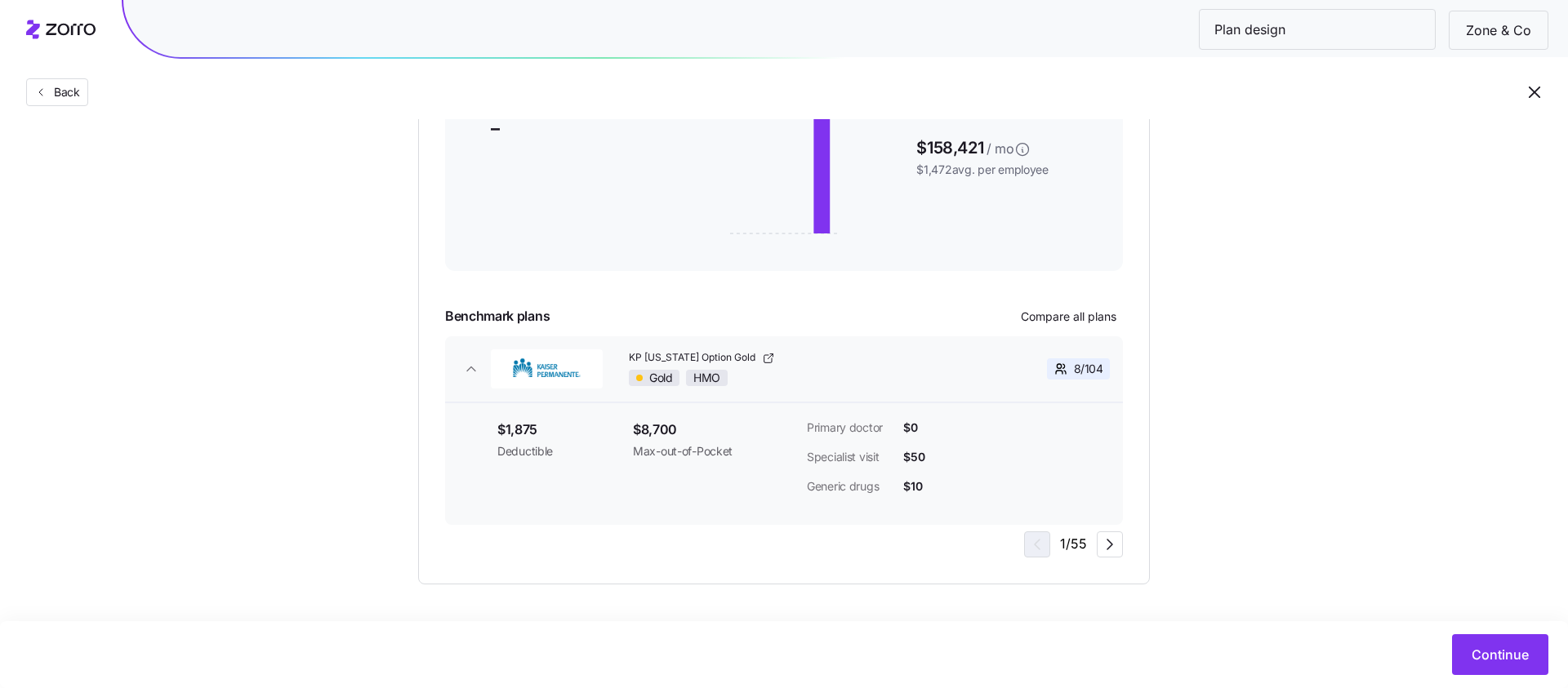
click at [1062, 573] on div "Silver Gold Platinum Totals Current plan – With Zorro $158,421 / mo $1,472 avg.…" at bounding box center [784, 264] width 732 height 640
click at [1114, 636] on div "Continue" at bounding box center [783, 654] width 1532 height 40
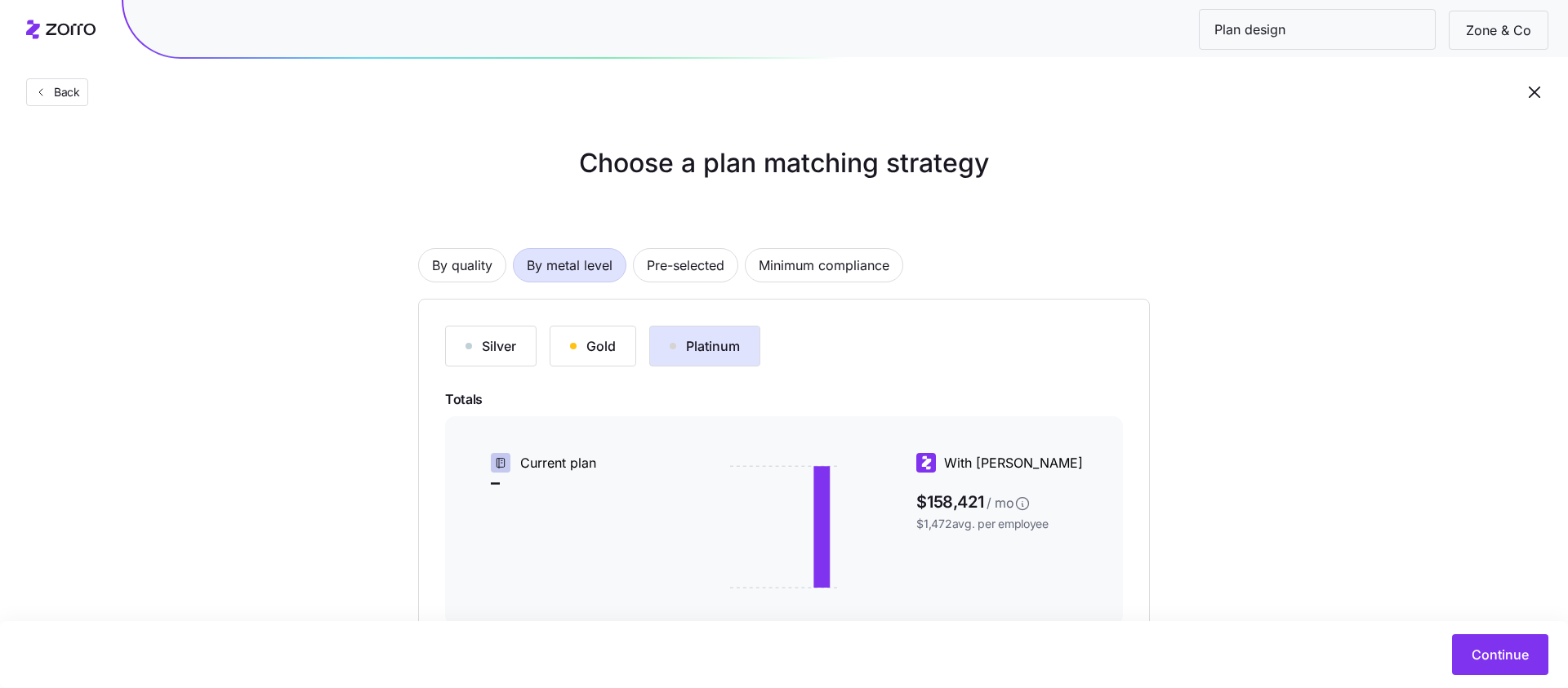
click at [621, 339] on button "Gold" at bounding box center [593, 345] width 87 height 40
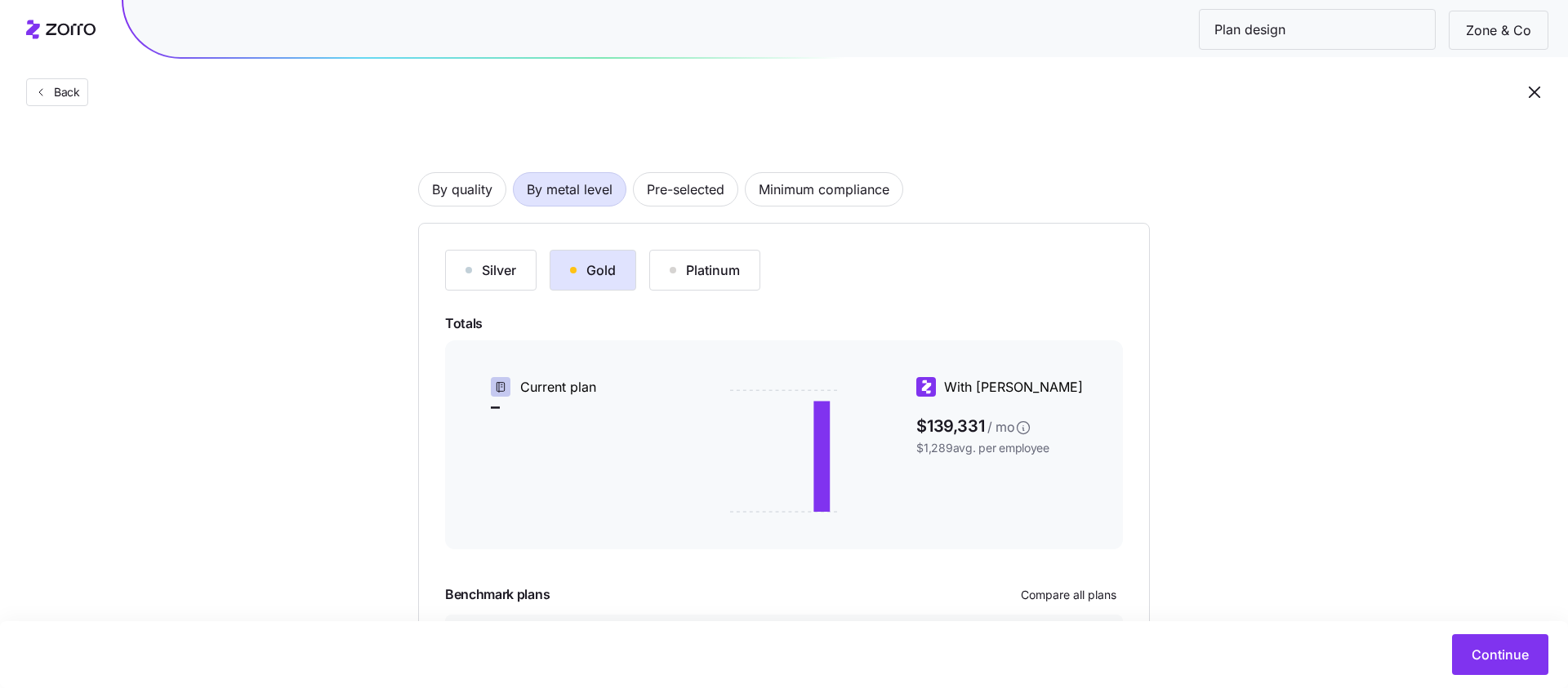
scroll to position [220, 0]
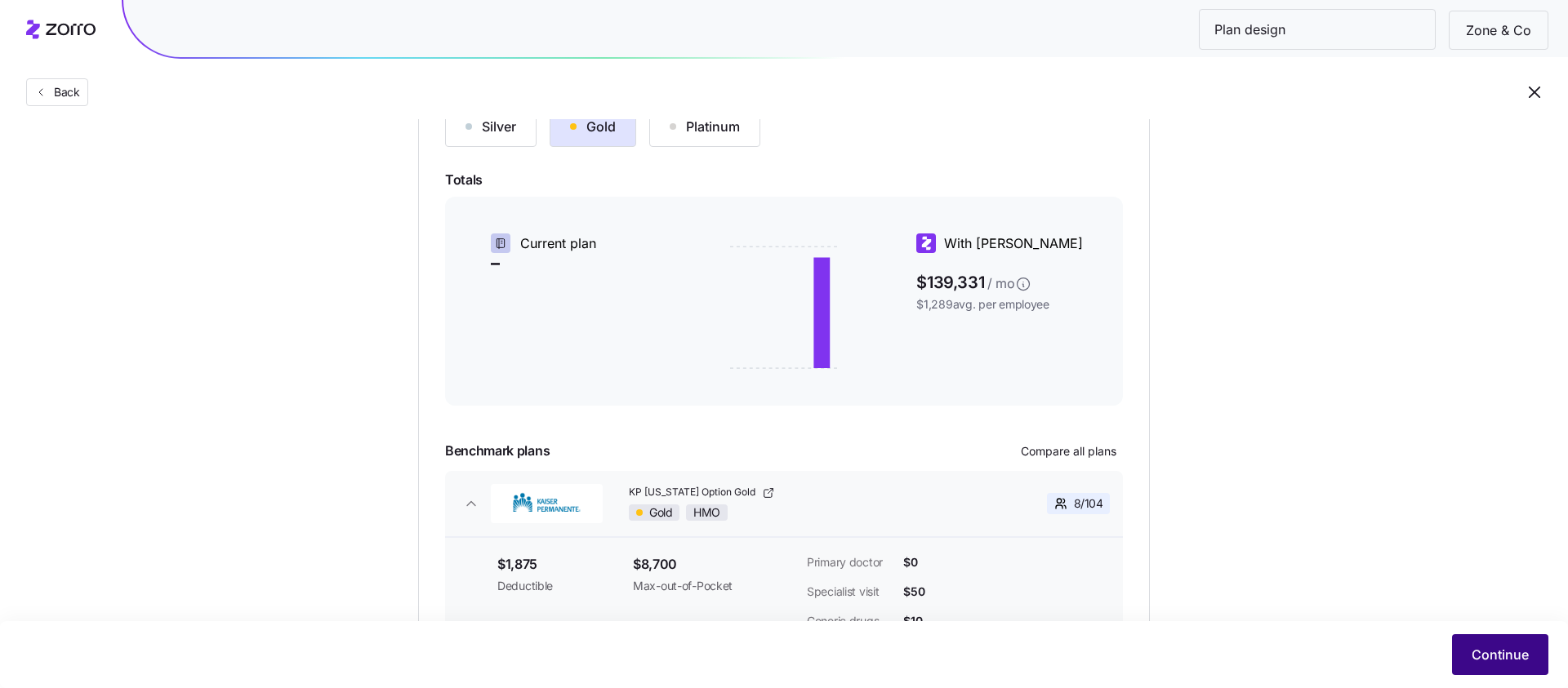
click at [1483, 666] on button "Continue" at bounding box center [1500, 654] width 97 height 40
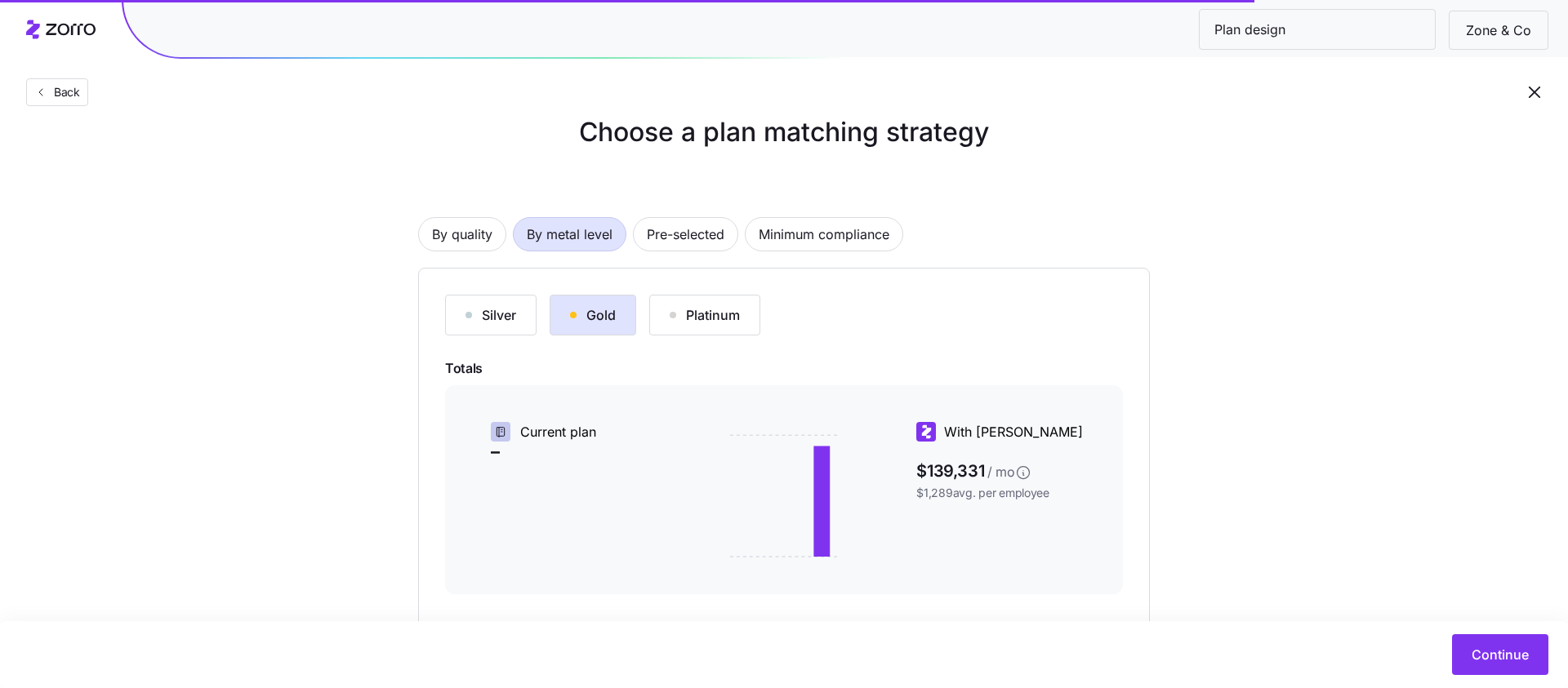
scroll to position [158, 0]
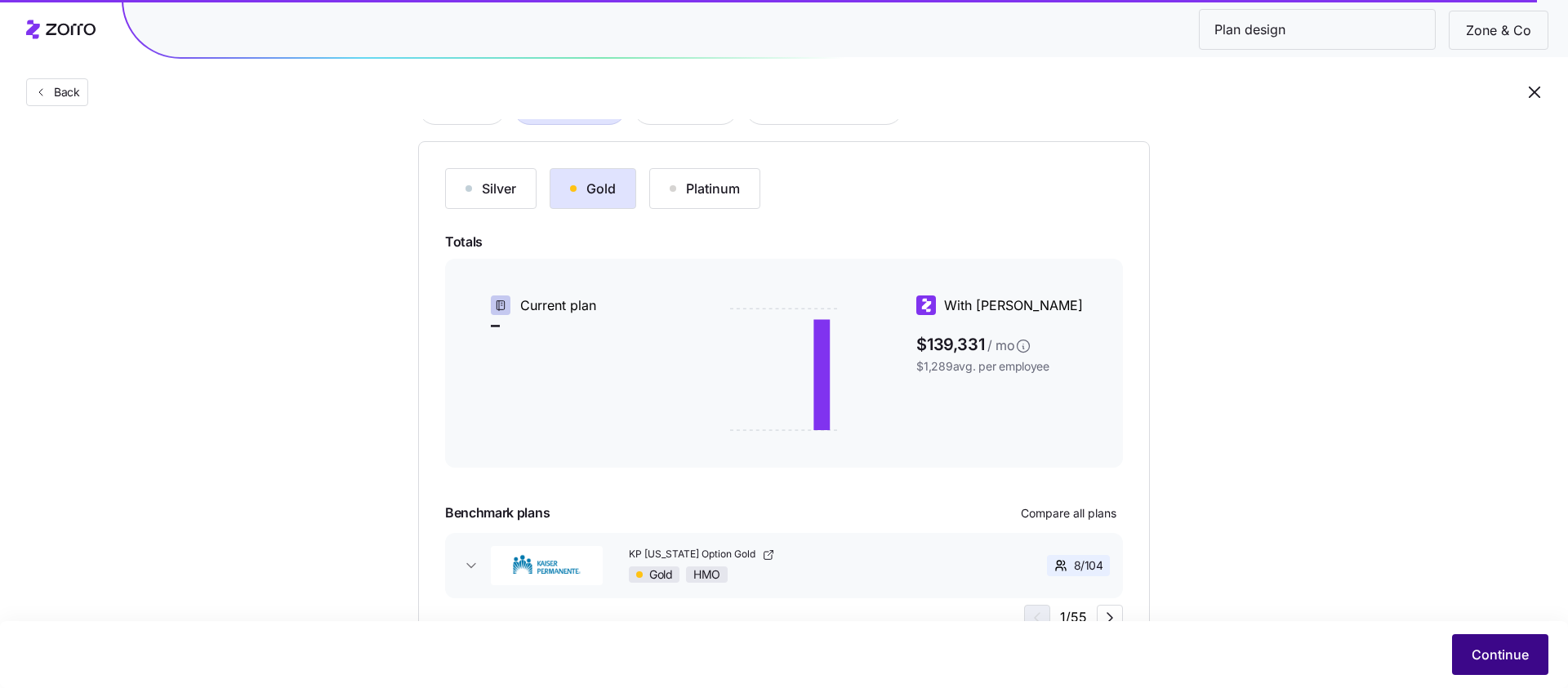
click at [1488, 646] on span "Continue" at bounding box center [1500, 654] width 57 height 20
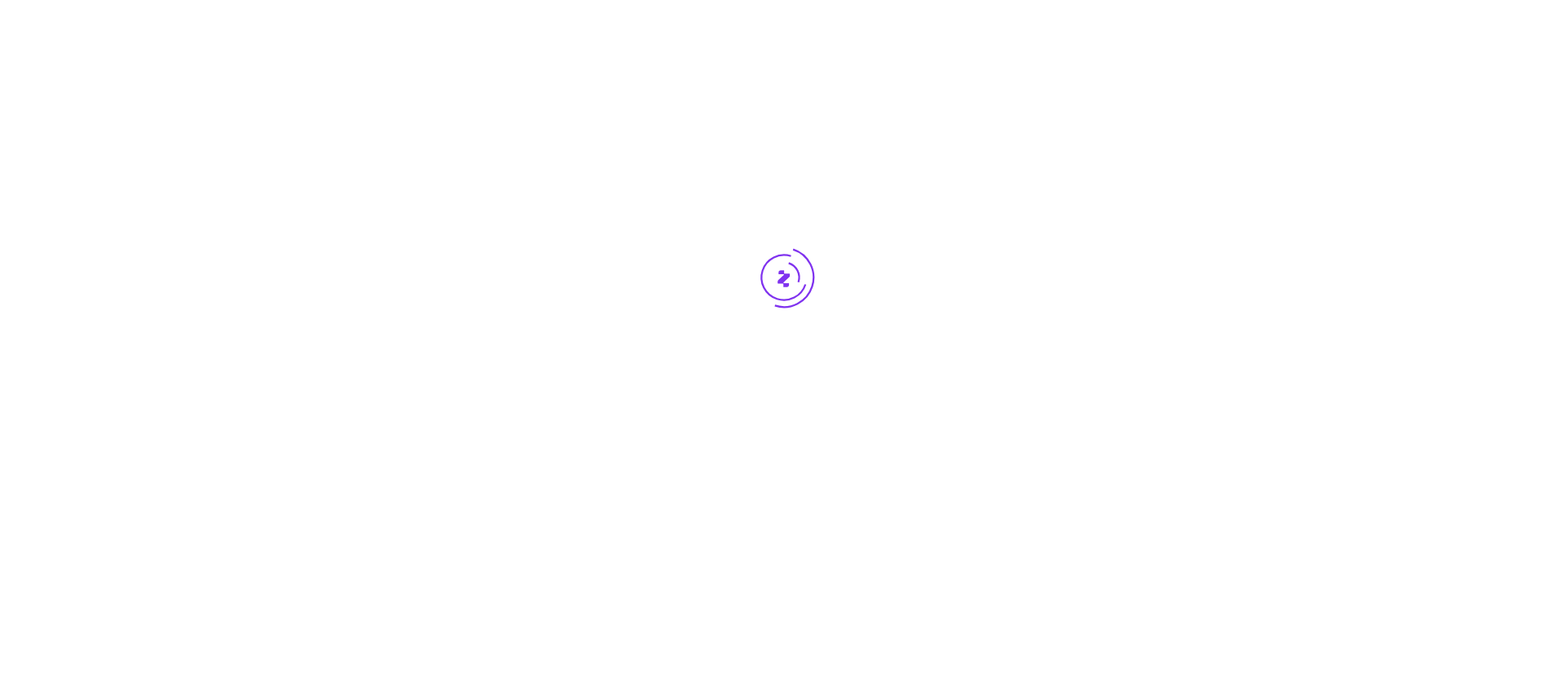
scroll to position [0, 0]
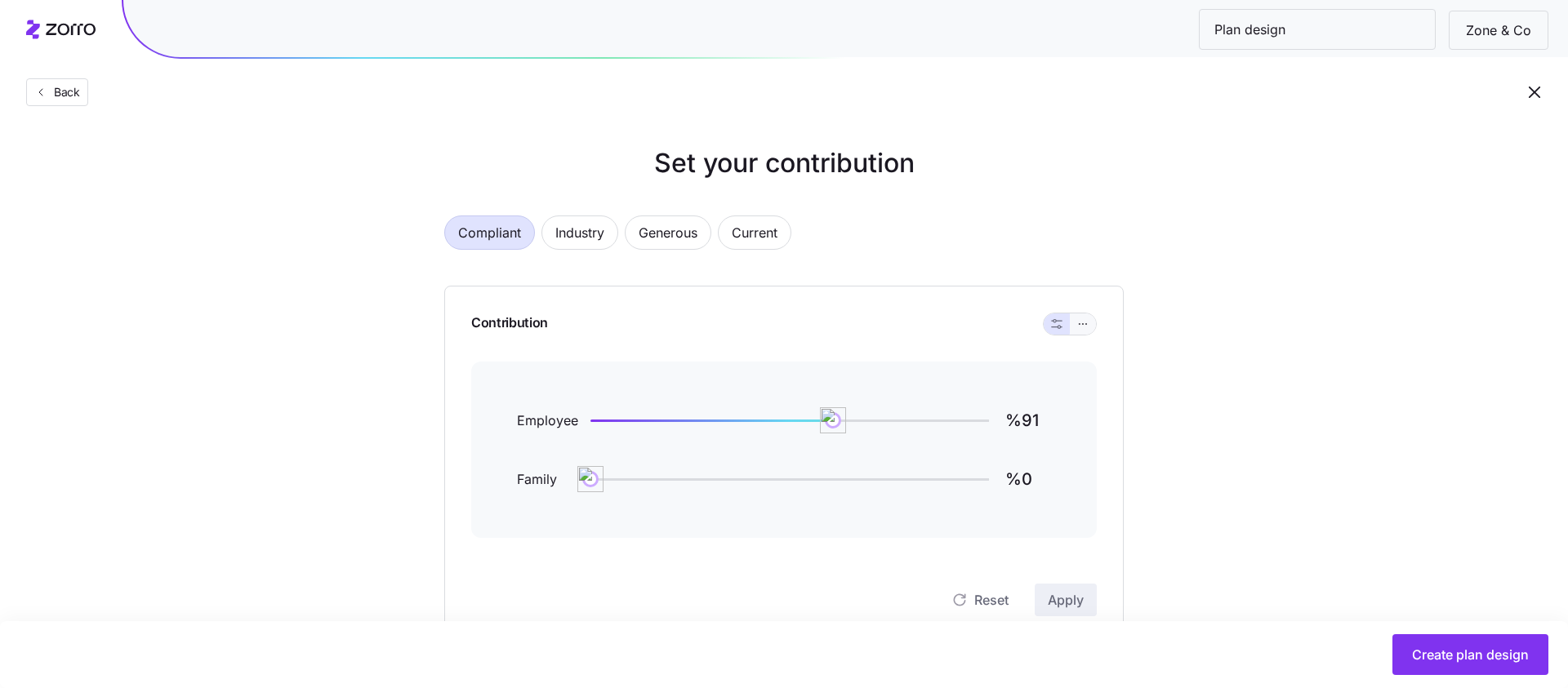
click at [1083, 320] on icon "button" at bounding box center [1083, 324] width 12 height 20
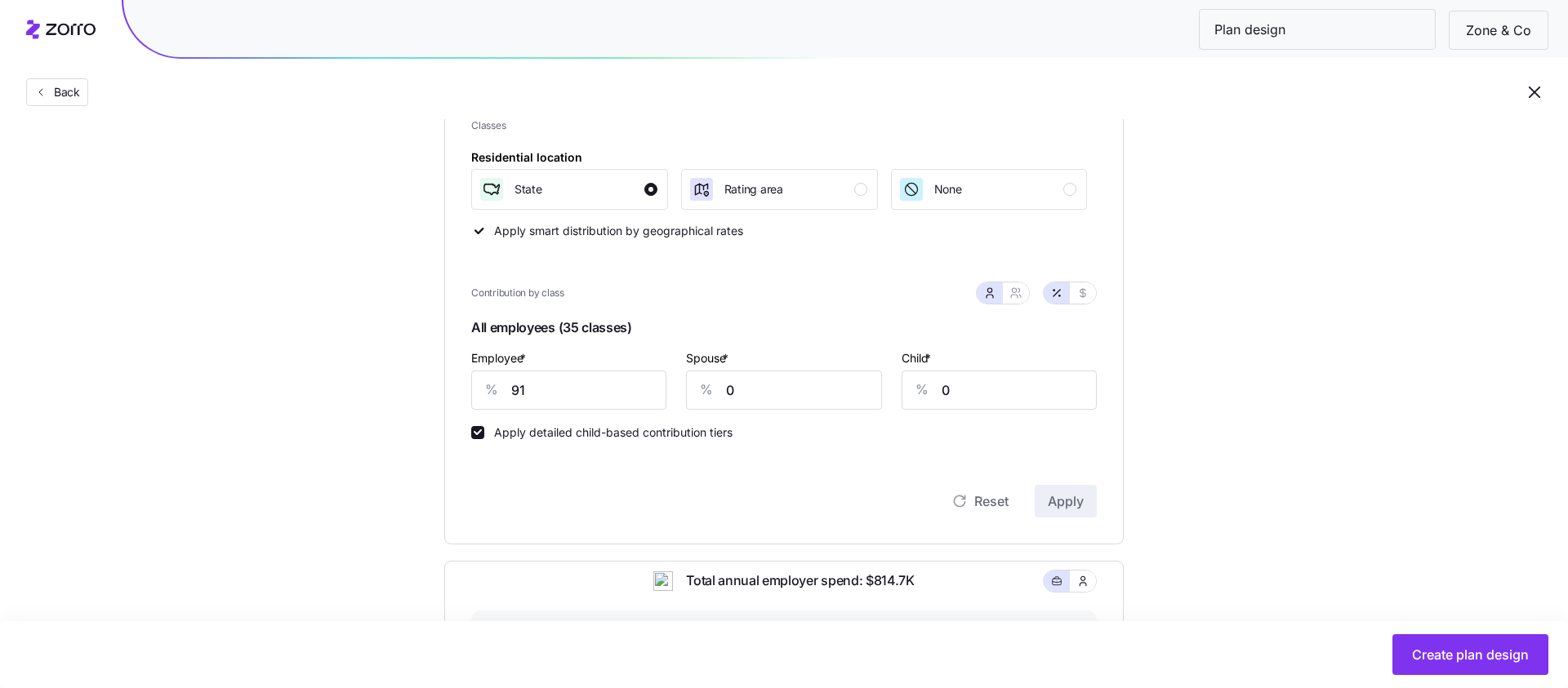
scroll to position [242, 0]
click at [622, 378] on input "91" at bounding box center [569, 391] width 195 height 39
type input "90"
click at [825, 394] on input "0" at bounding box center [784, 391] width 195 height 39
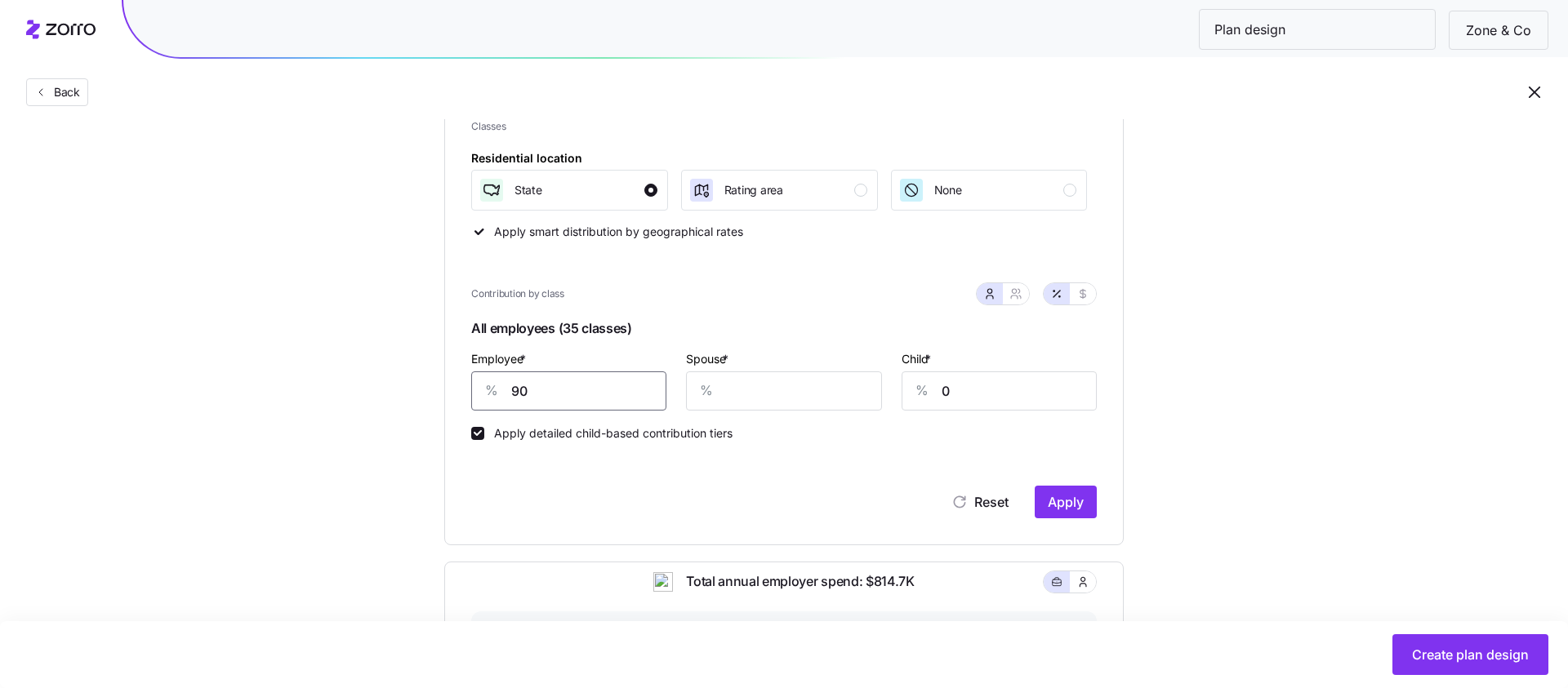
click at [653, 397] on input "90" at bounding box center [569, 391] width 195 height 39
type input "100"
click at [746, 382] on input "Spouse *" at bounding box center [784, 391] width 195 height 39
type input "90"
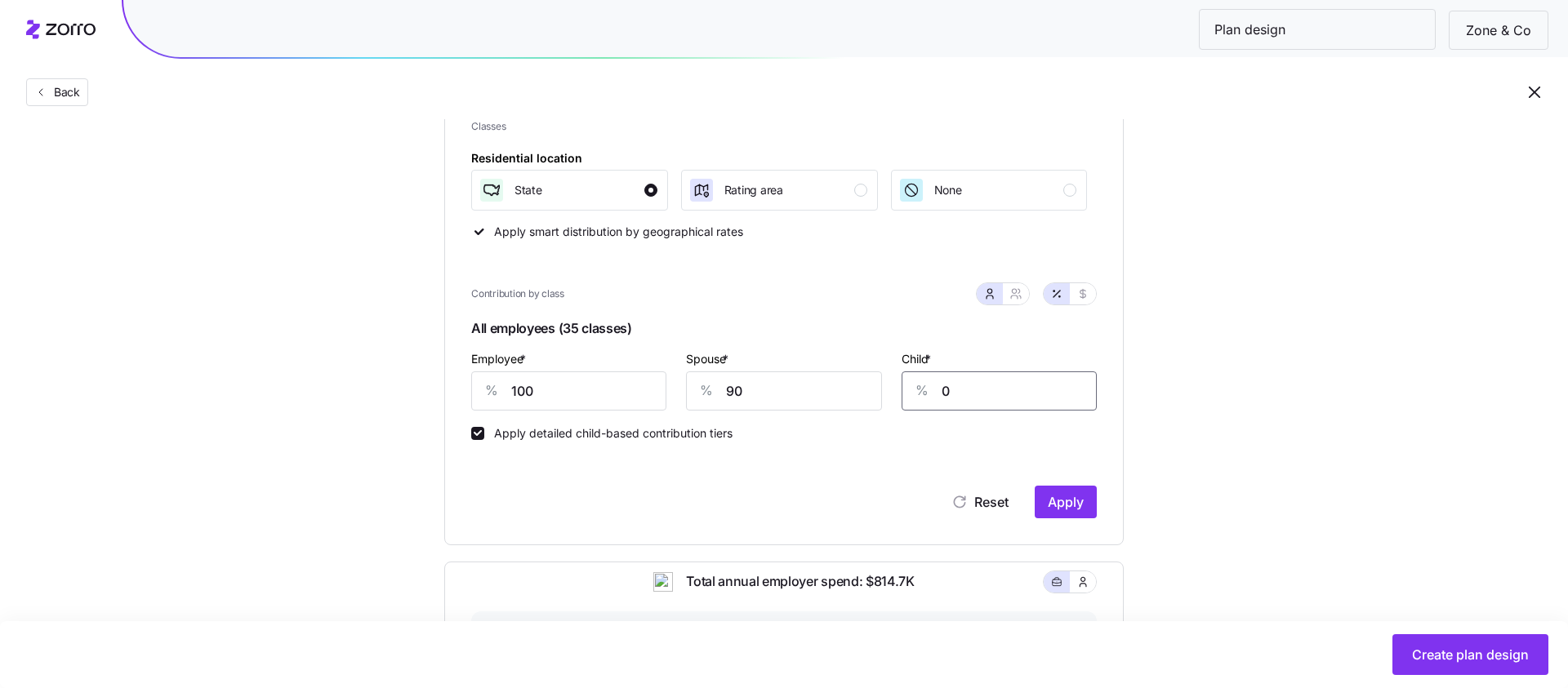
click at [1013, 380] on input "0" at bounding box center [999, 391] width 195 height 39
type input "90"
click at [1075, 499] on span "Apply" at bounding box center [1065, 502] width 36 height 20
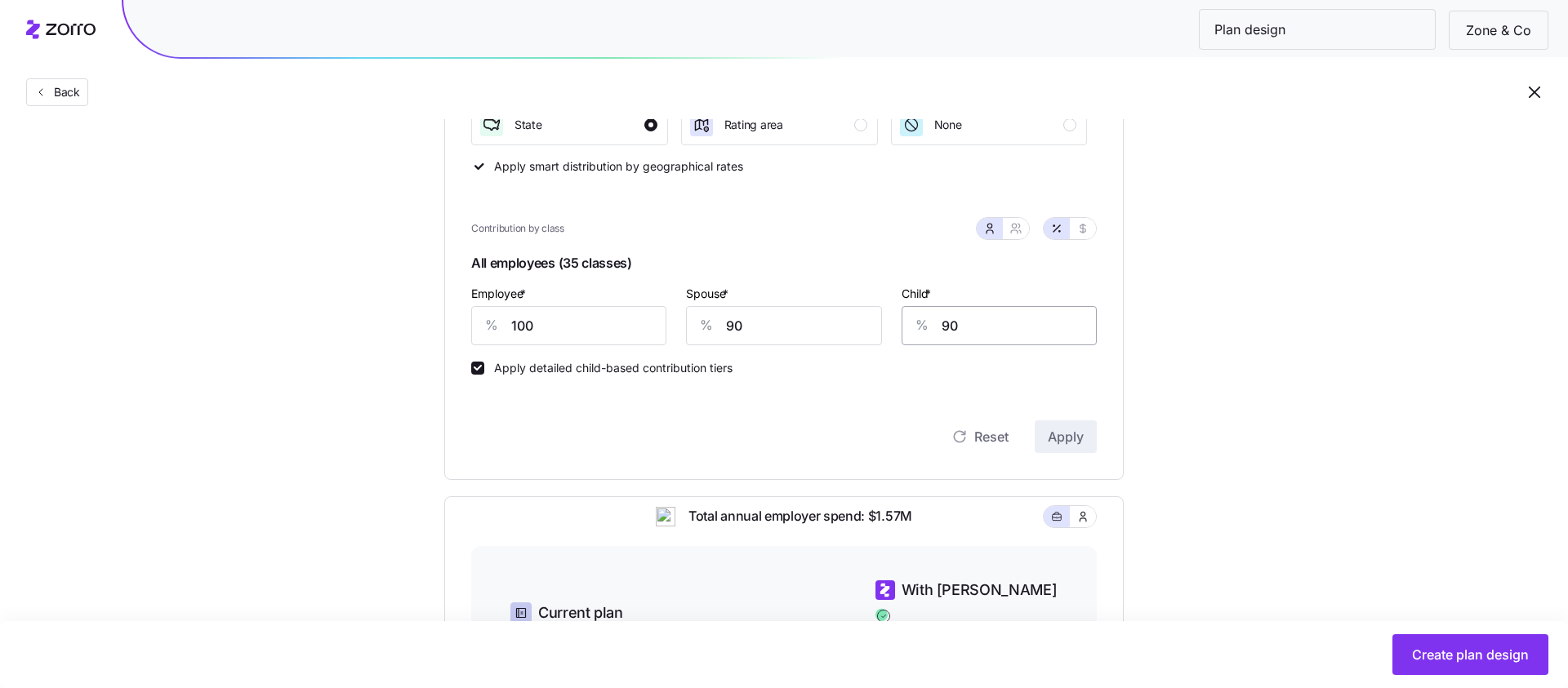
scroll to position [313, 0]
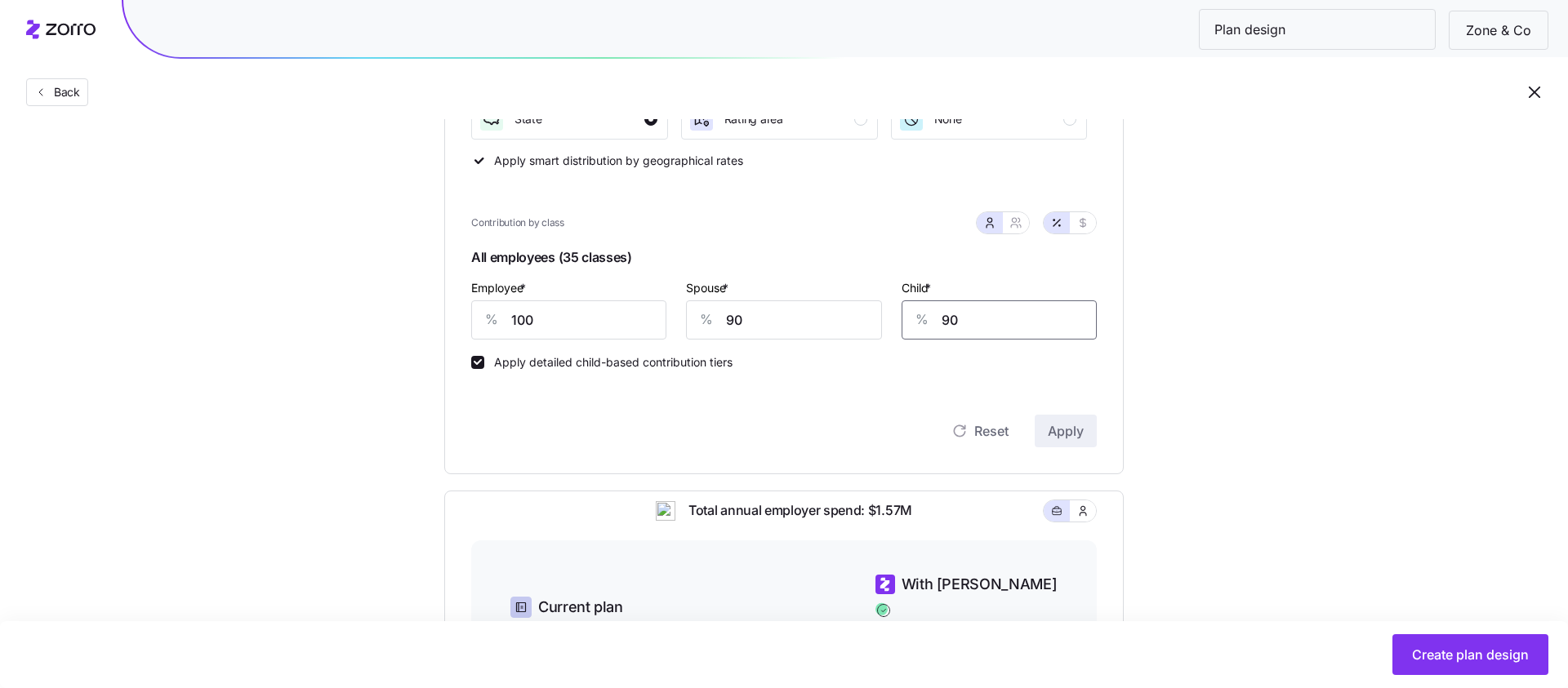
click at [1026, 316] on input "90" at bounding box center [999, 320] width 195 height 39
click at [1050, 295] on div "Child * % 1000" at bounding box center [999, 309] width 195 height 62
click at [1043, 301] on input "1000" at bounding box center [999, 320] width 195 height 39
drag, startPoint x: 1040, startPoint y: 320, endPoint x: 1040, endPoint y: 310, distance: 10.0
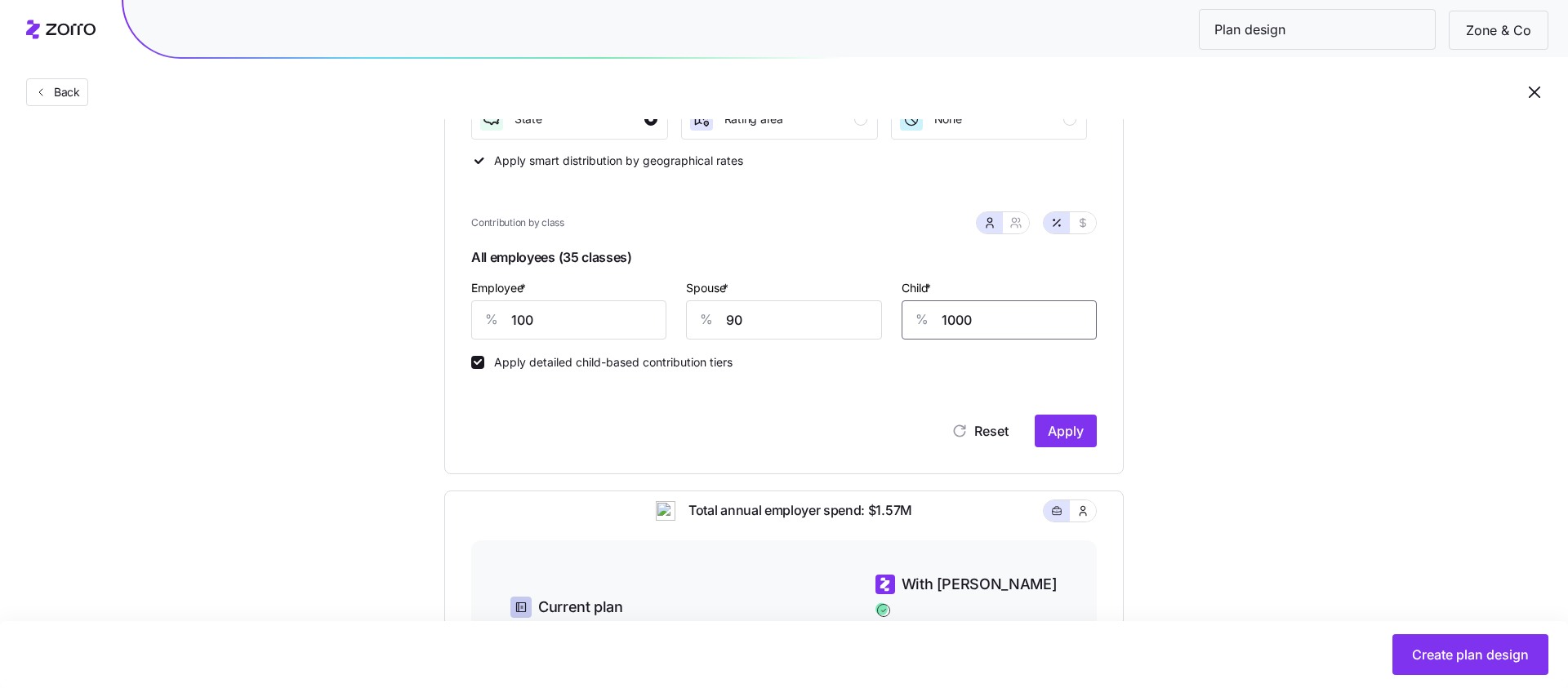
click at [1040, 320] on input "1000" at bounding box center [999, 320] width 195 height 39
type input "100"
click at [801, 330] on input "90" at bounding box center [784, 320] width 195 height 39
type input "100"
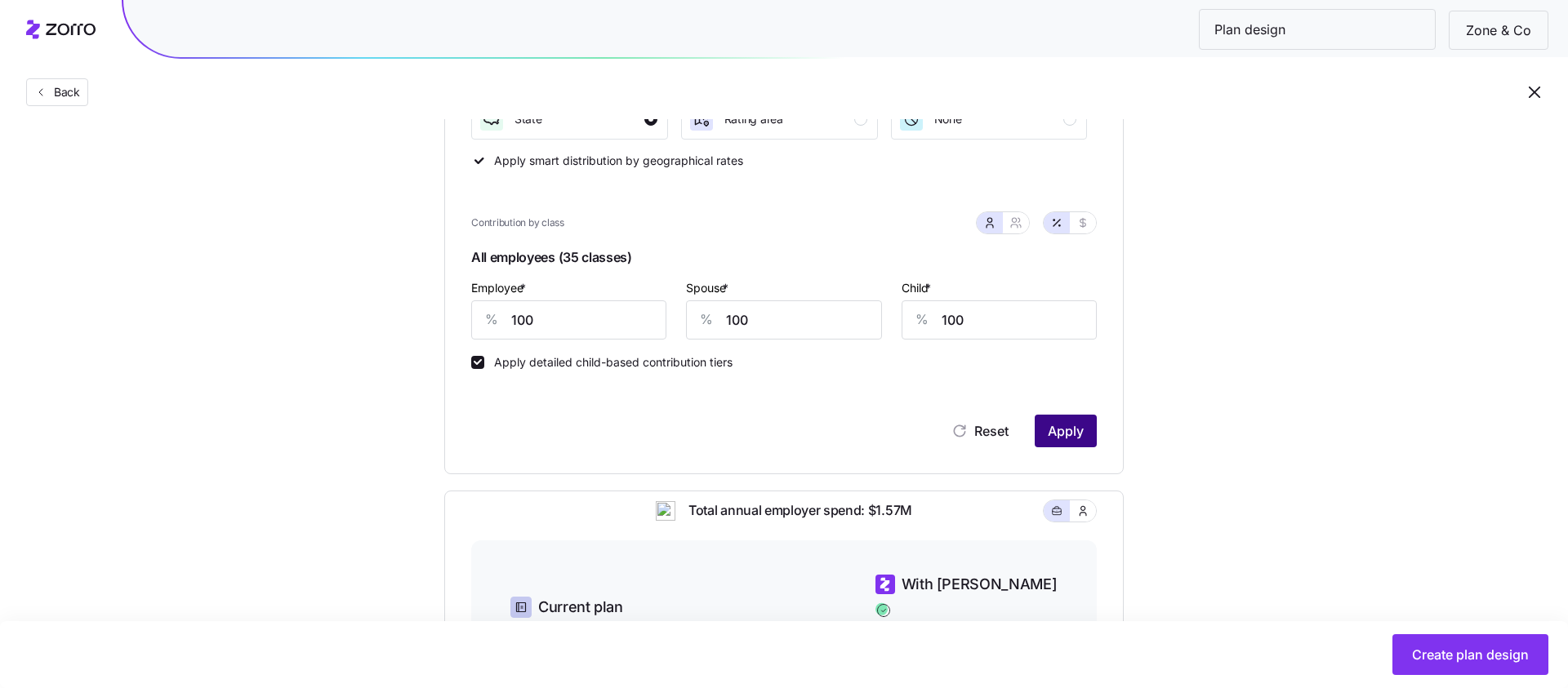
click at [1054, 430] on span "Apply" at bounding box center [1065, 431] width 36 height 20
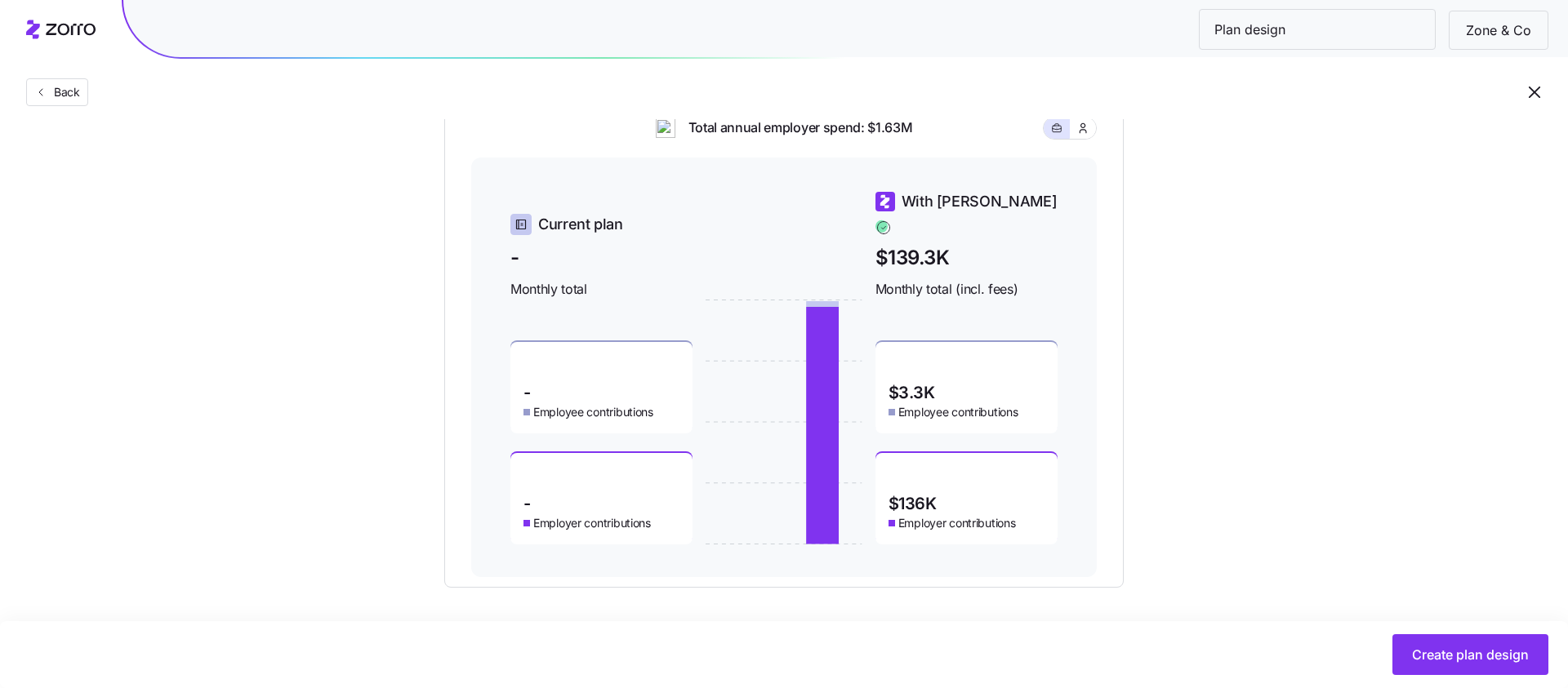
scroll to position [701, 0]
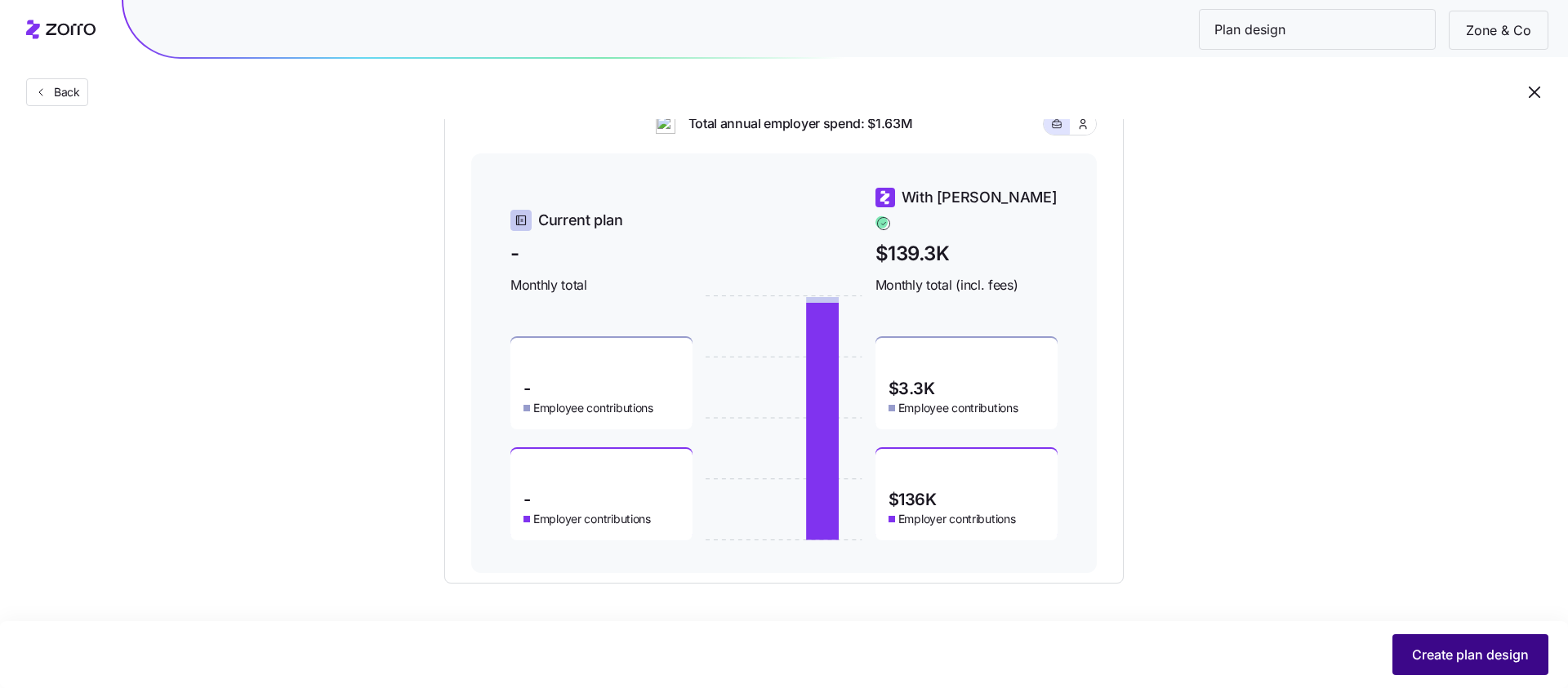
click at [1418, 657] on span "Create plan design" at bounding box center [1470, 654] width 116 height 20
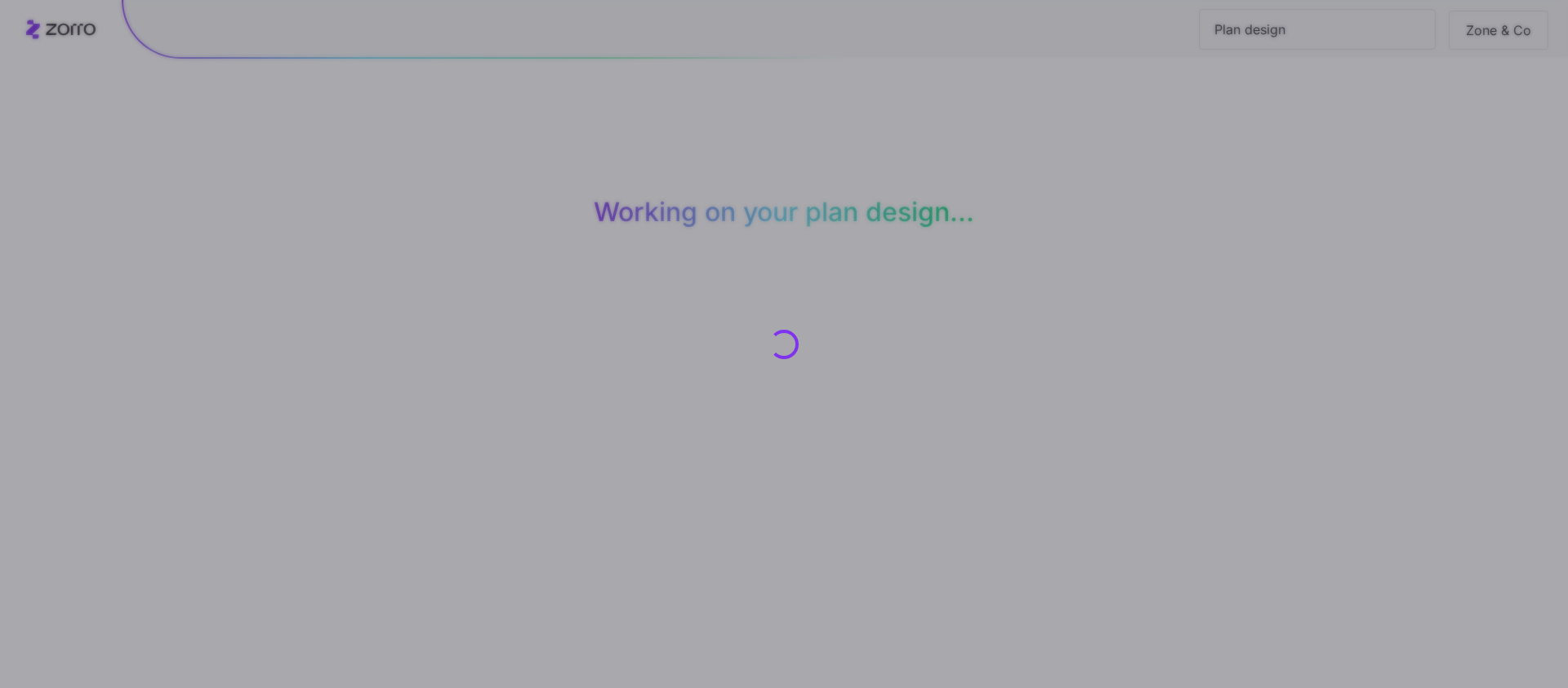
scroll to position [0, 0]
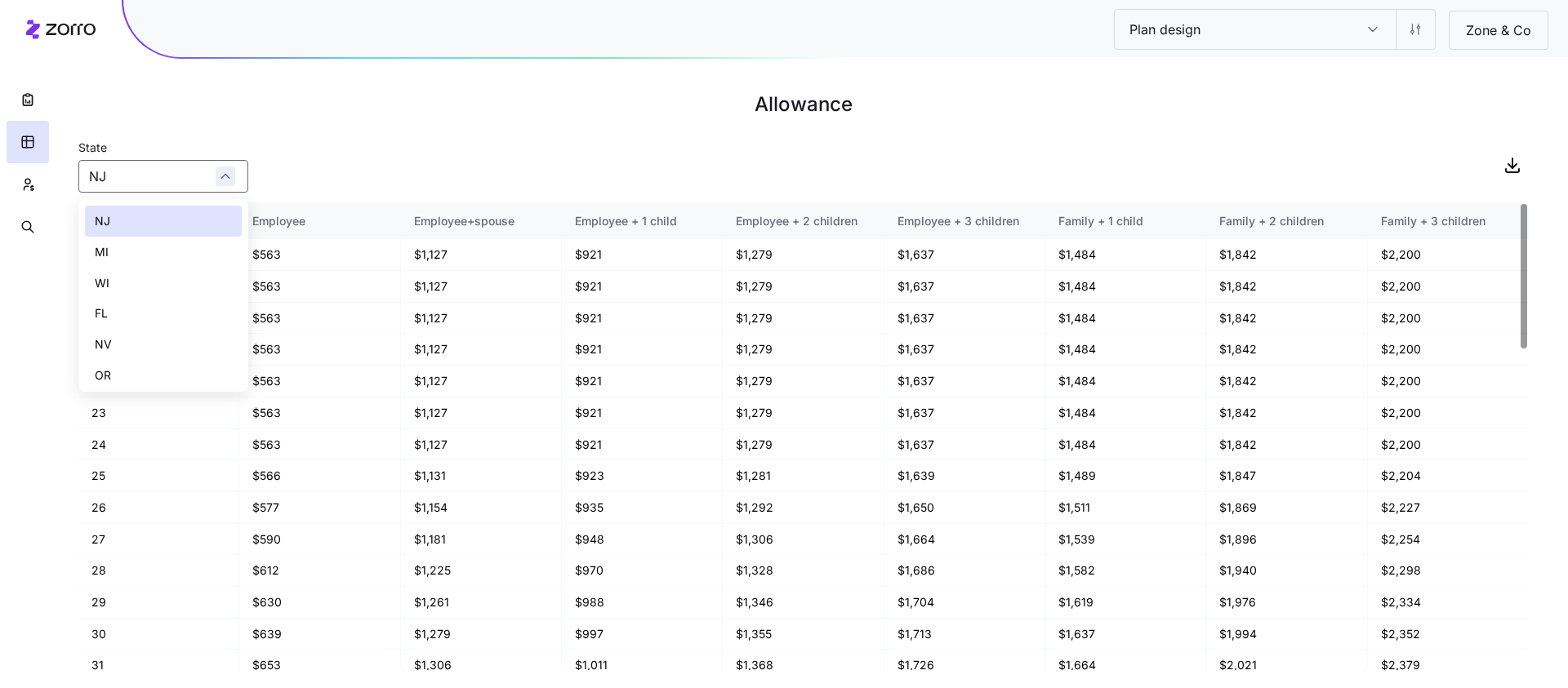
click at [224, 170] on div "NJ" at bounding box center [164, 175] width 170 height 33
click at [191, 310] on div "FL" at bounding box center [163, 312] width 157 height 31
click at [202, 179] on input "FL" at bounding box center [164, 175] width 170 height 33
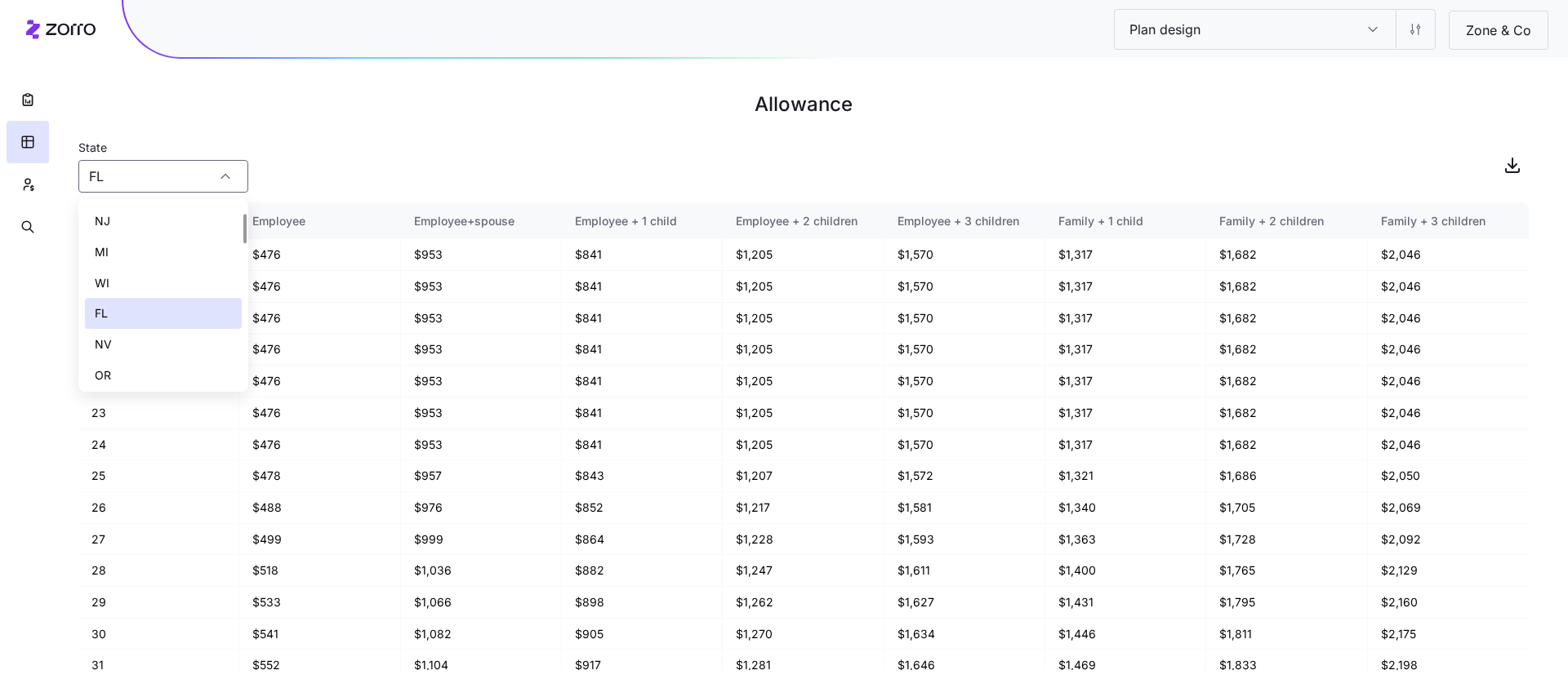
scroll to position [202, 0]
click at [197, 302] on div "[GEOGRAPHIC_DATA]" at bounding box center [163, 296] width 157 height 31
type input "[GEOGRAPHIC_DATA]"
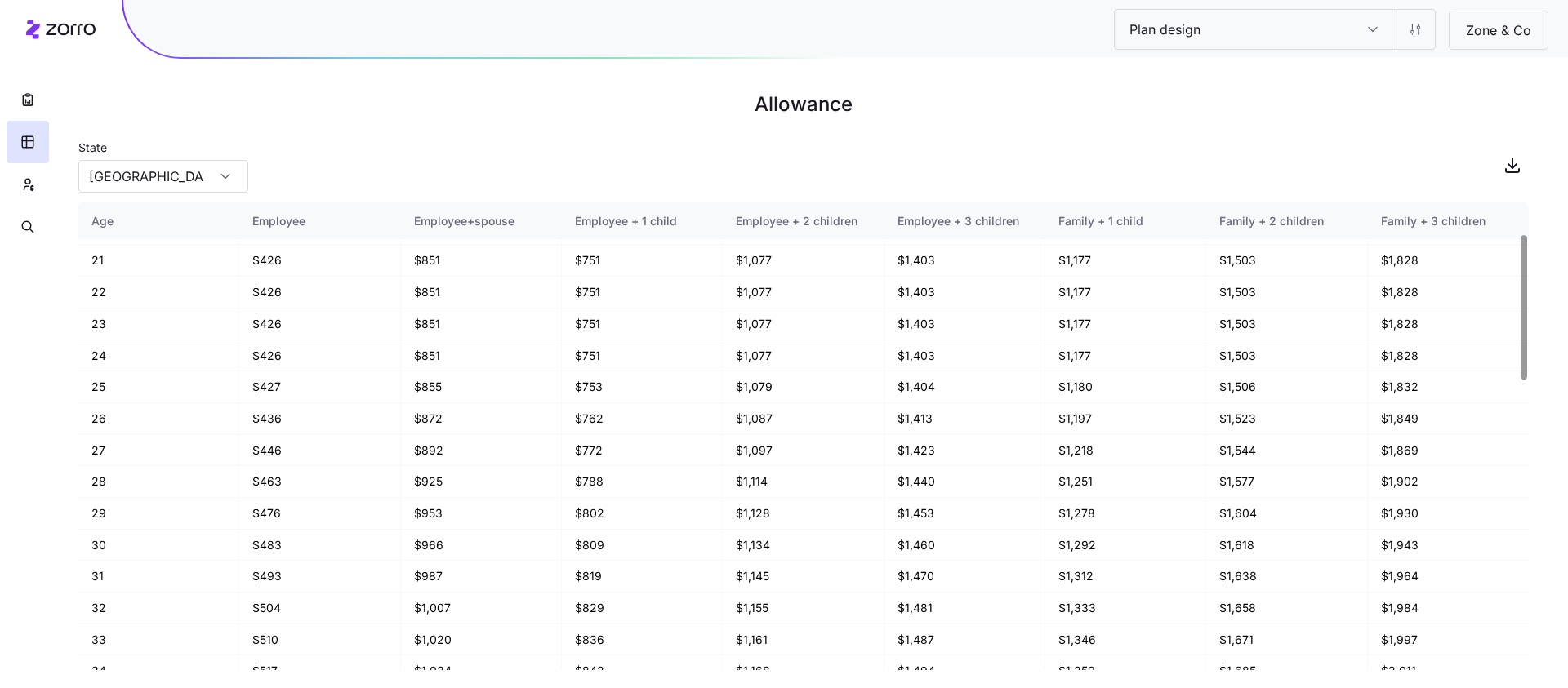
scroll to position [102, 0]
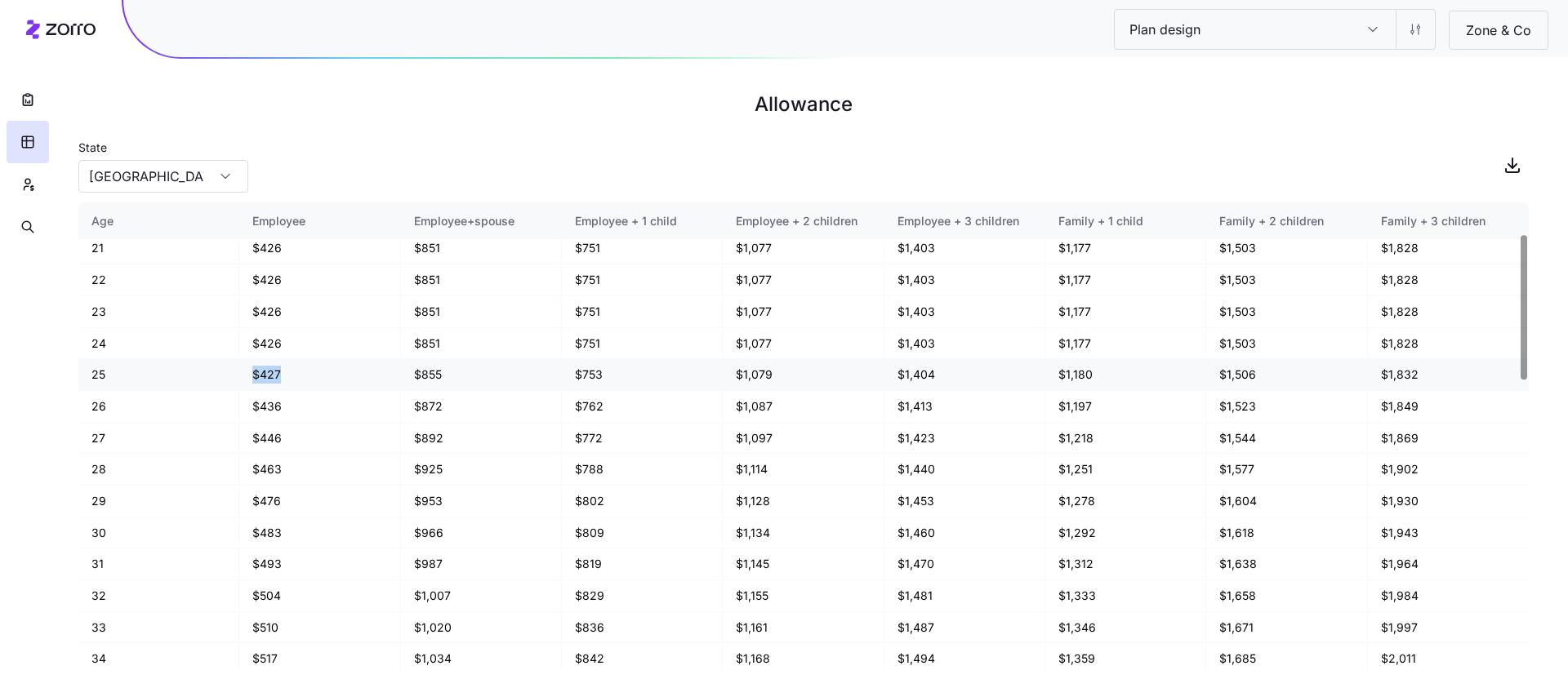
drag, startPoint x: 245, startPoint y: 376, endPoint x: 300, endPoint y: 375, distance: 55.0
click at [302, 376] on td "$427" at bounding box center [320, 375] width 161 height 32
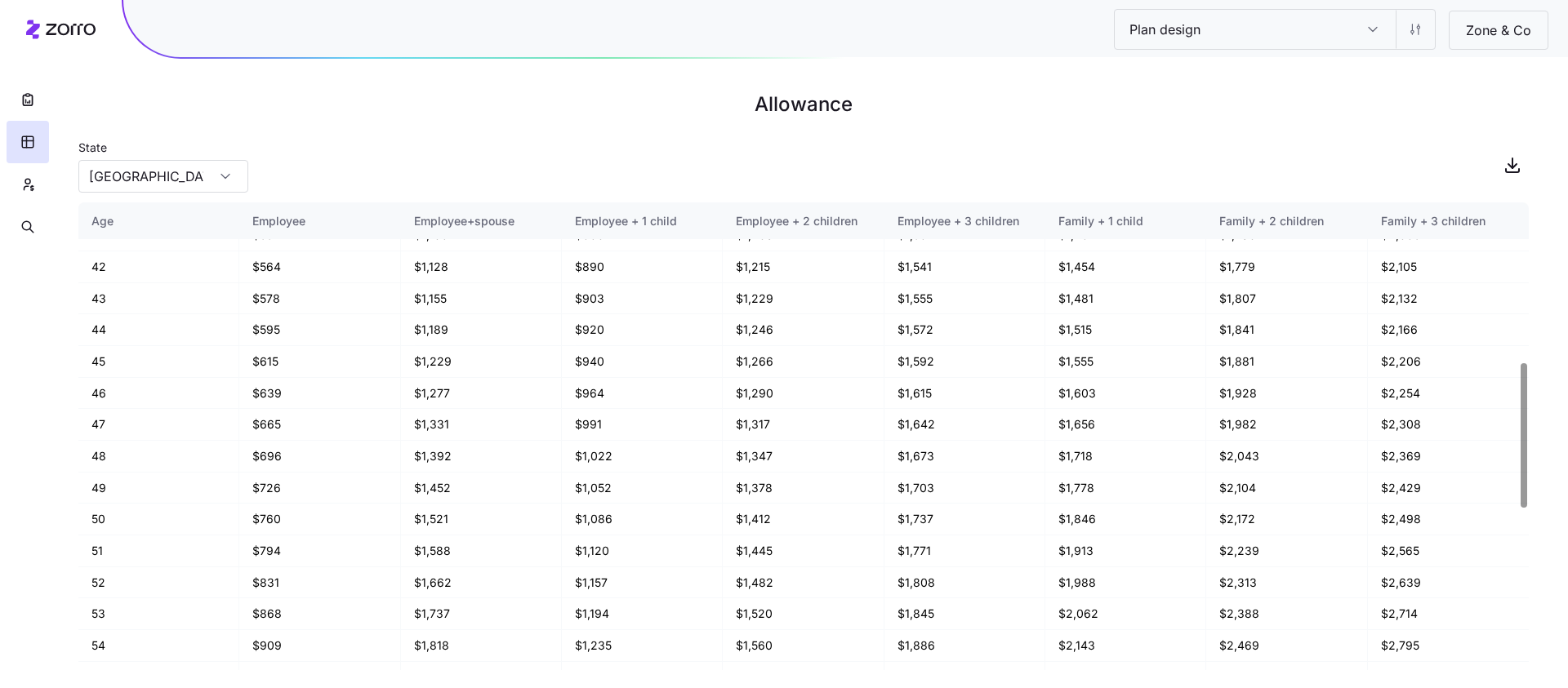
scroll to position [1040, 0]
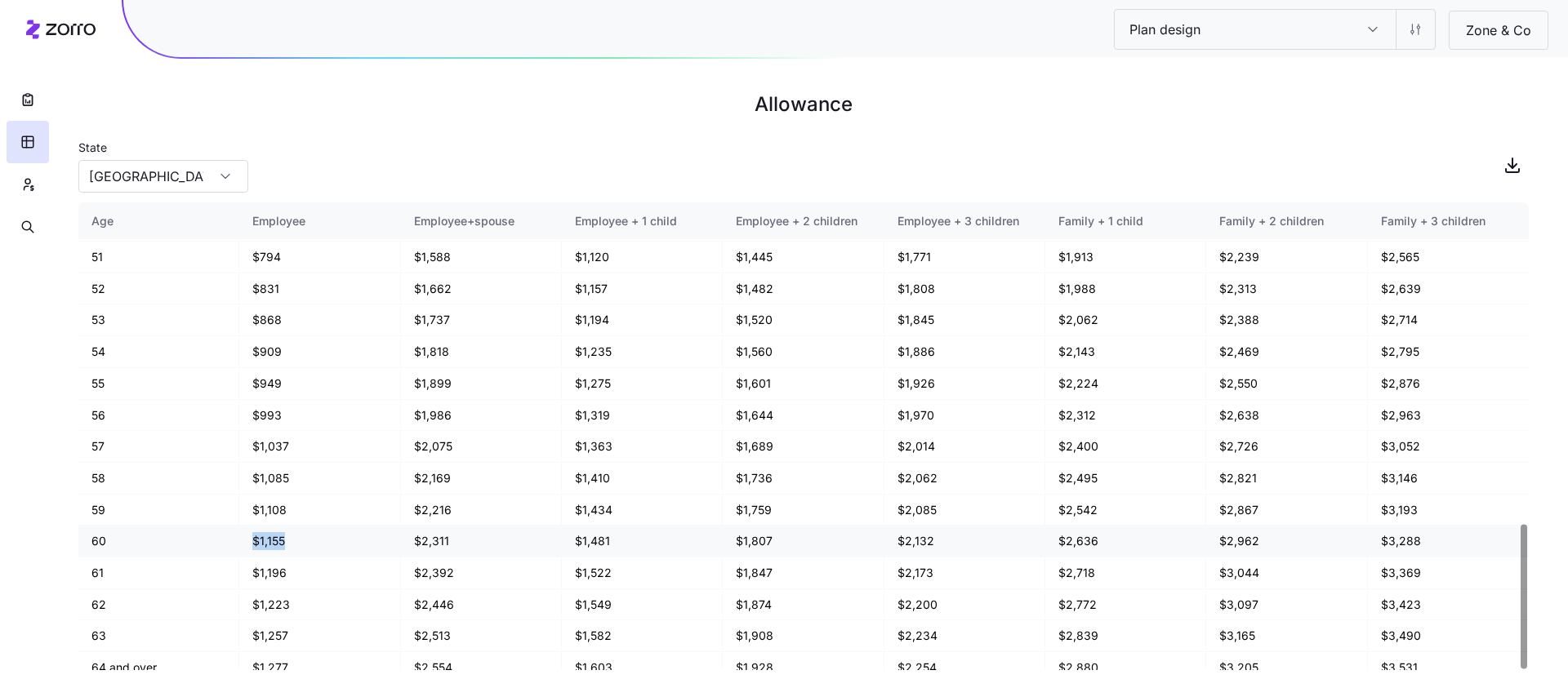
drag, startPoint x: 242, startPoint y: 529, endPoint x: 358, endPoint y: 529, distance: 116.0
click at [358, 529] on td "$1,155" at bounding box center [320, 541] width 161 height 32
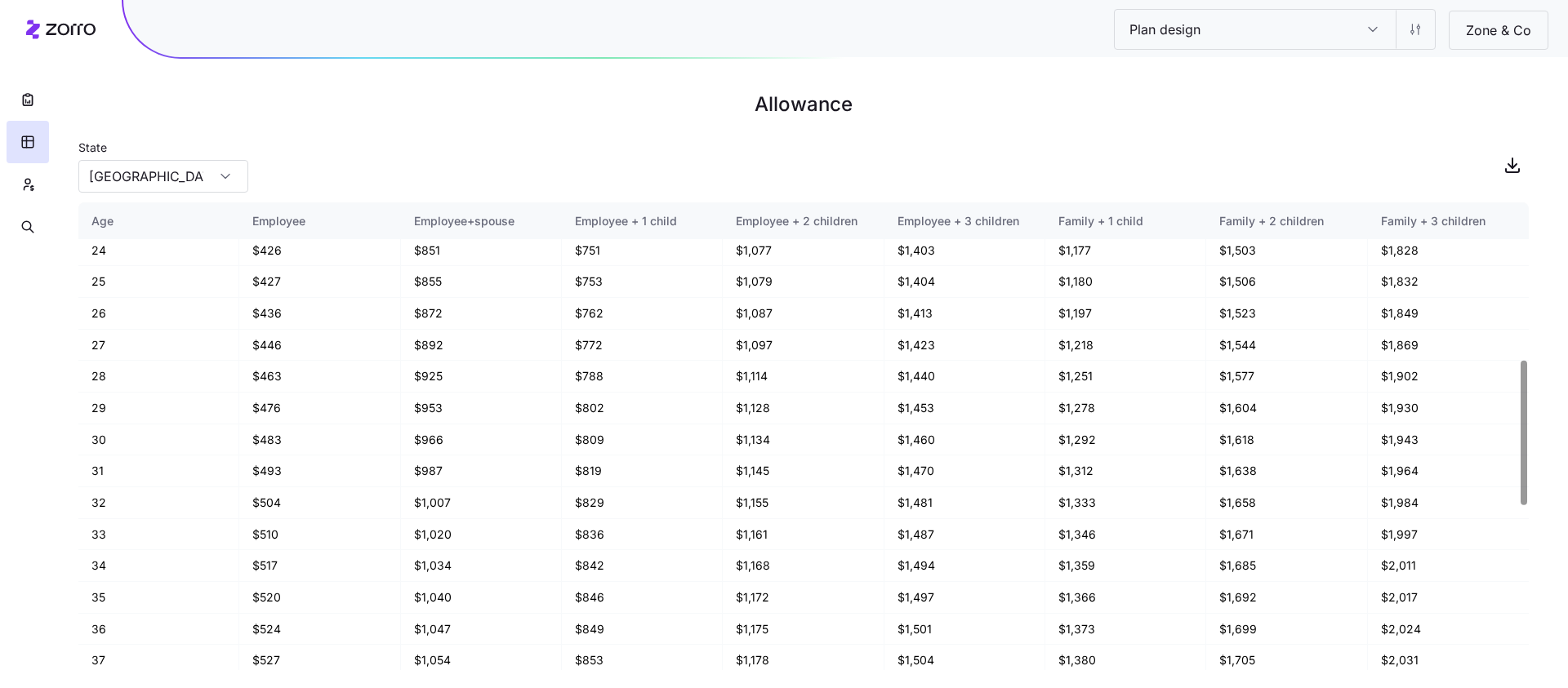
scroll to position [0, 0]
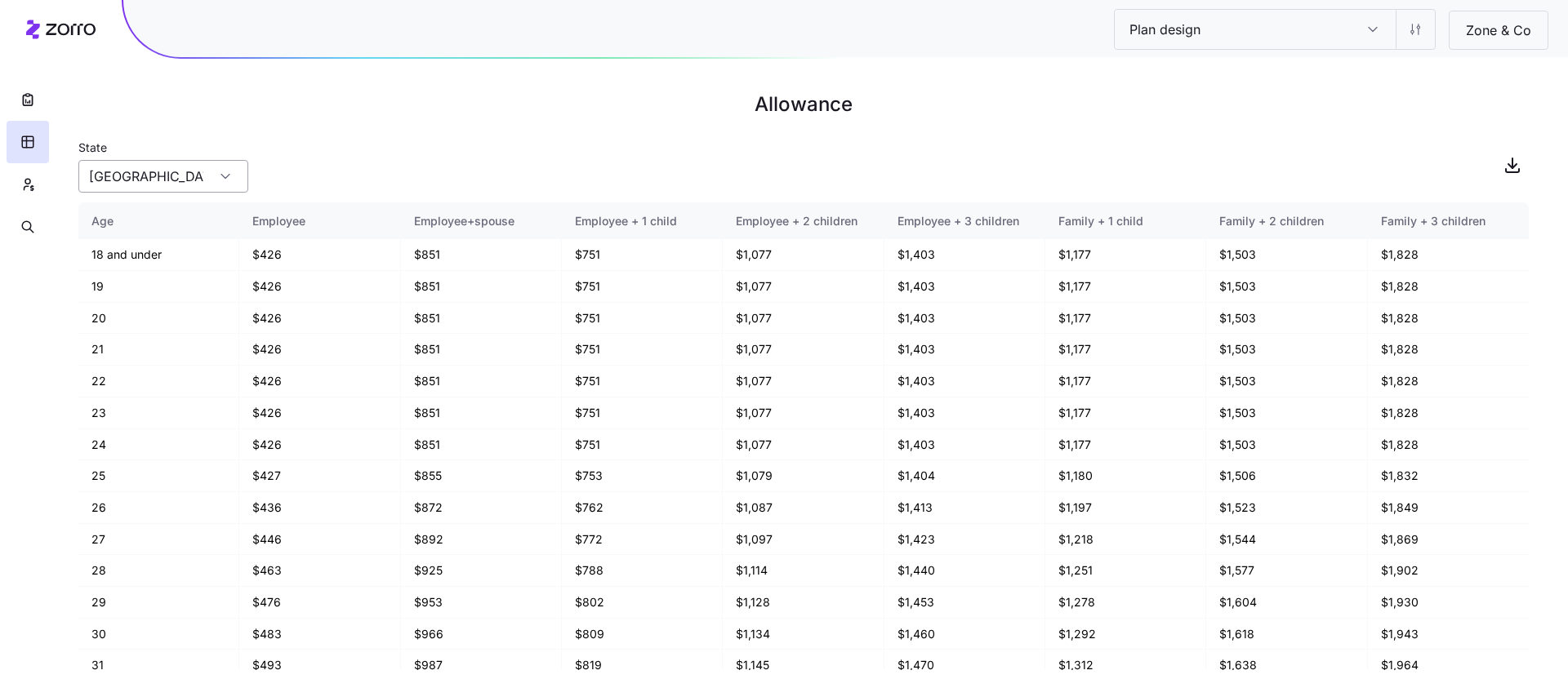
click at [216, 187] on input "[GEOGRAPHIC_DATA]" at bounding box center [164, 175] width 170 height 33
click at [355, 166] on div "State [US_STATE]" at bounding box center [804, 165] width 1451 height 55
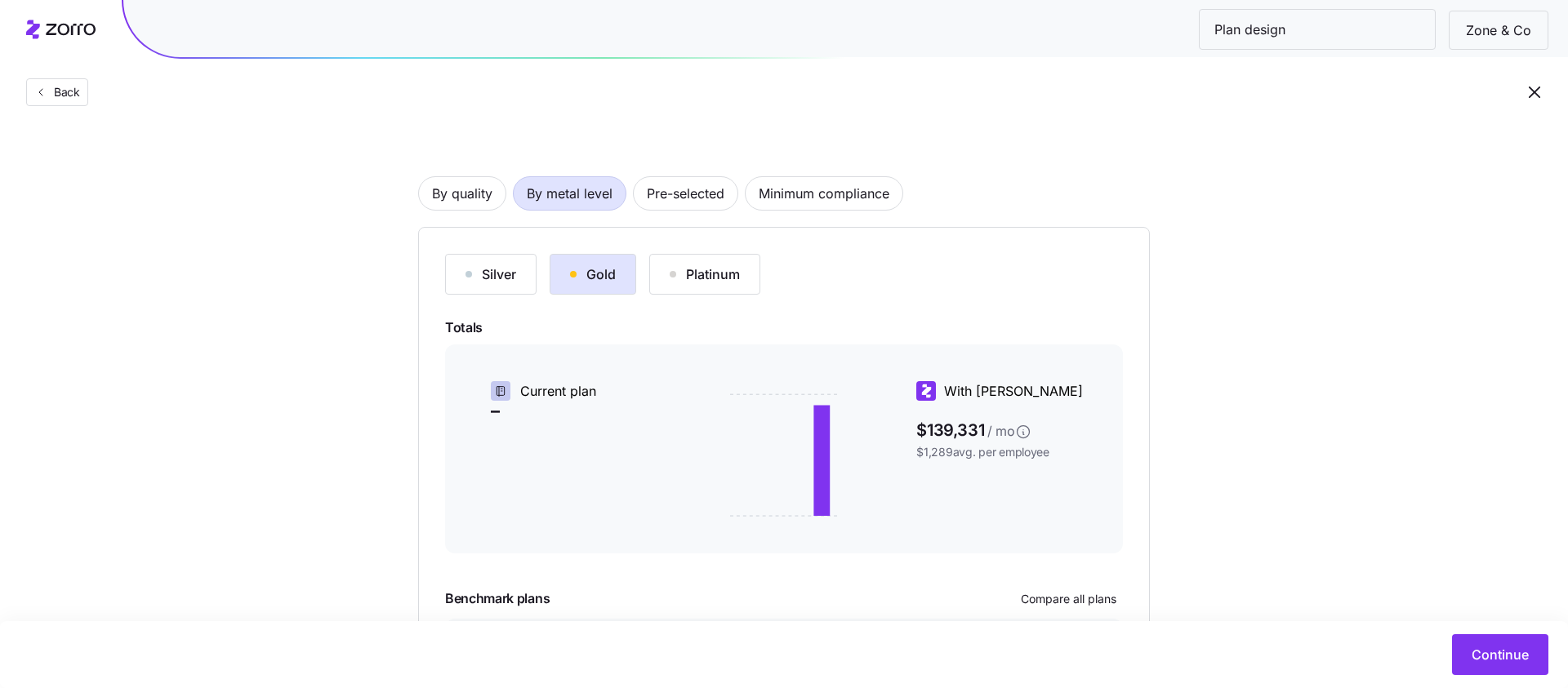
scroll to position [79, 0]
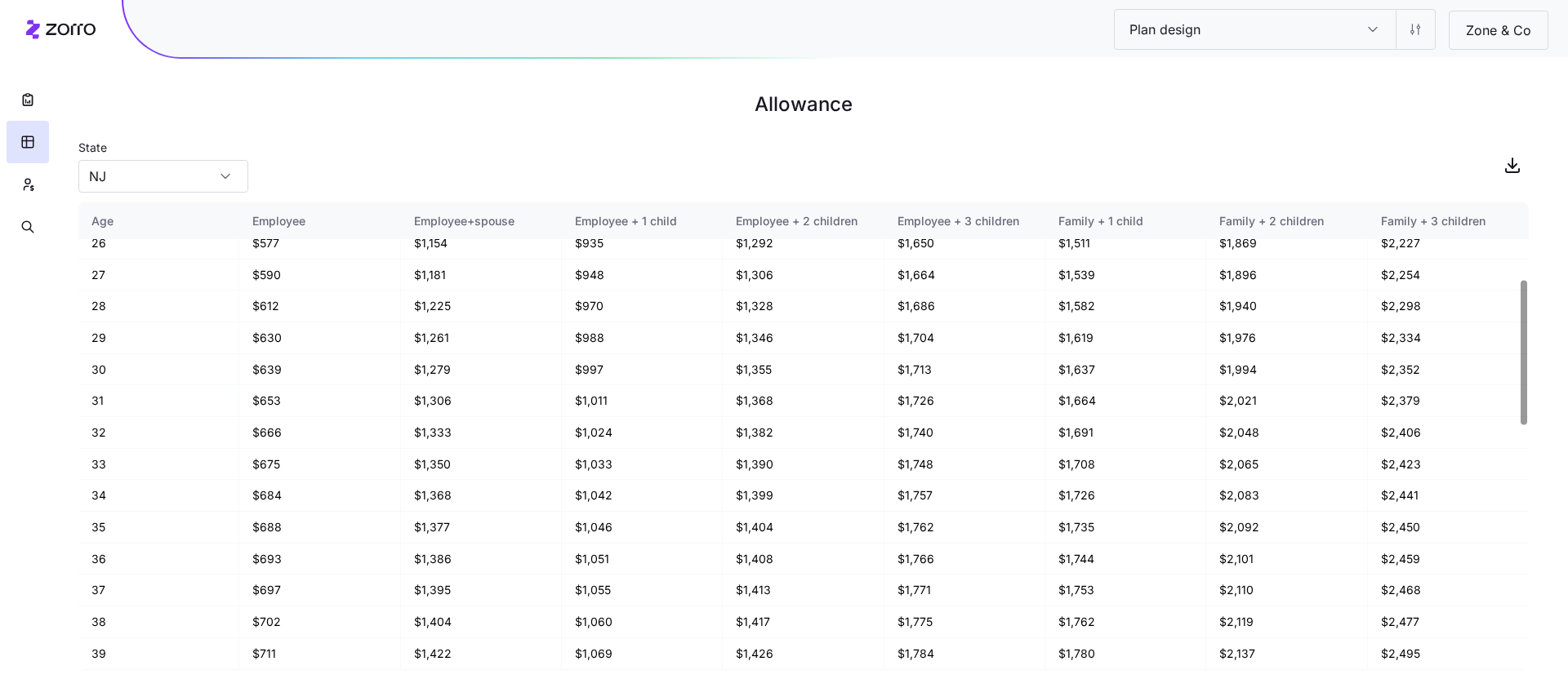
scroll to position [236, 0]
drag, startPoint x: 277, startPoint y: 492, endPoint x: 242, endPoint y: 492, distance: 35.0
click at [242, 492] on td "$675" at bounding box center [320, 493] width 161 height 32
click at [283, 488] on td "$675" at bounding box center [320, 493] width 161 height 32
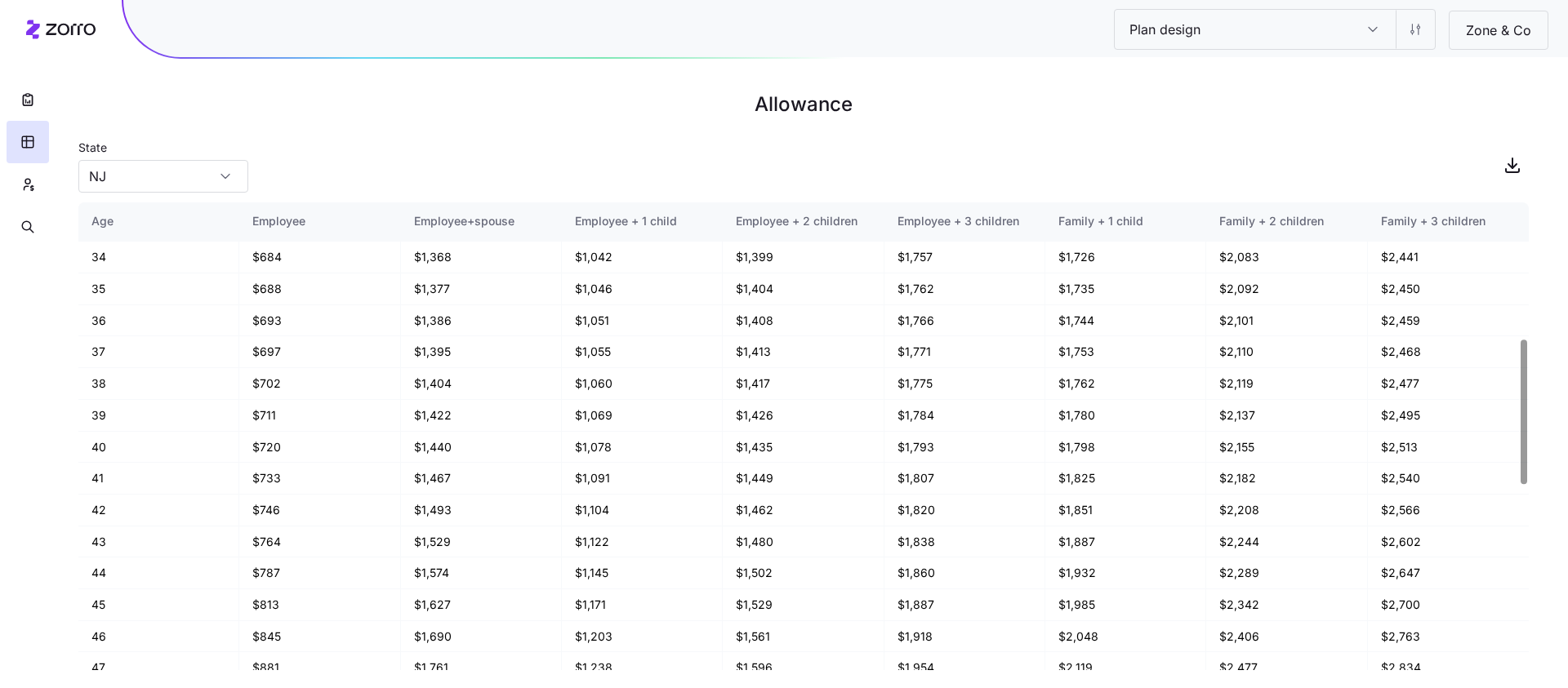
scroll to position [566, 0]
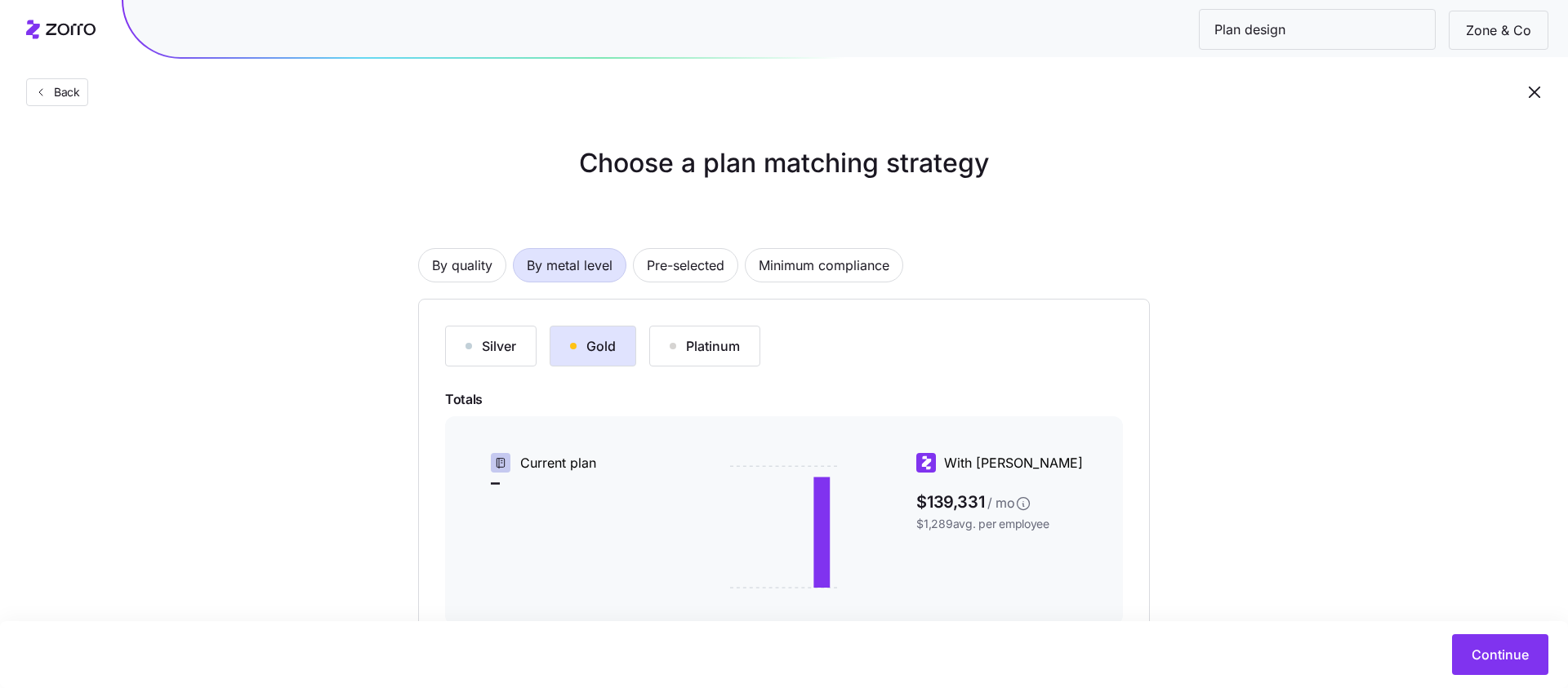
click at [705, 355] on div "Platinum" at bounding box center [704, 346] width 70 height 20
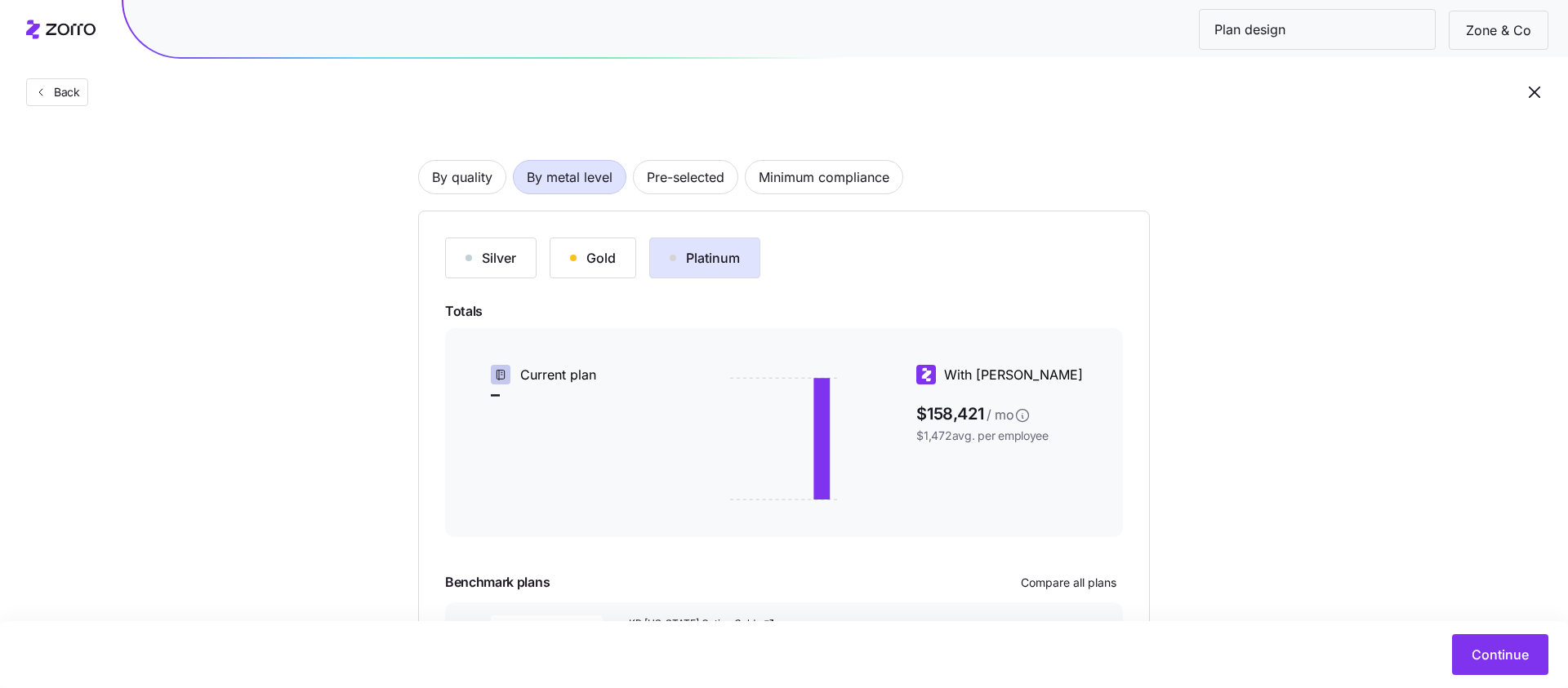
scroll to position [231, 0]
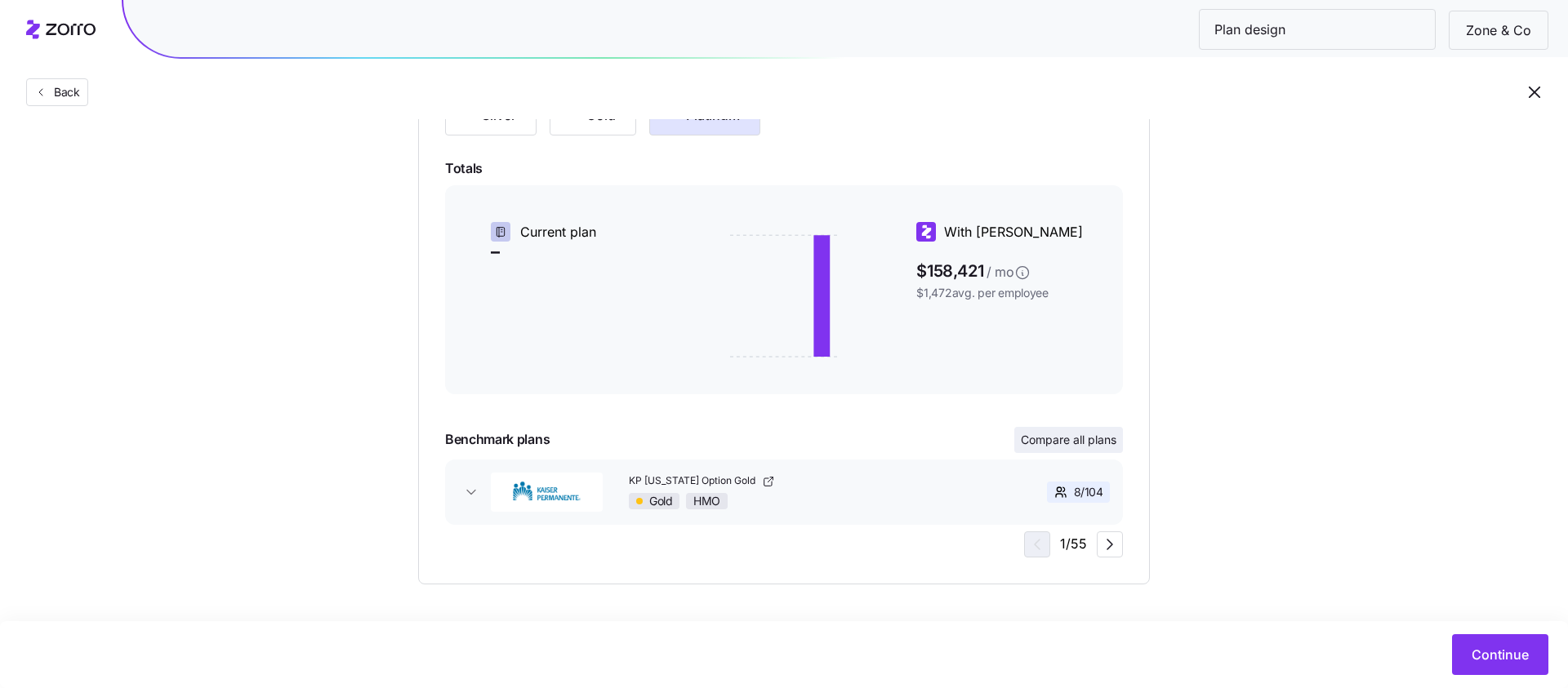
click at [1086, 445] on span "Compare all plans" at bounding box center [1068, 440] width 96 height 17
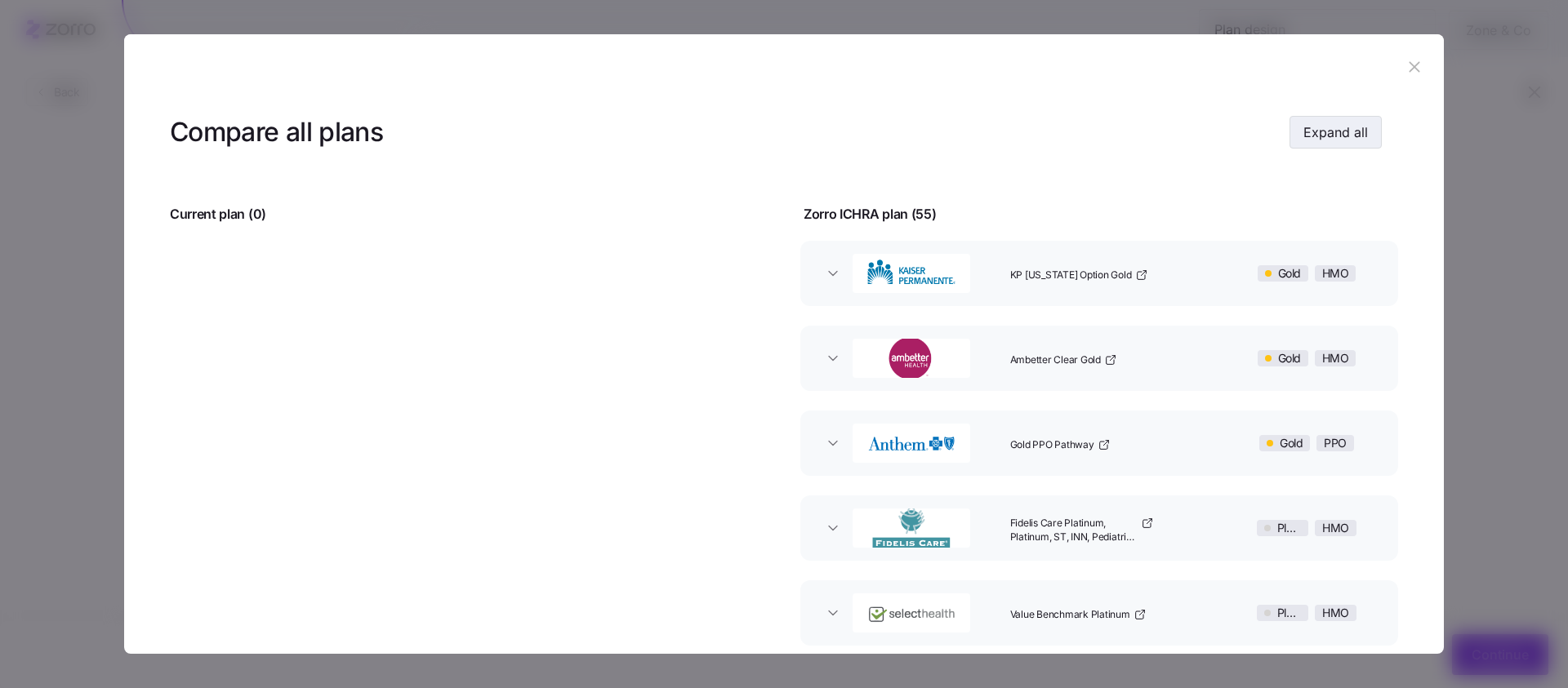
click at [1333, 137] on span "Expand all" at bounding box center [1335, 132] width 64 height 20
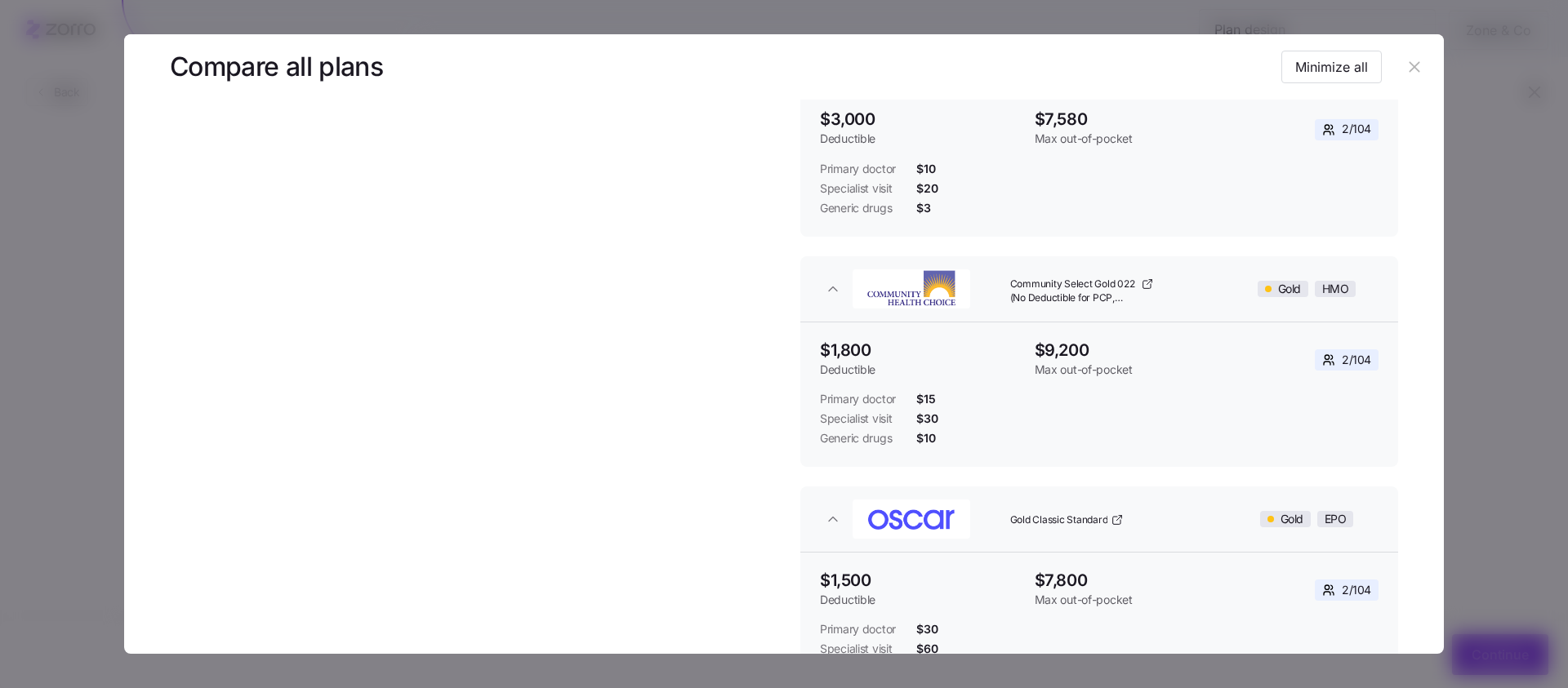
scroll to position [3354, 0]
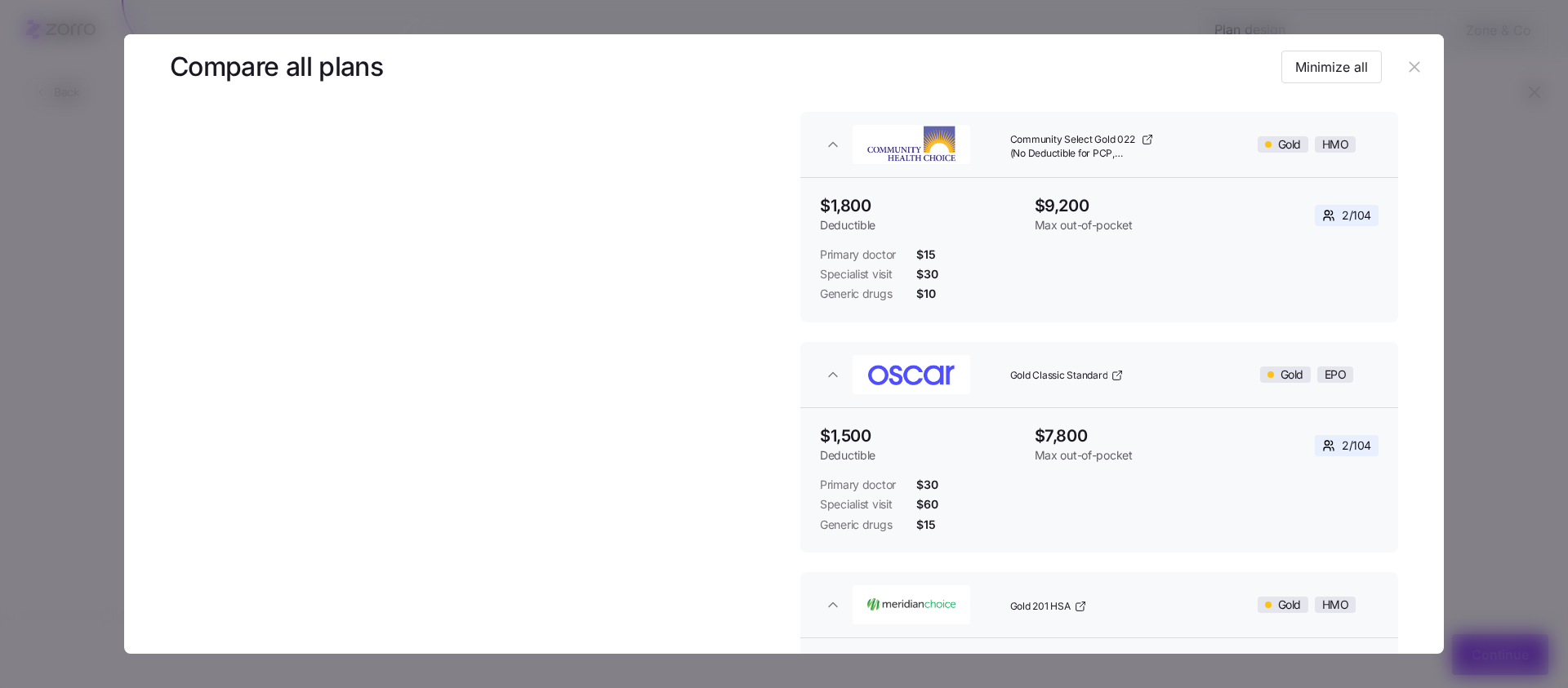
click at [1494, 417] on div at bounding box center [784, 344] width 1568 height 688
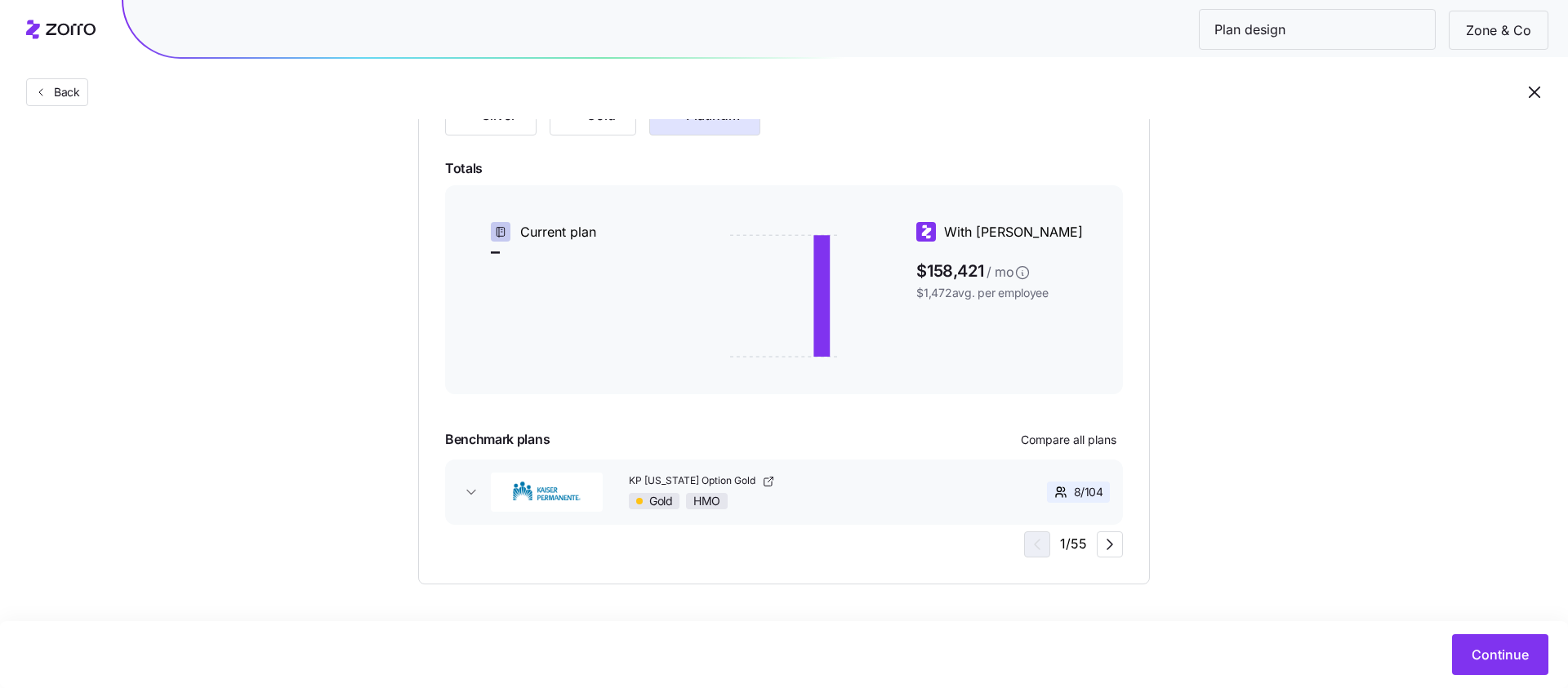
click at [497, 472] on img "button" at bounding box center [546, 492] width 111 height 39
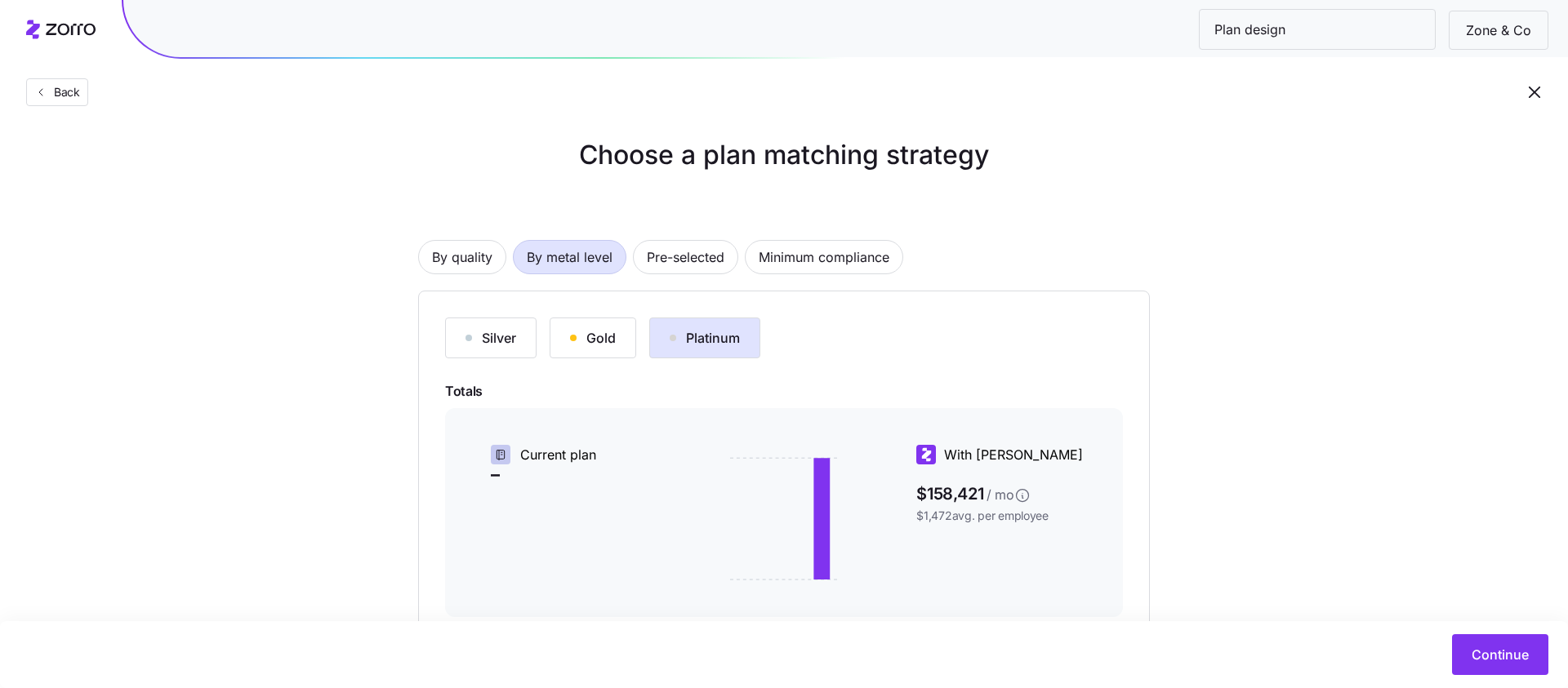
scroll to position [0, 0]
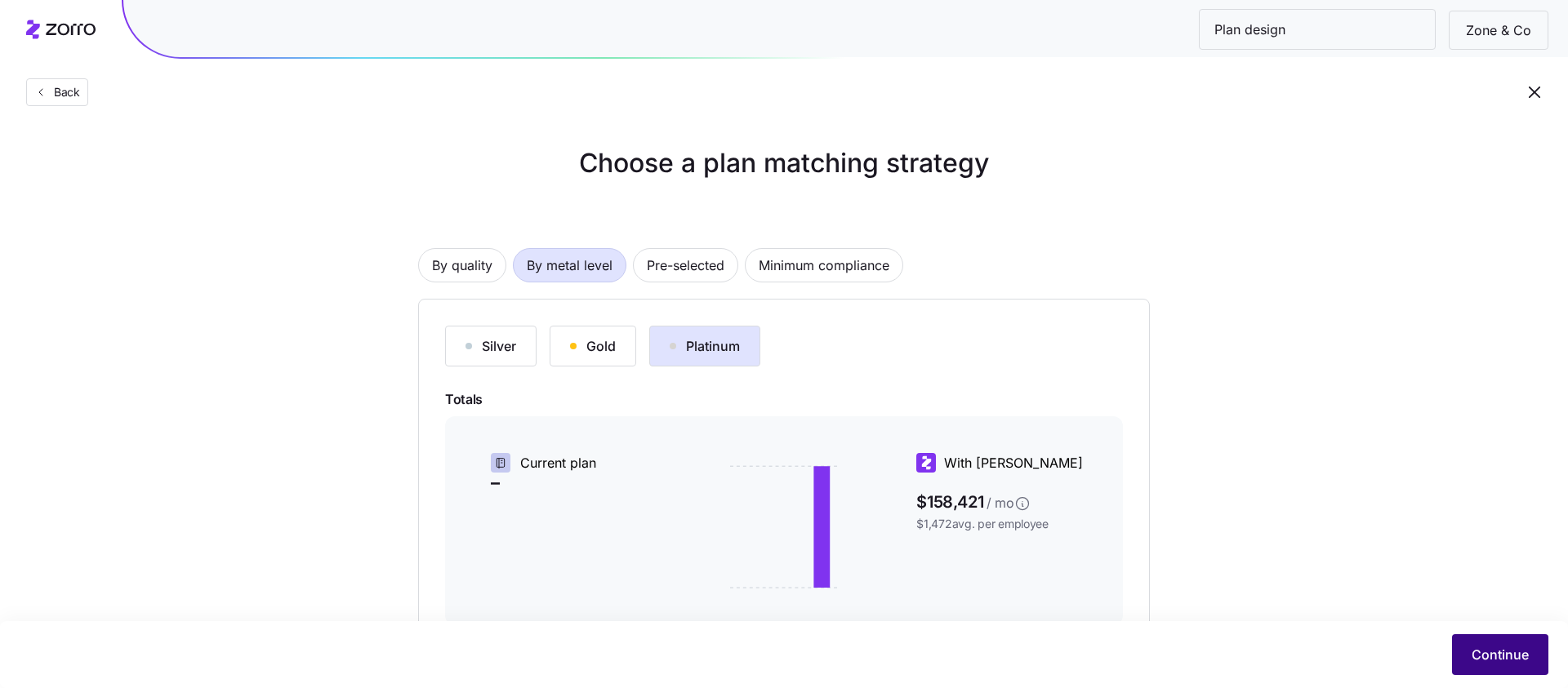
click at [1519, 634] on button "Continue" at bounding box center [1500, 654] width 97 height 40
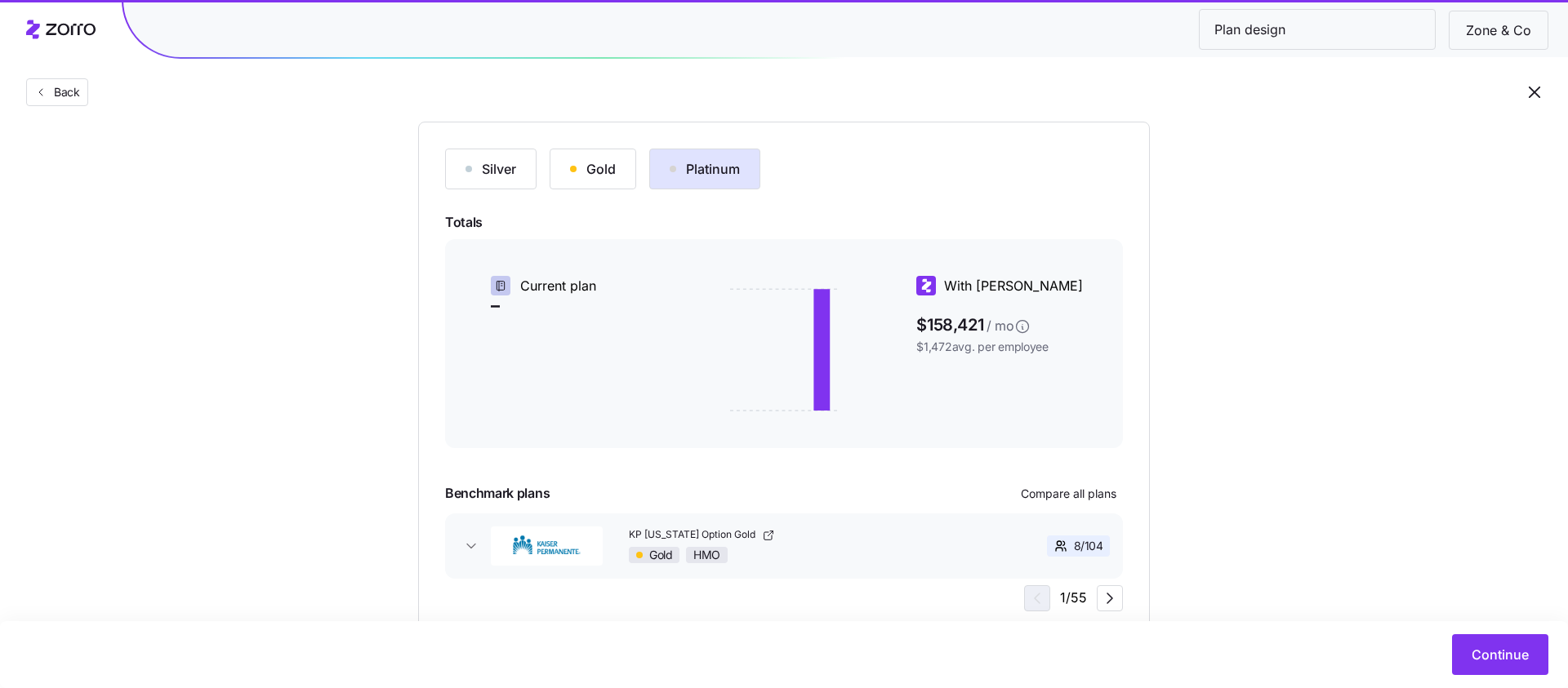
scroll to position [210, 0]
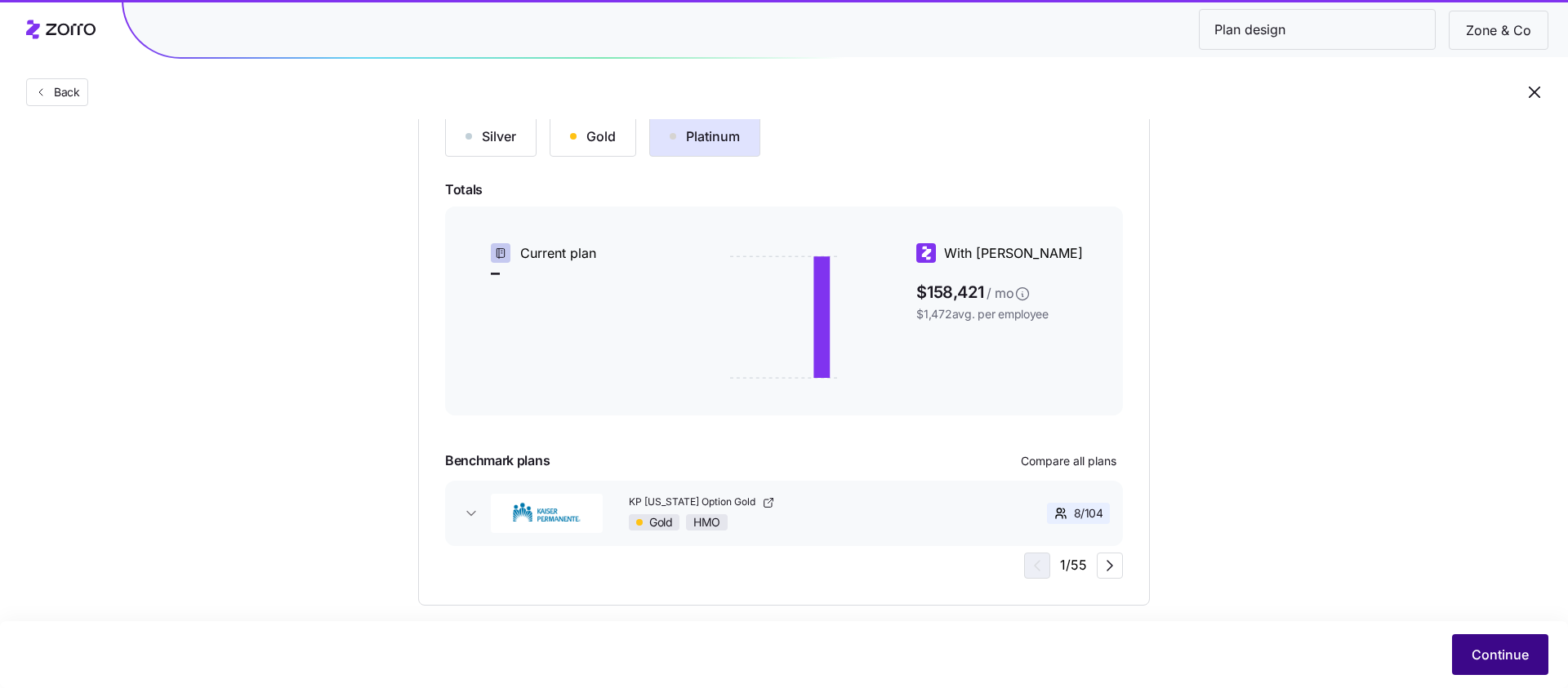
click at [1507, 662] on span "Continue" at bounding box center [1500, 654] width 57 height 20
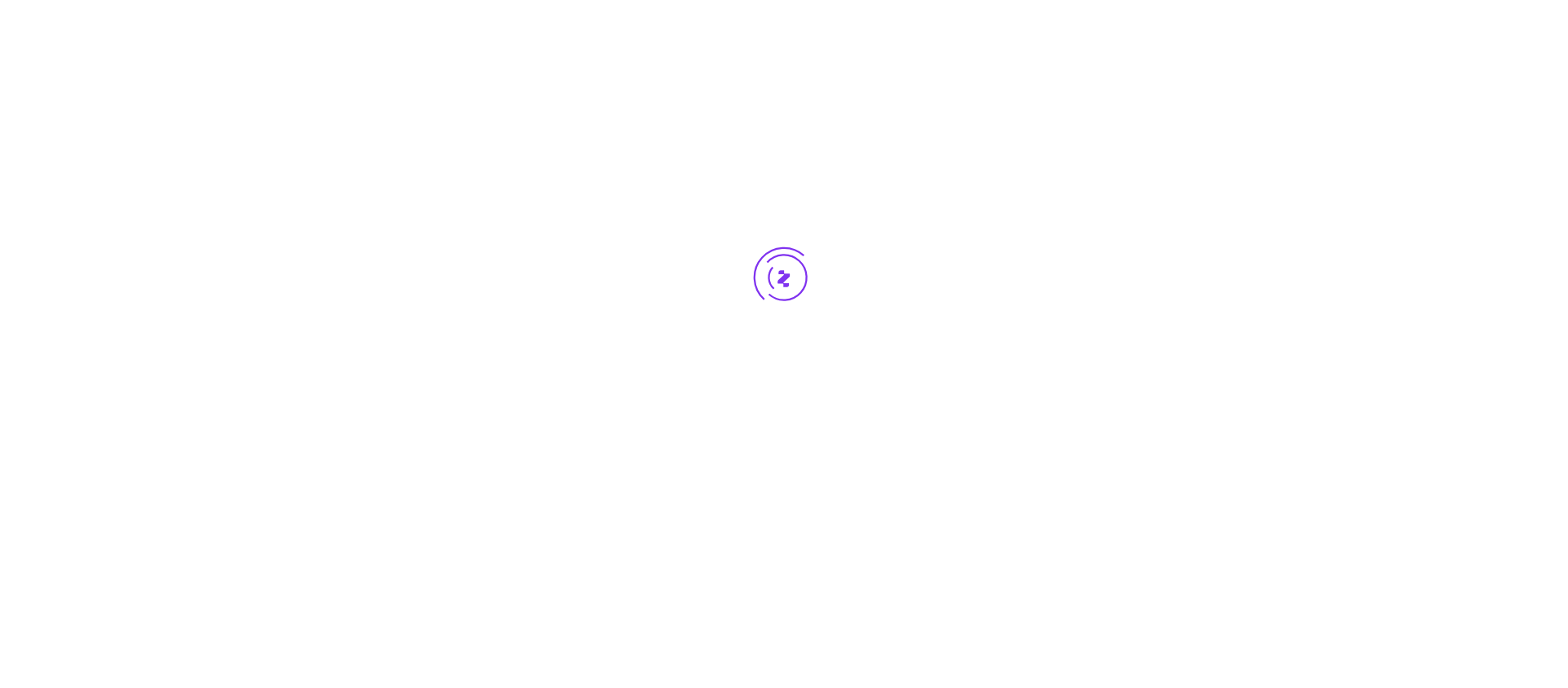
scroll to position [0, 0]
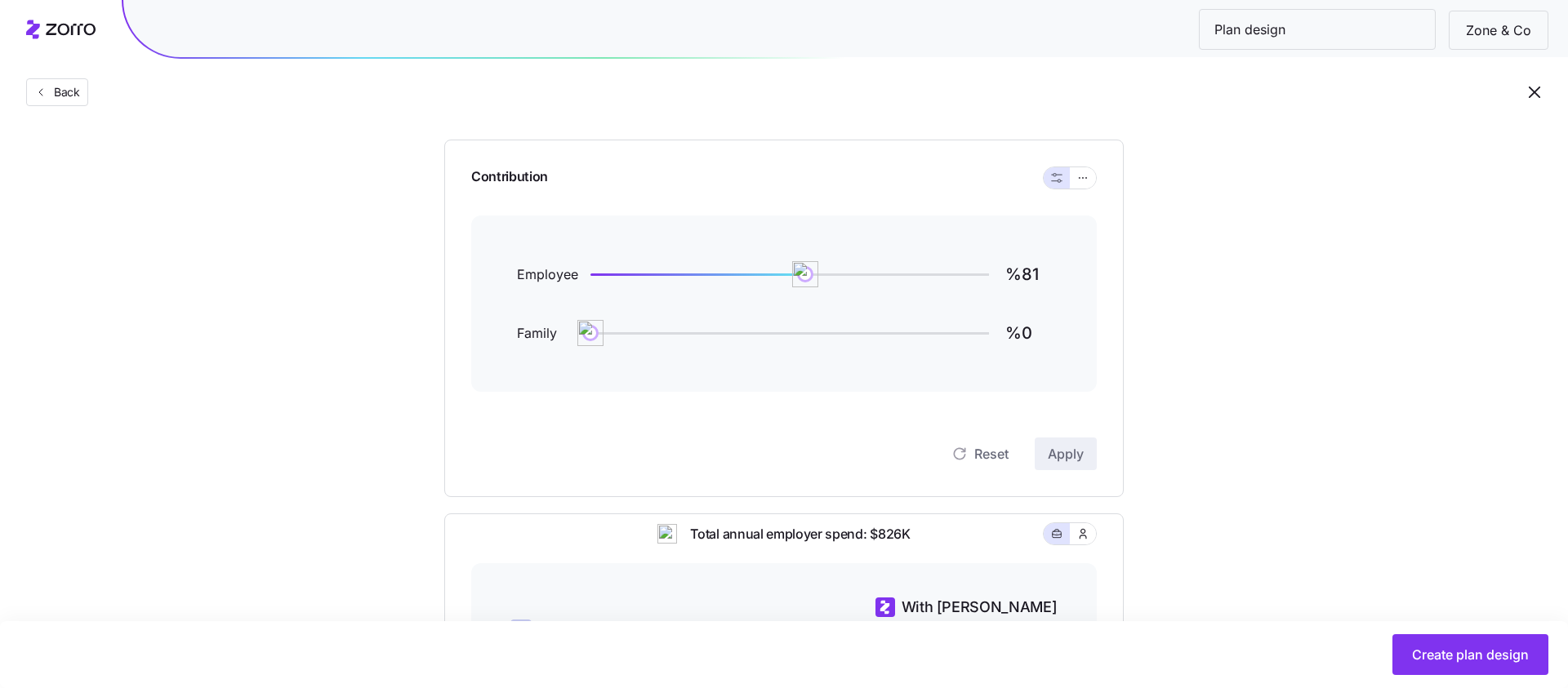
scroll to position [92, 0]
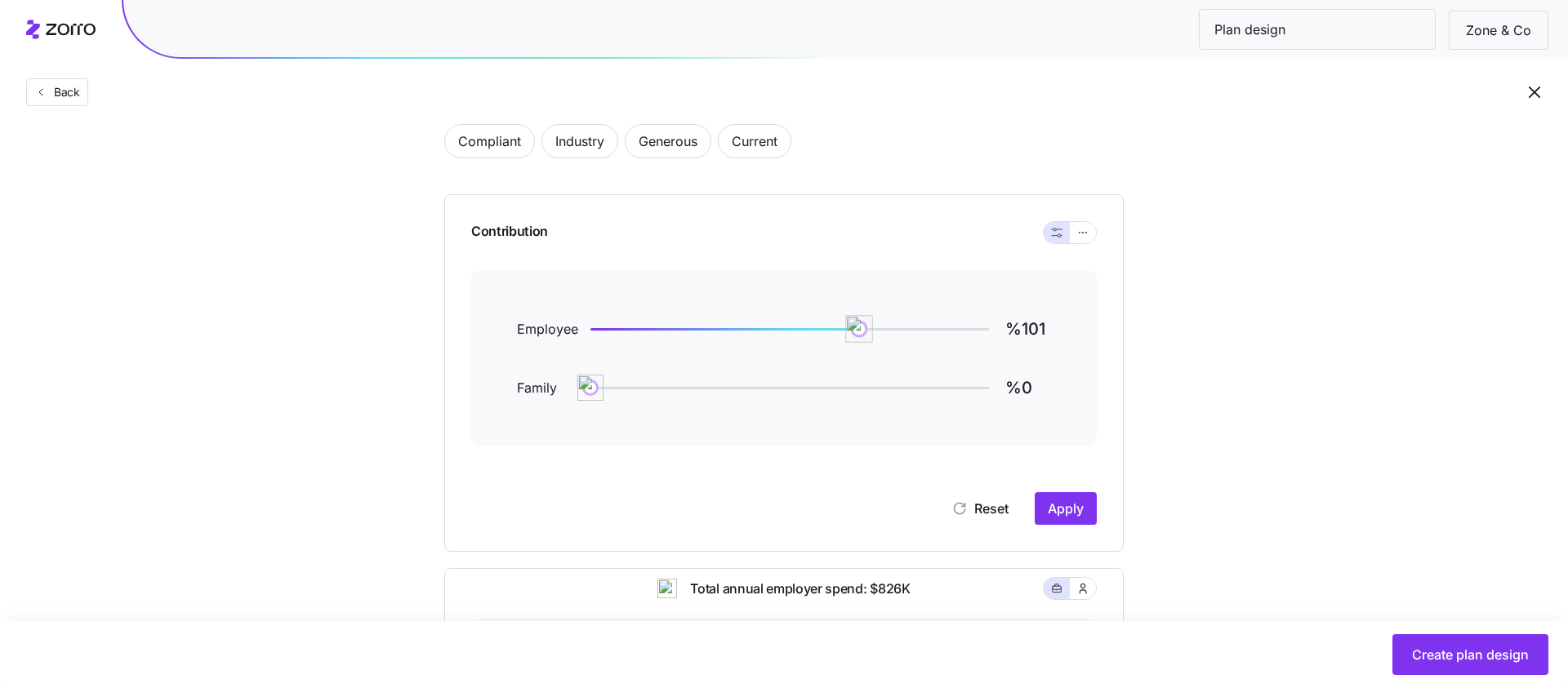
drag, startPoint x: 813, startPoint y: 320, endPoint x: 859, endPoint y: 319, distance: 46.0
click at [859, 319] on img at bounding box center [859, 329] width 28 height 28
type input "%100"
click at [856, 320] on img at bounding box center [857, 329] width 28 height 28
click at [1454, 640] on button "Create plan design" at bounding box center [1470, 654] width 156 height 40
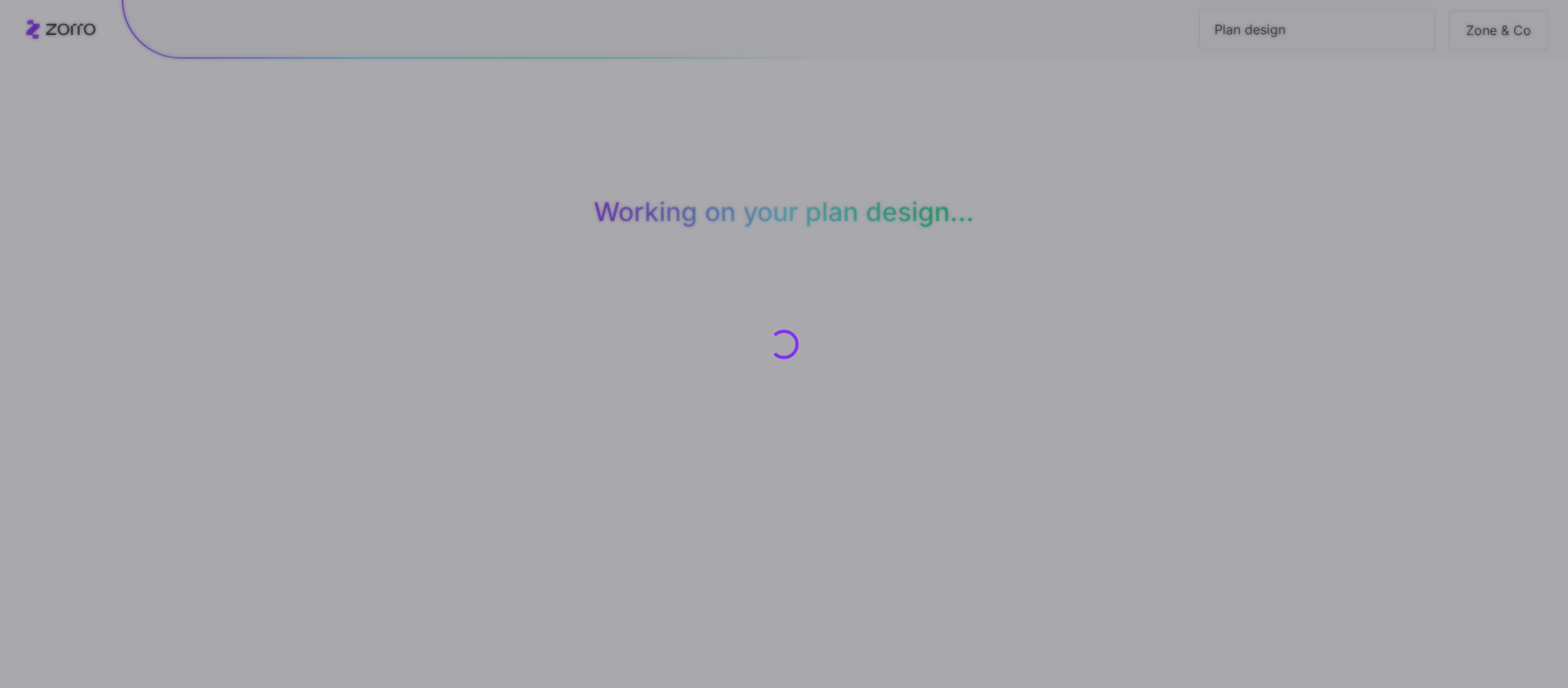
scroll to position [0, 0]
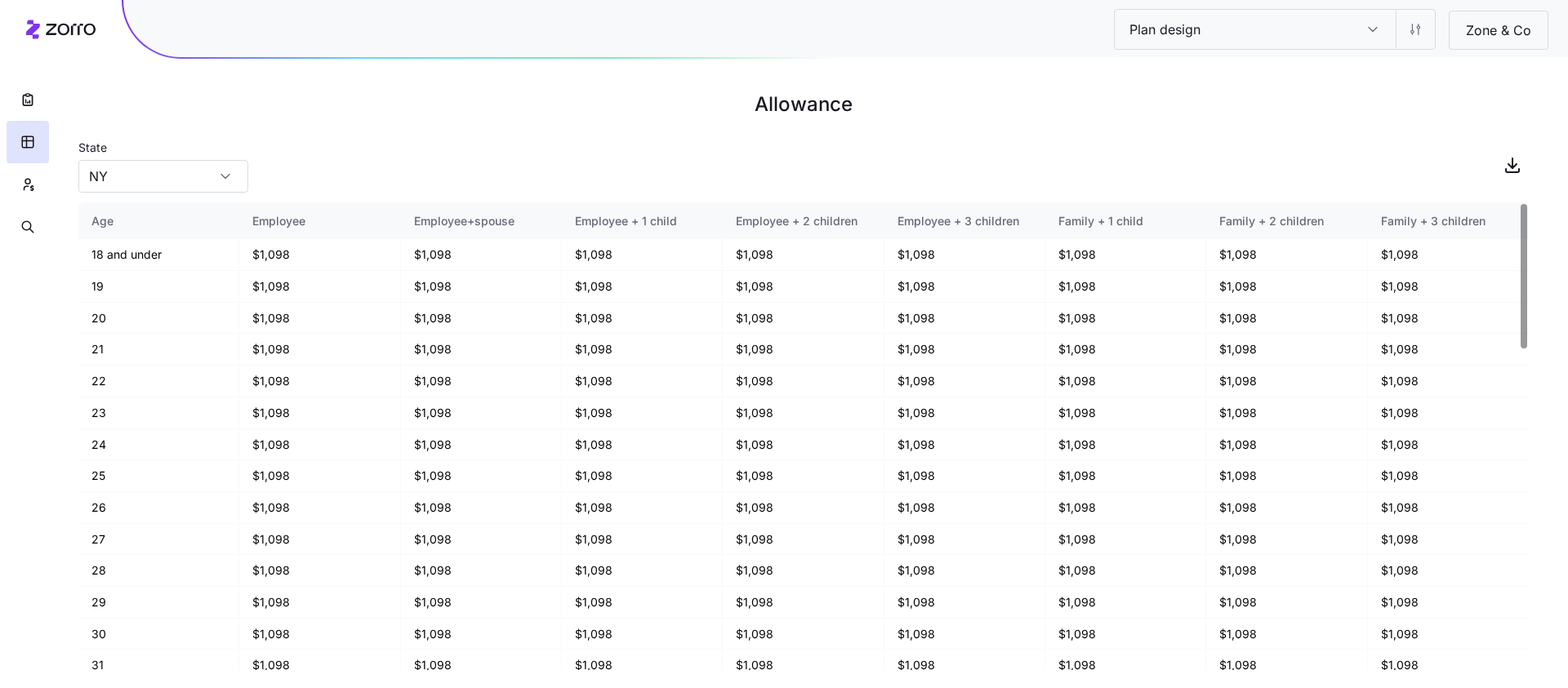
click at [193, 197] on main "Allowance State [US_STATE] Age Employee Employee+spouse Employee + 1 child Empl…" at bounding box center [784, 344] width 1568 height 688
click at [193, 183] on input "NY" at bounding box center [164, 175] width 170 height 33
click at [192, 263] on div "PA" at bounding box center [163, 251] width 157 height 31
type input "PA"
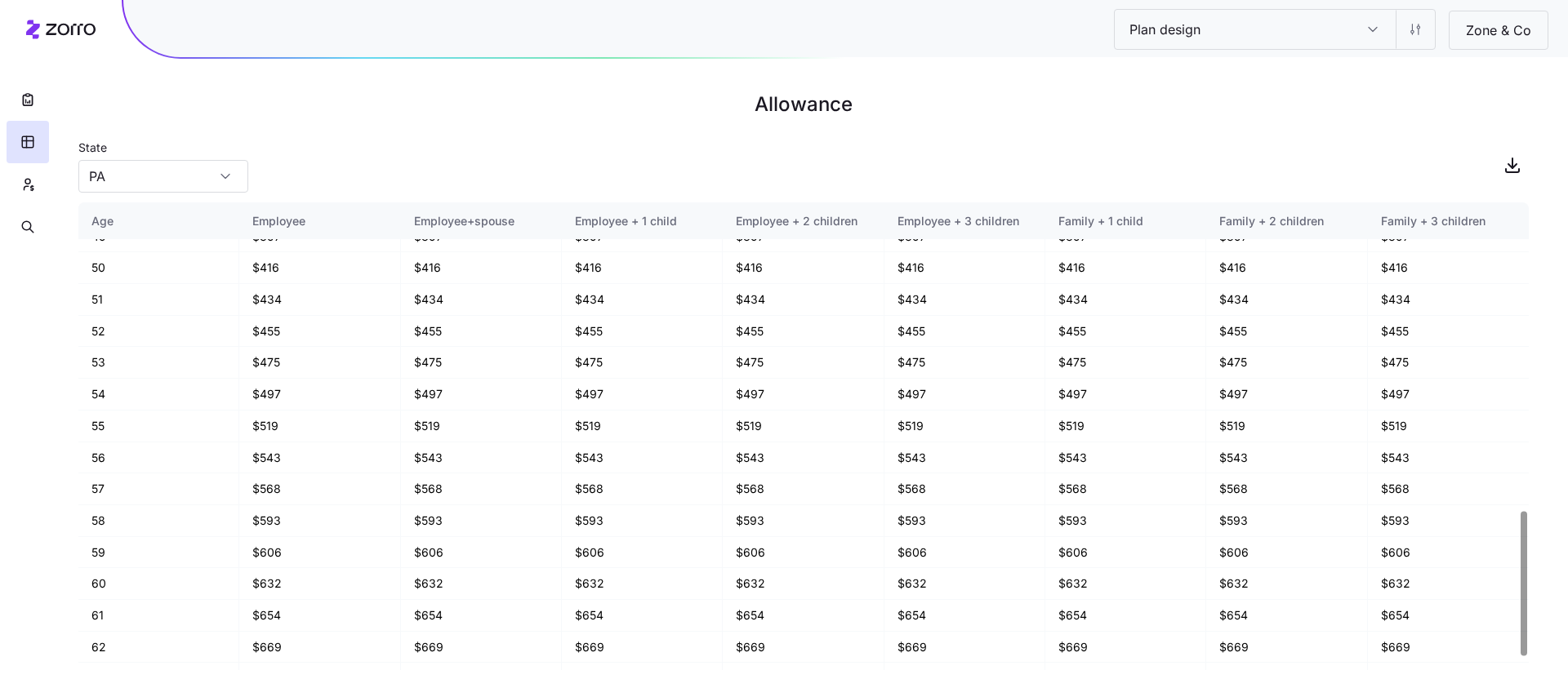
scroll to position [1040, 0]
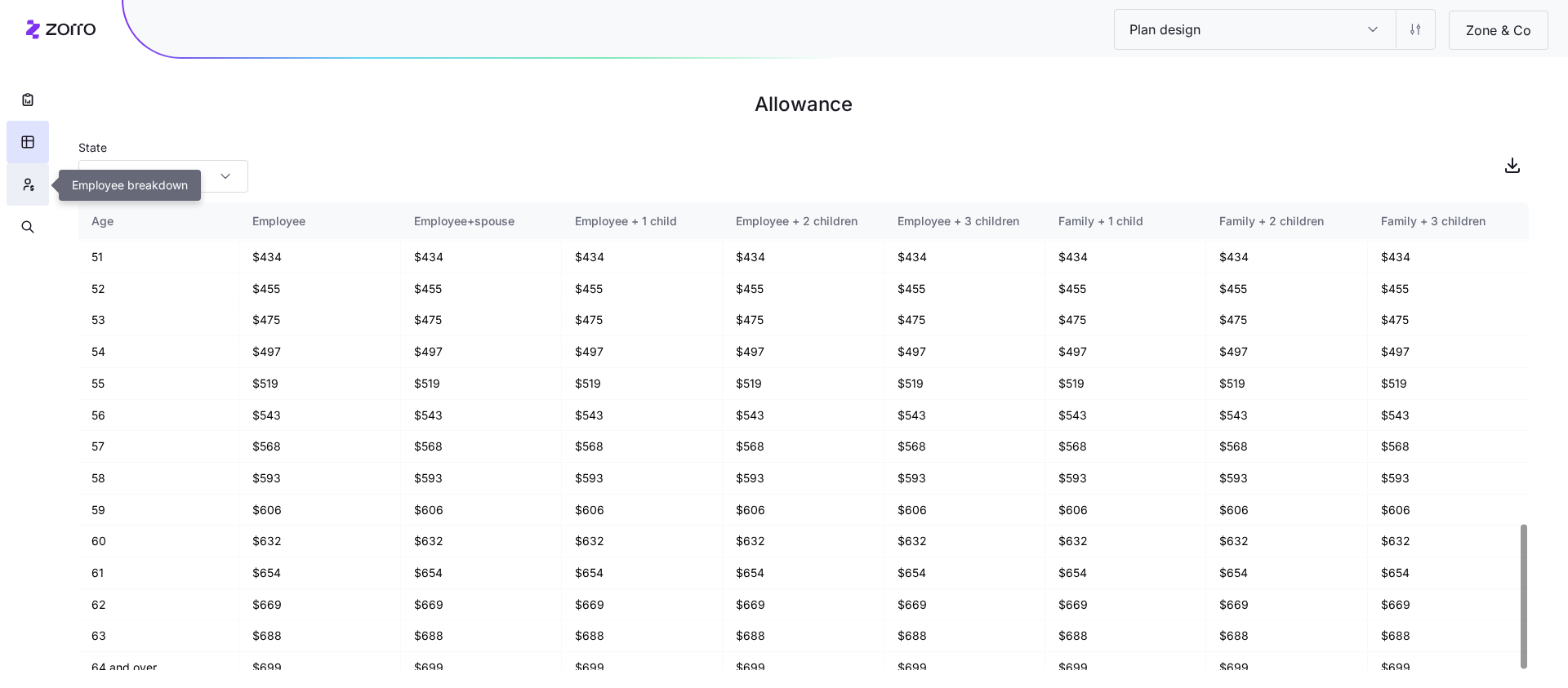
click at [28, 182] on icon "button" at bounding box center [28, 184] width 15 height 17
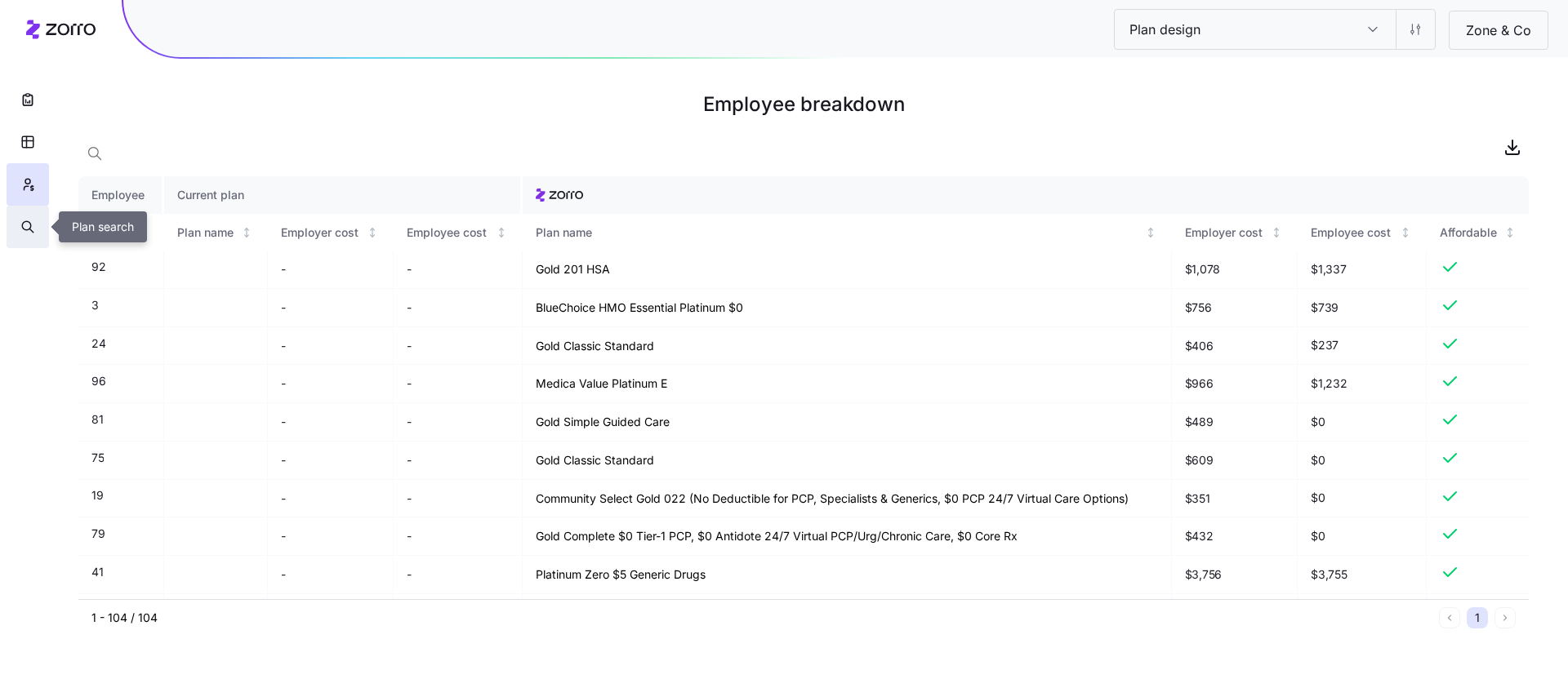
click at [33, 228] on icon "button" at bounding box center [28, 227] width 15 height 17
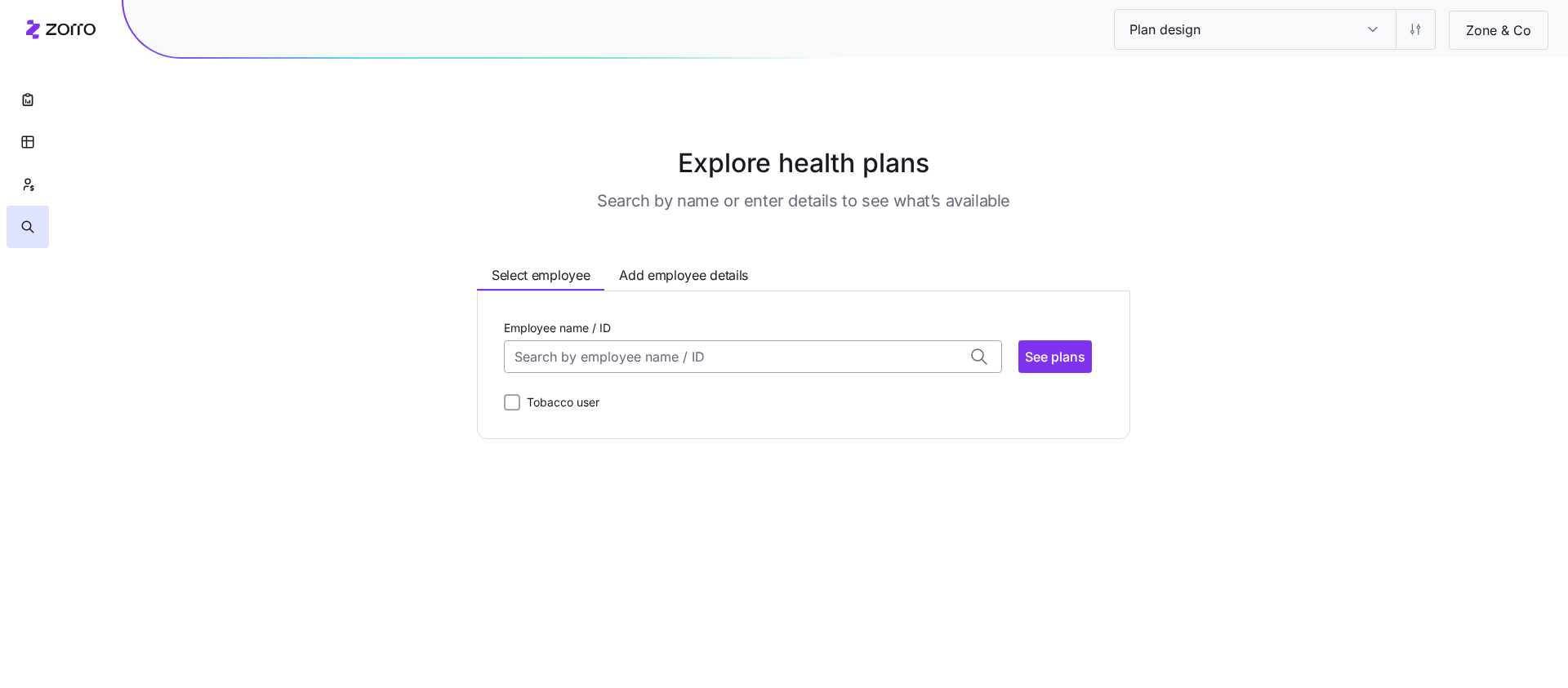
click at [625, 355] on input "Employee name / ID" at bounding box center [752, 356] width 498 height 33
click at [629, 399] on div "ID: 32 (39) 37206" at bounding box center [752, 406] width 491 height 47
type input "32"
drag, startPoint x: 608, startPoint y: 392, endPoint x: 545, endPoint y: 392, distance: 63.0
click at [547, 392] on div "Zip Code: 37206 Age: [DEMOGRAPHIC_DATA] Family members: 0" at bounding box center [804, 392] width 600 height 21
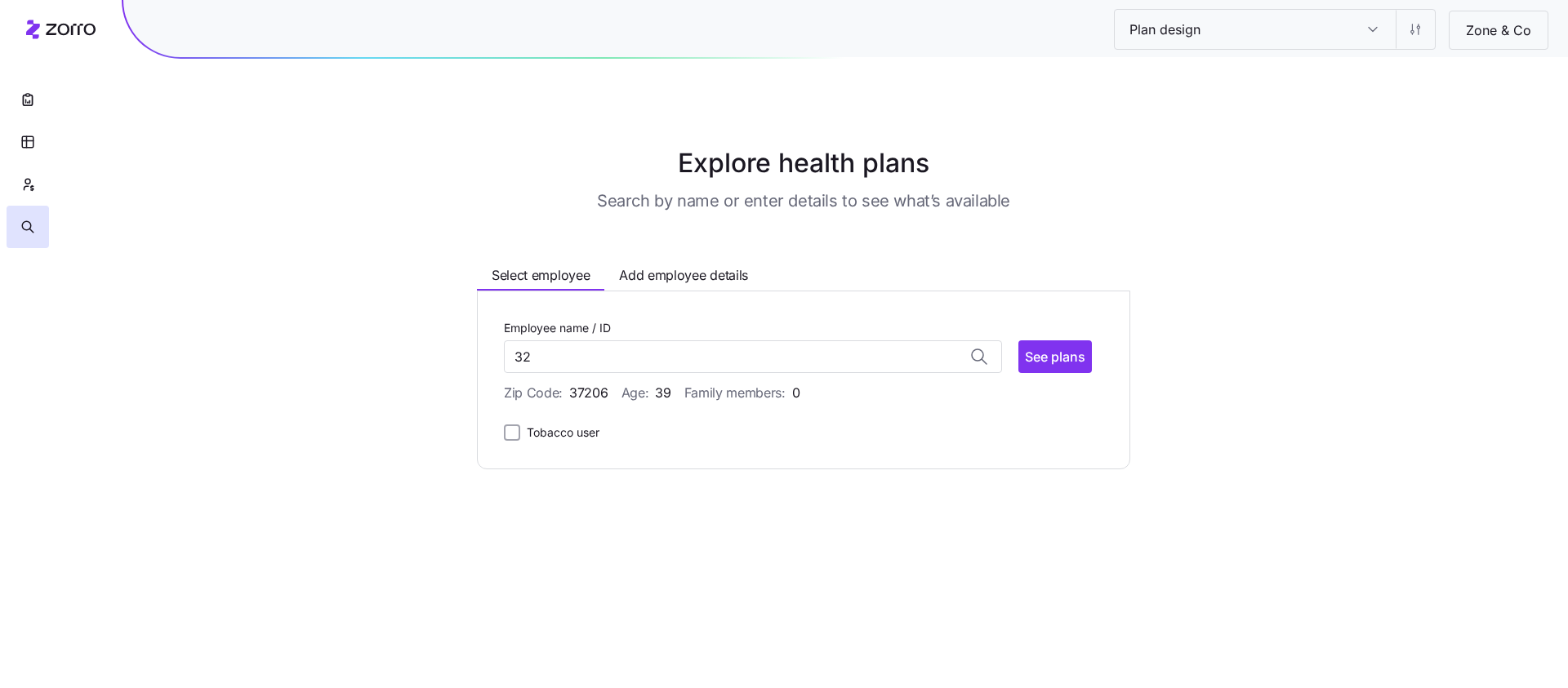
click at [807, 487] on main "Explore health plans Search by name or enter details to see what’s available Se…" at bounding box center [784, 344] width 1568 height 688
click at [1035, 366] on span "See plans" at bounding box center [1054, 357] width 60 height 20
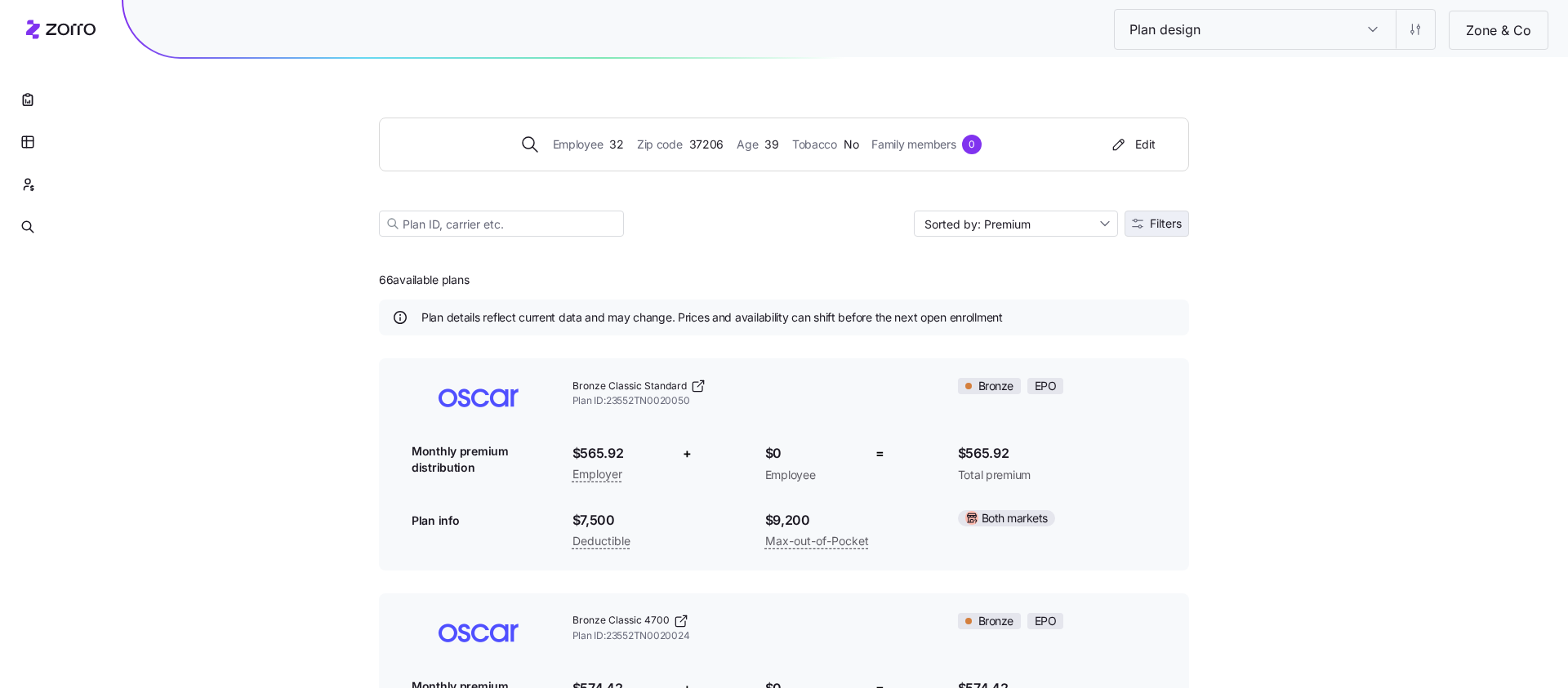
click at [1177, 220] on span "Filters" at bounding box center [1166, 224] width 32 height 12
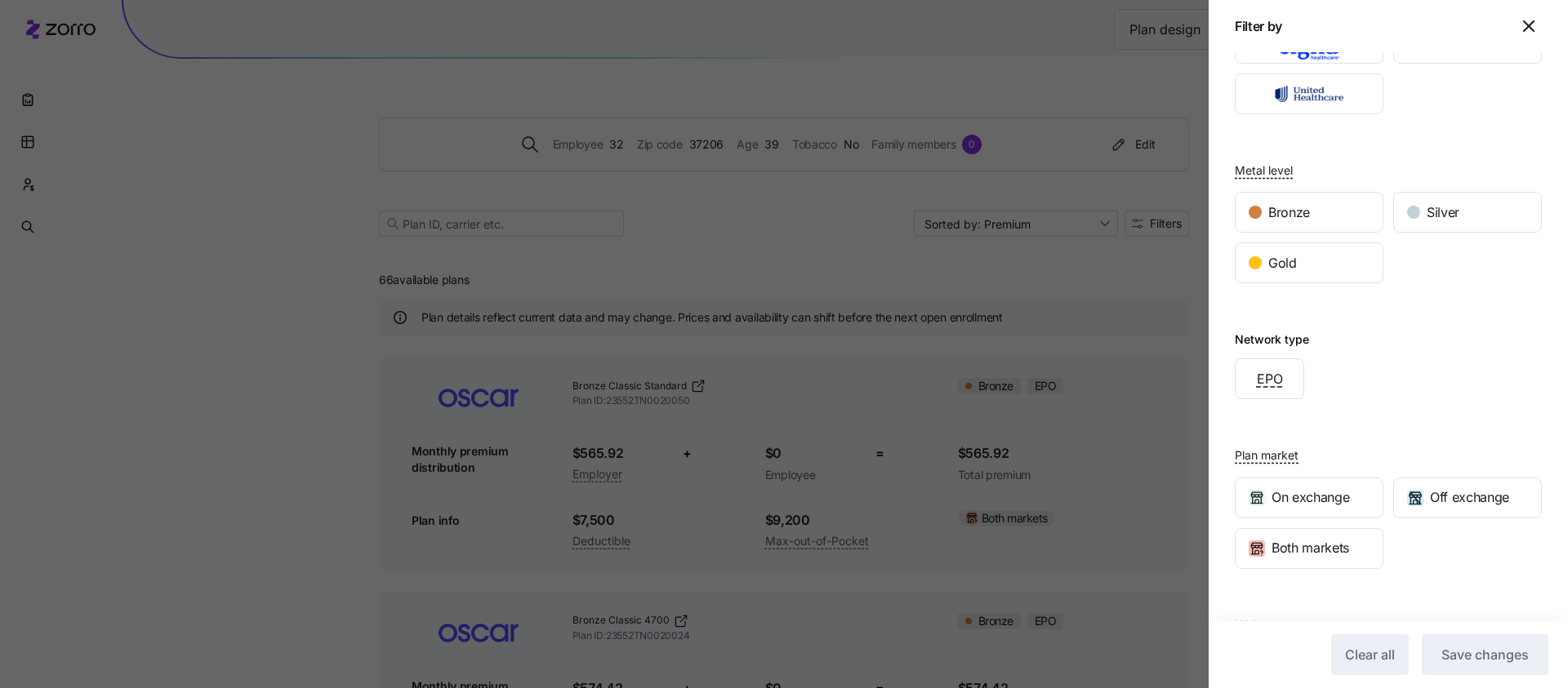
scroll to position [65, 0]
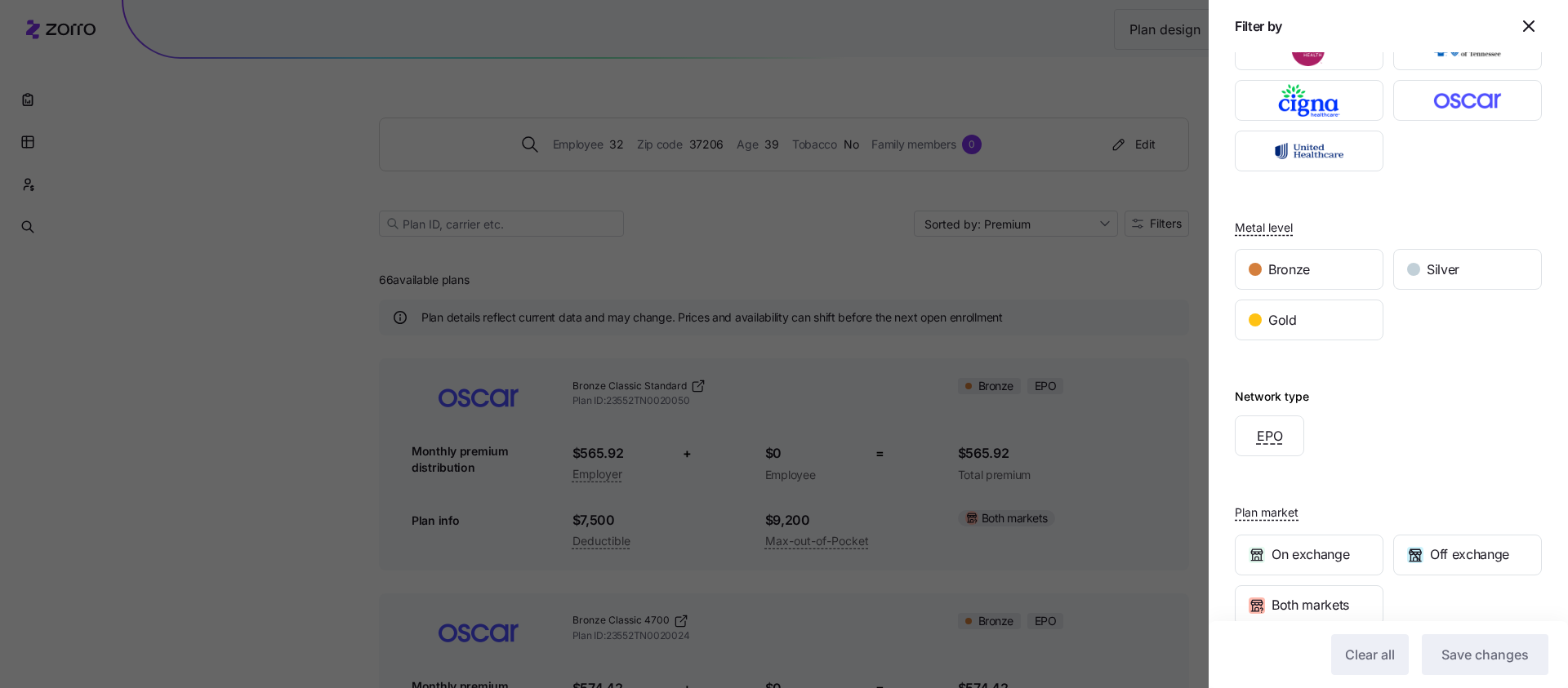
click at [1291, 297] on div "Gold" at bounding box center [1309, 319] width 159 height 50
click at [1291, 315] on span "Gold" at bounding box center [1282, 320] width 29 height 21
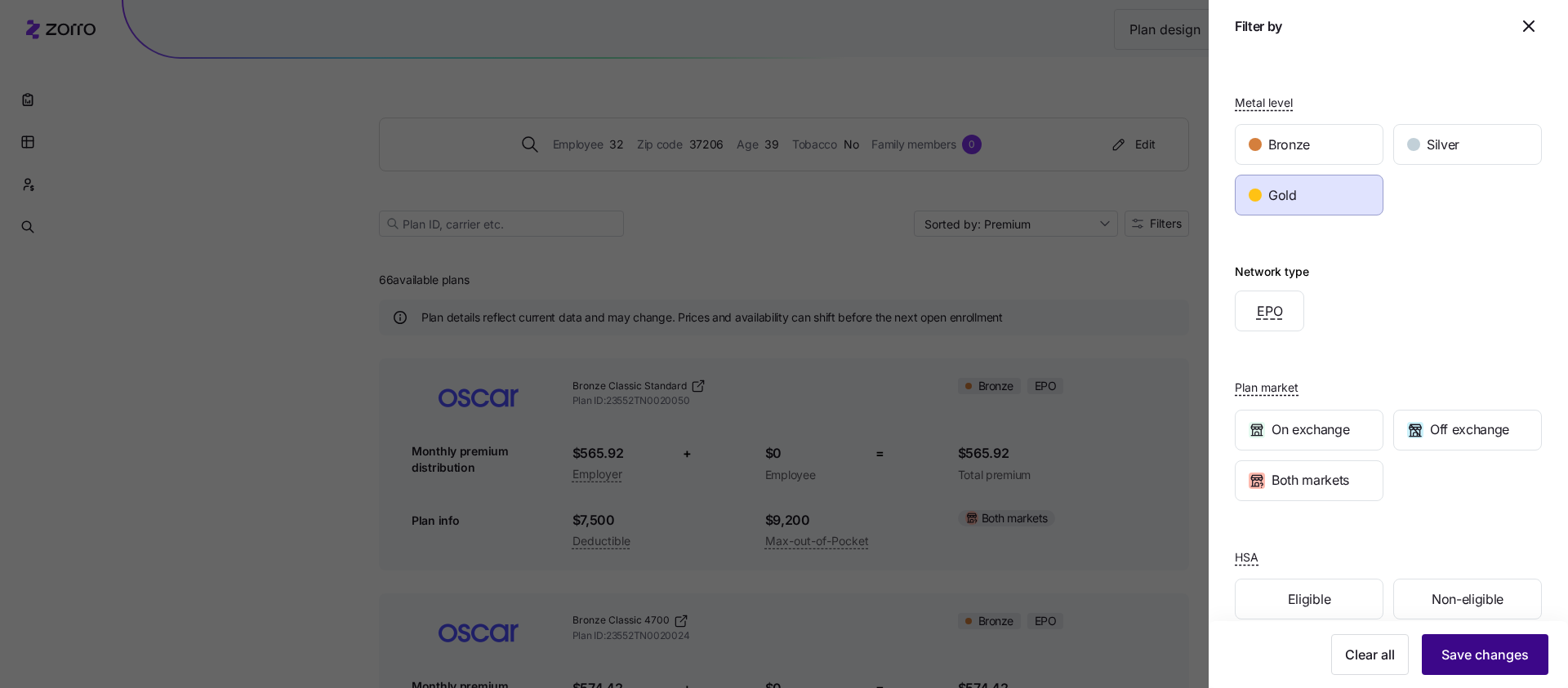
scroll to position [213, 0]
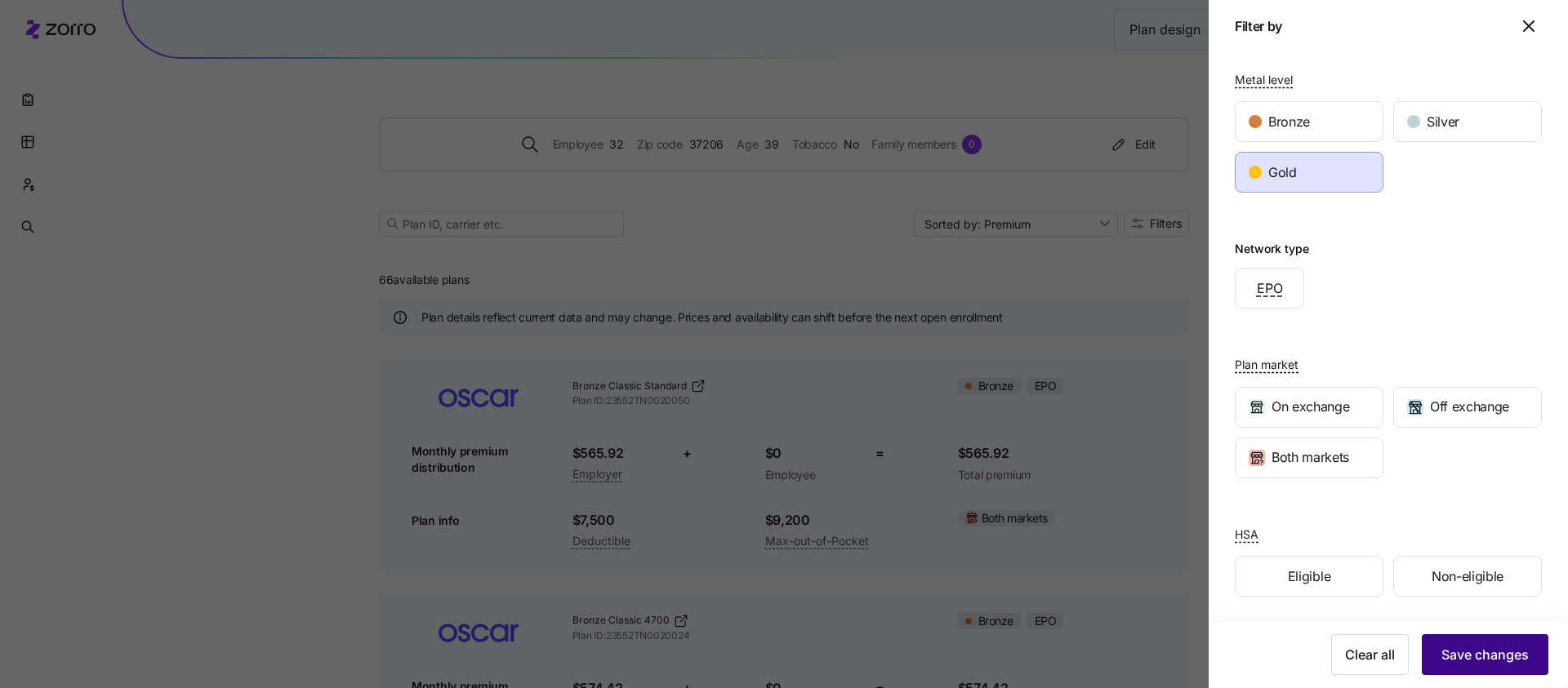
click at [1472, 661] on span "Save changes" at bounding box center [1485, 654] width 88 height 20
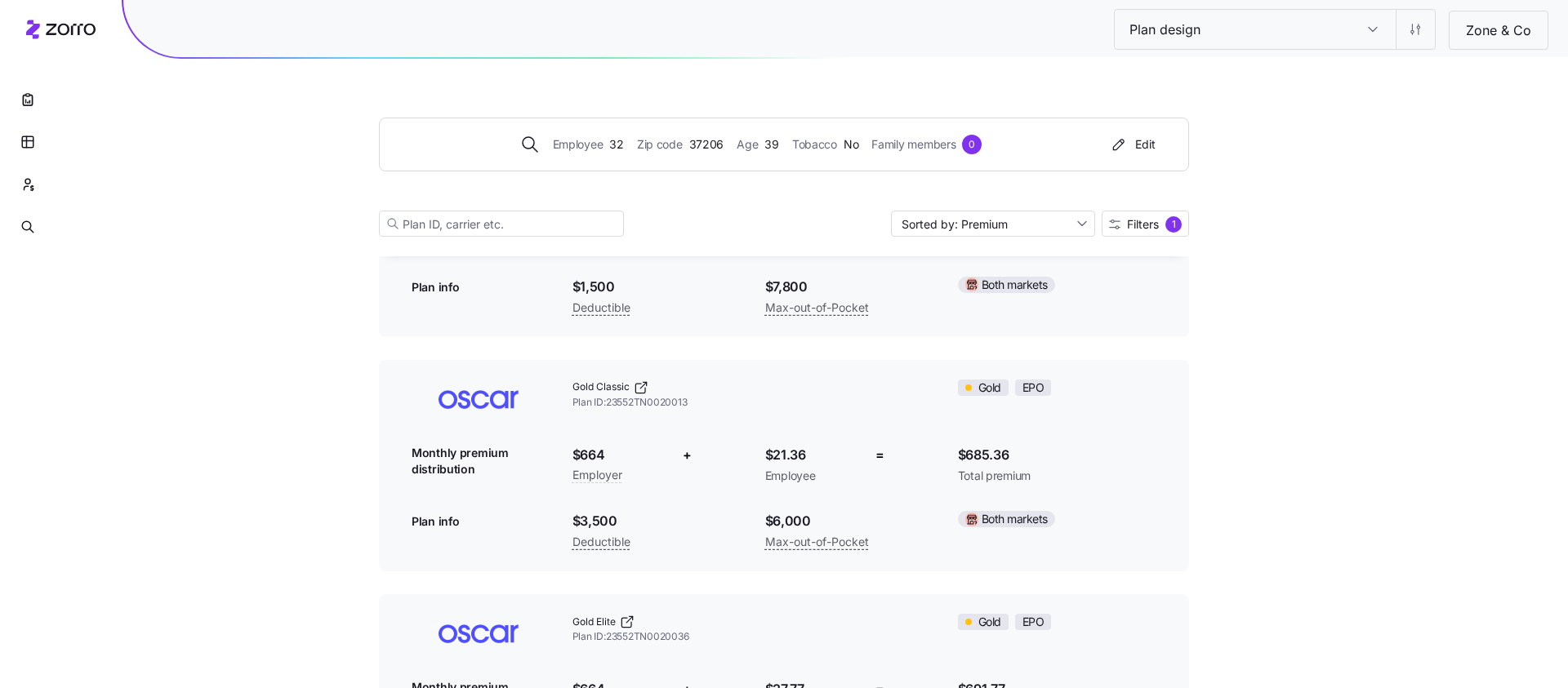
scroll to position [0, 0]
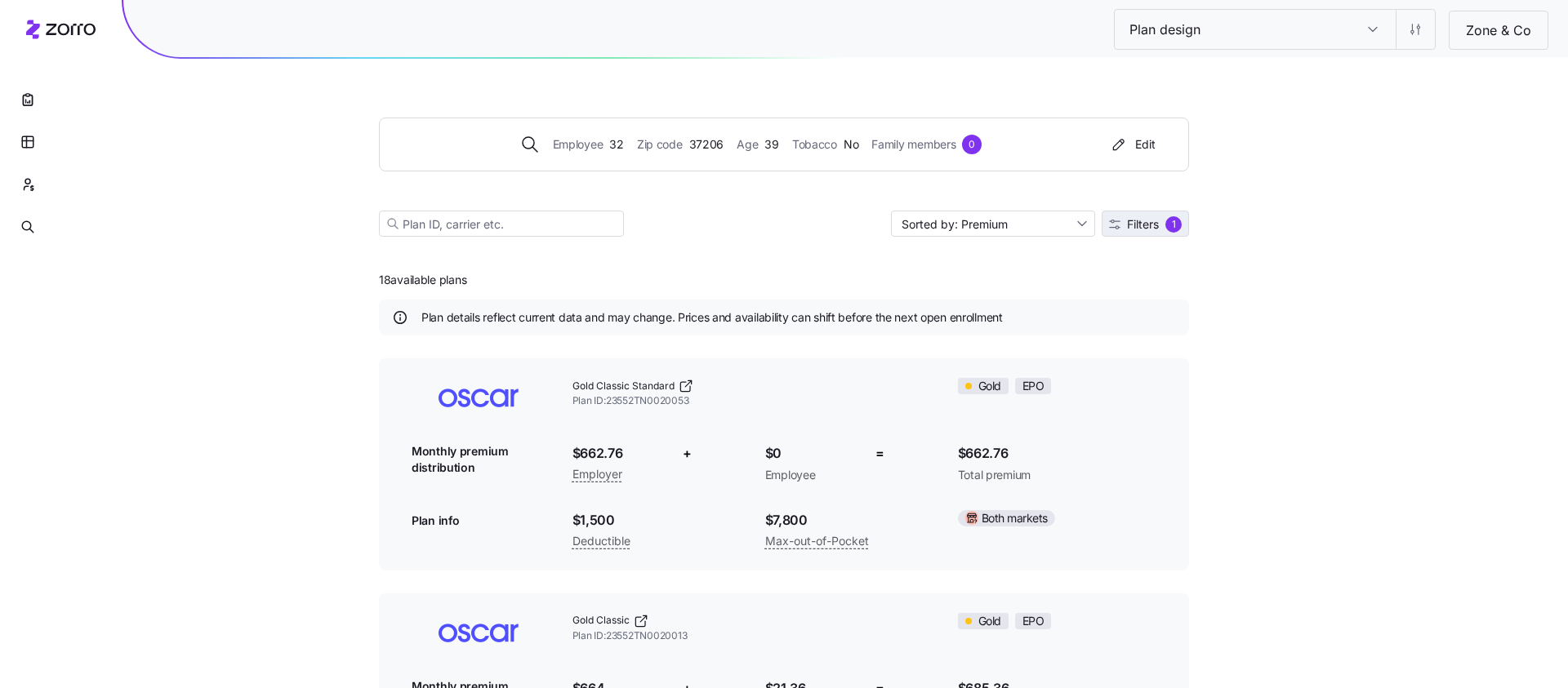
click at [1133, 227] on span "Filters" at bounding box center [1143, 225] width 32 height 12
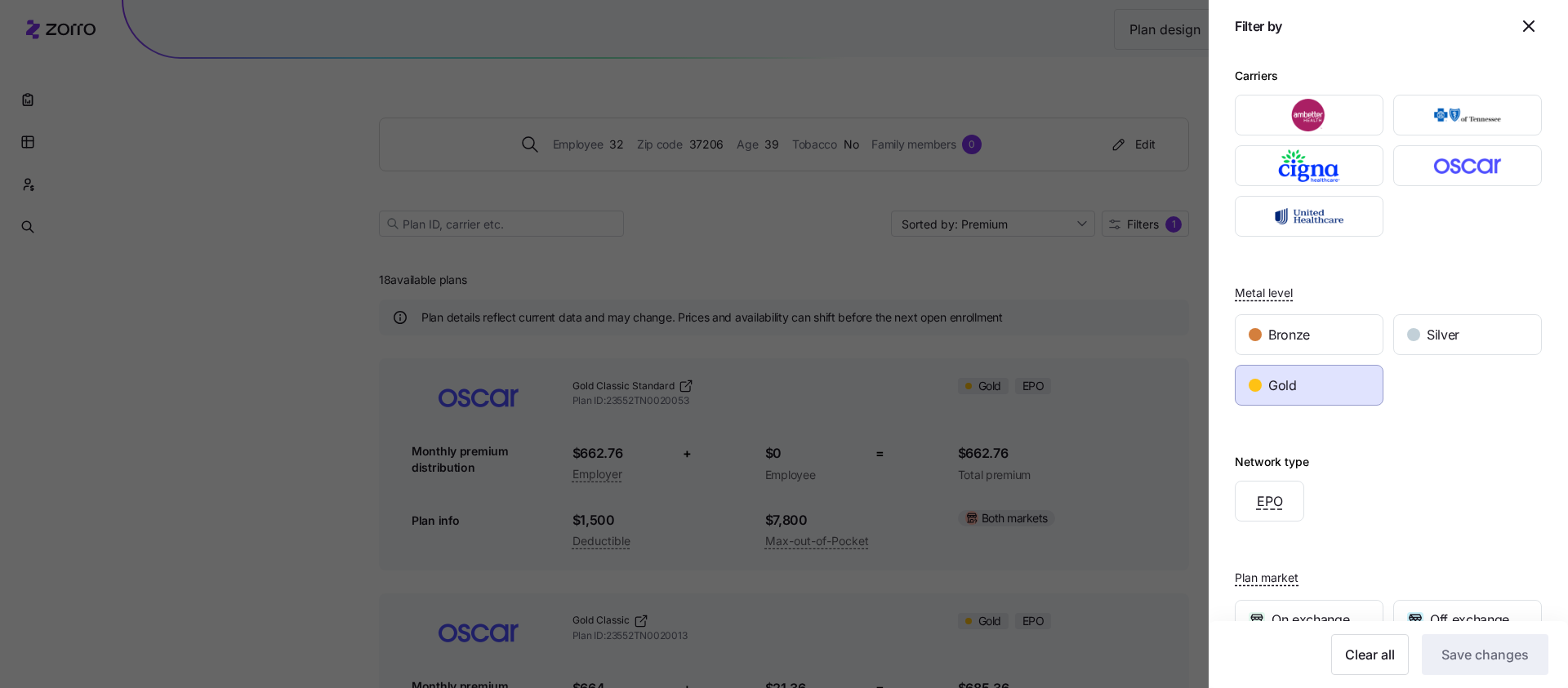
click at [1336, 390] on div "Gold" at bounding box center [1309, 385] width 147 height 39
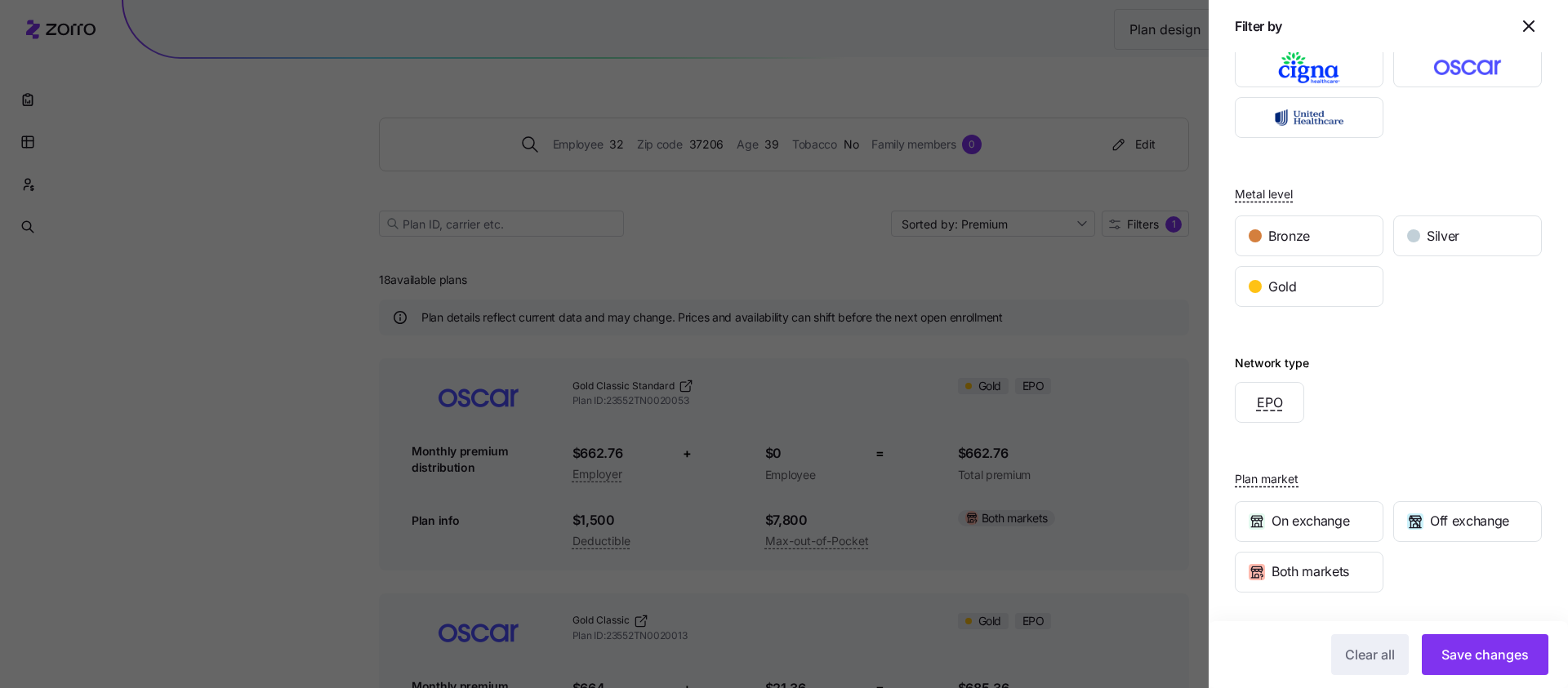
scroll to position [183, 0]
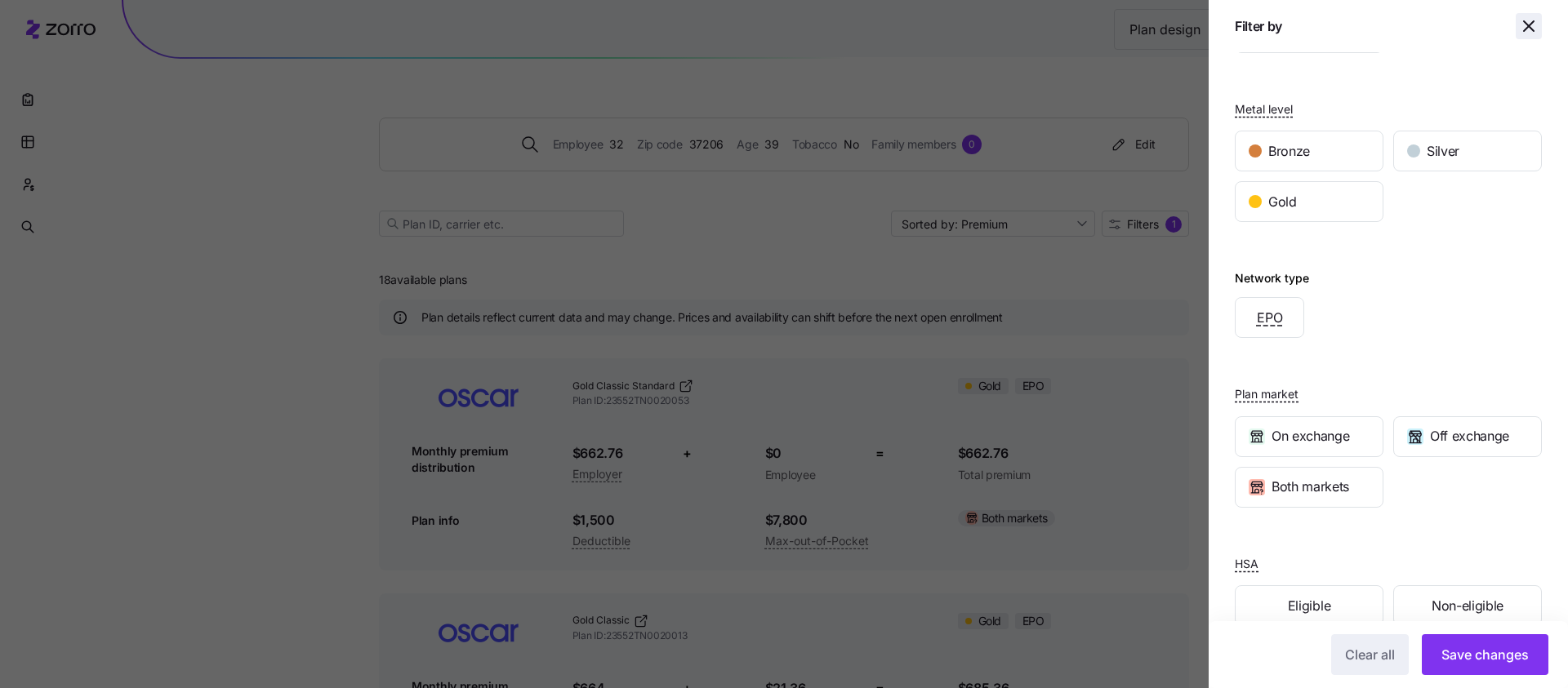
click at [1525, 33] on icon "button" at bounding box center [1529, 27] width 20 height 20
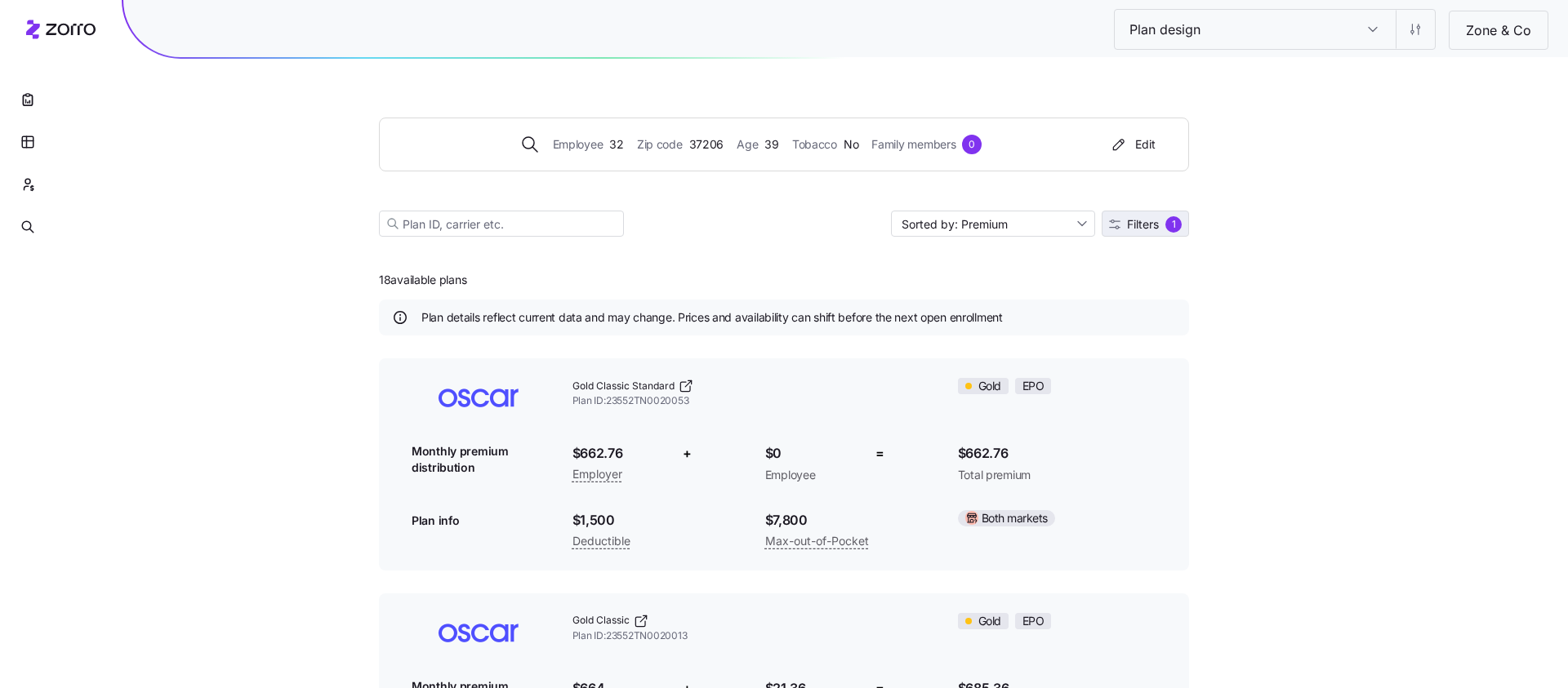
click at [1147, 216] on span "Filters 1" at bounding box center [1146, 224] width 73 height 17
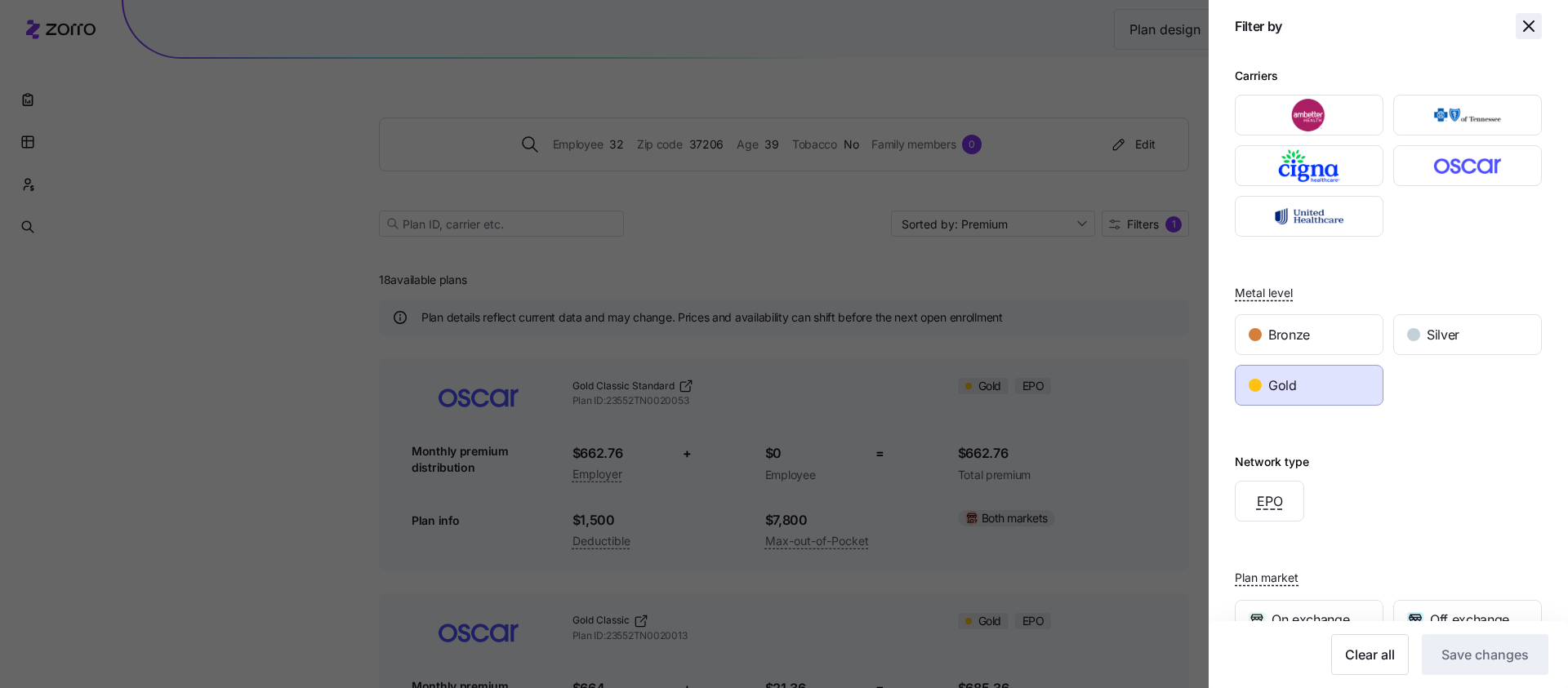
click at [1521, 26] on icon "button" at bounding box center [1529, 27] width 20 height 20
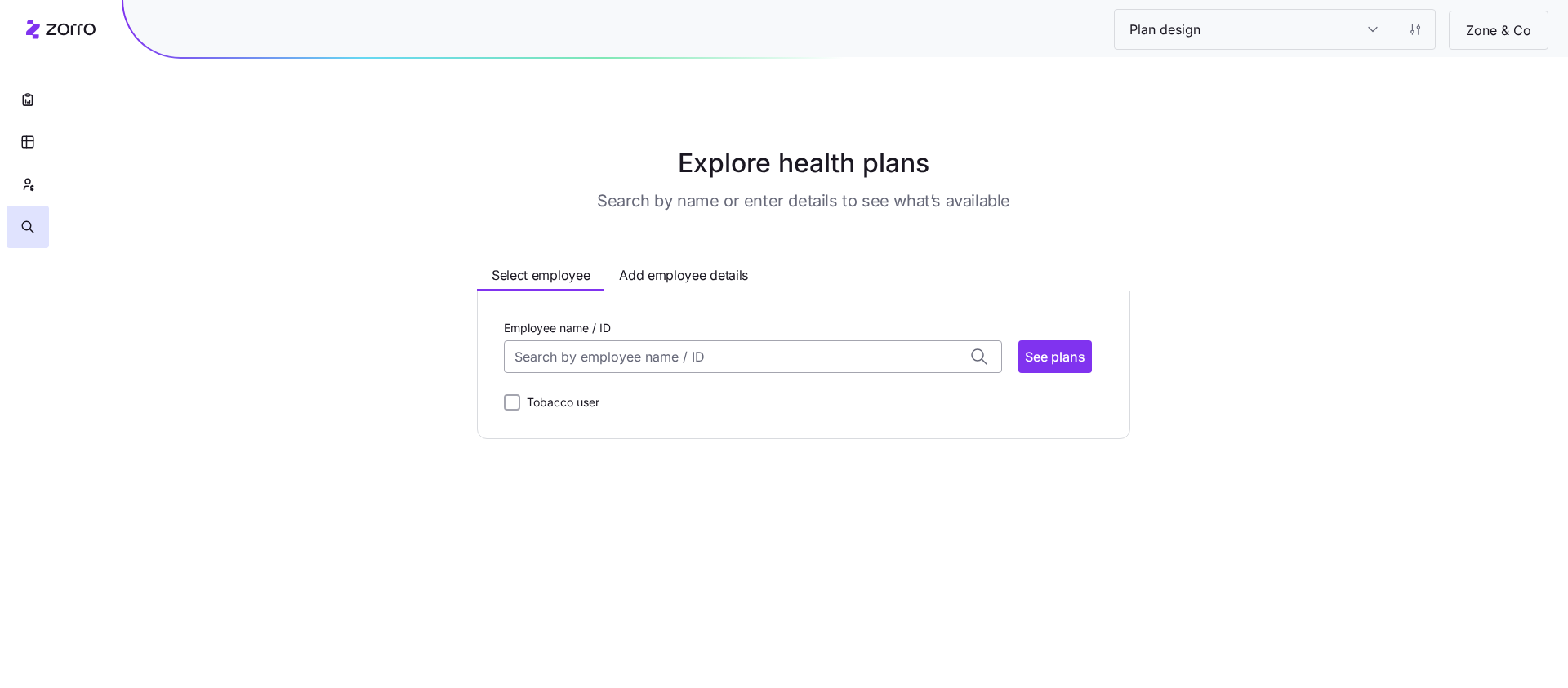
click at [583, 362] on input "Employee name / ID" at bounding box center [752, 356] width 498 height 33
click at [671, 401] on div "ID: 1 (33) 30214" at bounding box center [752, 406] width 491 height 47
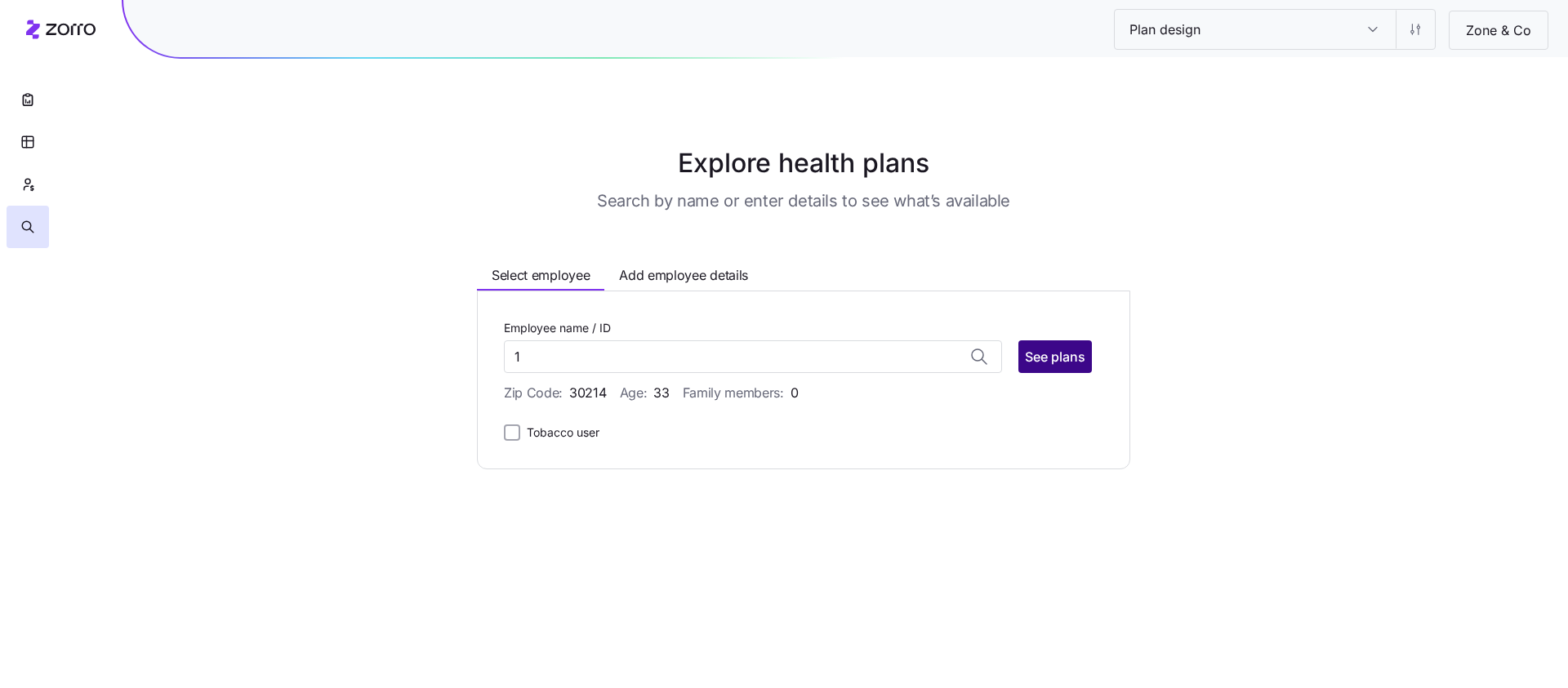
type input "1"
click at [1047, 369] on button "See plans" at bounding box center [1055, 356] width 74 height 33
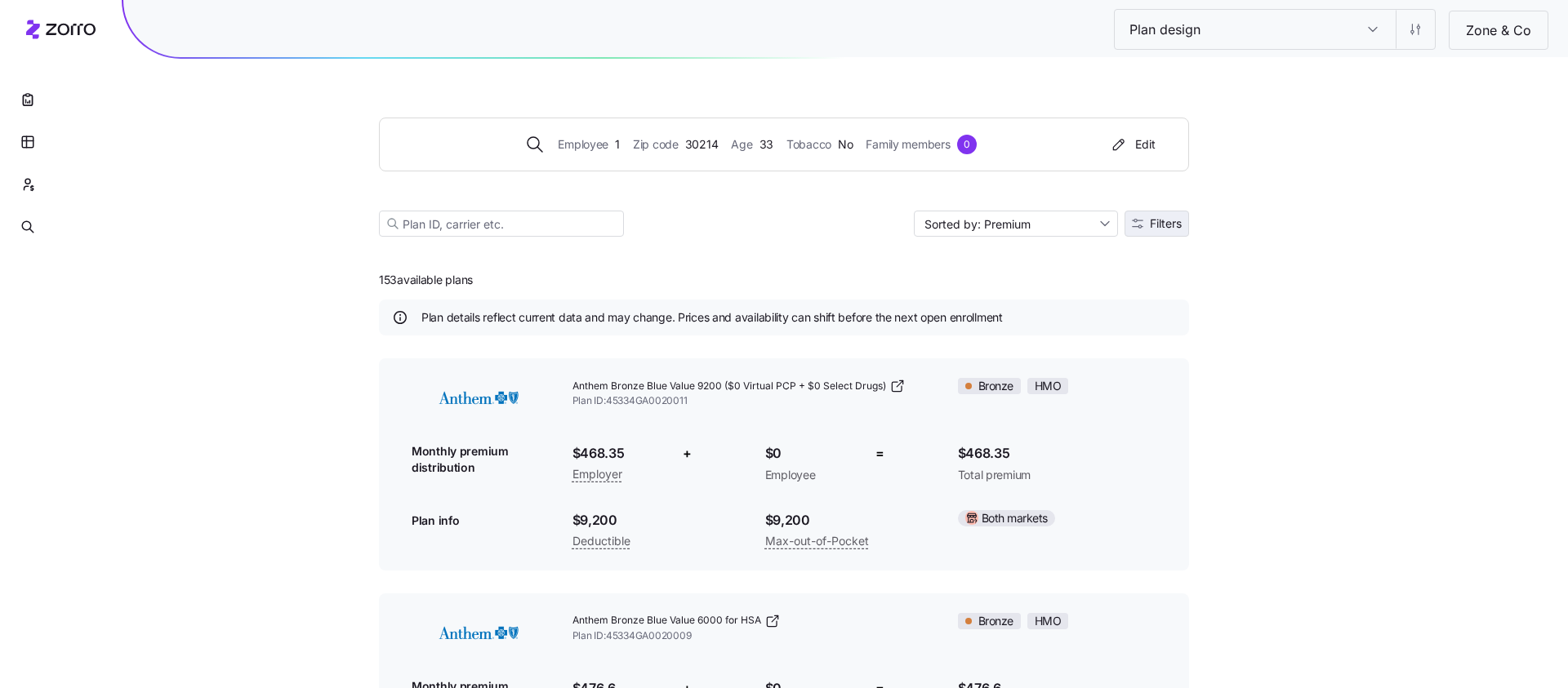
click at [1161, 228] on span "Filters" at bounding box center [1166, 224] width 32 height 12
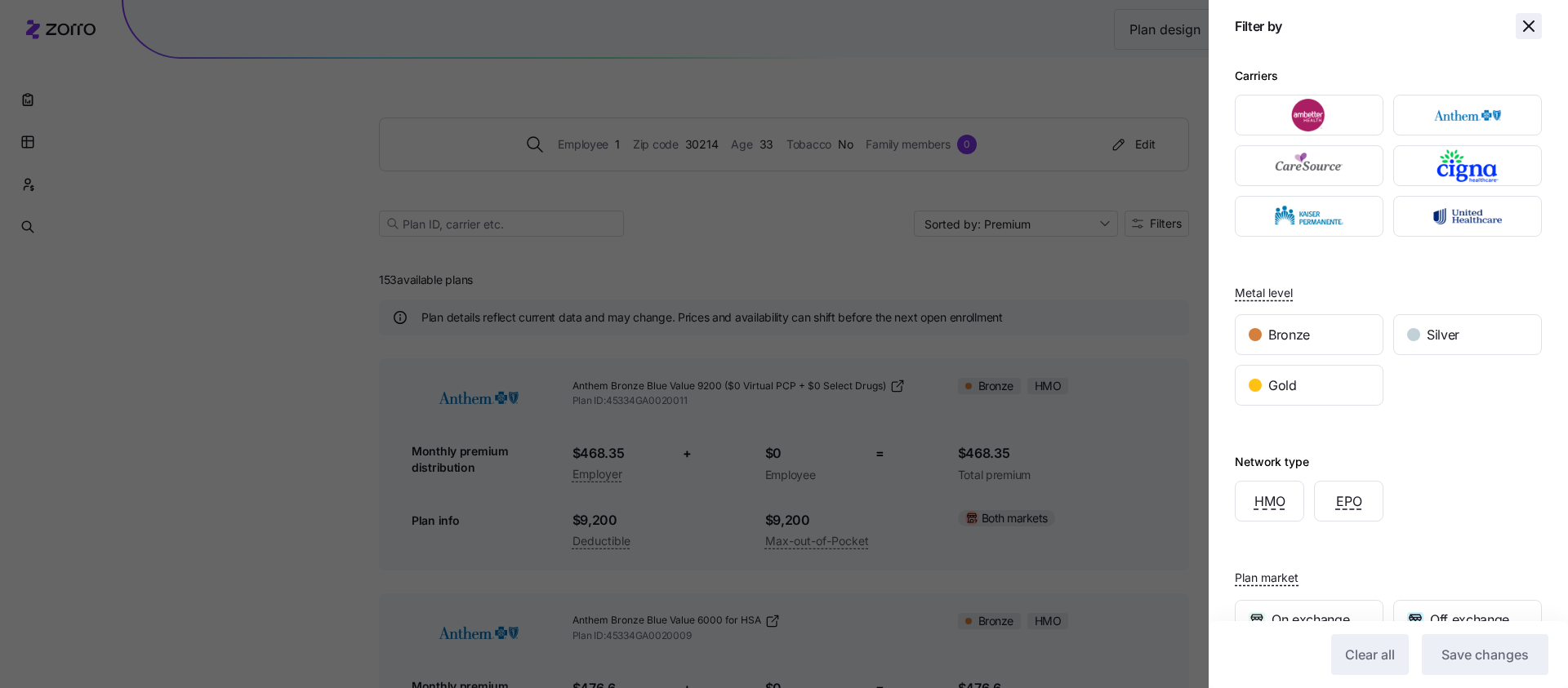
click at [1532, 24] on icon "button" at bounding box center [1529, 27] width 10 height 10
